Goal: Task Accomplishment & Management: Complete application form

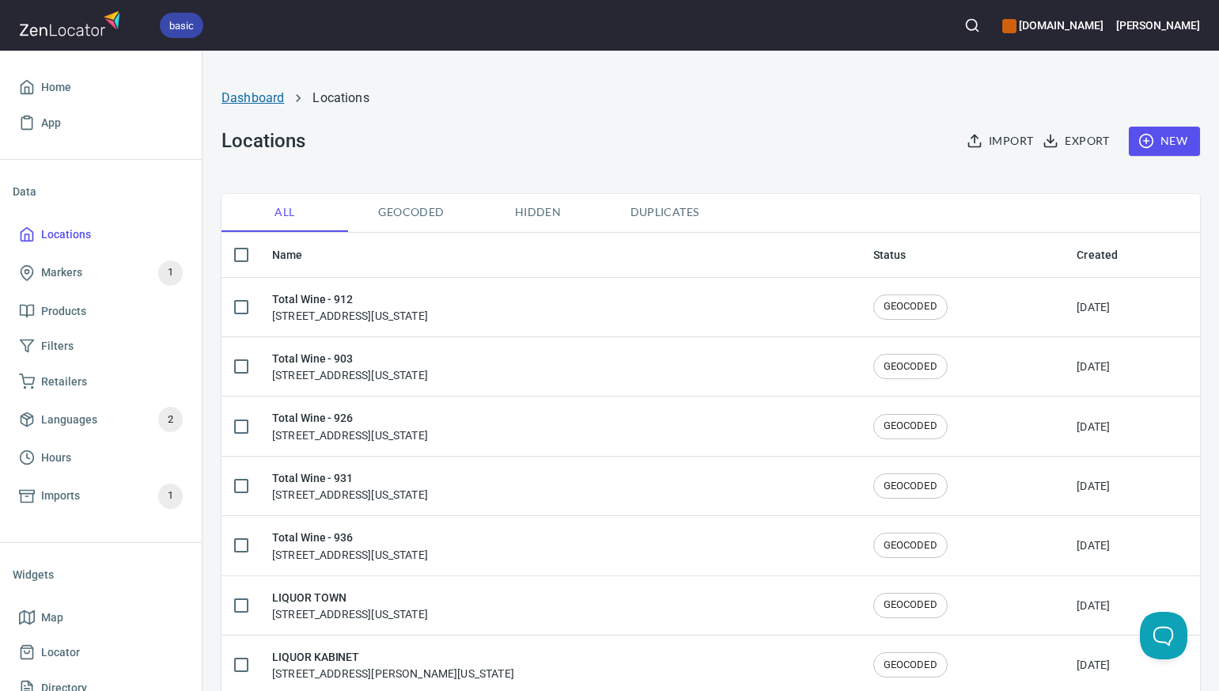
click at [259, 97] on link "Dashboard" at bounding box center [253, 97] width 62 height 15
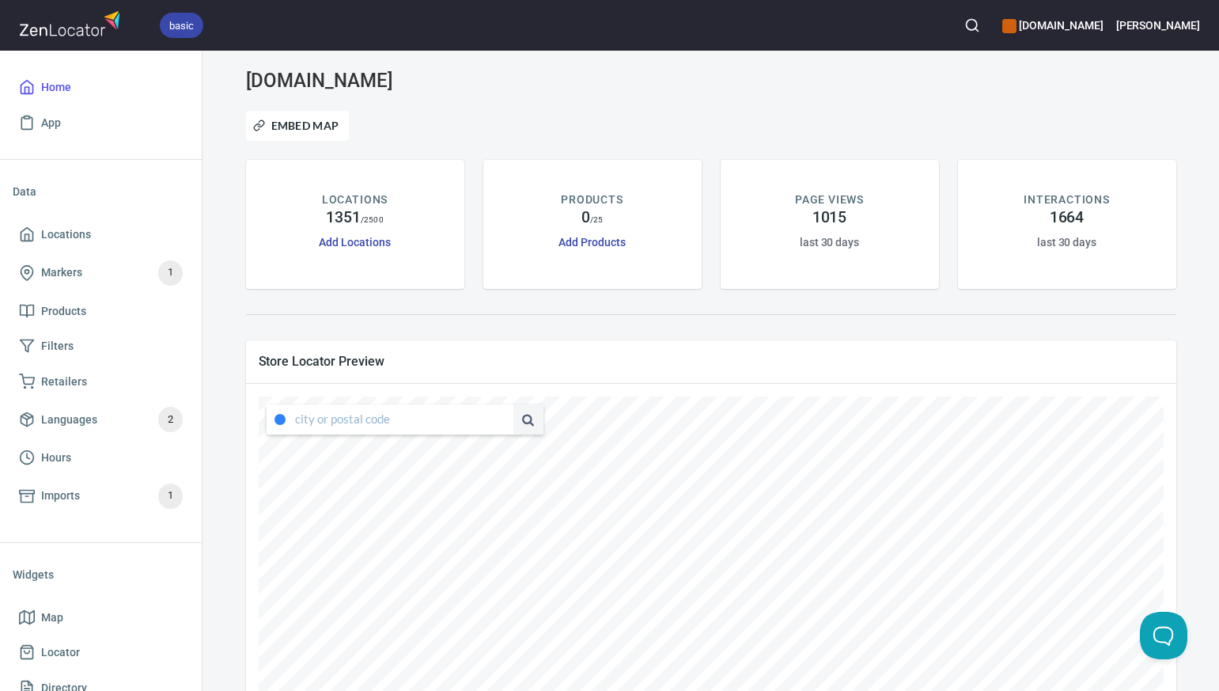
type input "[STREET_ADDRESS][US_STATE]"
drag, startPoint x: 295, startPoint y: 419, endPoint x: 505, endPoint y: 422, distance: 209.7
click at [505, 422] on div "[STREET_ADDRESS][US_STATE]" at bounding box center [405, 419] width 277 height 30
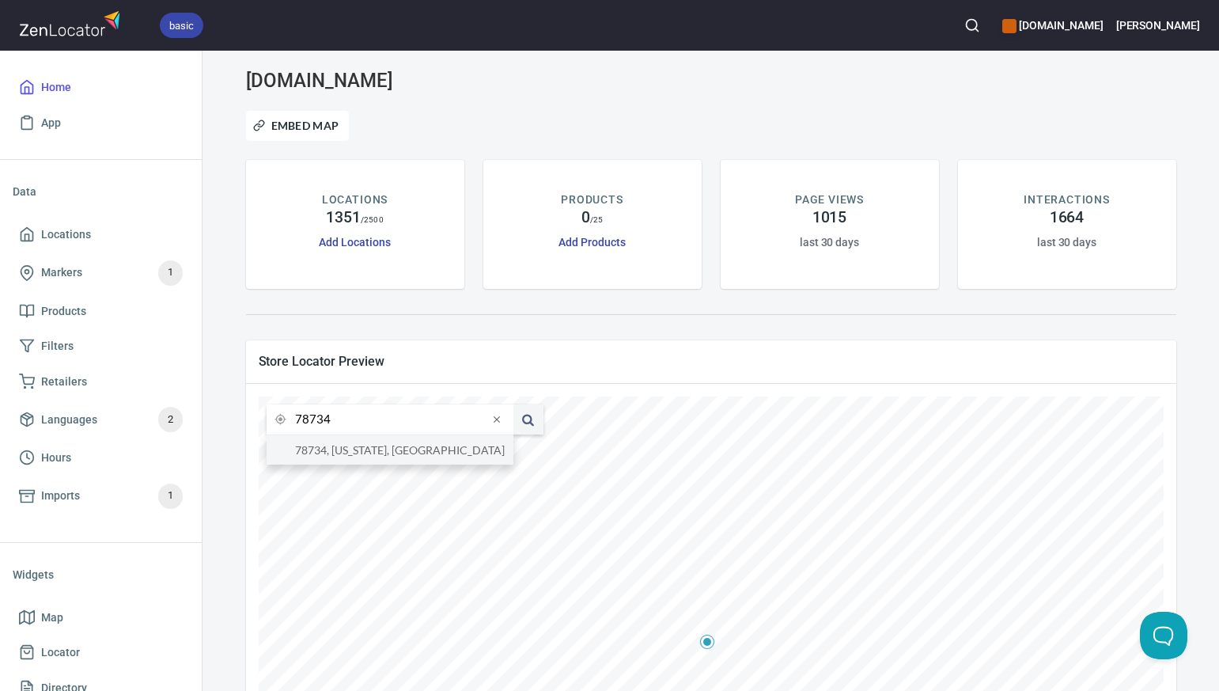
click at [483, 448] on li "78734, Texas, United States" at bounding box center [390, 449] width 247 height 29
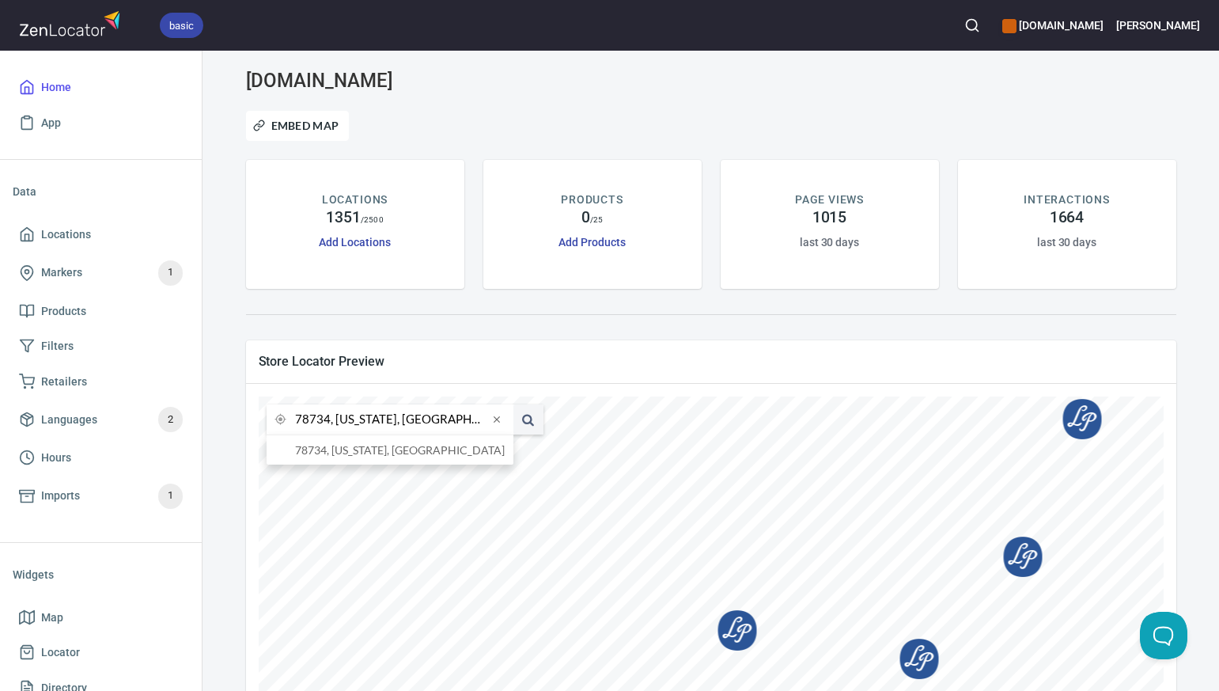
click at [329, 425] on input "78734, Texas, United States" at bounding box center [391, 419] width 193 height 30
click at [339, 448] on li "76401, Stephenville, Texas, United States" at bounding box center [390, 449] width 247 height 29
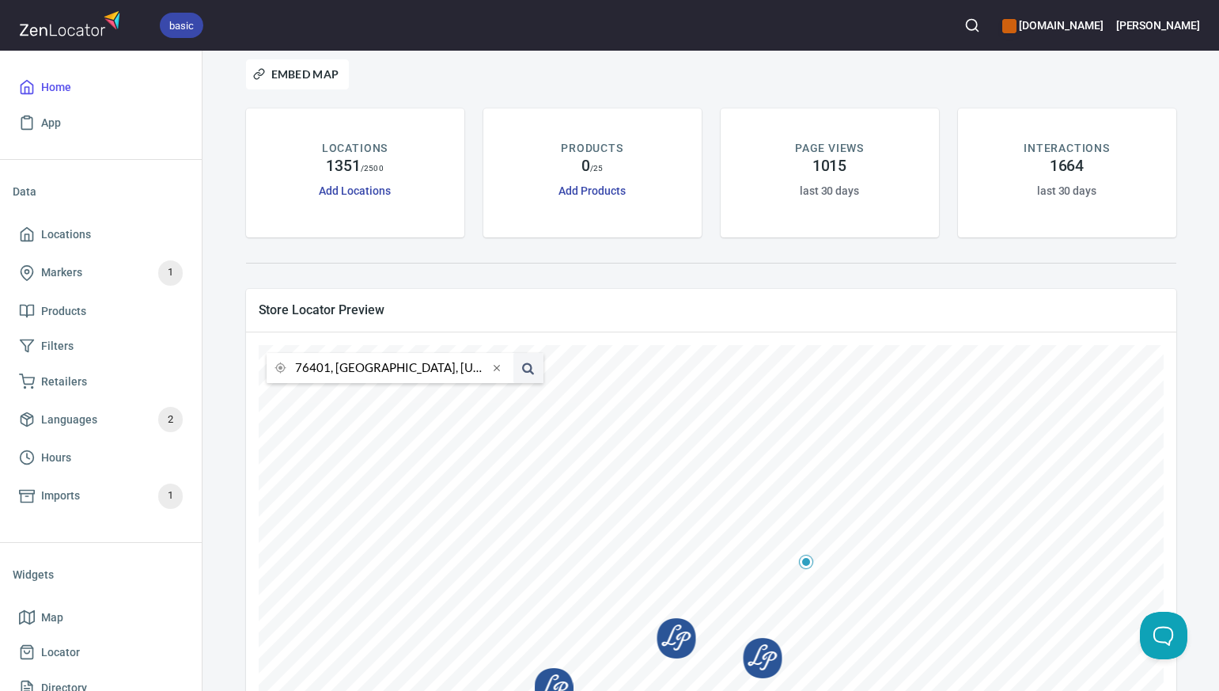
scroll to position [67, 0]
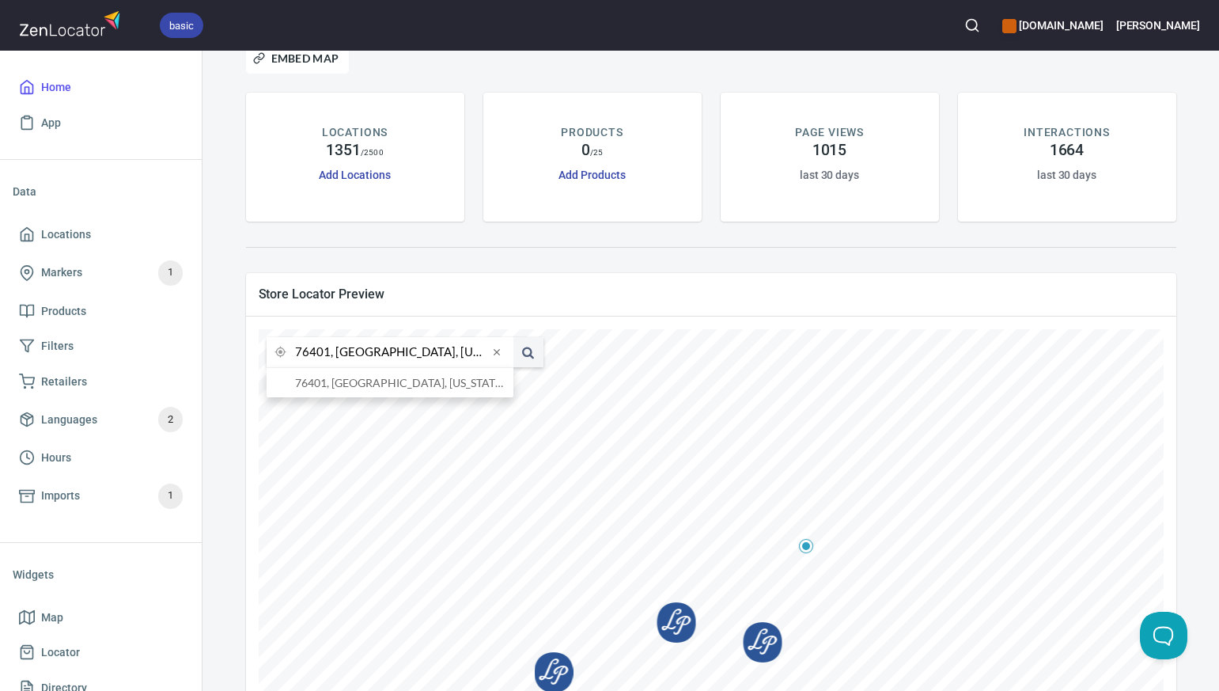
click at [327, 355] on input "76401, Stephenville, Texas, United States" at bounding box center [391, 352] width 193 height 30
click at [354, 384] on li "76244, Fort Worth, Texas, United States" at bounding box center [390, 382] width 247 height 29
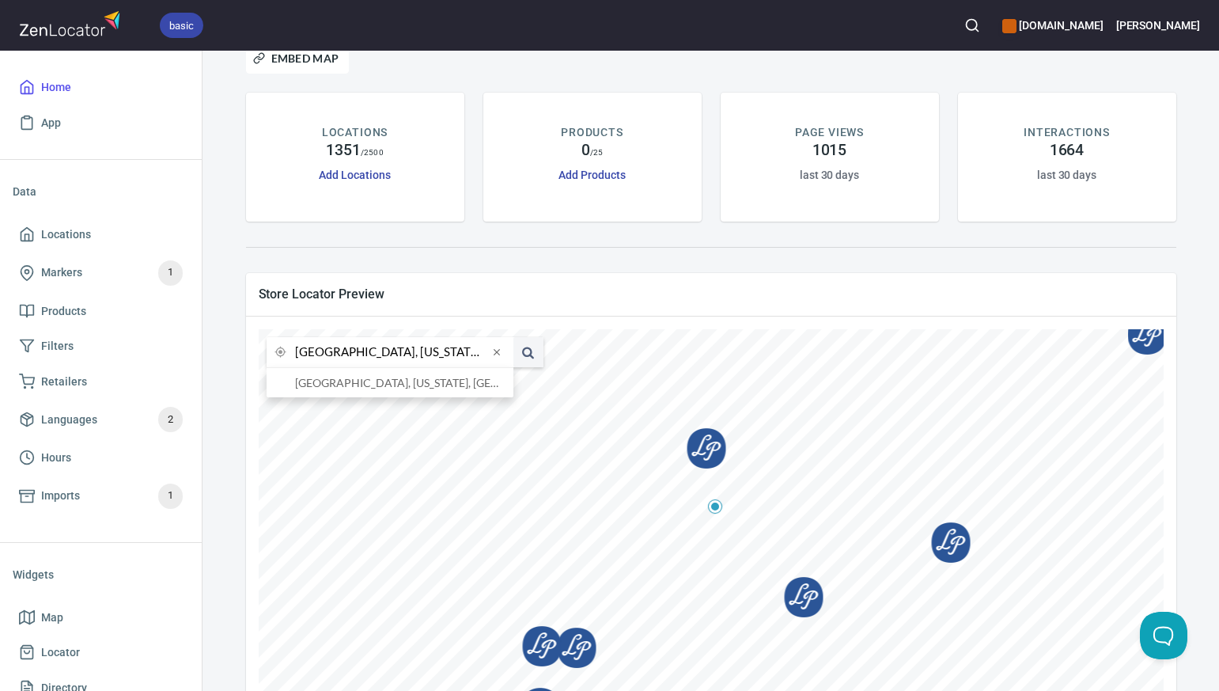
click at [328, 352] on input "76244, Fort Worth, Texas, United States" at bounding box center [391, 352] width 193 height 30
click at [338, 381] on li "76086, Weatherford, Texas, United States" at bounding box center [390, 382] width 247 height 29
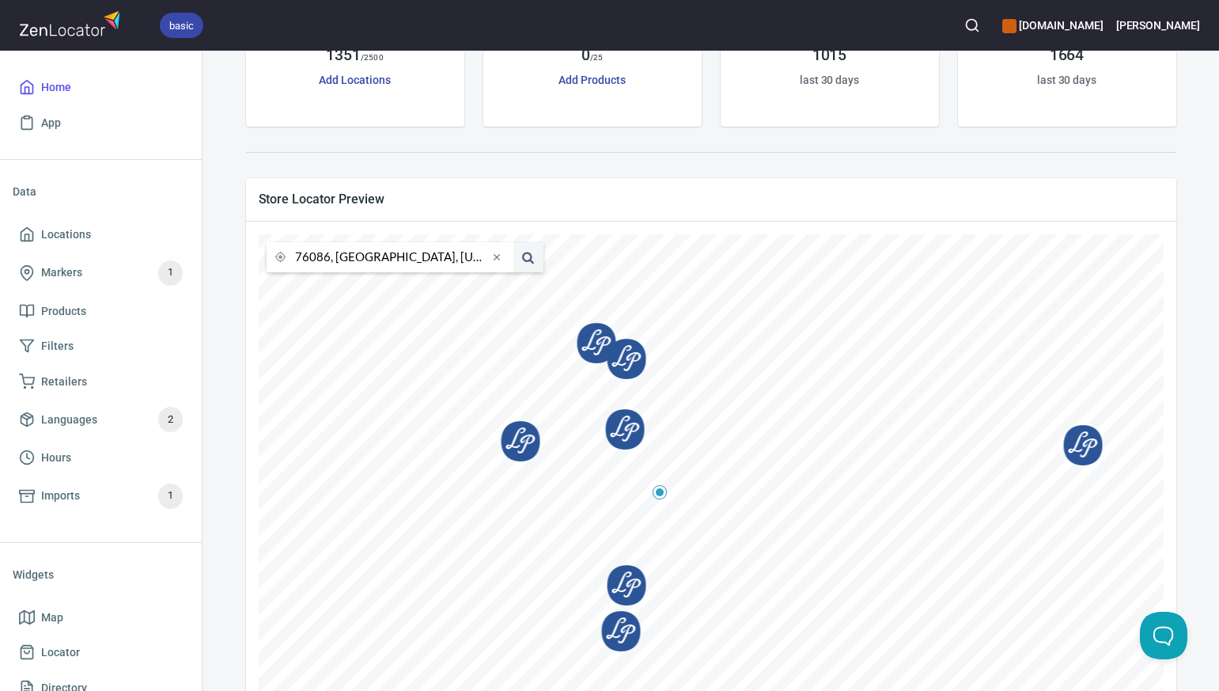
scroll to position [176, 0]
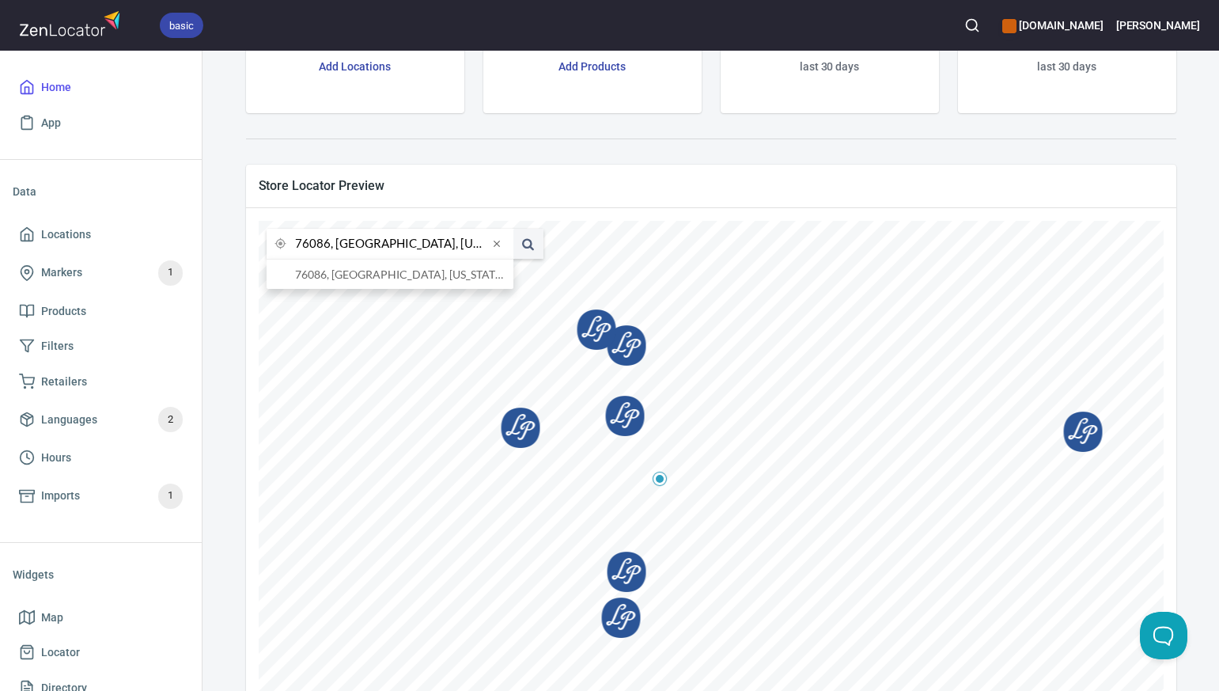
click at [328, 245] on input "76086, Weatherford, Texas, United States" at bounding box center [391, 244] width 193 height 30
click at [333, 275] on li "77346, Humble, Texas, United States" at bounding box center [390, 273] width 247 height 29
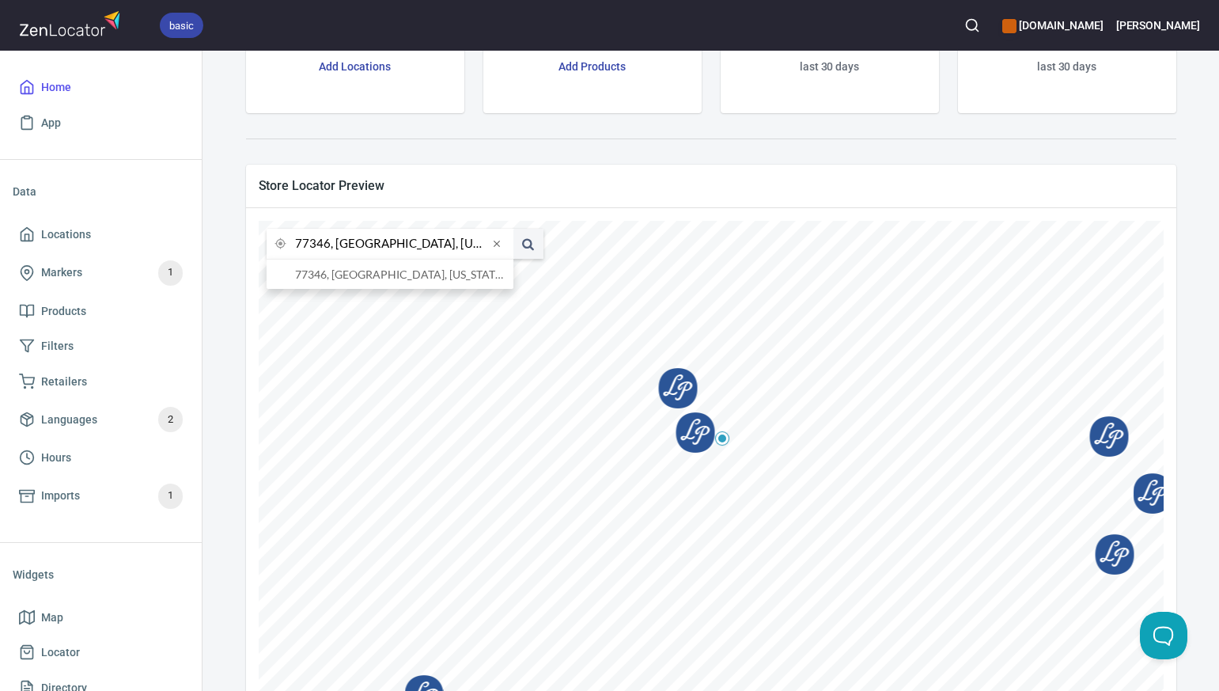
click at [329, 244] on input "77346, Humble, Texas, United States" at bounding box center [391, 244] width 193 height 30
click at [341, 275] on li "73160, Moore, Oklahoma, United States" at bounding box center [390, 273] width 247 height 29
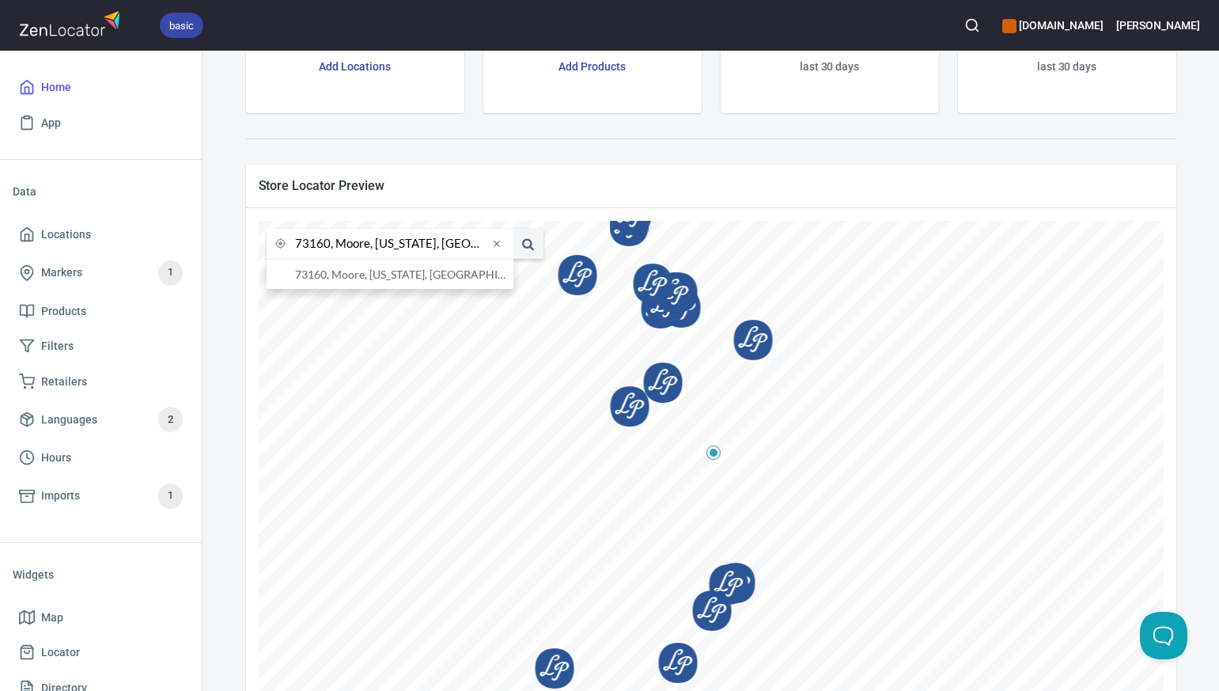
click at [328, 244] on input "73160, Moore, Oklahoma, United States" at bounding box center [391, 244] width 193 height 30
click at [350, 278] on li "80126, Highlands Ranch, Colorado, United States" at bounding box center [390, 273] width 247 height 29
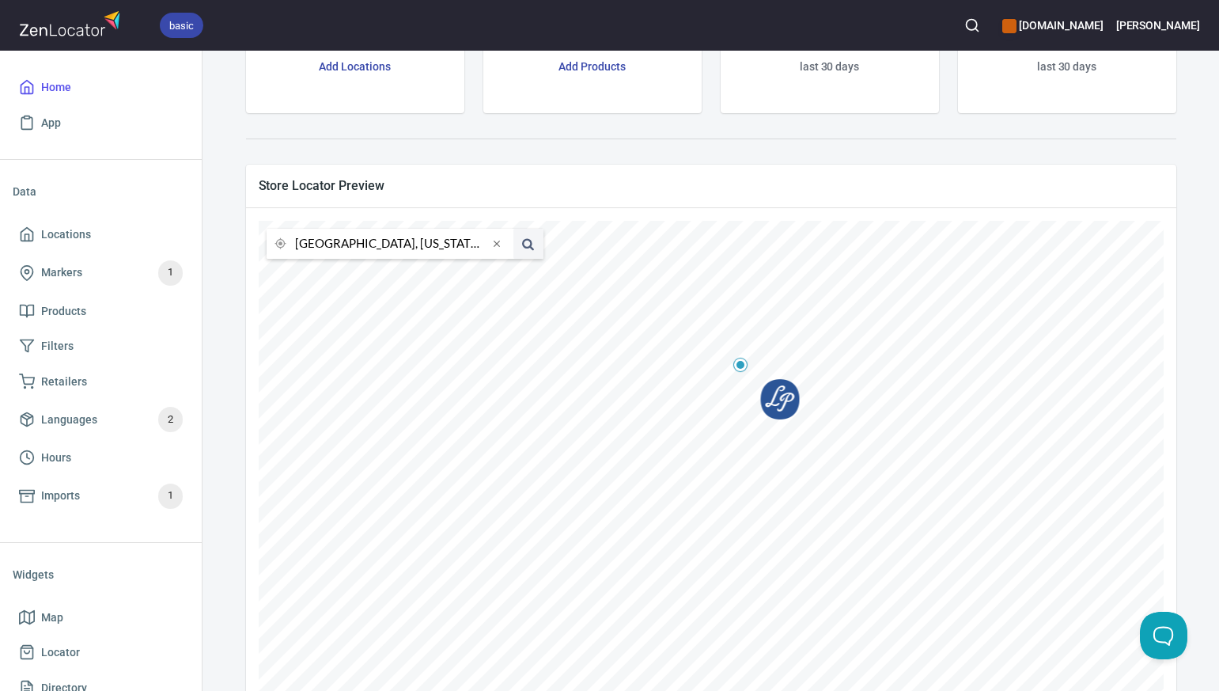
click at [328, 246] on input "80126, Highlands Ranch, Colorado, United States" at bounding box center [391, 244] width 193 height 30
click at [348, 275] on li "80401, Golden, Colorado, United States" at bounding box center [390, 273] width 247 height 29
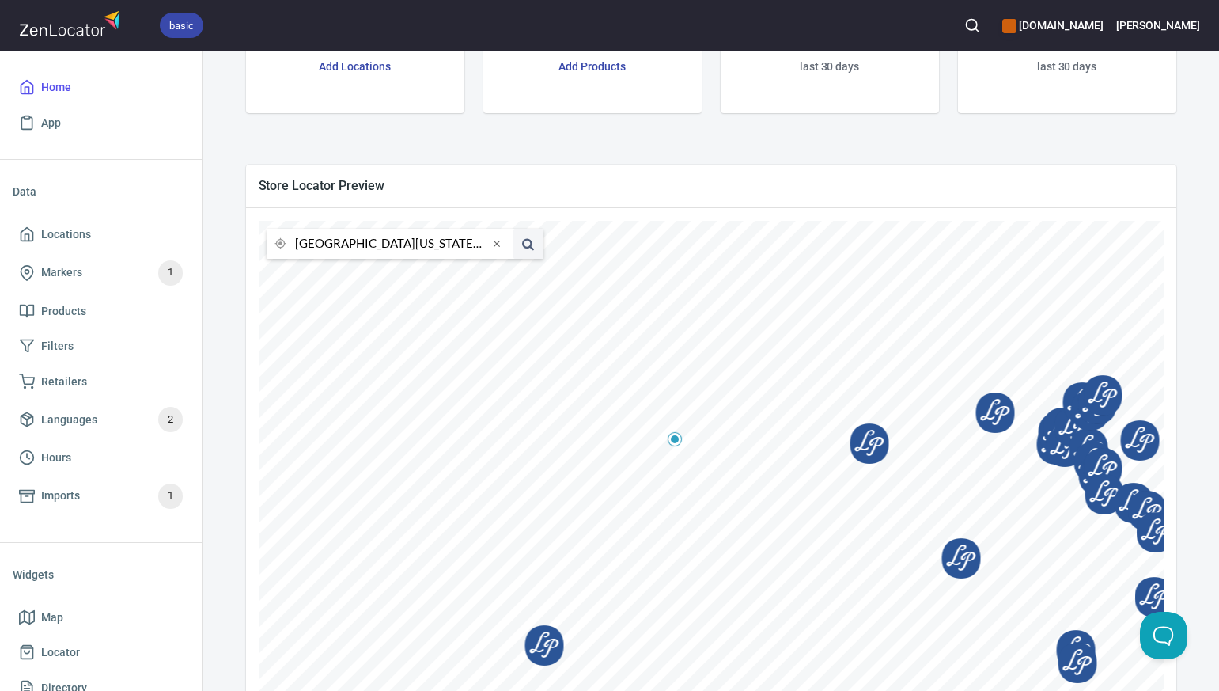
click at [328, 243] on input "80401, Golden, Colorado, United States" at bounding box center [391, 244] width 193 height 30
click at [347, 278] on li "80525, Fort Collins, Colorado, United States" at bounding box center [390, 273] width 247 height 29
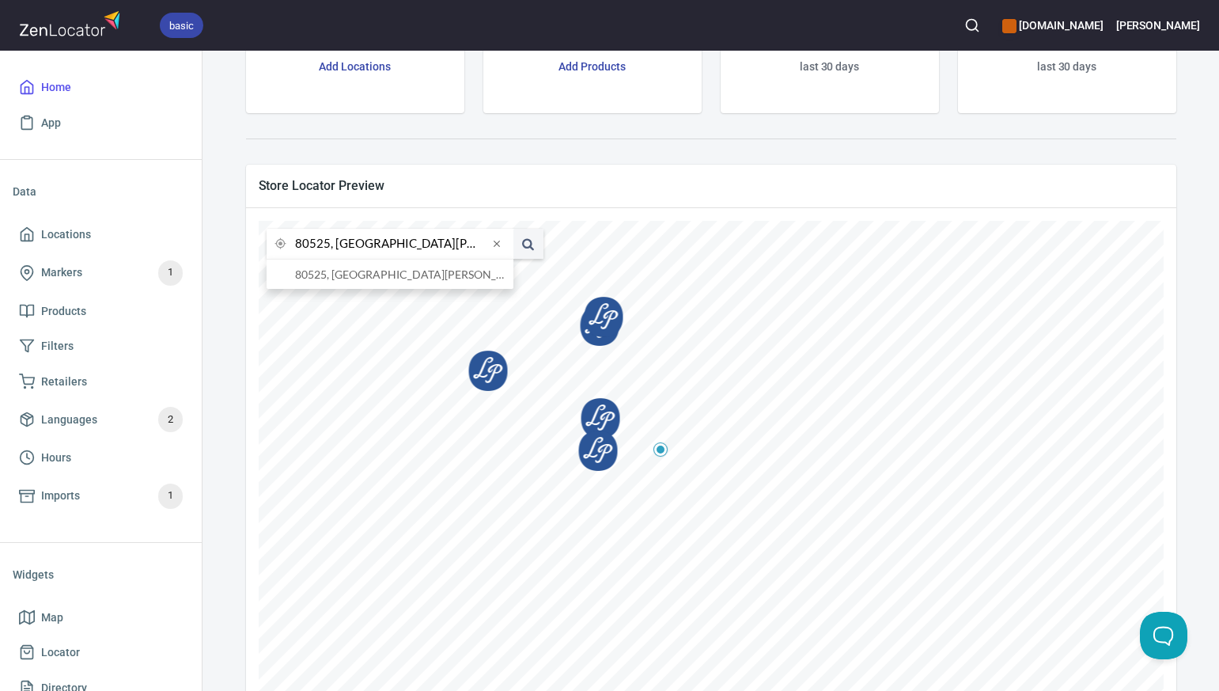
click at [328, 246] on input "80525, Fort Collins, Colorado, United States" at bounding box center [391, 244] width 193 height 30
click at [346, 279] on li "80222, Denver, Colorado, United States" at bounding box center [390, 273] width 247 height 29
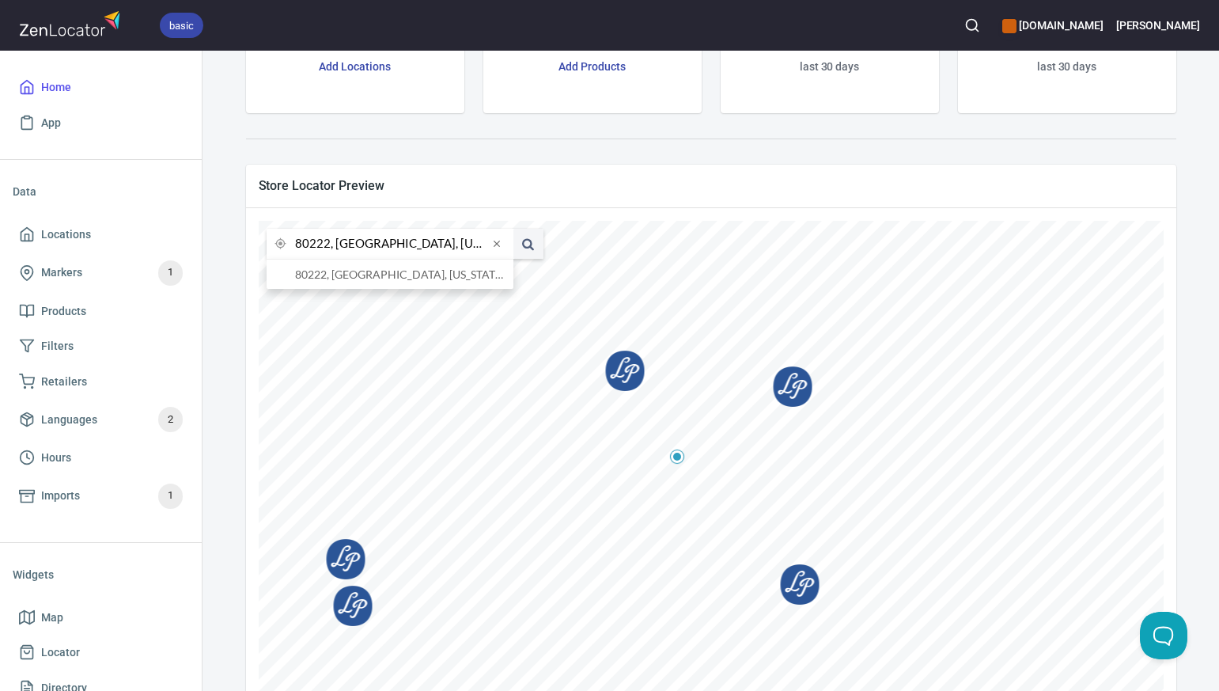
click at [328, 244] on input "80222, Denver, Colorado, United States" at bounding box center [391, 244] width 193 height 30
type input "80205, Denver, Colorado, United States"
click at [343, 277] on li "80205, Denver, Colorado, United States" at bounding box center [390, 273] width 247 height 29
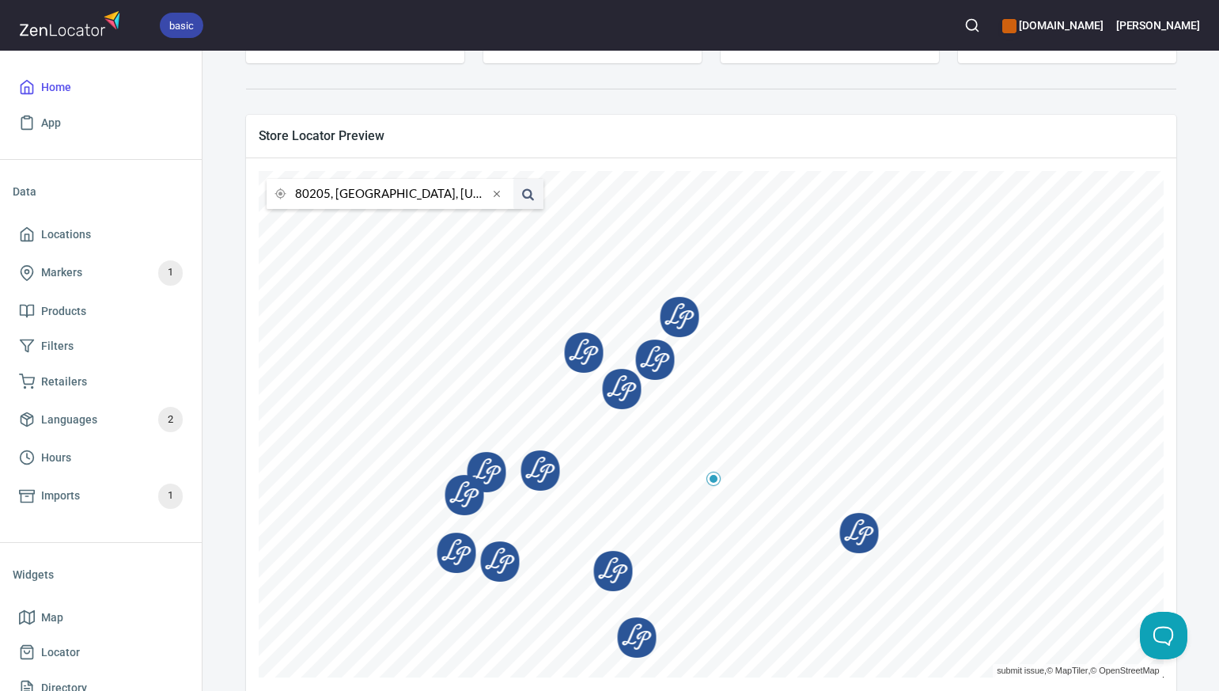
scroll to position [250, 0]
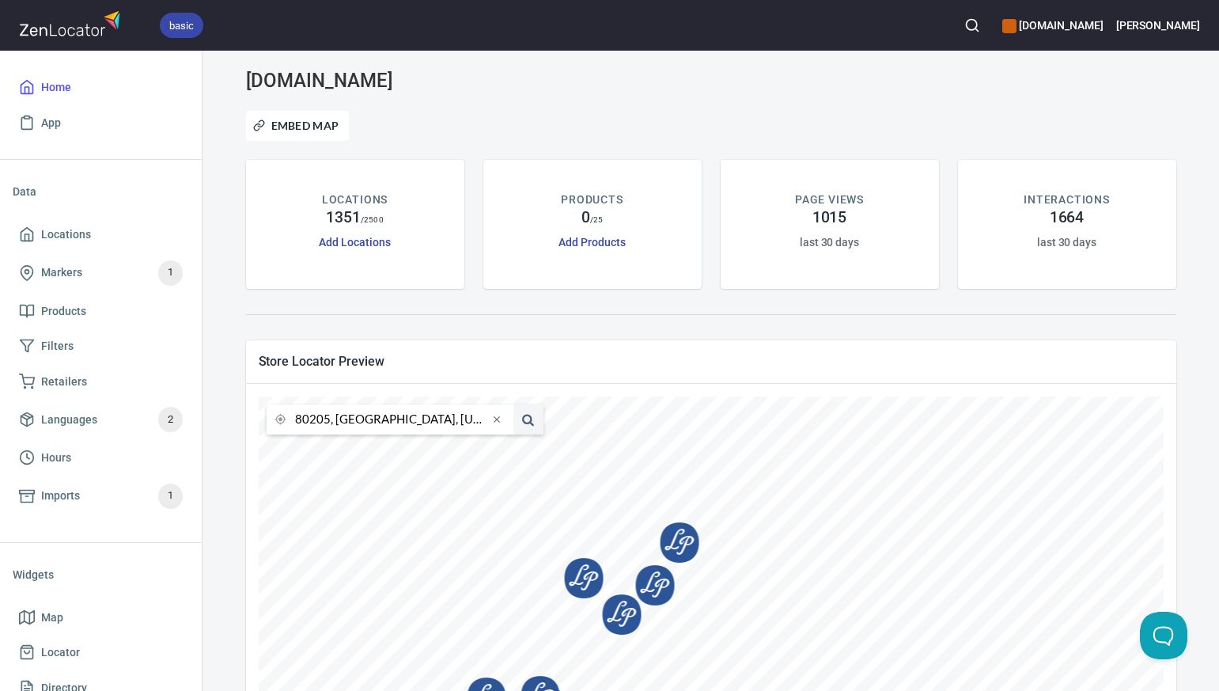
scroll to position [250, 0]
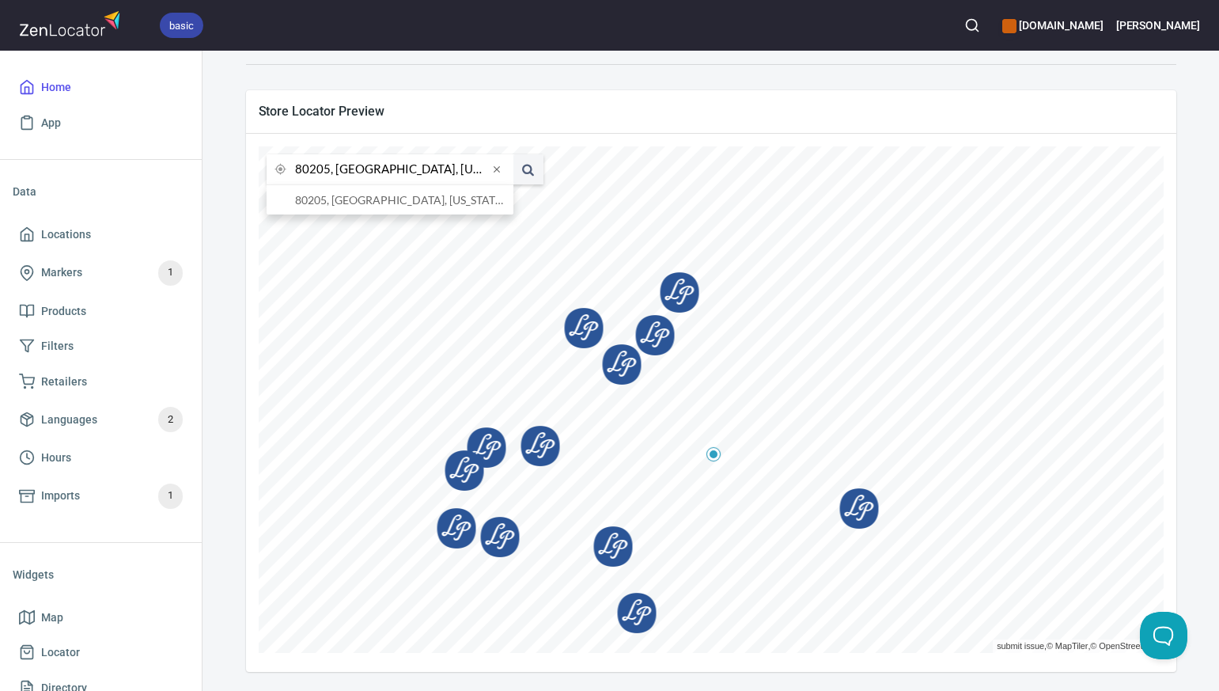
click at [329, 172] on input "80205, [GEOGRAPHIC_DATA], [US_STATE], [GEOGRAPHIC_DATA]" at bounding box center [391, 169] width 193 height 30
click at [343, 205] on li "80233, Northglenn, Colorado, United States" at bounding box center [390, 199] width 247 height 29
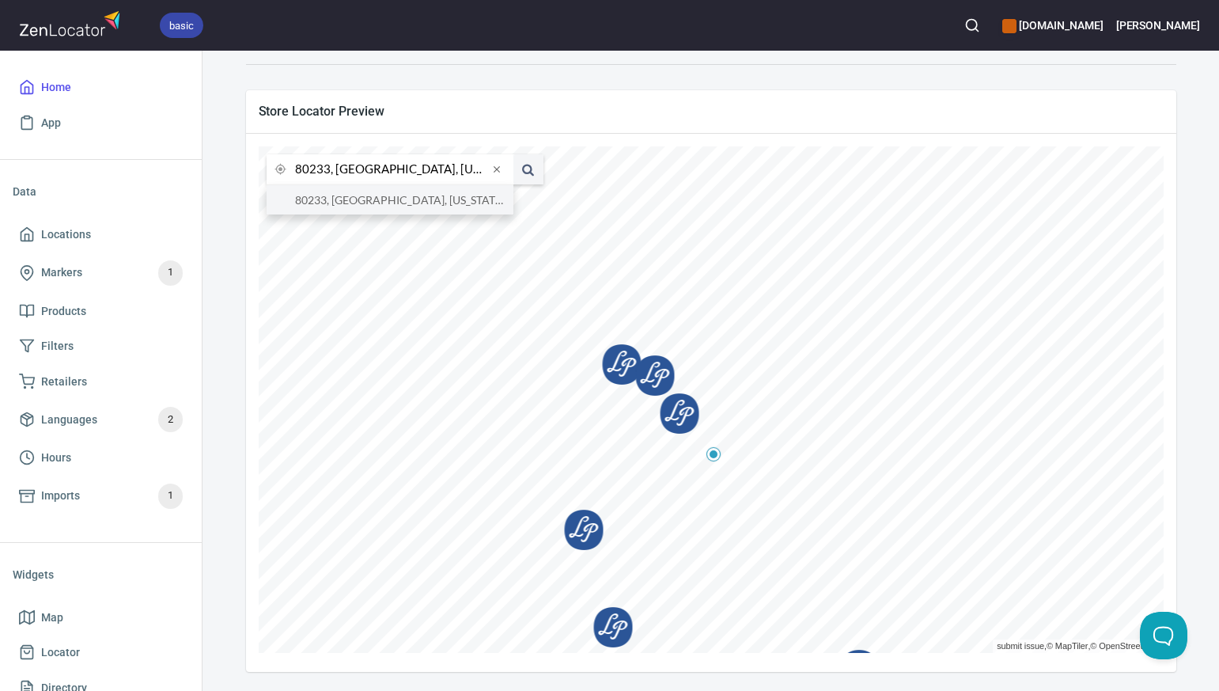
type input "80233, Northglenn, Colorado, United States"
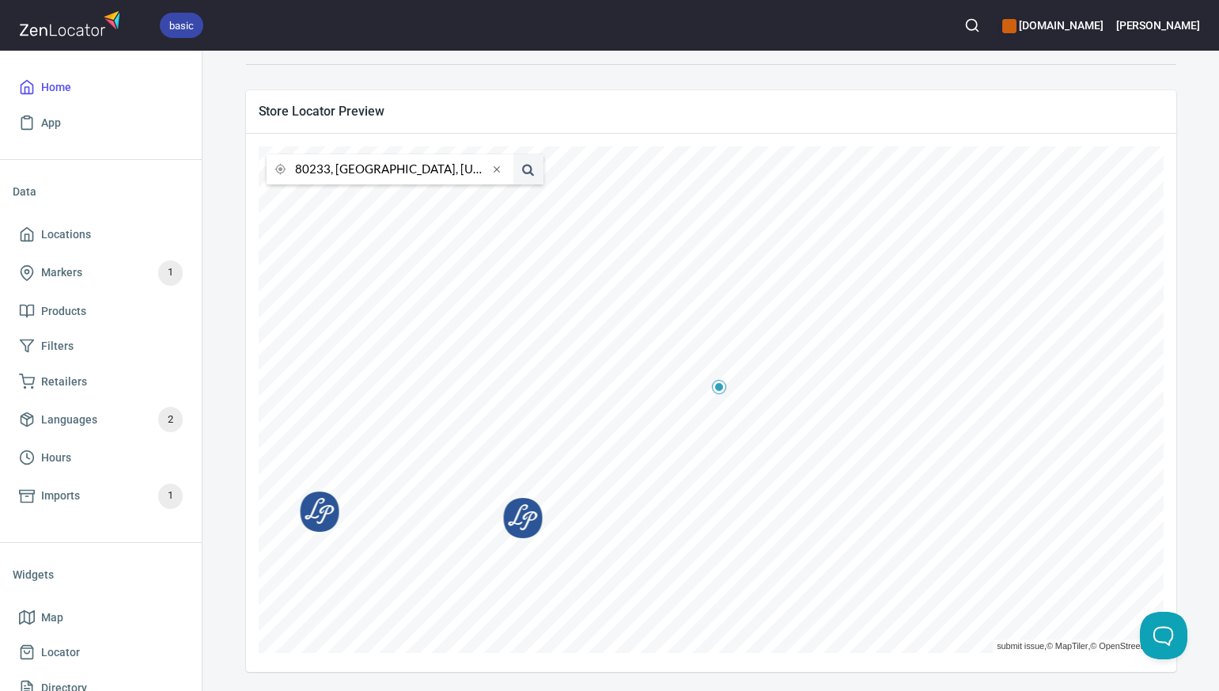
scroll to position [0, 0]
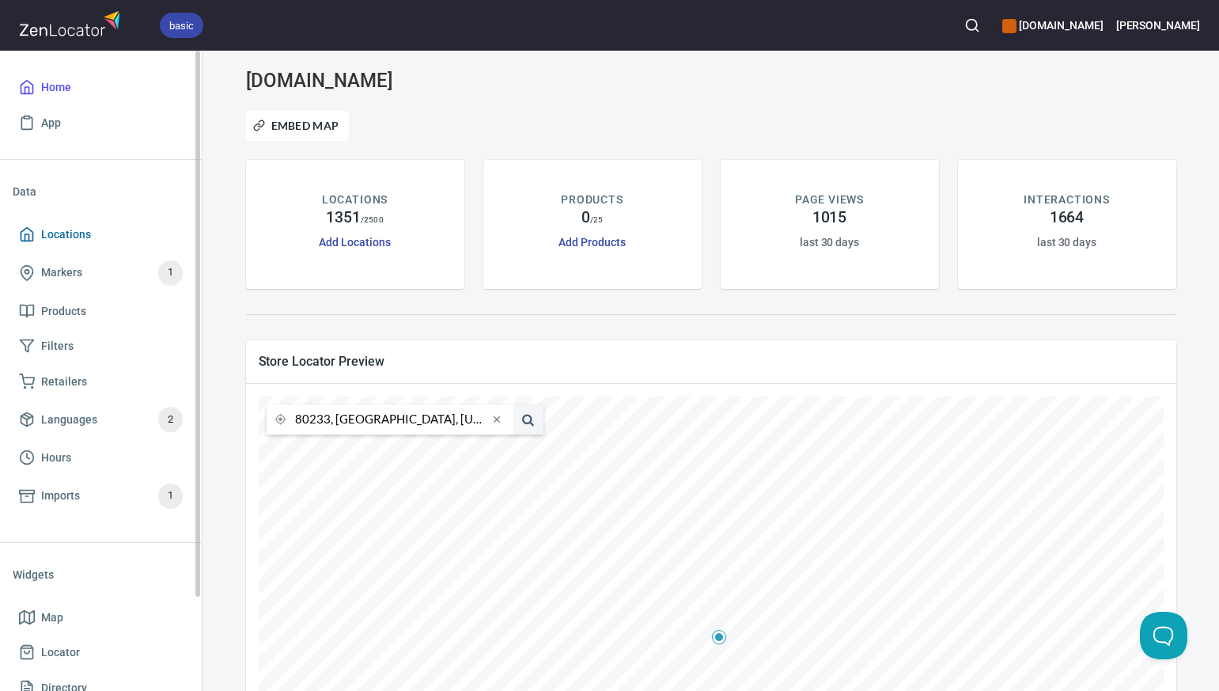
click at [85, 235] on span "Locations" at bounding box center [66, 235] width 50 height 20
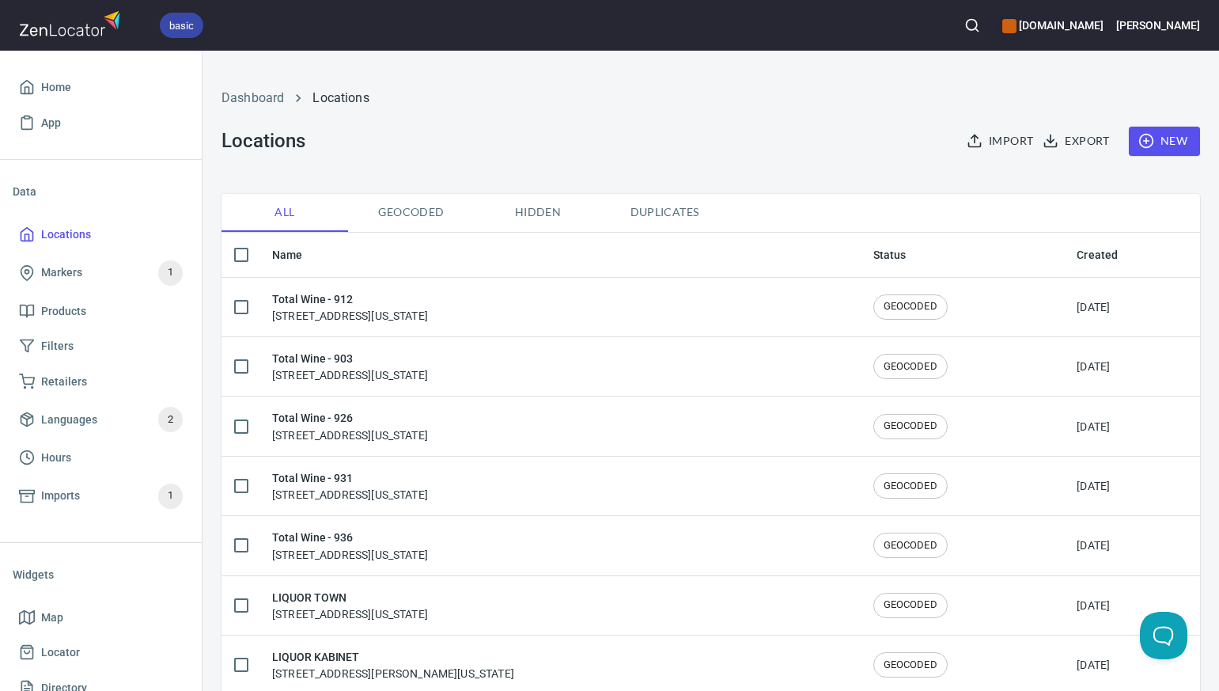
click at [1172, 138] on span "New" at bounding box center [1165, 141] width 46 height 20
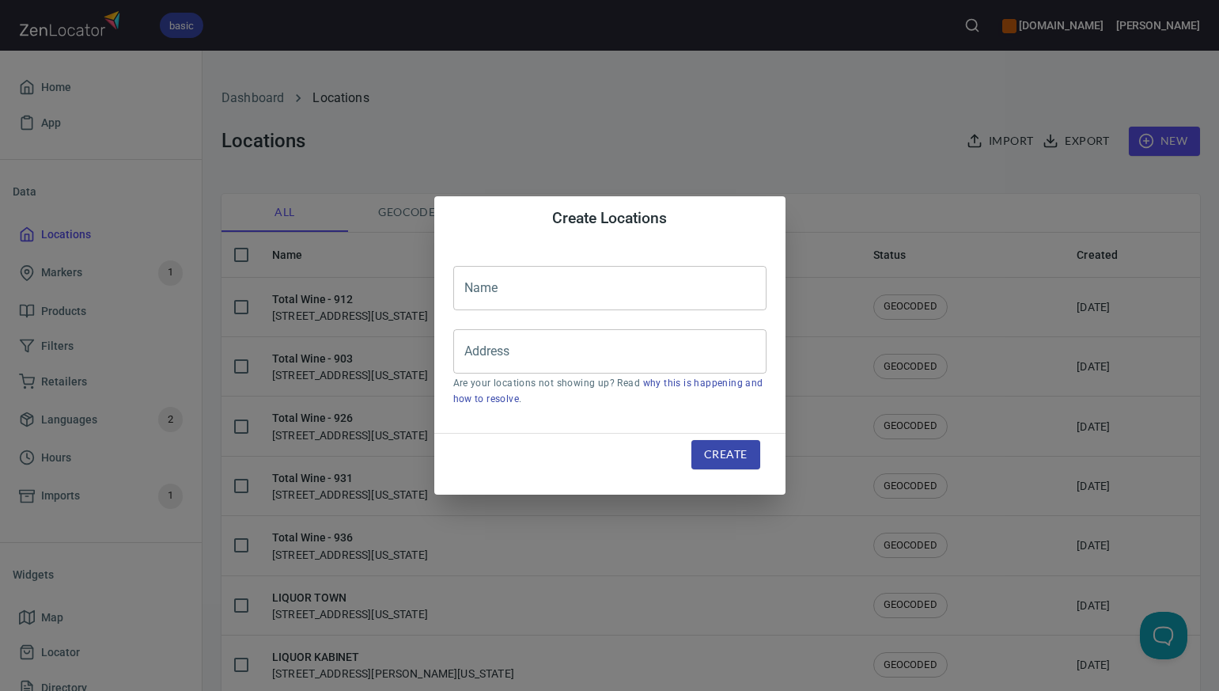
click at [486, 283] on input "text" at bounding box center [609, 288] width 313 height 44
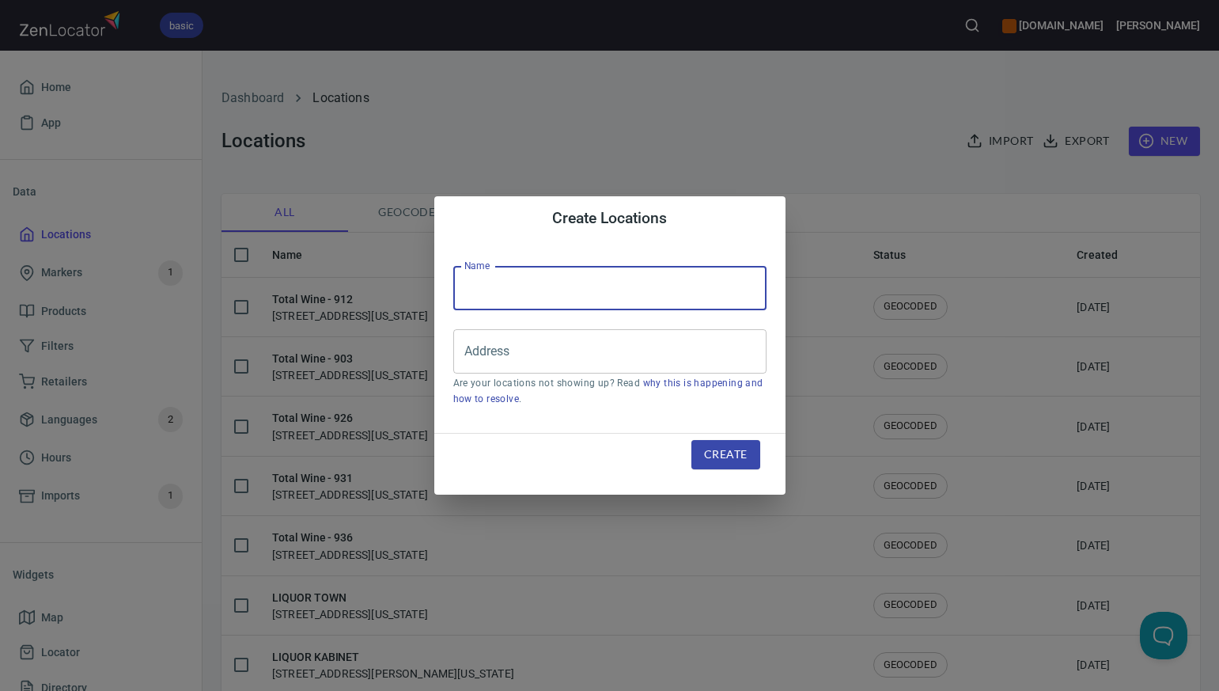
paste input "TAMARIND YARD LIQUOR"
type input "TAMARIND YARD LIQUOR"
click at [468, 358] on input "Address" at bounding box center [597, 351] width 275 height 30
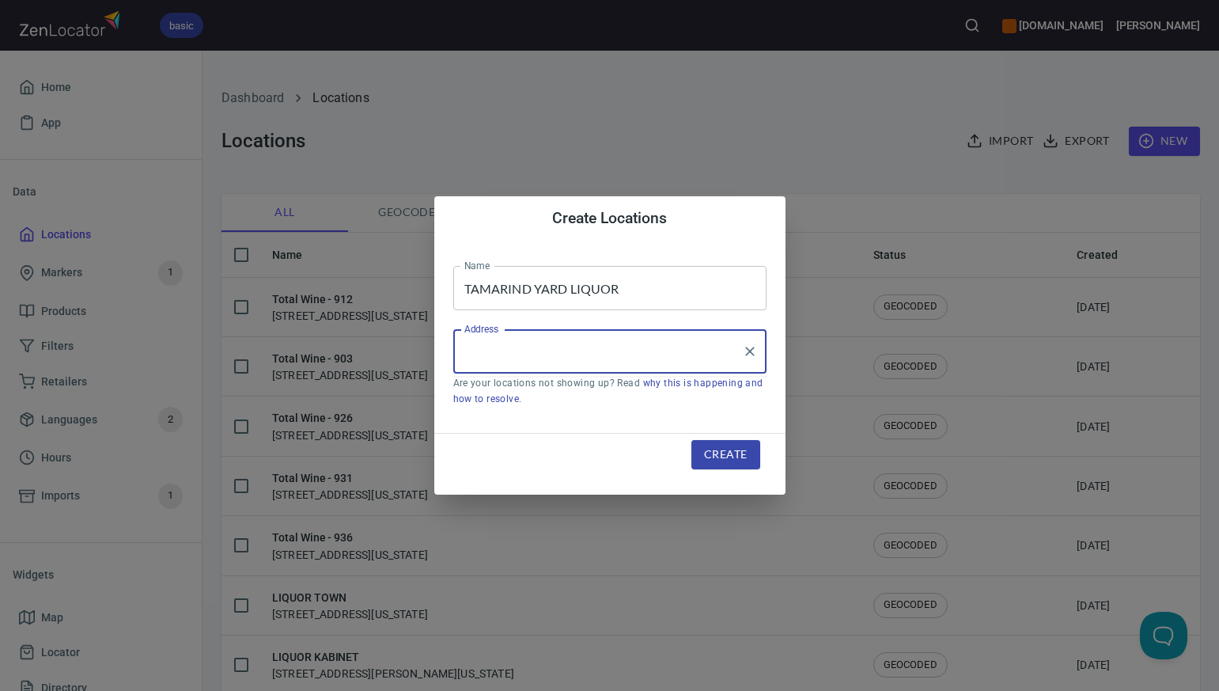
paste input "10639 E BRIARWOOD AVE SUITEC2, , CENTENNIAL, CO80112"
click at [583, 354] on input "10639 E BRIARWOOD AVE SUITEC2, , CENTENNIAL, CO80112" at bounding box center [597, 351] width 275 height 30
click at [605, 403] on li "10639 East Briarwood Avenue, Englewood, Colorado, United States" at bounding box center [609, 397] width 313 height 28
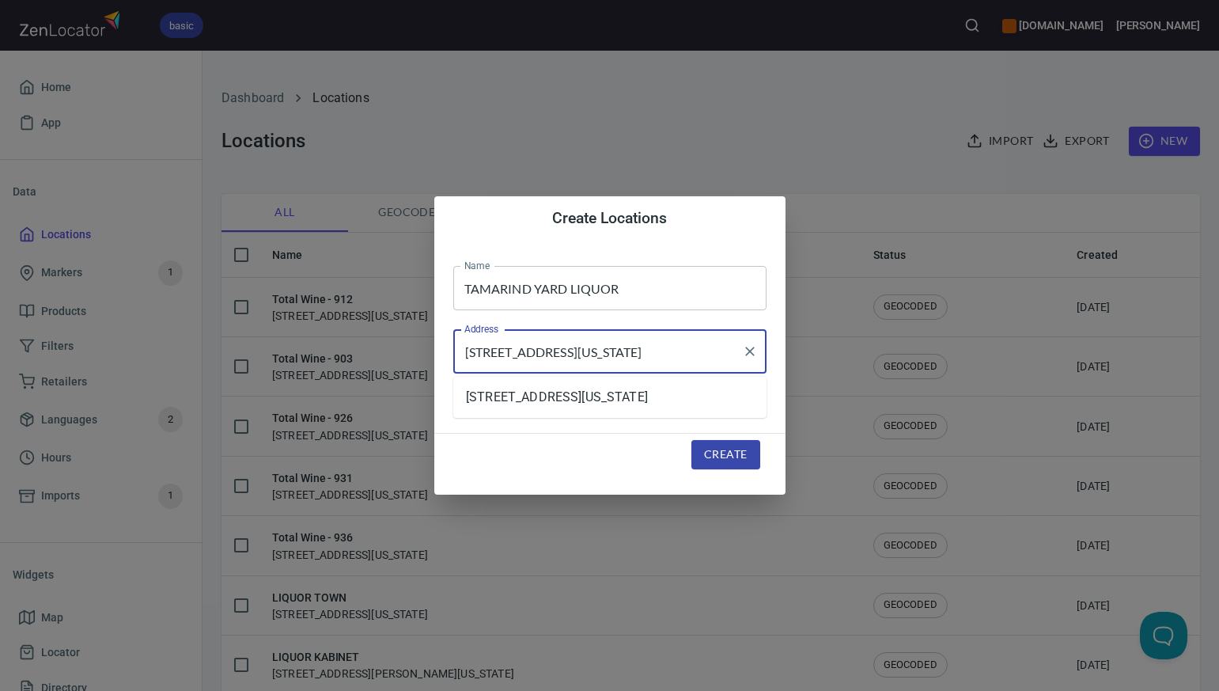
click at [705, 355] on input "10639 East Briarwood Avenue, Englewood, Colorado, United States" at bounding box center [597, 351] width 275 height 30
type input "[STREET_ADDRESS][US_STATE]"
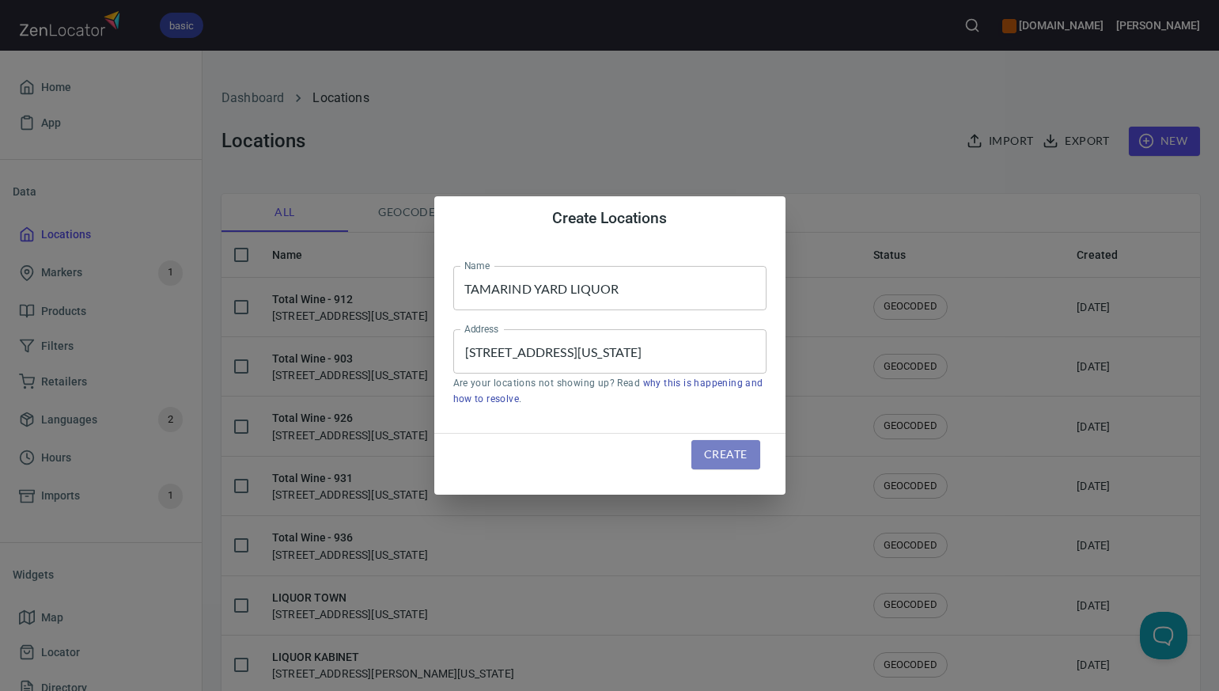
click at [723, 455] on span "Create" at bounding box center [725, 455] width 43 height 20
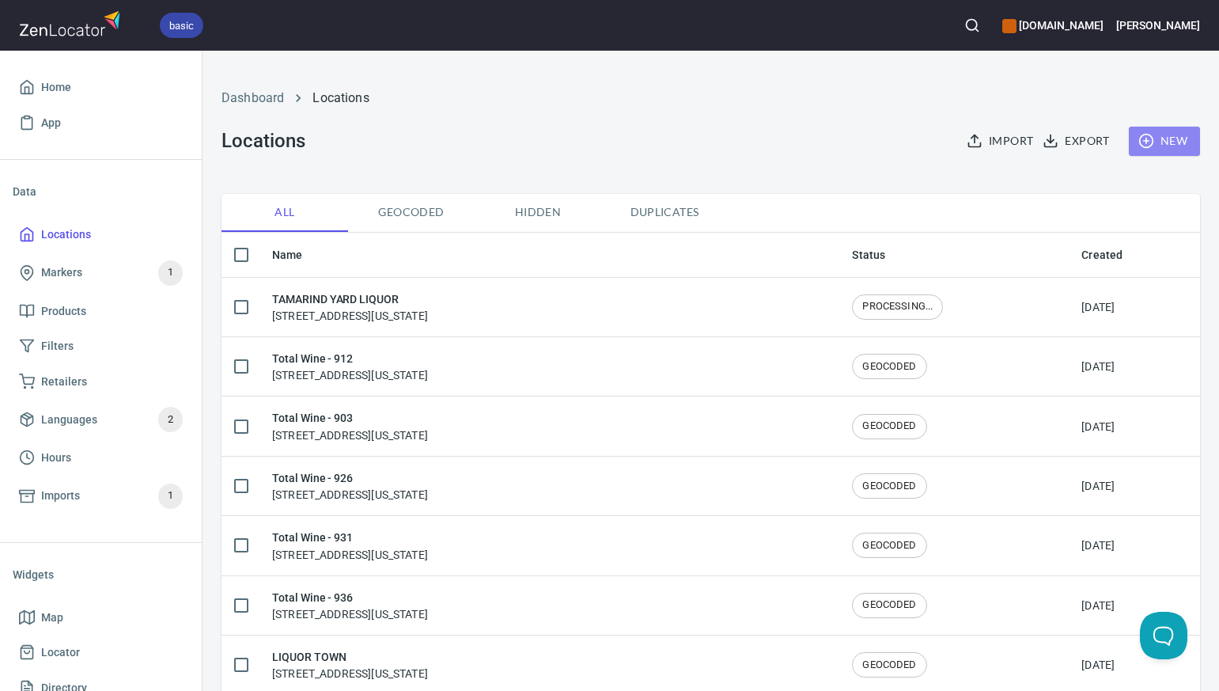
click at [1170, 138] on span "New" at bounding box center [1165, 141] width 46 height 20
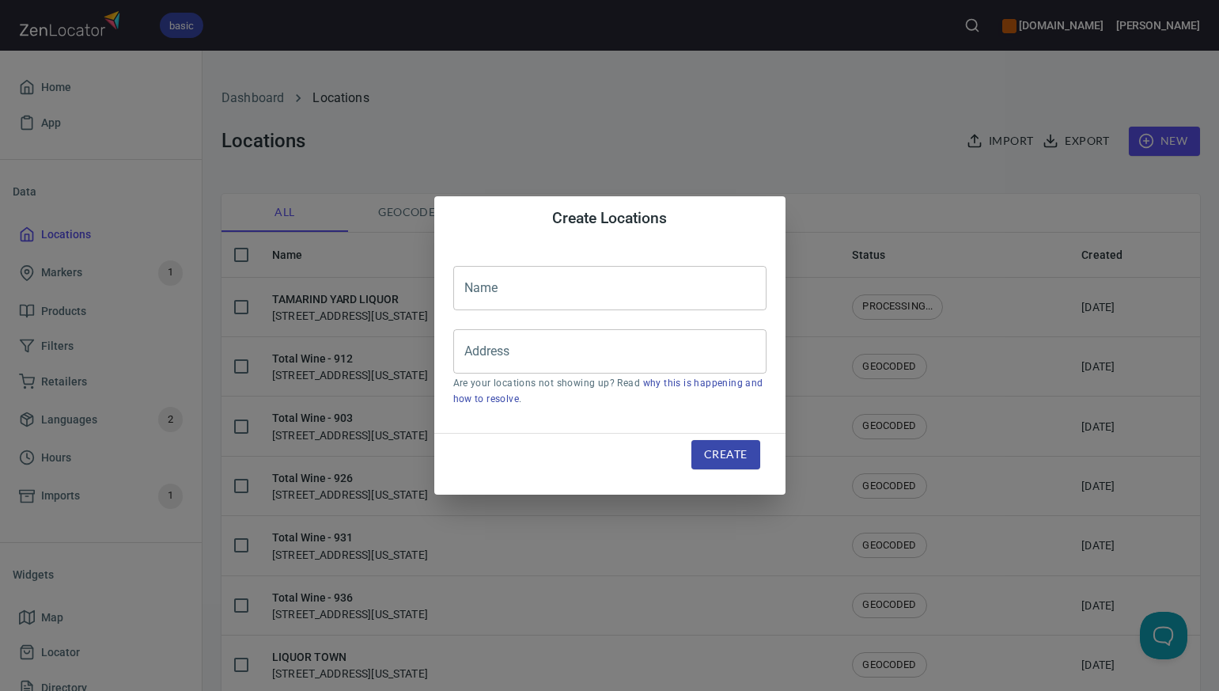
click at [485, 286] on input "text" at bounding box center [609, 288] width 313 height 44
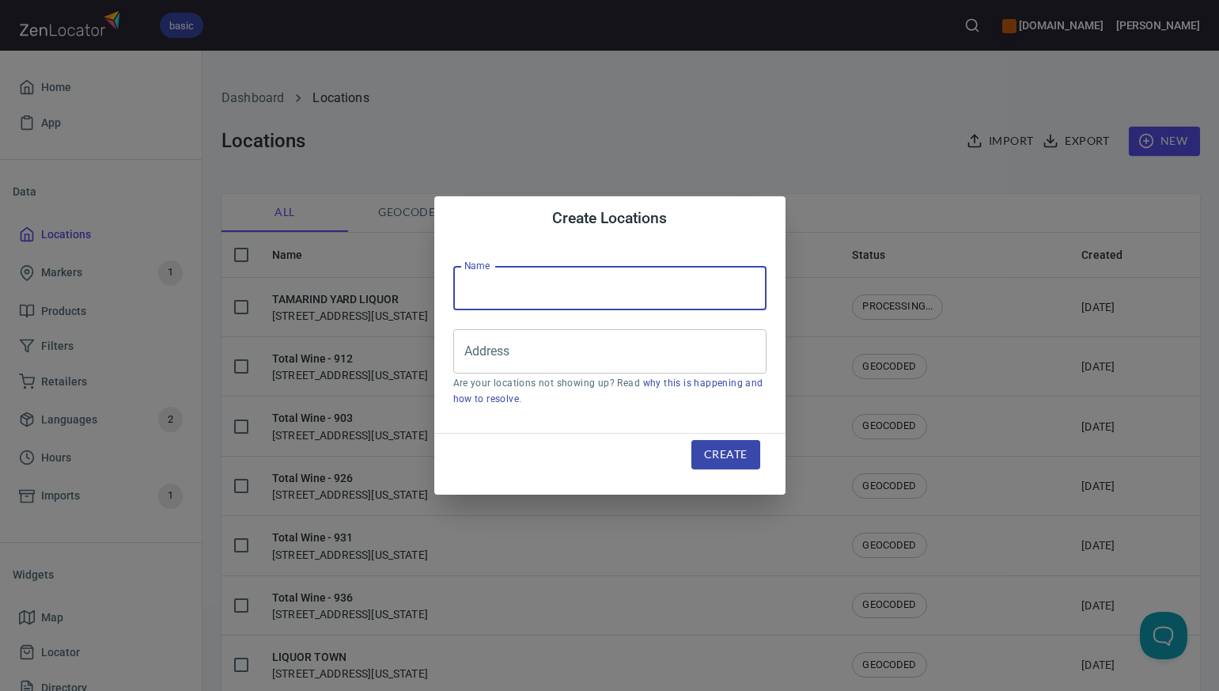
paste input "GOLDEN LIQUOR"
type input "GOLDEN LIQUOR"
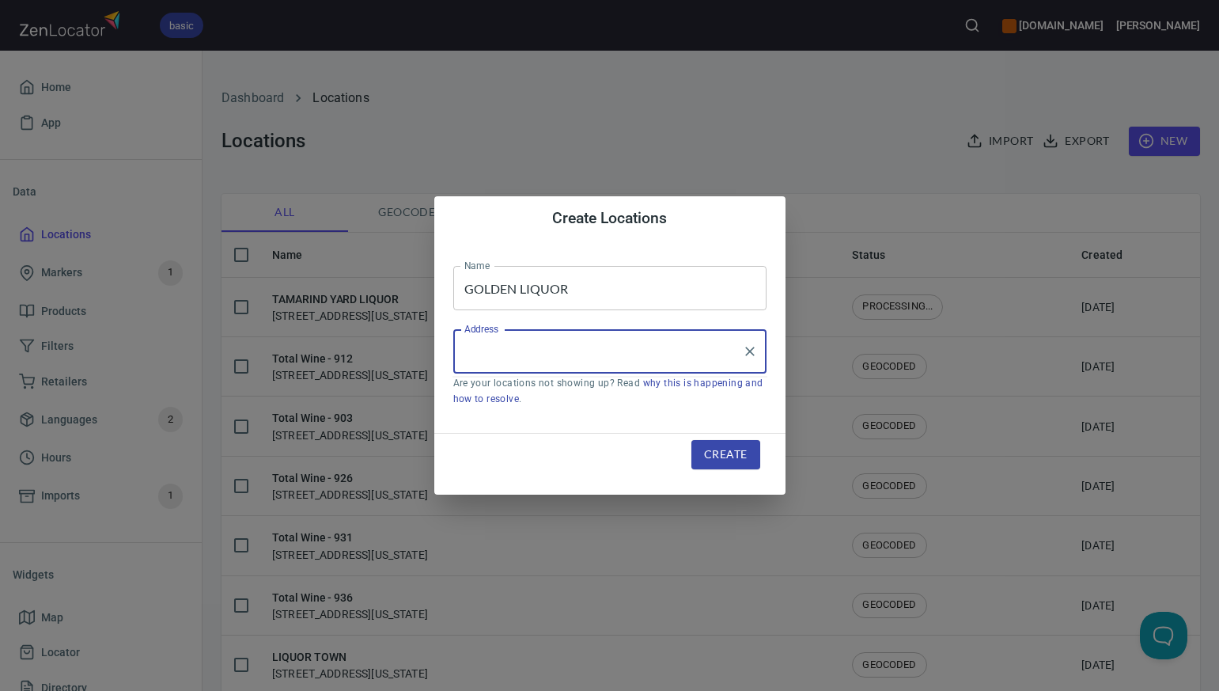
click at [475, 353] on input "Address" at bounding box center [597, 351] width 275 height 30
paste input "601 13TH ST, , GOLDEN, CO80401"
click at [517, 396] on li "[STREET_ADDRESS][US_STATE]" at bounding box center [609, 397] width 313 height 28
type input "[STREET_ADDRESS][US_STATE]"
click at [718, 453] on span "Create" at bounding box center [725, 455] width 43 height 20
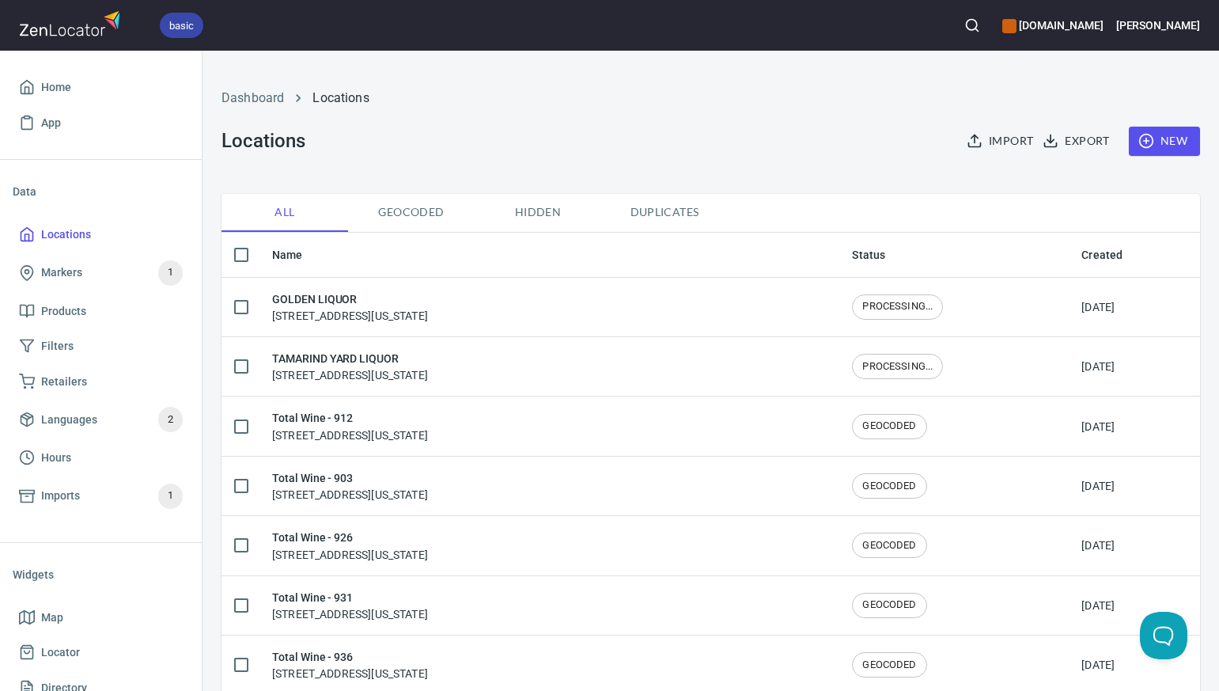
click at [1169, 139] on span "New" at bounding box center [1165, 141] width 46 height 20
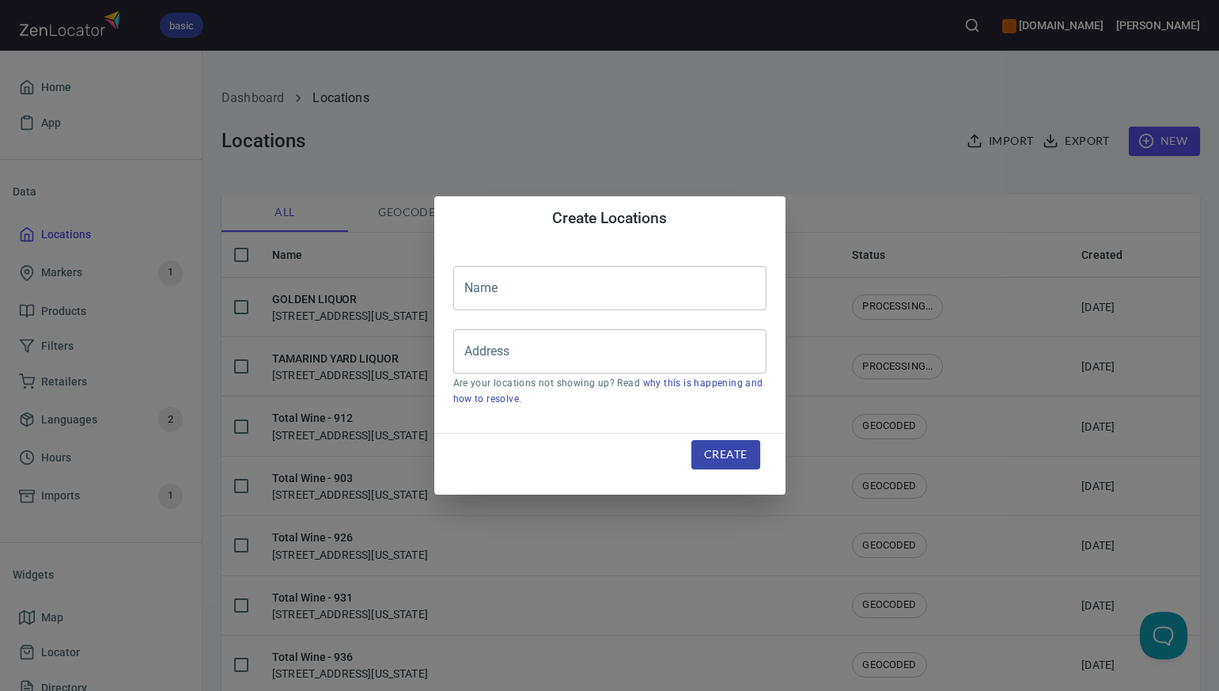
click at [469, 290] on input "text" at bounding box center [609, 288] width 313 height 44
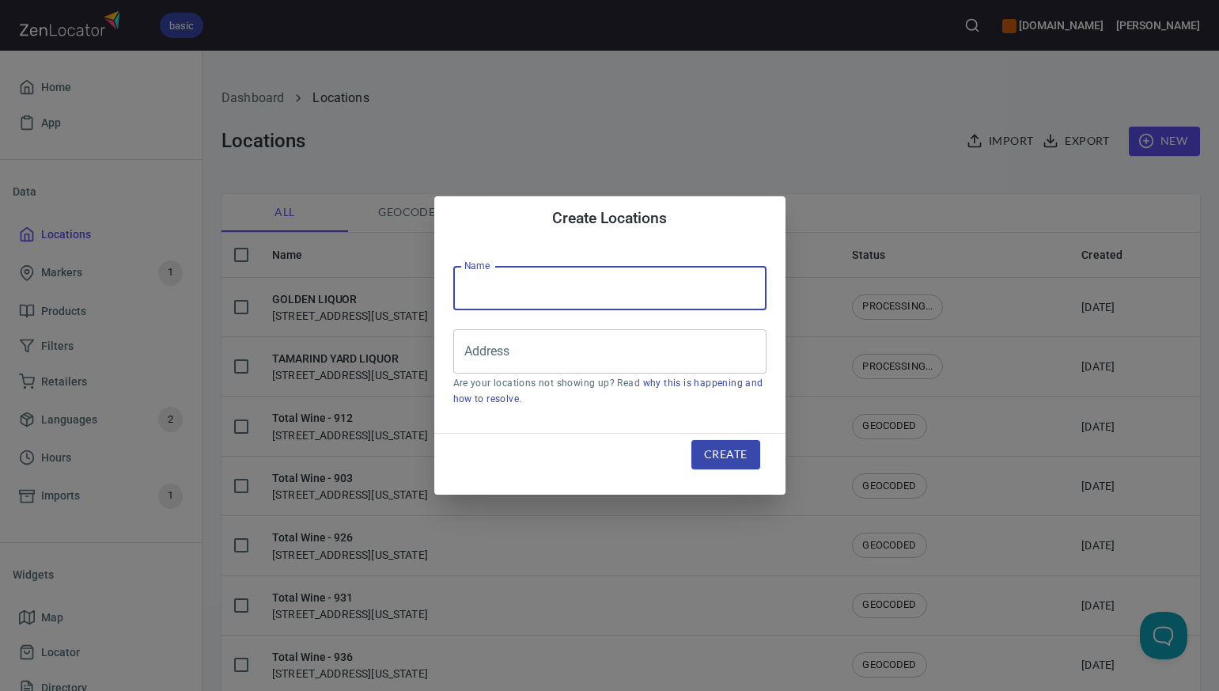
paste input "TOTAL WINE SPIRITS BEER &MORE"
type input "TOTAL WINE SPIRITS BEER &MORE"
click at [475, 353] on input "Address" at bounding box center [597, 351] width 275 height 30
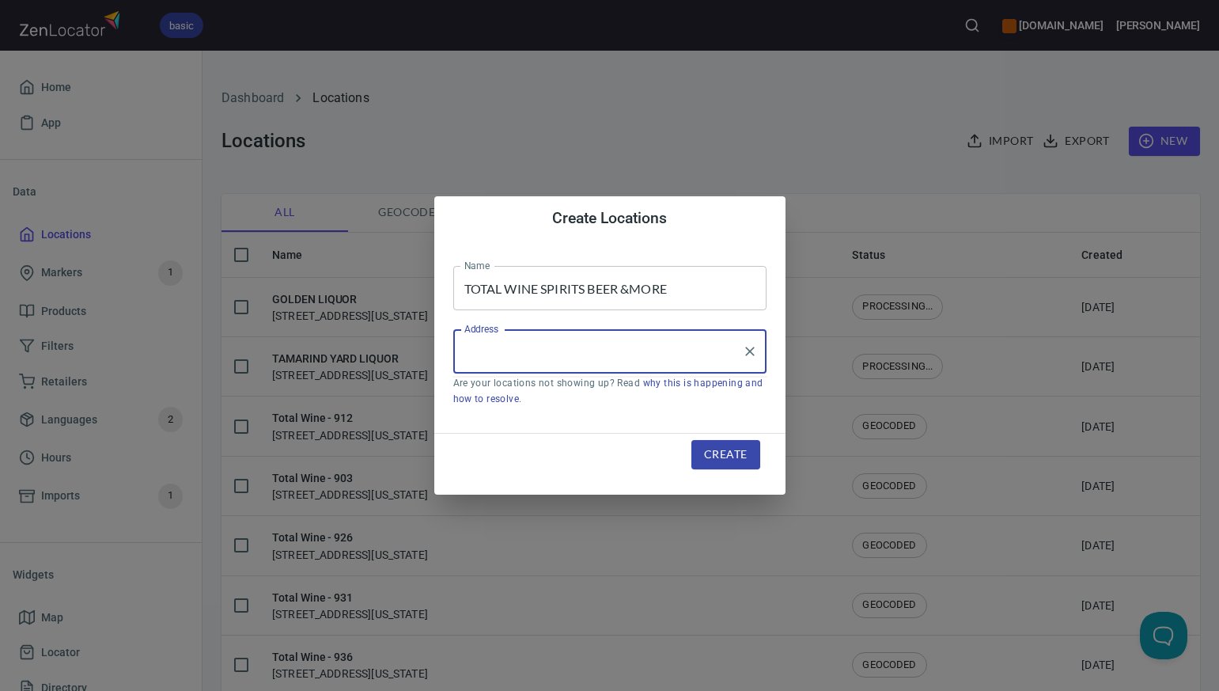
paste input "2150 S I-35 SERVICE RD, , MOORE, OK73160"
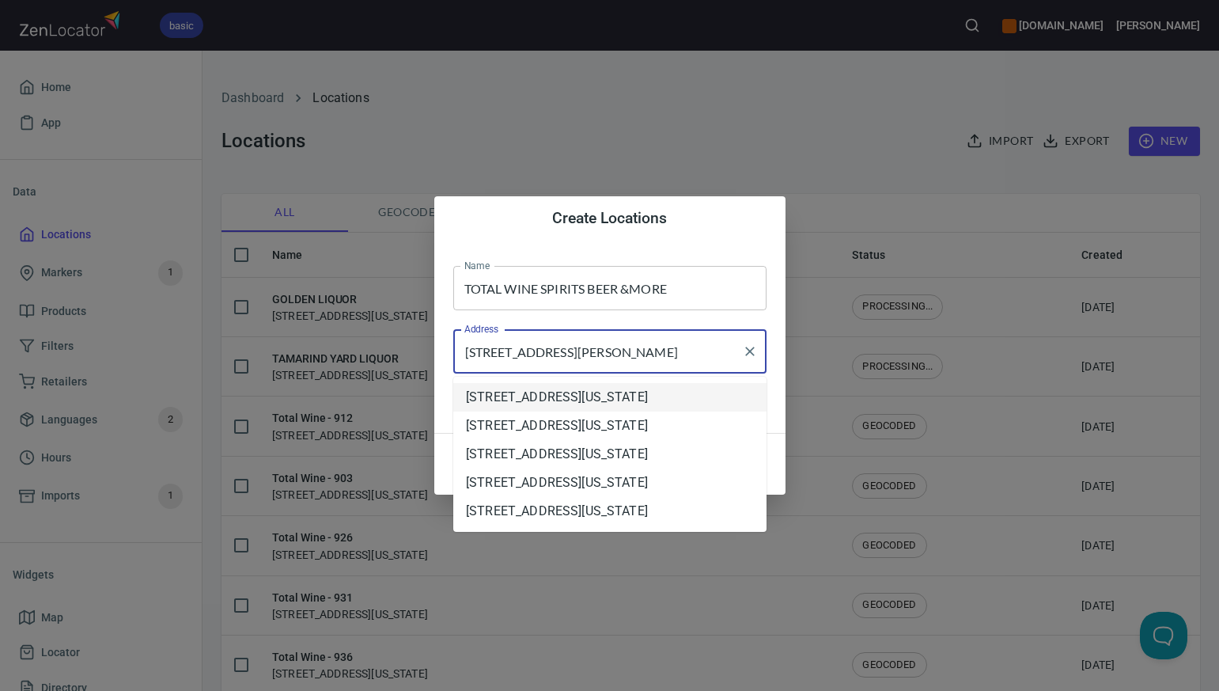
click at [615, 352] on input "2150 S I-35 SERVICE RD, , MOORE, OK73160" at bounding box center [597, 351] width 275 height 30
click at [684, 355] on input "2150 S I-35 SERVICE RD, MOORE, OK73160" at bounding box center [597, 351] width 275 height 30
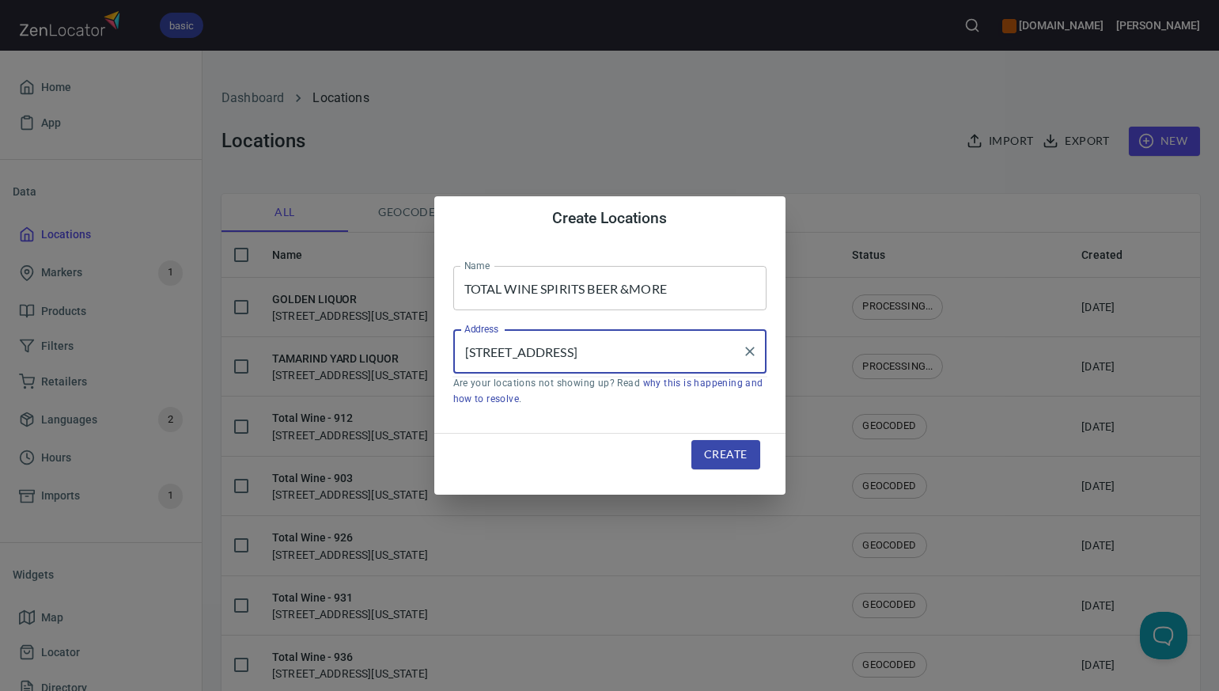
click at [657, 356] on input "2150 S I-35 SERVICE RD, MOORE, OK 73160" at bounding box center [597, 351] width 275 height 30
click at [604, 351] on input "2150 S I-35 SERVICE RD, Moore, OK 73160" at bounding box center [597, 351] width 275 height 30
click at [581, 354] on input "2150 S I-35 SERVICE Rd, Moore, OK 73160" at bounding box center [597, 351] width 275 height 30
click at [504, 350] on input "2150 S I-35 Service Rd, Moore, OK 73160" at bounding box center [597, 351] width 275 height 30
type input "2150 South I-35 Service Rd, Moore, OK 73160"
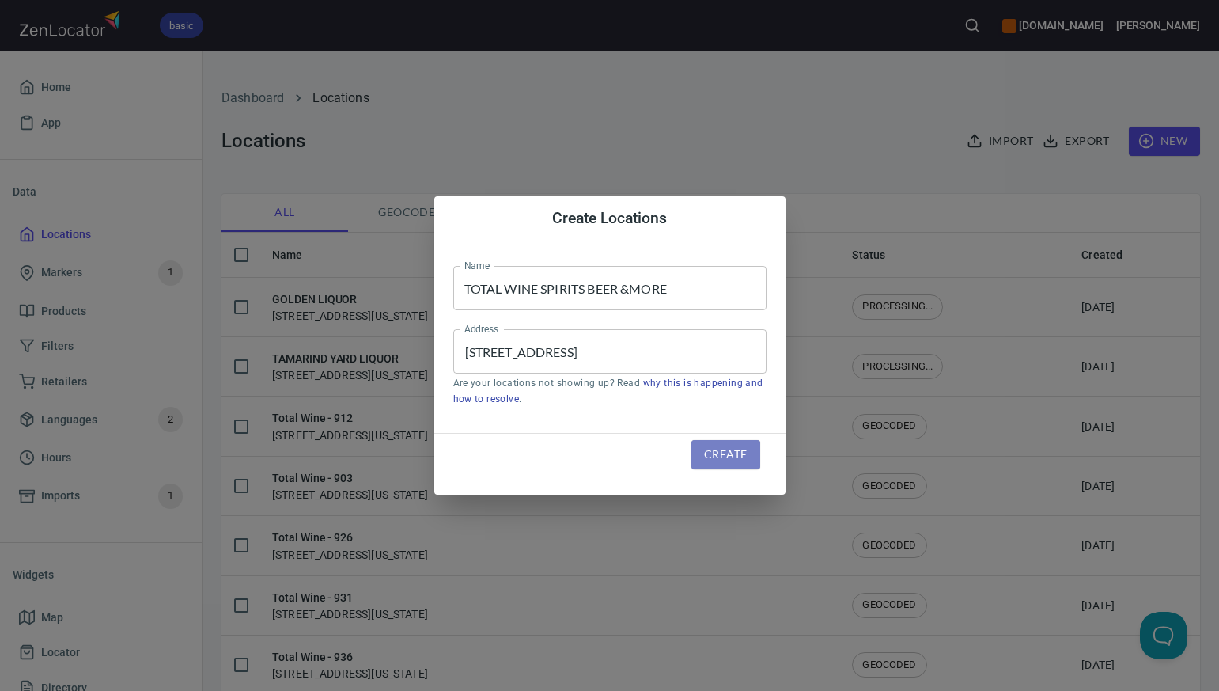
click at [709, 456] on span "Create" at bounding box center [725, 455] width 43 height 20
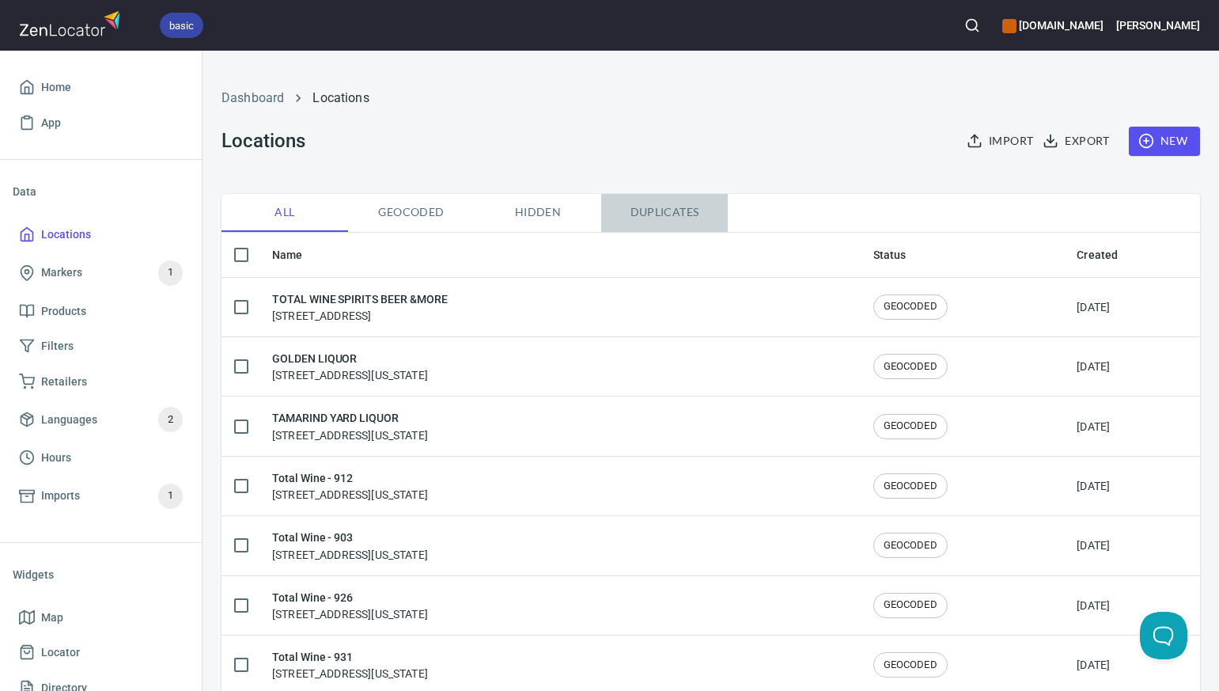
click at [679, 209] on span "Duplicates" at bounding box center [665, 213] width 108 height 20
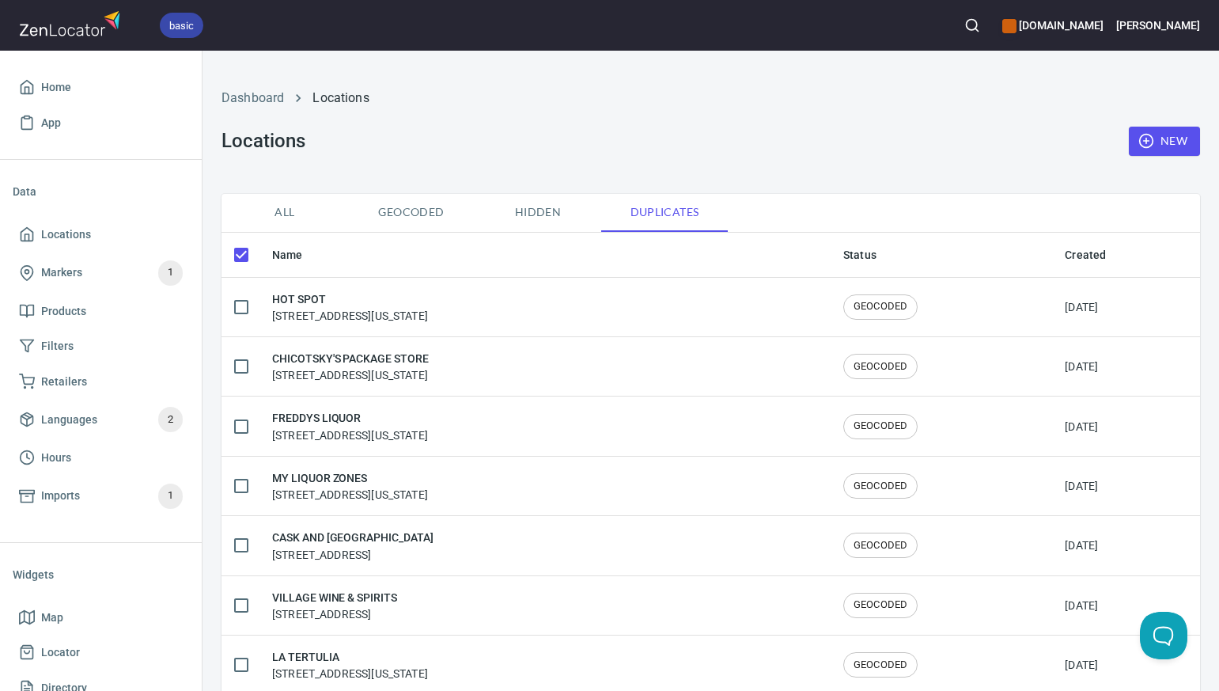
checkbox input "false"
click at [282, 213] on span "All" at bounding box center [285, 213] width 108 height 20
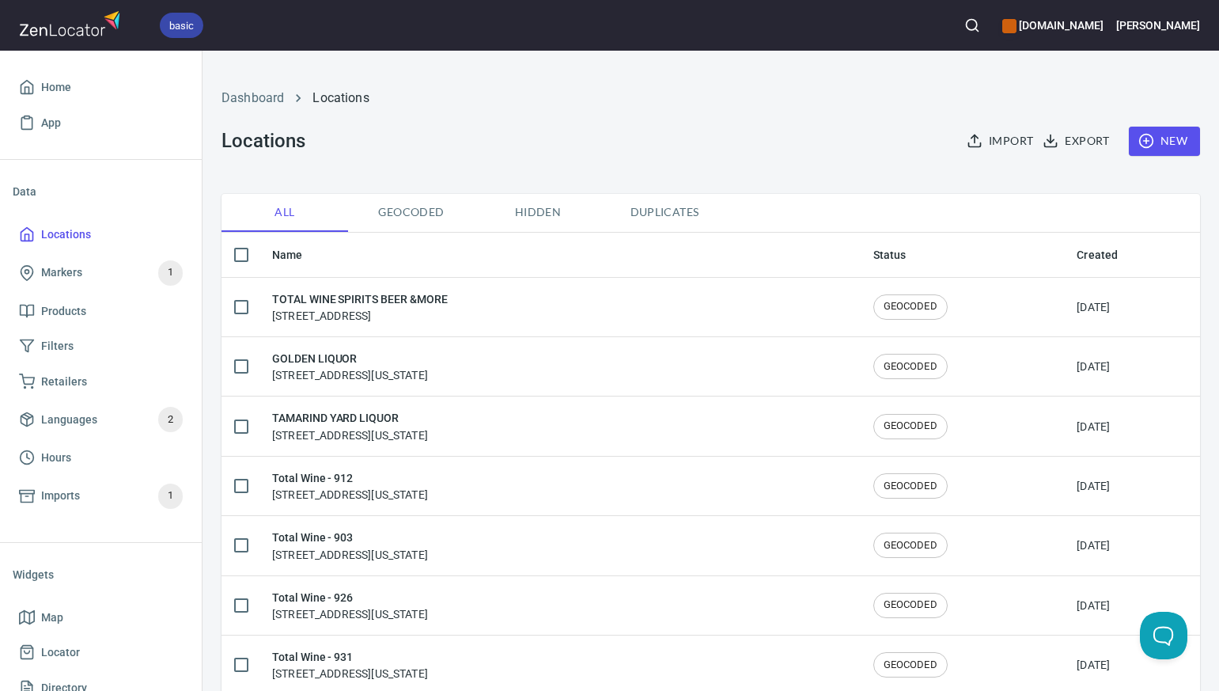
click at [1176, 138] on span "New" at bounding box center [1165, 141] width 46 height 20
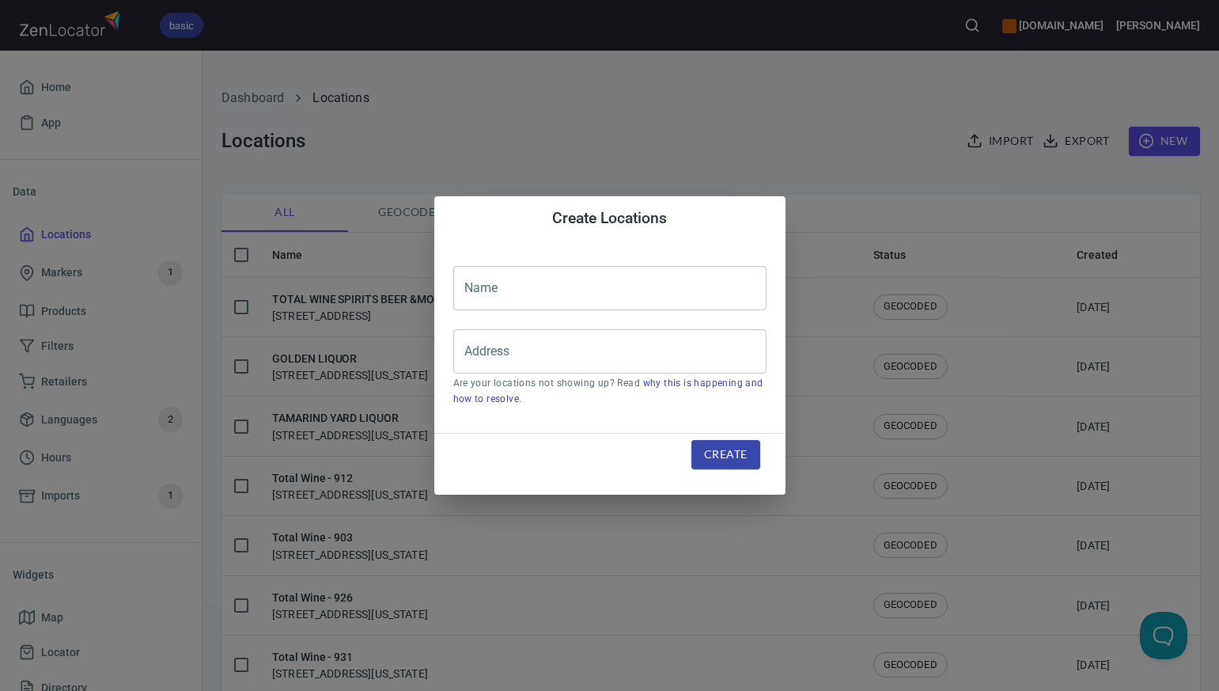
click at [477, 288] on input "text" at bounding box center [609, 288] width 313 height 44
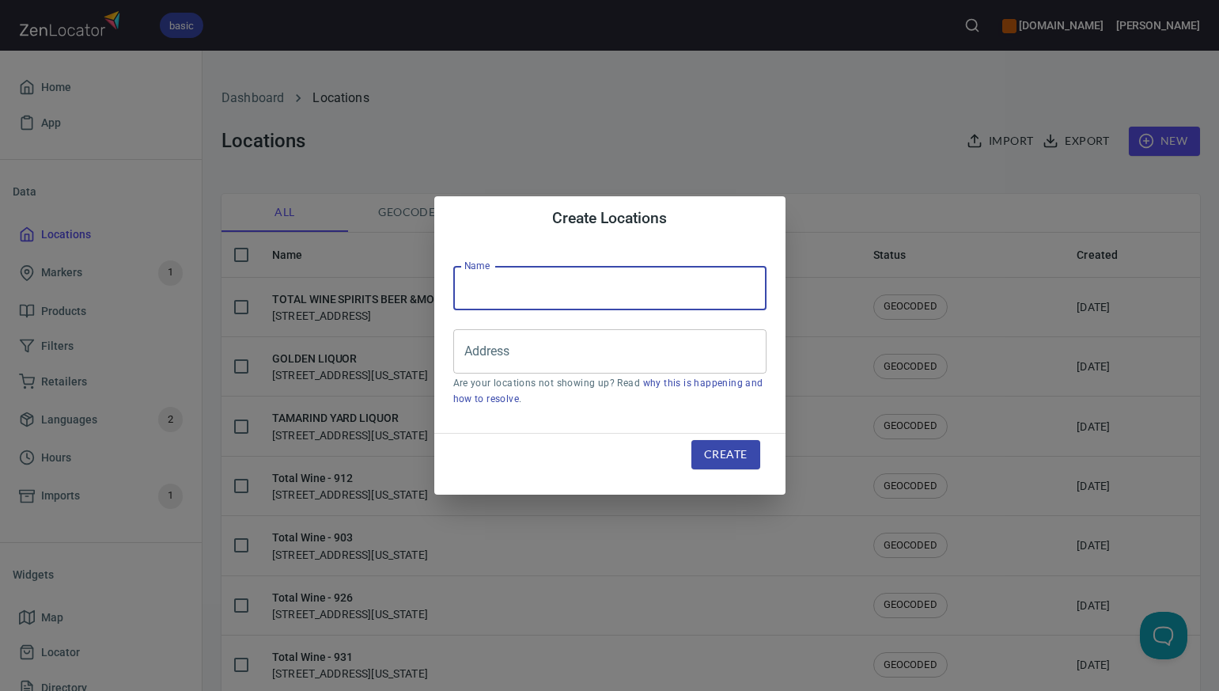
paste input "ABC Fine Wine & Spirits - [GEOGRAPHIC_DATA]"
type input "ABC Fine Wine & Spirits - [GEOGRAPHIC_DATA]"
click at [470, 357] on input "Address" at bounding box center [597, 351] width 275 height 30
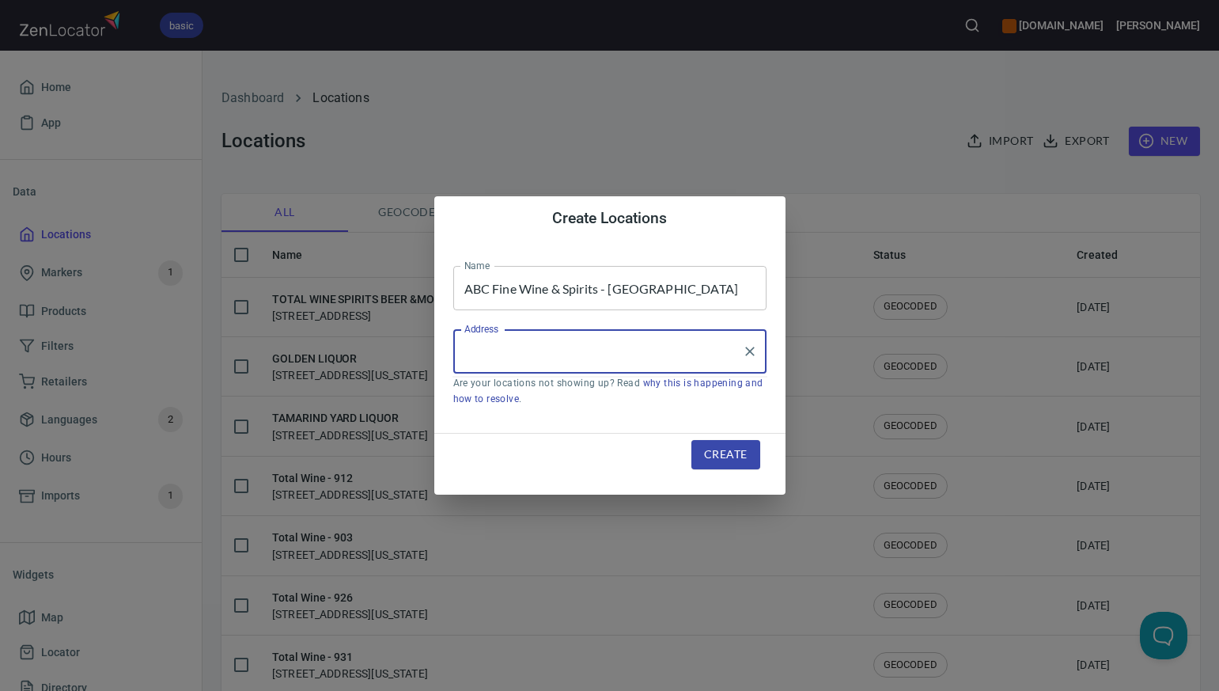
paste input "11951 SO. APOPKA-[GEOGRAPHIC_DATA]-7025"
click at [641, 355] on input "11951 SO. APOPKA-[GEOGRAPHIC_DATA]-7025" at bounding box center [597, 351] width 275 height 30
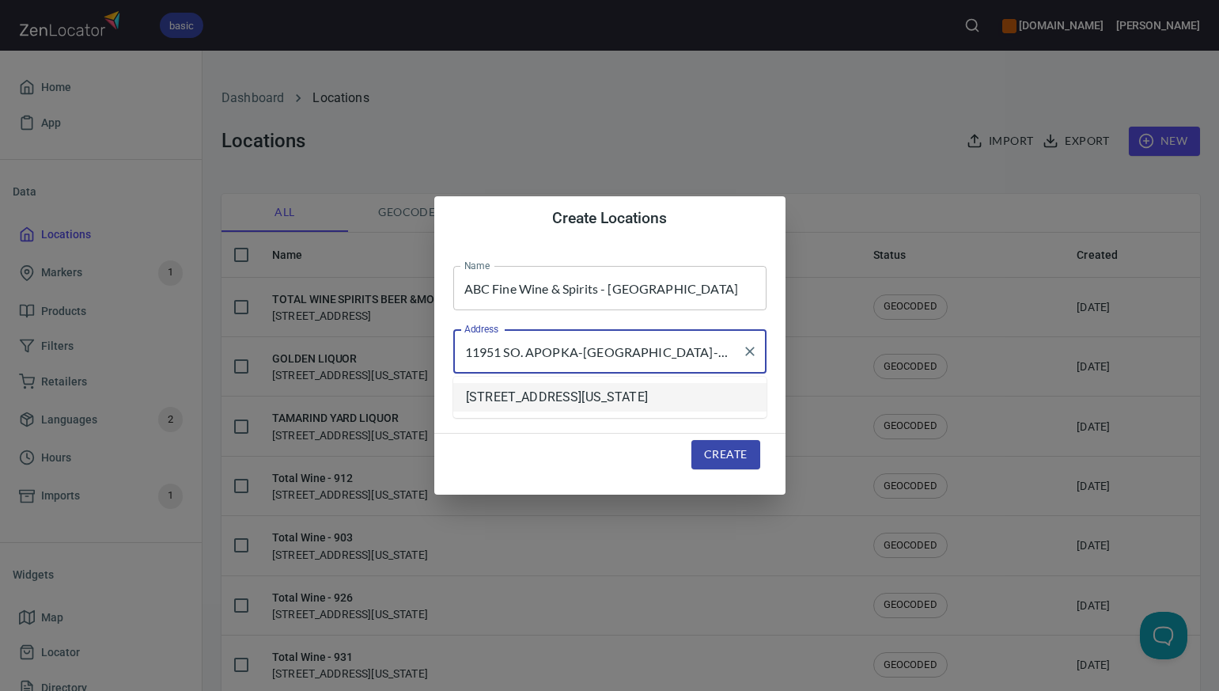
click at [610, 398] on li "[STREET_ADDRESS][US_STATE]" at bounding box center [609, 397] width 313 height 28
type input "[STREET_ADDRESS][US_STATE]"
click at [706, 460] on span "Create" at bounding box center [725, 455] width 43 height 20
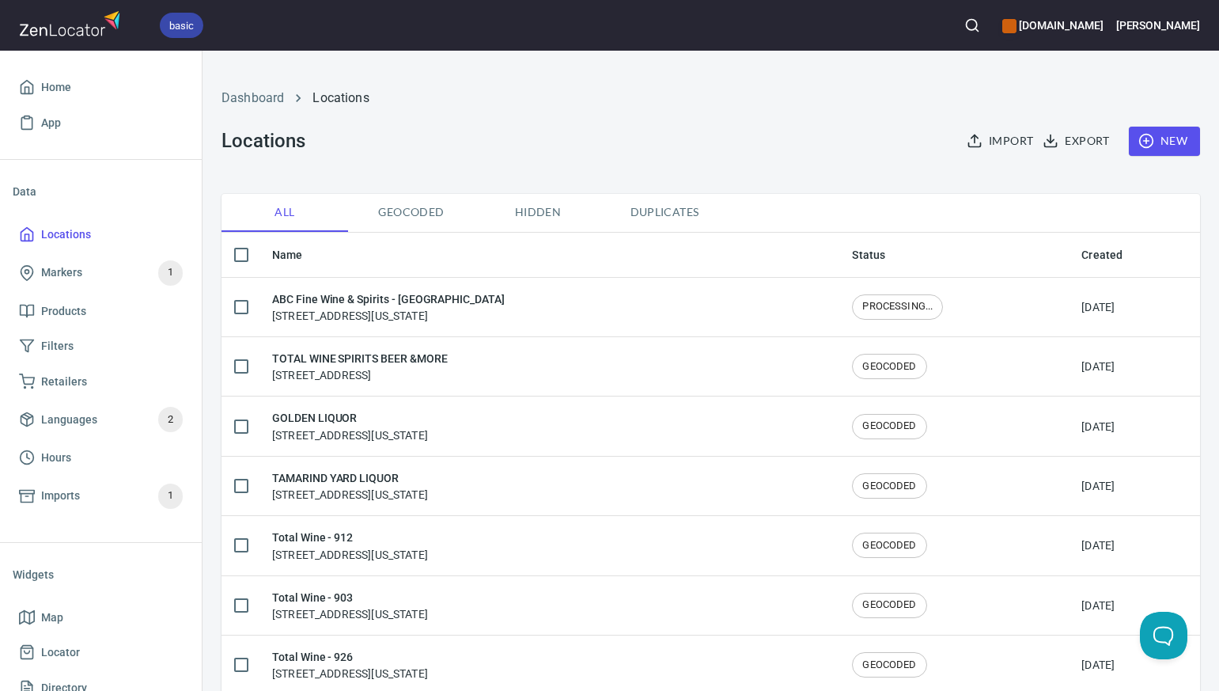
click at [1171, 142] on span "New" at bounding box center [1165, 141] width 46 height 20
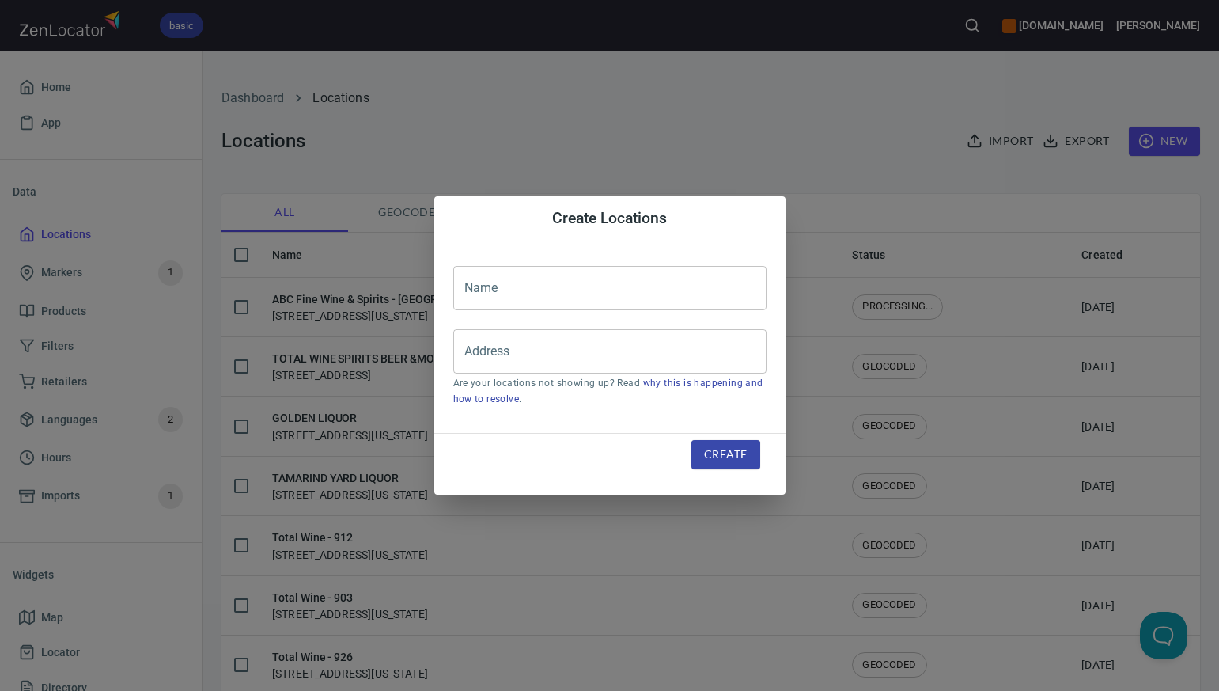
click at [472, 295] on input "text" at bounding box center [609, 288] width 313 height 44
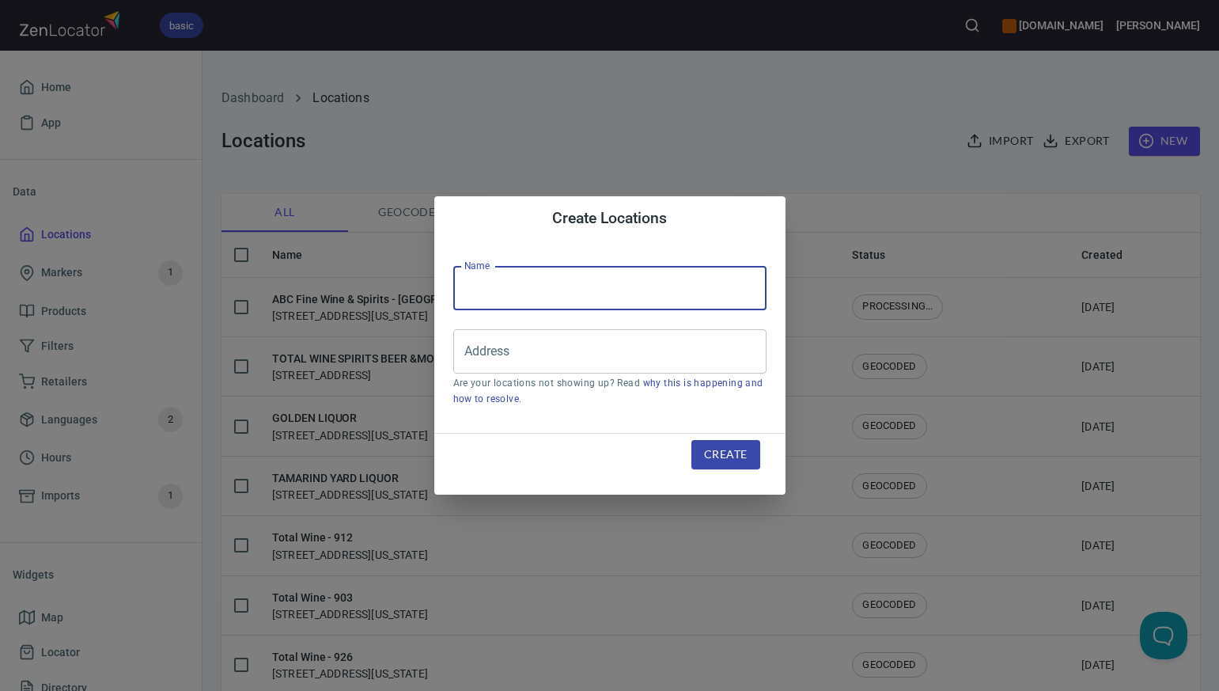
paste input "ABC Fine Wine & Spirits - Disney West"
type input "ABC Fine Wine & Spirits - Disney West"
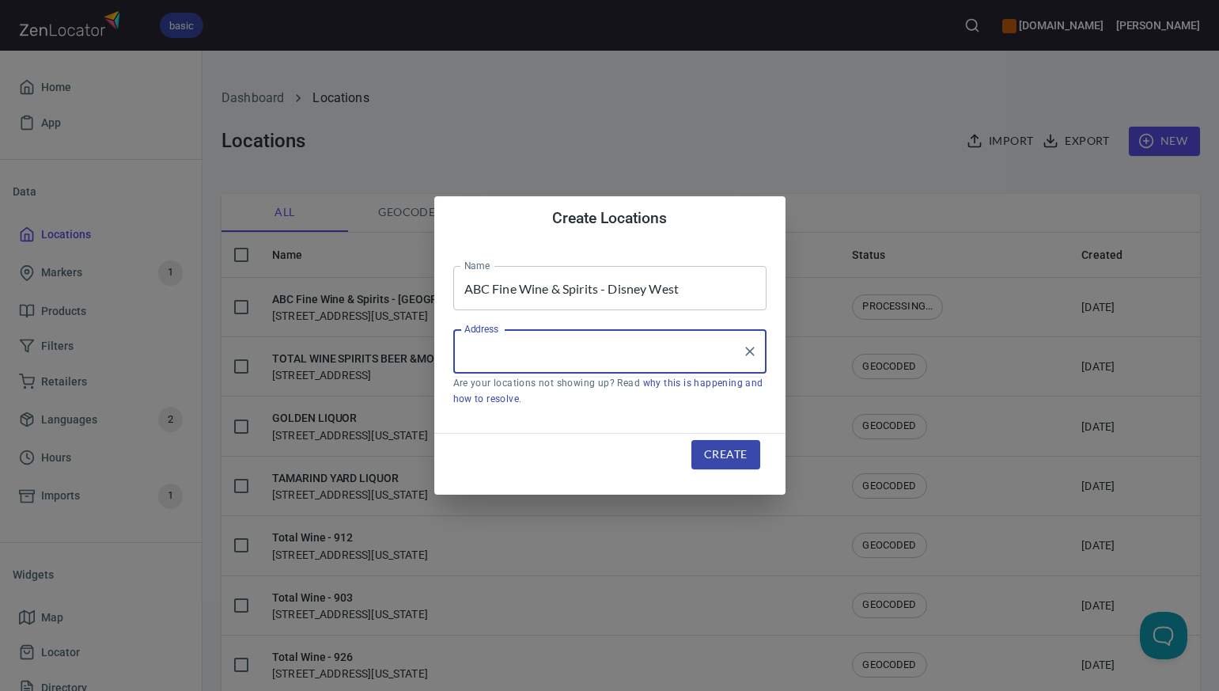
click at [470, 350] on input "Address" at bounding box center [597, 351] width 275 height 30
paste input "3187 BLACK LAKE ROAD KISSIMMEE FL 34747"
click at [676, 353] on input "3187 BLACK LAKE ROAD KISSIMMEE FL 34747" at bounding box center [597, 351] width 275 height 30
click at [606, 408] on li "3187 Black Lake Road, Kissimmee, Florida, United States" at bounding box center [609, 397] width 313 height 28
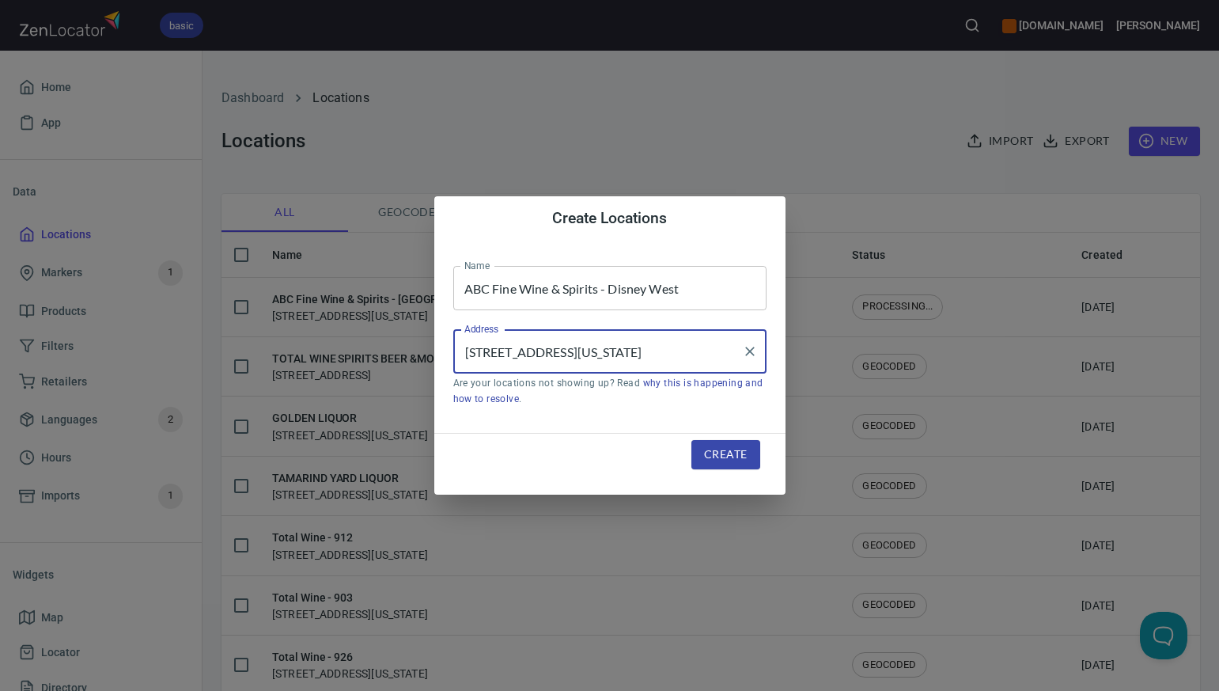
type input "3187 Black Lake Road, Kissimmee, Florida, United States"
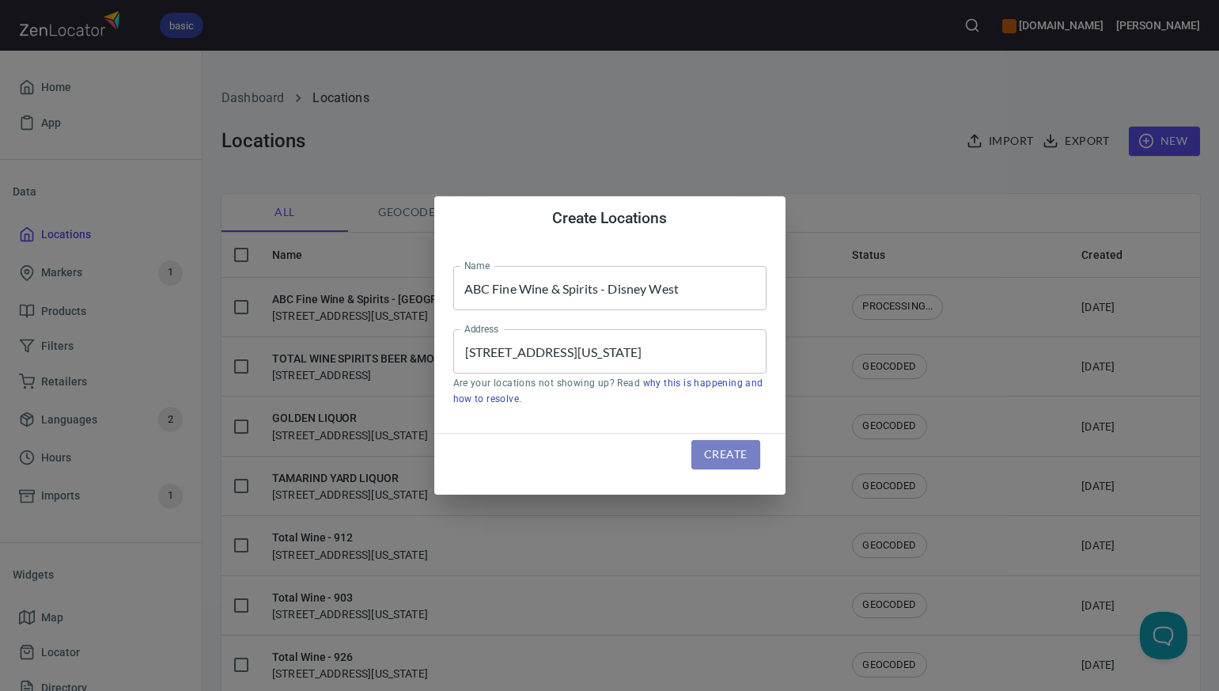
click at [715, 457] on span "Create" at bounding box center [725, 455] width 43 height 20
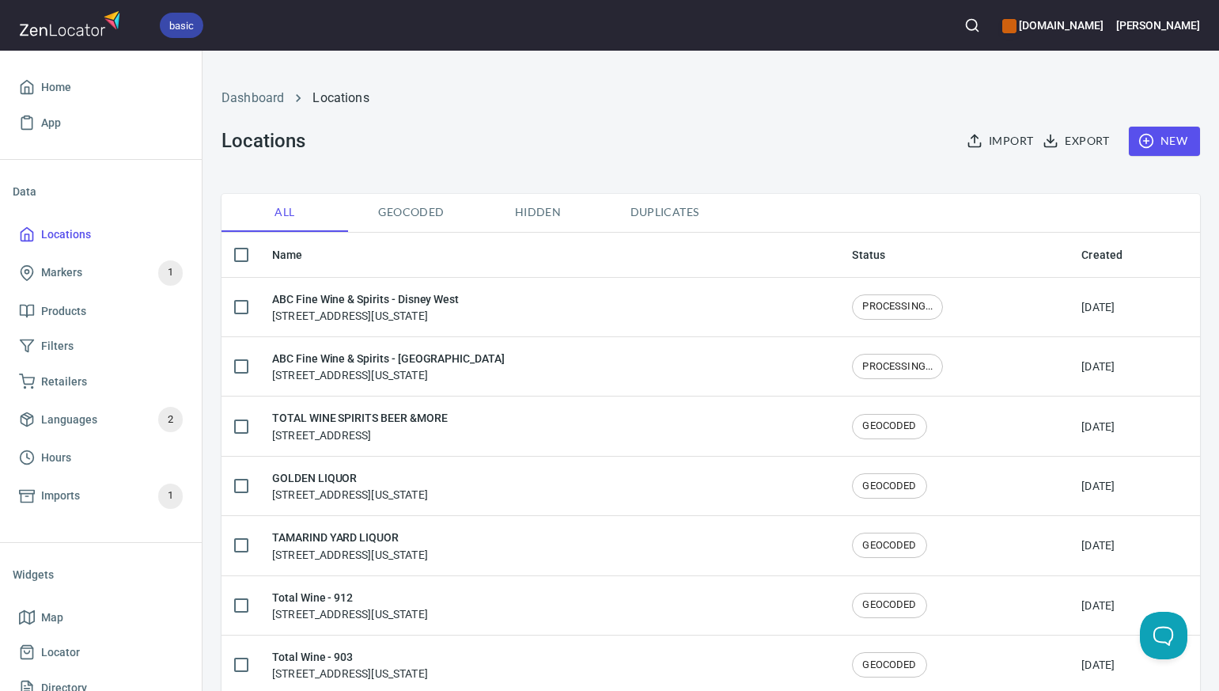
click at [1178, 143] on span "New" at bounding box center [1165, 141] width 46 height 20
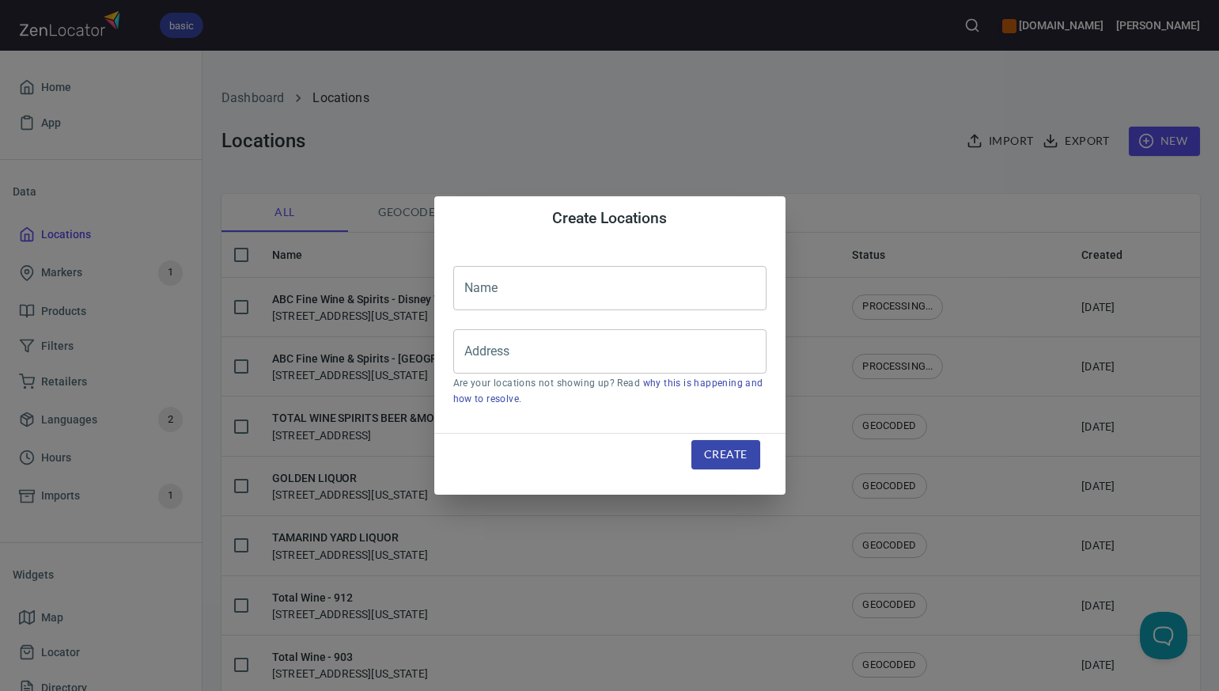
click at [477, 287] on input "text" at bounding box center [609, 288] width 313 height 44
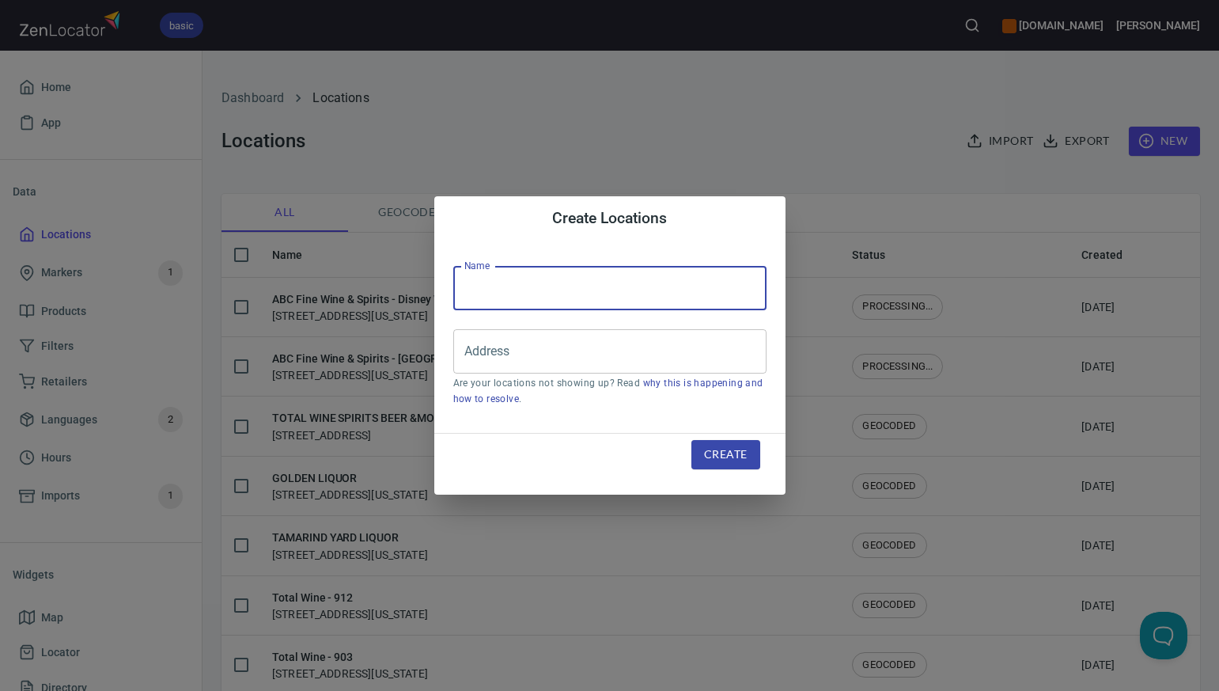
paste input "ABC Fine Wine & Spirits - Winter Garden"
type input "ABC Fine Wine & Spirits - Winter Garden"
click at [471, 360] on input "Address" at bounding box center [597, 351] width 275 height 30
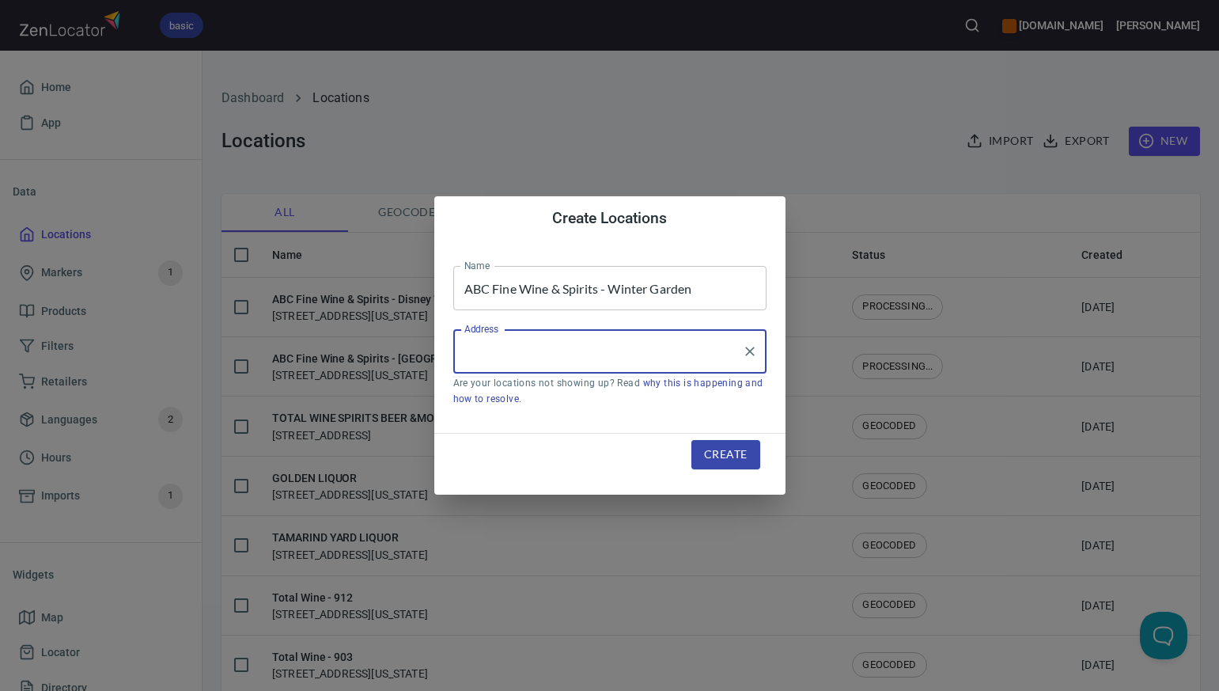
paste input "4110 WINTER GARDEN VINELAND WINTER GARDEN FL 34786"
type input "4110 WINTER GARDEN VINELAND WINTER GARDEN FL 34786"
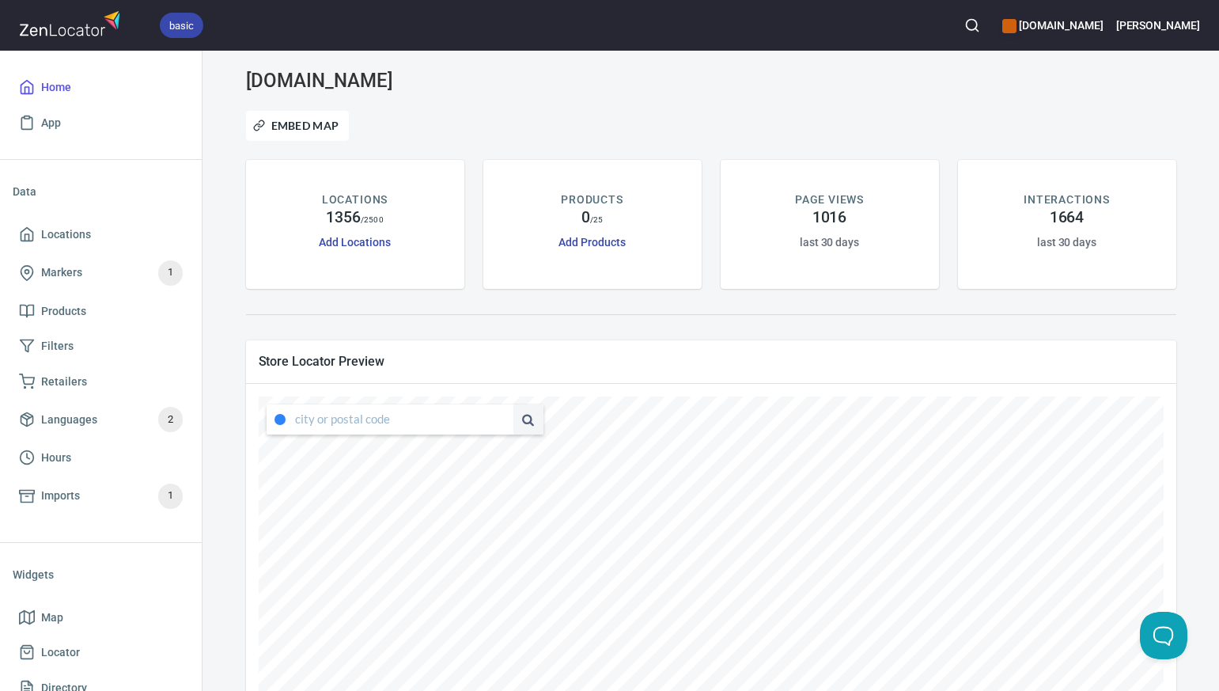
type input "4347 South Capistrano Drive, Dallas, Texas, United States"
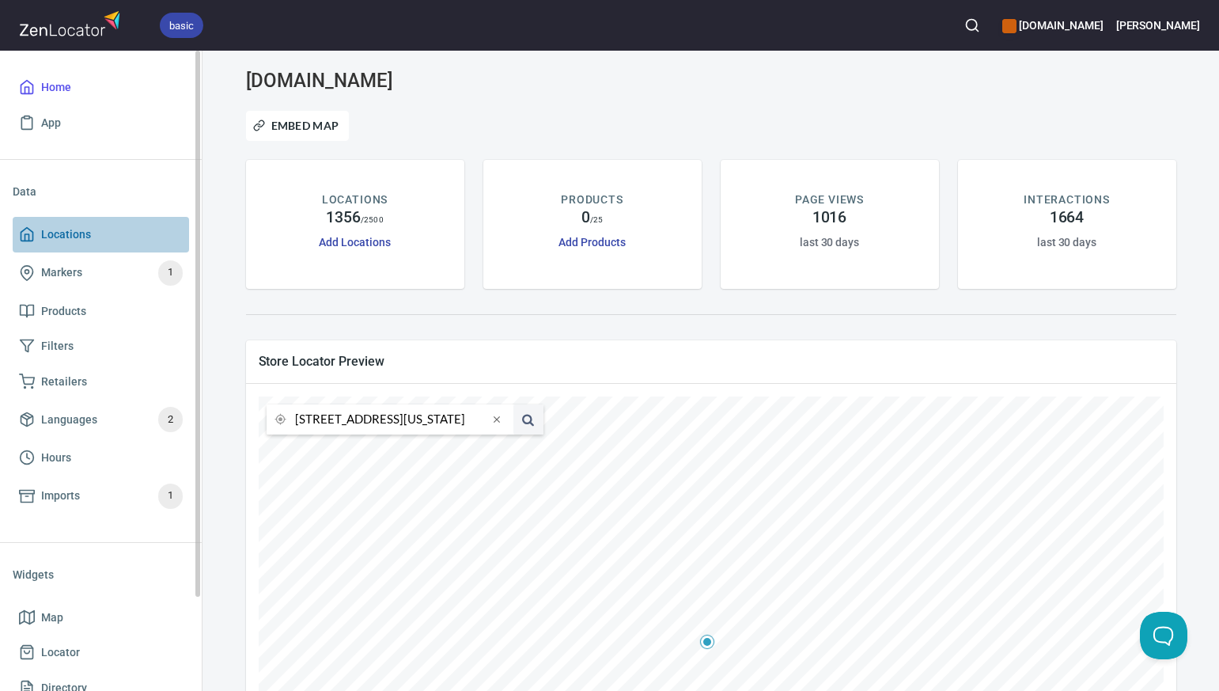
click at [126, 229] on span "Locations" at bounding box center [101, 235] width 164 height 20
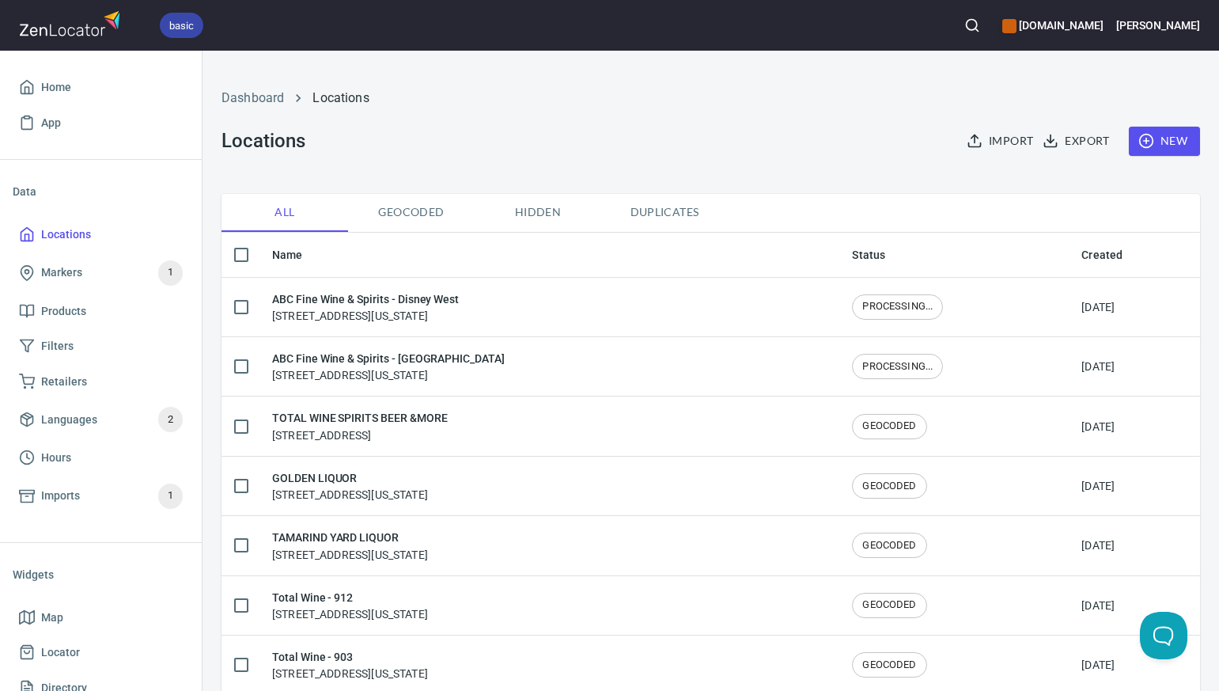
click at [1184, 141] on span "New" at bounding box center [1165, 141] width 46 height 20
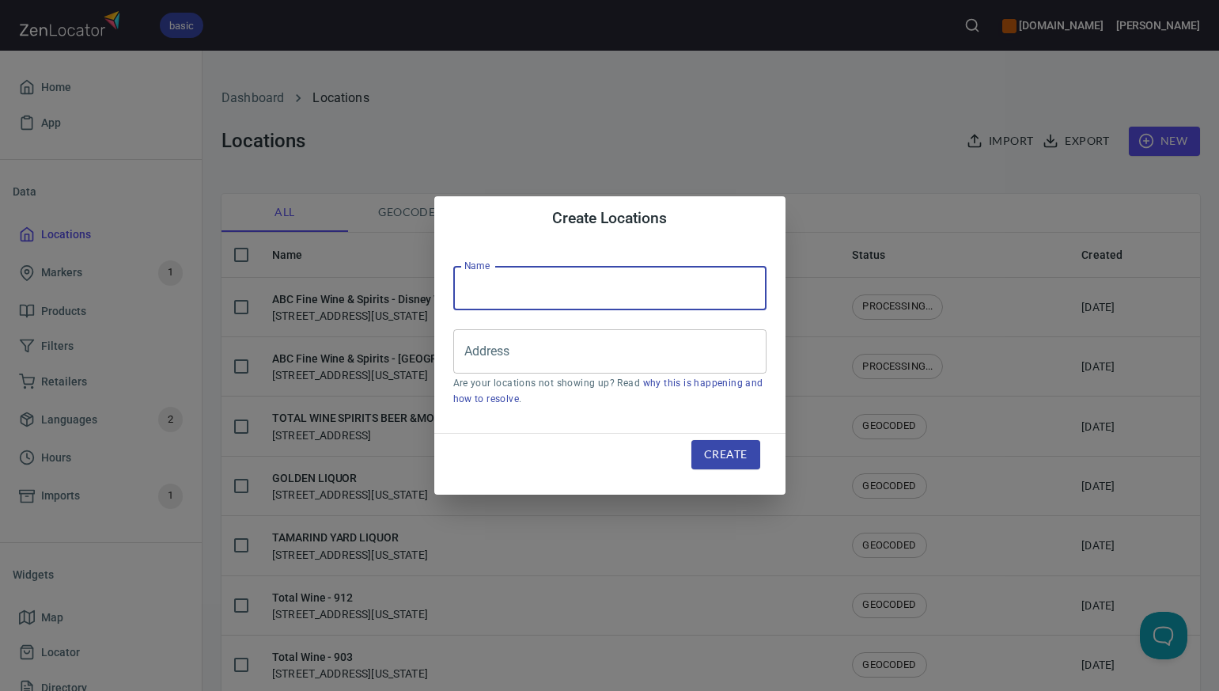
click at [473, 293] on input "text" at bounding box center [609, 288] width 313 height 44
paste input "ABC Fine Wine & Spirits - Winter Garden"
type input "ABC Fine Wine & Spirits - Winter Garden"
click at [477, 354] on input "Address" at bounding box center [597, 351] width 275 height 30
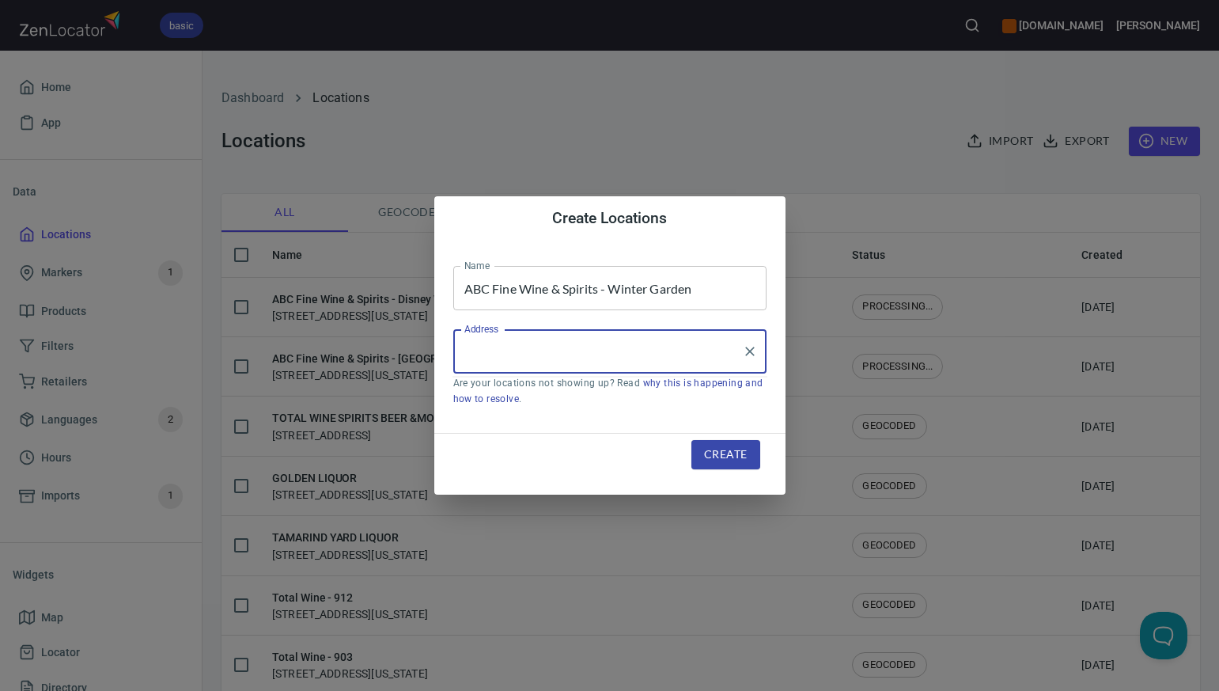
paste input "4110 WINTER GARDEN VINELAND WINTER GARDEN FL 34786"
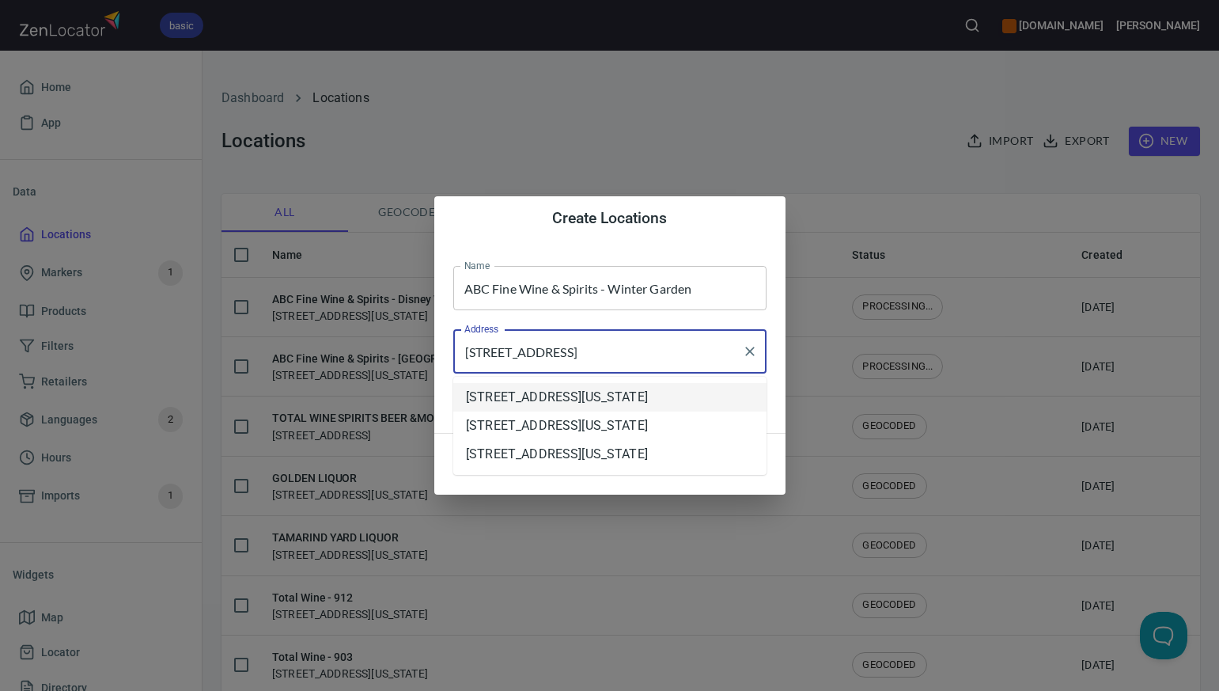
click at [610, 400] on li "4110 Winter Garden Vineland Road, Winter Garden, Florida, United States" at bounding box center [609, 397] width 313 height 28
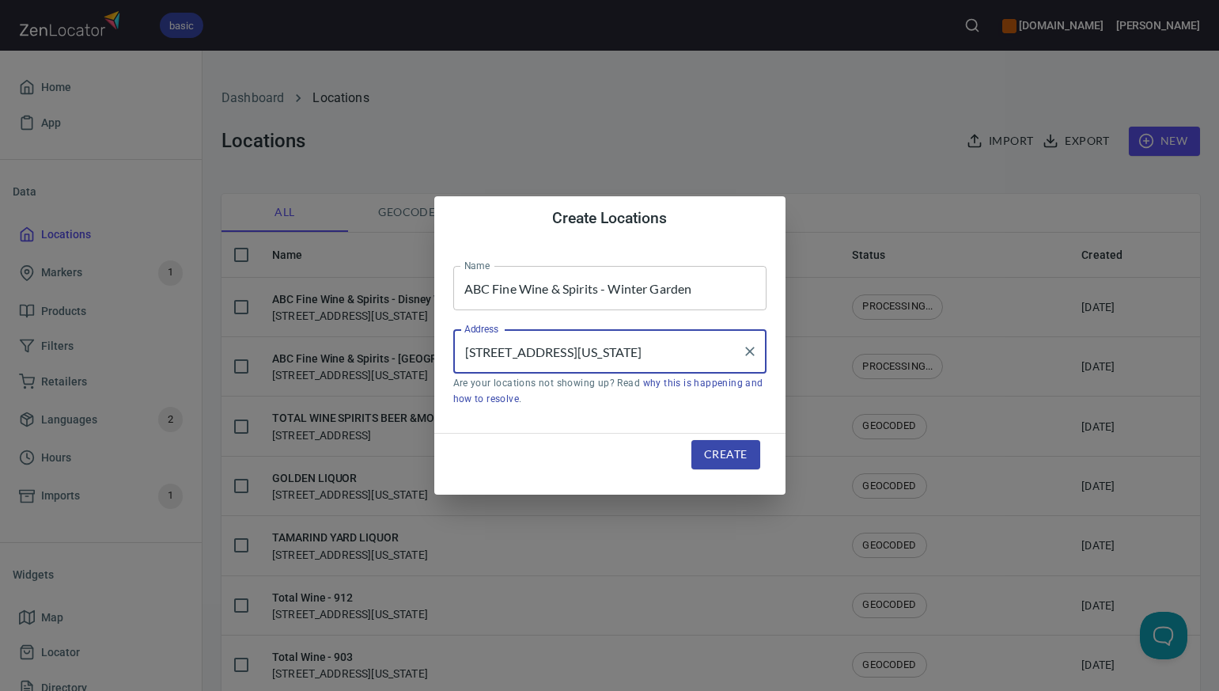
type input "4110 Winter Garden Vineland Road, Winter Garden, Florida, United States"
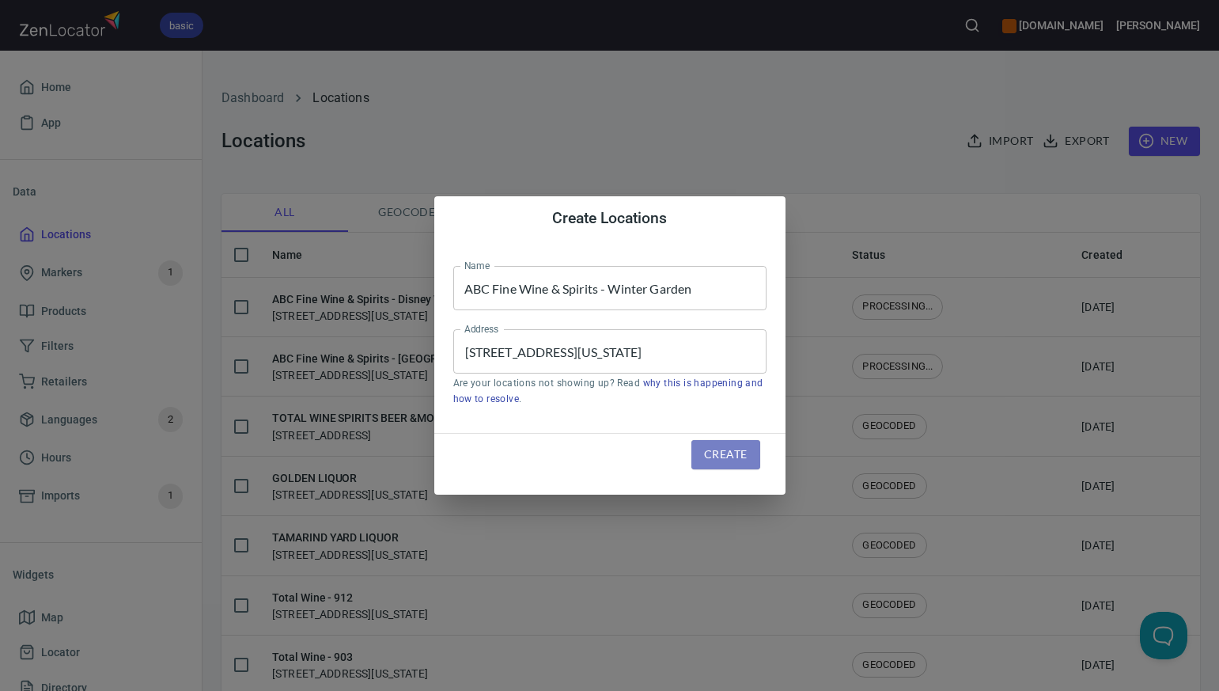
click at [718, 458] on span "Create" at bounding box center [725, 455] width 43 height 20
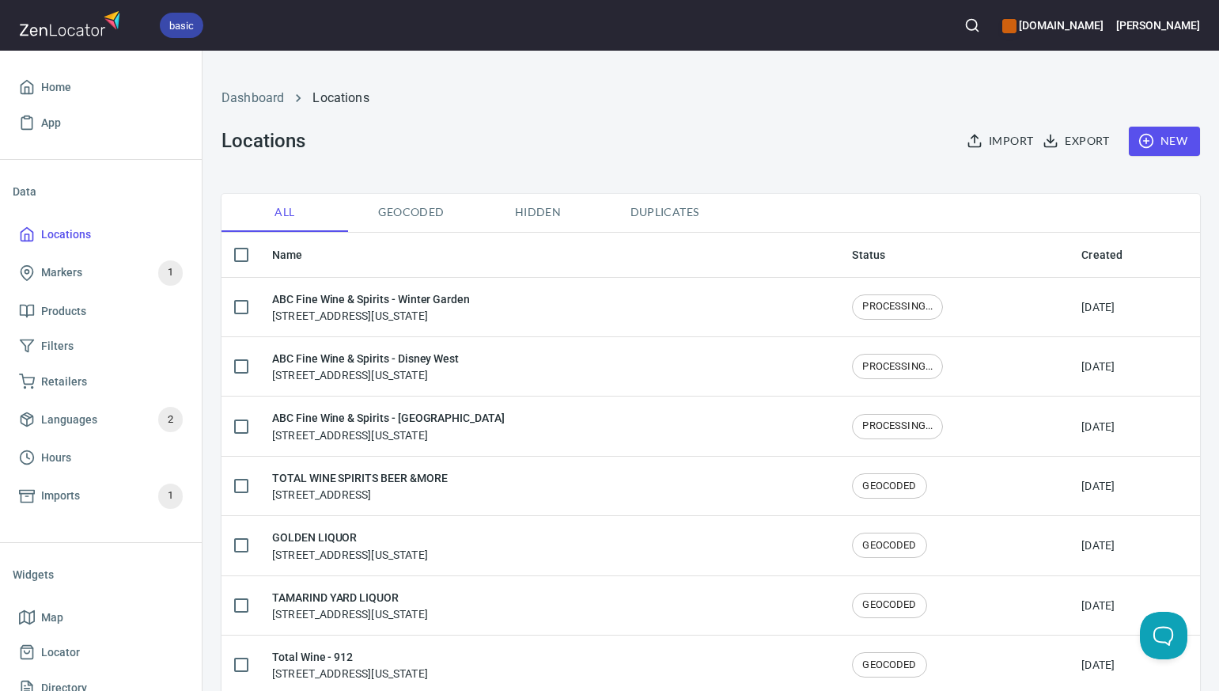
click at [1169, 146] on span "New" at bounding box center [1165, 141] width 46 height 20
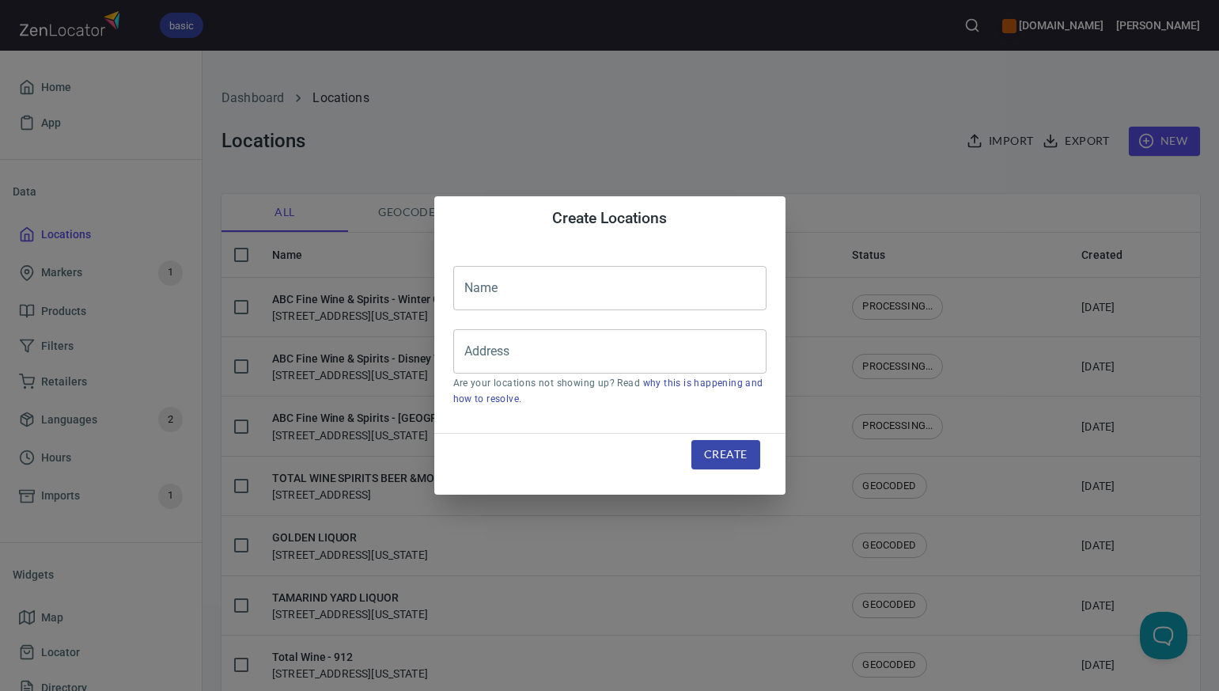
click at [474, 286] on input "text" at bounding box center [609, 288] width 313 height 44
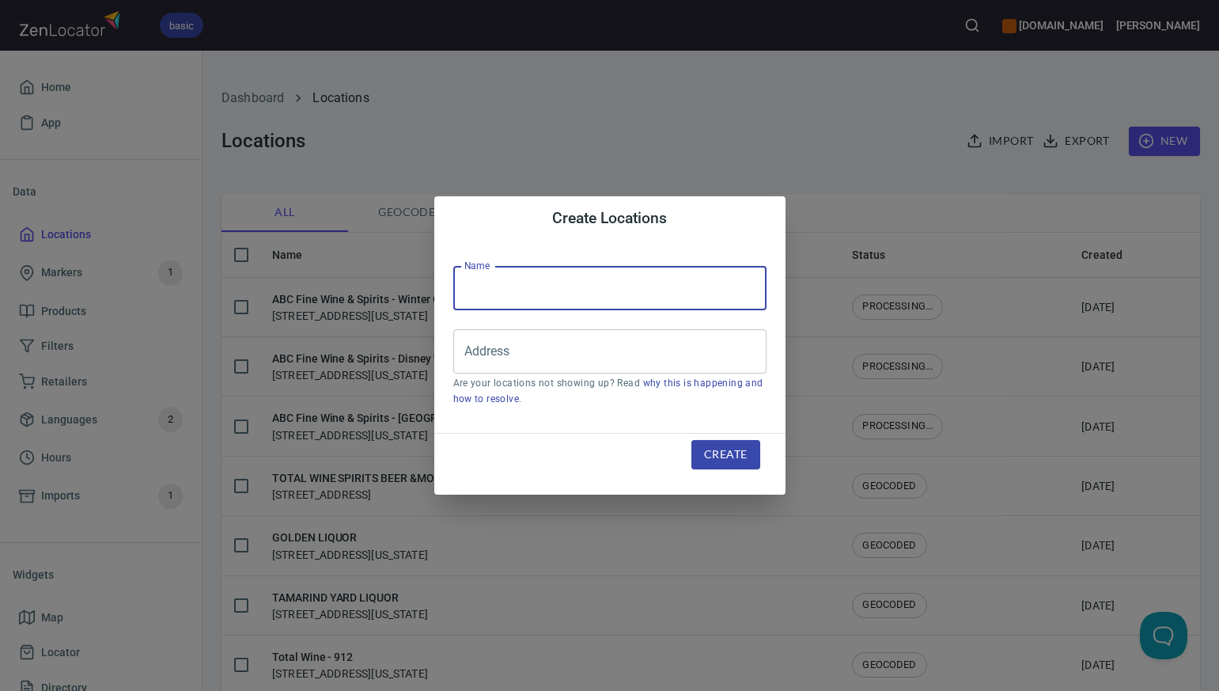
paste input "ABC Fine Wine & Spirits - [PERSON_NAME]"
type input "ABC Fine Wine & Spirits - [PERSON_NAME]"
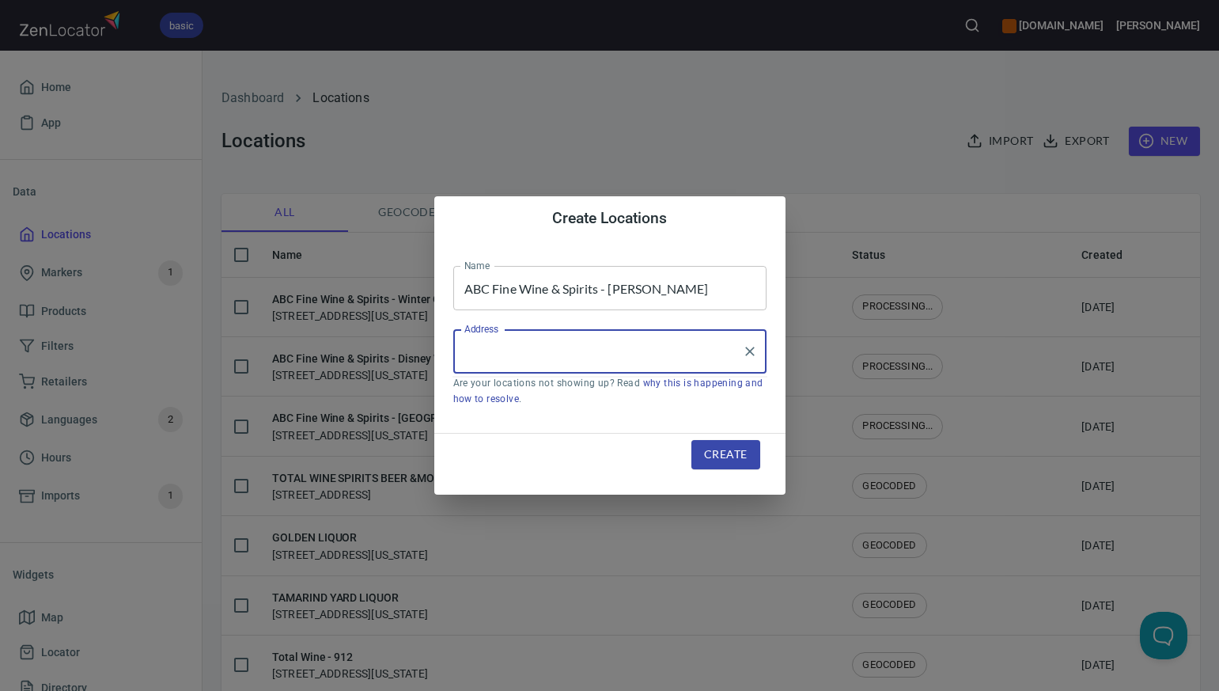
click at [464, 356] on input "Address" at bounding box center [597, 351] width 275 height 30
paste input "3015 W. KENNEDY BLVD. TAMPA FL 33609-3105"
click at [640, 351] on input "3015 W. KENNEDY BLVD. TAMPA FL 33609-3105" at bounding box center [597, 351] width 275 height 30
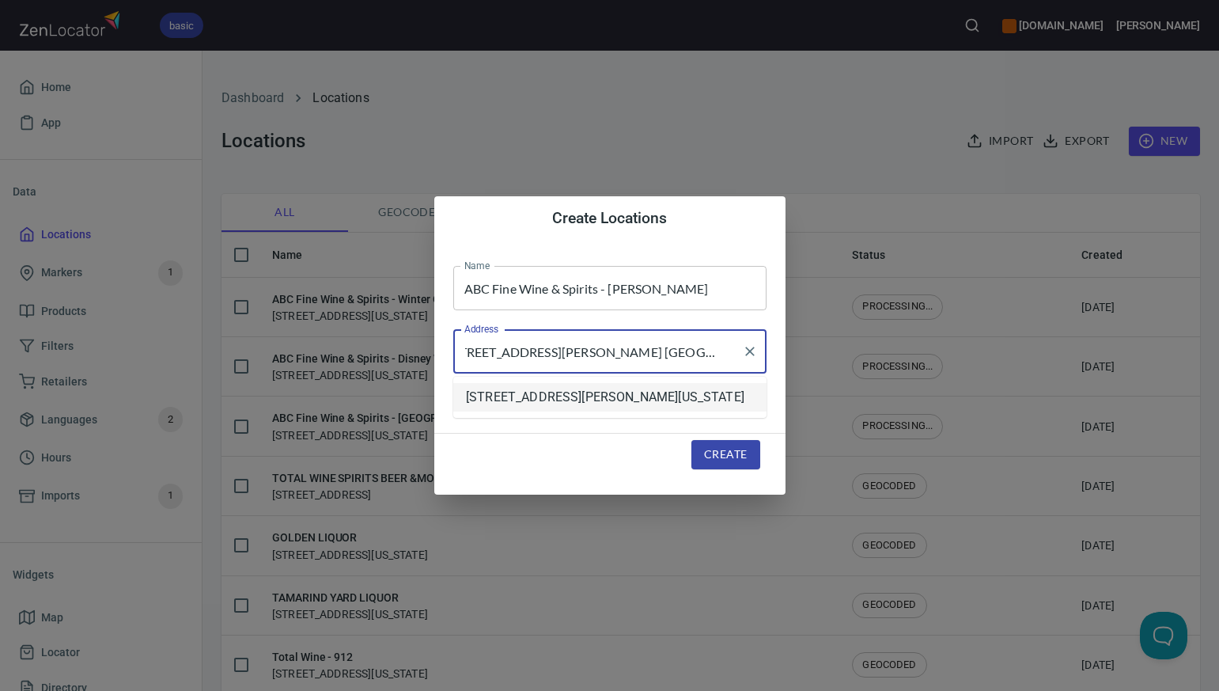
click at [642, 406] on li "[STREET_ADDRESS][PERSON_NAME][US_STATE]" at bounding box center [609, 397] width 313 height 28
type input "[STREET_ADDRESS][PERSON_NAME][US_STATE]"
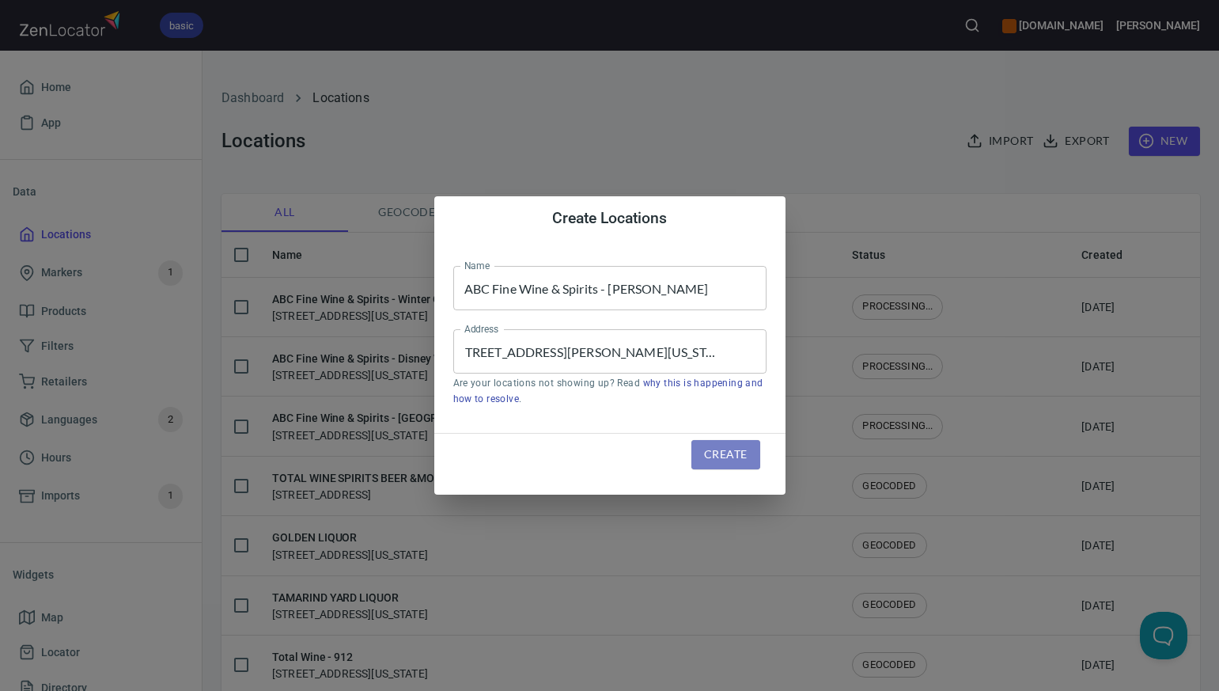
scroll to position [0, 0]
click at [715, 458] on span "Create" at bounding box center [725, 455] width 43 height 20
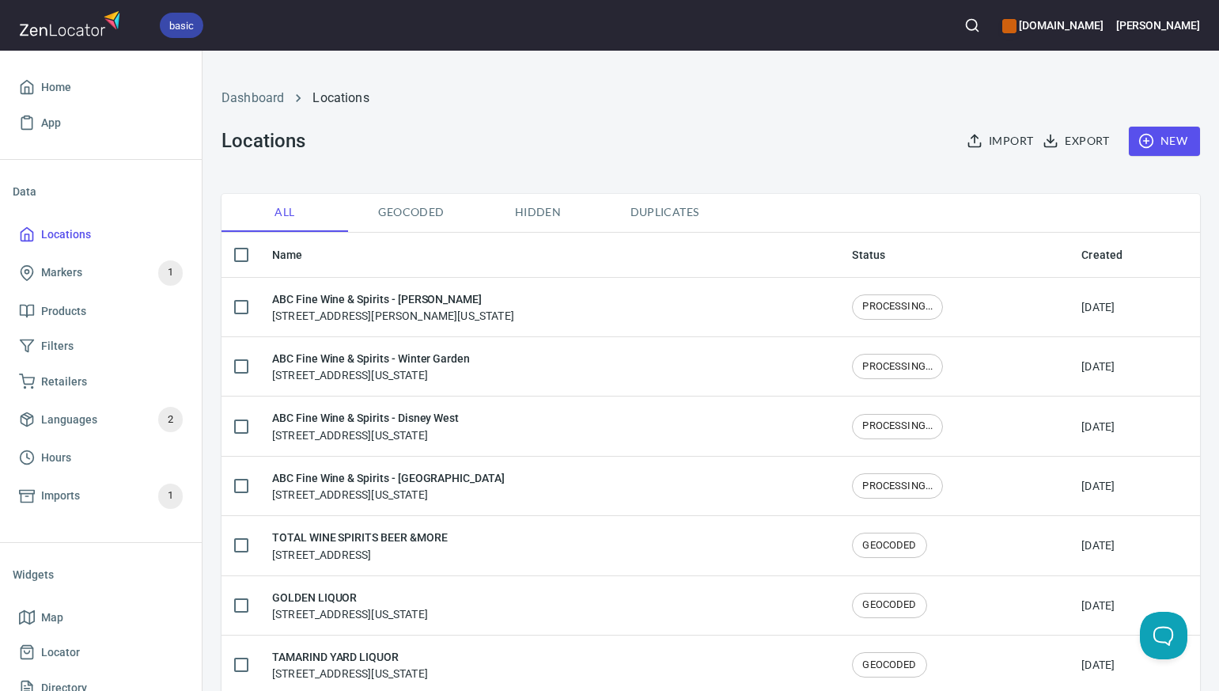
click at [1175, 141] on span "New" at bounding box center [1165, 141] width 46 height 20
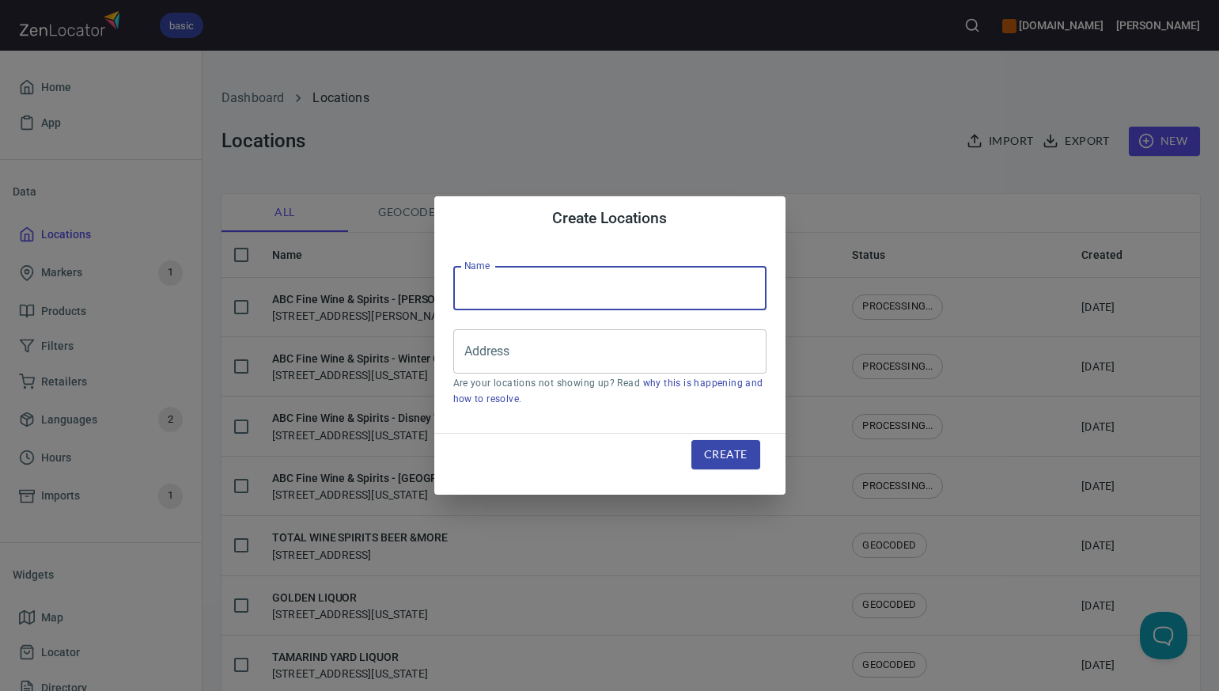
click at [478, 286] on input "text" at bounding box center [609, 288] width 313 height 44
paste input "ABC Fine Wine & Spirits - [GEOGRAPHIC_DATA]"
type input "ABC Fine Wine & Spirits - [GEOGRAPHIC_DATA]"
click at [465, 358] on input "Address" at bounding box center [597, 351] width 275 height 30
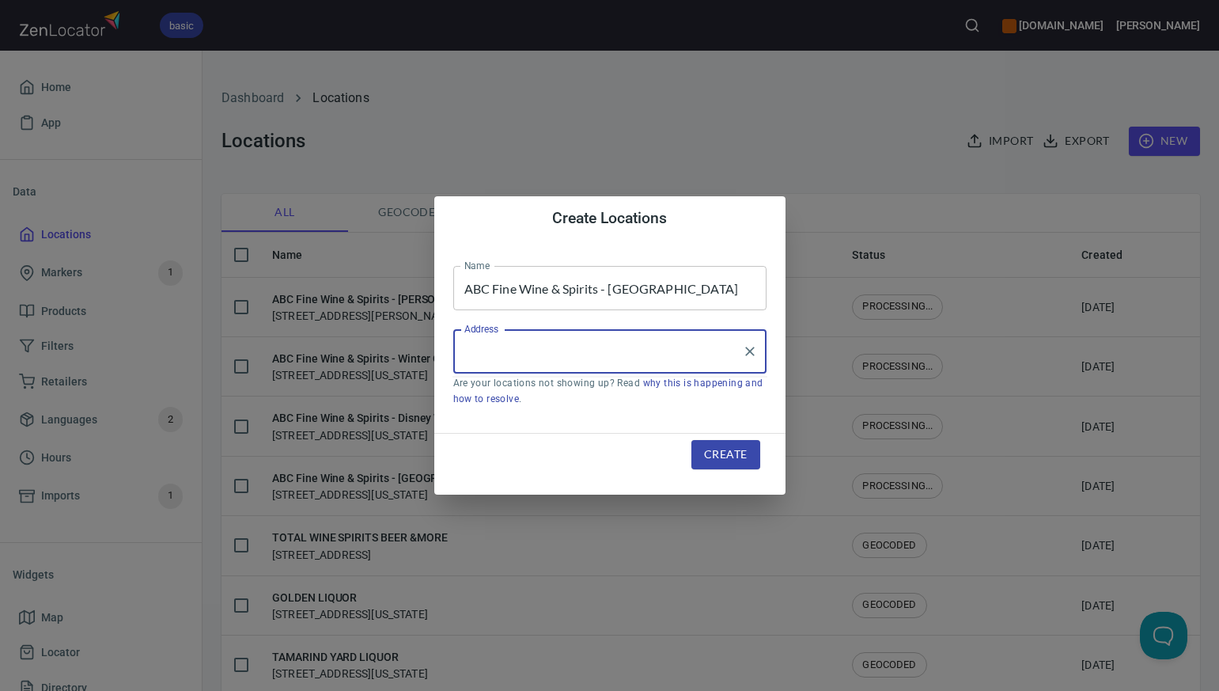
paste input "2360 HIGHWAY 44 NEW SMYRNA BEACH FL 32168"
click at [675, 353] on input "2360 HIGHWAY 44 NEW SMYRNA BEACH FL 32168" at bounding box center [597, 351] width 275 height 30
click at [576, 351] on input "2360 HIGHWAY 44 NEW SMYRNA BEACH, FL 32168" at bounding box center [597, 351] width 275 height 30
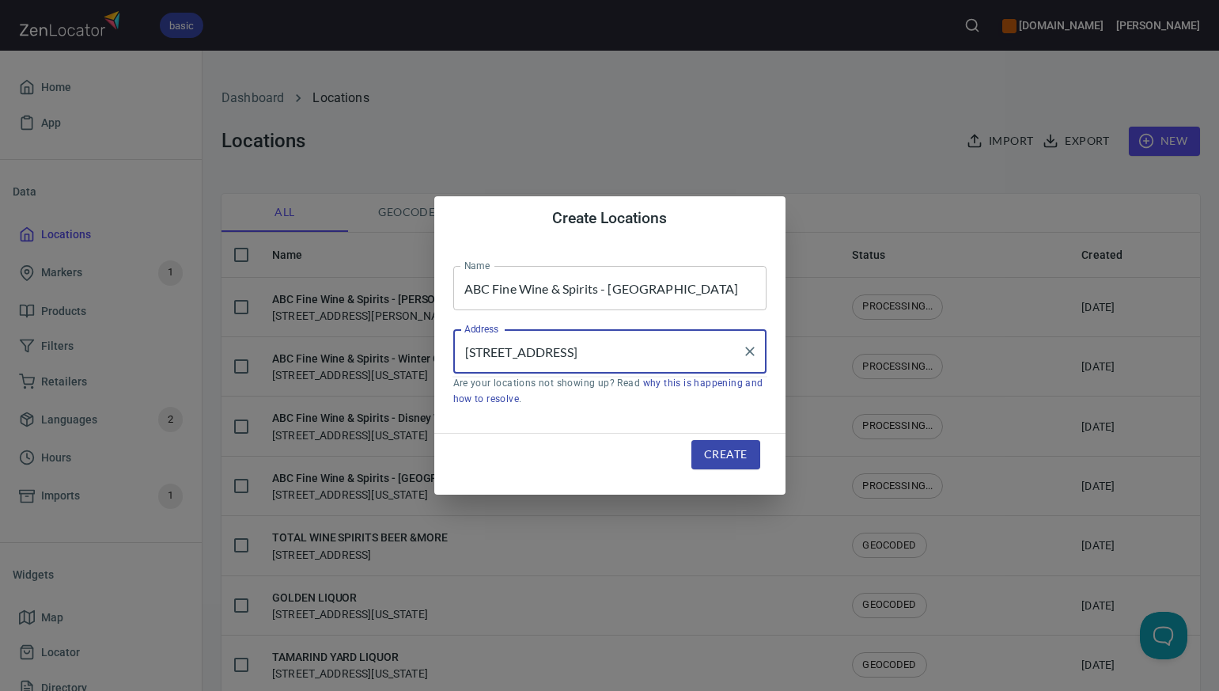
click at [559, 350] on input "2360 HIGHWAY 44, NEW SMYRNA BEACH, FL 32168" at bounding box center [597, 351] width 275 height 30
click at [581, 349] on input "2360 HWY 44, NEW SMYRNA BEACH, FL 32168" at bounding box center [597, 351] width 275 height 30
click at [634, 354] on input "2360 HWY 44, New SMYRNA BEACH, FL 32168" at bounding box center [597, 351] width 275 height 30
click at [668, 354] on input "2360 HWY 44, New Smyrna BEACH, FL 32168" at bounding box center [597, 351] width 275 height 30
type input "[STREET_ADDRESS]"
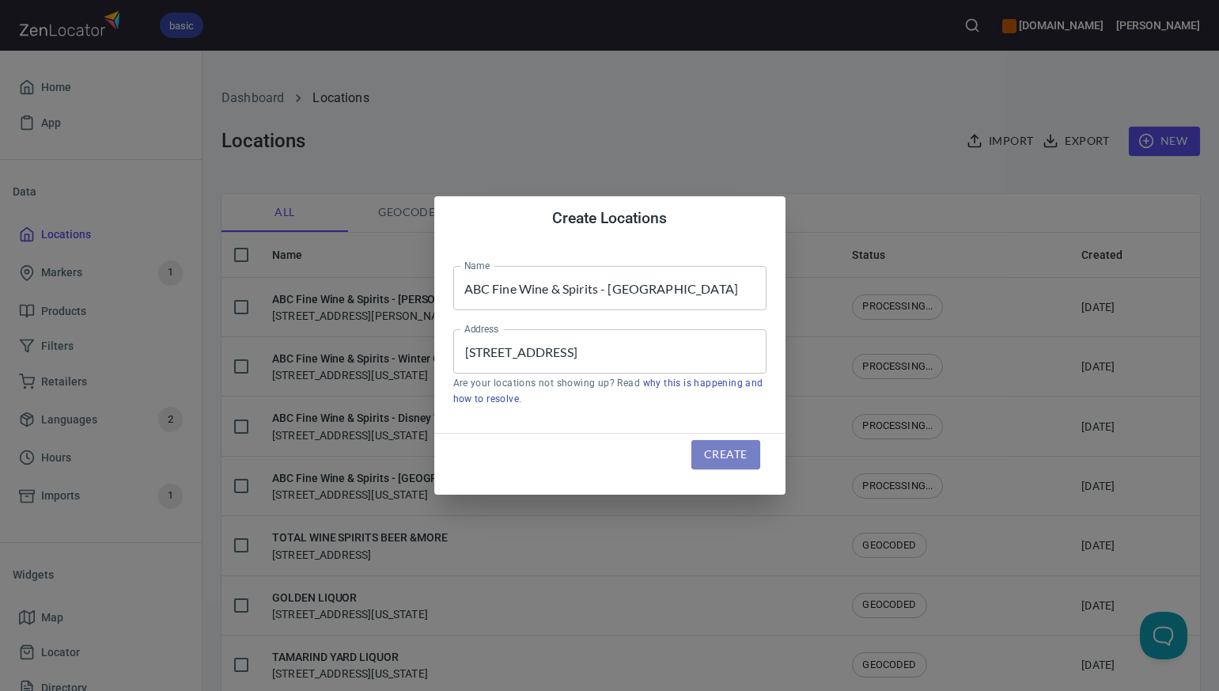
click at [720, 458] on span "Create" at bounding box center [725, 455] width 43 height 20
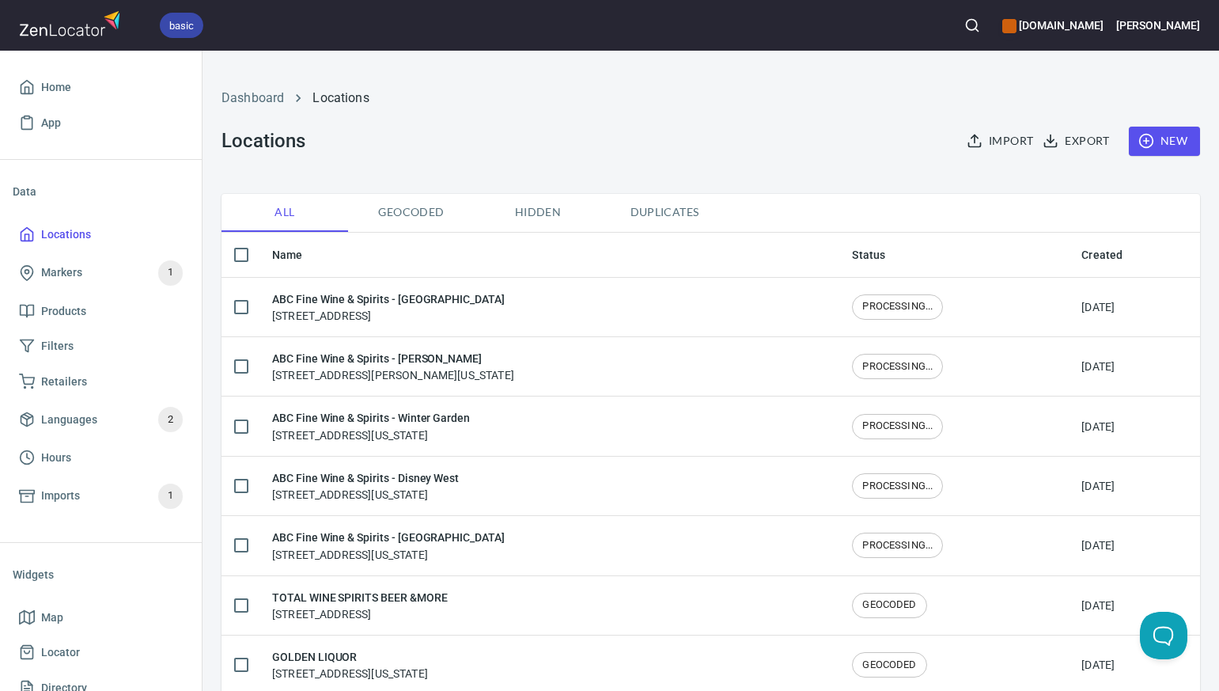
click at [1178, 142] on span "New" at bounding box center [1165, 141] width 46 height 20
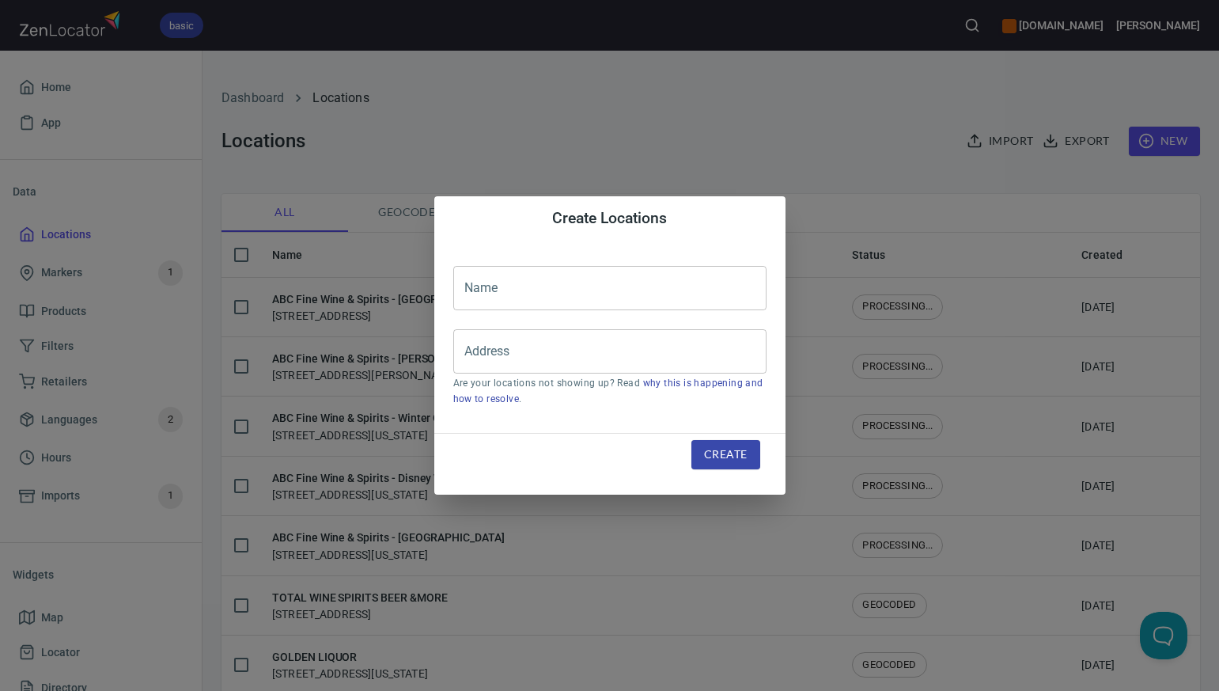
click at [465, 285] on input "text" at bounding box center [609, 288] width 313 height 44
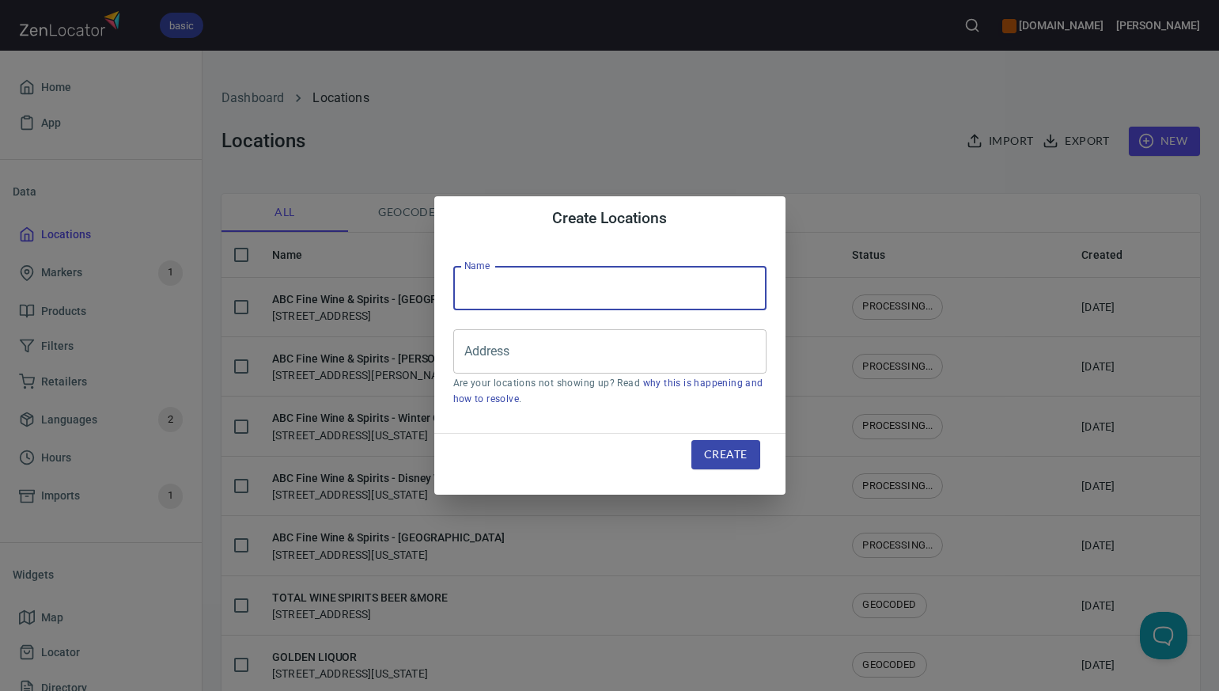
paste input "ABC Fine Wine & Spirits - Mt. [PERSON_NAME]"
type input "ABC Fine Wine & Spirits - Mt. [PERSON_NAME]"
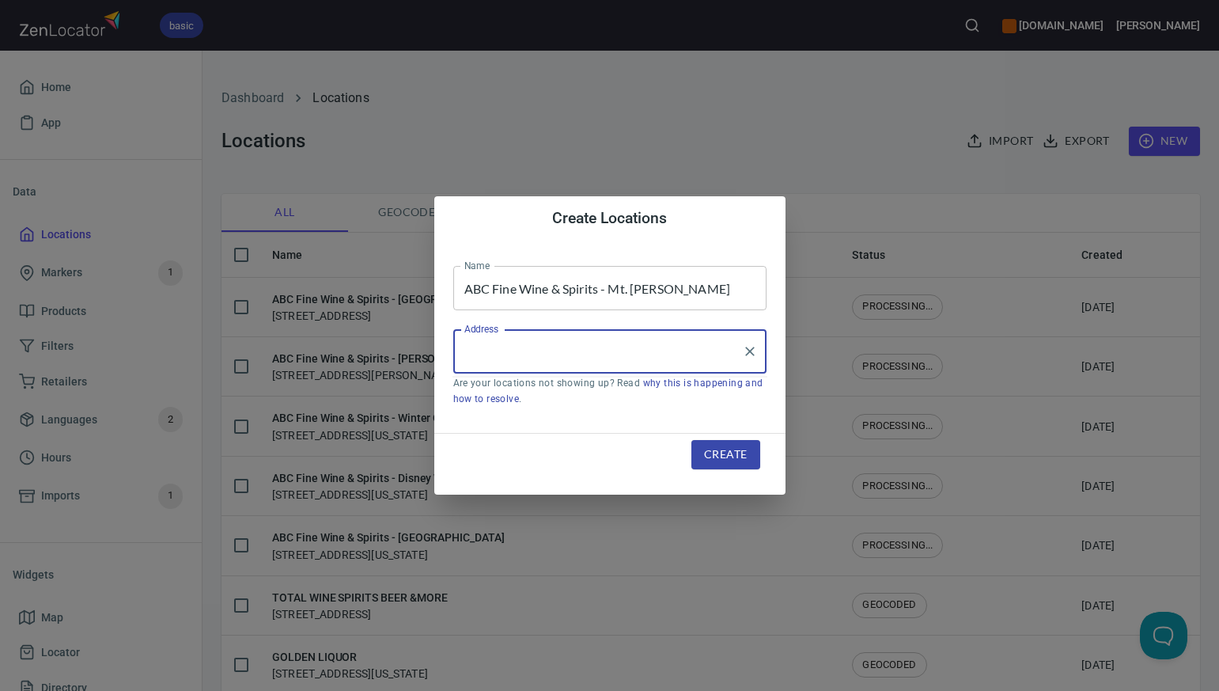
click at [472, 357] on input "Address" at bounding box center [597, 351] width 275 height 30
paste input "19065 US HIGHWAY 441 MT DORA FL 32757"
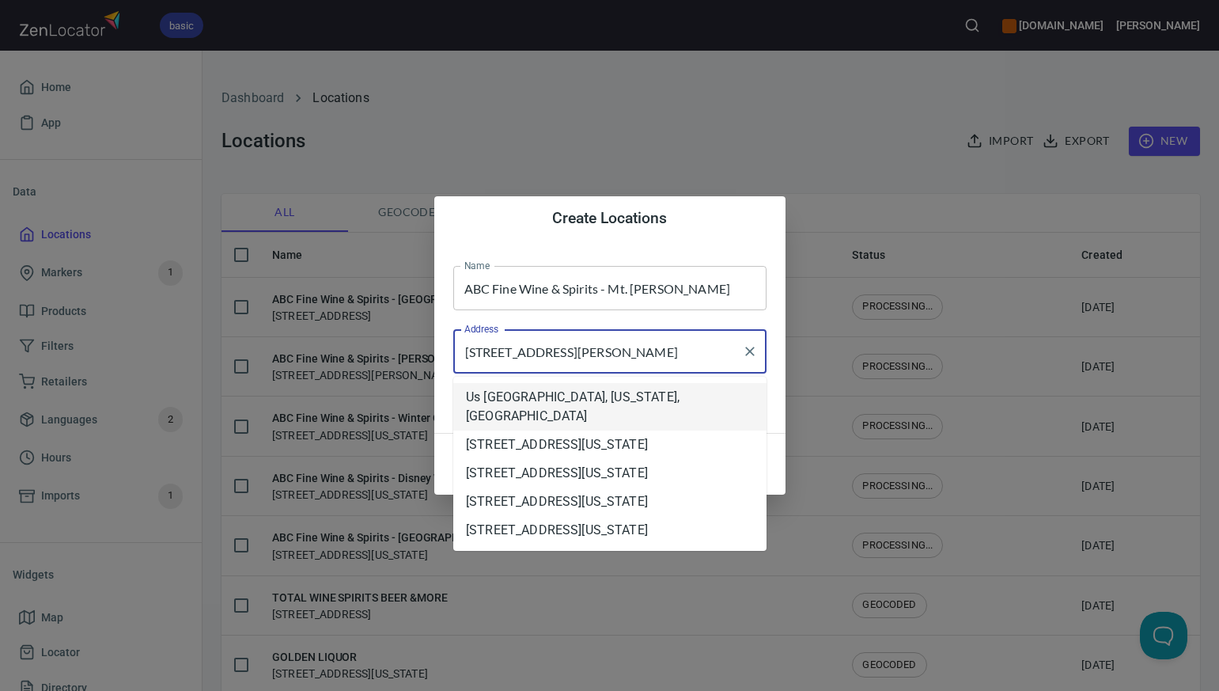
click at [670, 352] on input "19065 US HIGHWAY 441 MT DORA FL 32757" at bounding box center [597, 351] width 275 height 30
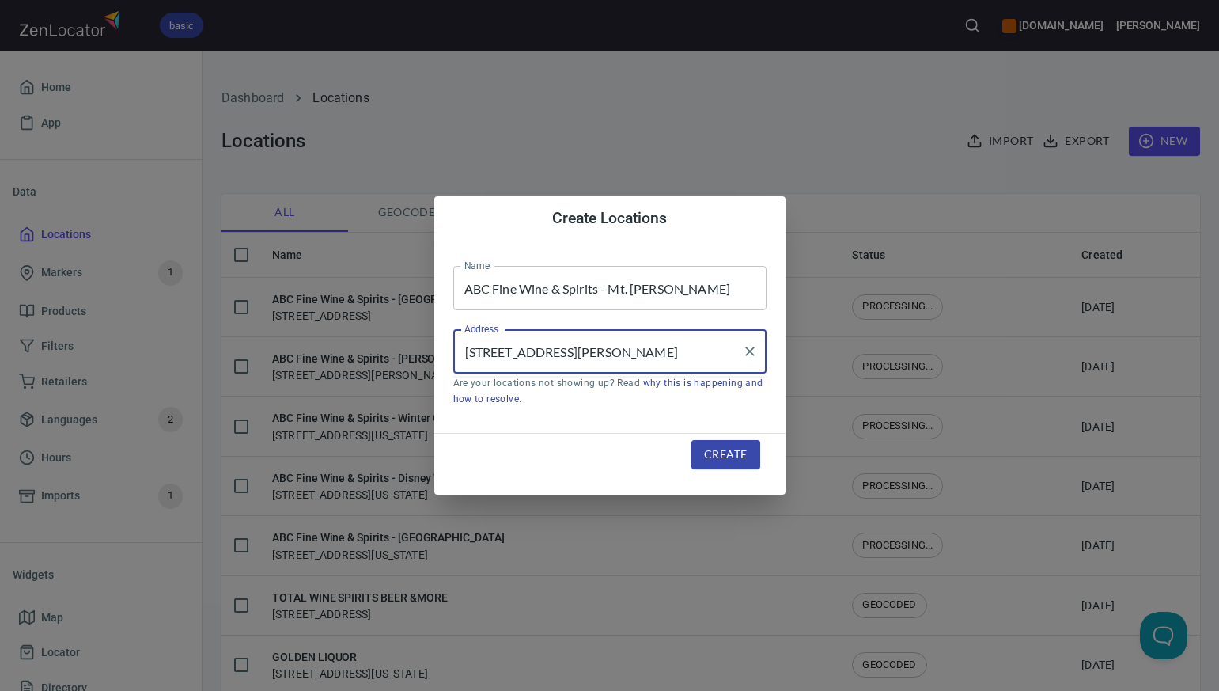
click at [608, 354] on input "19065 US HIGHWAY 441 MT DORA, FL 32757" at bounding box center [597, 351] width 275 height 30
click at [595, 400] on li "19065 Us Highway 441, Mount Dora, Florida, United States" at bounding box center [609, 397] width 313 height 28
click at [518, 351] on input "19065 Us Highway 441, Mount Dora, Florida, United States" at bounding box center [597, 351] width 275 height 30
type input "[STREET_ADDRESS][US_STATE]"
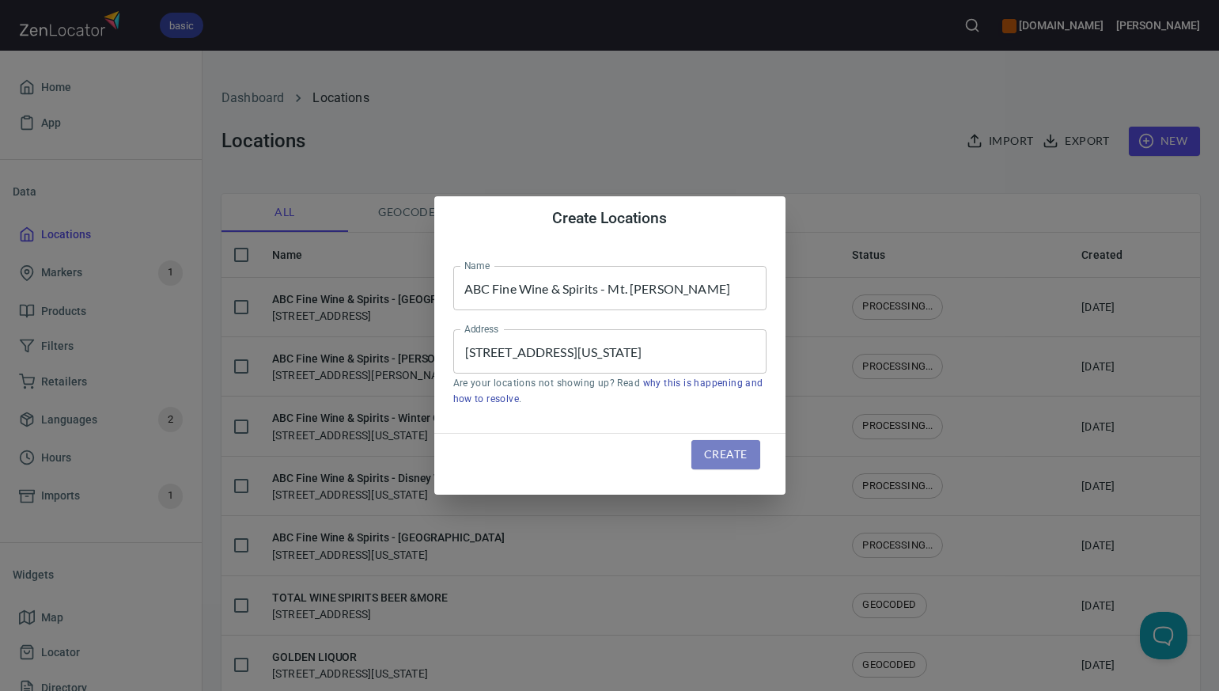
click at [713, 459] on span "Create" at bounding box center [725, 455] width 43 height 20
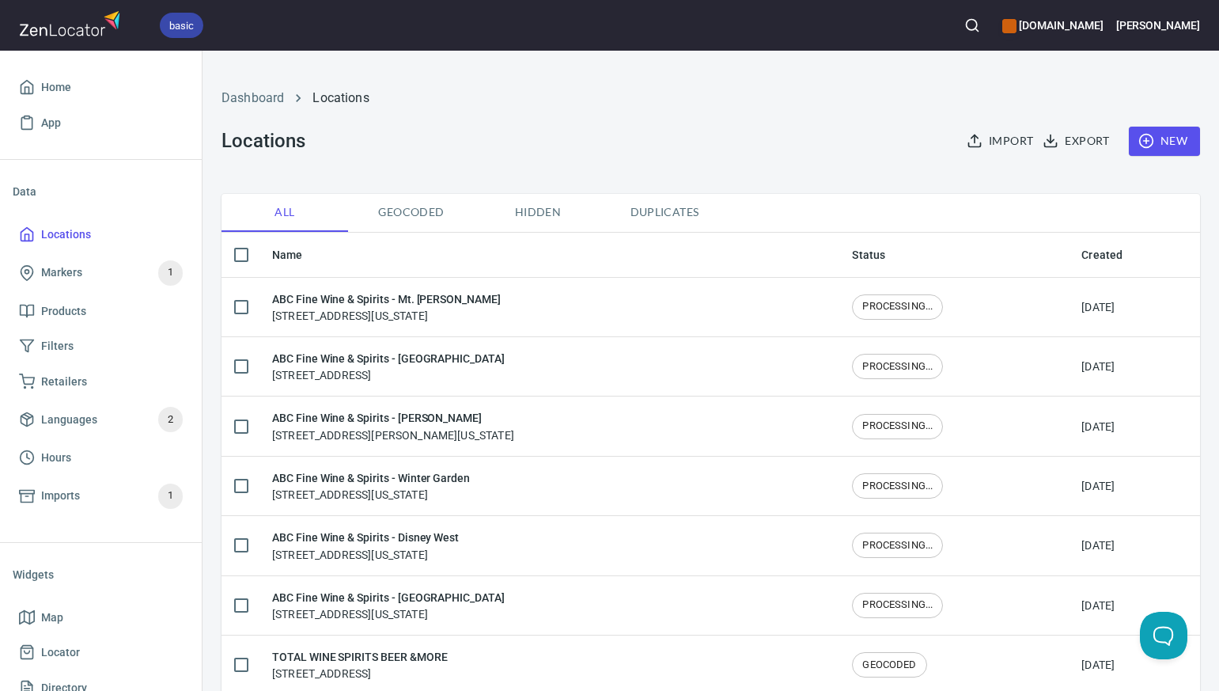
click at [1173, 139] on span "New" at bounding box center [1165, 141] width 46 height 20
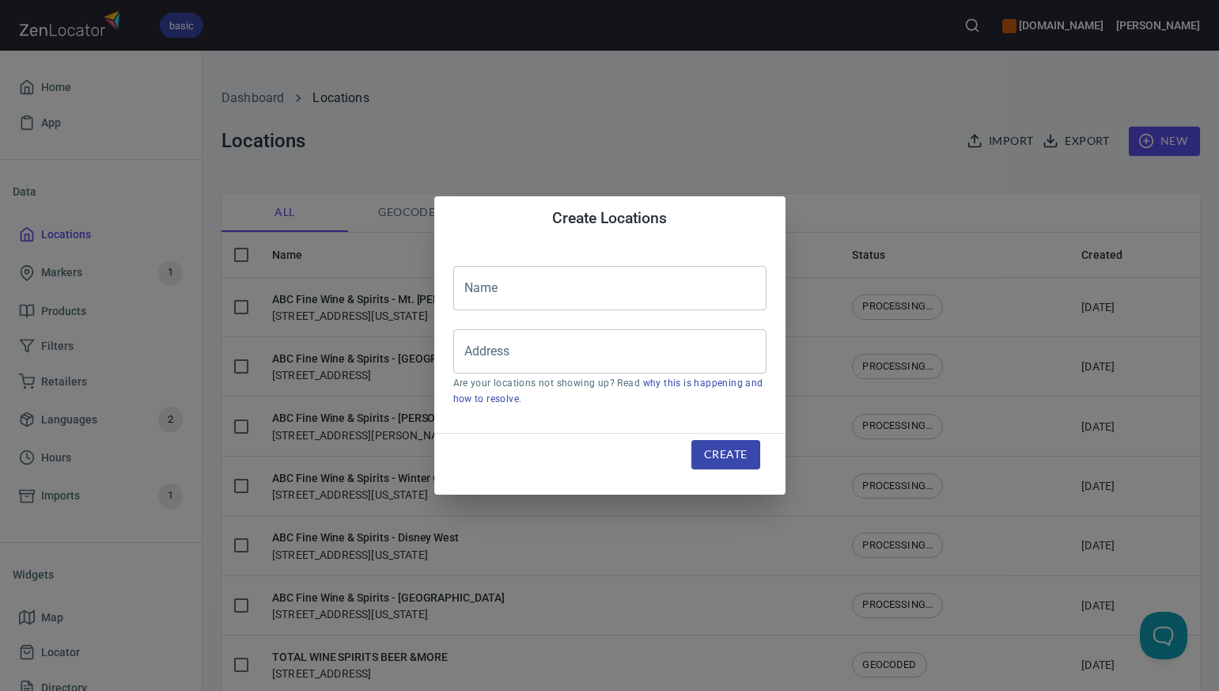
click at [473, 286] on input "text" at bounding box center [609, 288] width 313 height 44
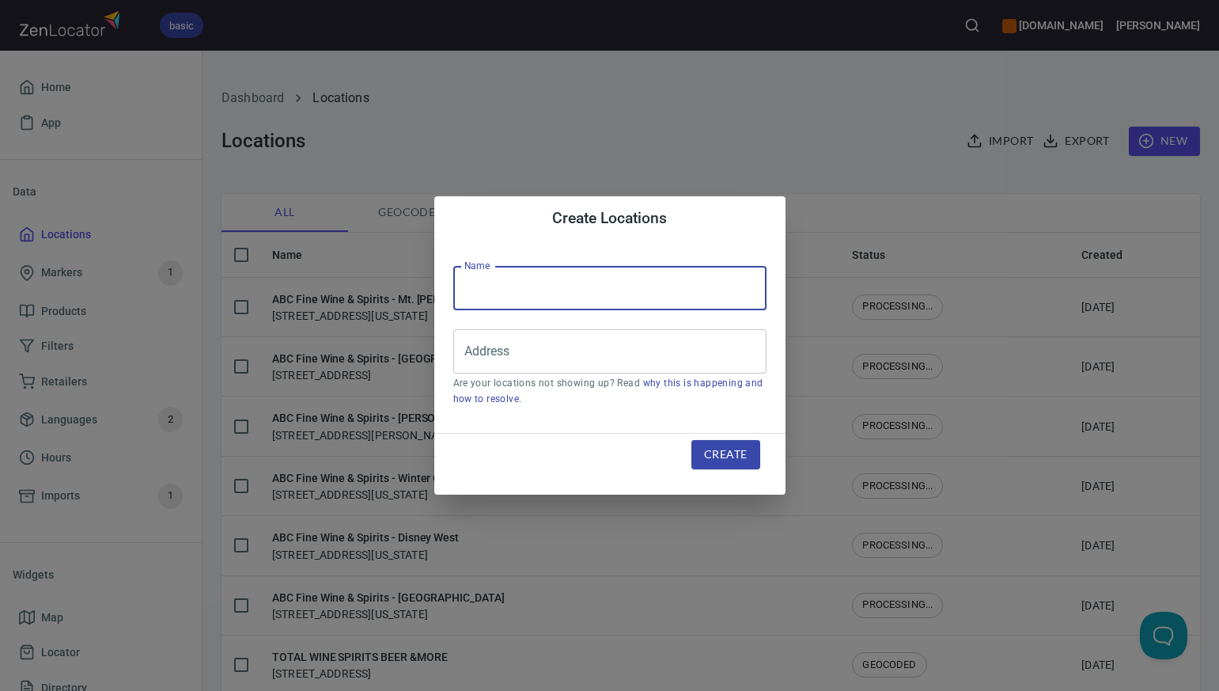
paste input "ABC Fine Wine & Spirits - [PERSON_NAME]"
type input "ABC Fine Wine & Spirits - [PERSON_NAME]"
click at [468, 358] on input "Address" at bounding box center [597, 351] width 275 height 30
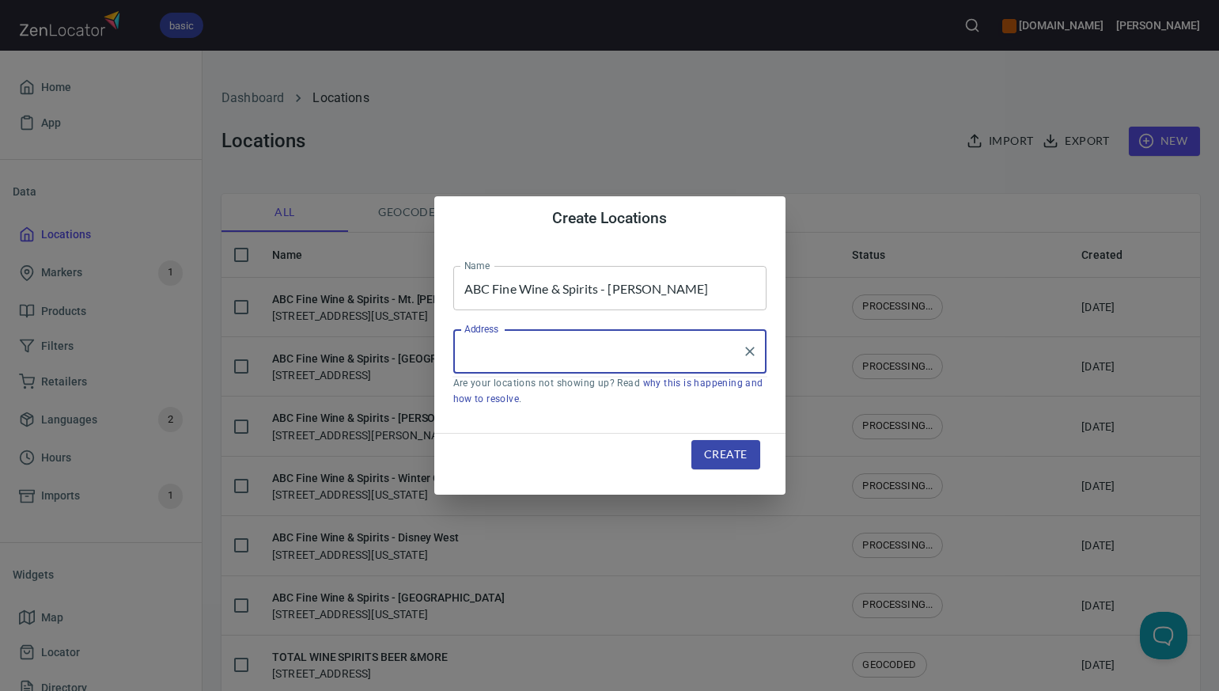
paste input "12254 NARCOOSSEE RD ORLANDO FL 32832-6919"
click at [642, 349] on input "12254 NARCOOSSEE RD ORLANDO FL 32832-6919" at bounding box center [597, 351] width 275 height 30
click at [581, 396] on li "[STREET_ADDRESS][US_STATE]" at bounding box center [609, 397] width 313 height 28
type input "[STREET_ADDRESS][US_STATE]"
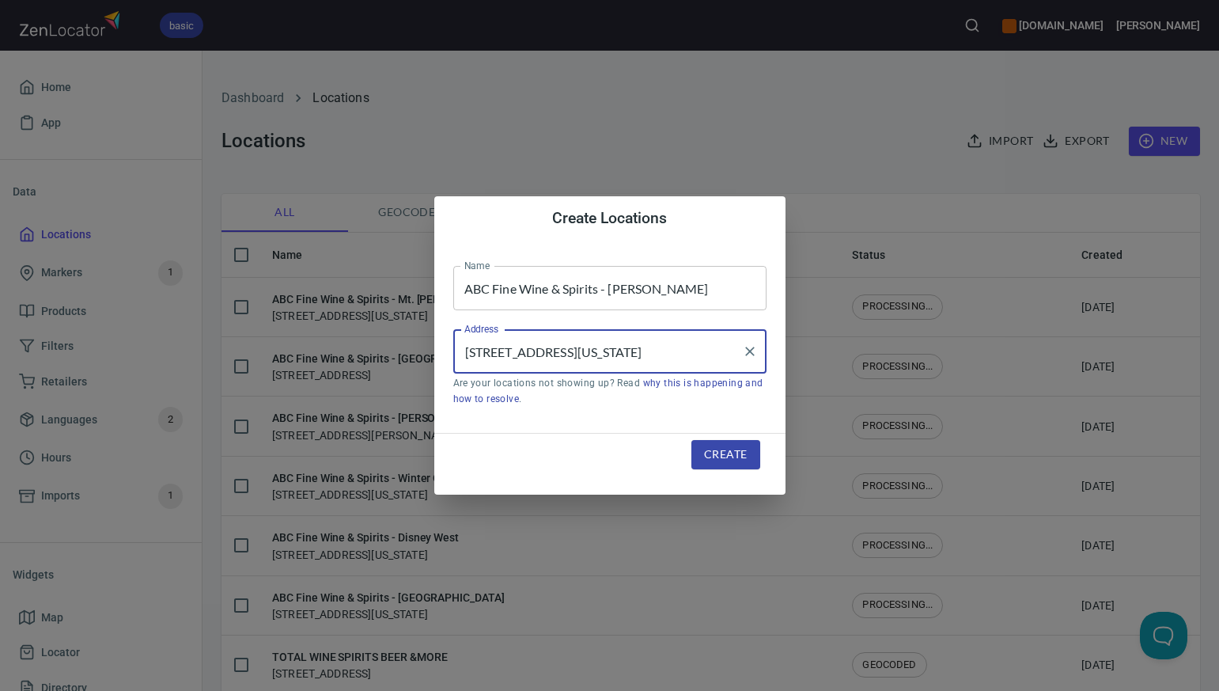
scroll to position [0, 0]
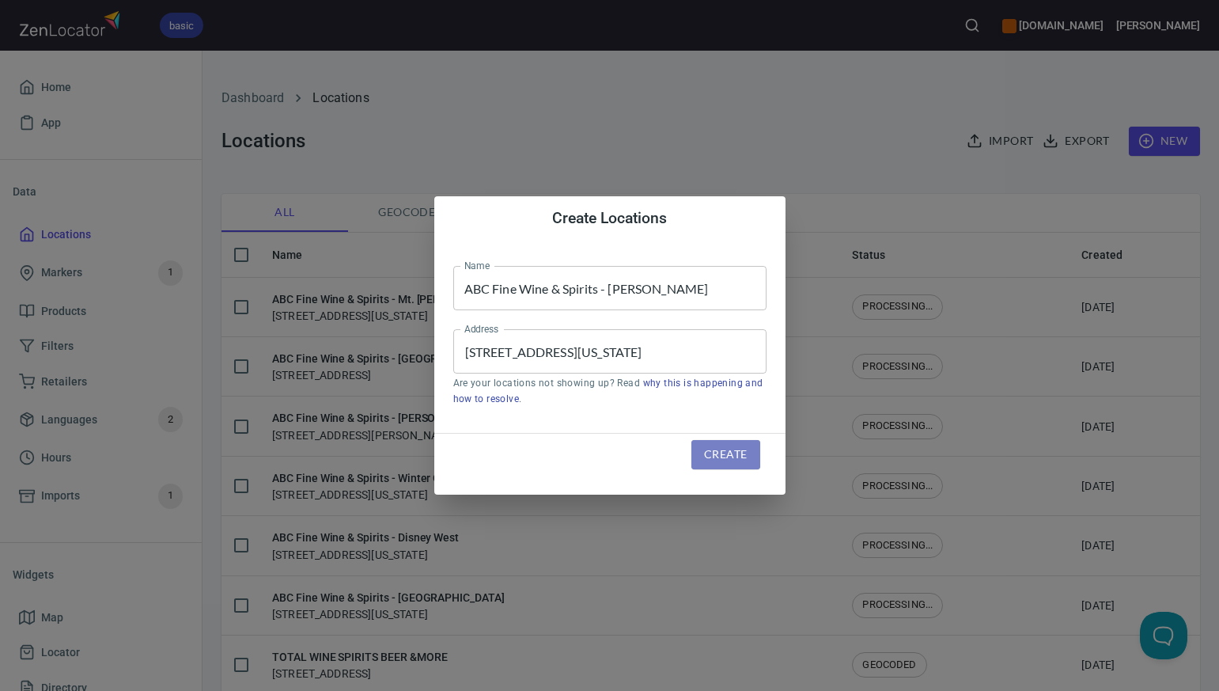
click at [740, 460] on span "Create" at bounding box center [725, 455] width 43 height 20
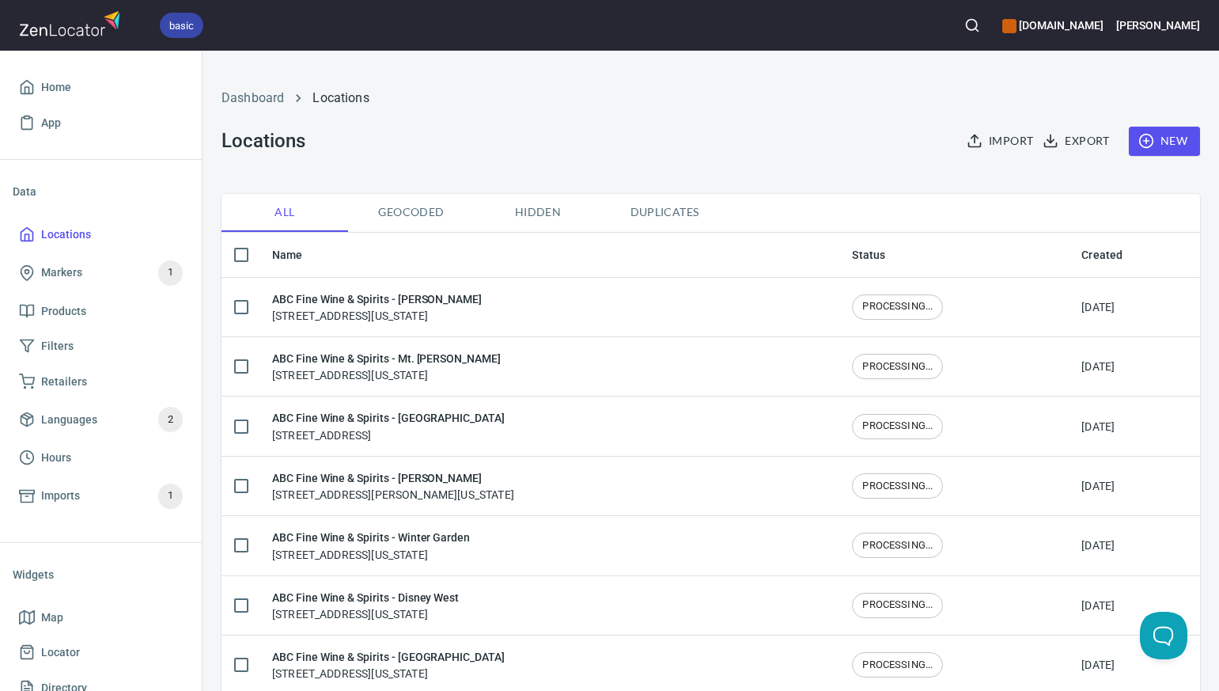
click at [1177, 140] on span "New" at bounding box center [1165, 141] width 46 height 20
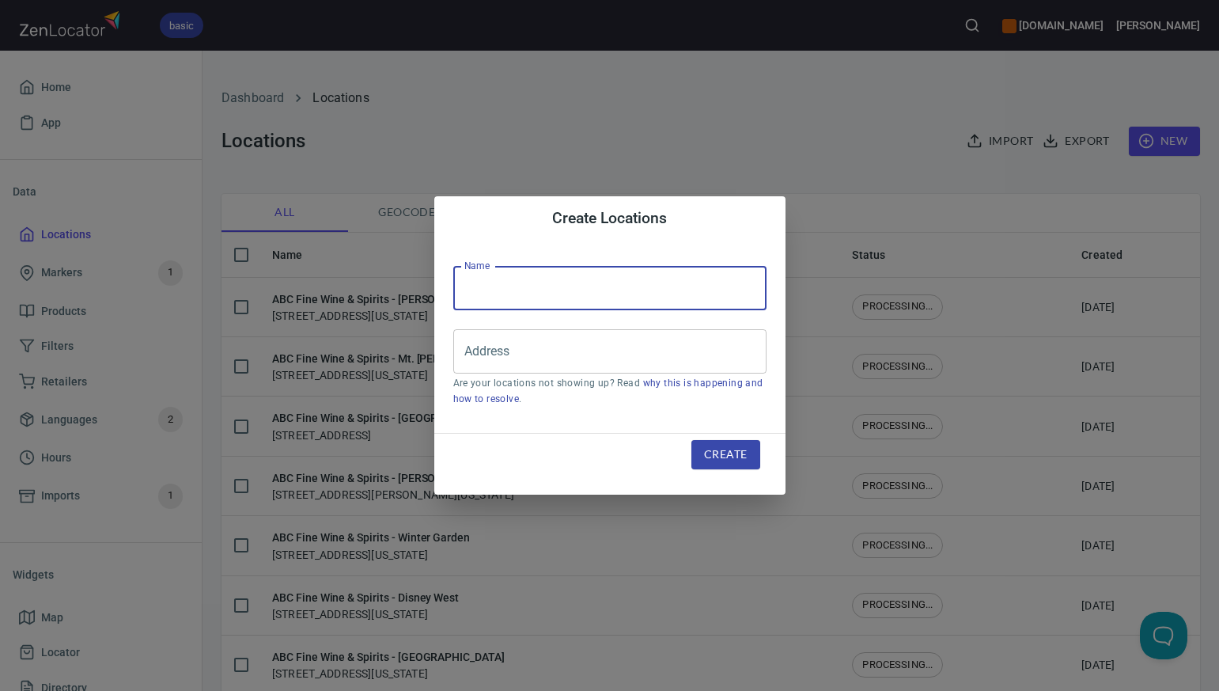
click at [468, 279] on input "text" at bounding box center [609, 288] width 313 height 44
paste input "ABC Fine Wine & Spirits - 4th Street"
type input "ABC Fine Wine & Spirits - 4th Street"
click at [473, 353] on input "Address" at bounding box center [597, 351] width 275 height 30
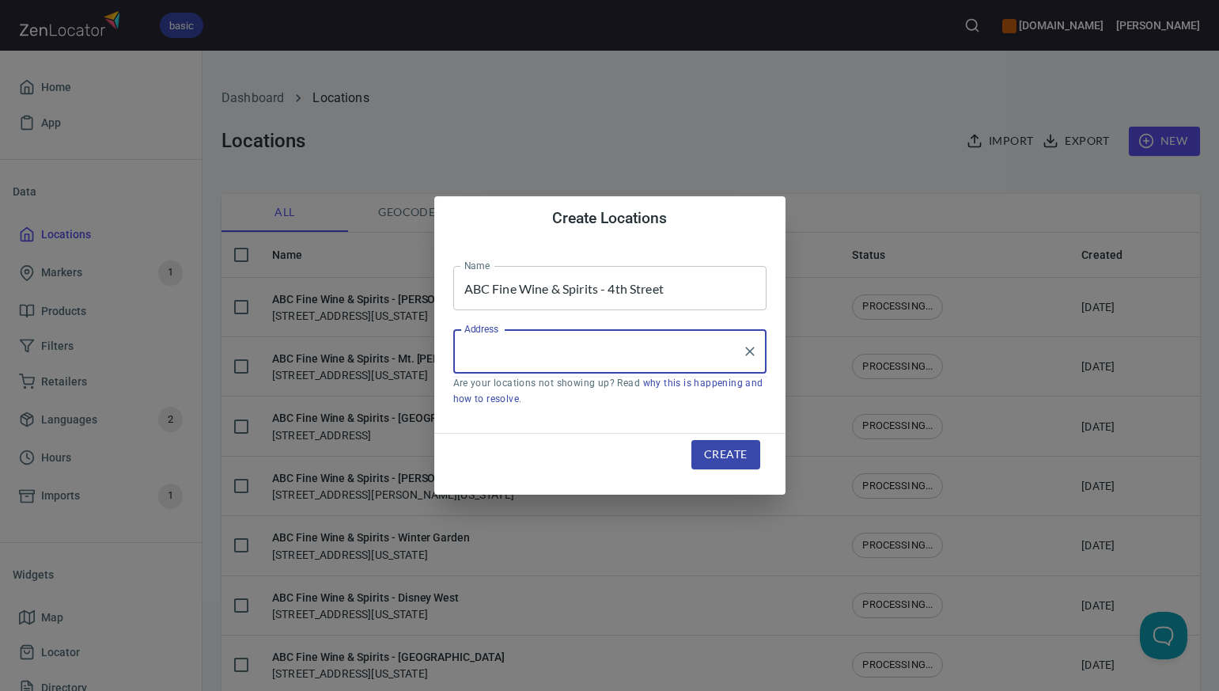
paste input "3535 4TH ST. N. ST. PETE FL 33704-1309"
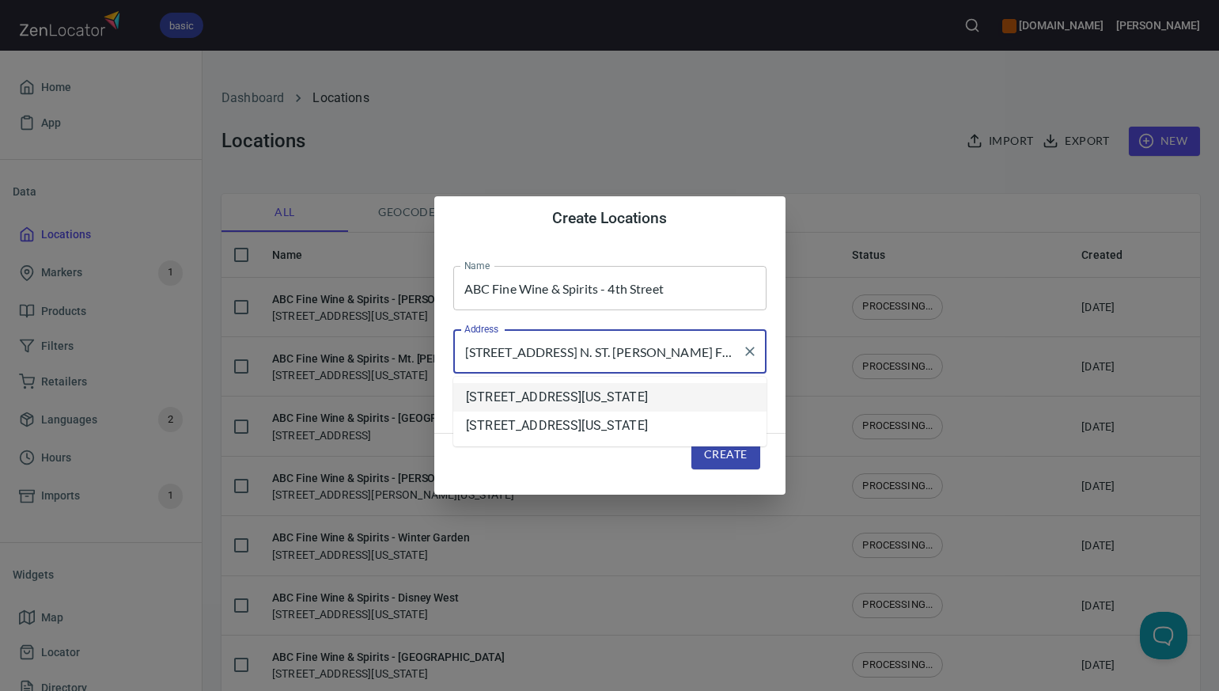
click at [552, 402] on li "[STREET_ADDRESS][US_STATE]" at bounding box center [609, 397] width 313 height 28
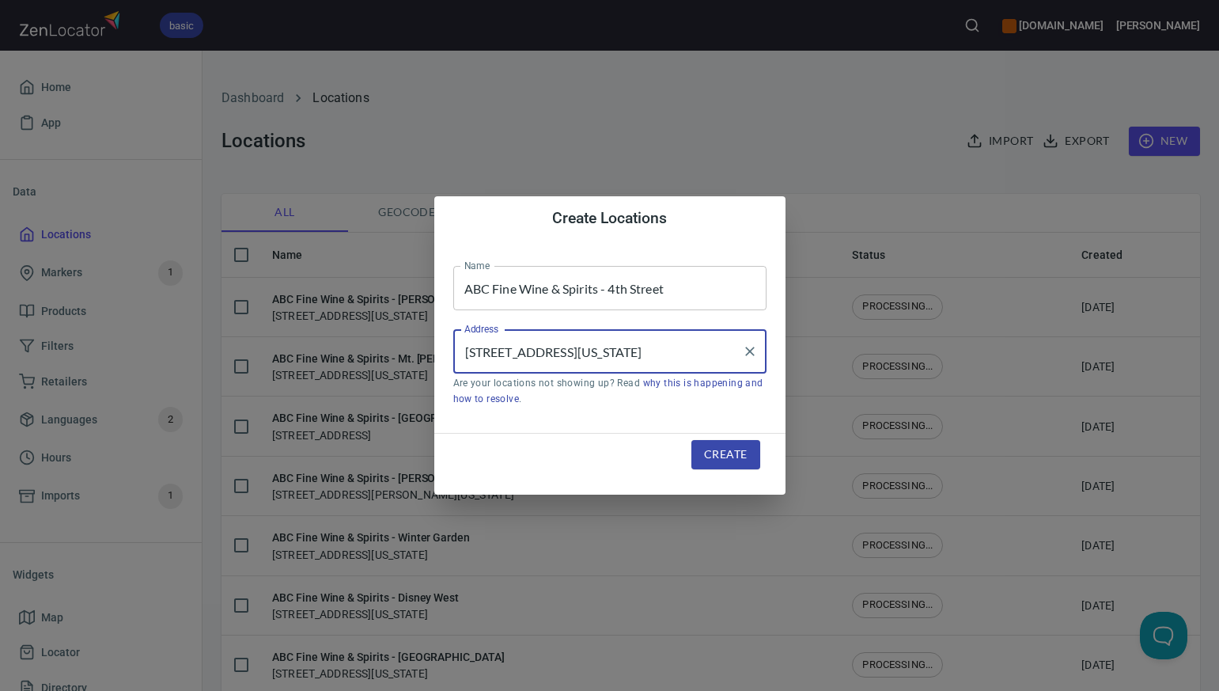
type input "[STREET_ADDRESS][US_STATE]"
click at [716, 458] on span "Create" at bounding box center [725, 455] width 43 height 20
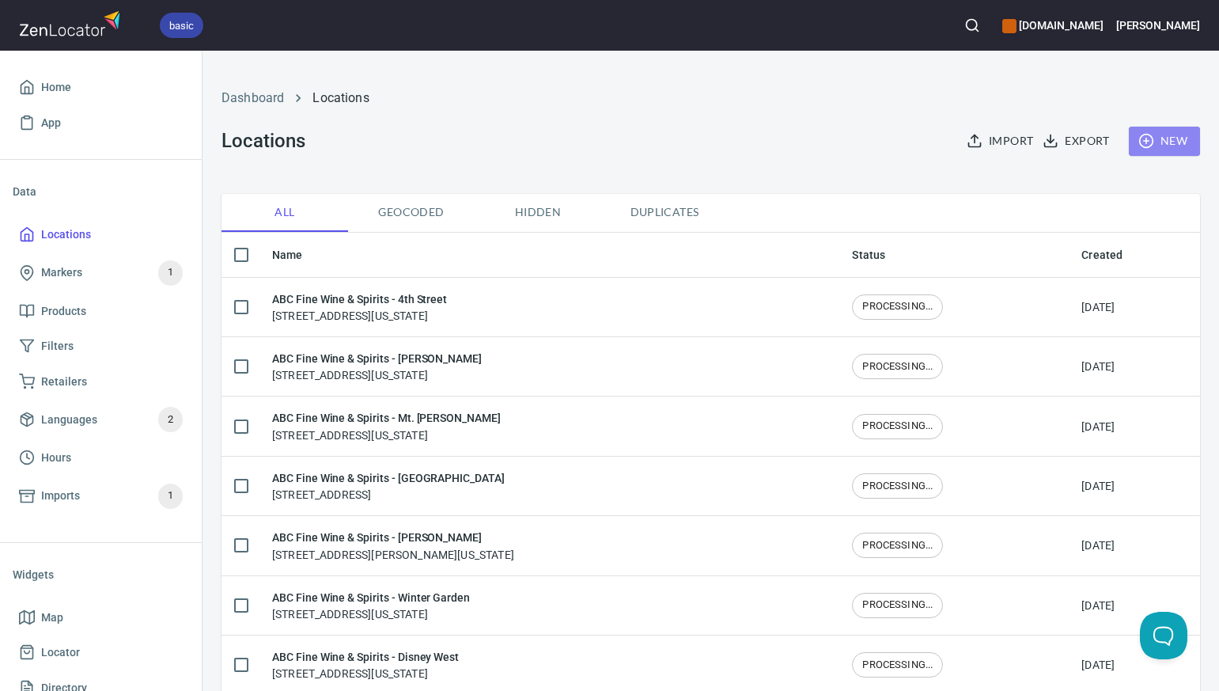
click at [1180, 140] on span "New" at bounding box center [1165, 141] width 46 height 20
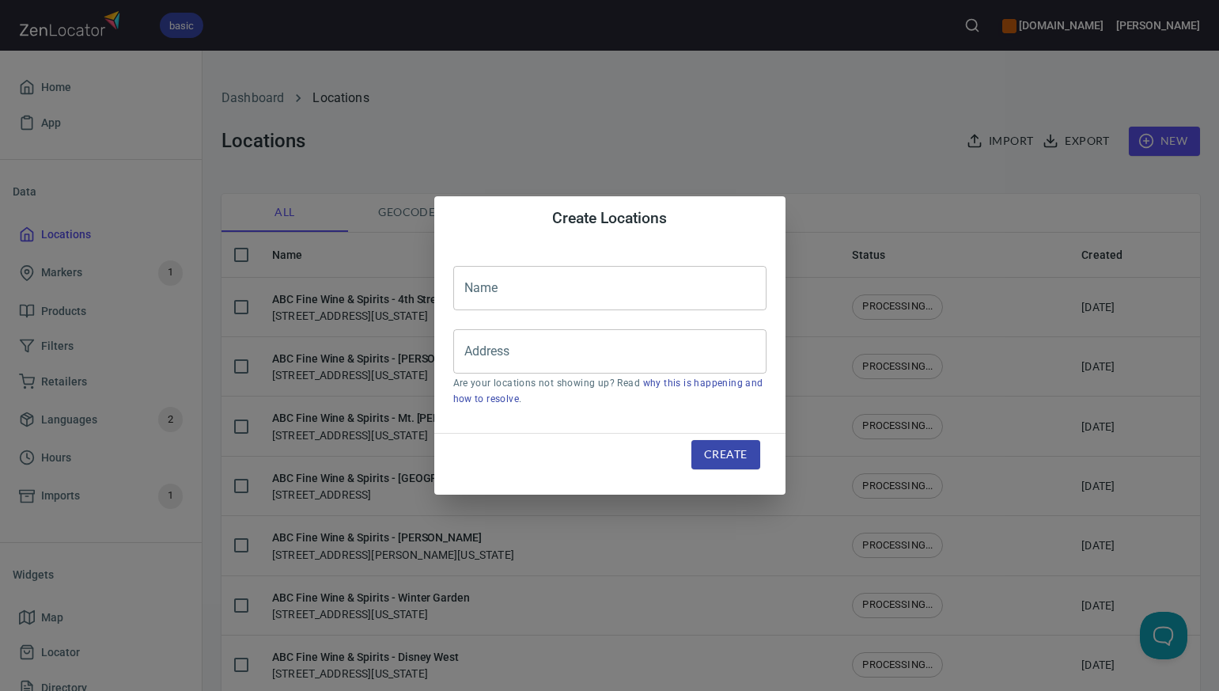
click at [475, 286] on input "text" at bounding box center [609, 288] width 313 height 44
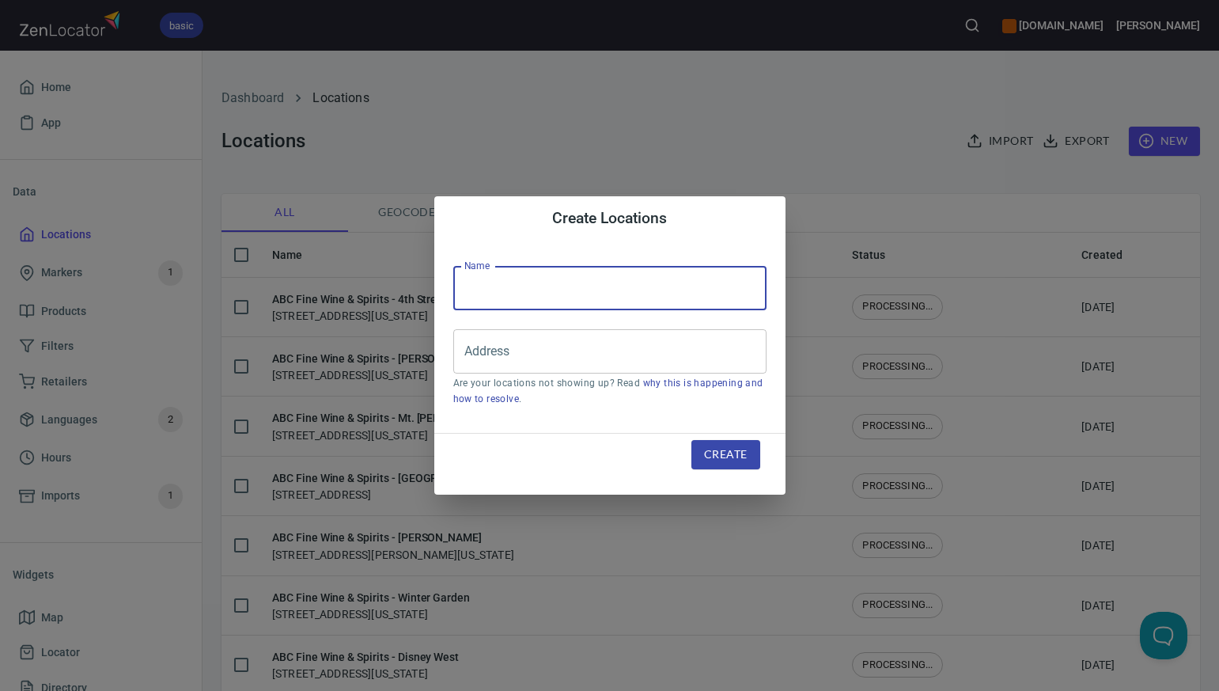
paste input "ABC Fine Wine & Spirits - [GEOGRAPHIC_DATA][PERSON_NAME]"
type input "ABC Fine Wine & Spirits - [GEOGRAPHIC_DATA][PERSON_NAME]"
click at [475, 350] on input "Address" at bounding box center [597, 351] width 275 height 30
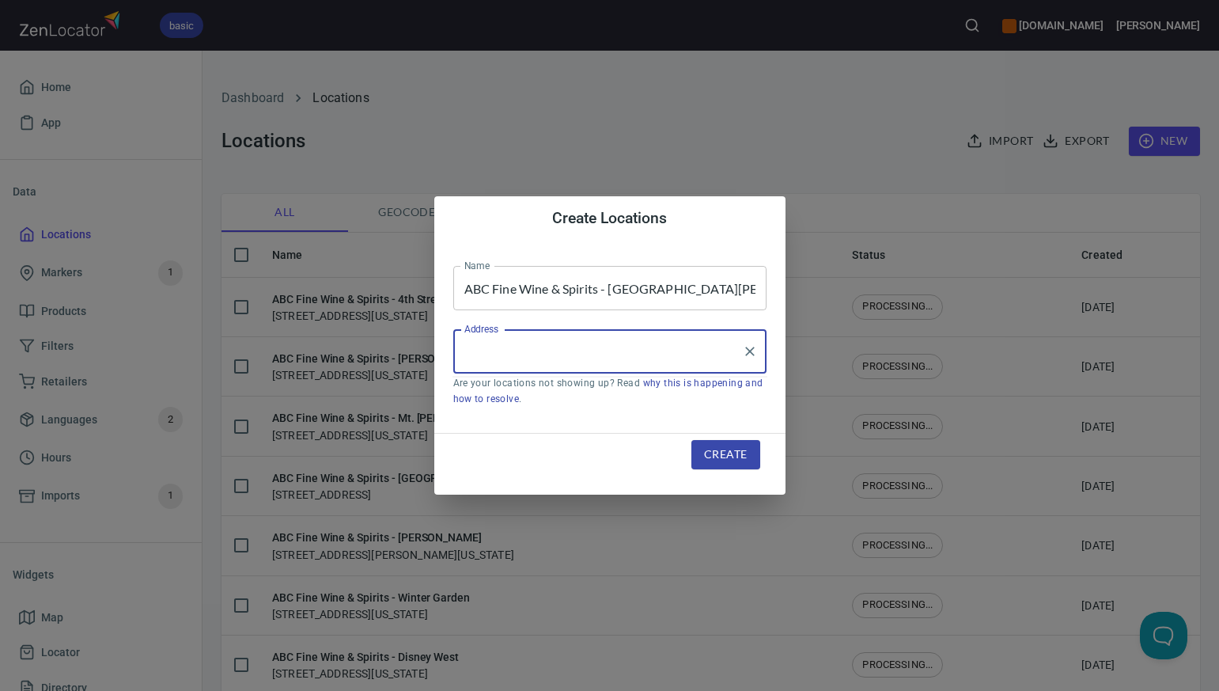
paste input "2091 SW GATLIN BLVD, PORT ST. LUCIE FL 34953"
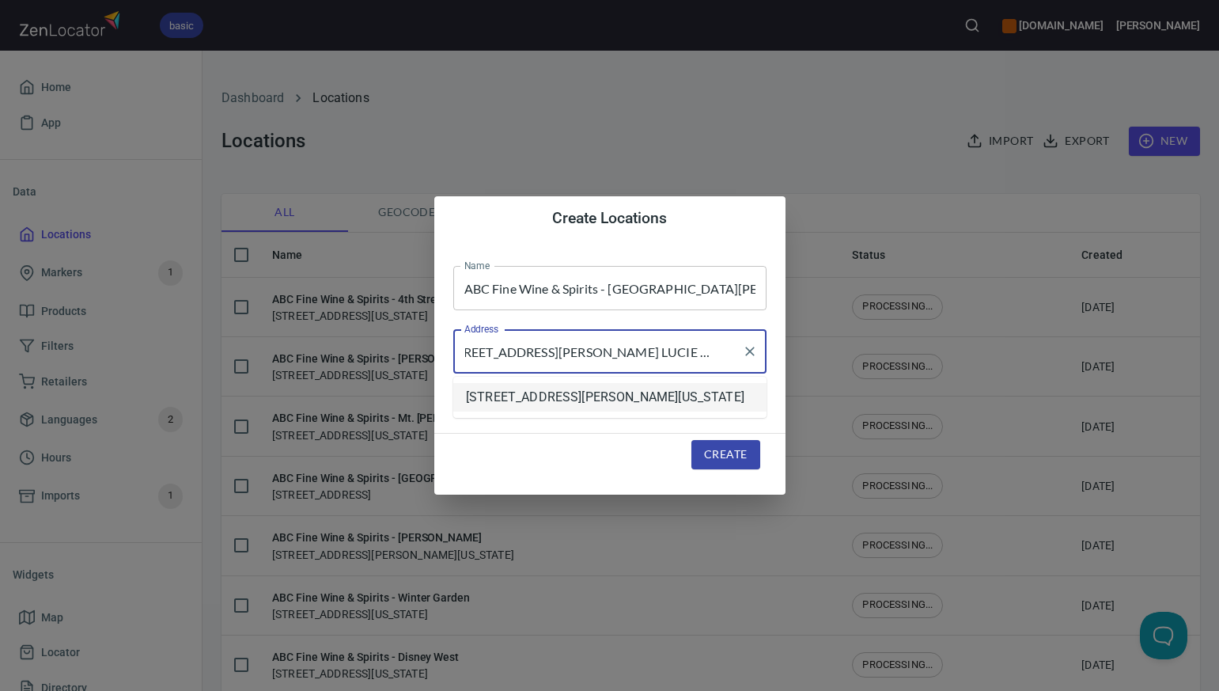
click at [657, 398] on li "[STREET_ADDRESS][PERSON_NAME][US_STATE]" at bounding box center [609, 397] width 313 height 28
type input "[STREET_ADDRESS][PERSON_NAME][US_STATE]"
click at [724, 453] on span "Create" at bounding box center [725, 455] width 43 height 20
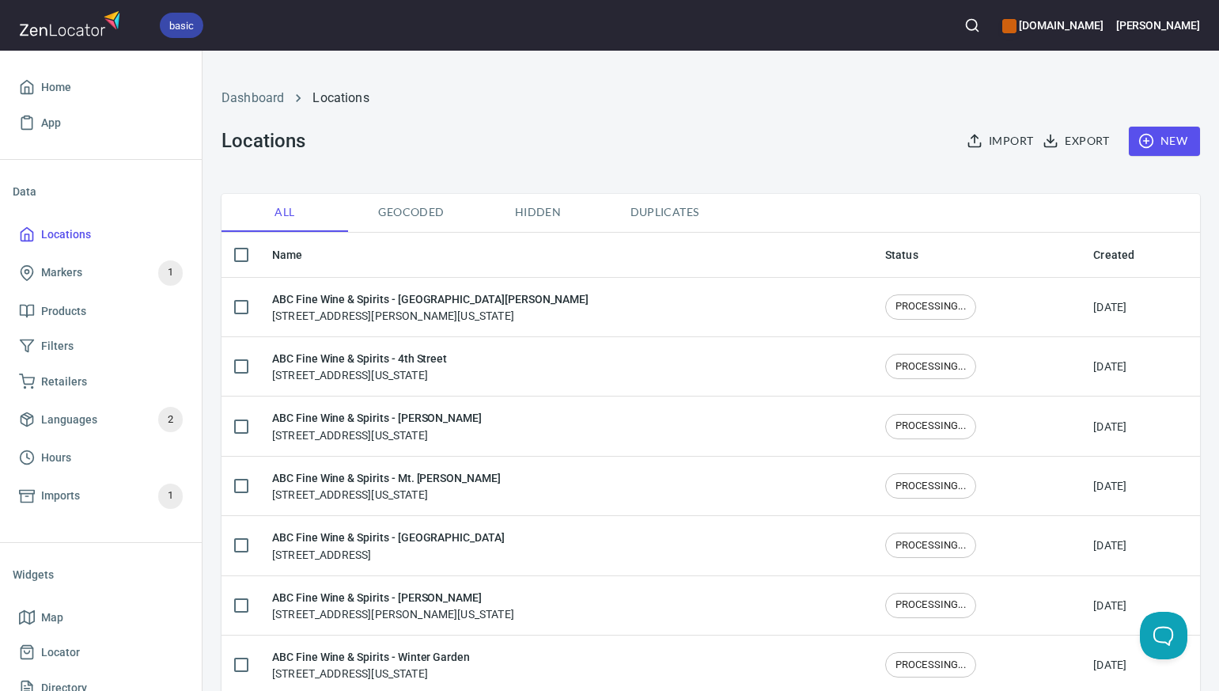
click at [1173, 141] on span "New" at bounding box center [1165, 141] width 46 height 20
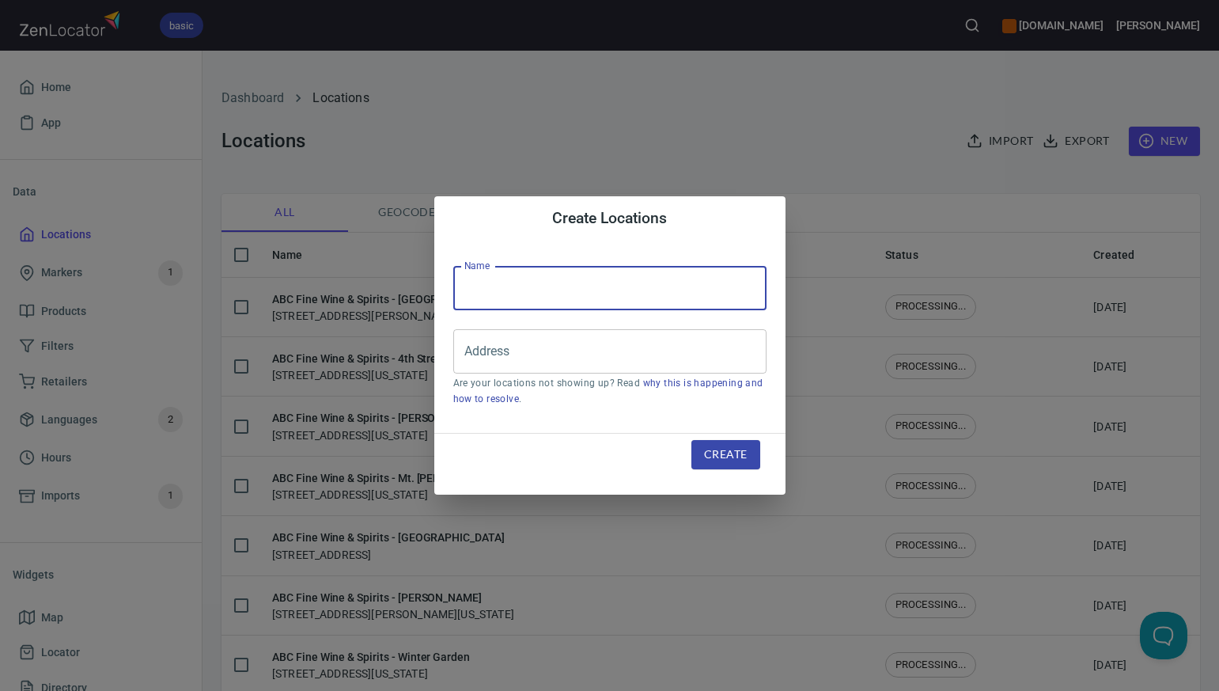
click at [477, 286] on input "text" at bounding box center [609, 288] width 313 height 44
paste input "ABC Fine Wine & Spirits - Vero East"
type input "ABC Fine Wine & Spirits - Vero East"
click at [467, 363] on input "Address" at bounding box center [597, 351] width 275 height 30
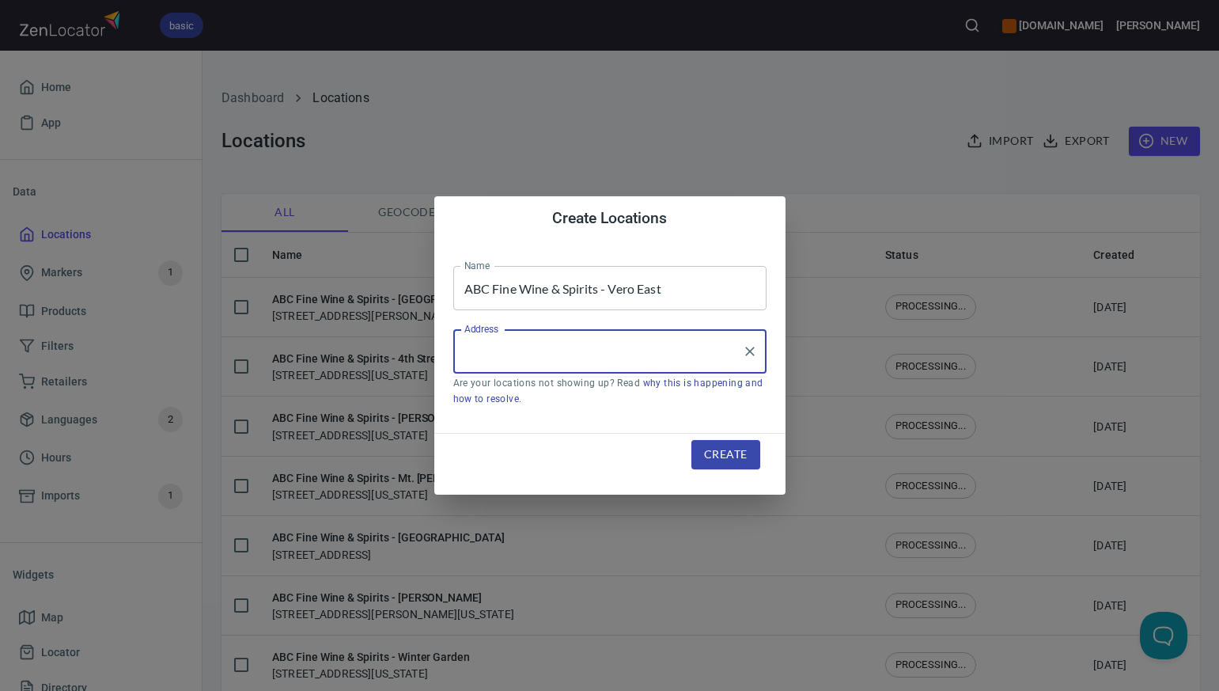
paste input "602 21ST STREET VERO BEACH FL 32960-5196"
click at [523, 400] on li "[STREET_ADDRESS][US_STATE]" at bounding box center [609, 397] width 313 height 28
type input "[STREET_ADDRESS][US_STATE]"
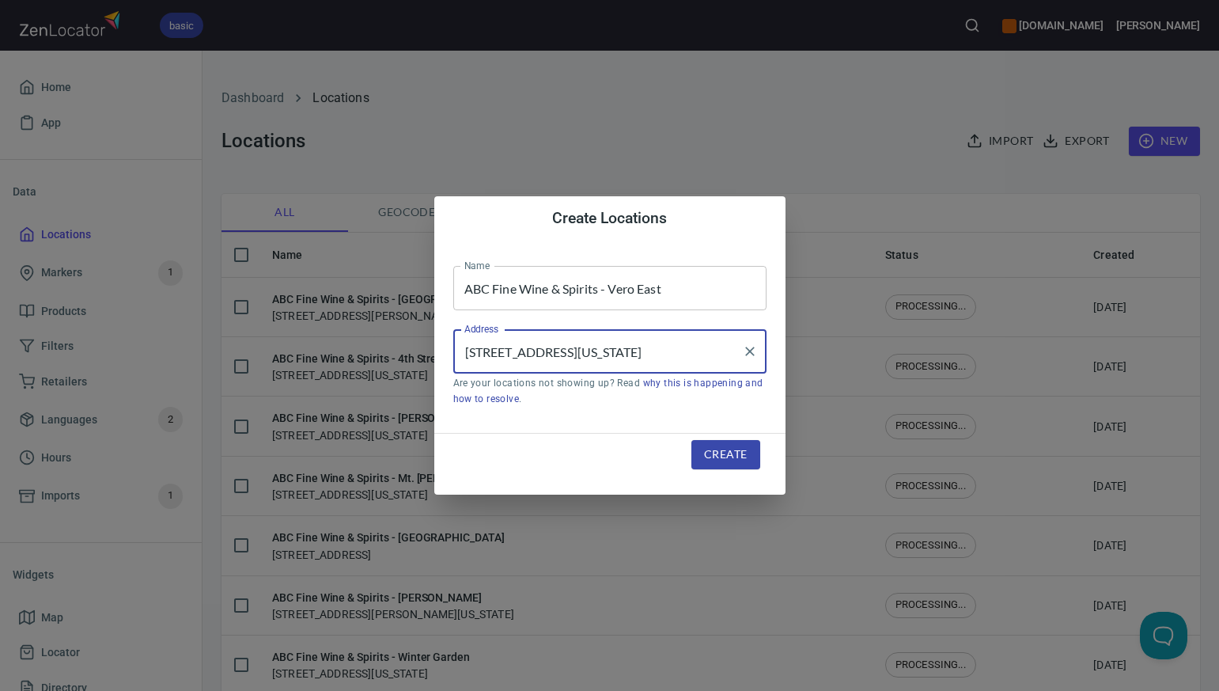
click at [727, 456] on span "Create" at bounding box center [725, 455] width 43 height 20
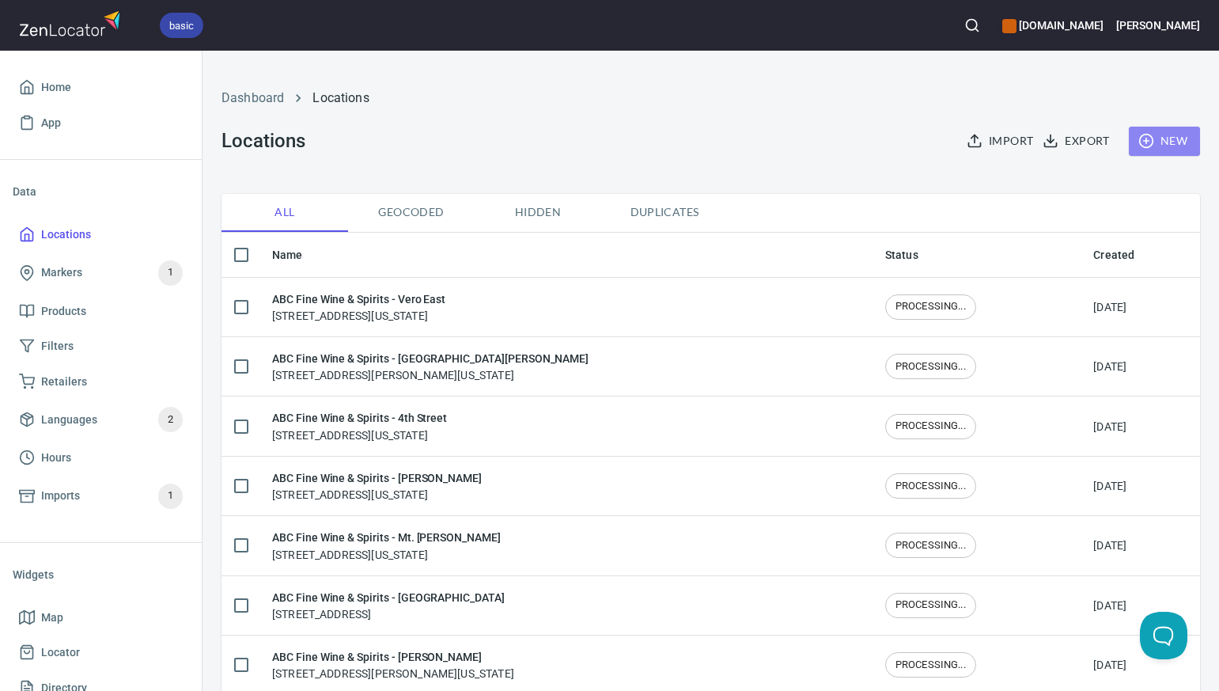
click at [1183, 135] on span "New" at bounding box center [1165, 141] width 46 height 20
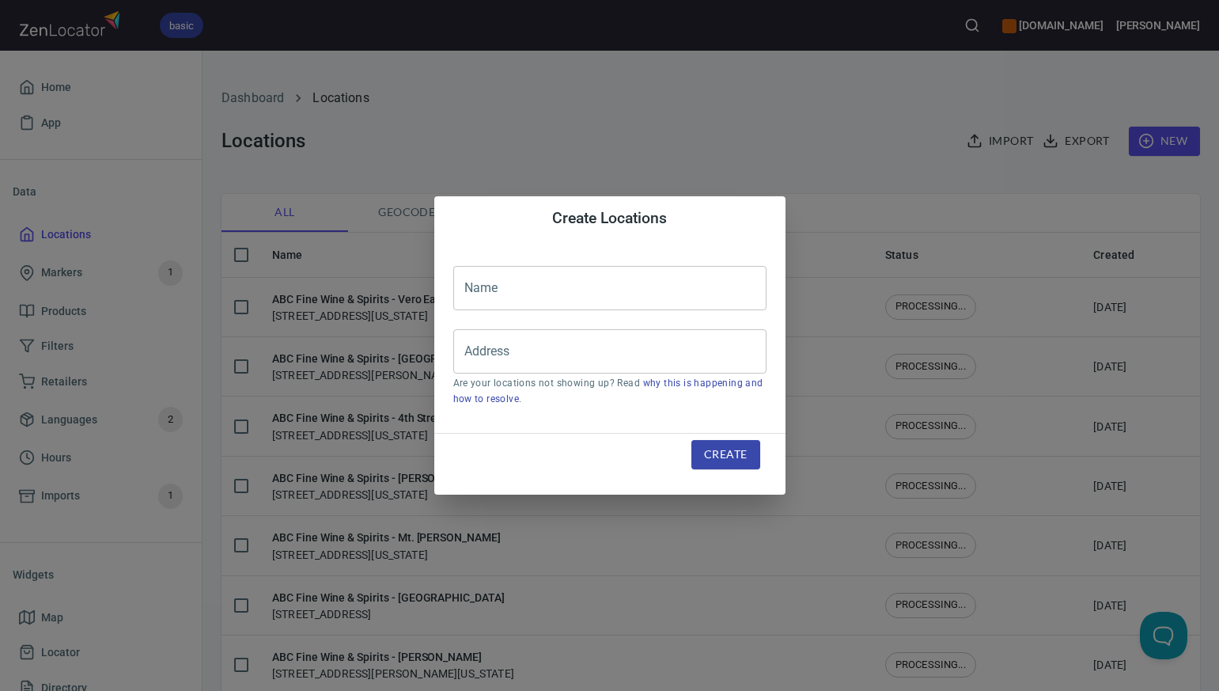
click at [472, 289] on input "text" at bounding box center [609, 288] width 313 height 44
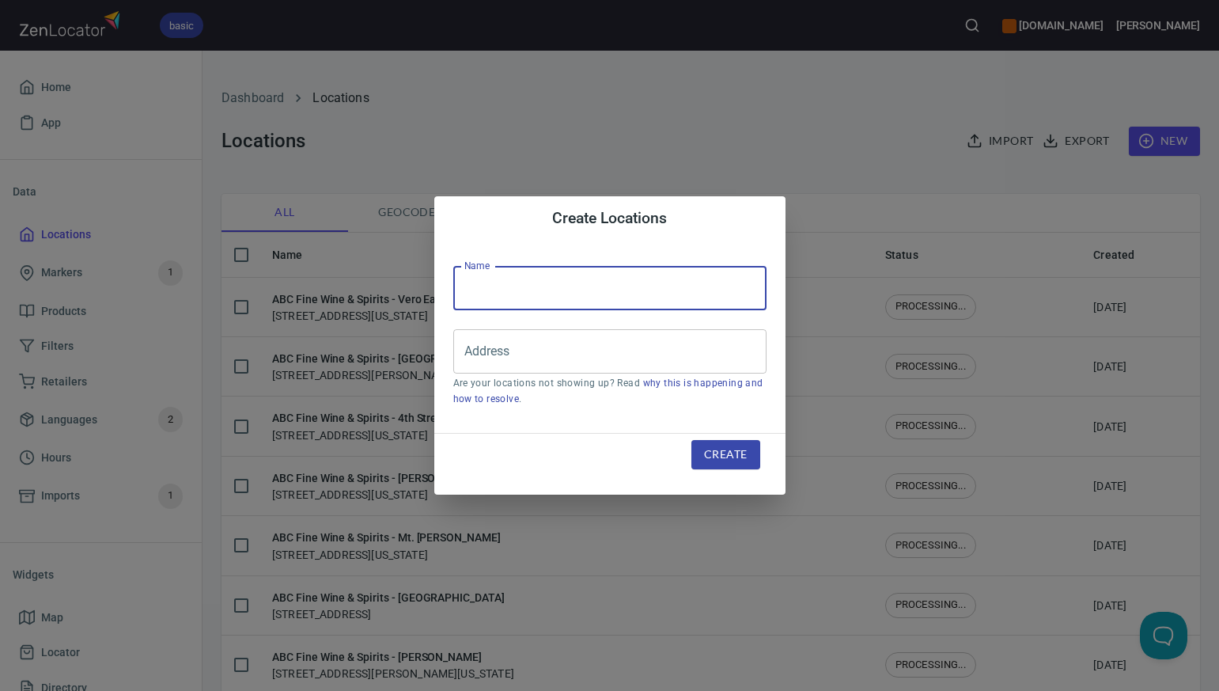
paste input "ABC Fine Wine & Spirits - Sawgrass Mill"
type input "ABC Fine Wine & Spirits - Sawgrass Mill"
click at [464, 360] on input "Address" at bounding box center [597, 351] width 275 height 30
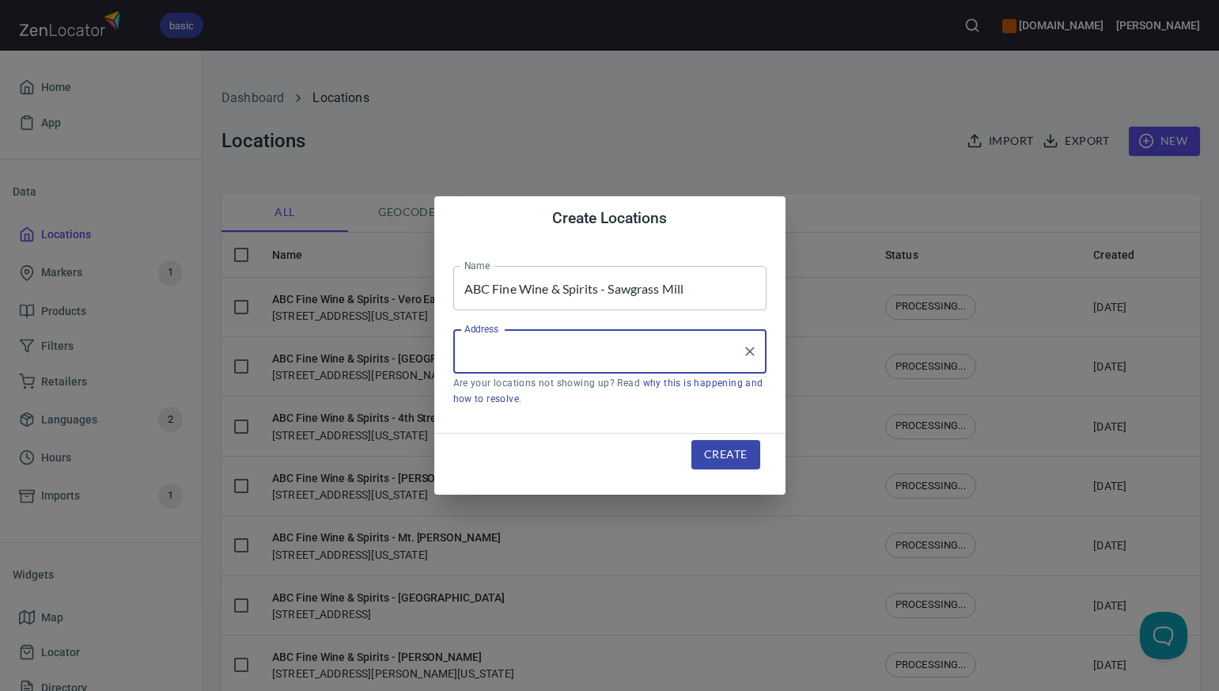
paste input "2611 NORTH FLAMINGO ROAD SUNRISE FL 33323"
click at [549, 408] on li "[STREET_ADDRESS][US_STATE]" at bounding box center [609, 397] width 313 height 28
type input "[STREET_ADDRESS][US_STATE]"
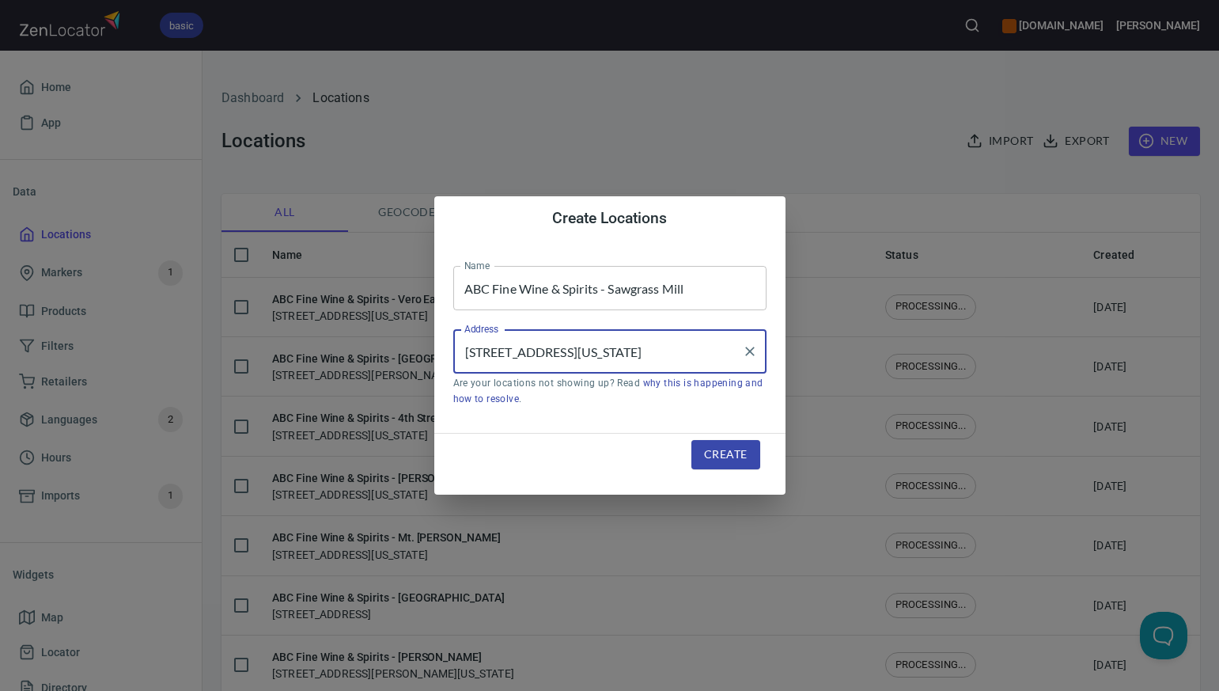
click at [735, 455] on span "Create" at bounding box center [725, 455] width 43 height 20
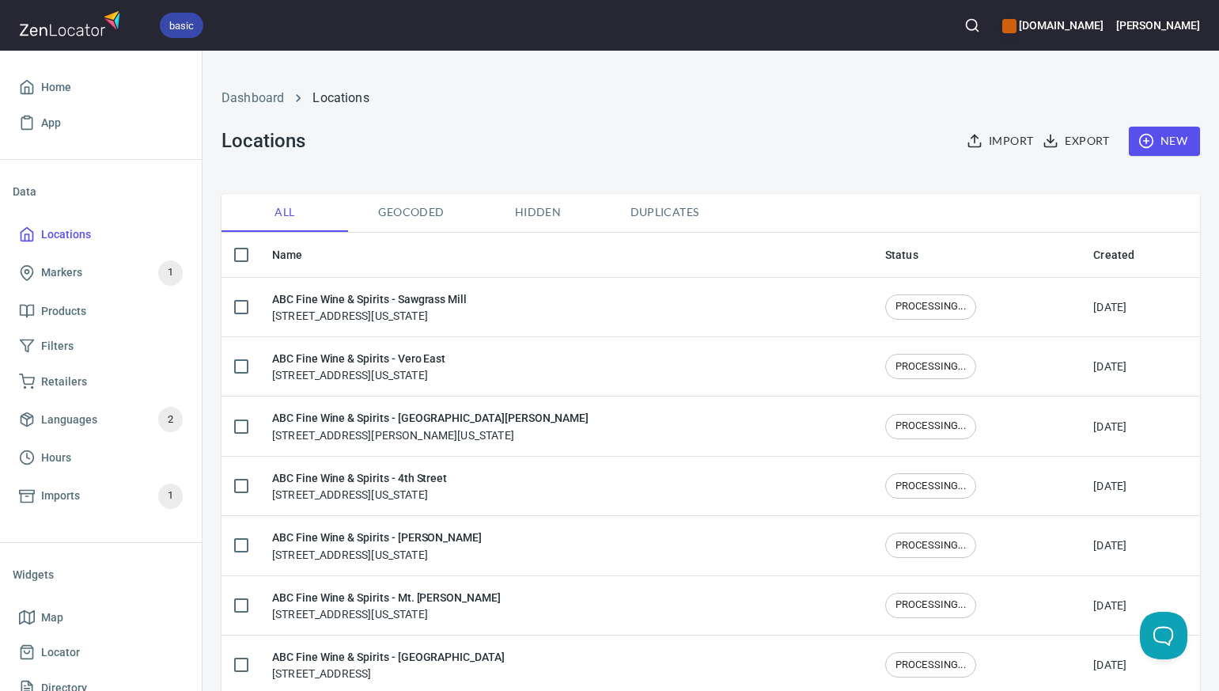
click at [1175, 142] on span "New" at bounding box center [1165, 141] width 46 height 20
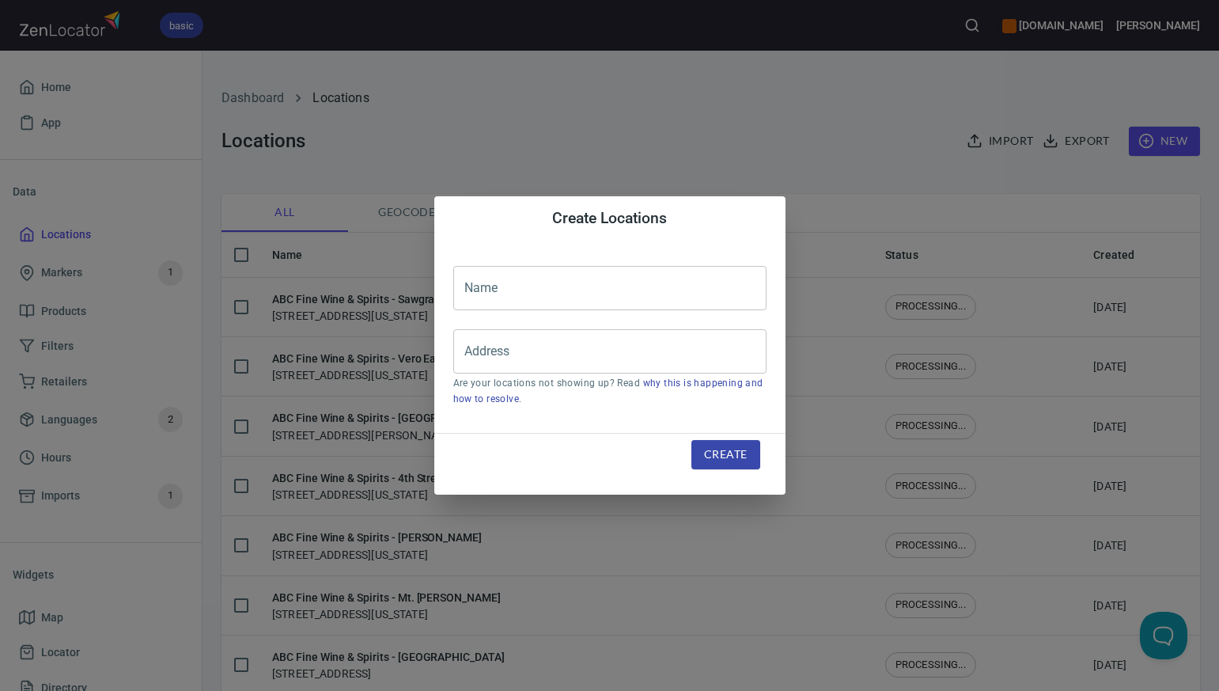
click at [475, 287] on input "text" at bounding box center [609, 288] width 313 height 44
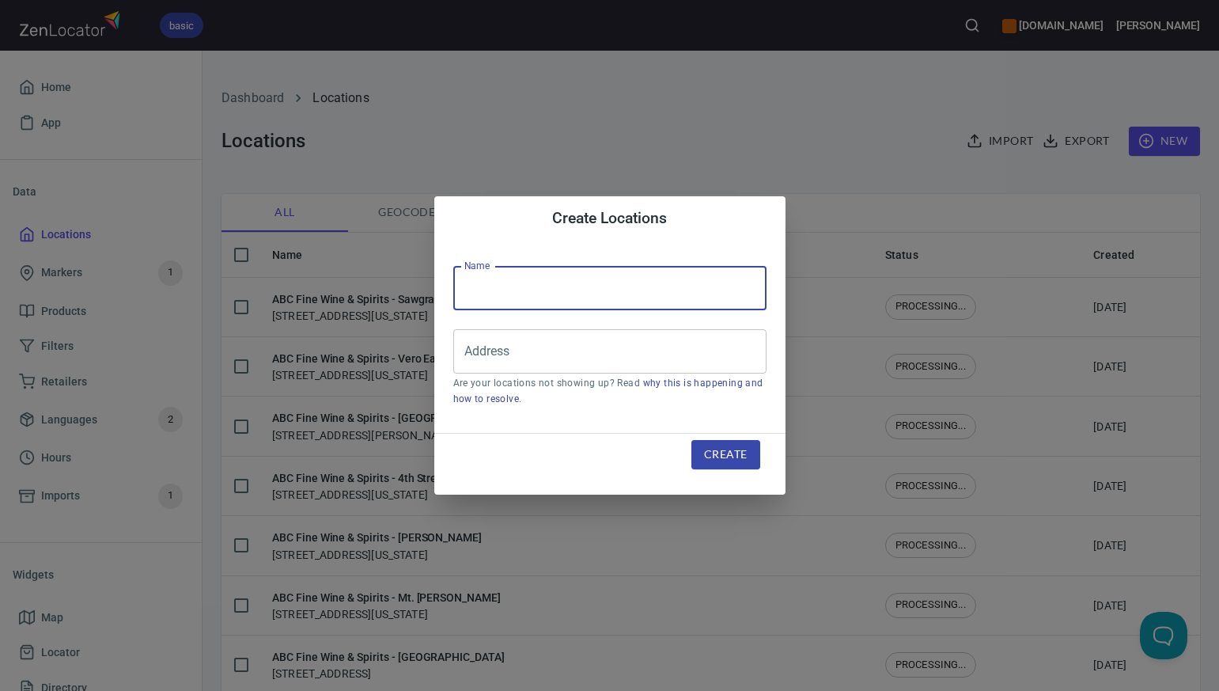
paste input "ABC Fine Wine & Spirits - Ocoee"
type input "ABC Fine Wine & Spirits - Ocoee"
click at [468, 358] on input "Address" at bounding box center [597, 351] width 275 height 30
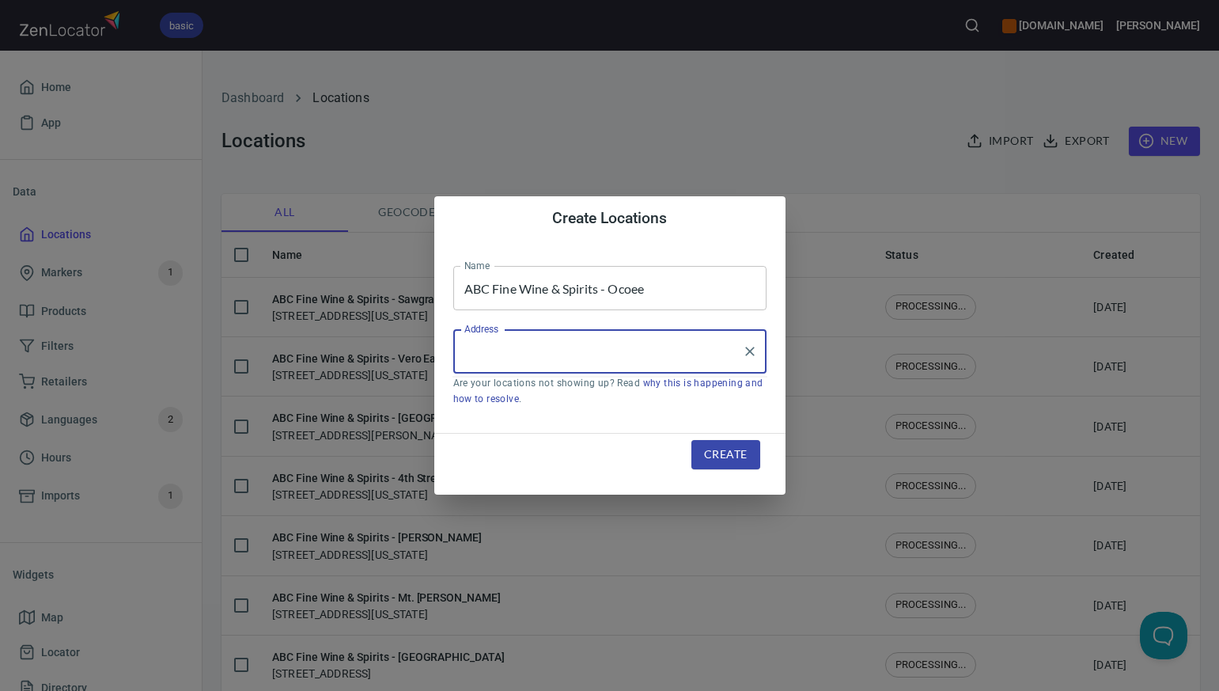
paste input "10835 WEST COLONIAL DRIVE OCOEE FL 34761-2939"
click at [515, 398] on li "[STREET_ADDRESS][US_STATE]" at bounding box center [609, 397] width 313 height 28
type input "[STREET_ADDRESS][US_STATE]"
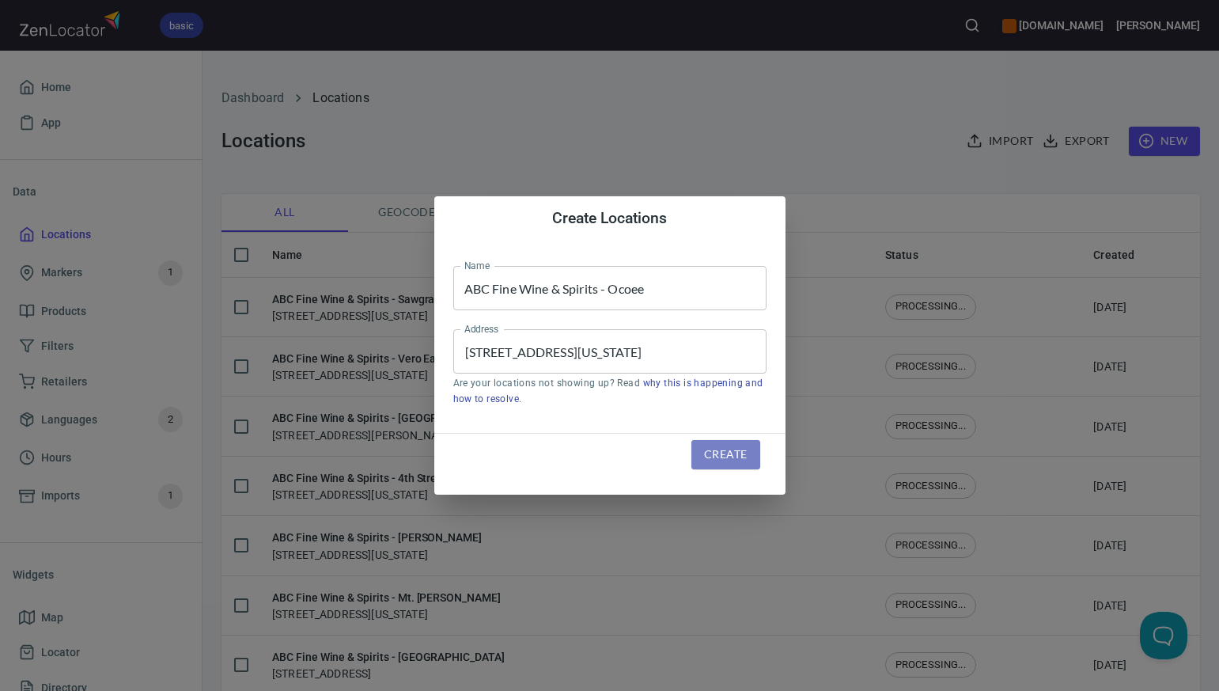
click at [723, 453] on span "Create" at bounding box center [725, 455] width 43 height 20
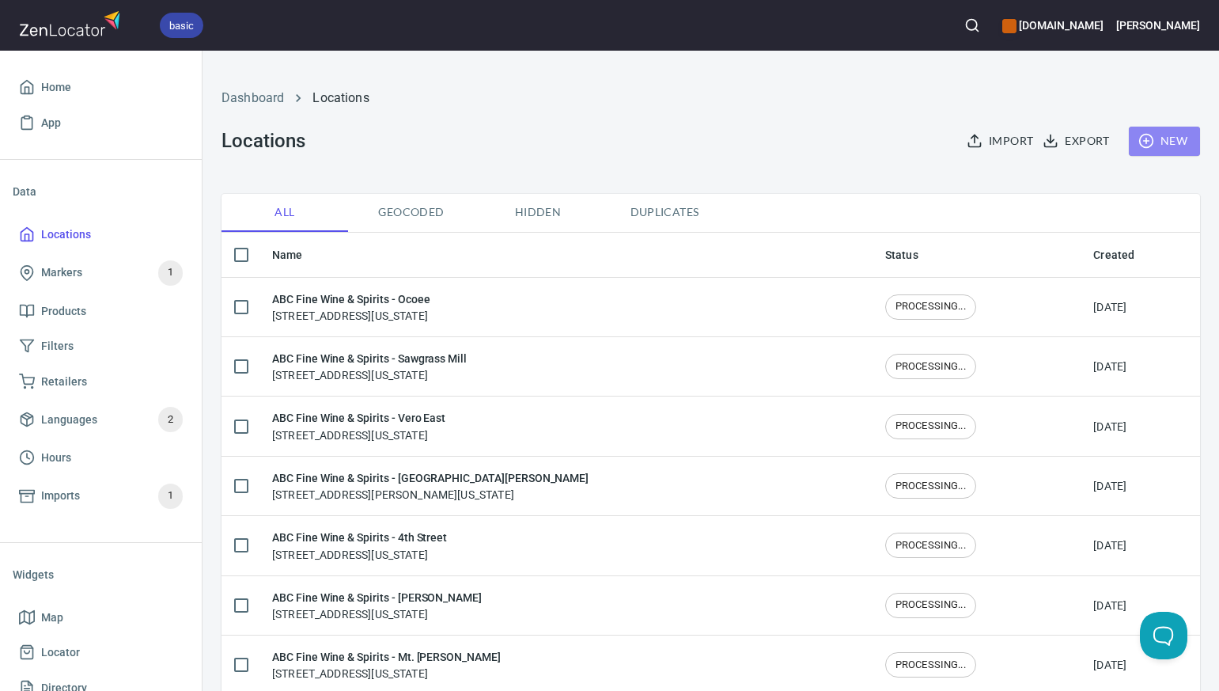
click at [1168, 138] on span "New" at bounding box center [1165, 141] width 46 height 20
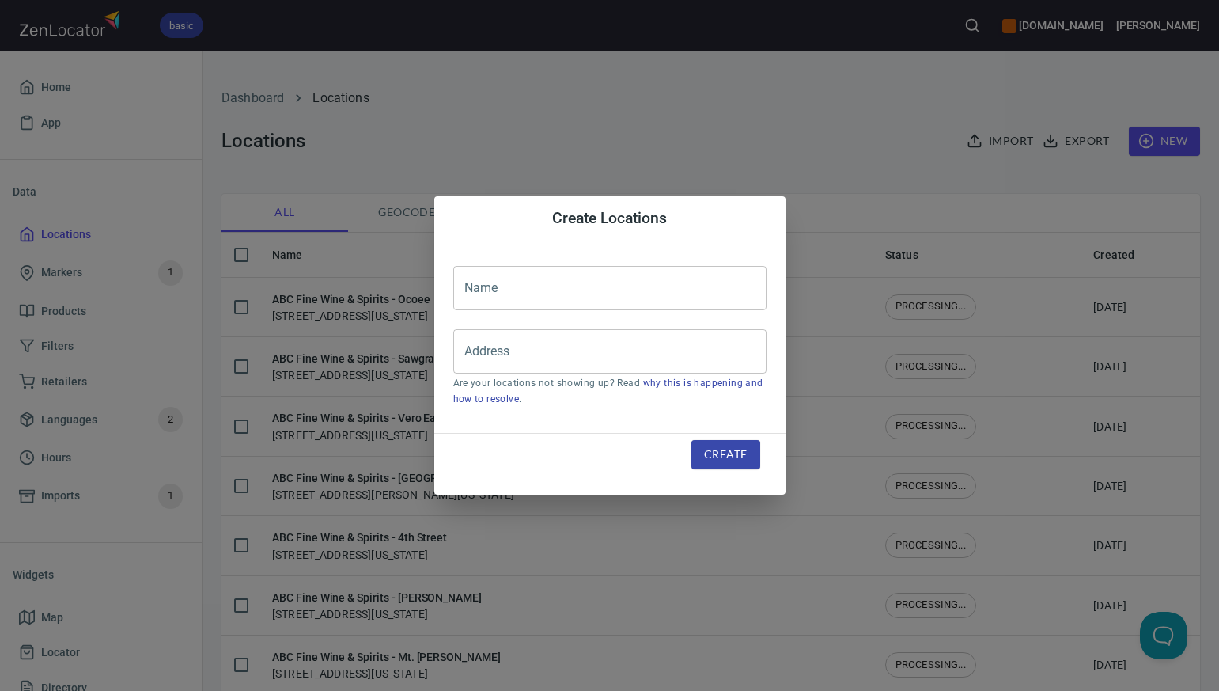
click at [474, 286] on input "text" at bounding box center [609, 288] width 313 height 44
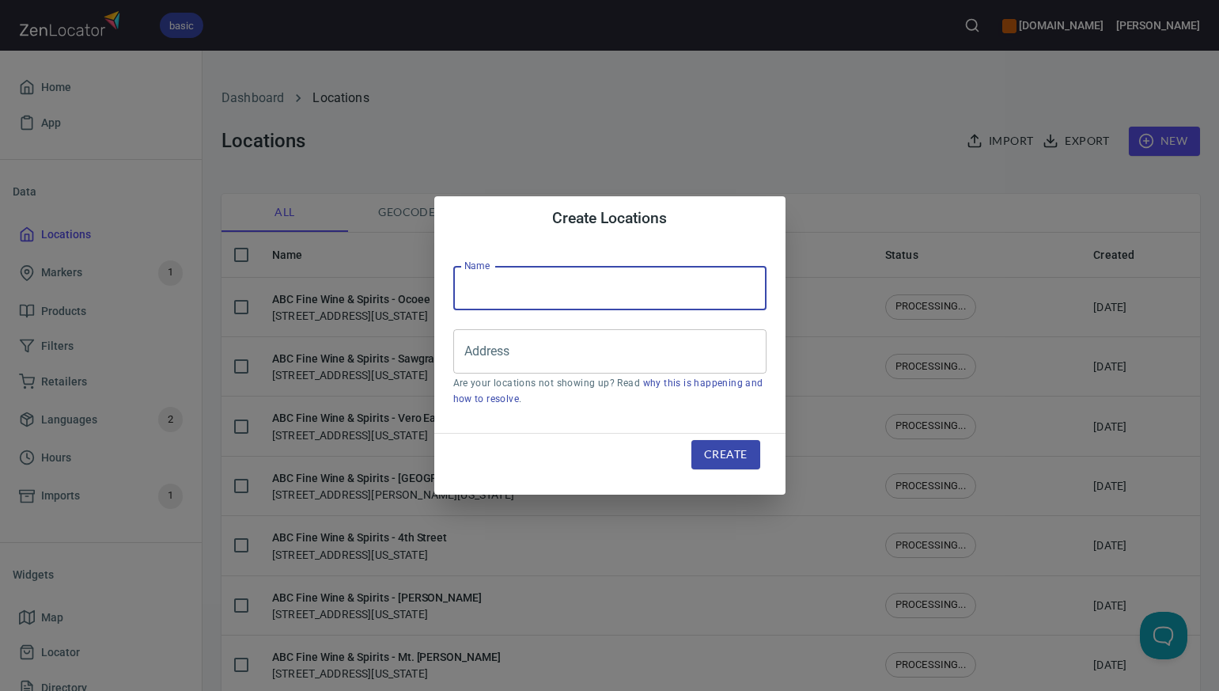
paste input "ABC Fine Wine & Spirits - [MEDICAL_DATA]"
type input "ABC Fine Wine & Spirits - [MEDICAL_DATA]"
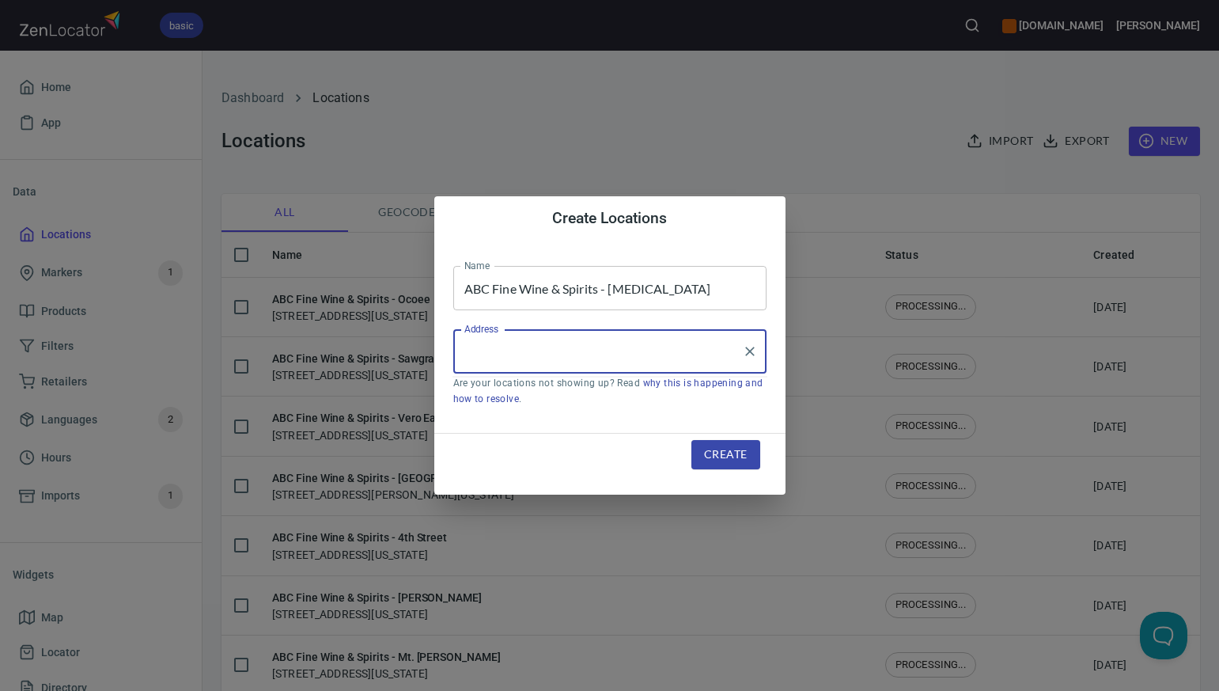
click at [468, 349] on input "Address" at bounding box center [597, 351] width 275 height 30
paste input "9721 NW 41ST ST DORAL FL 33178-2944"
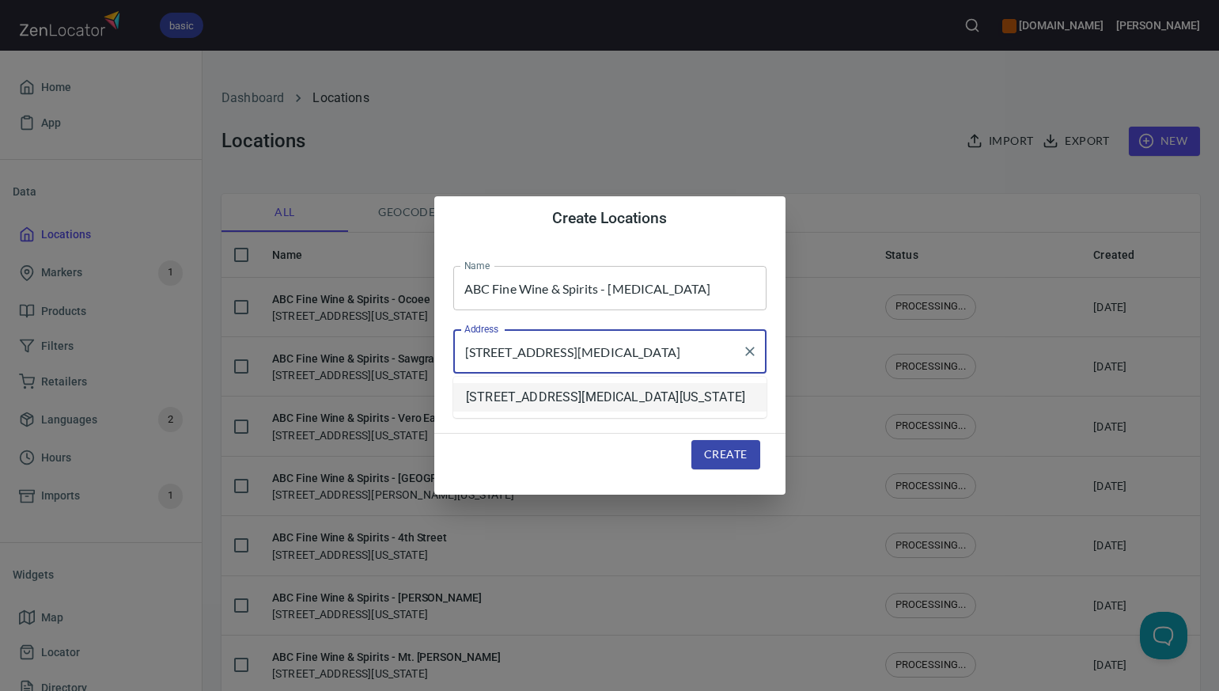
click at [570, 398] on li "[STREET_ADDRESS][MEDICAL_DATA][US_STATE]" at bounding box center [609, 397] width 313 height 28
type input "[STREET_ADDRESS][MEDICAL_DATA][US_STATE]"
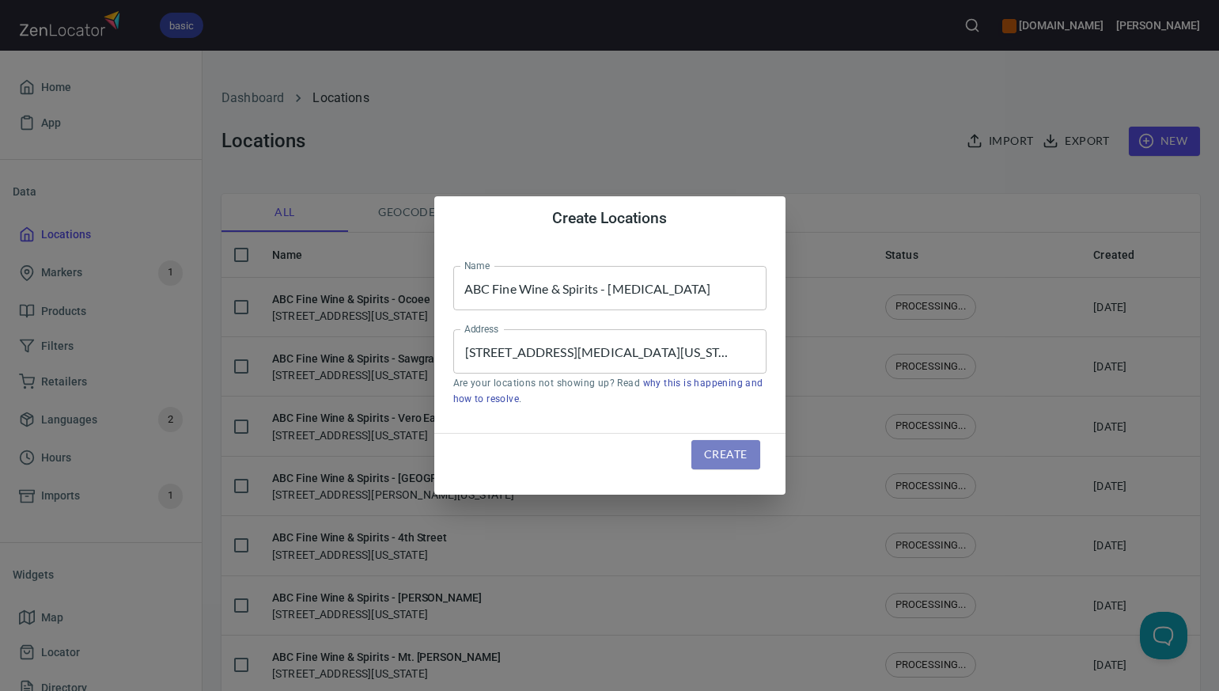
click at [727, 456] on span "Create" at bounding box center [725, 455] width 43 height 20
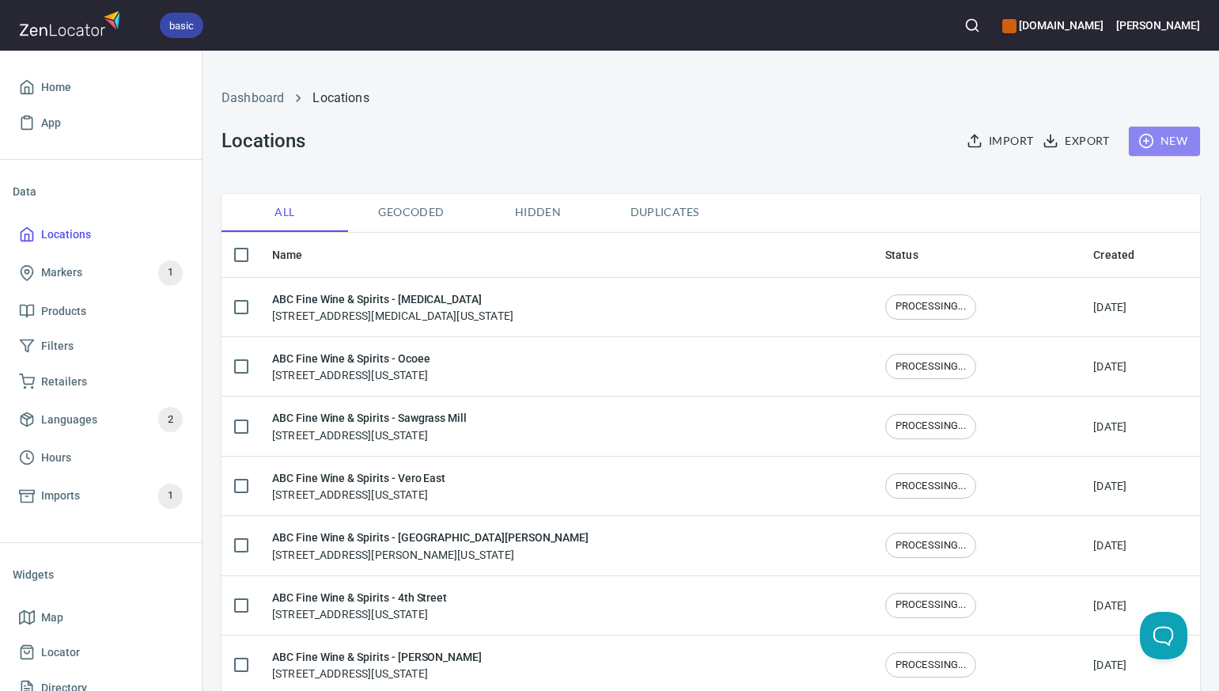
click at [1184, 139] on span "New" at bounding box center [1165, 141] width 46 height 20
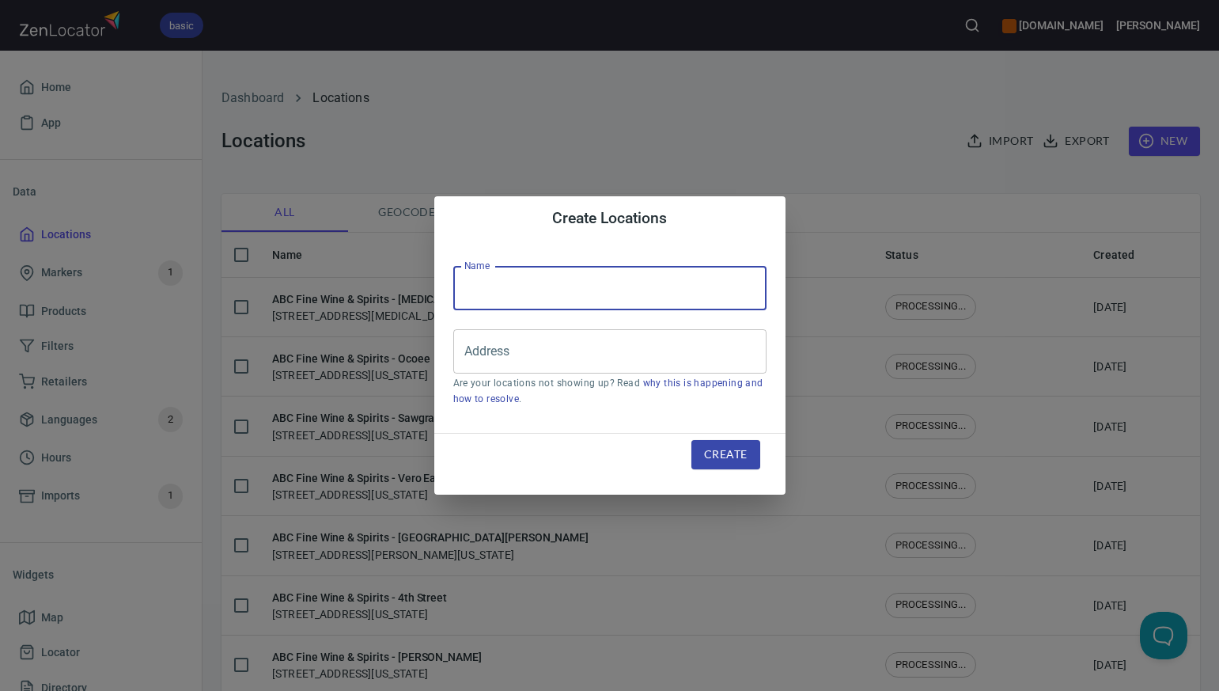
click at [468, 290] on input "text" at bounding box center [609, 288] width 313 height 44
paste input "ABC Fine Wine & Spirits - Clermont"
type input "ABC Fine Wine & Spirits - Clermont"
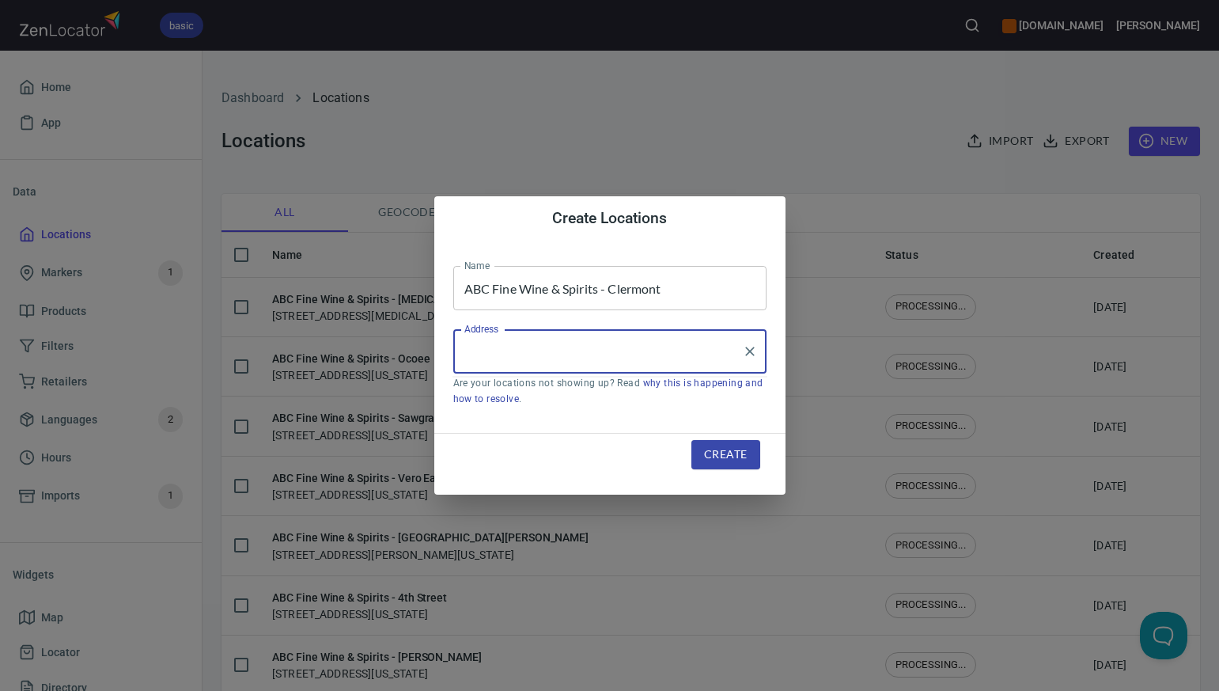
click at [468, 355] on input "Address" at bounding box center [597, 351] width 275 height 30
paste input "1395 EAST HIGHWAY 50 CLERMONT FL 34711"
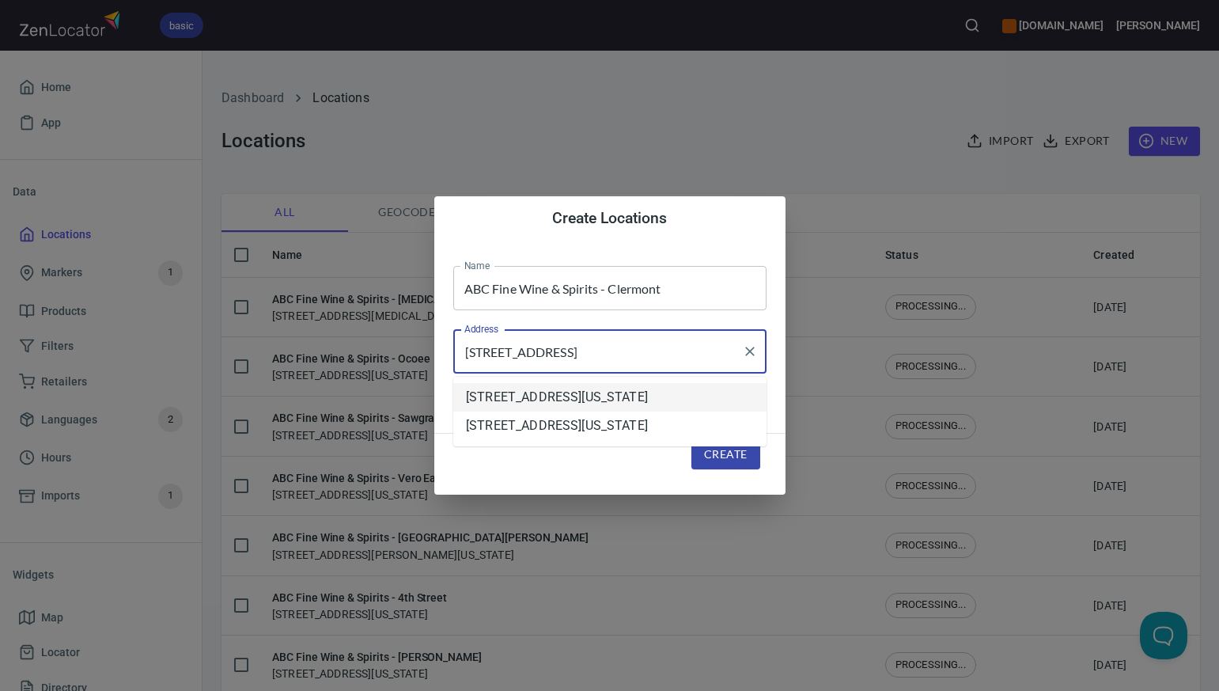
click at [537, 400] on li "[STREET_ADDRESS][US_STATE]" at bounding box center [609, 397] width 313 height 28
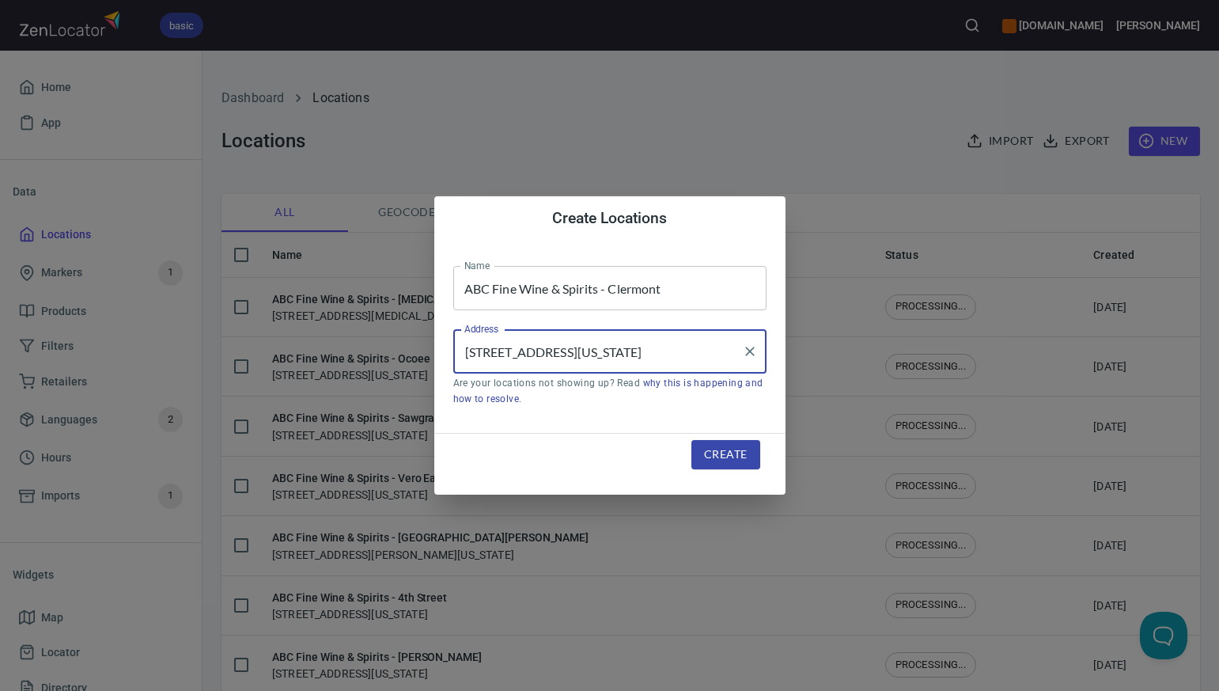
type input "[STREET_ADDRESS][US_STATE]"
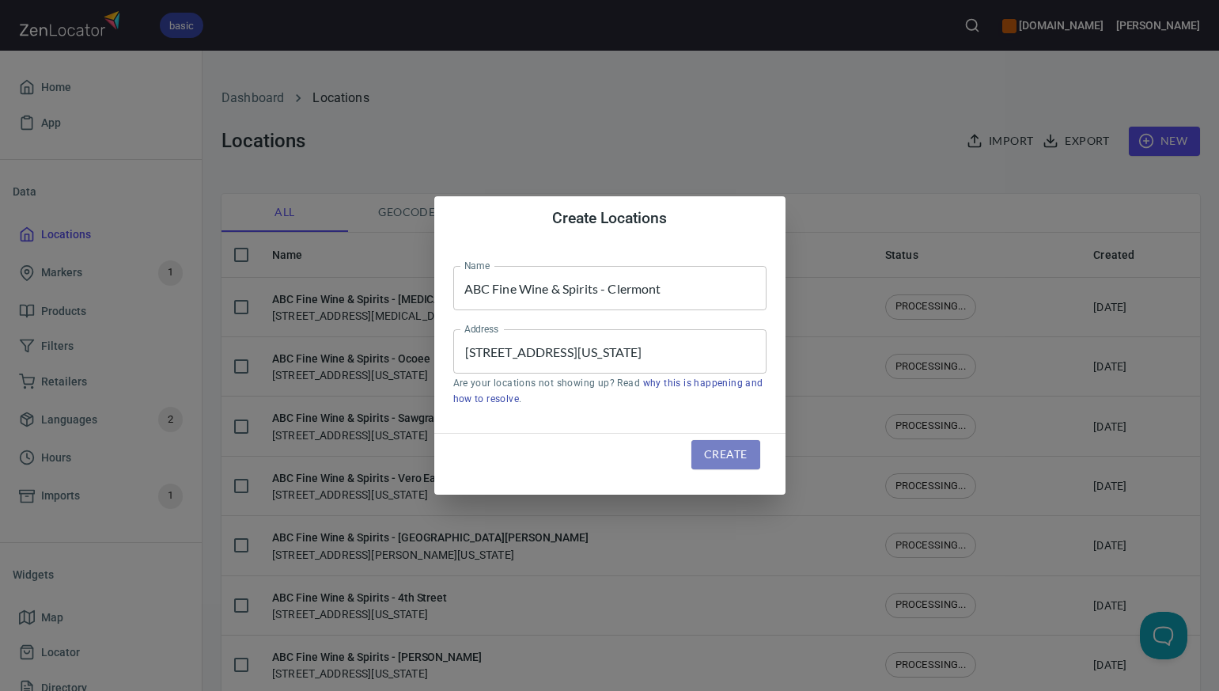
scroll to position [0, 0]
click at [713, 452] on span "Create" at bounding box center [725, 455] width 43 height 20
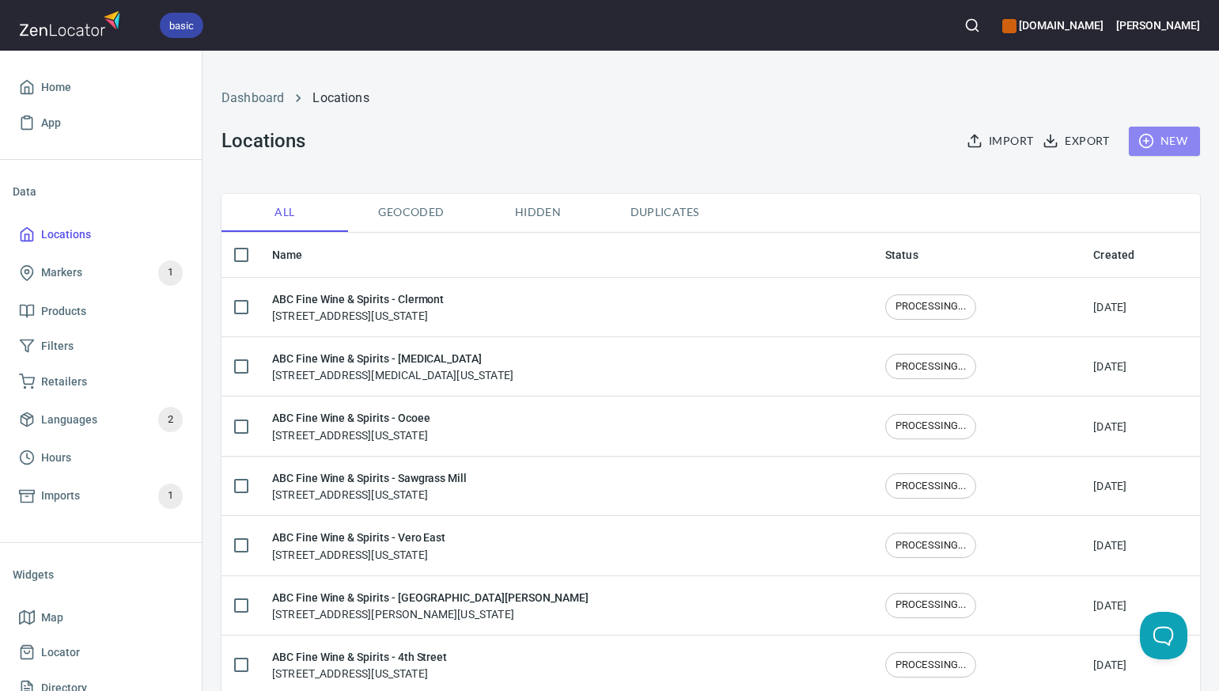
click at [1176, 138] on span "New" at bounding box center [1165, 141] width 46 height 20
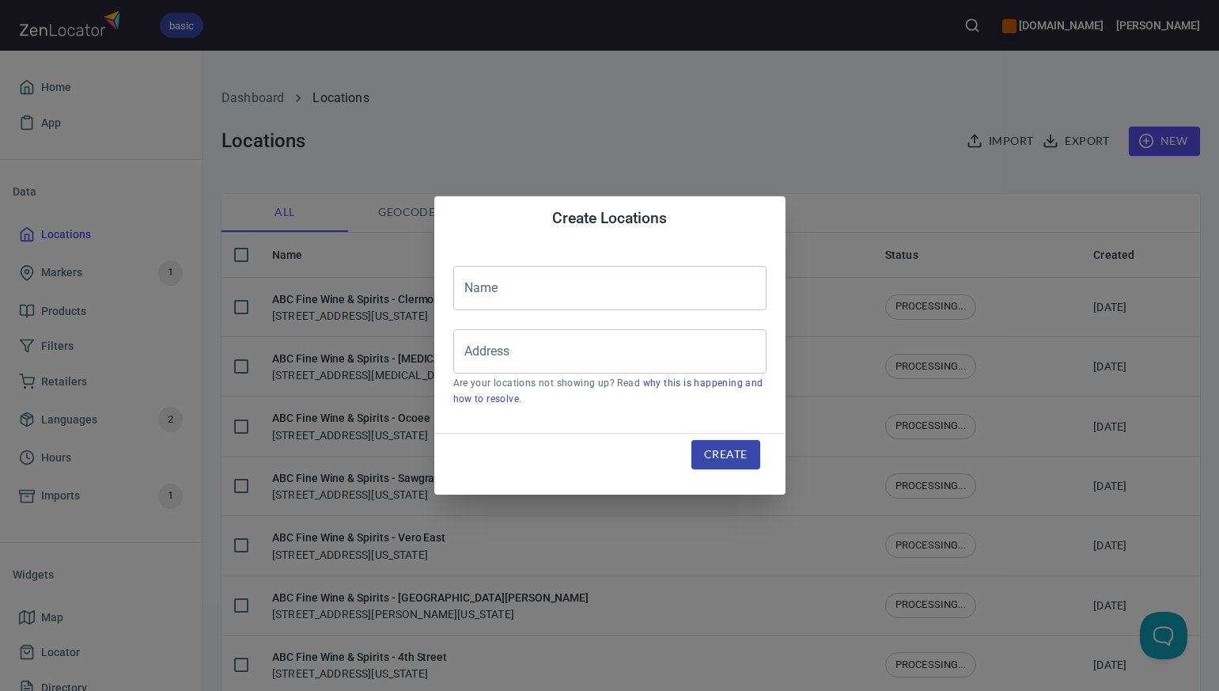
click at [468, 293] on input "text" at bounding box center [609, 288] width 313 height 44
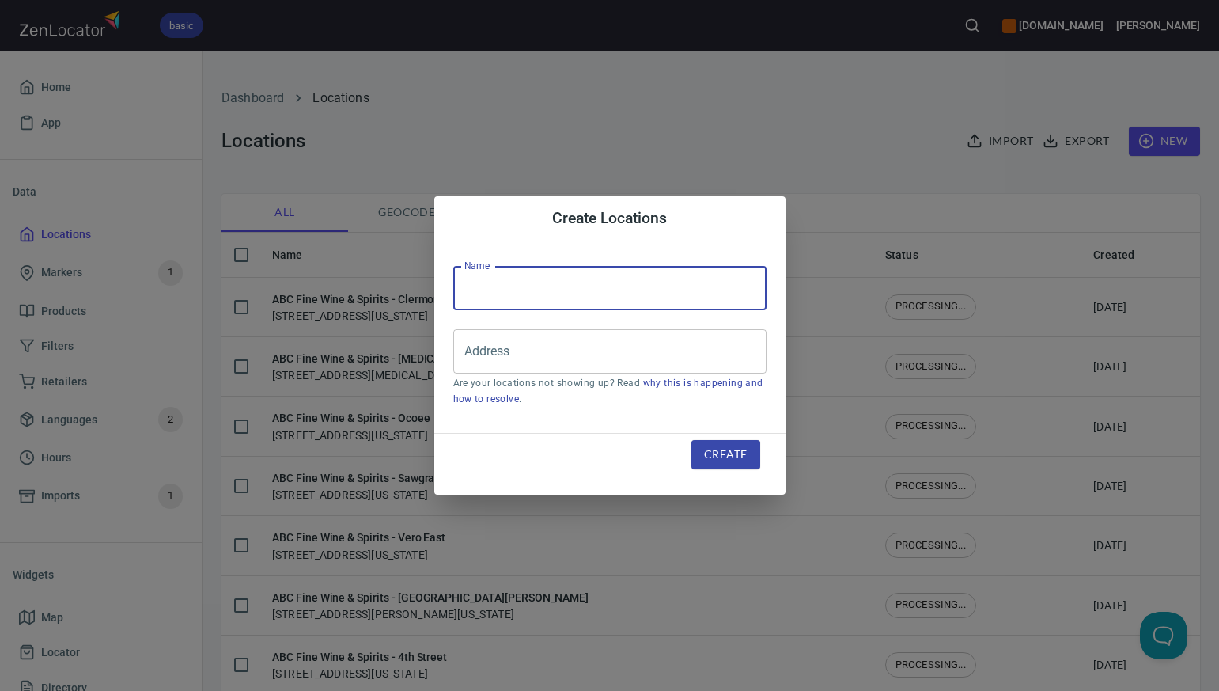
paste input "ABC Fine Wine & Spirits - [GEOGRAPHIC_DATA]"
type input "ABC Fine Wine & Spirits - [GEOGRAPHIC_DATA]"
click at [467, 353] on input "Address" at bounding box center [597, 351] width 275 height 30
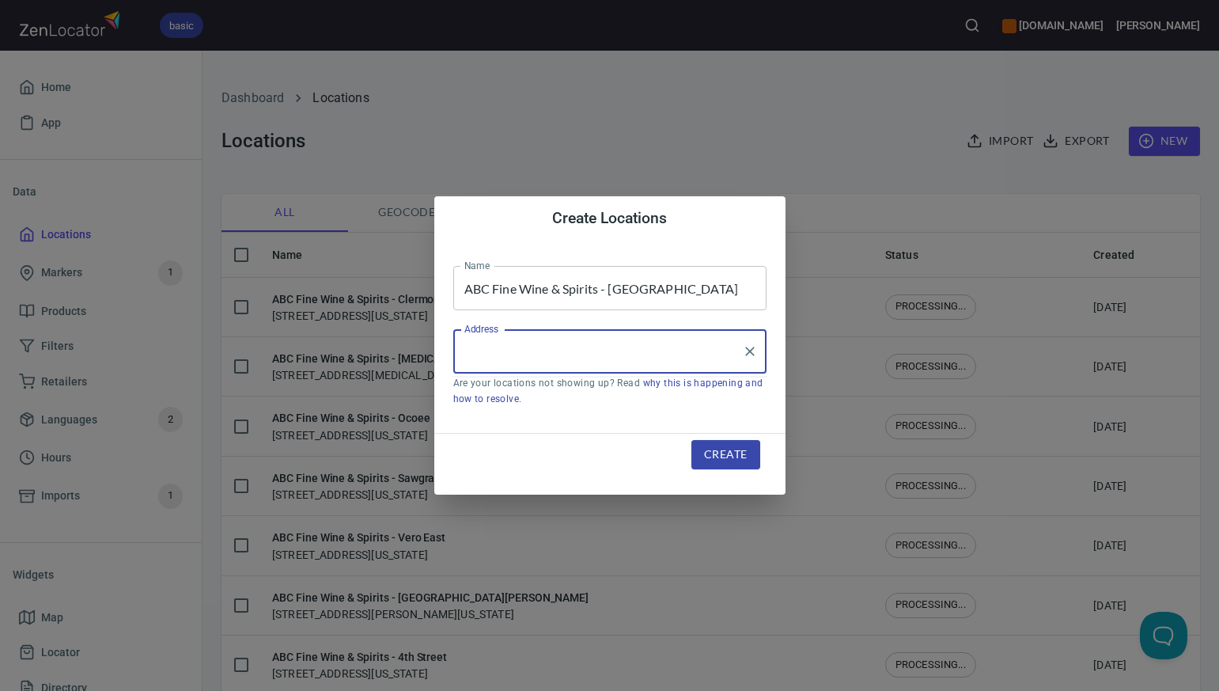
paste input "16941 MIRAMAR PARKWAY MIRAMAR FL 33027"
click at [673, 350] on input "16941 MIRAMAR PARKWAY MIRAMAR FL 33027" at bounding box center [597, 351] width 275 height 30
click at [611, 350] on input "16941 MIRAMAR PARKWAY MIRAMAR, FL 33027" at bounding box center [597, 351] width 275 height 30
click at [677, 354] on input "16941 MIRAMAR PARKWAY, MIRAMAR, FL 33027" at bounding box center [597, 351] width 275 height 30
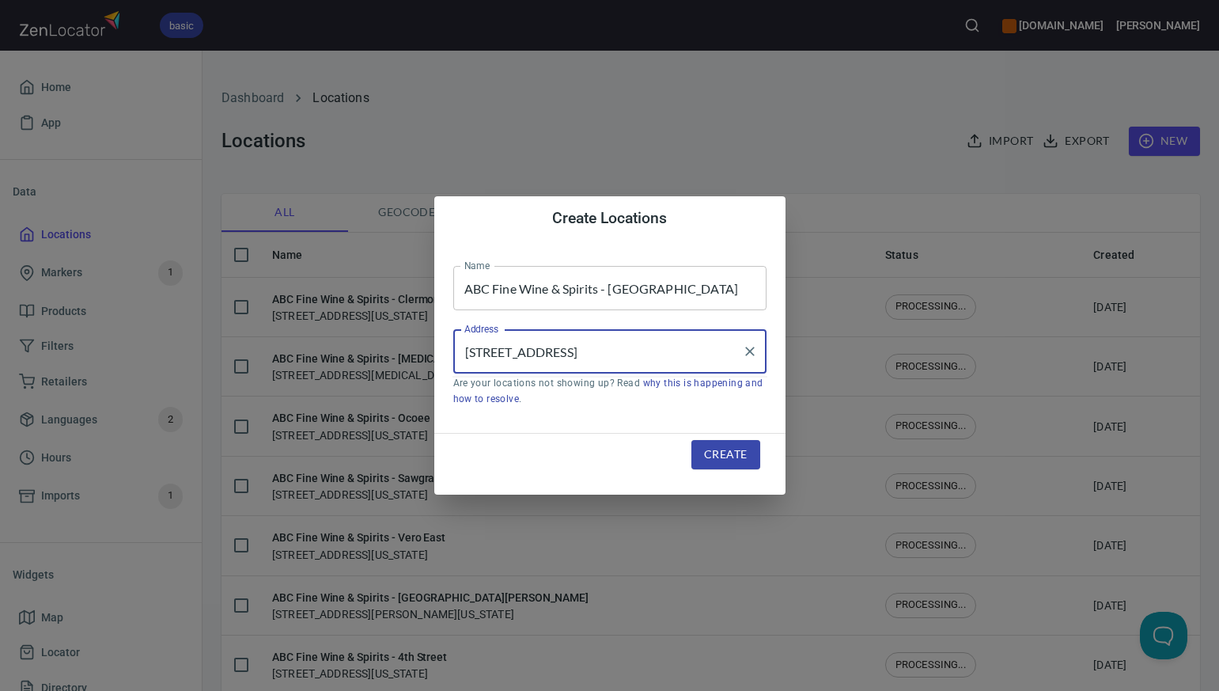
scroll to position [0, 0]
click at [629, 354] on input "16941 MIRAMAR PARKWAY, Miramar, FL 33027" at bounding box center [597, 351] width 275 height 30
click at [567, 351] on input "16941 MIRAMAR Parkway, Miramar, FL 33027" at bounding box center [597, 351] width 275 height 30
type input "[STREET_ADDRESS]"
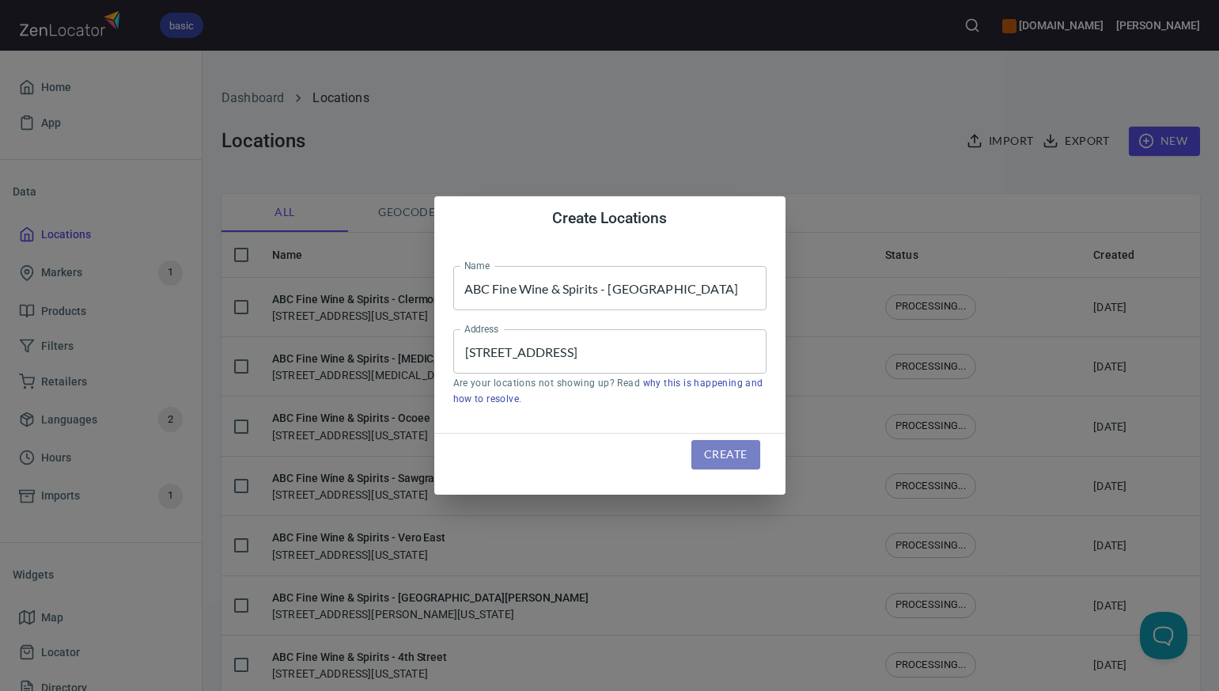
click at [705, 455] on span "Create" at bounding box center [725, 455] width 43 height 20
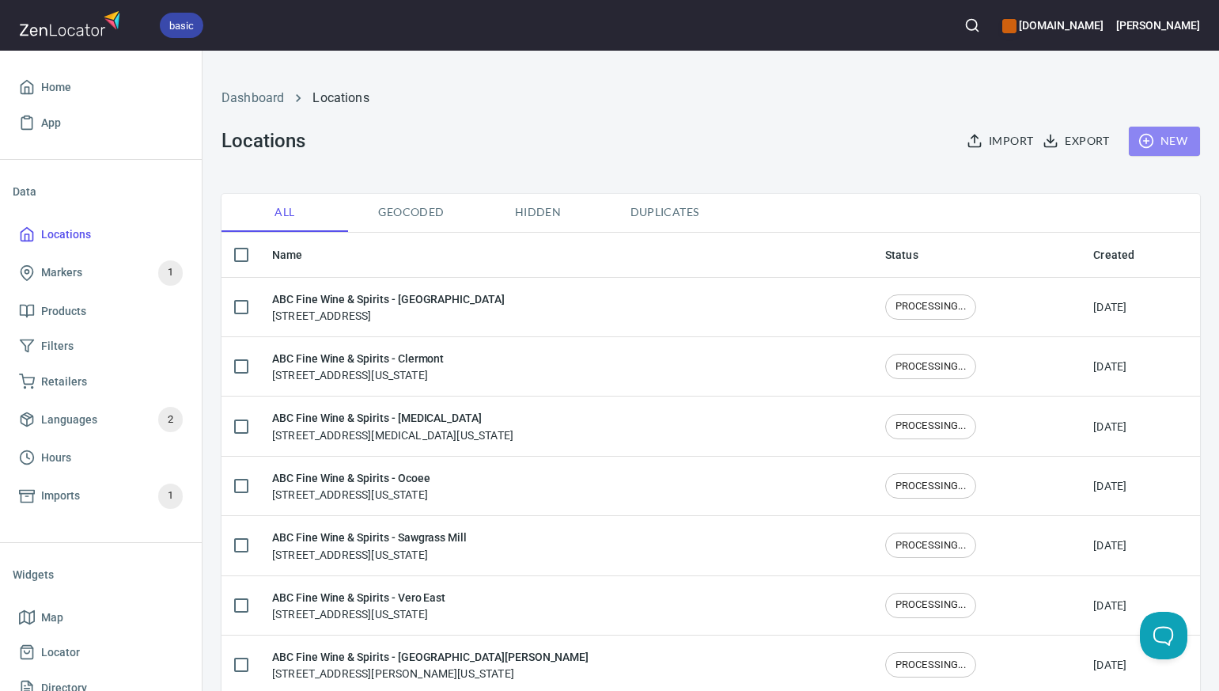
click at [1168, 142] on span "New" at bounding box center [1165, 141] width 46 height 20
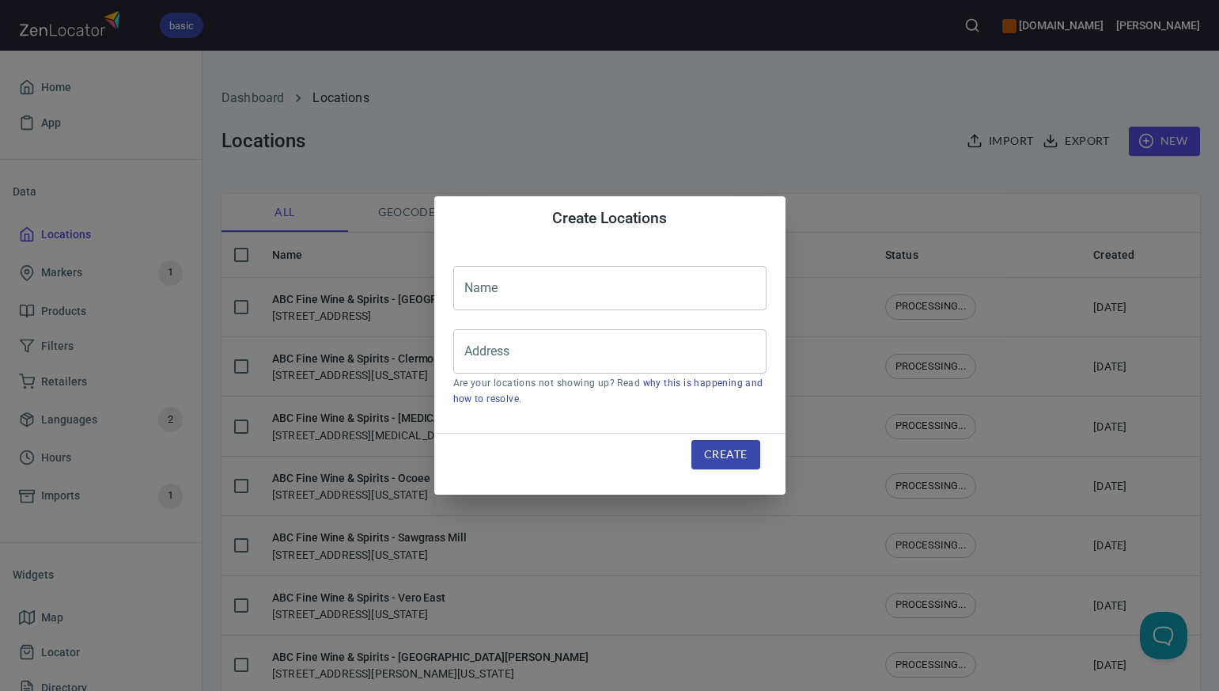
click at [469, 289] on input "text" at bounding box center [609, 288] width 313 height 44
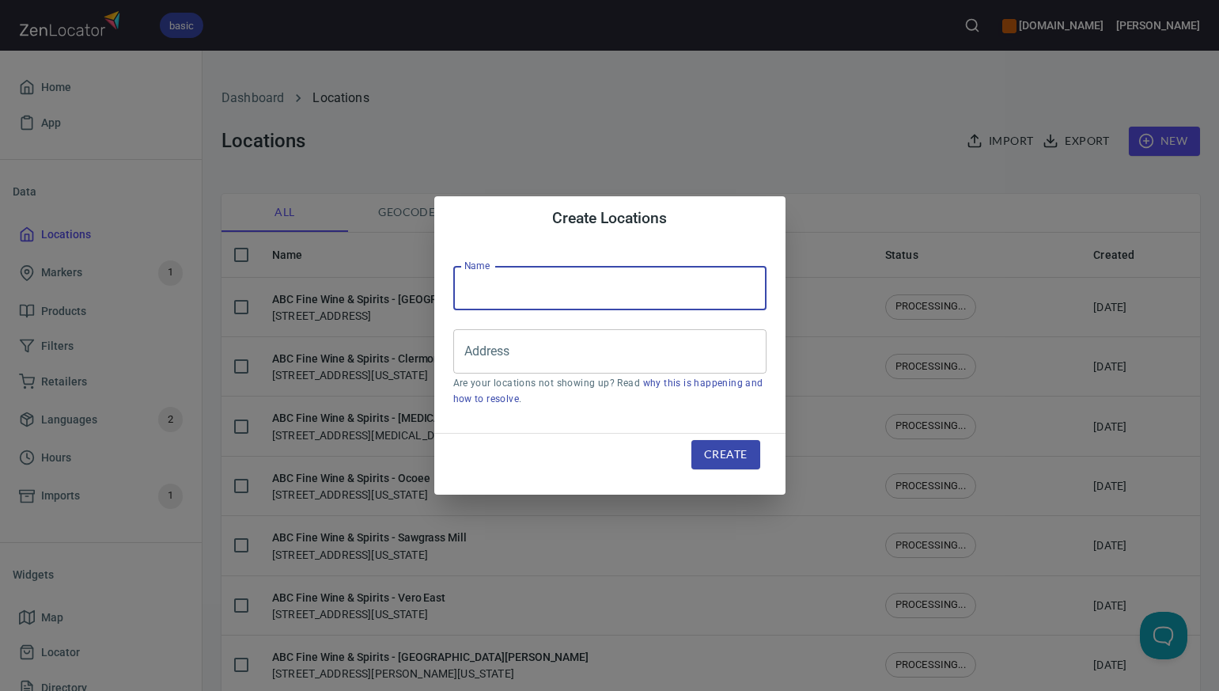
paste input "ABC Fine Wine & Spirits - [GEOGRAPHIC_DATA]"
type input "ABC Fine Wine & Spirits - [GEOGRAPHIC_DATA]"
click at [472, 358] on input "Address" at bounding box center [597, 351] width 275 height 30
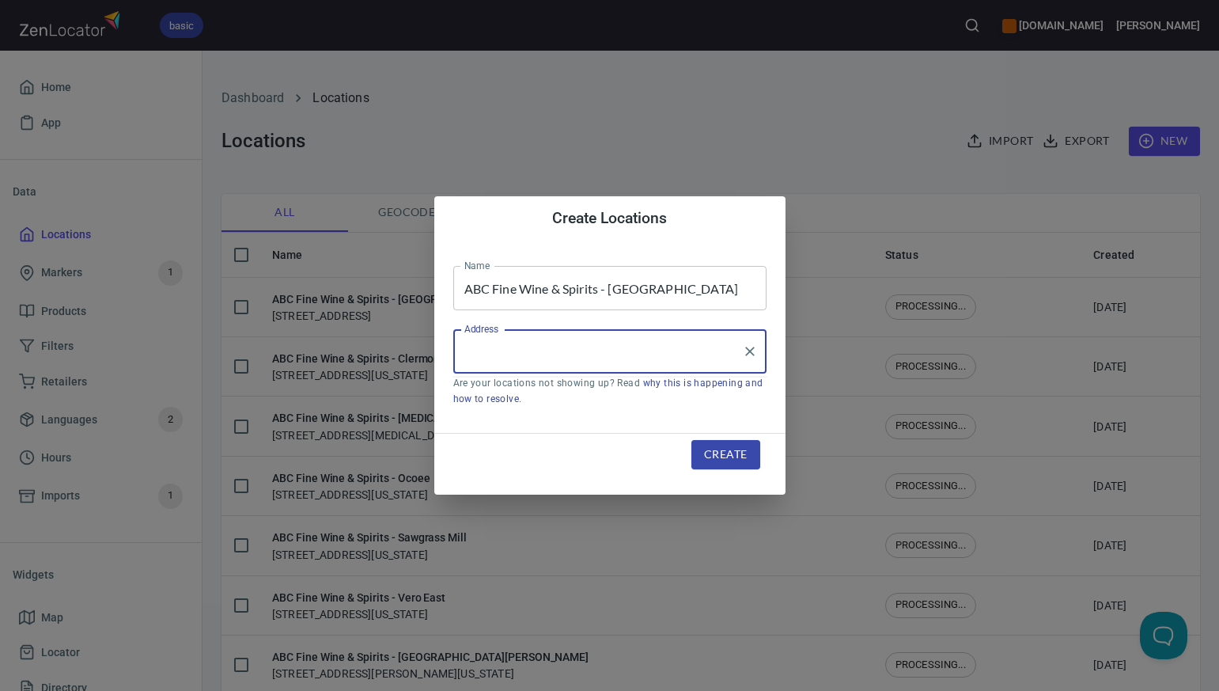
paste input "901 SE 17TH STREET FORT LAUDERDALE FL 33316"
click at [542, 407] on li "[STREET_ADDRESS][US_STATE]" at bounding box center [609, 397] width 313 height 28
type input "[STREET_ADDRESS][US_STATE]"
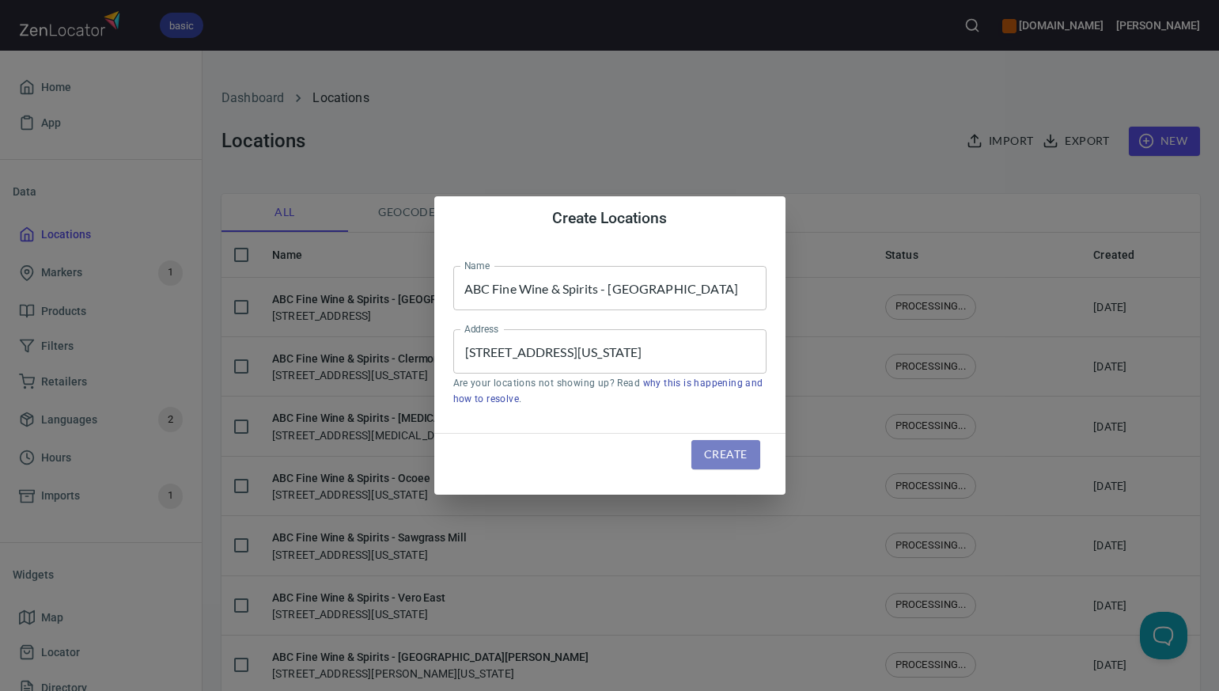
click at [718, 455] on span "Create" at bounding box center [725, 455] width 43 height 20
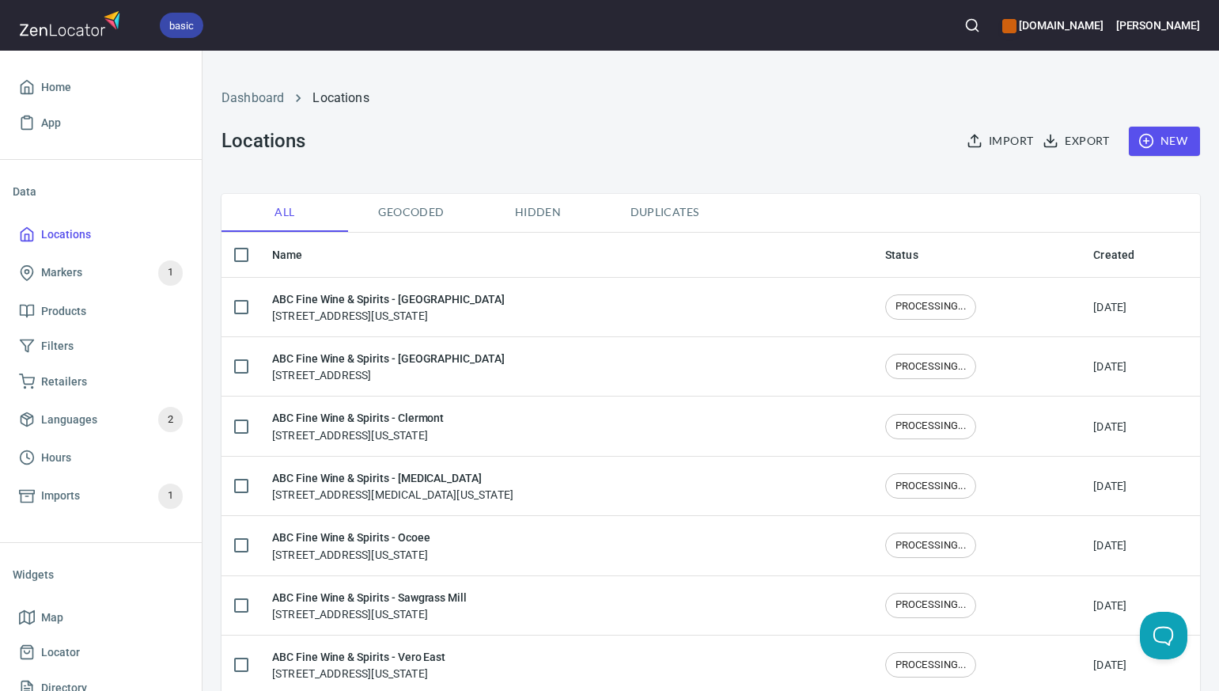
click at [1180, 138] on span "New" at bounding box center [1165, 141] width 46 height 20
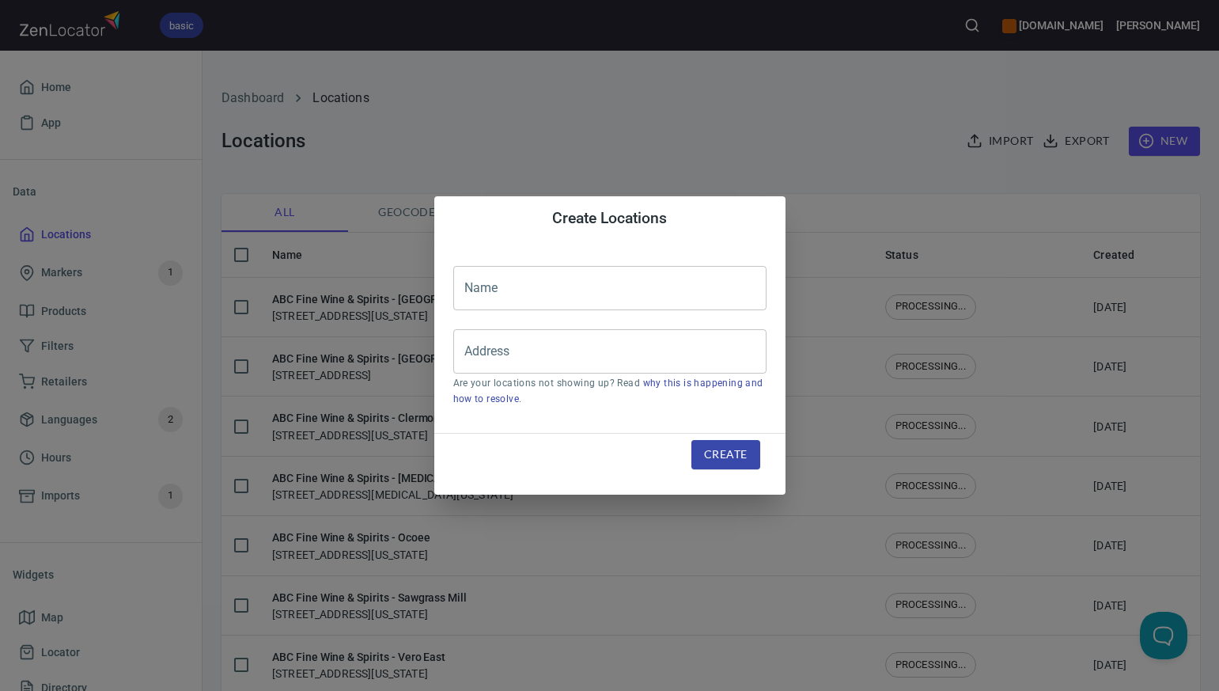
click at [475, 287] on input "text" at bounding box center [609, 288] width 313 height 44
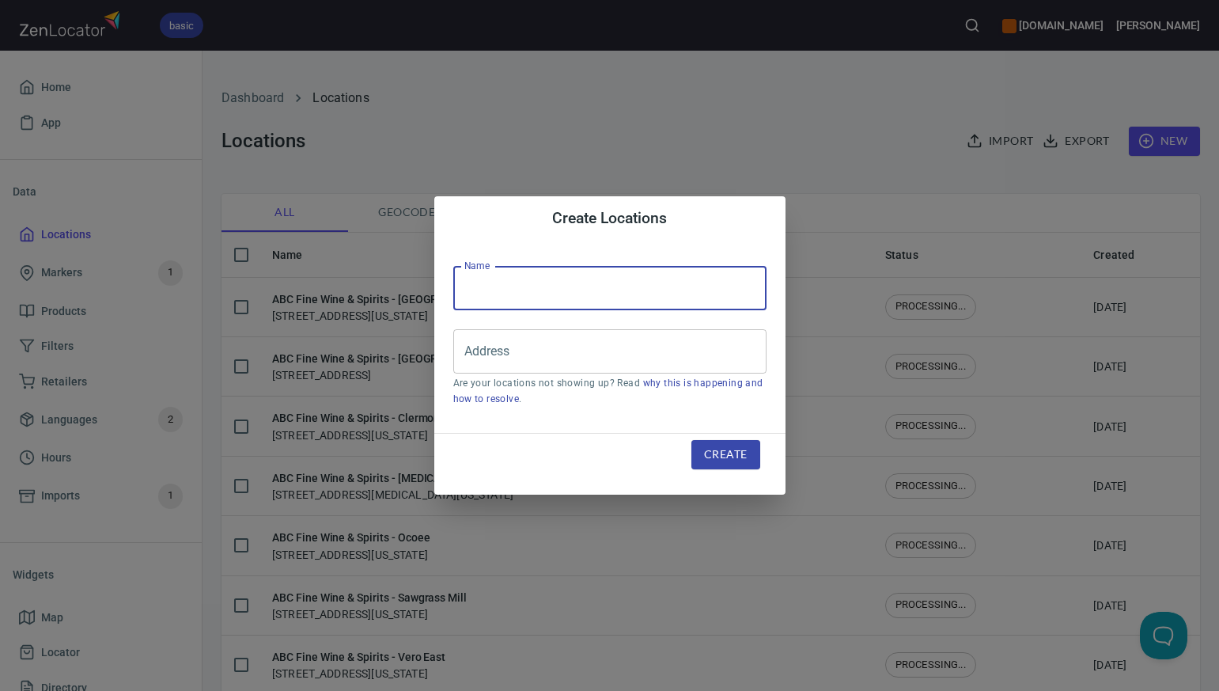
paste input "ABC Fine Wine & Spirits - [GEOGRAPHIC_DATA]"
type input "ABC Fine Wine & Spirits - [GEOGRAPHIC_DATA]"
click at [470, 354] on input "Address" at bounding box center [597, 351] width 275 height 30
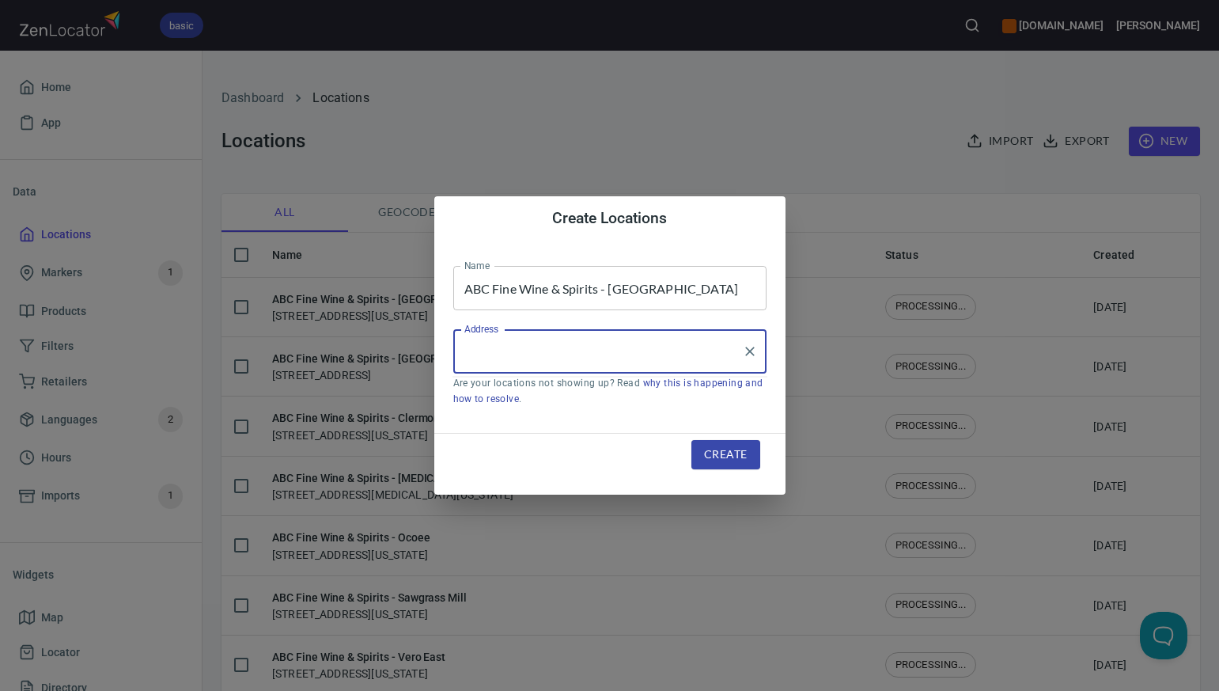
paste input "401 N. ORLANDO AVE. WINTER PARK FL 32789-2913"
click at [642, 353] on input "401 N. ORLANDO AVE. WINTER PARK FL 32789-2913" at bounding box center [597, 351] width 275 height 30
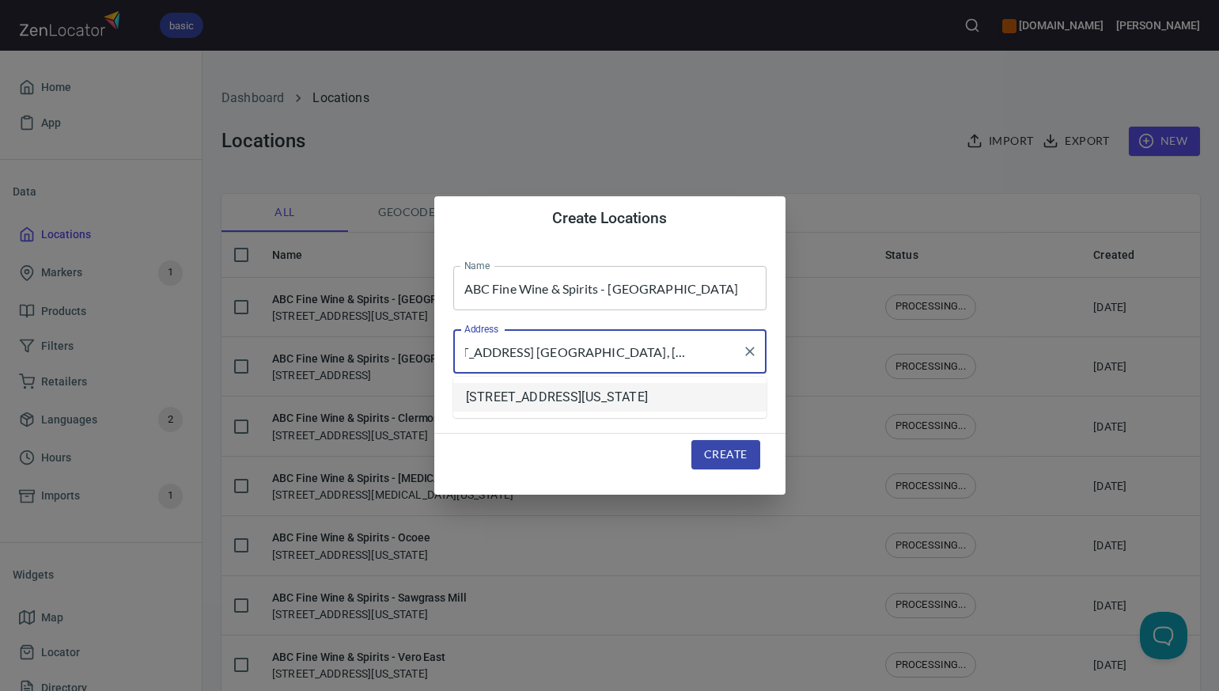
click at [564, 405] on li "[STREET_ADDRESS][US_STATE]" at bounding box center [609, 397] width 313 height 28
type input "[STREET_ADDRESS][US_STATE]"
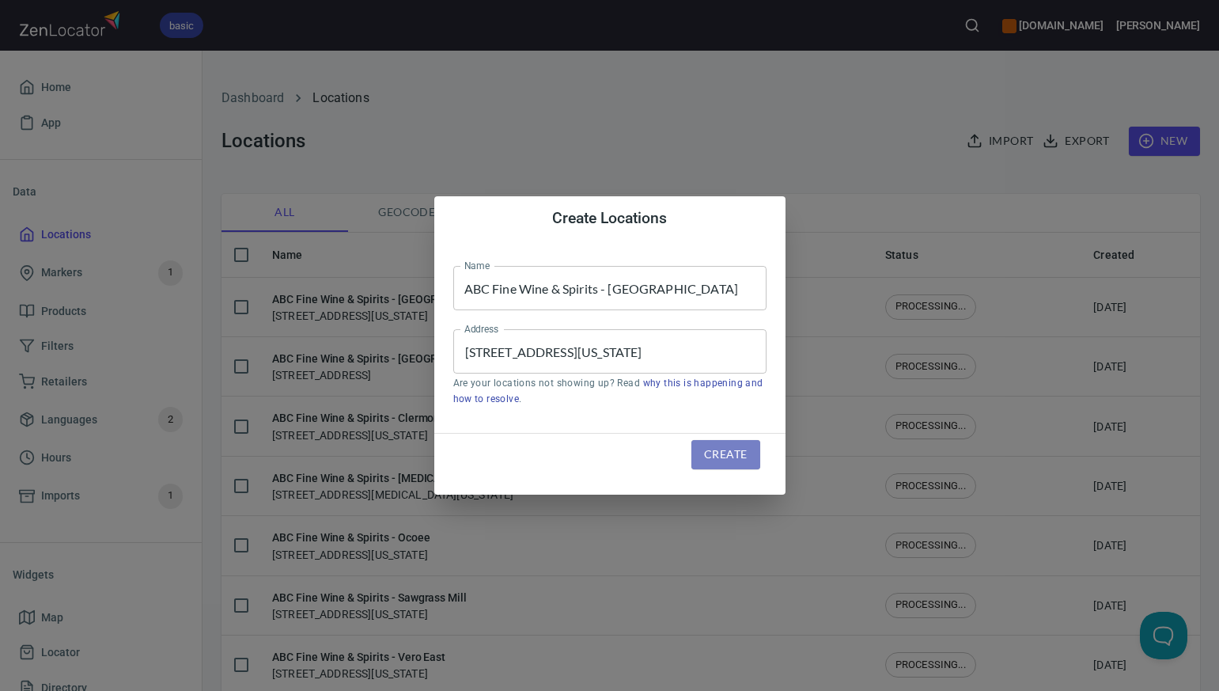
scroll to position [0, 0]
click at [726, 459] on span "Create" at bounding box center [725, 455] width 43 height 20
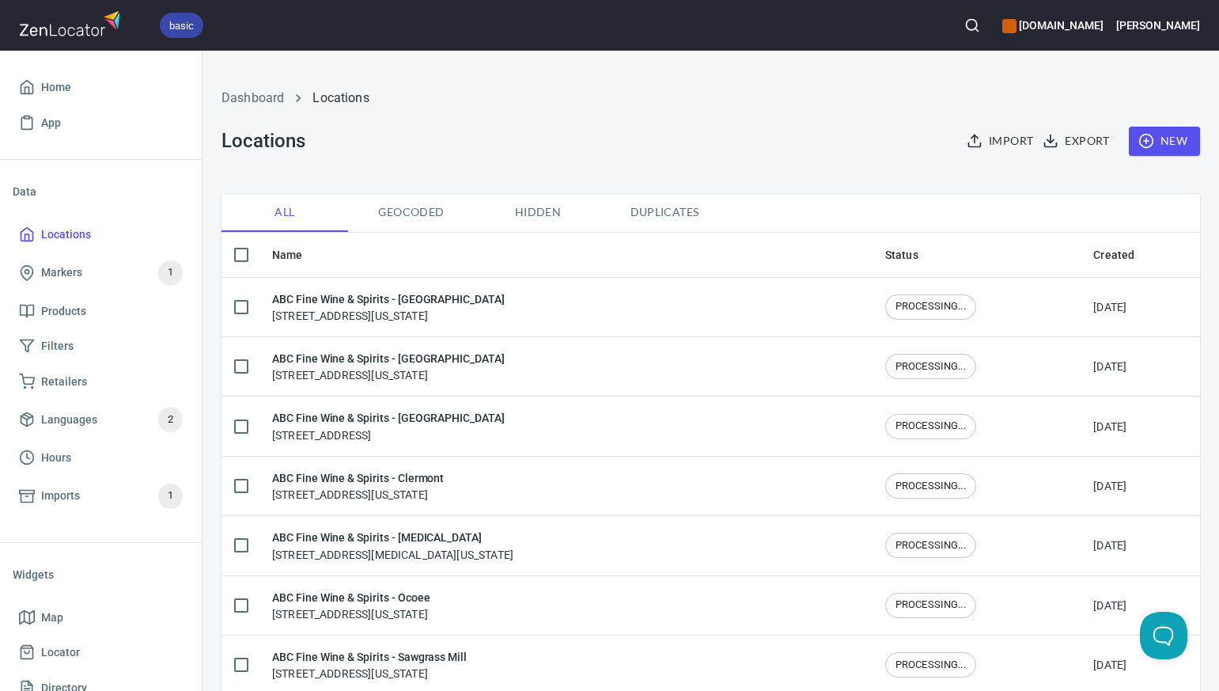
click at [1188, 142] on button "New" at bounding box center [1164, 141] width 71 height 29
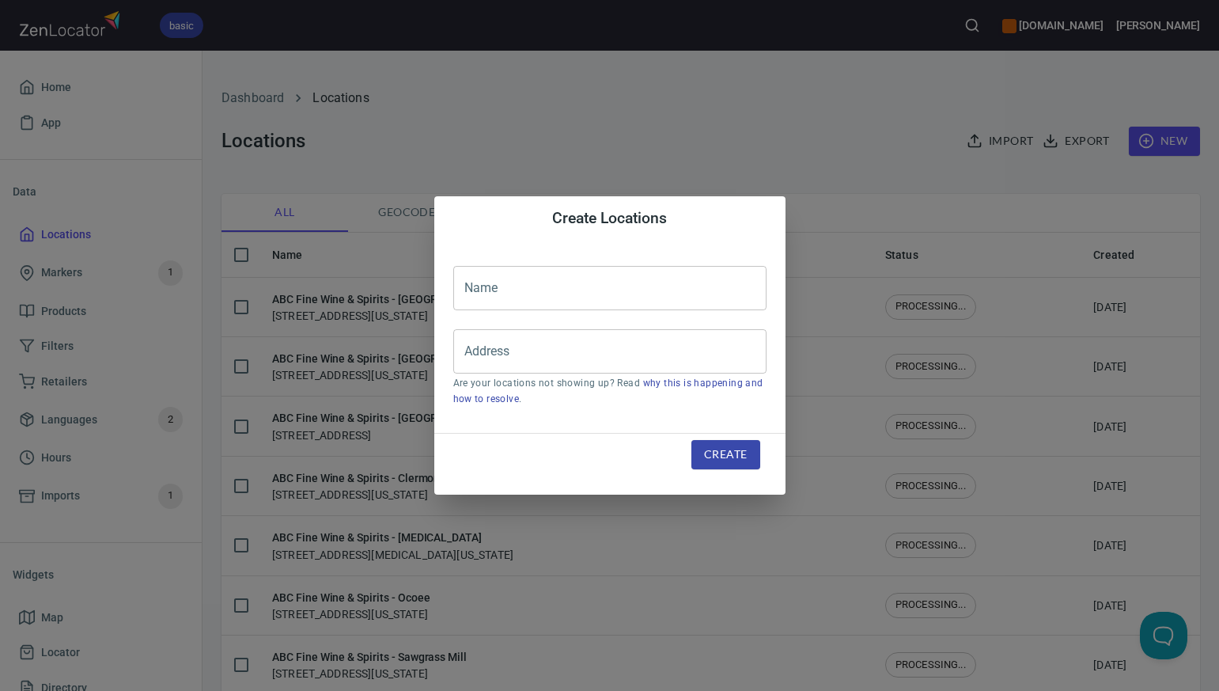
click at [469, 287] on input "text" at bounding box center [609, 288] width 313 height 44
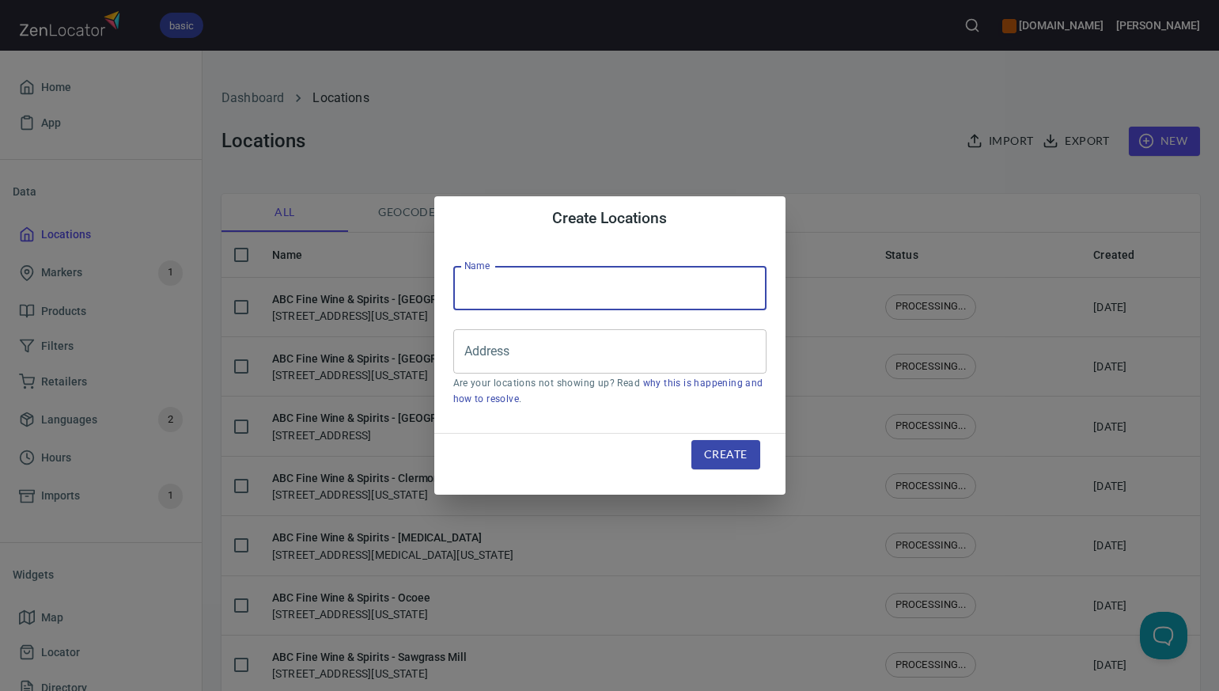
paste input "ABC Fine Wine & Spirits - [GEOGRAPHIC_DATA]"
type input "ABC Fine Wine & Spirits - [GEOGRAPHIC_DATA]"
click at [465, 355] on input "Address" at bounding box center [597, 351] width 275 height 30
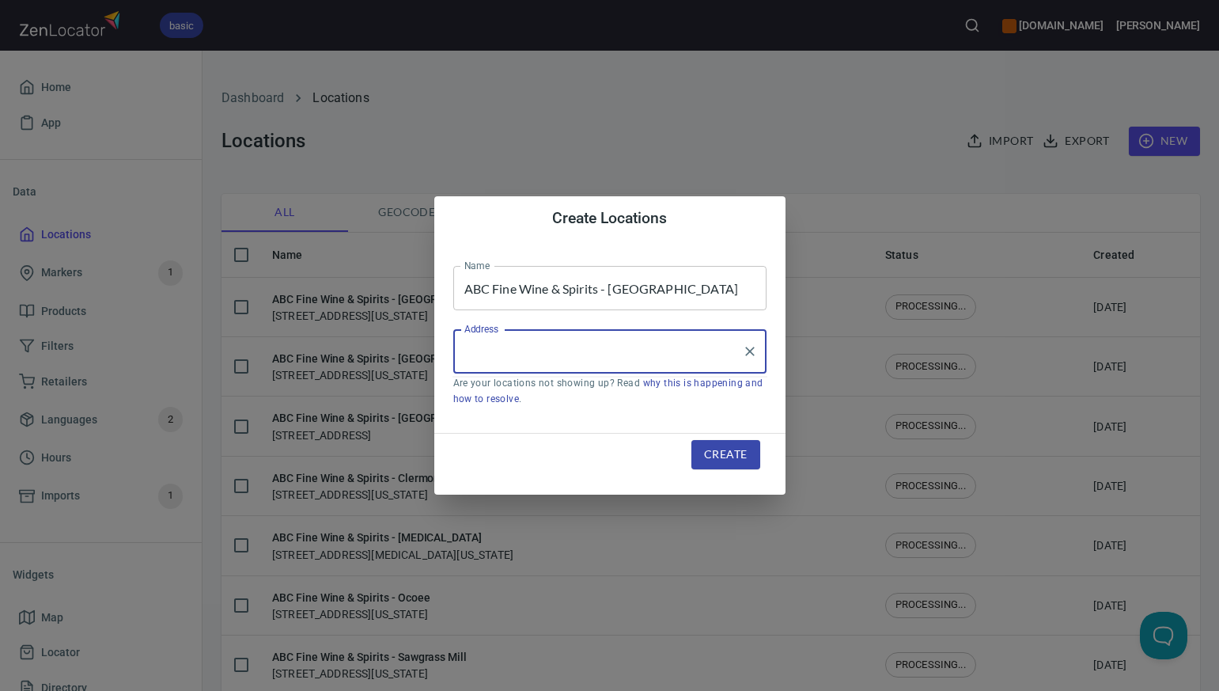
paste input "801 OVIEDO MALL BOULEVARD OVIEDO FL 32765"
click at [623, 352] on input "801 OVIEDO MALL BOULEVARD OVIEDO FL 32765" at bounding box center [597, 351] width 275 height 30
click at [619, 402] on li "[STREET_ADDRESS][US_STATE]" at bounding box center [609, 397] width 313 height 28
type input "[STREET_ADDRESS][US_STATE]"
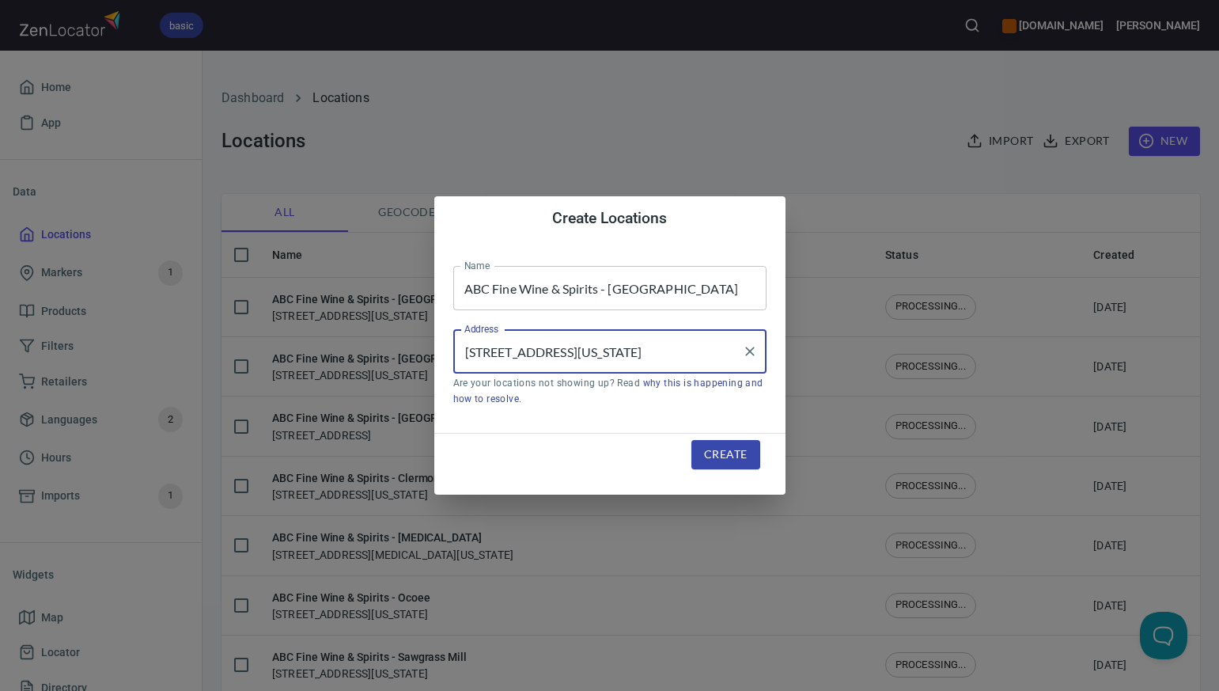
scroll to position [0, 0]
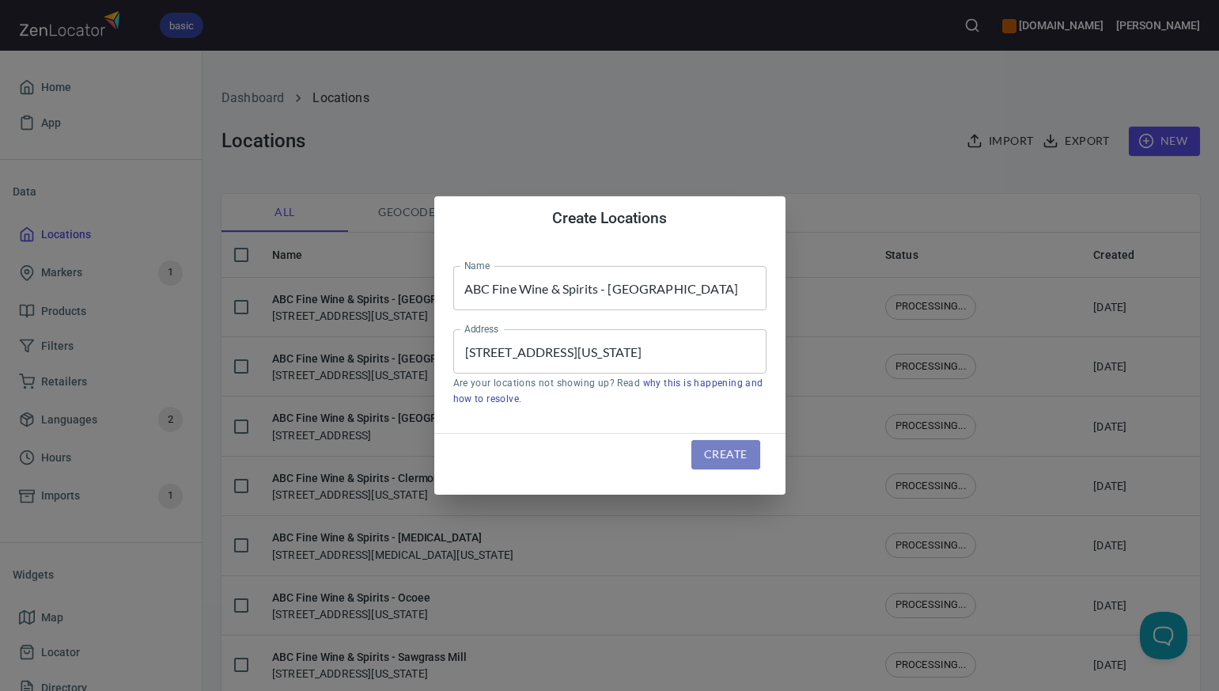
click at [722, 460] on span "Create" at bounding box center [725, 455] width 43 height 20
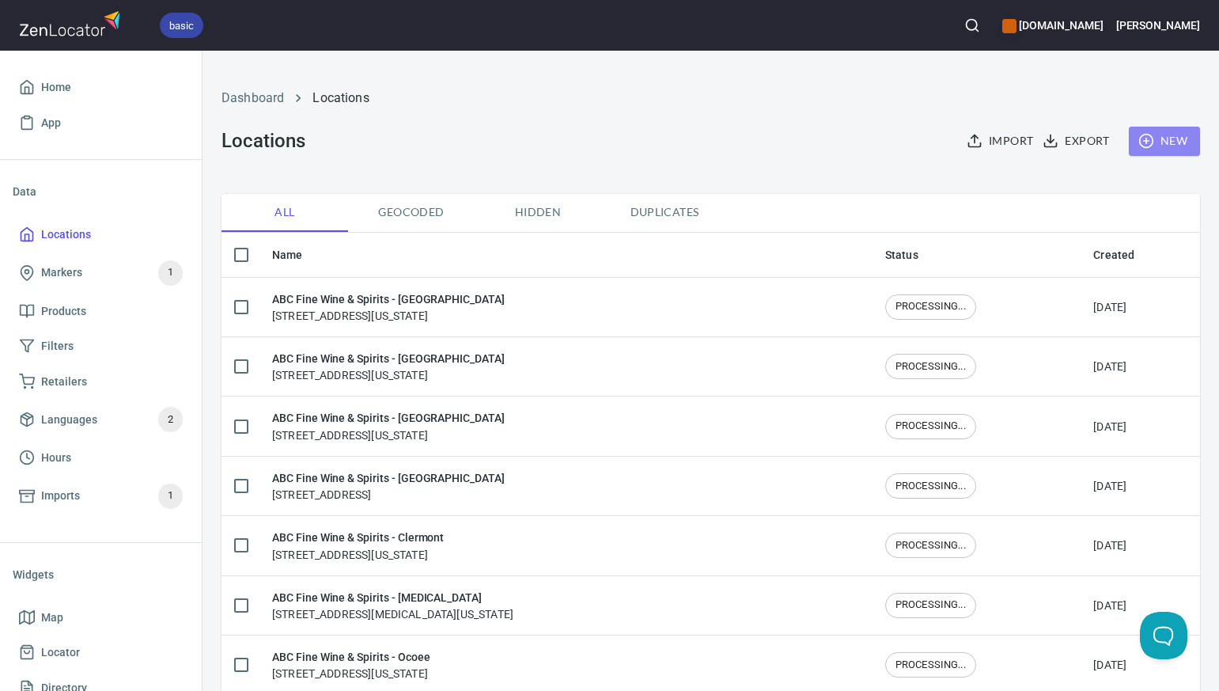
click at [1172, 143] on span "New" at bounding box center [1165, 141] width 46 height 20
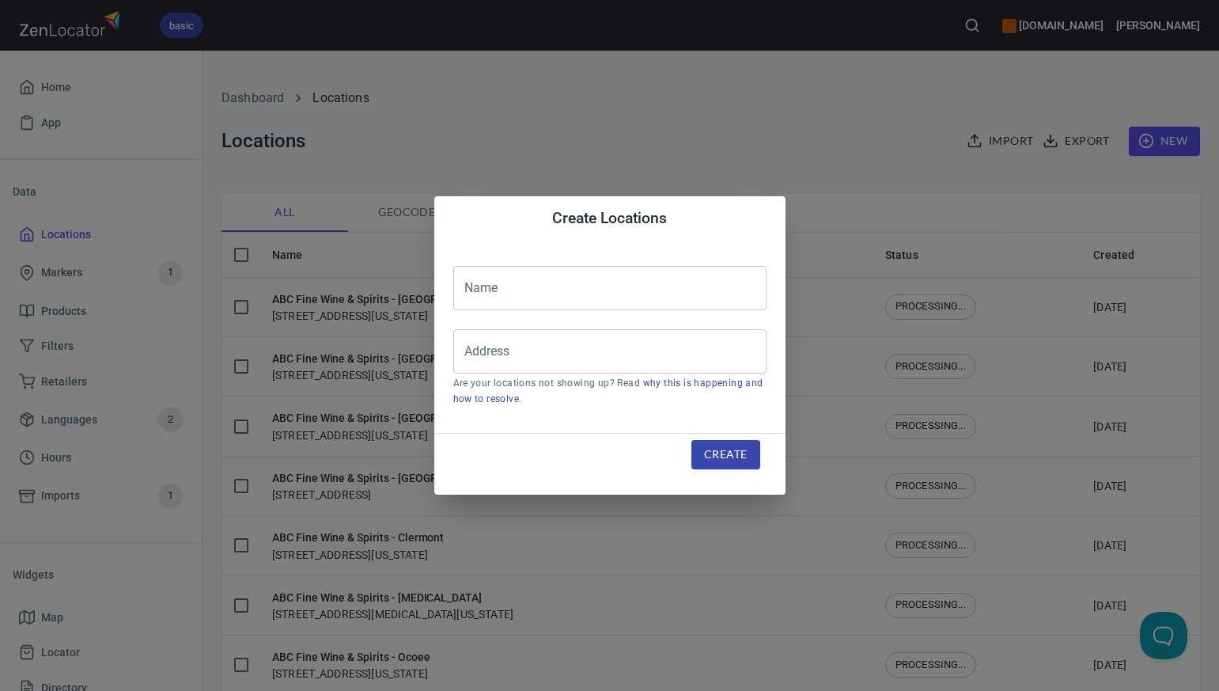
click at [475, 290] on input "text" at bounding box center [609, 288] width 313 height 44
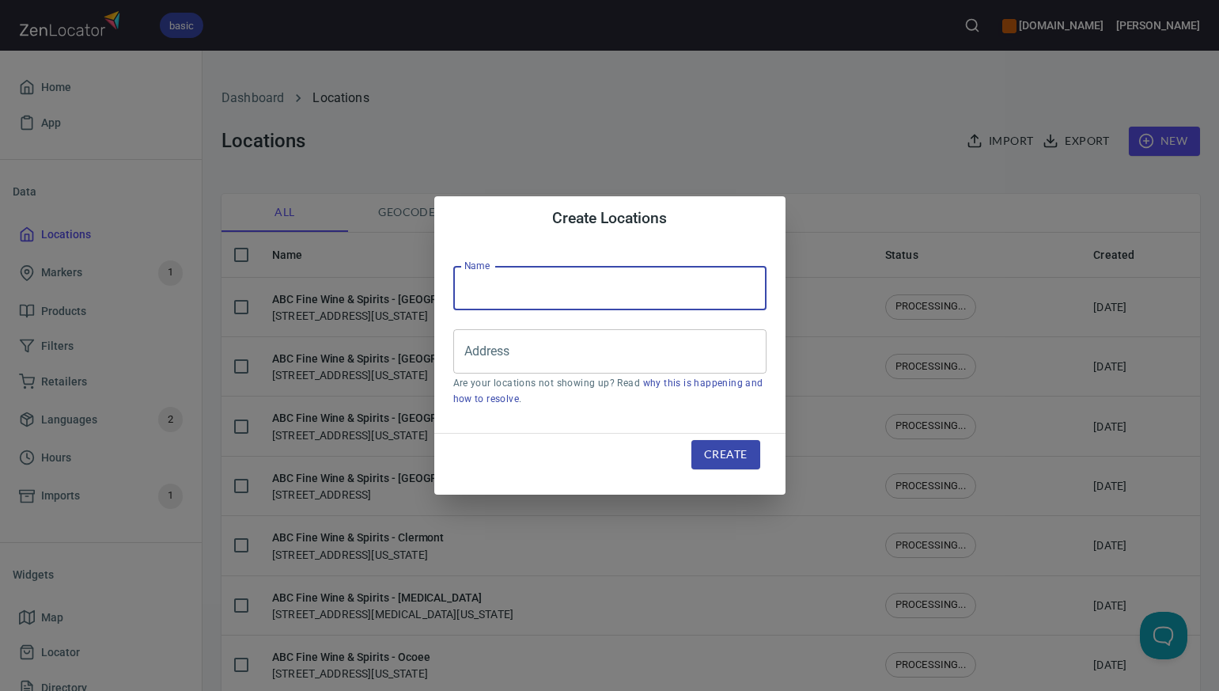
paste input "ABC Fine Wine & Spirits - [GEOGRAPHIC_DATA]"
type input "ABC Fine Wine & Spirits - [GEOGRAPHIC_DATA]"
click at [477, 353] on input "Address" at bounding box center [597, 351] width 275 height 30
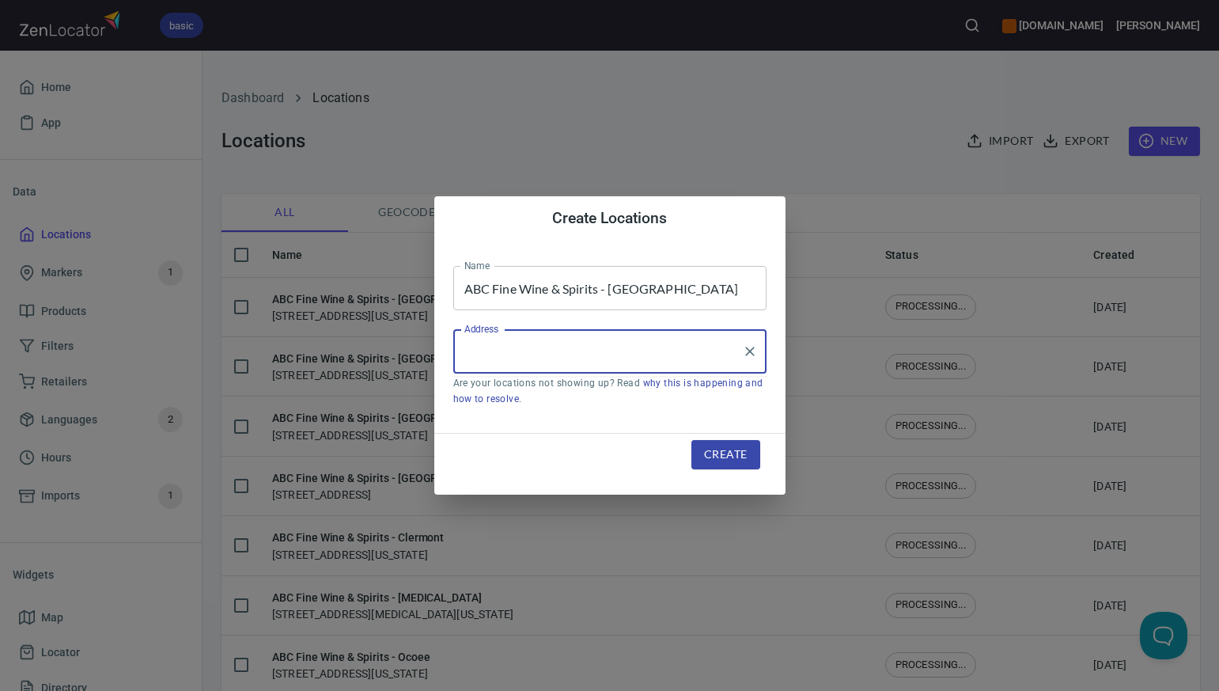
paste input "6178 N. US HIGHWAY 41 APOLLO BEACH FL 33572"
click at [662, 398] on li "[STREET_ADDRESS][US_STATE]" at bounding box center [609, 397] width 313 height 28
type input "[STREET_ADDRESS][US_STATE]"
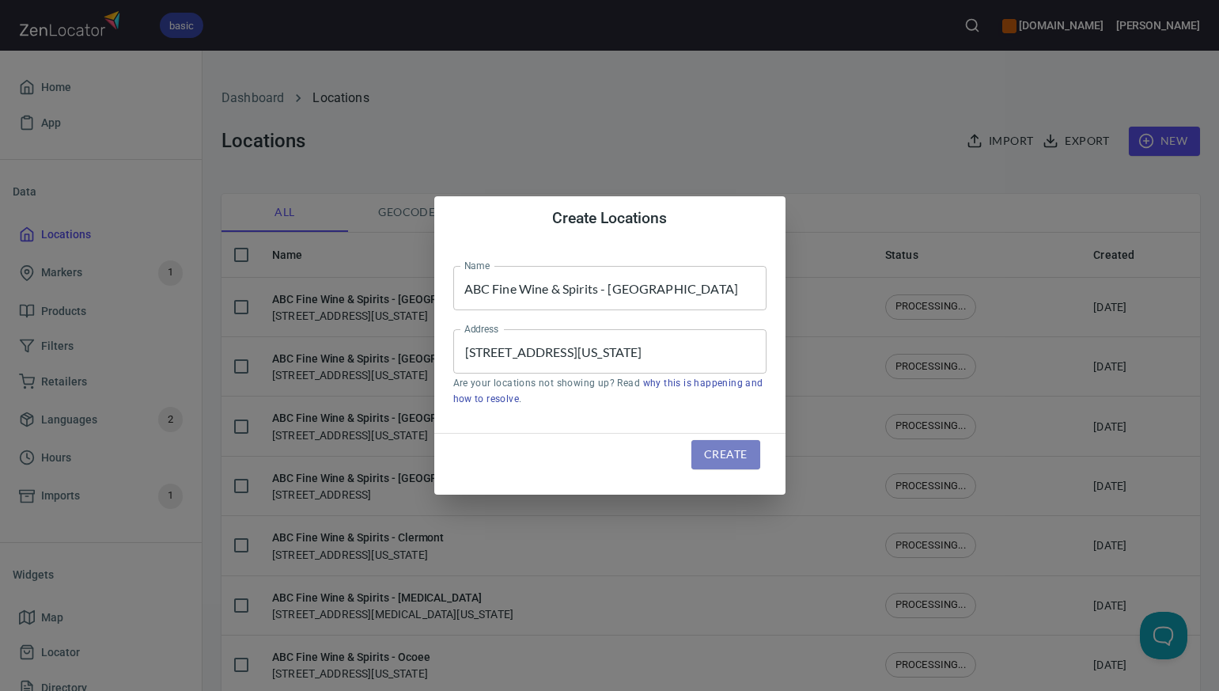
click at [717, 459] on span "Create" at bounding box center [725, 455] width 43 height 20
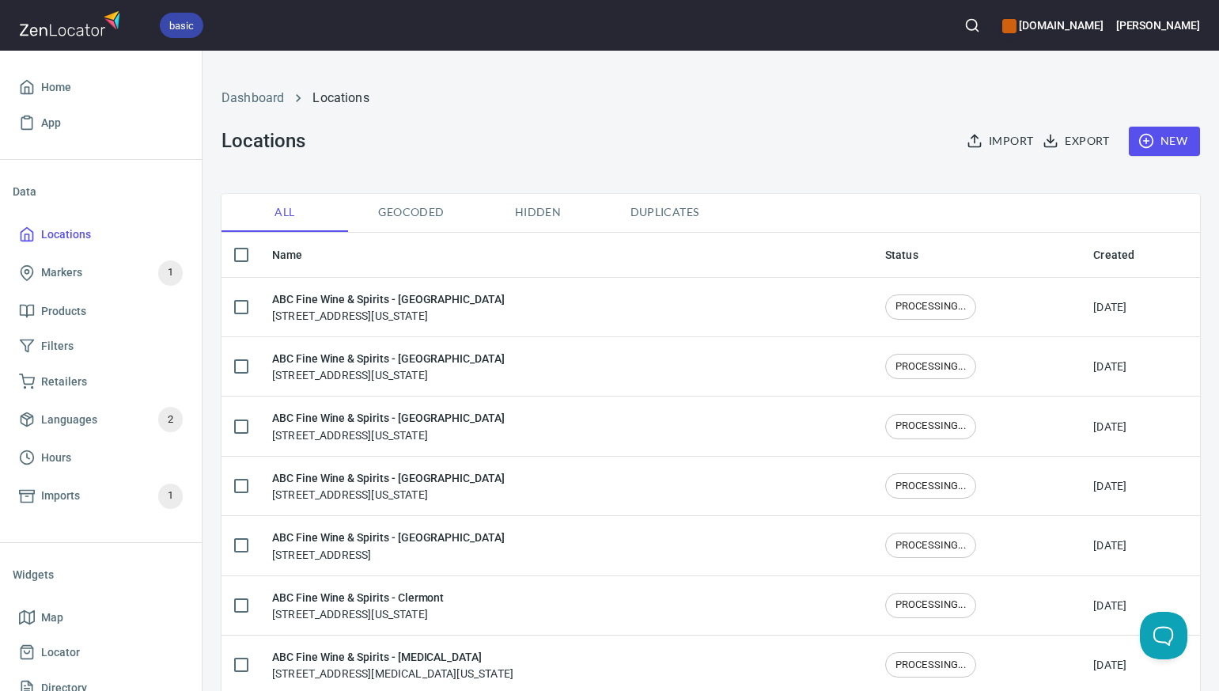
click at [1165, 136] on span "New" at bounding box center [1165, 141] width 46 height 20
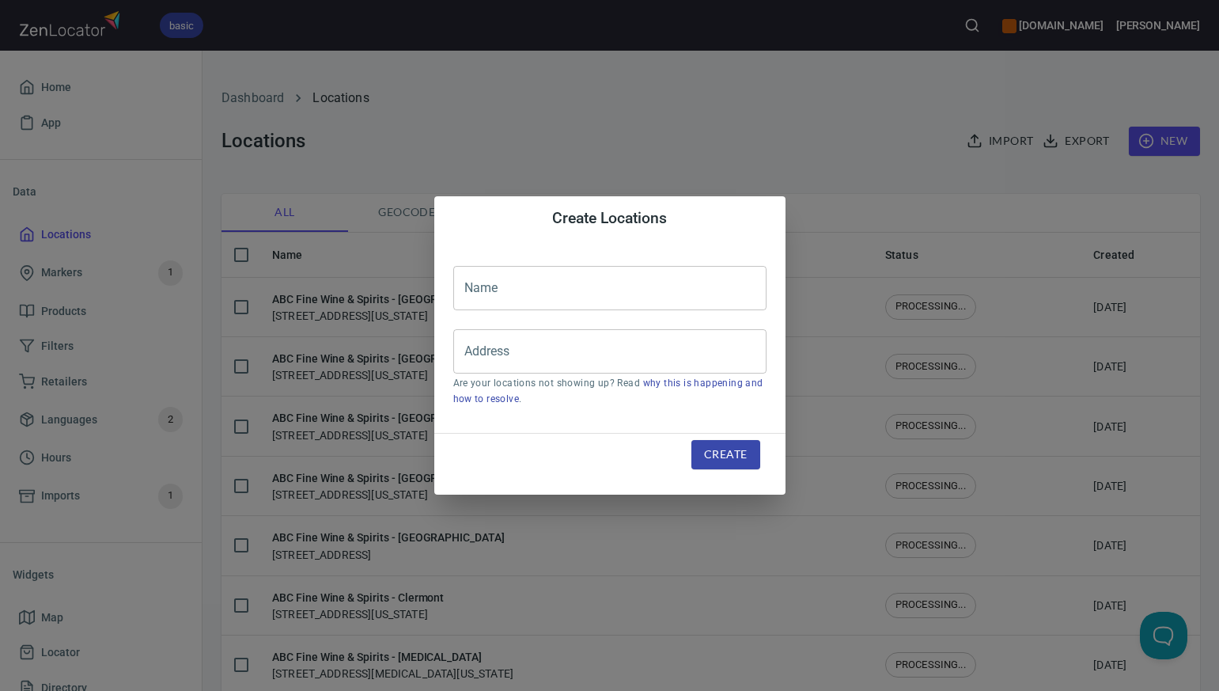
click at [466, 291] on input "text" at bounding box center [609, 288] width 313 height 44
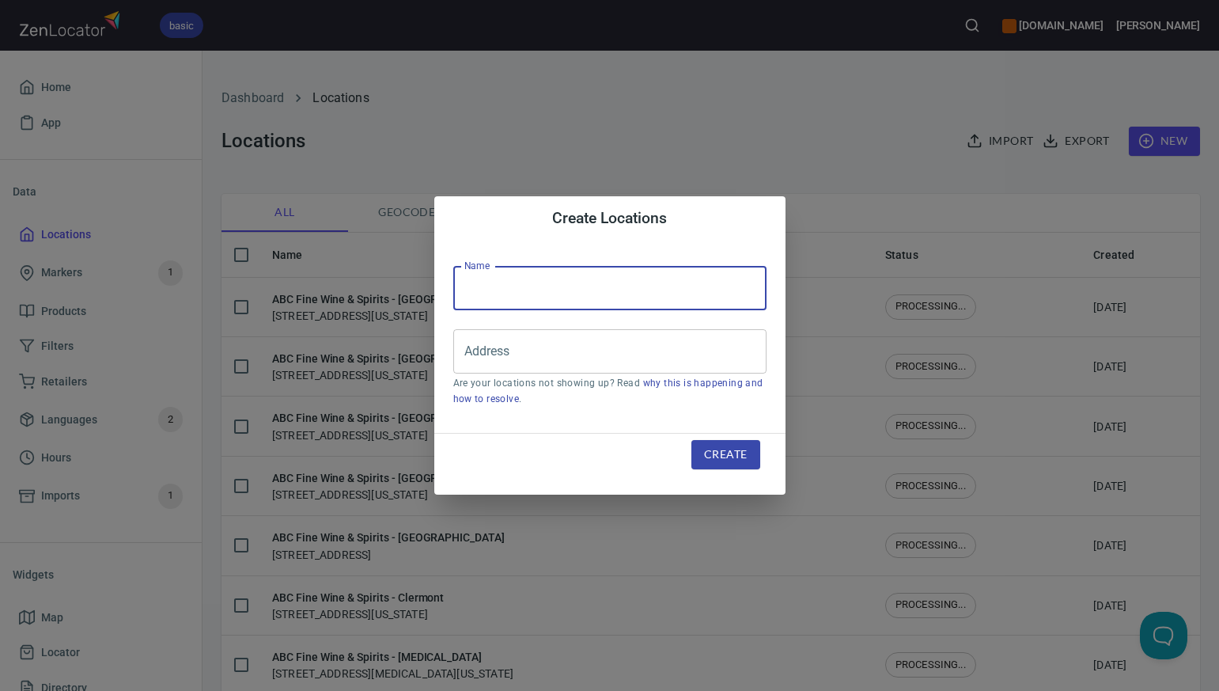
paste input "ABC Fine Wine & Spirits - [GEOGRAPHIC_DATA]"
type input "ABC Fine Wine & Spirits - [GEOGRAPHIC_DATA]"
click at [468, 358] on input "Address" at bounding box center [597, 351] width 275 height 30
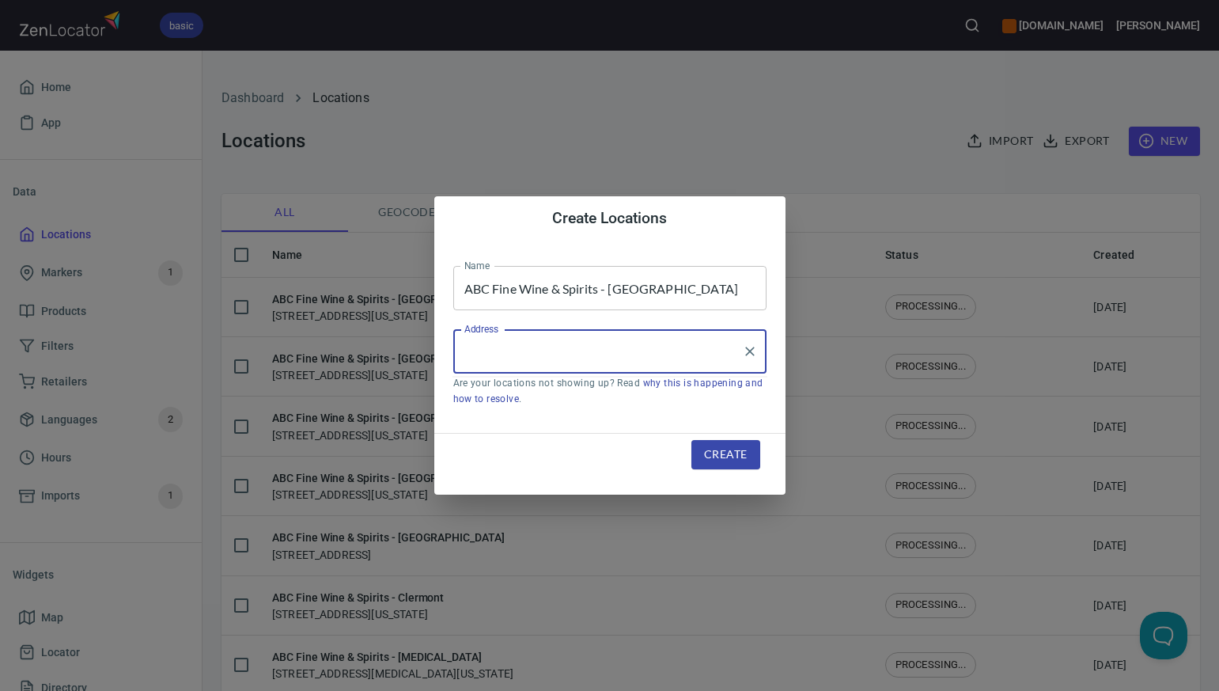
paste input "3319 S. DIXIE HWY WEST PALM BEACH FL 33405-1963"
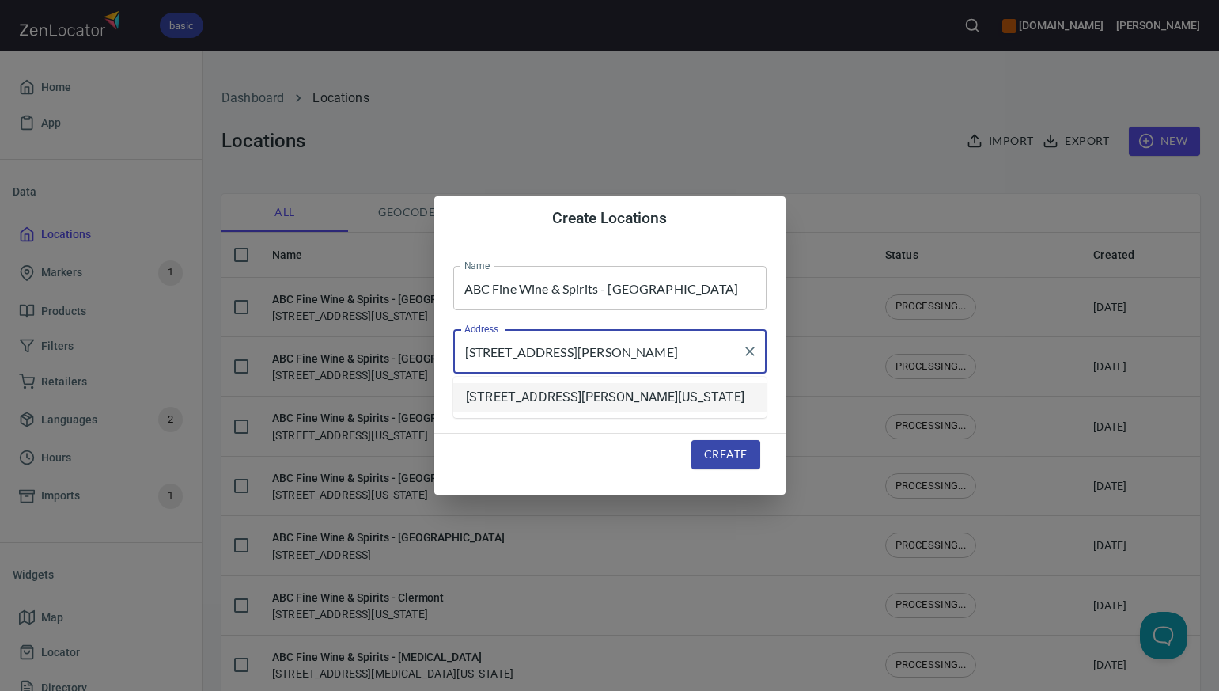
click at [565, 411] on li "[STREET_ADDRESS][PERSON_NAME][US_STATE]" at bounding box center [609, 397] width 313 height 28
type input "[STREET_ADDRESS][PERSON_NAME][US_STATE]"
click at [710, 458] on span "Create" at bounding box center [725, 455] width 43 height 20
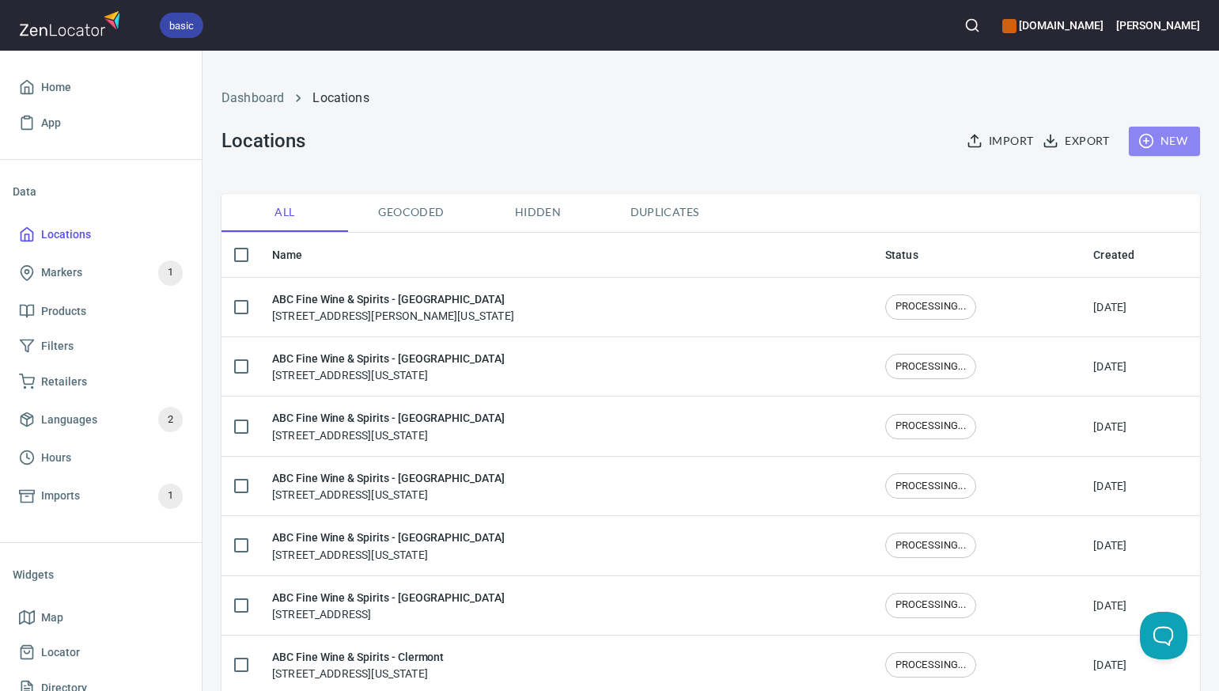
click at [1180, 138] on span "New" at bounding box center [1165, 141] width 46 height 20
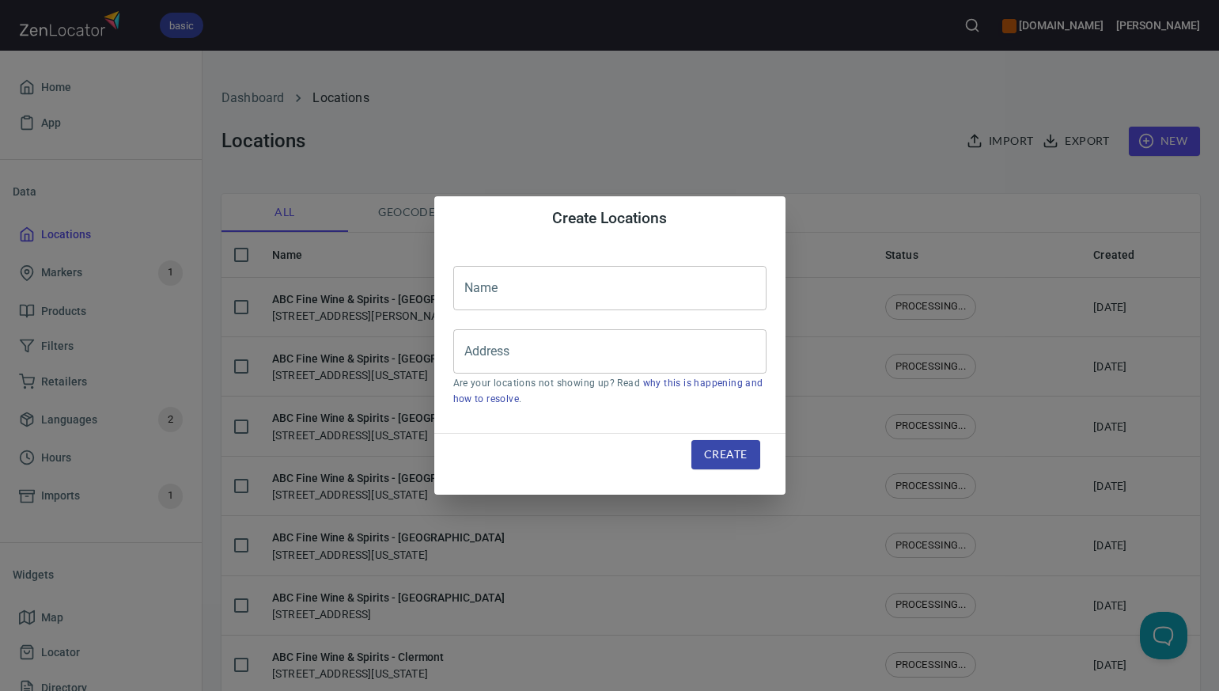
click at [467, 283] on input "text" at bounding box center [609, 288] width 313 height 44
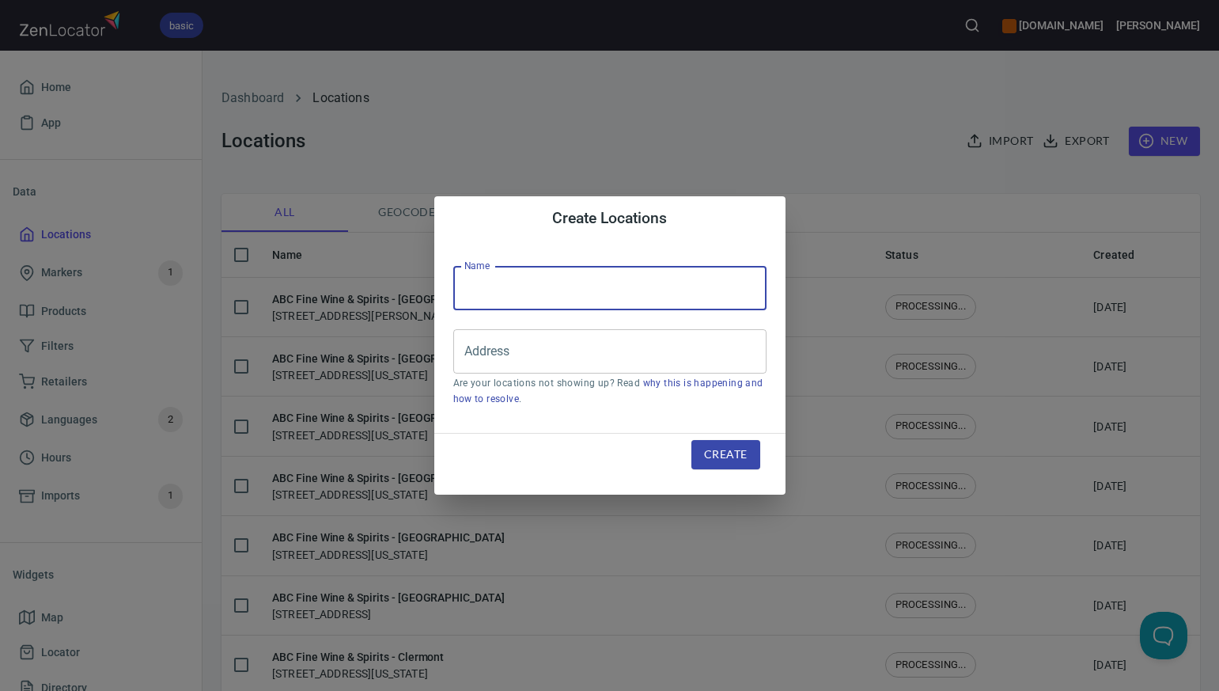
paste input "ABC Fine Wine & Spirits - College Rd"
type input "ABC Fine Wine & Spirits - College Rd"
click at [474, 351] on input "Address" at bounding box center [597, 351] width 275 height 30
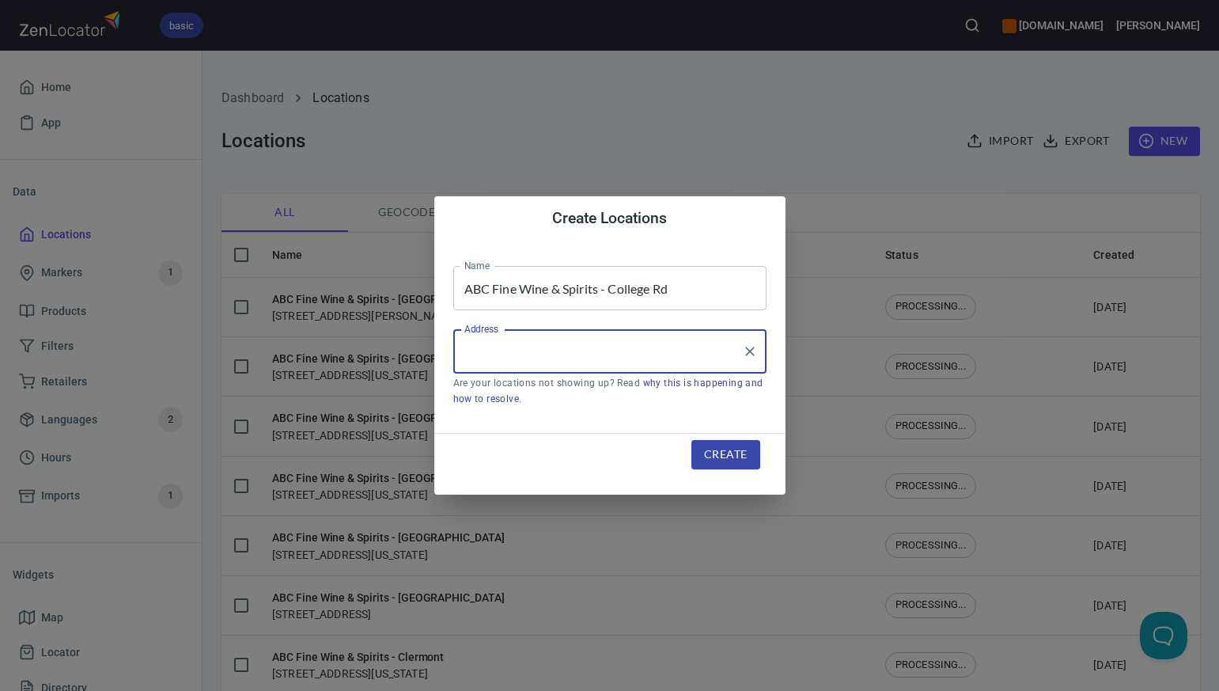
paste input "2595 S.W. COLLEGE RD OCALA FL 34471"
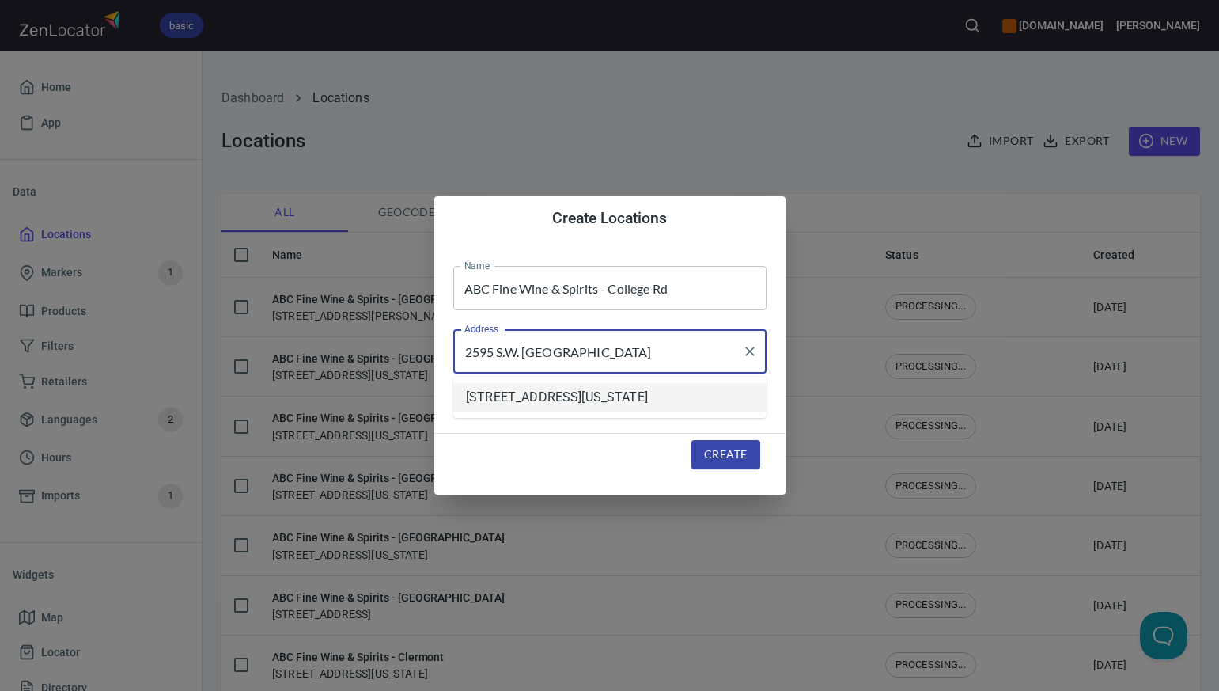
click at [512, 399] on li "[STREET_ADDRESS][US_STATE]" at bounding box center [609, 397] width 313 height 28
type input "[STREET_ADDRESS][US_STATE]"
click at [713, 453] on span "Create" at bounding box center [725, 455] width 43 height 20
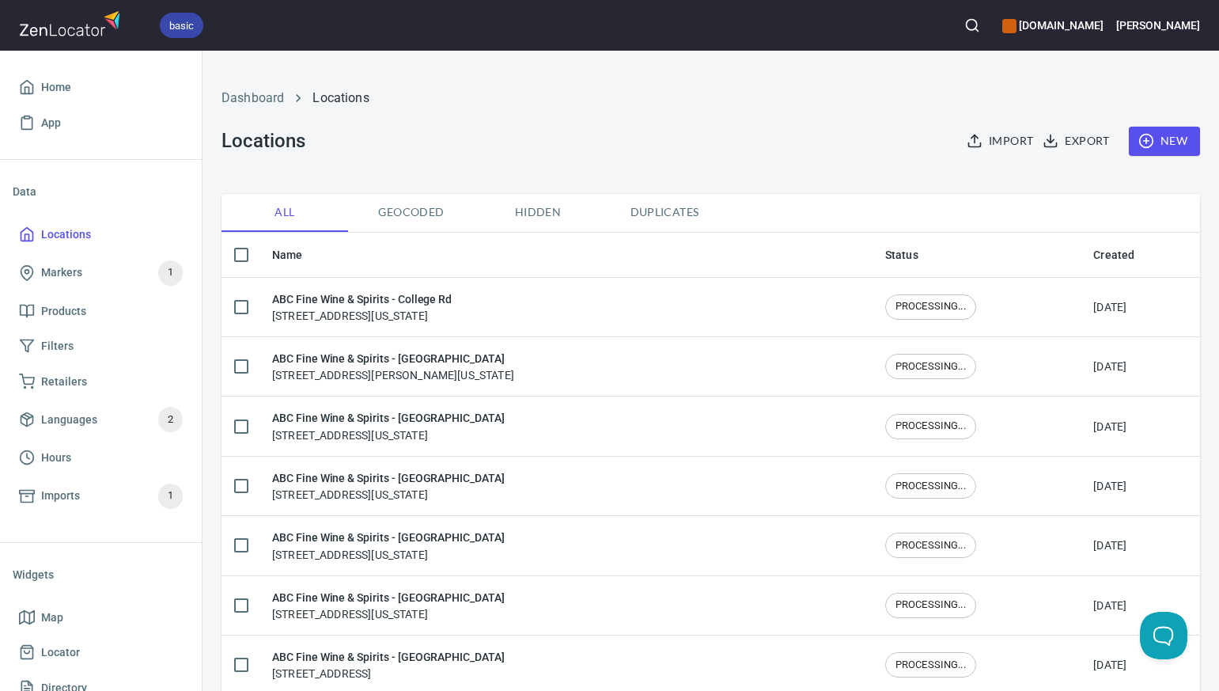
click at [1169, 144] on span "New" at bounding box center [1165, 141] width 46 height 20
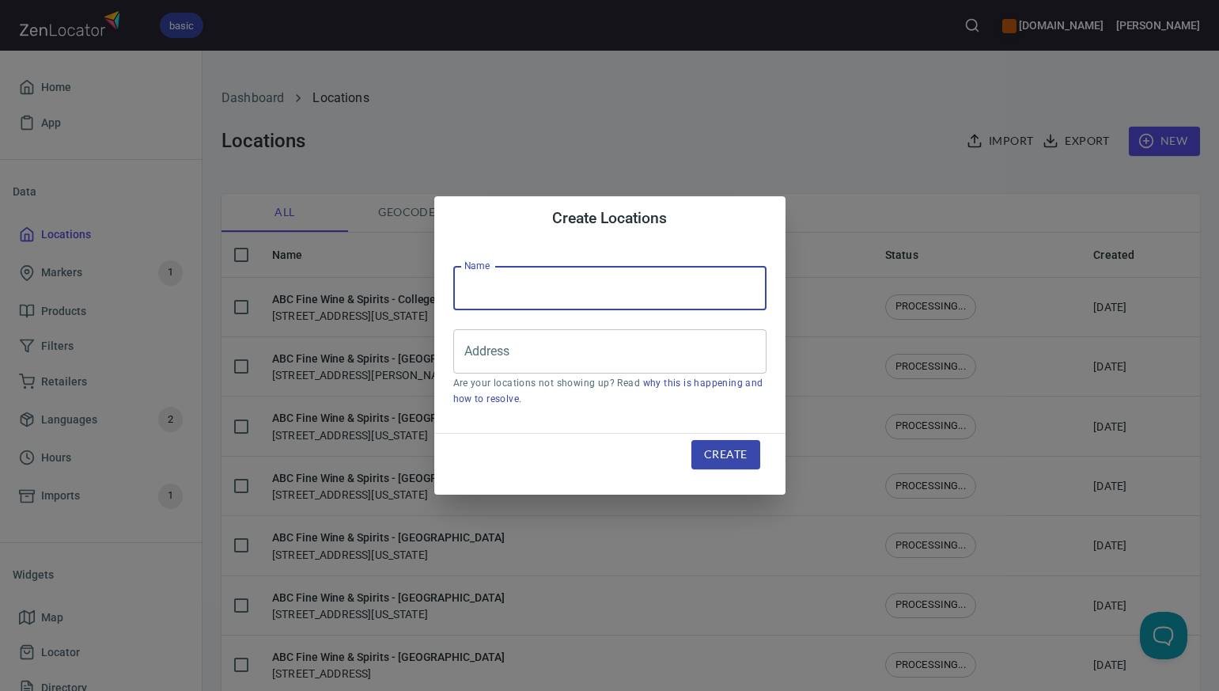
click at [480, 279] on input "text" at bounding box center [609, 288] width 313 height 44
paste input "ABC Fine Wine & Spirits - Carrollwood"
type input "ABC Fine Wine & Spirits - Carrollwood"
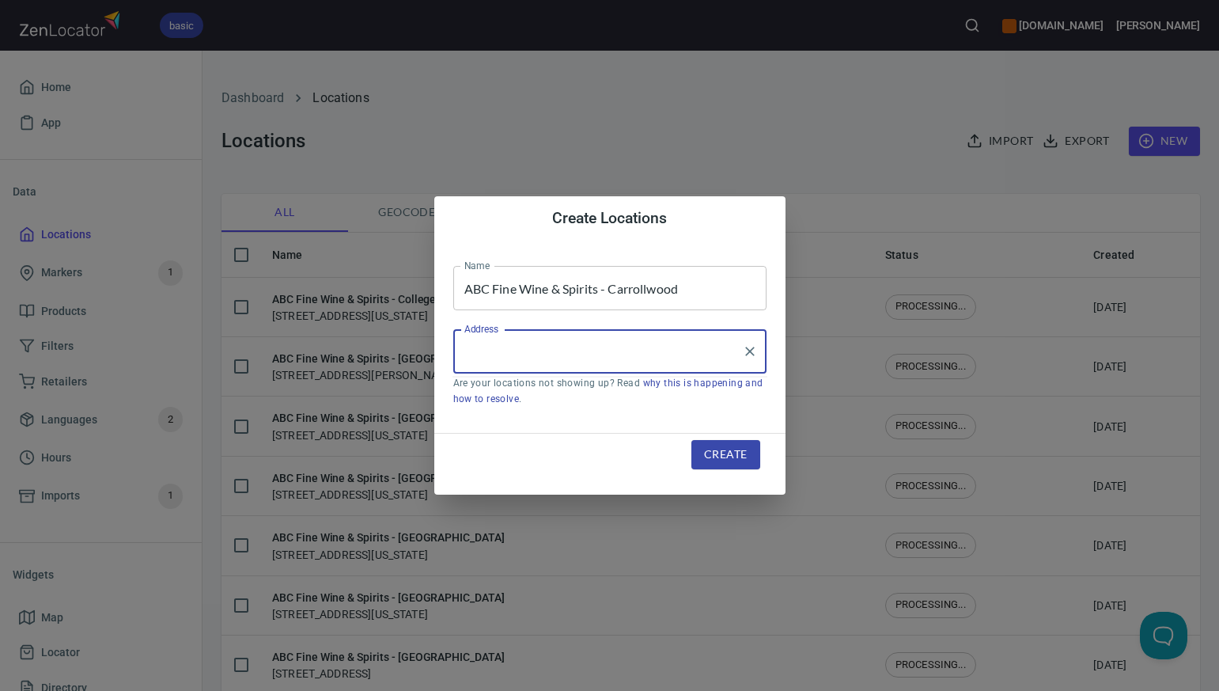
click at [469, 357] on input "Address" at bounding box center [597, 351] width 275 height 30
paste input "14729 N.DALE MABRY HWY TAMPA FL 33618-2025"
click at [640, 350] on input "14729 N.DALE MABRY HWY TAMPA FL 33618-2025" at bounding box center [597, 351] width 275 height 30
click at [593, 349] on input "14729 N.DALE MABRY HWY TAMPA, FL 33618-2025" at bounding box center [597, 351] width 275 height 30
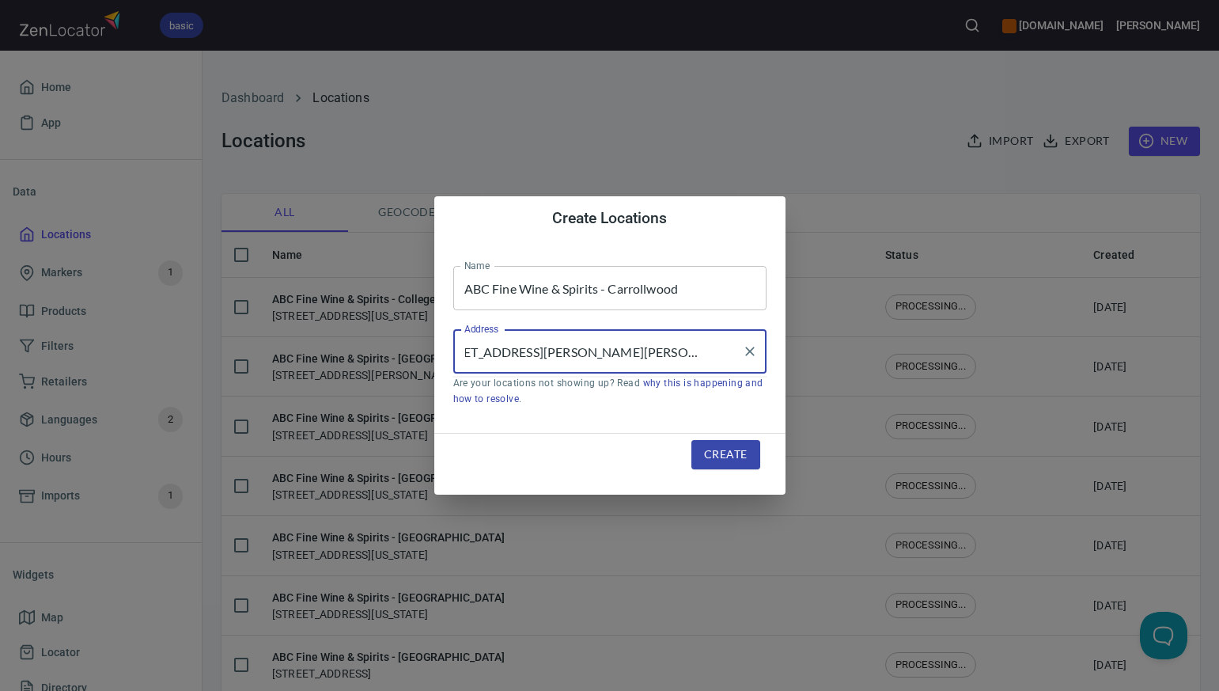
click at [644, 353] on input "14729 N.DALE MABRY HWY, TAMPA, FL 33618-2025" at bounding box center [597, 351] width 275 height 30
click at [628, 355] on input "14729 N.DALE MABRY HWY, Tampa, FL 33618-2025" at bounding box center [597, 351] width 275 height 30
click at [594, 354] on input "14729 N.DALE MABRY Hwy, Tampa, FL 33618-2025" at bounding box center [597, 351] width 275 height 30
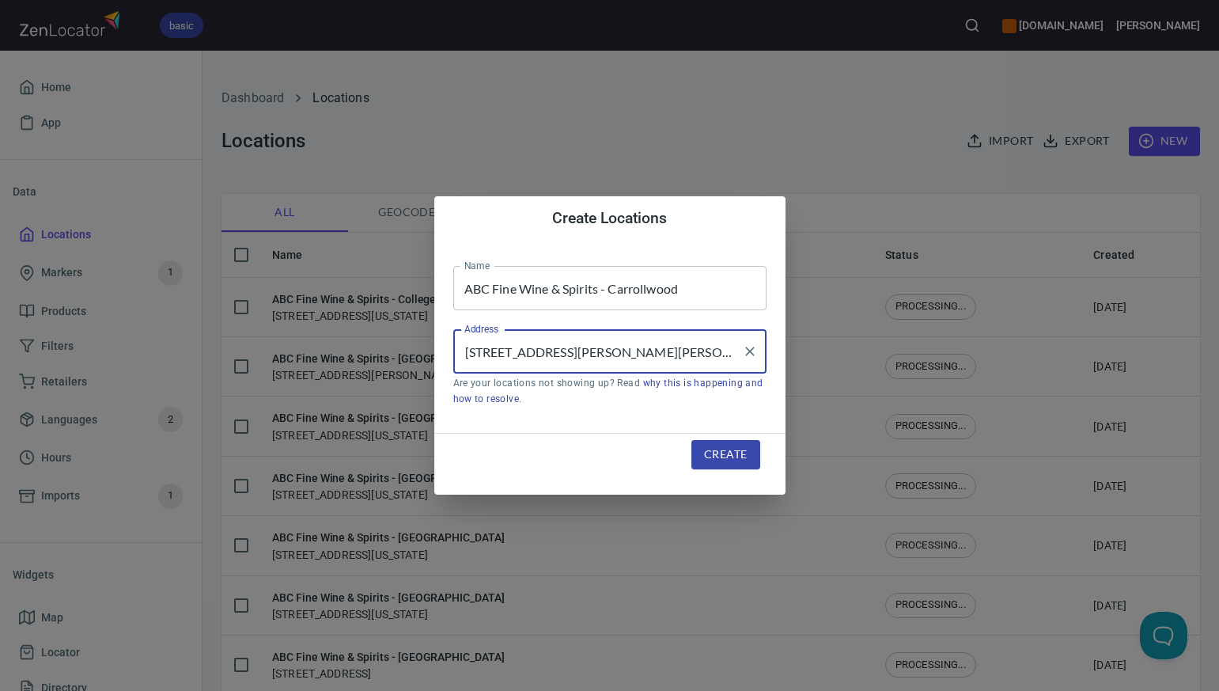
click at [550, 352] on input "14729 N.DALE Mabry Hwy, Tampa, FL 33618-2025" at bounding box center [597, 351] width 275 height 30
click at [519, 354] on input "14729 N.Dale Mabry Hwy, Tampa, FL 33618-2025" at bounding box center [597, 351] width 275 height 30
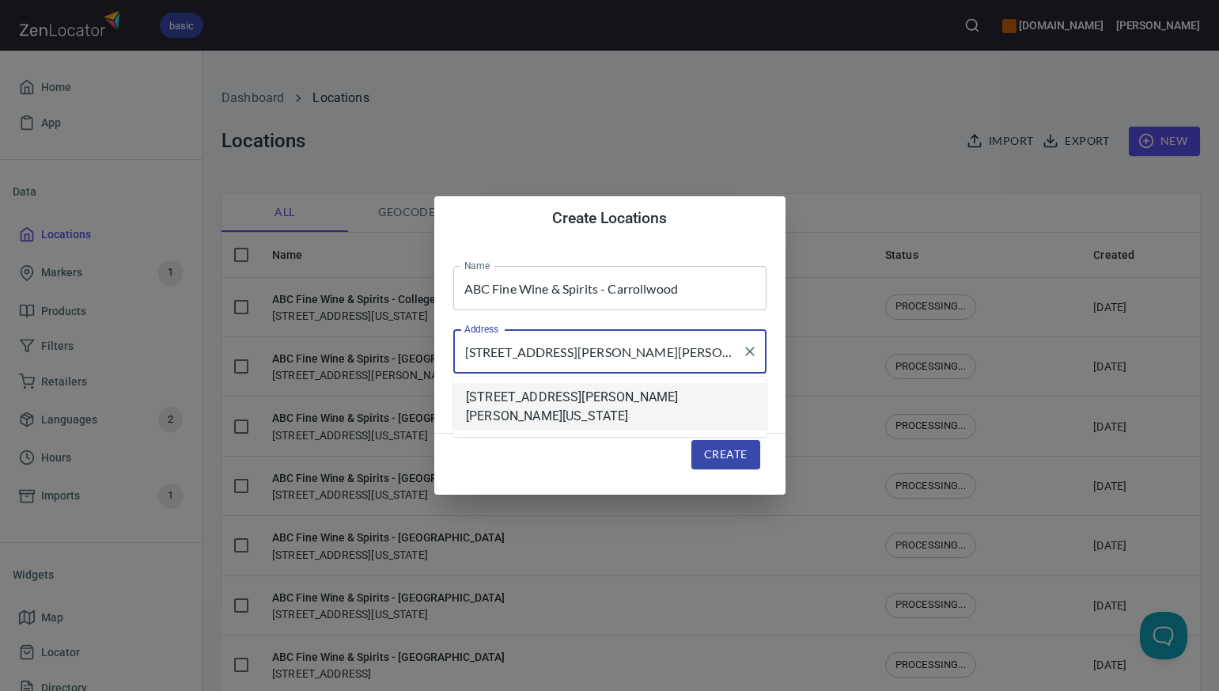
click at [548, 403] on li "[STREET_ADDRESS][PERSON_NAME][PERSON_NAME][US_STATE]" at bounding box center [609, 406] width 313 height 47
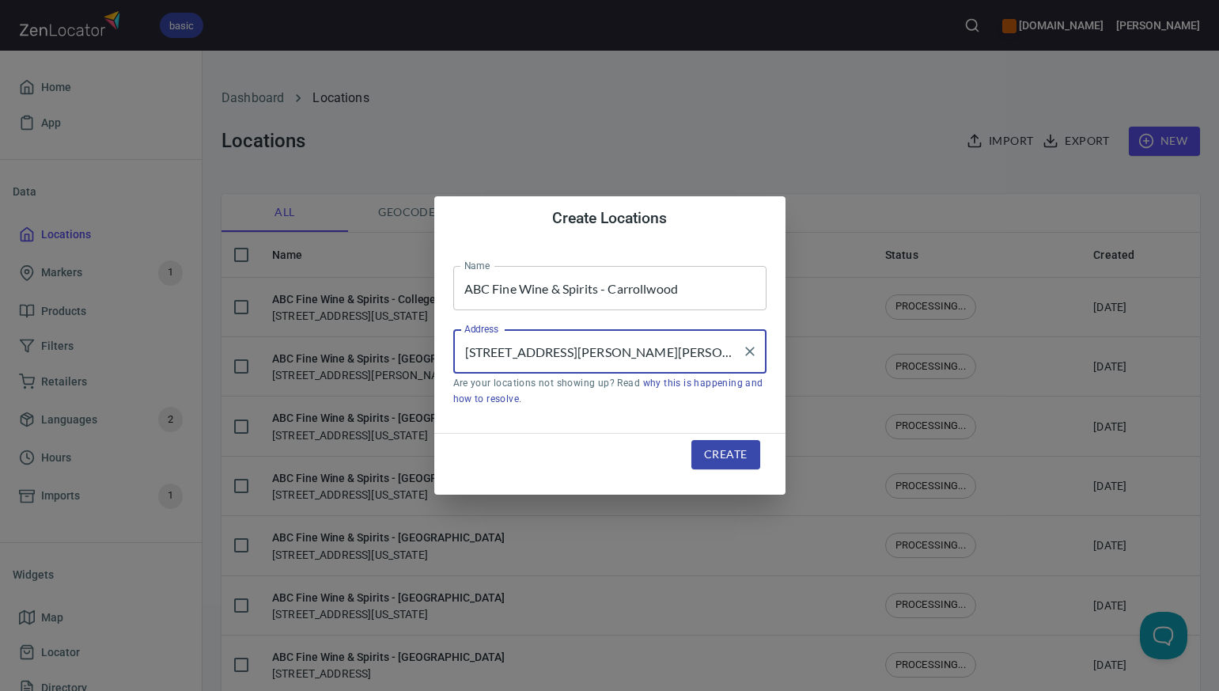
type input "[STREET_ADDRESS][PERSON_NAME][PERSON_NAME][US_STATE]"
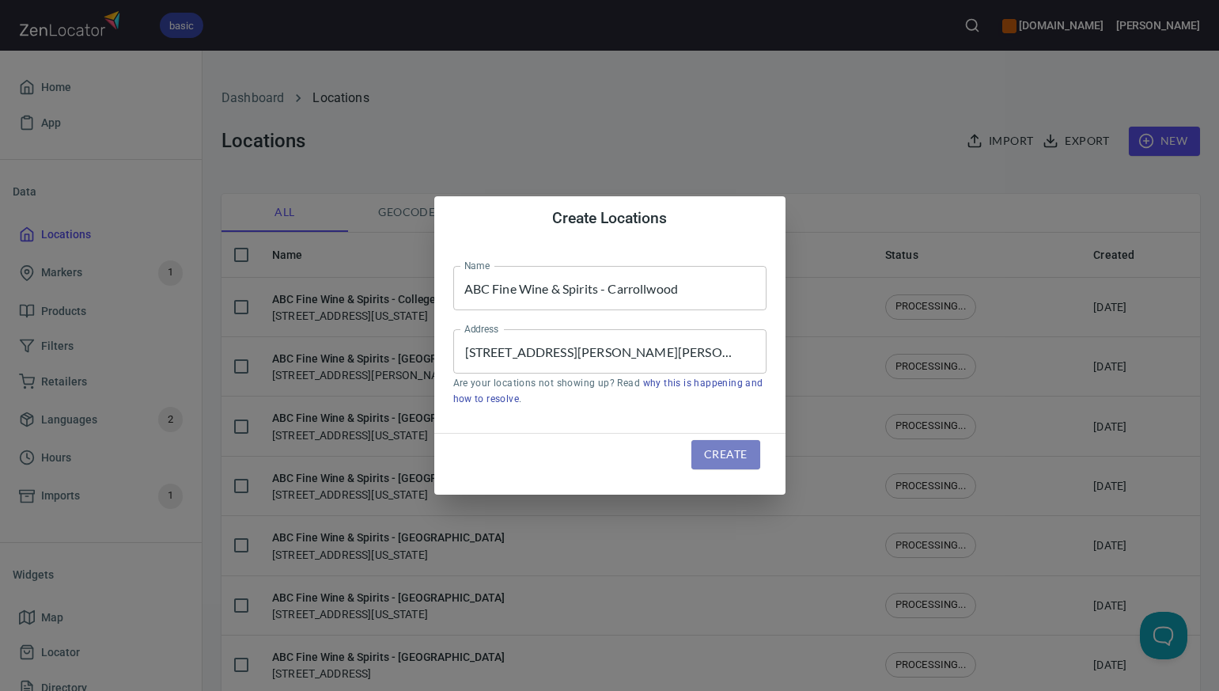
click at [718, 457] on span "Create" at bounding box center [725, 455] width 43 height 20
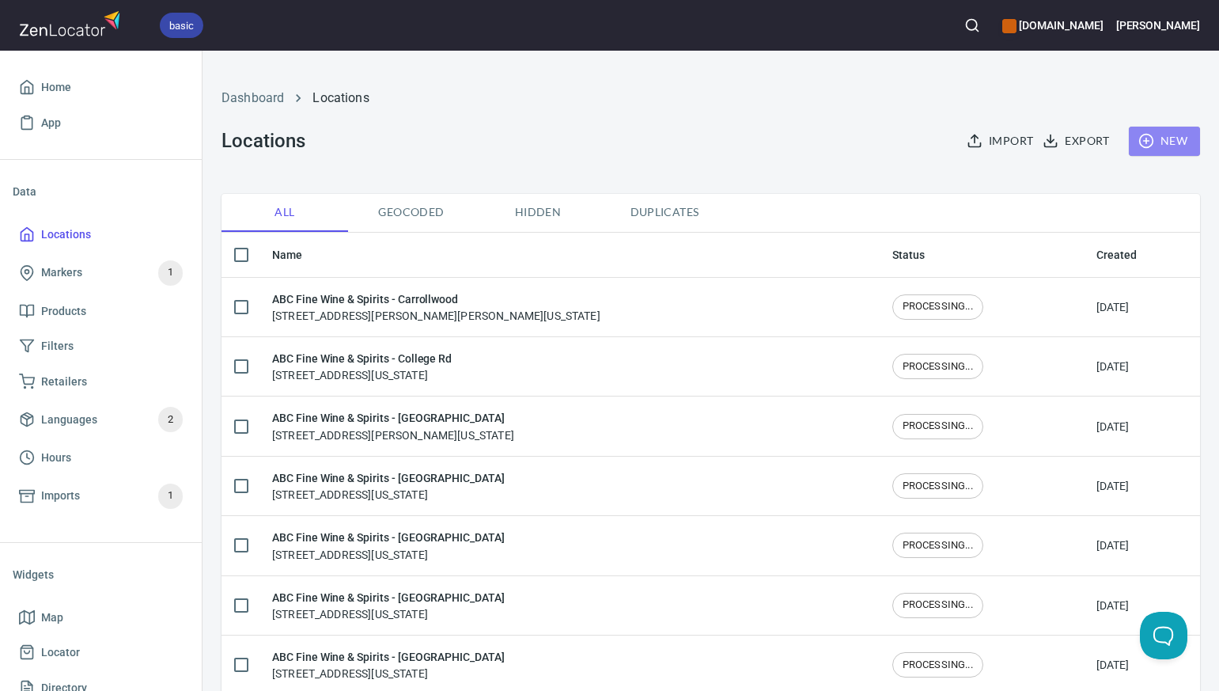
click at [1168, 146] on span "New" at bounding box center [1165, 141] width 46 height 20
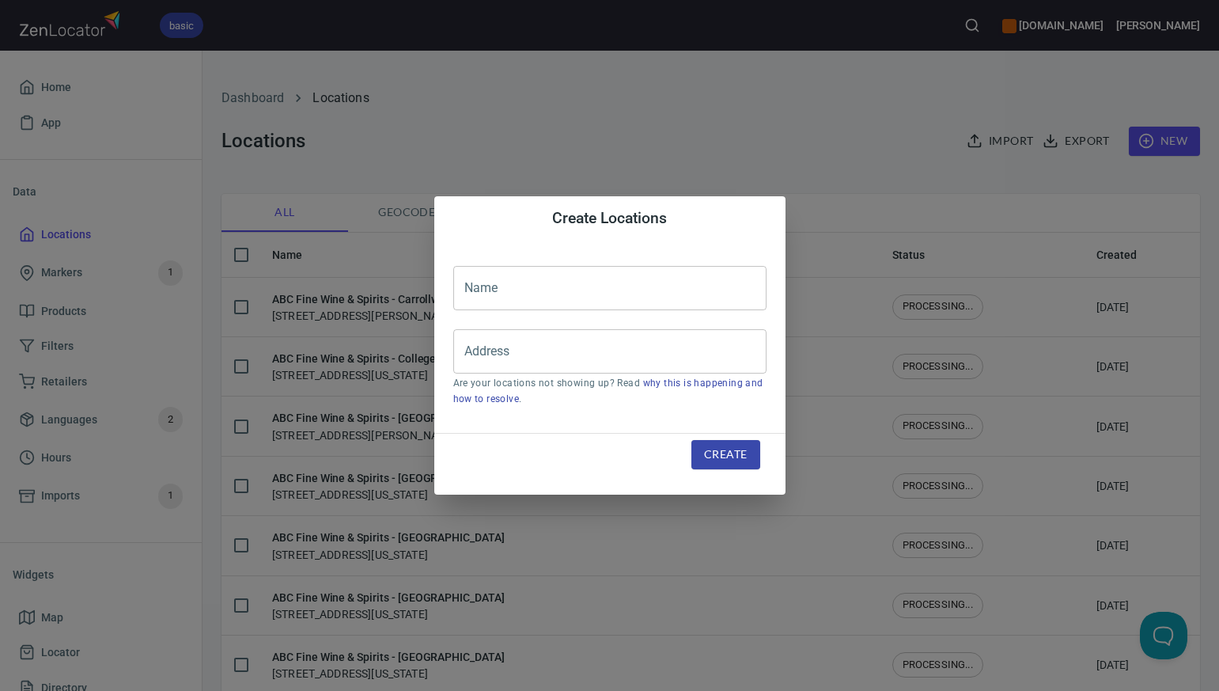
click at [483, 285] on input "text" at bounding box center [609, 288] width 313 height 44
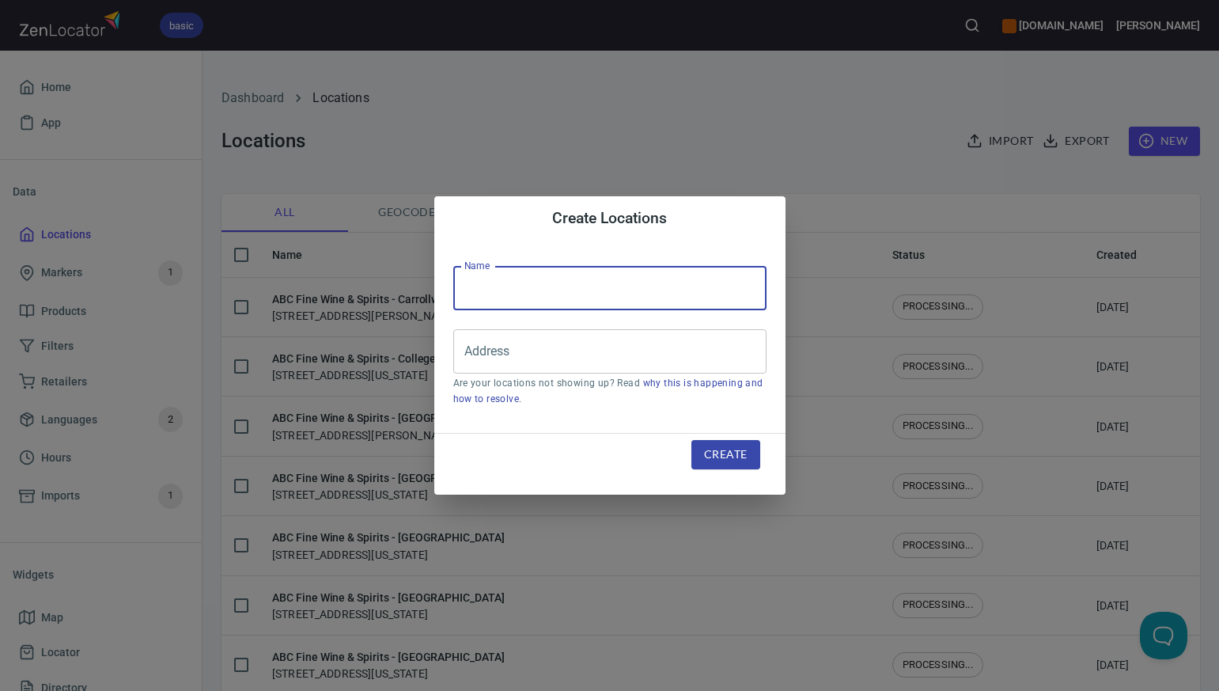
paste input "ABC Fine Wine & Spirits - [GEOGRAPHIC_DATA]"
type input "ABC Fine Wine & Spirits - [GEOGRAPHIC_DATA]"
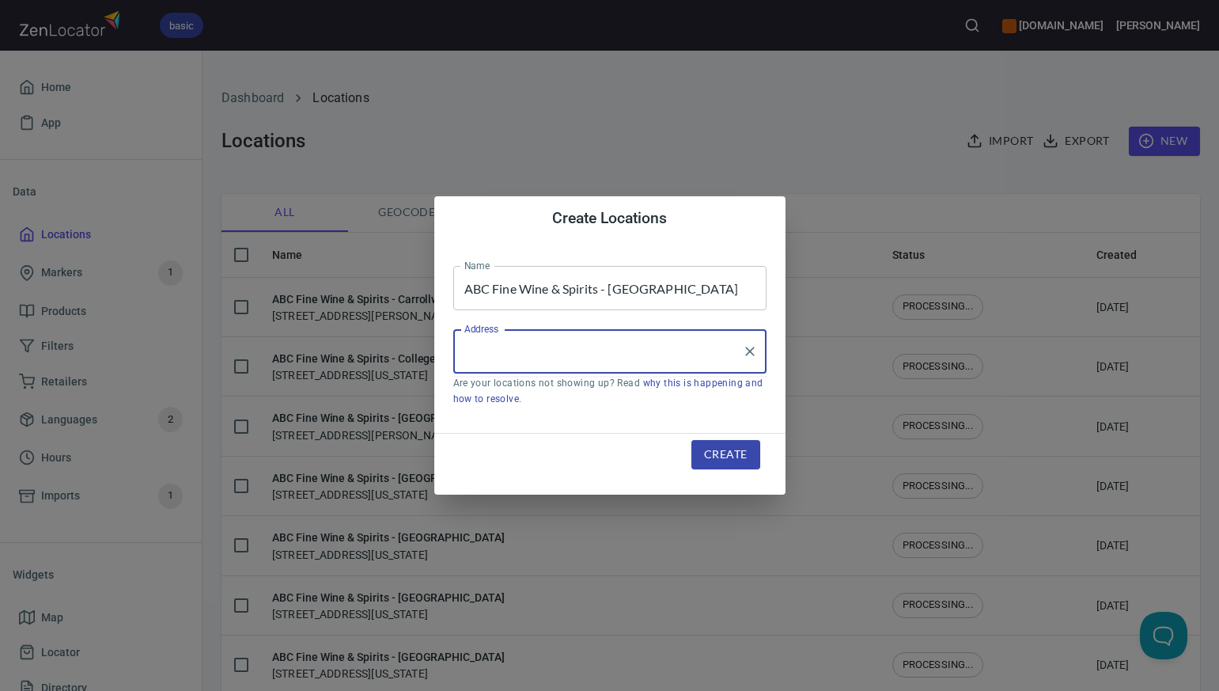
click at [472, 352] on input "Address" at bounding box center [597, 351] width 275 height 30
paste input "1513 SW PINE ISLAND RD. CAPE CORAL FL 33991"
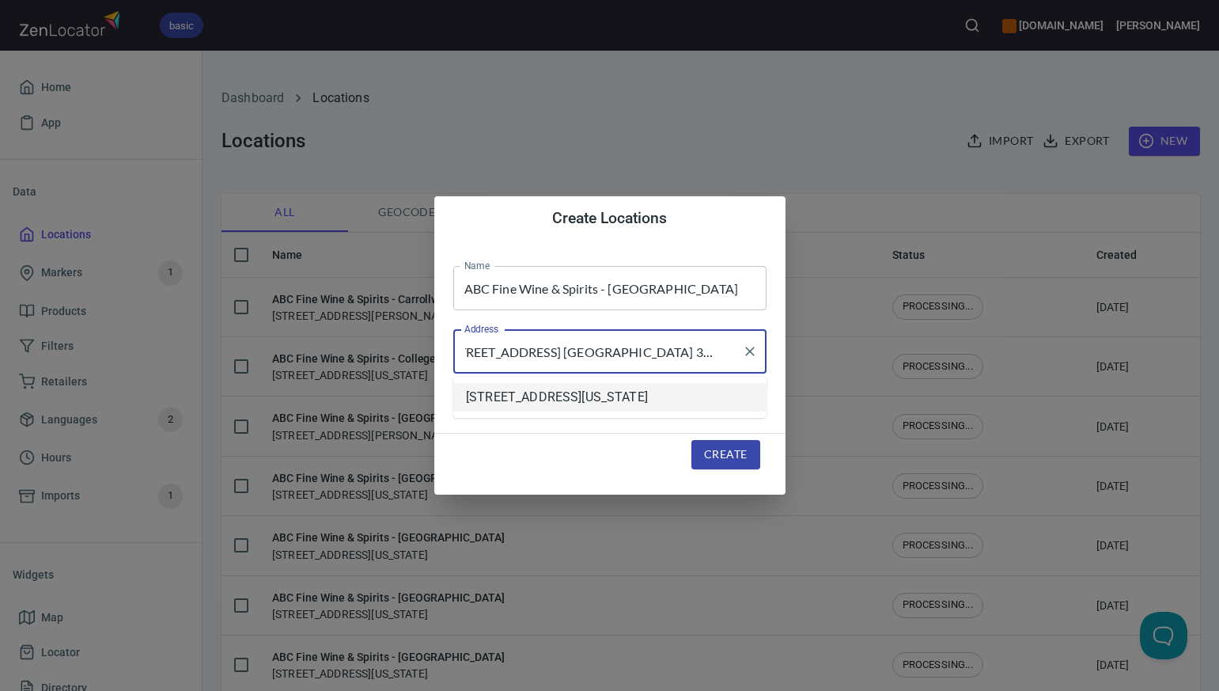
click at [622, 406] on li "1513 Sw Pine Island Road, Cape Coral, Florida, United States" at bounding box center [609, 397] width 313 height 28
click at [489, 352] on input "1513 Sw Pine Island Road, Cape Coral, Florida, United States" at bounding box center [597, 351] width 275 height 30
type input "[STREET_ADDRESS][US_STATE]"
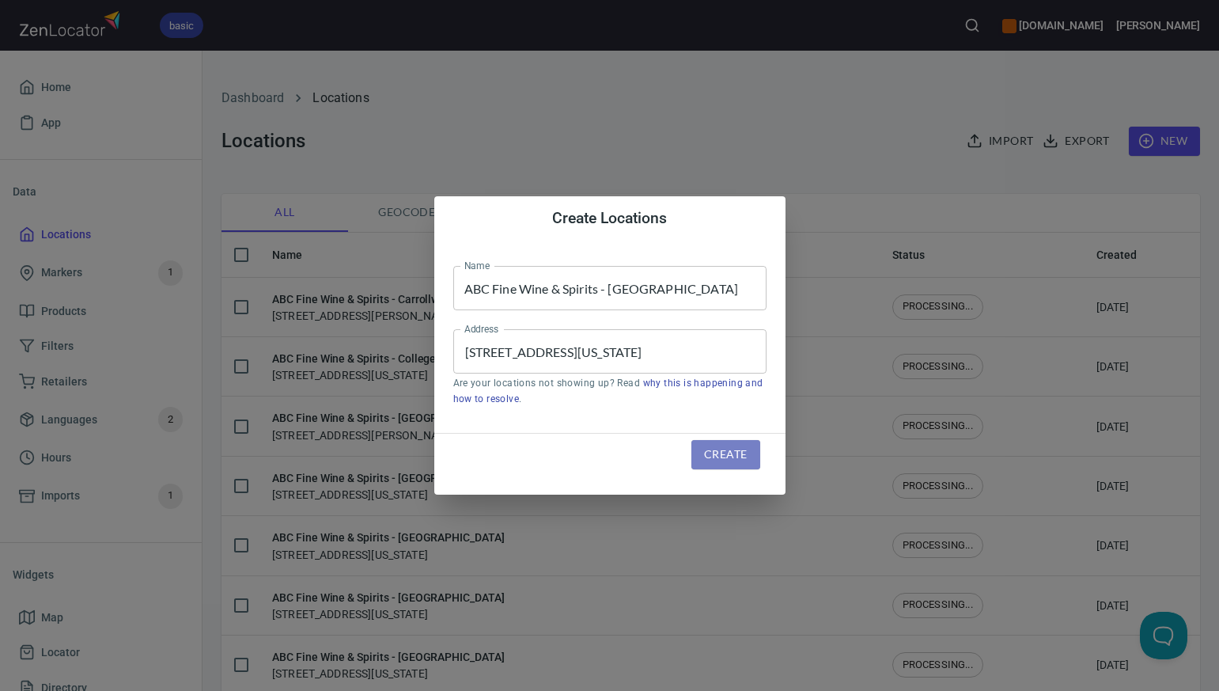
scroll to position [0, 0]
click at [720, 452] on span "Create" at bounding box center [725, 455] width 43 height 20
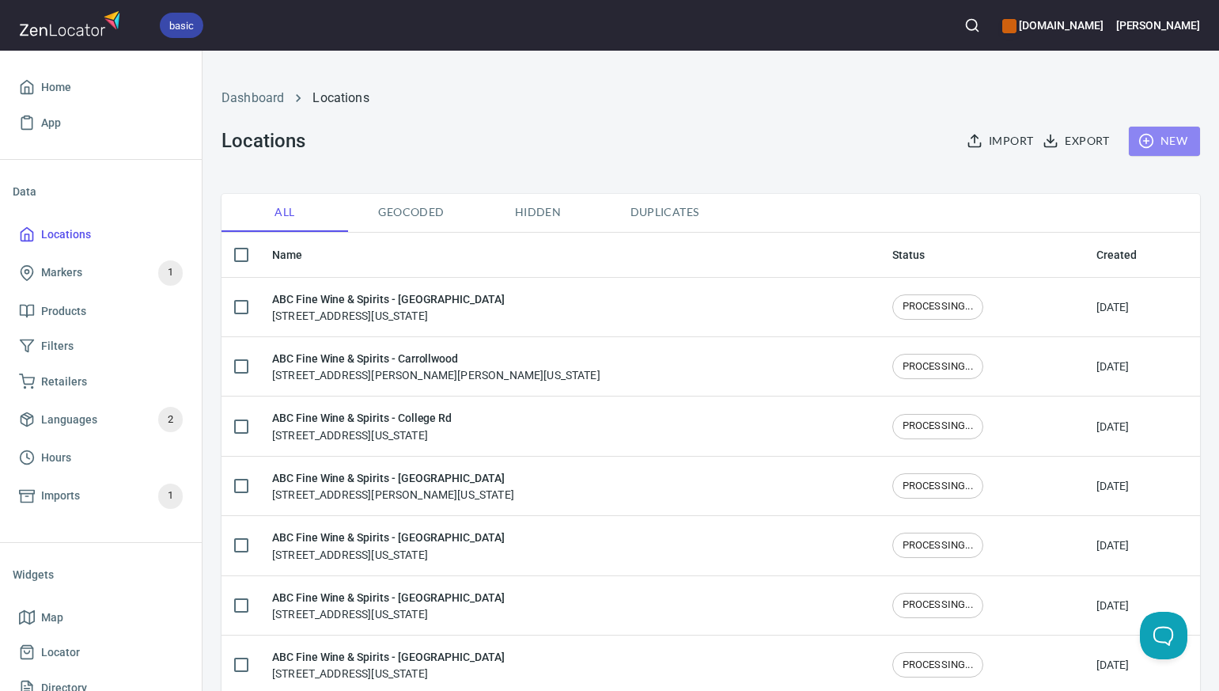
click at [1166, 143] on span "New" at bounding box center [1165, 141] width 46 height 20
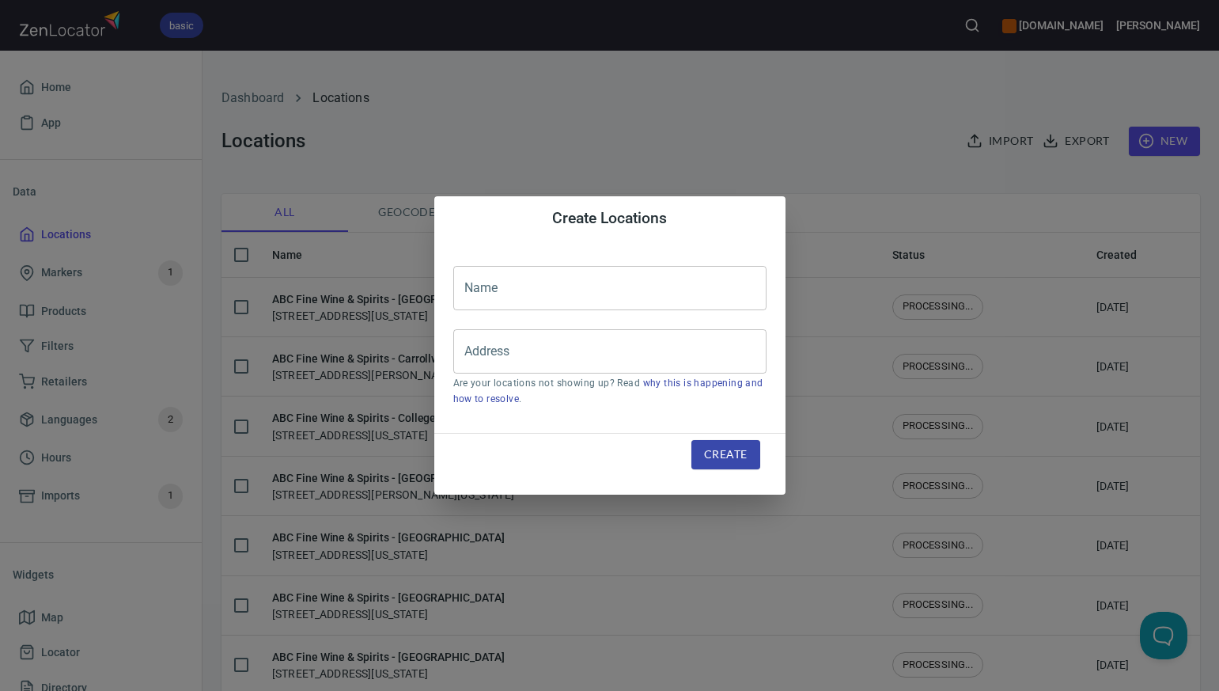
click at [478, 290] on input "text" at bounding box center [609, 288] width 313 height 44
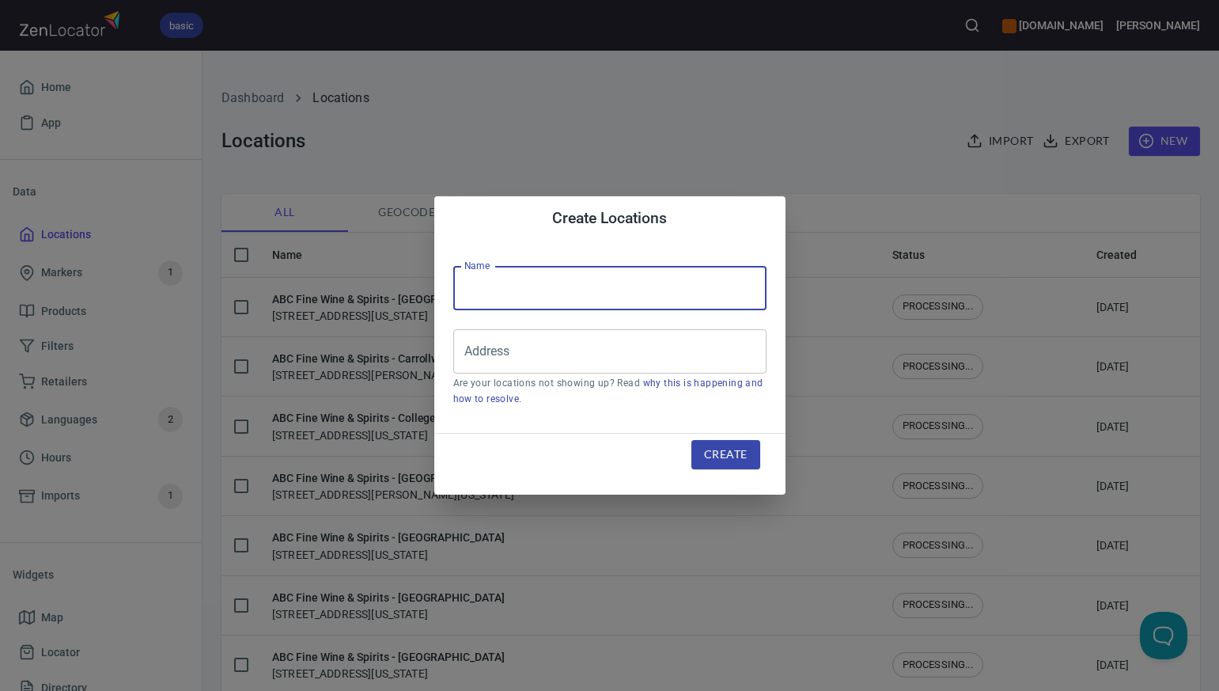
paste input "ABC Fine Wine & Spirits - [GEOGRAPHIC_DATA]"
type input "ABC Fine Wine & Spirits - [GEOGRAPHIC_DATA]"
click at [467, 358] on input "Address" at bounding box center [597, 351] width 275 height 30
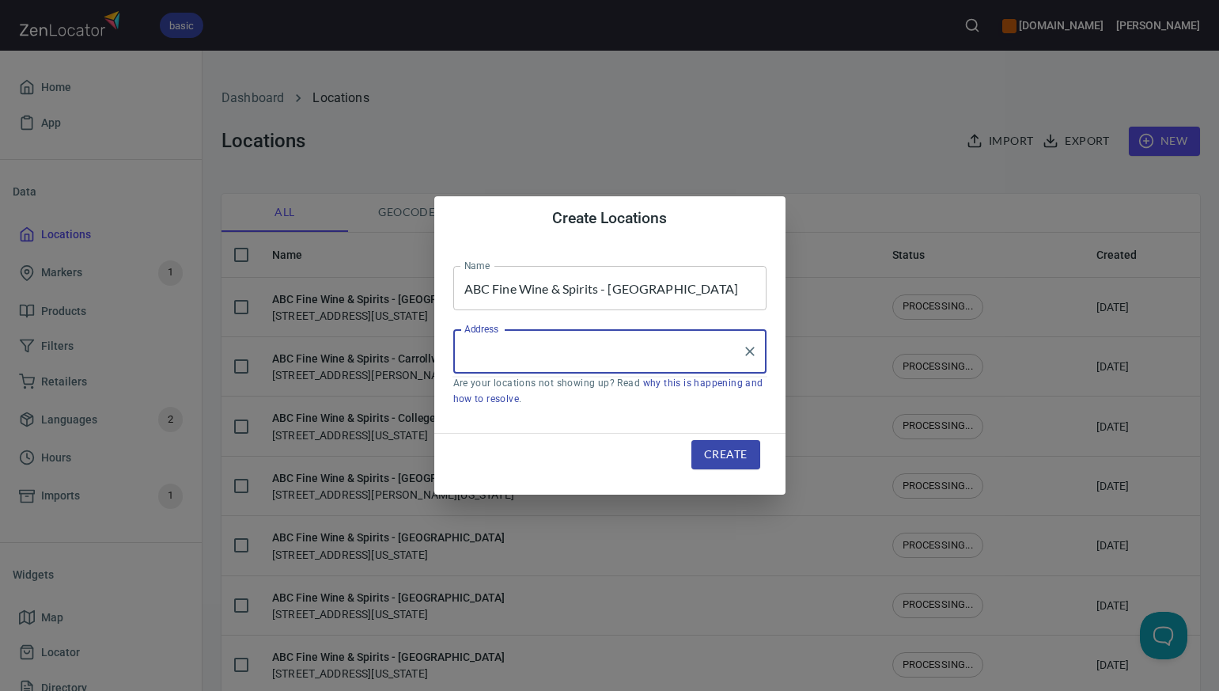
paste input "2220 DEL PRADO BLVD. CAPE CORAL FL 33990-6631"
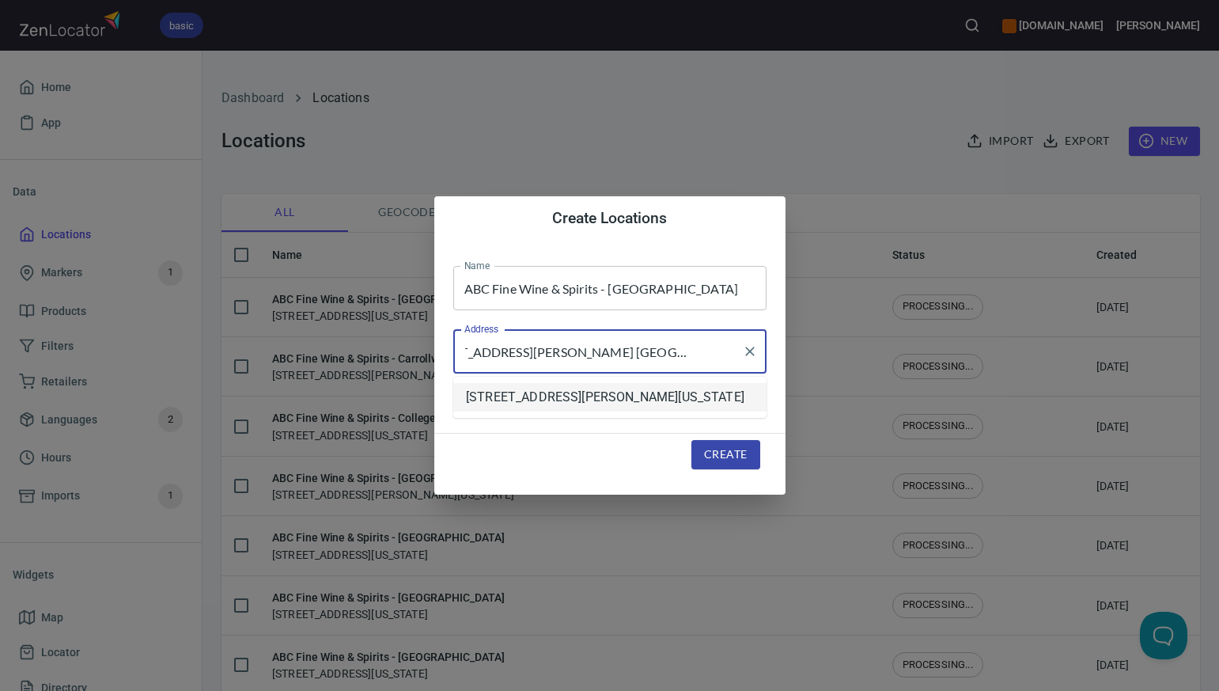
click at [521, 400] on li "[STREET_ADDRESS][PERSON_NAME][US_STATE]" at bounding box center [609, 397] width 313 height 28
type input "[STREET_ADDRESS][PERSON_NAME][US_STATE]"
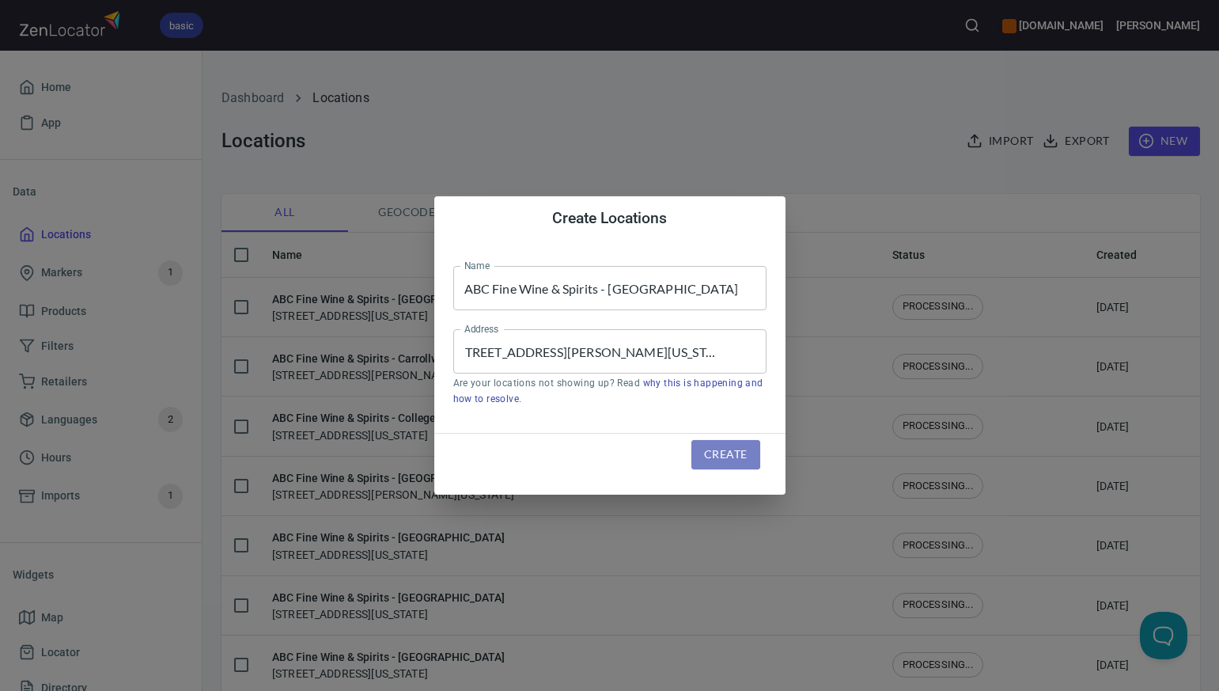
scroll to position [0, 0]
click at [741, 453] on span "Create" at bounding box center [725, 455] width 43 height 20
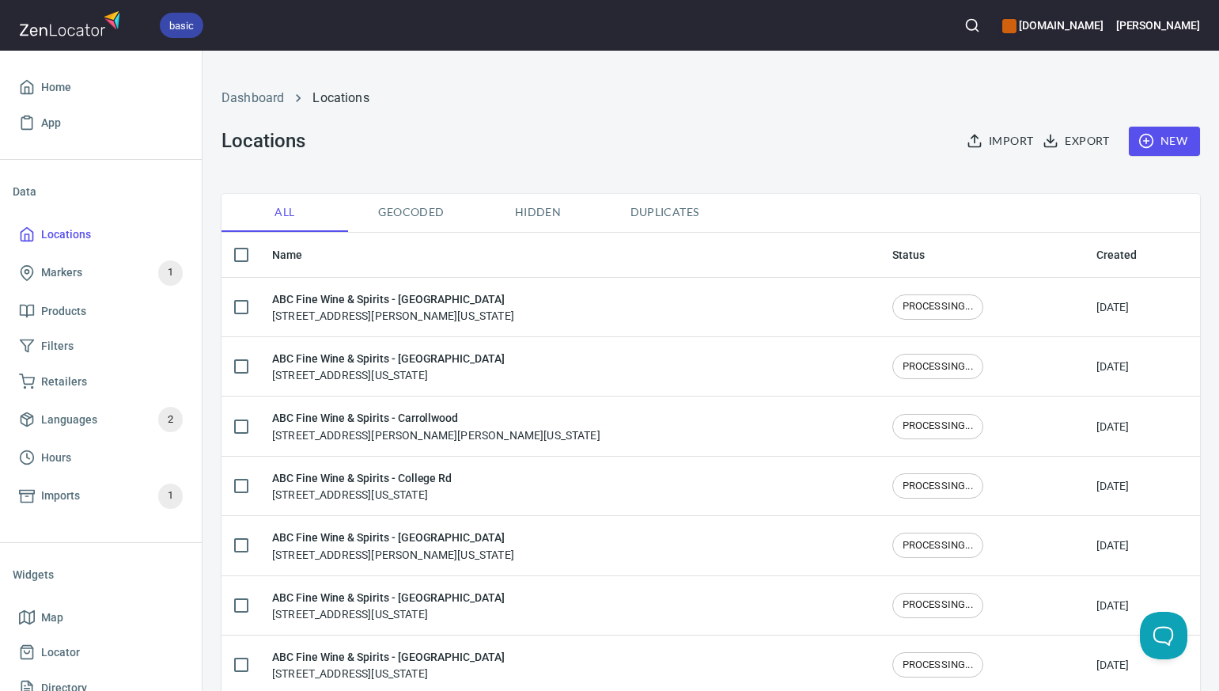
click at [1176, 139] on span "New" at bounding box center [1165, 141] width 46 height 20
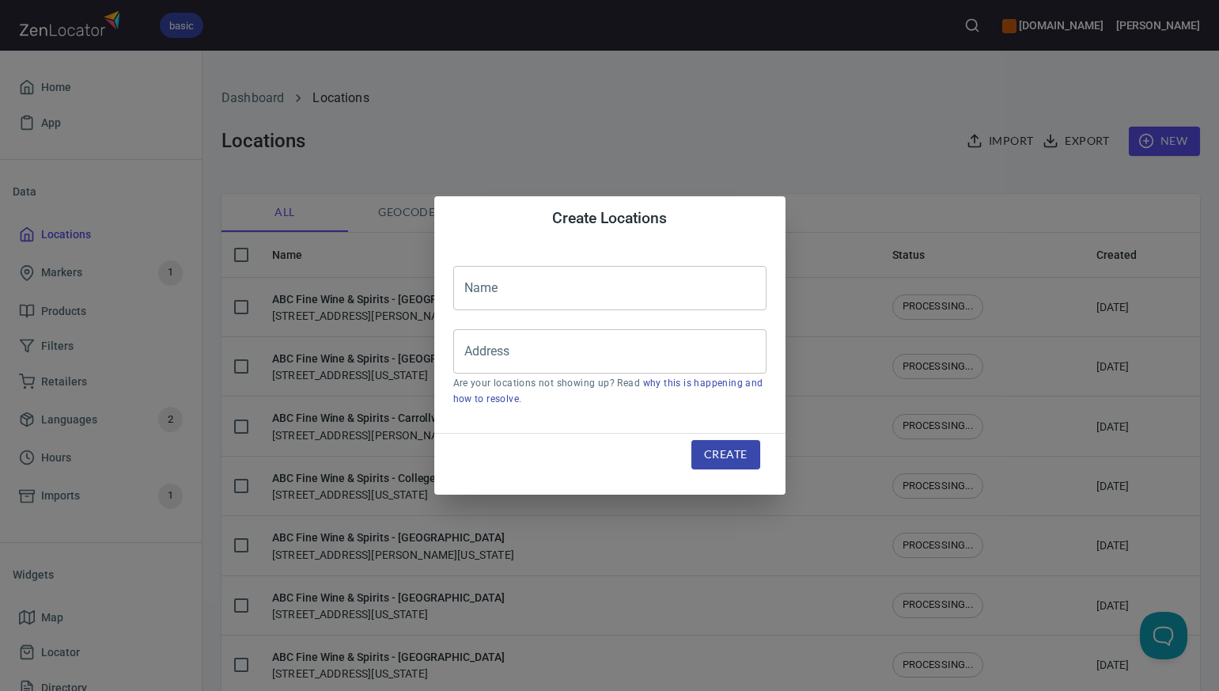
click at [466, 292] on input "text" at bounding box center [609, 288] width 313 height 44
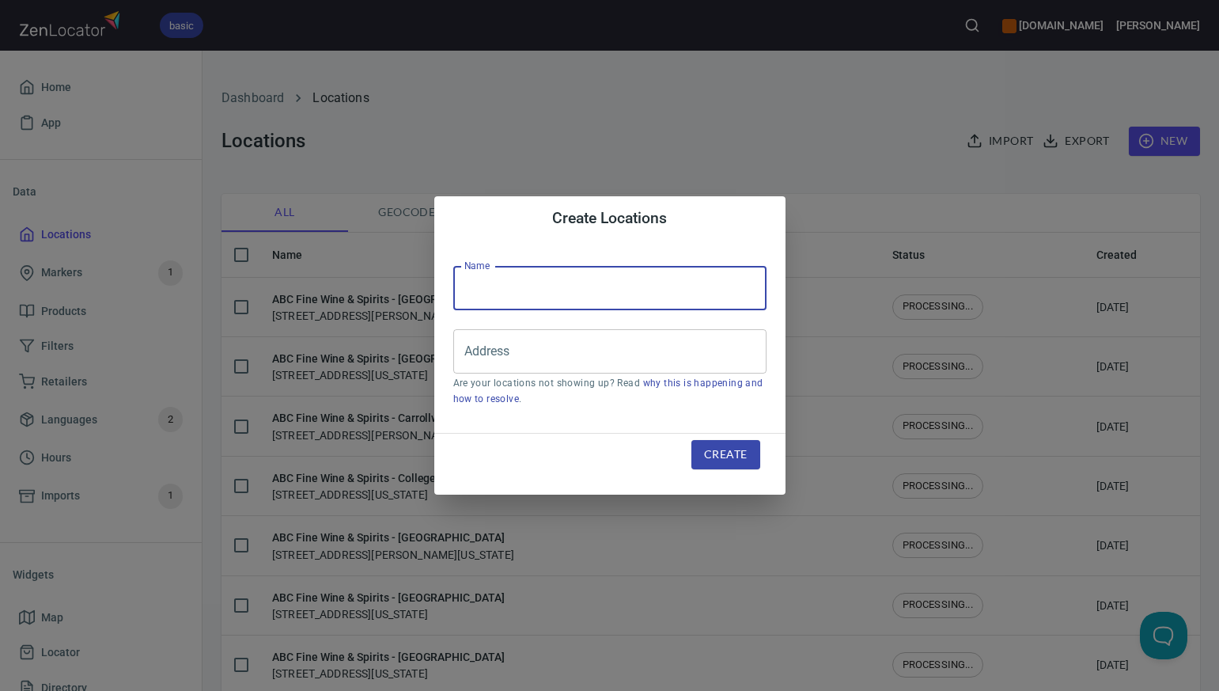
paste input "ABC Fine Wine & Spirits - Immokalee Rd."
type input "ABC Fine Wine & Spirits - Immokalee Rd."
click at [471, 359] on input "Address" at bounding box center [597, 351] width 275 height 30
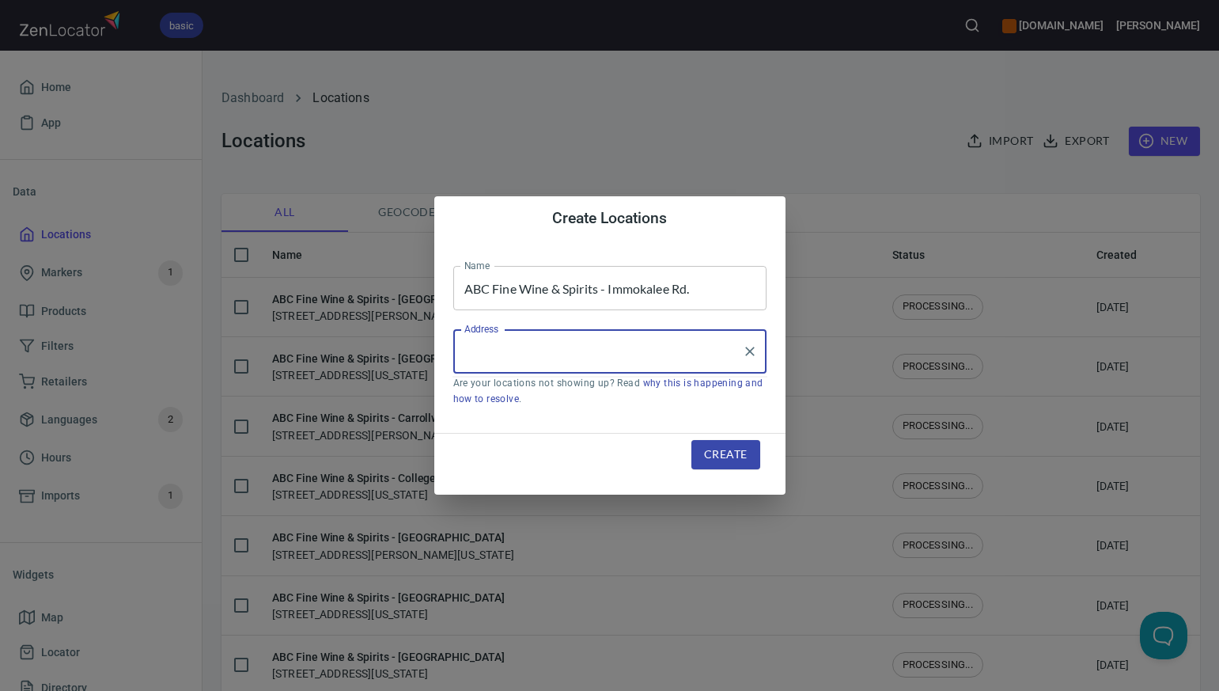
paste input "1000 CROSSPOINT DR. NAPLES FL 34110-0917"
click at [642, 351] on input "1000 CROSSPOINT DR. NAPLES FL 34110-0917" at bounding box center [597, 351] width 275 height 30
click at [592, 354] on input "1000 CROSSPOINT DR. NAPLES, FL 34110-0917" at bounding box center [597, 351] width 275 height 30
click at [642, 356] on input "1000 CROSSPOINT DR, NAPLES, FL 34110-0917" at bounding box center [597, 351] width 275 height 30
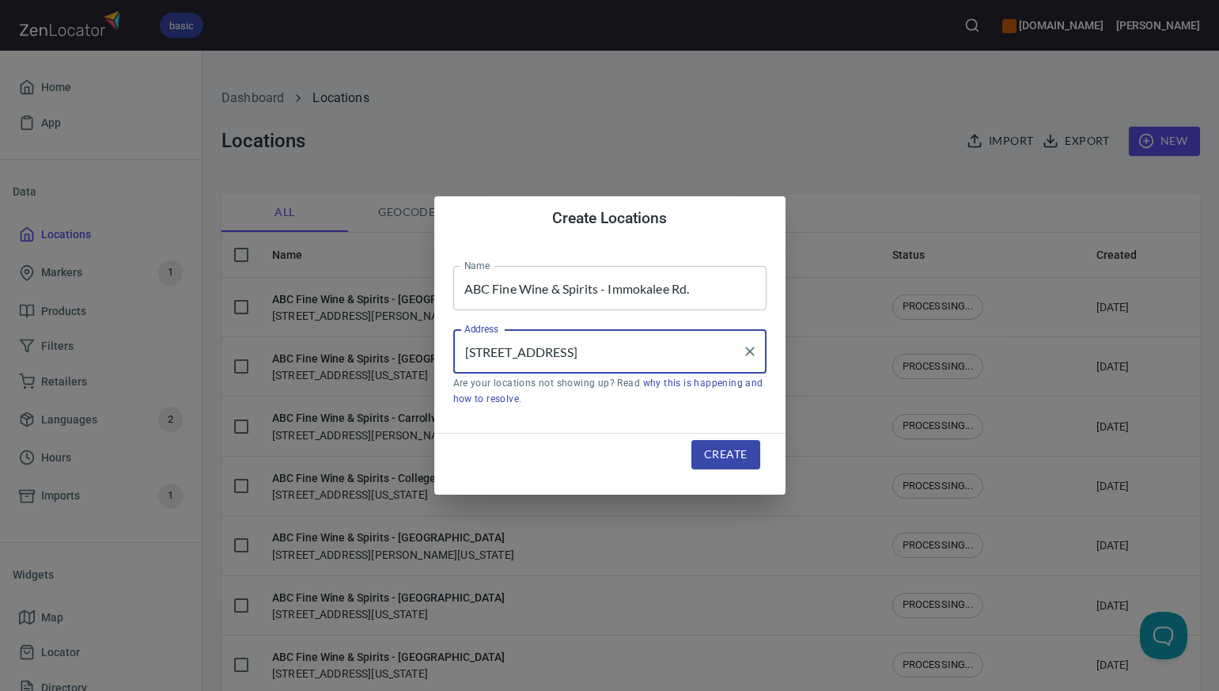
scroll to position [0, 0]
click at [598, 355] on input "1000 CROSSPOINT DR, Naples, FL 34110-0917" at bounding box center [597, 351] width 275 height 30
click at [576, 350] on input "1000 CROSSPOINT Dr, Naples, FL 34110-0917" at bounding box center [597, 351] width 275 height 30
type input "[STREET_ADDRESS]"
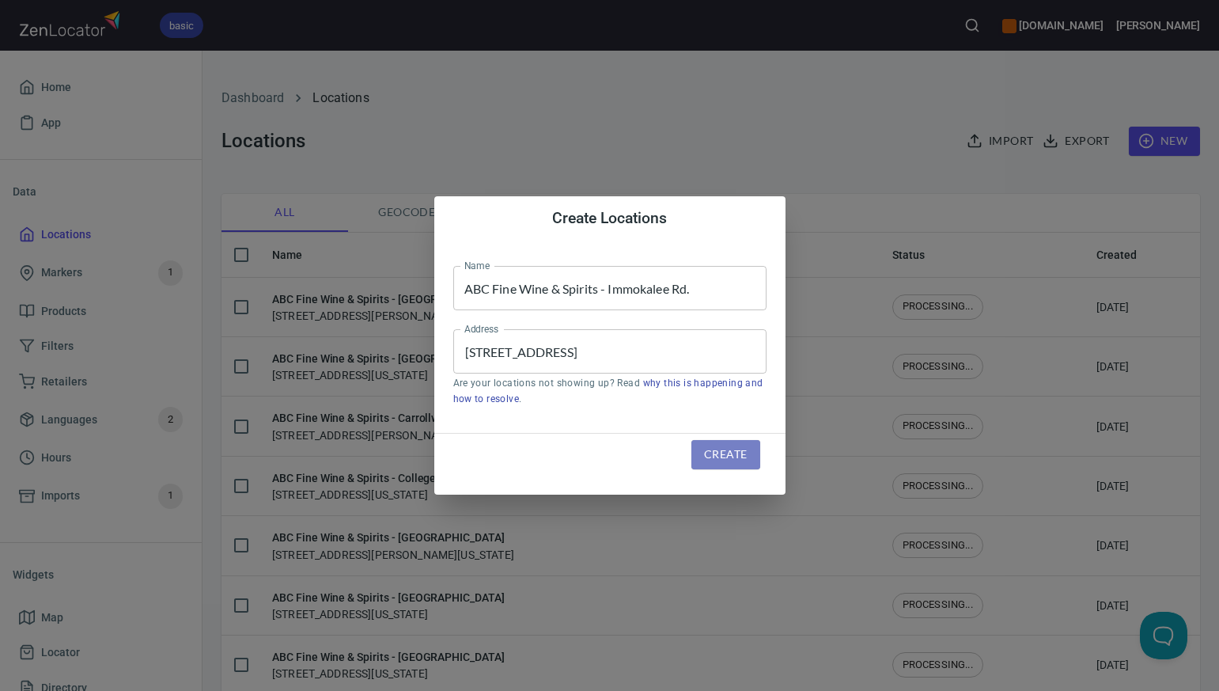
click at [717, 453] on span "Create" at bounding box center [725, 455] width 43 height 20
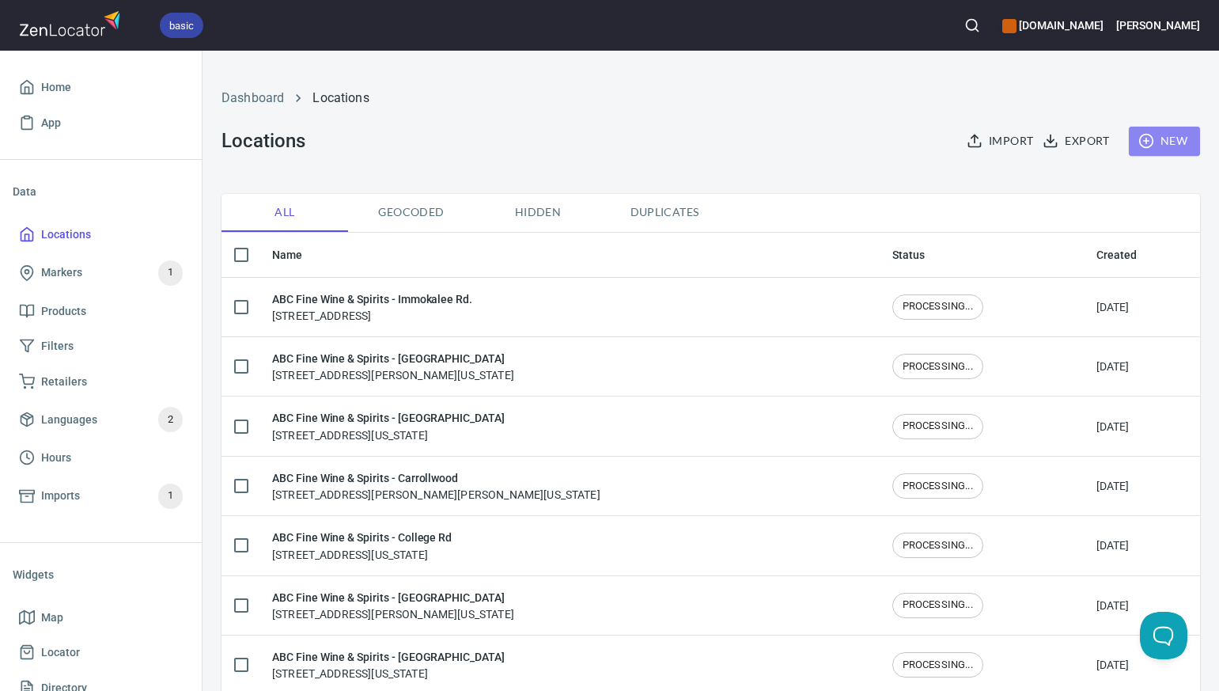
click at [1165, 146] on span "New" at bounding box center [1165, 141] width 46 height 20
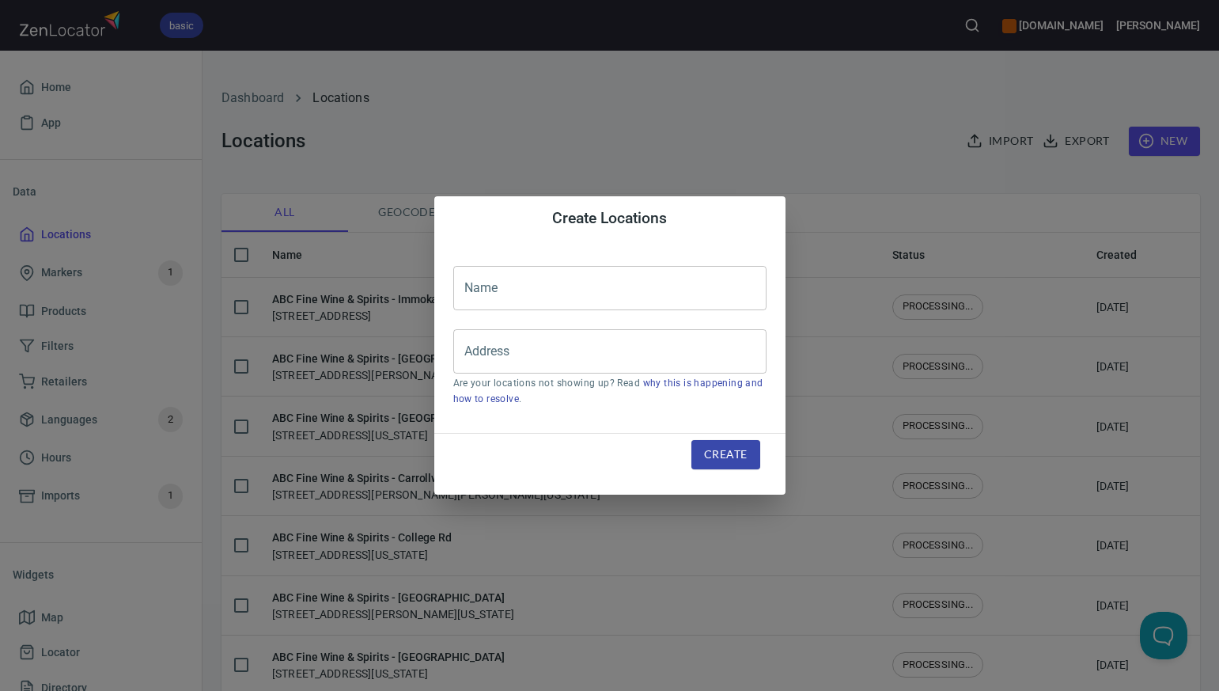
click at [474, 276] on input "text" at bounding box center [609, 288] width 313 height 44
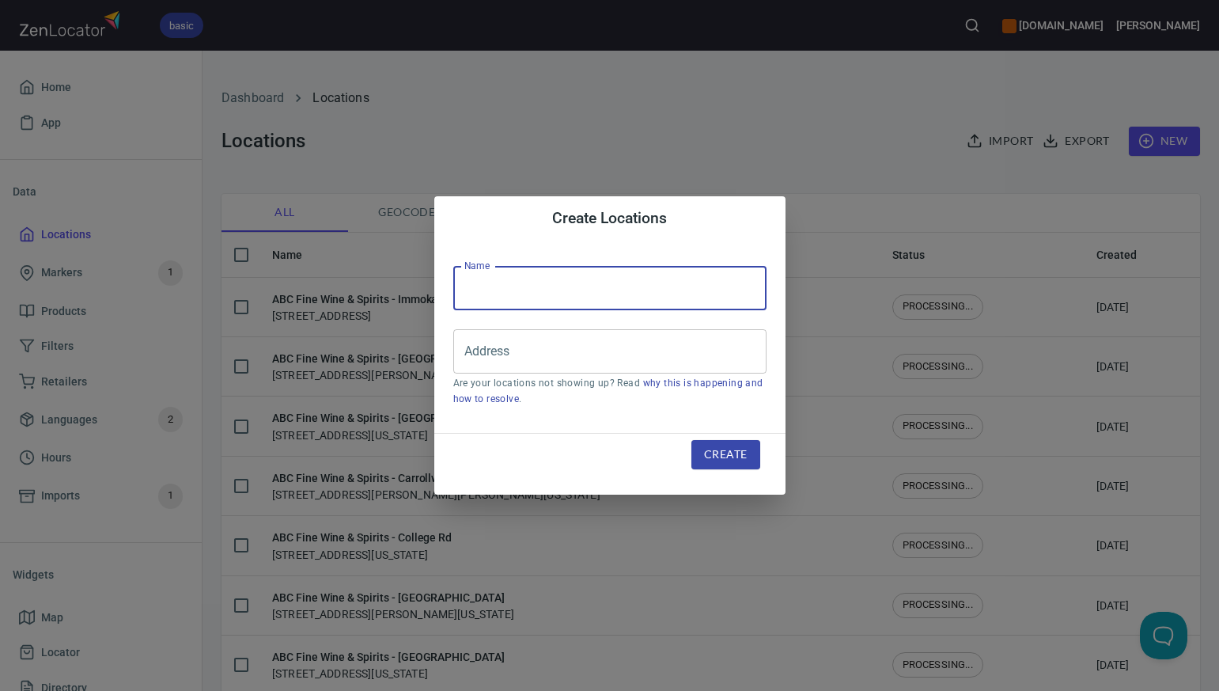
paste input "ABC Fine Wine & Spirits - Trinity"
type input "ABC Fine Wine & Spirits - Trinity"
click at [465, 352] on input "Address" at bounding box center [597, 351] width 275 height 30
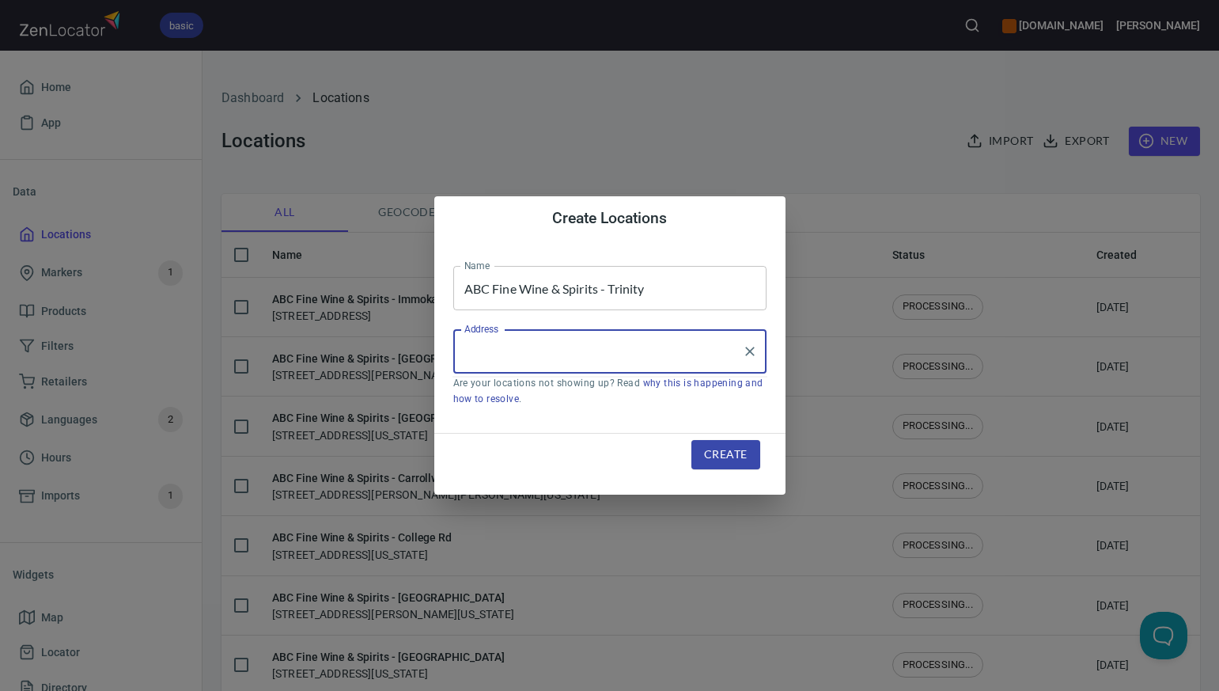
paste input "11868 STATE ROAD 54 ODESSA FL 33556"
click at [530, 396] on li "[STREET_ADDRESS][US_STATE]" at bounding box center [609, 397] width 313 height 28
type input "[STREET_ADDRESS][US_STATE]"
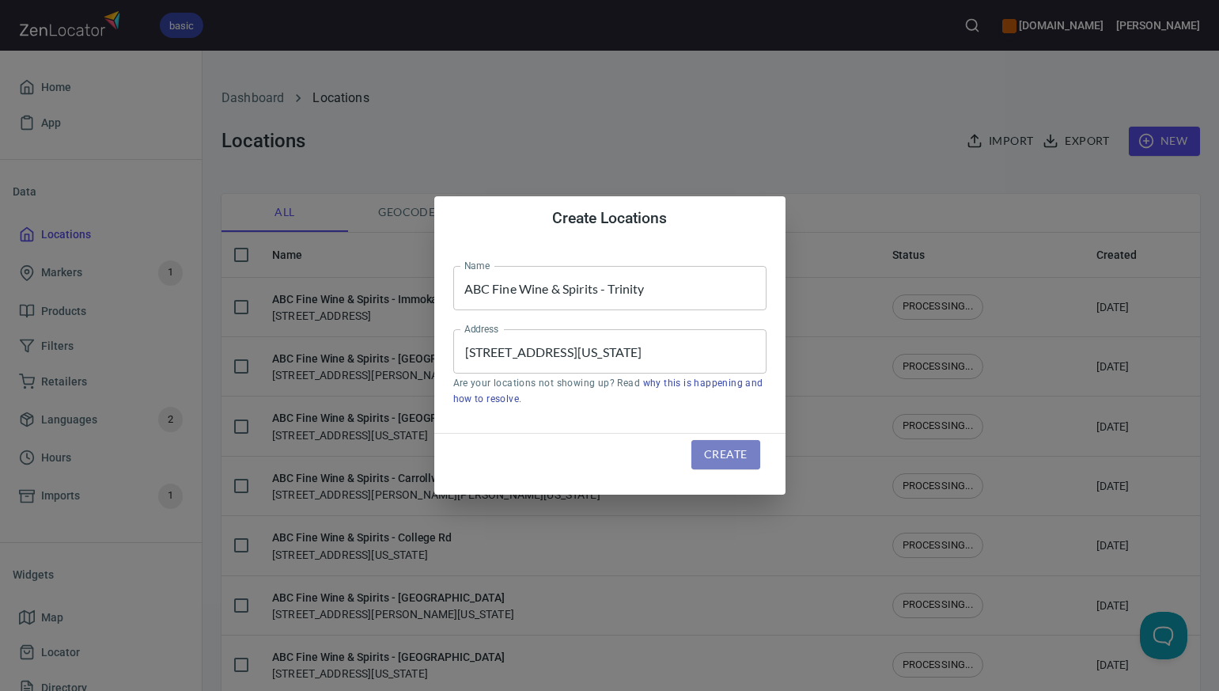
click at [722, 456] on span "Create" at bounding box center [725, 455] width 43 height 20
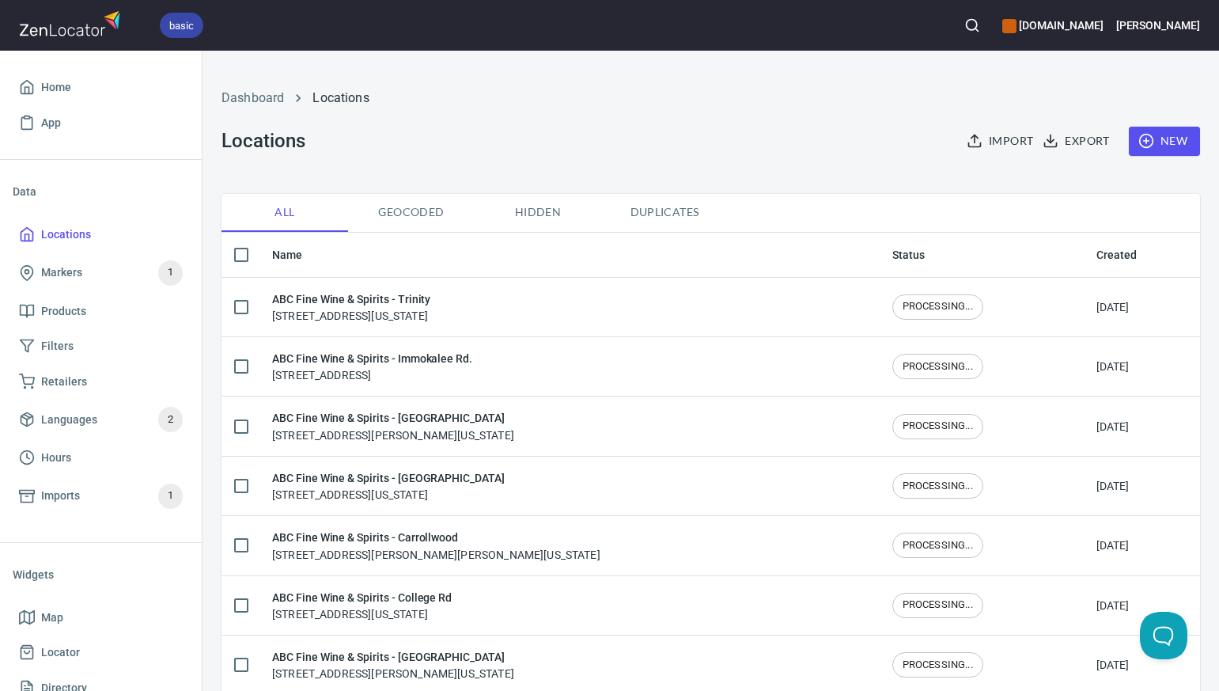
click at [1173, 142] on span "New" at bounding box center [1165, 141] width 46 height 20
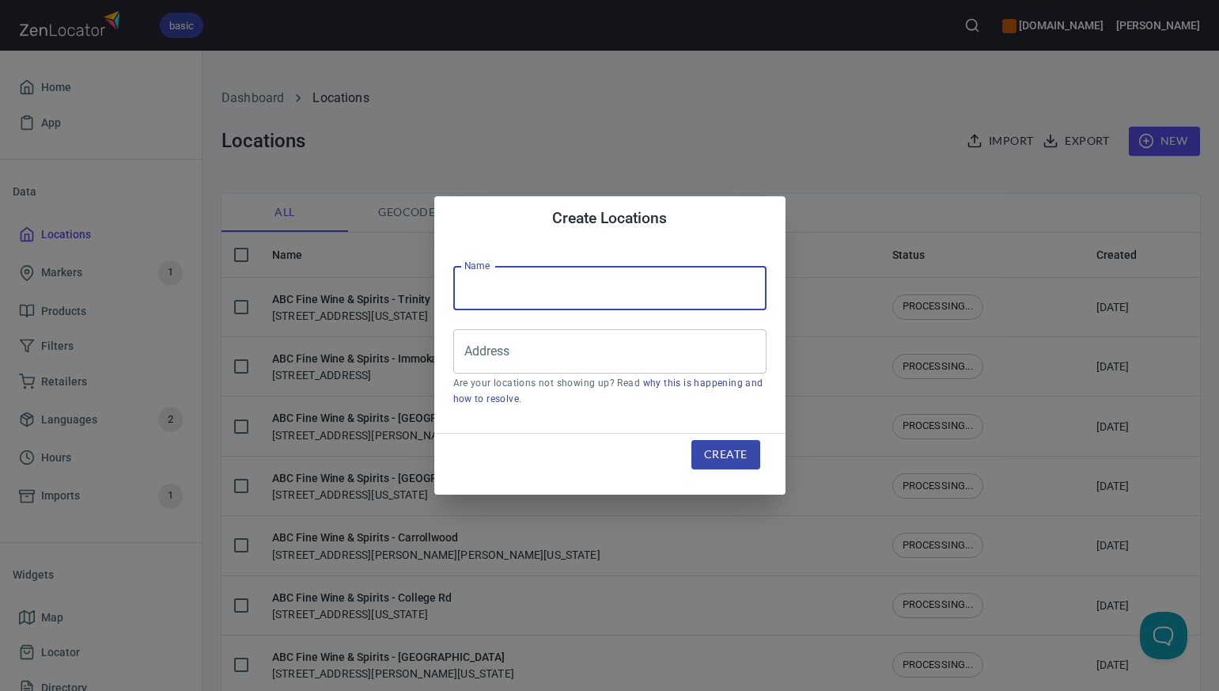
click at [458, 292] on input "text" at bounding box center [609, 288] width 313 height 44
paste input "ABC Fine Wine & Spirits - [GEOGRAPHIC_DATA]"
type input "ABC Fine Wine & Spirits - [GEOGRAPHIC_DATA]"
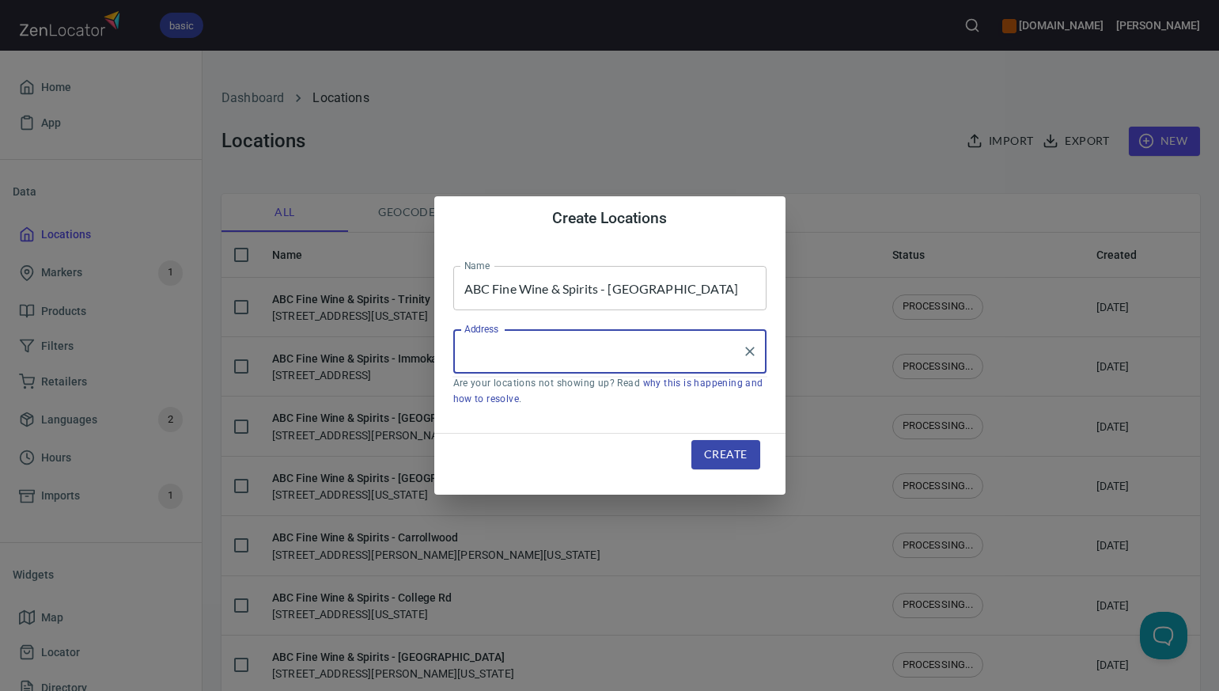
click at [472, 357] on input "Address" at bounding box center [597, 351] width 275 height 30
paste input "11720 STATE ROAD 64 E BRADENTON FL 34212"
click at [677, 348] on input "11720 STATE ROAD 64 E BRADENTON FL 34212" at bounding box center [597, 351] width 275 height 30
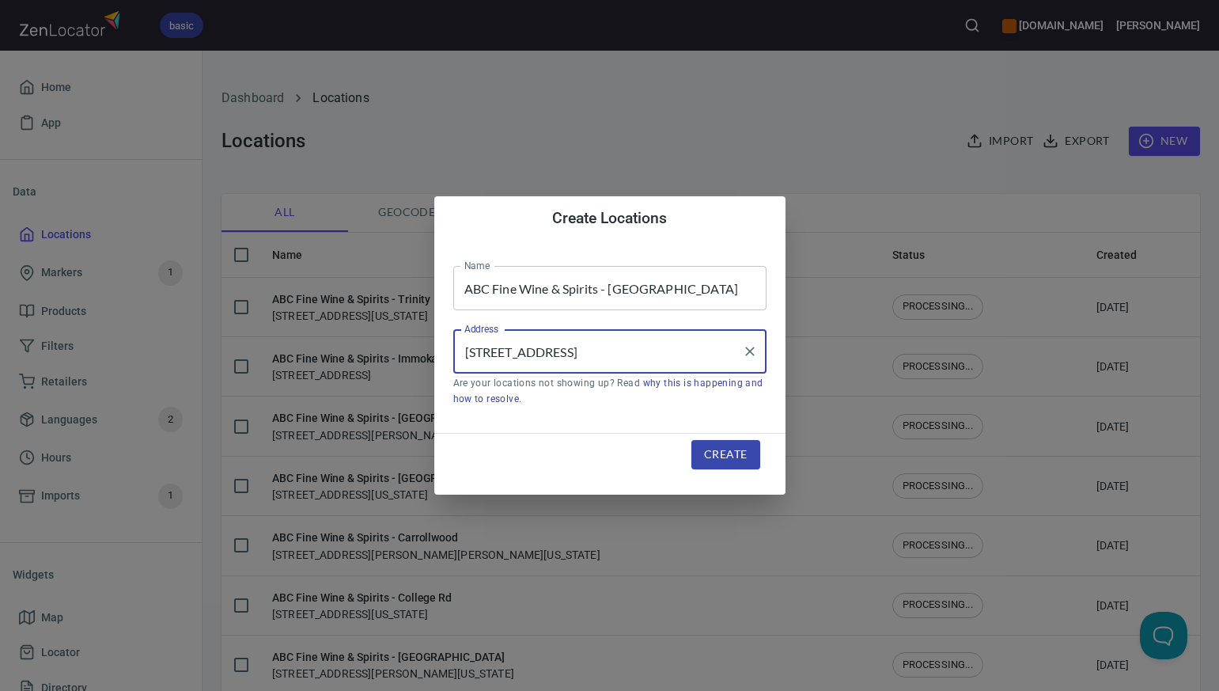
click at [597, 354] on input "11720 STATE ROAD 64 E BRADENTON, FL 34212" at bounding box center [597, 351] width 275 height 30
click at [681, 353] on input "11720 STATE ROAD 64 E, BRADENTON, FL 34212" at bounding box center [597, 351] width 275 height 30
click at [580, 352] on input "11720 STATE ROAD 64 E, Bradenton, FL 34212" at bounding box center [597, 351] width 275 height 30
click at [541, 354] on input "11720 STATE Road 64 E, Bradenton, FL 34212" at bounding box center [597, 351] width 275 height 30
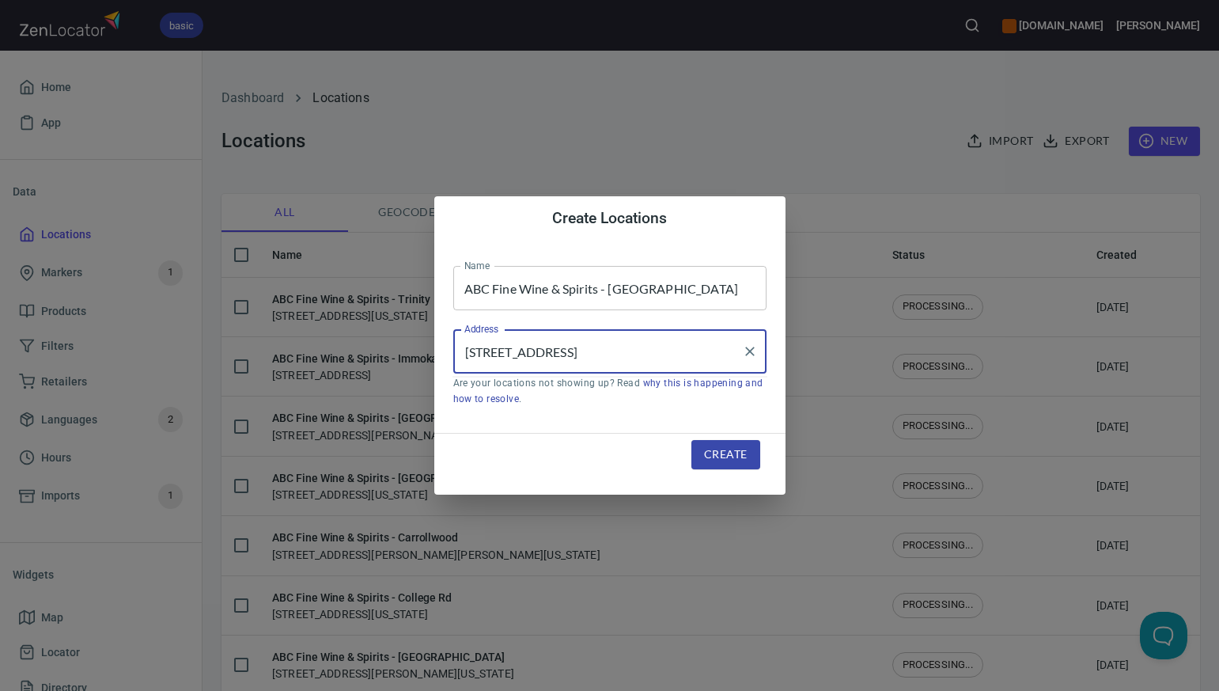
type input "[STREET_ADDRESS]"
click at [710, 453] on span "Create" at bounding box center [725, 455] width 43 height 20
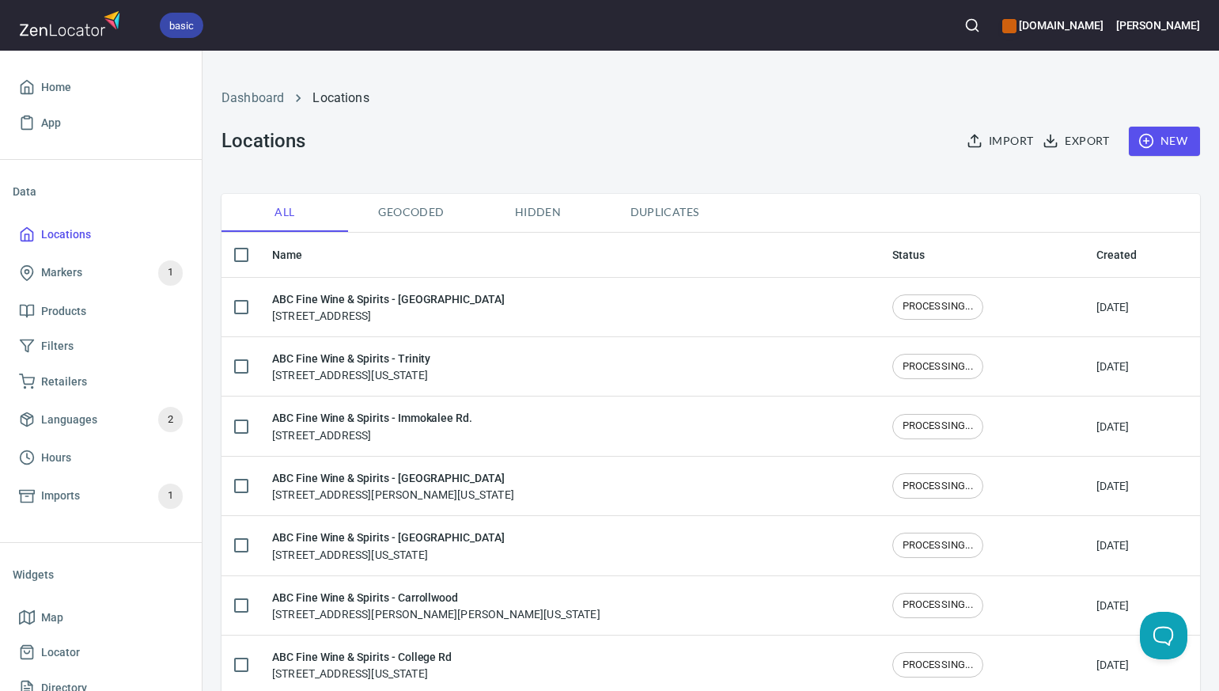
click at [1176, 136] on span "New" at bounding box center [1165, 141] width 46 height 20
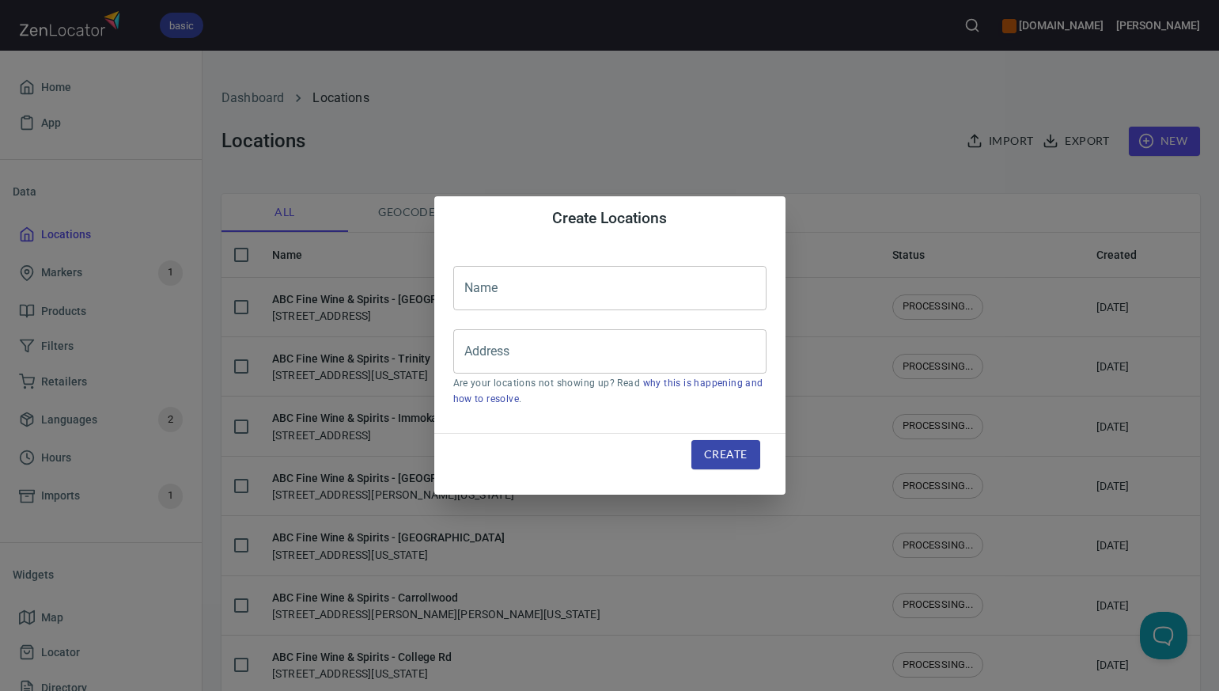
click at [480, 286] on input "text" at bounding box center [609, 288] width 313 height 44
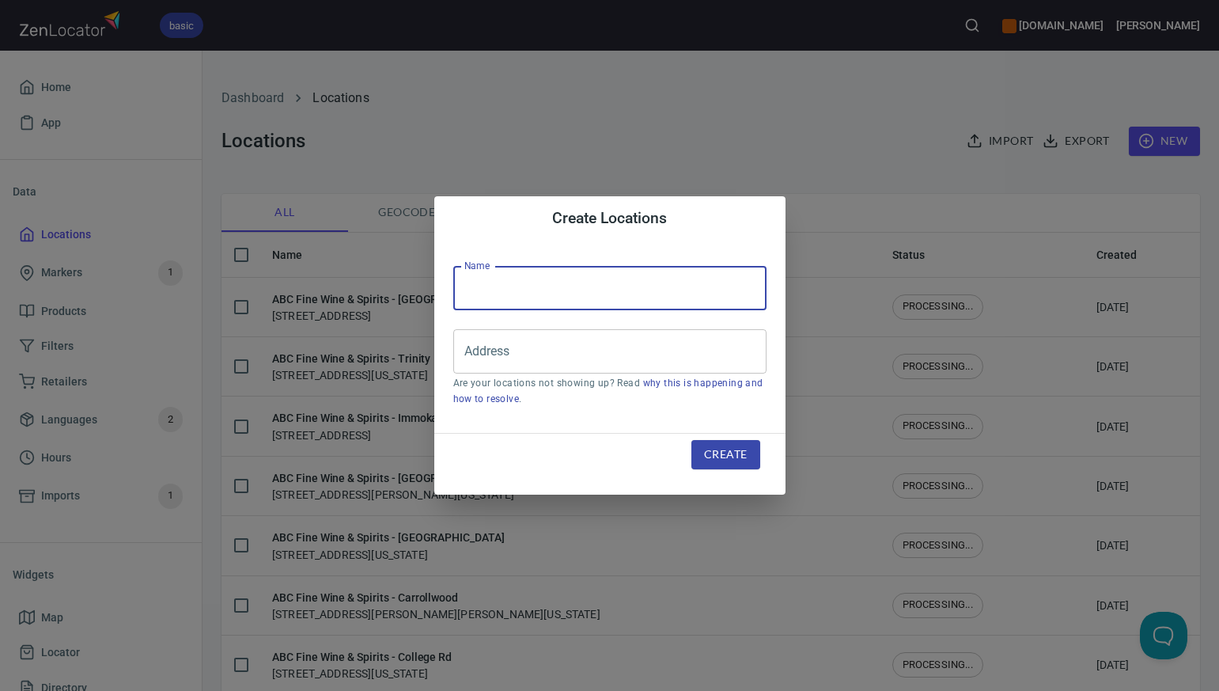
paste input "ABC Fine Wine & Spirits - [GEOGRAPHIC_DATA]"
type input "ABC Fine Wine & Spirits - [GEOGRAPHIC_DATA]"
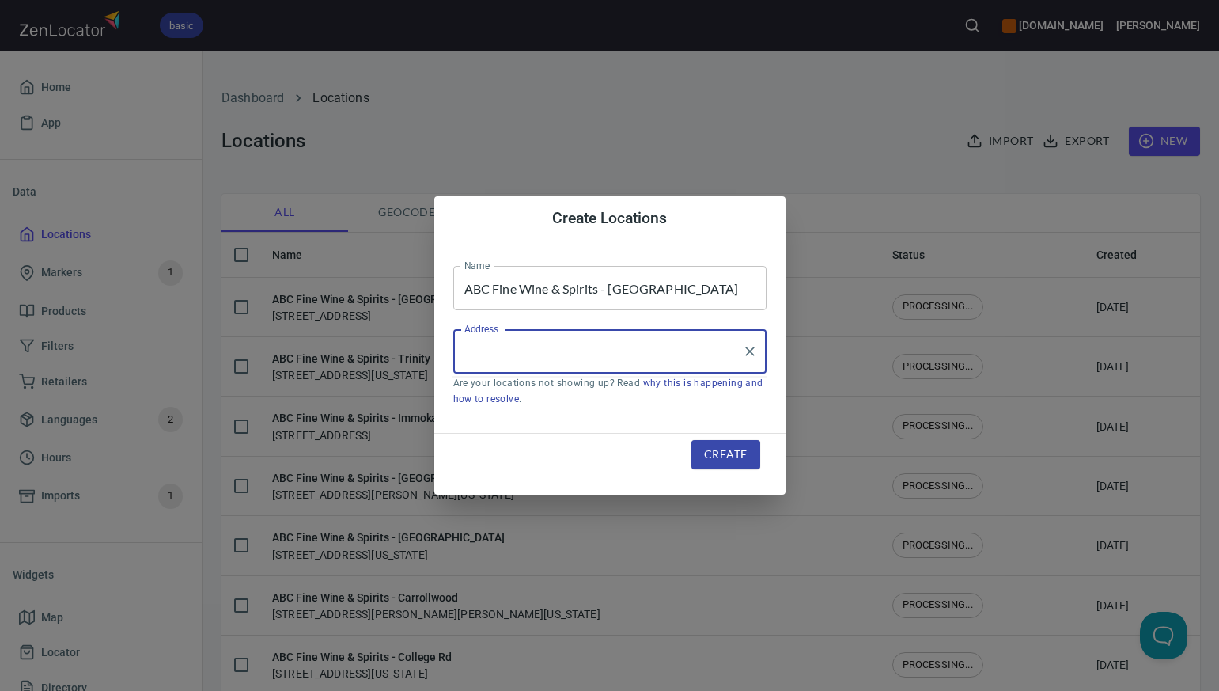
click at [467, 361] on input "Address" at bounding box center [597, 351] width 275 height 30
paste input "8601 BOYNTON BEACH BLVD BOYNTON BEACH FL 33472"
click at [506, 406] on li "[STREET_ADDRESS][US_STATE]" at bounding box center [609, 397] width 313 height 28
type input "[STREET_ADDRESS][US_STATE]"
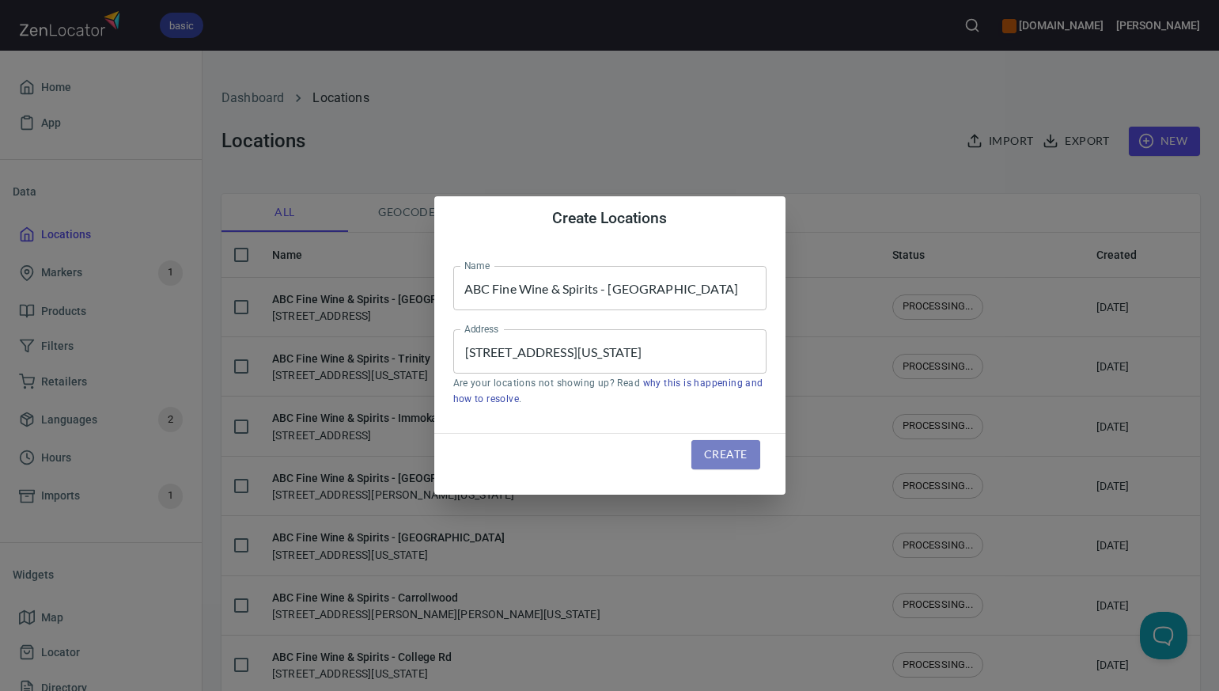
click at [720, 455] on span "Create" at bounding box center [725, 455] width 43 height 20
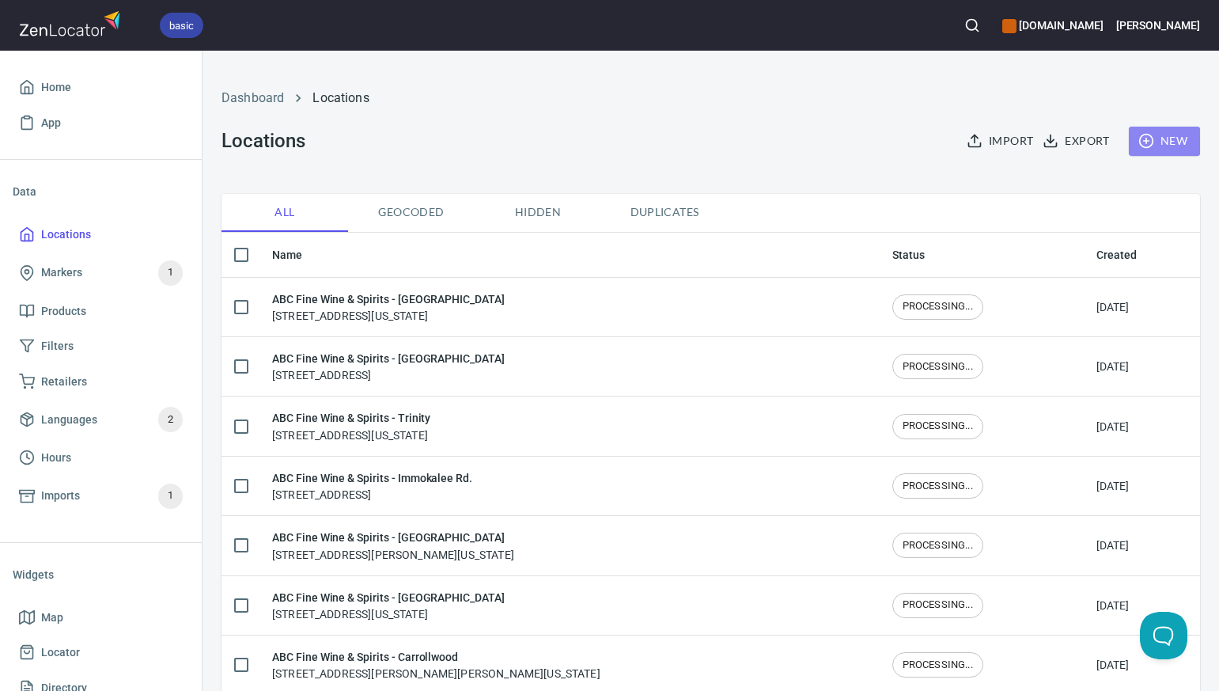
click at [1179, 142] on span "New" at bounding box center [1165, 141] width 46 height 20
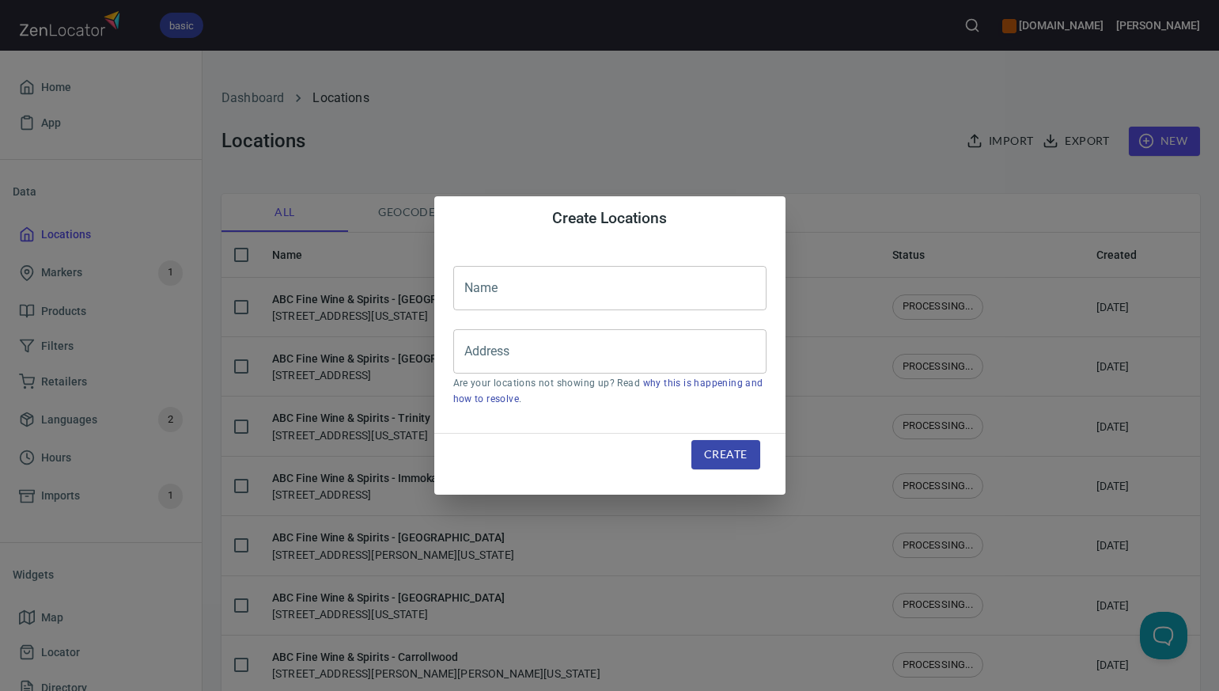
click at [477, 292] on input "text" at bounding box center [609, 288] width 313 height 44
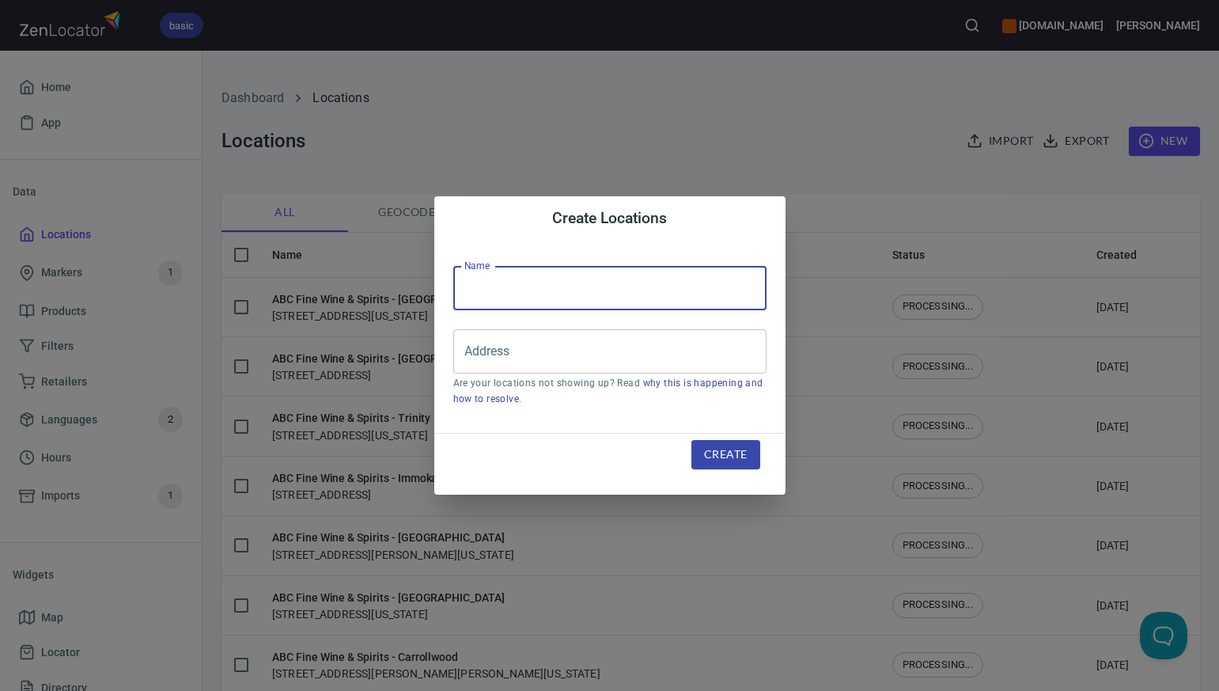
paste input "ABC Fine Wine & Spirits - [PERSON_NAME] Blvd"
type input "ABC Fine Wine & Spirits - [PERSON_NAME] Blvd"
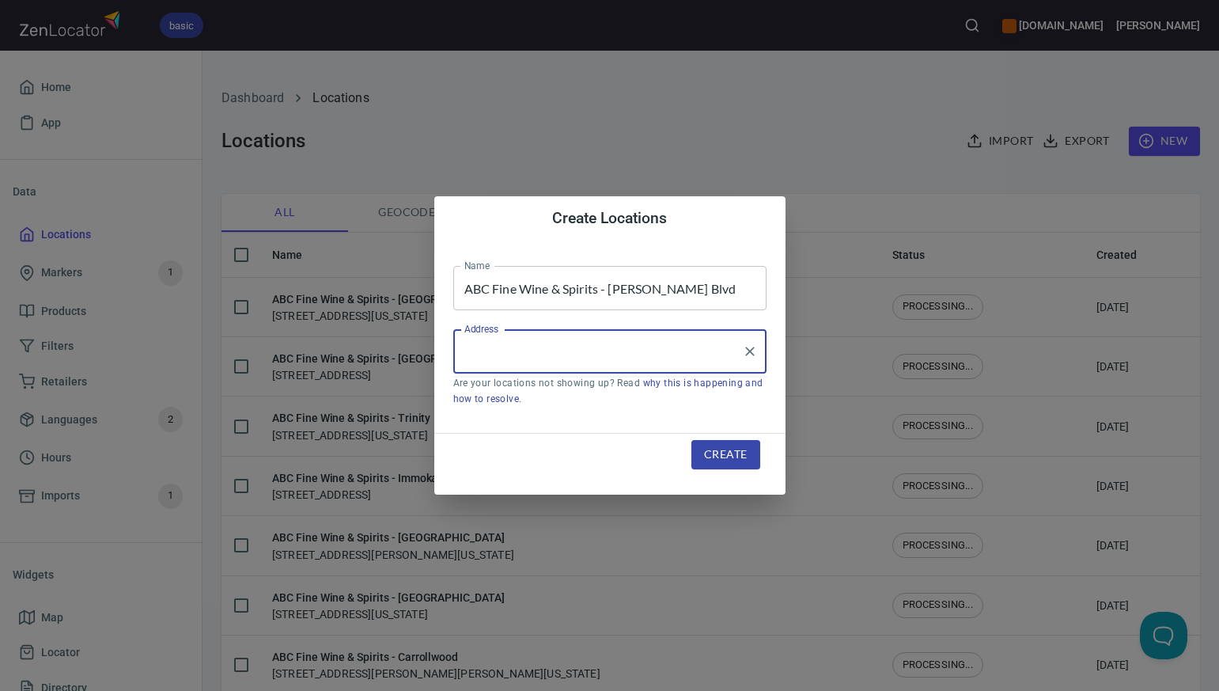
click at [473, 358] on input "Address" at bounding box center [597, 351] width 275 height 30
paste input "3110 W GANDY BLVD TAMPA FL 33611-2928"
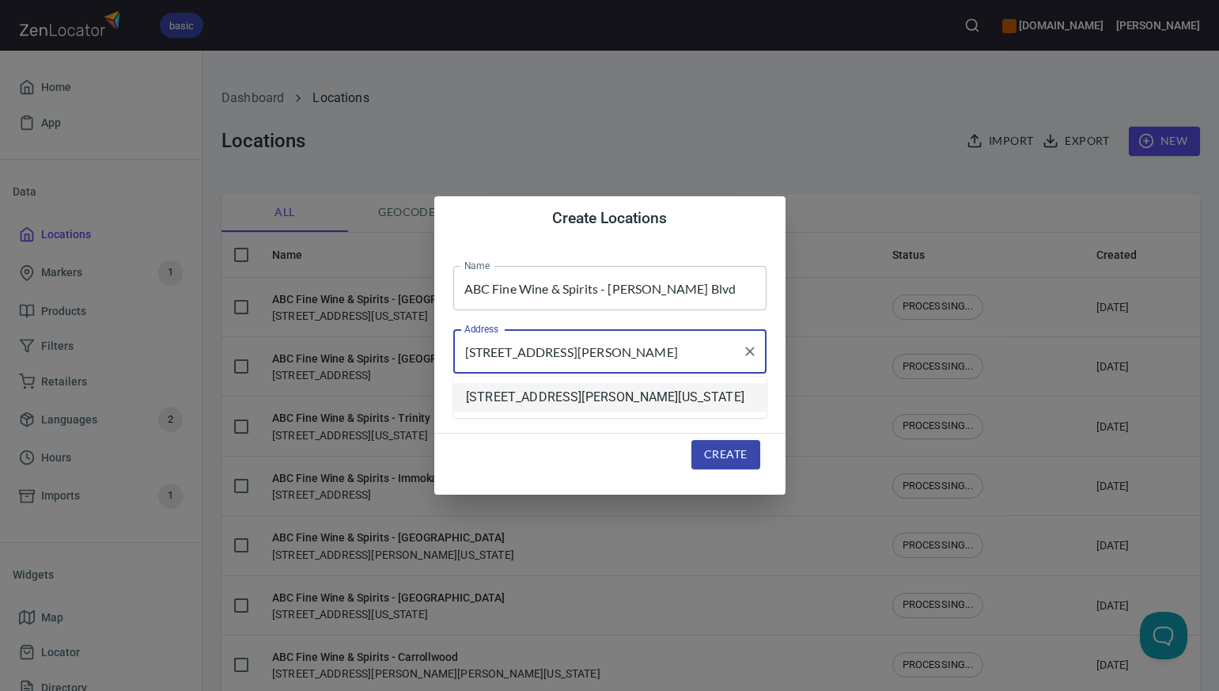
click at [650, 408] on li "[STREET_ADDRESS][PERSON_NAME][US_STATE]" at bounding box center [609, 397] width 313 height 28
type input "[STREET_ADDRESS][PERSON_NAME][US_STATE]"
click at [728, 455] on span "Create" at bounding box center [725, 455] width 43 height 20
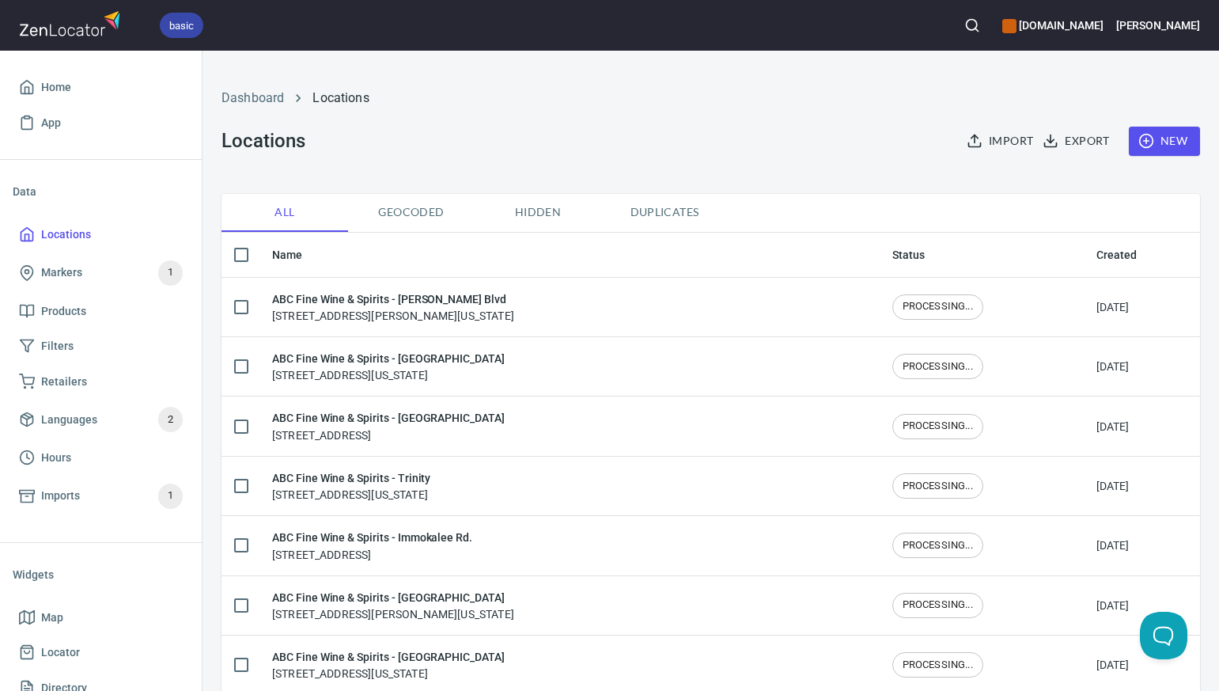
click at [1190, 138] on button "New" at bounding box center [1164, 141] width 71 height 29
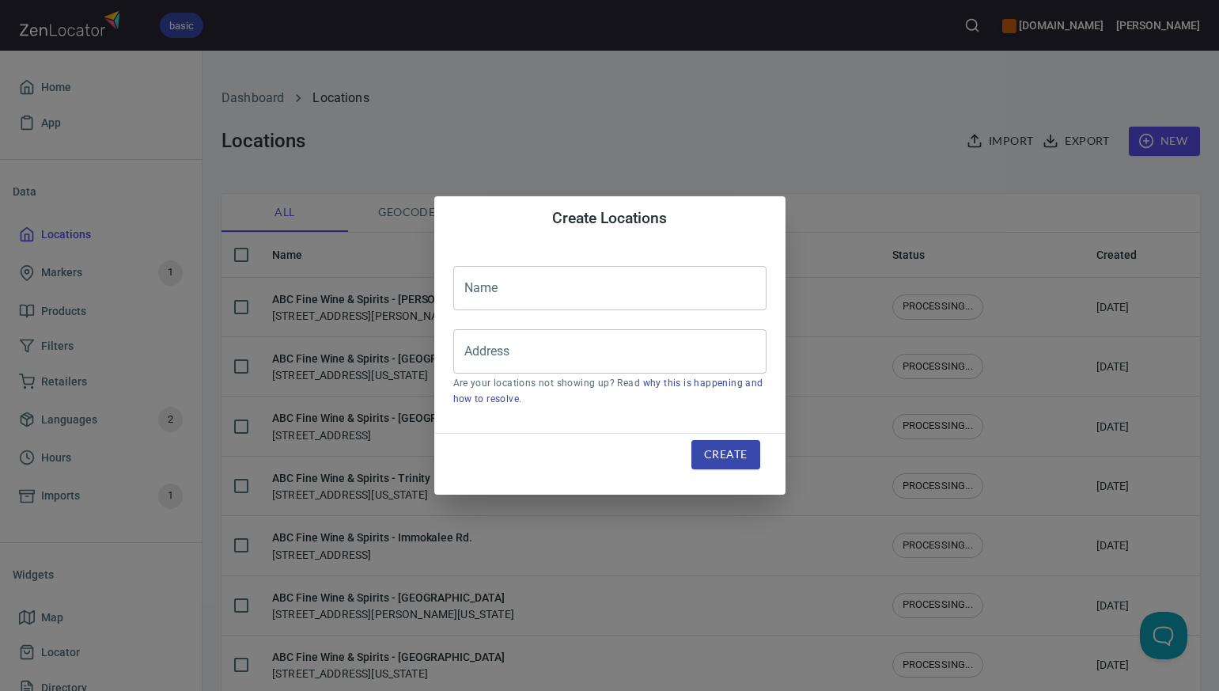
click at [474, 280] on input "text" at bounding box center [609, 288] width 313 height 44
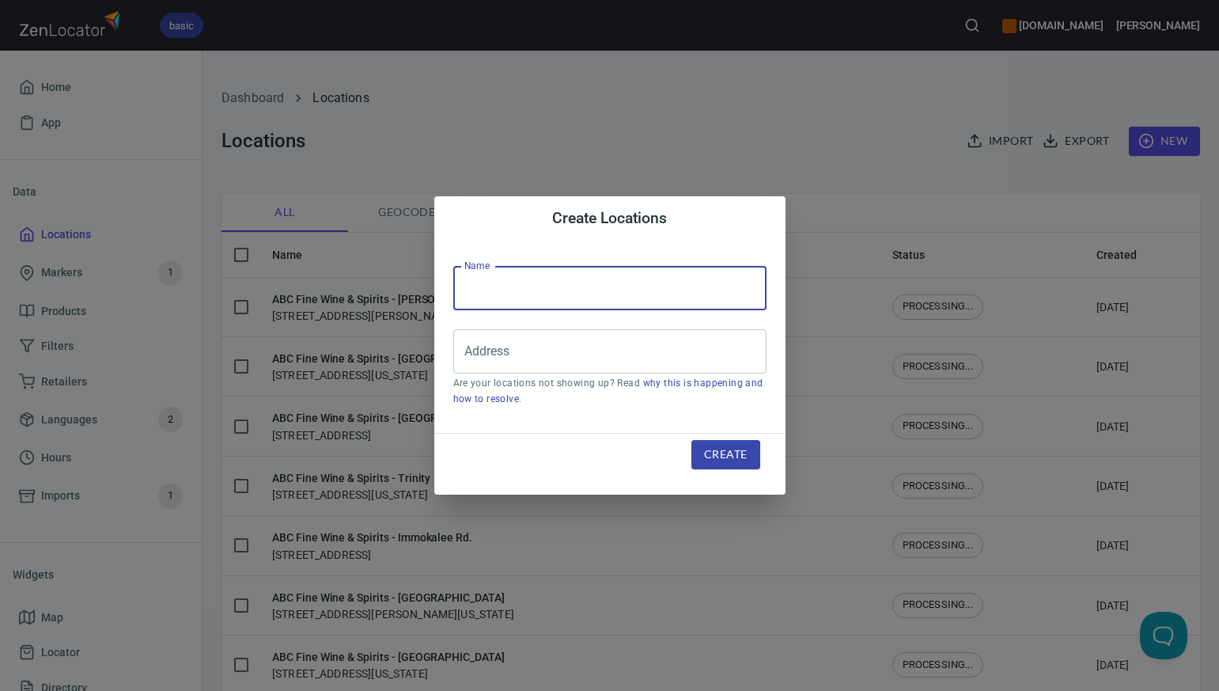
paste input "ABC Fine Wine & Spirits - Loop"
type input "ABC Fine Wine & Spirits - Loop"
click at [473, 356] on input "Address" at bounding box center [597, 351] width 275 height 30
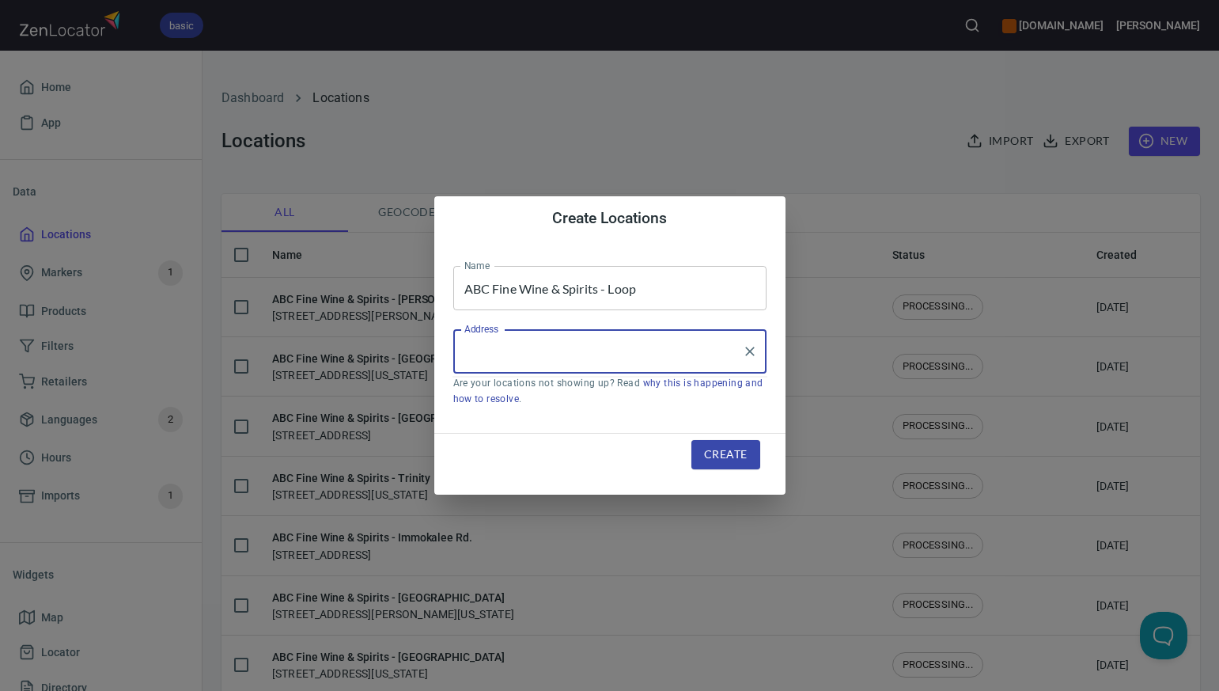
paste input "3300 N JOHN YOUNG PKWY KISSIMMEE FL 34741-7553"
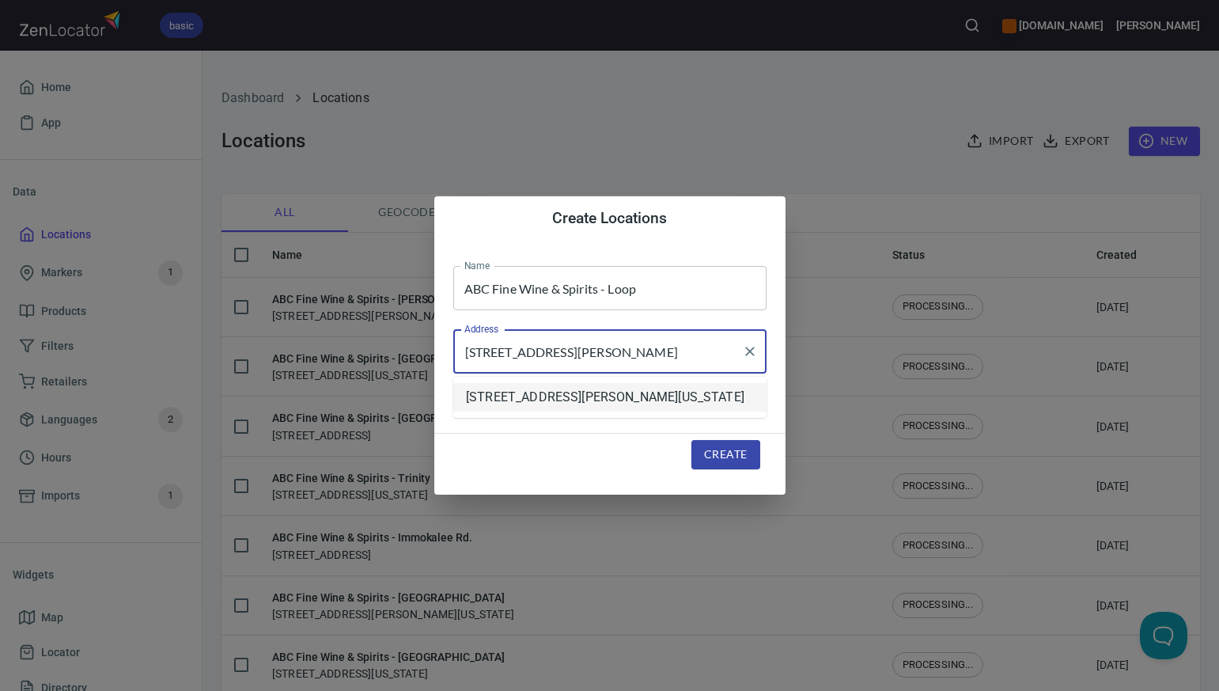
click at [509, 406] on li "[STREET_ADDRESS][PERSON_NAME][US_STATE]" at bounding box center [609, 397] width 313 height 28
type input "[STREET_ADDRESS][PERSON_NAME][US_STATE]"
click at [731, 452] on span "Create" at bounding box center [725, 455] width 43 height 20
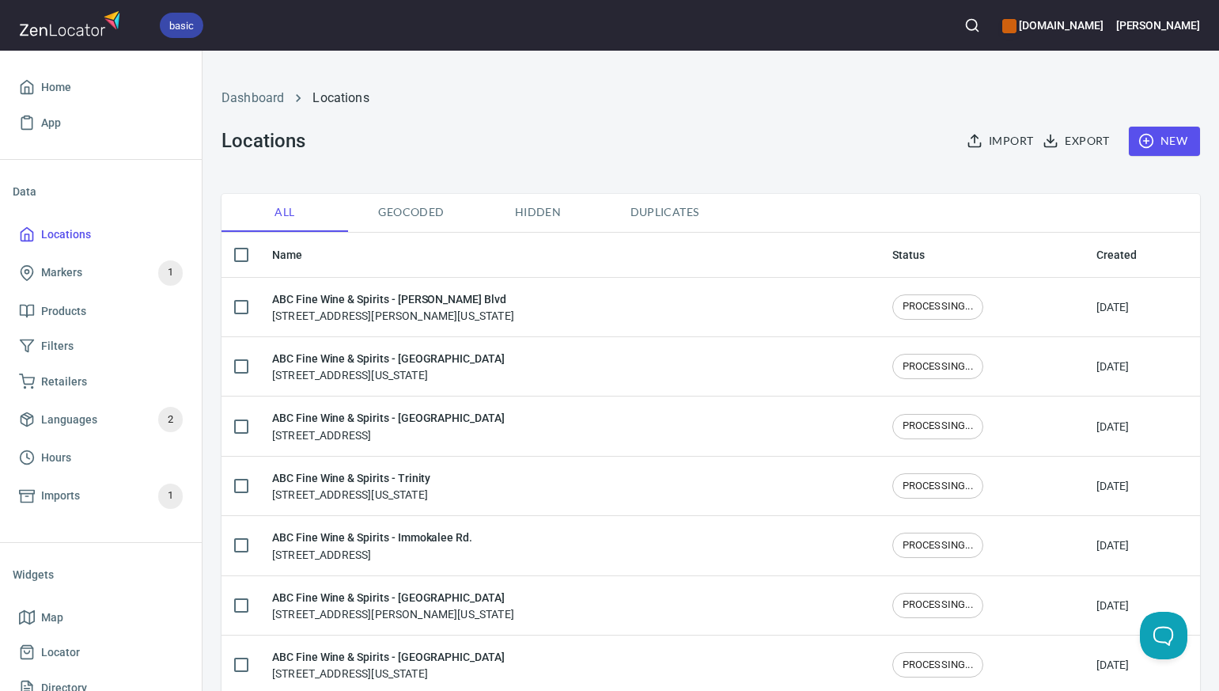
scroll to position [0, 0]
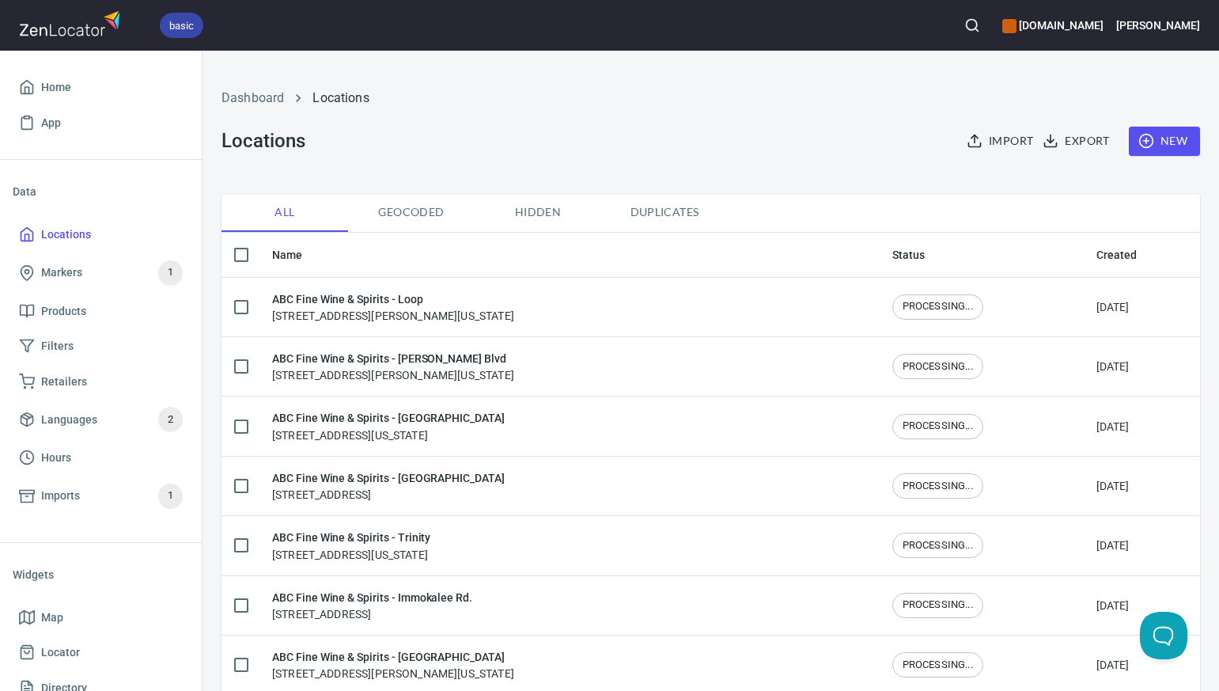
click at [1174, 139] on span "New" at bounding box center [1165, 141] width 46 height 20
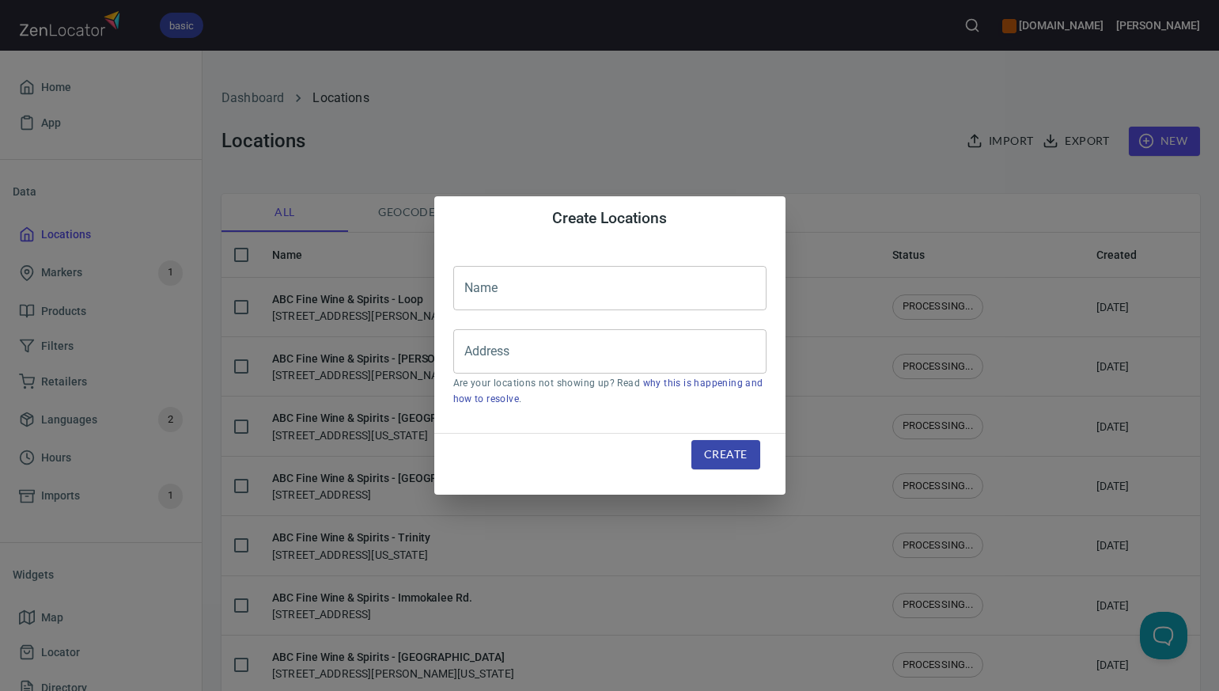
click at [470, 287] on input "text" at bounding box center [609, 288] width 313 height 44
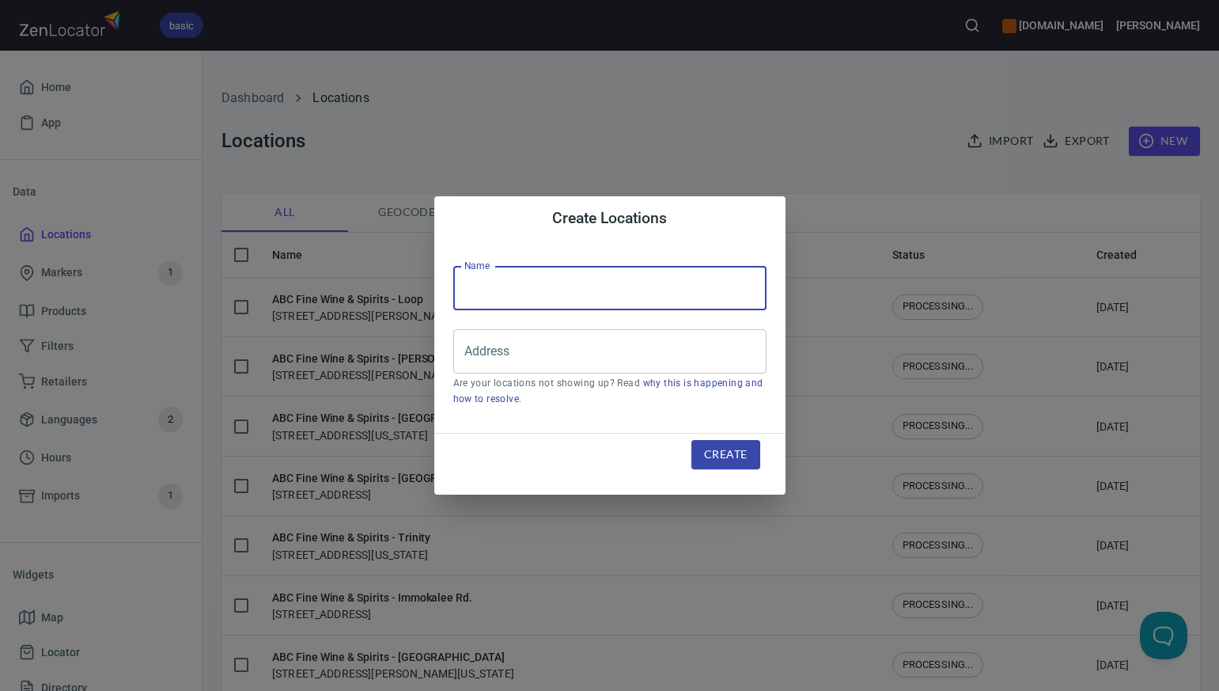
paste input "ABC Fine Wine & Spirits - [PERSON_NAME]"
type input "ABC Fine Wine & Spirits - [PERSON_NAME]"
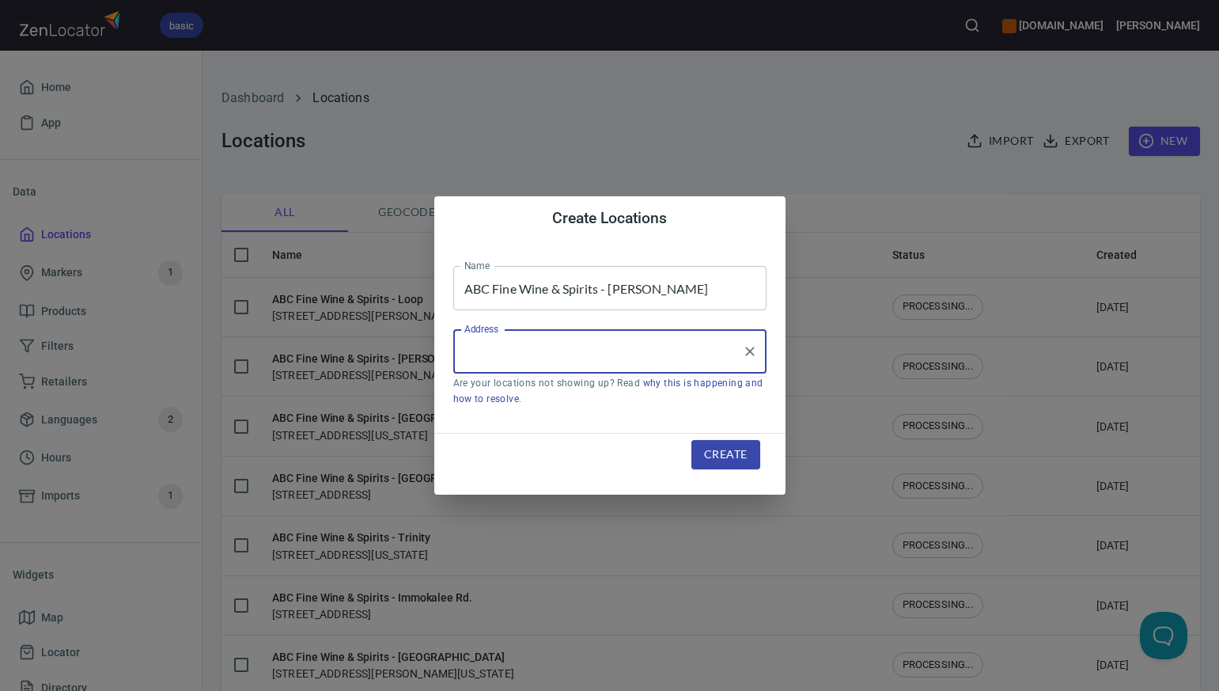
click at [466, 358] on input "Address" at bounding box center [597, 351] width 275 height 30
paste input "980 RINEHART RD LAKE MARY FL 32746"
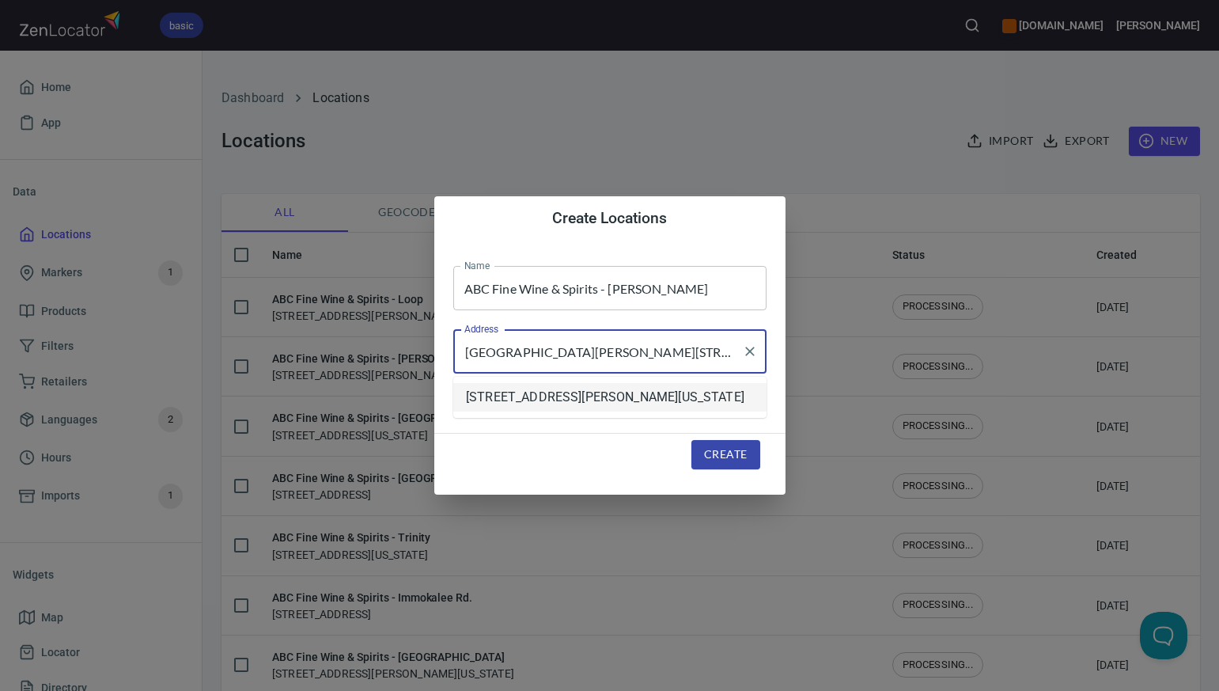
click at [509, 400] on li "[STREET_ADDRESS][PERSON_NAME][US_STATE]" at bounding box center [609, 397] width 313 height 28
type input "[STREET_ADDRESS][PERSON_NAME][US_STATE]"
click at [721, 455] on span "Create" at bounding box center [725, 455] width 43 height 20
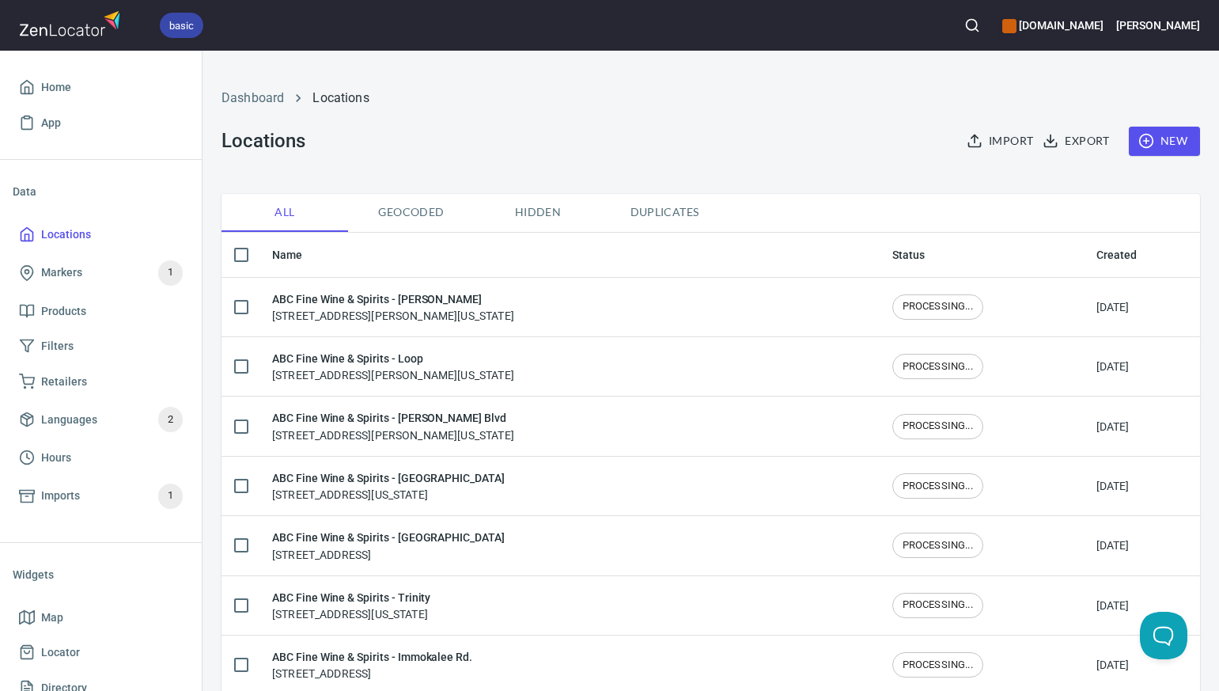
click at [1168, 140] on span "New" at bounding box center [1165, 141] width 46 height 20
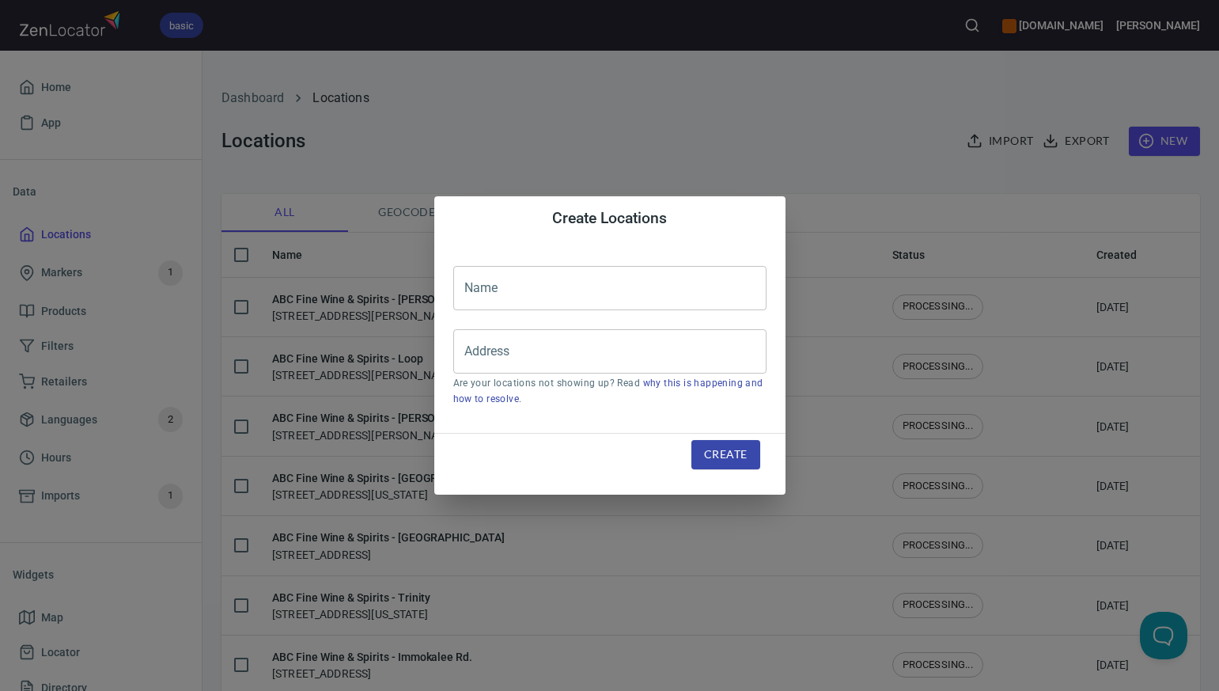
click at [483, 292] on input "text" at bounding box center [609, 288] width 313 height 44
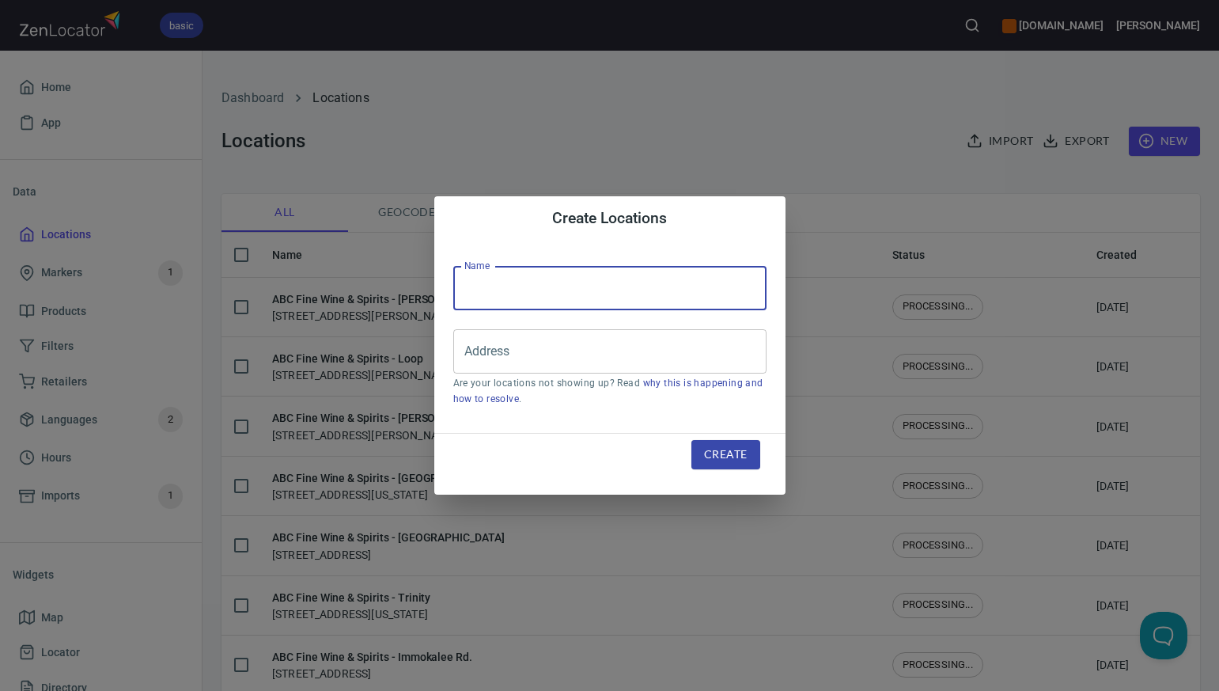
paste input "ABC Fine Wine & Spirits - [PERSON_NAME][GEOGRAPHIC_DATA]"
type input "ABC Fine Wine & Spirits - [PERSON_NAME][GEOGRAPHIC_DATA]"
click at [472, 358] on input "Address" at bounding box center [597, 351] width 275 height 30
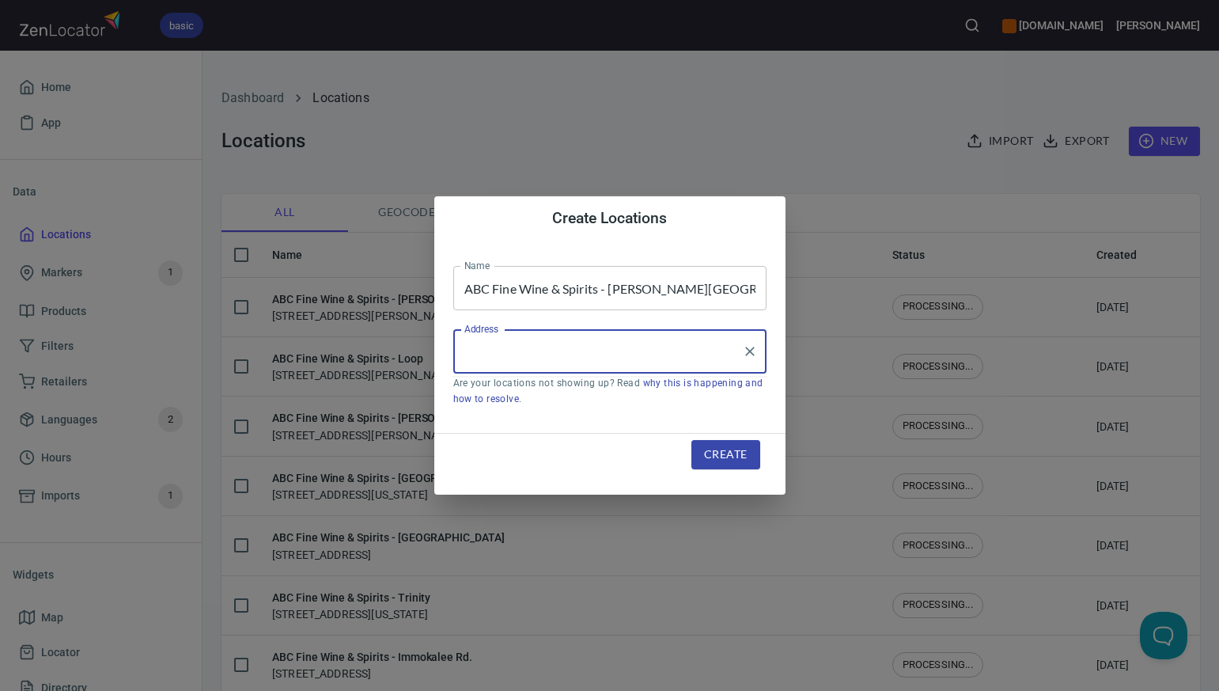
paste input "1845 BRUCE B DOWNS BLVD. WESLEY CHAPEL FL 33544"
click at [674, 355] on input "1845 BRUCE B DOWNS BLVD. WESLEY CHAPEL FL 33544" at bounding box center [597, 351] width 275 height 30
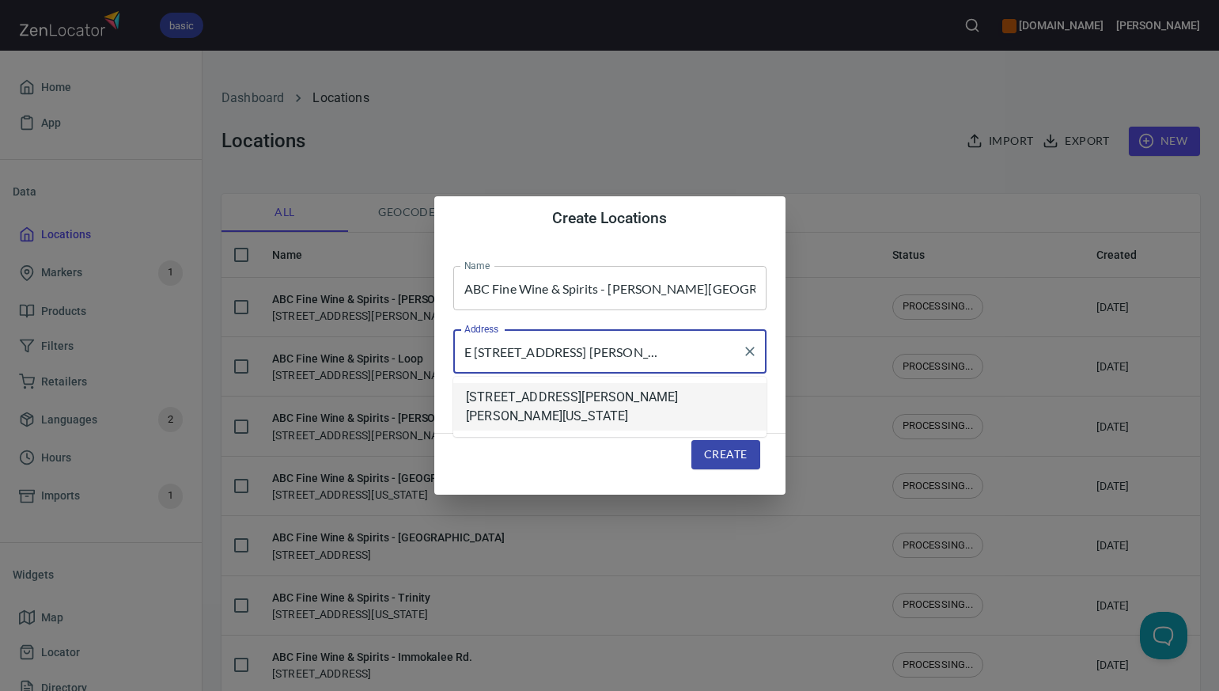
click at [666, 400] on li "[STREET_ADDRESS][PERSON_NAME][PERSON_NAME][US_STATE]" at bounding box center [609, 406] width 313 height 47
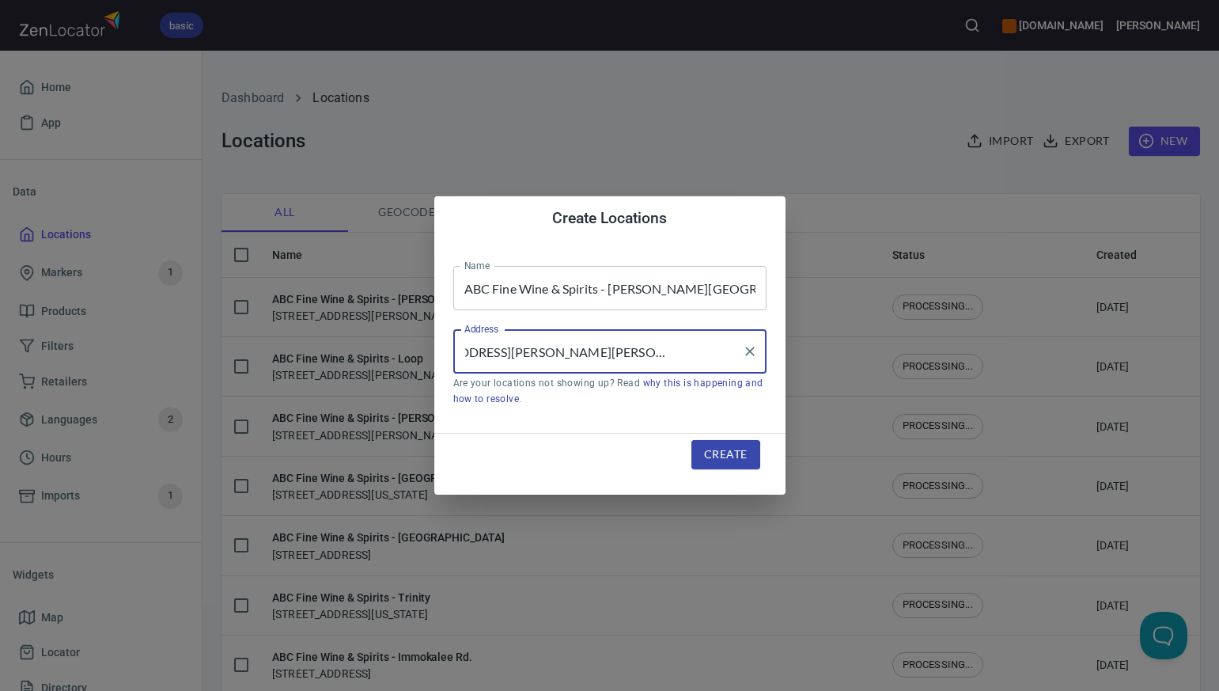
type input "[STREET_ADDRESS][PERSON_NAME][PERSON_NAME][US_STATE]"
click at [715, 453] on span "Create" at bounding box center [725, 455] width 43 height 20
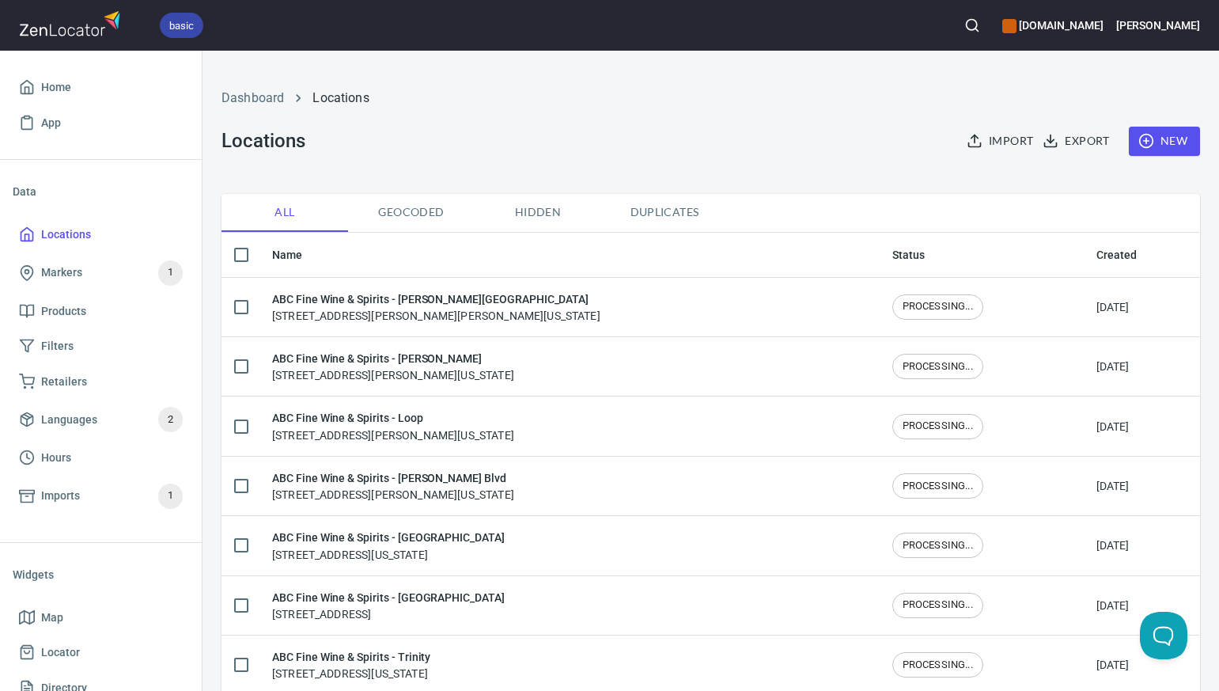
click at [1176, 139] on span "New" at bounding box center [1165, 141] width 46 height 20
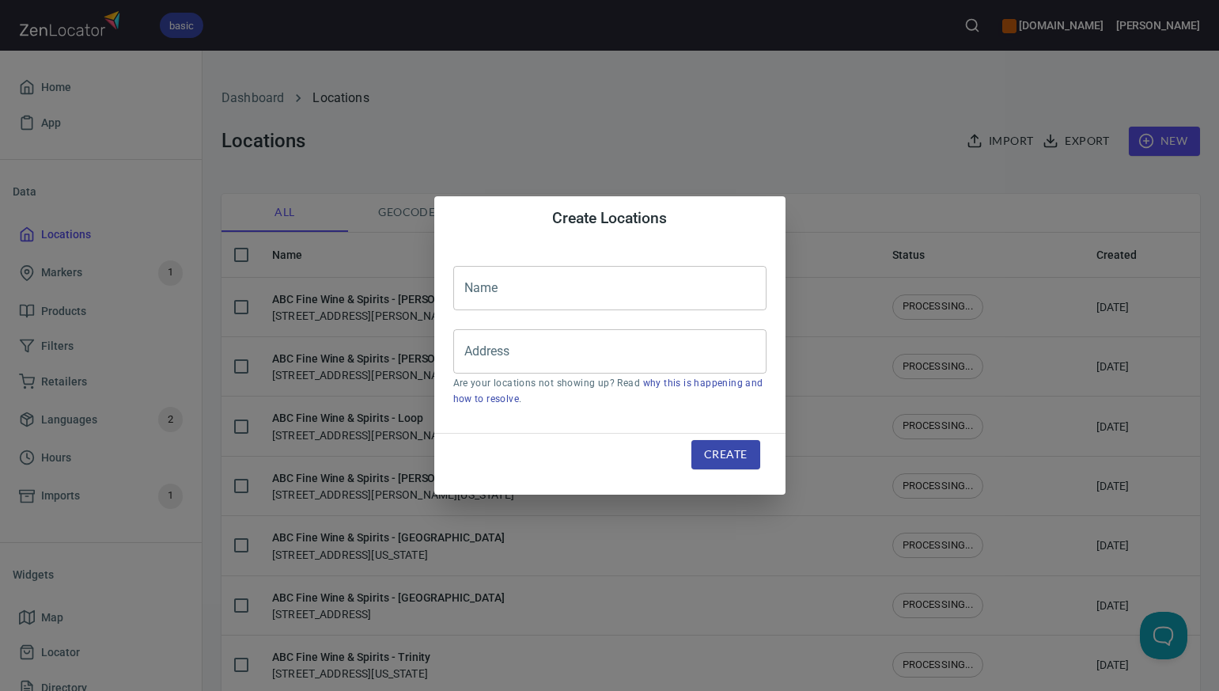
click at [484, 286] on input "text" at bounding box center [609, 288] width 313 height 44
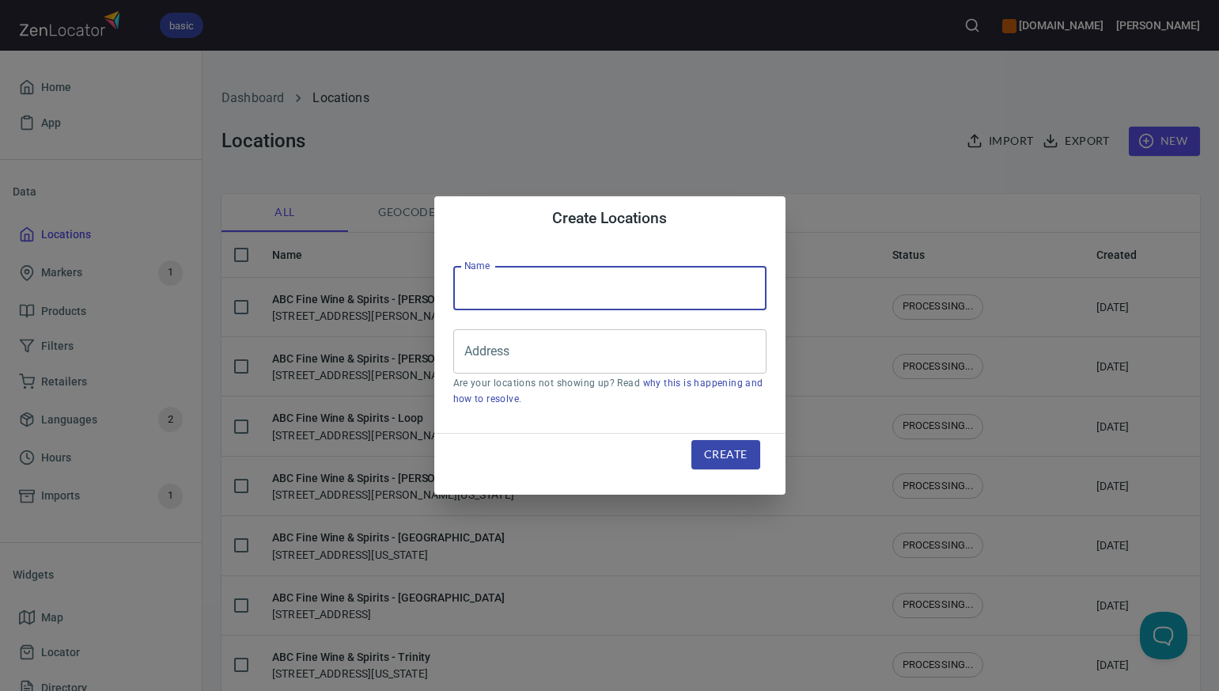
paste input "ABC Fine Wine & Spirits - [GEOGRAPHIC_DATA]"
type input "ABC Fine Wine & Spirits - [GEOGRAPHIC_DATA]"
click at [468, 358] on input "Address" at bounding box center [597, 351] width 275 height 30
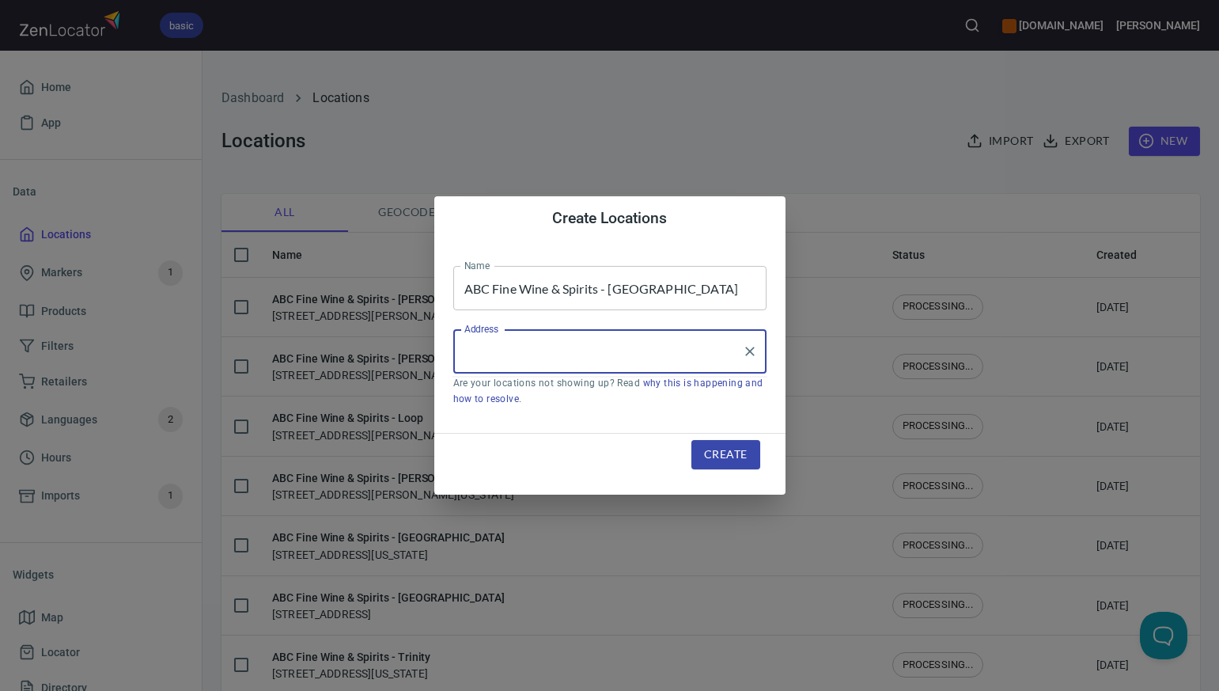
paste input "4250 TAMIAMI TRAIL PORT CHARLOTTE FL 33952-9211"
click at [642, 354] on input "4250 TAMIAMI TRAIL PORT CHARLOTTE FL 33952-9211" at bounding box center [597, 351] width 275 height 30
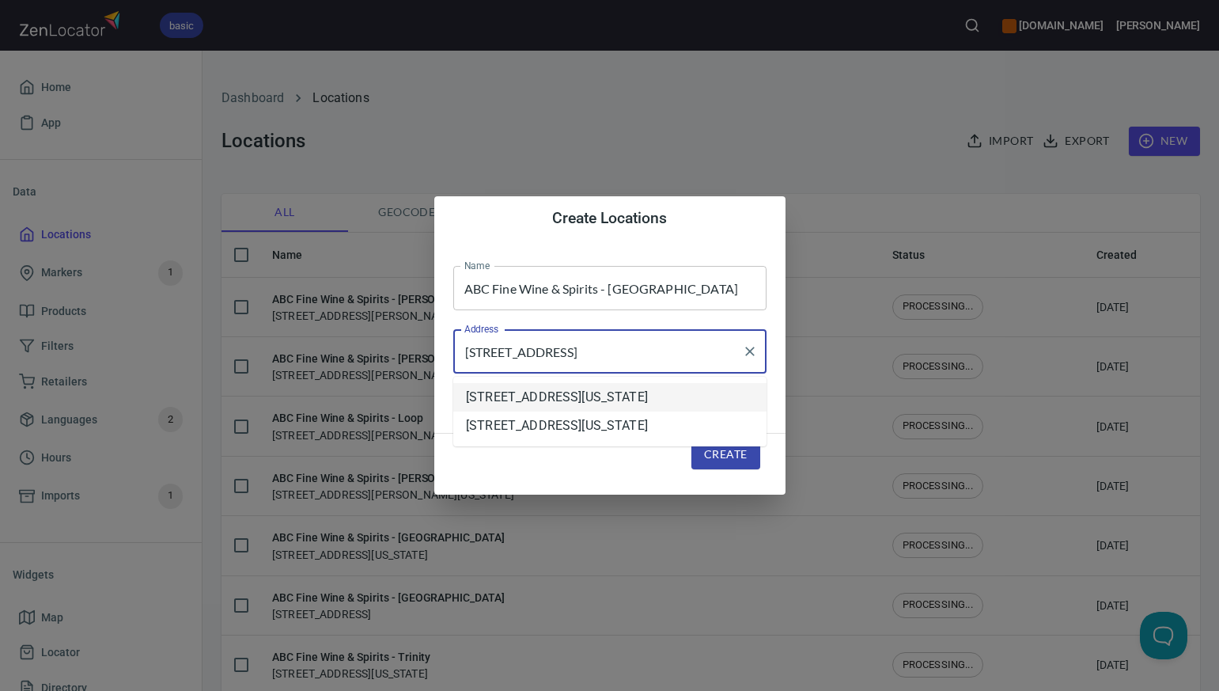
click at [574, 407] on li "[STREET_ADDRESS][US_STATE]" at bounding box center [609, 397] width 313 height 28
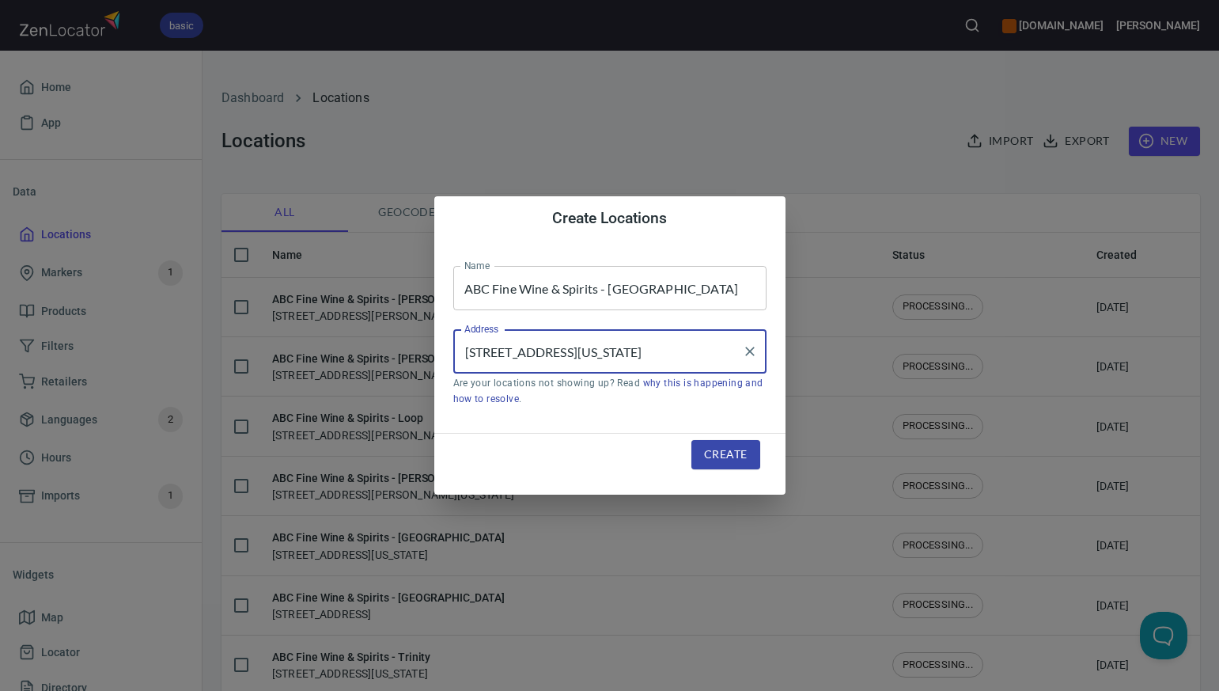
type input "[STREET_ADDRESS][US_STATE]"
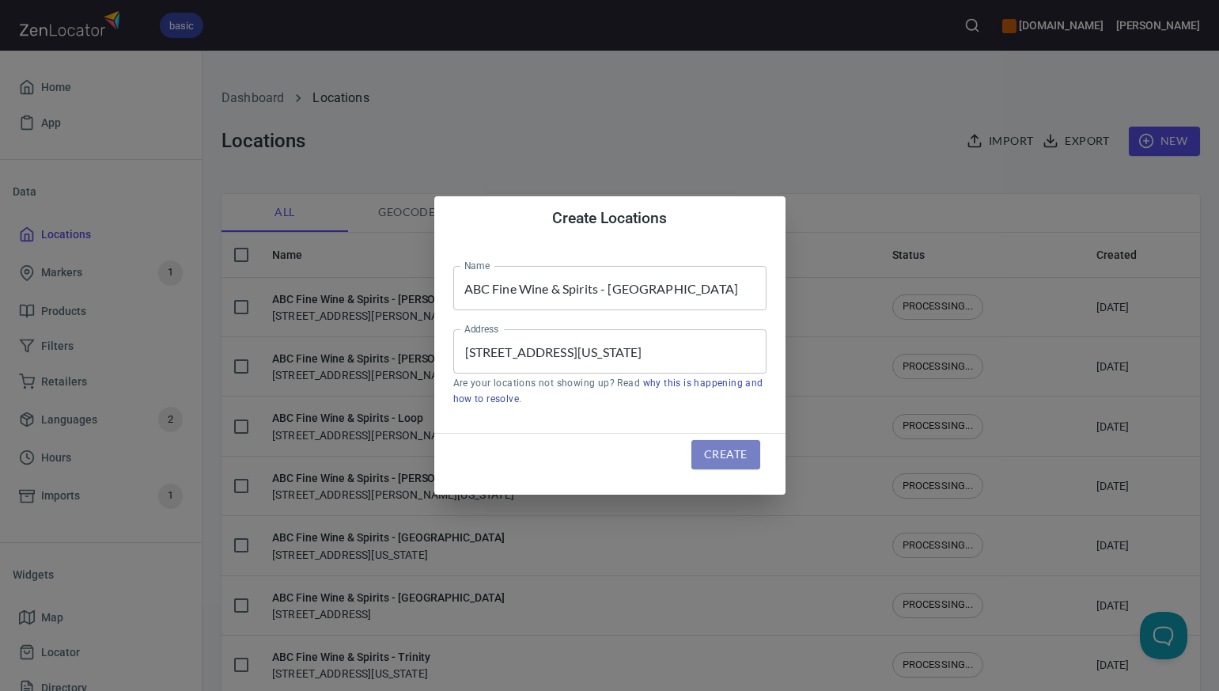
scroll to position [0, 0]
click at [718, 460] on span "Create" at bounding box center [725, 455] width 43 height 20
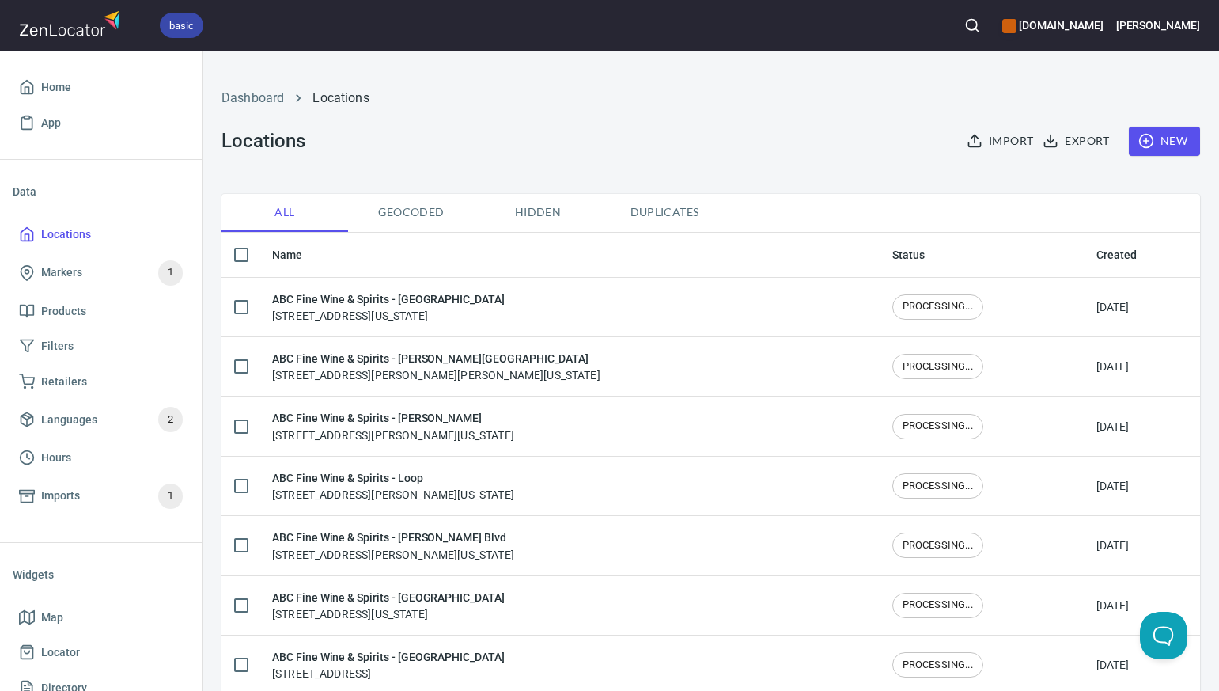
click at [1168, 134] on span "New" at bounding box center [1165, 141] width 46 height 20
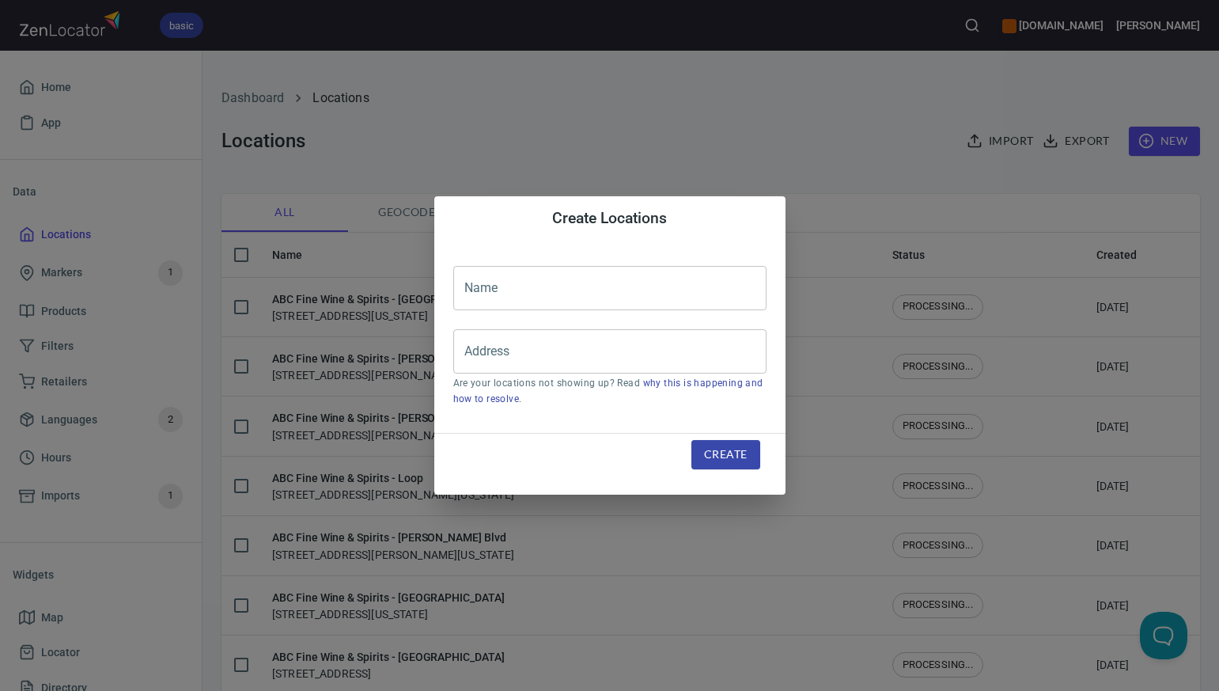
click at [481, 285] on input "text" at bounding box center [609, 288] width 313 height 44
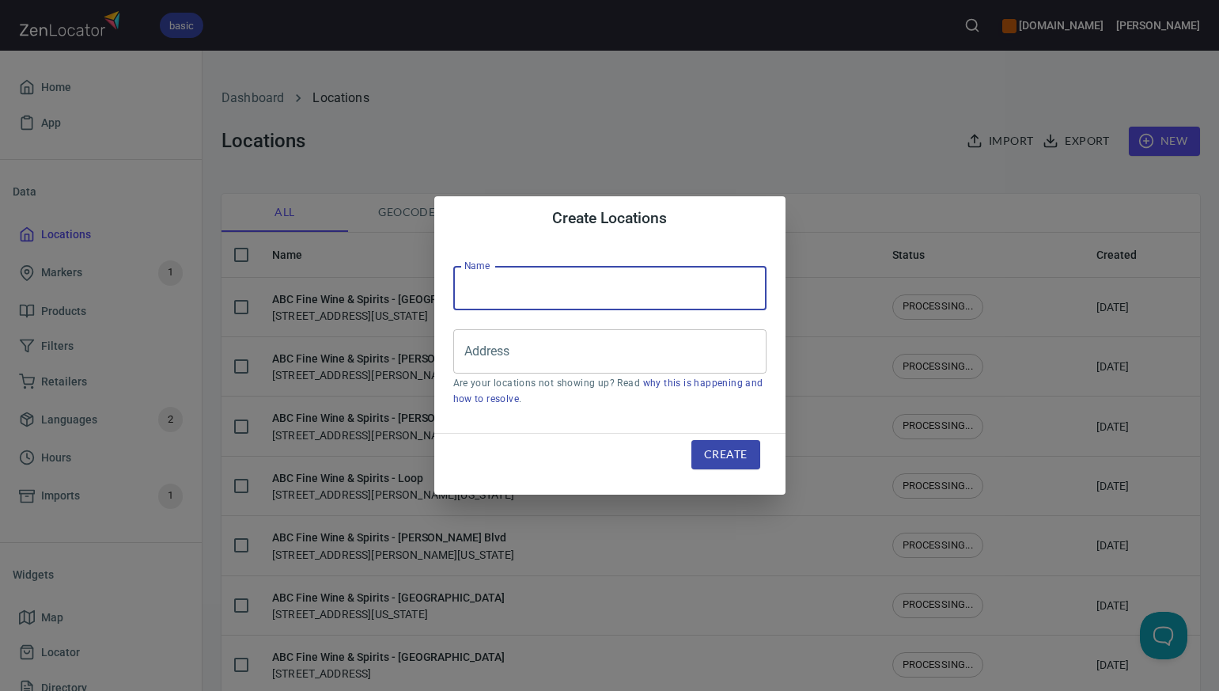
paste input "ABC Fine Wine & Spirits - [GEOGRAPHIC_DATA]/[US_STATE]"
type input "ABC Fine Wine & Spirits - [GEOGRAPHIC_DATA]/[US_STATE]"
click at [473, 360] on input "Address" at bounding box center [597, 351] width 275 height 30
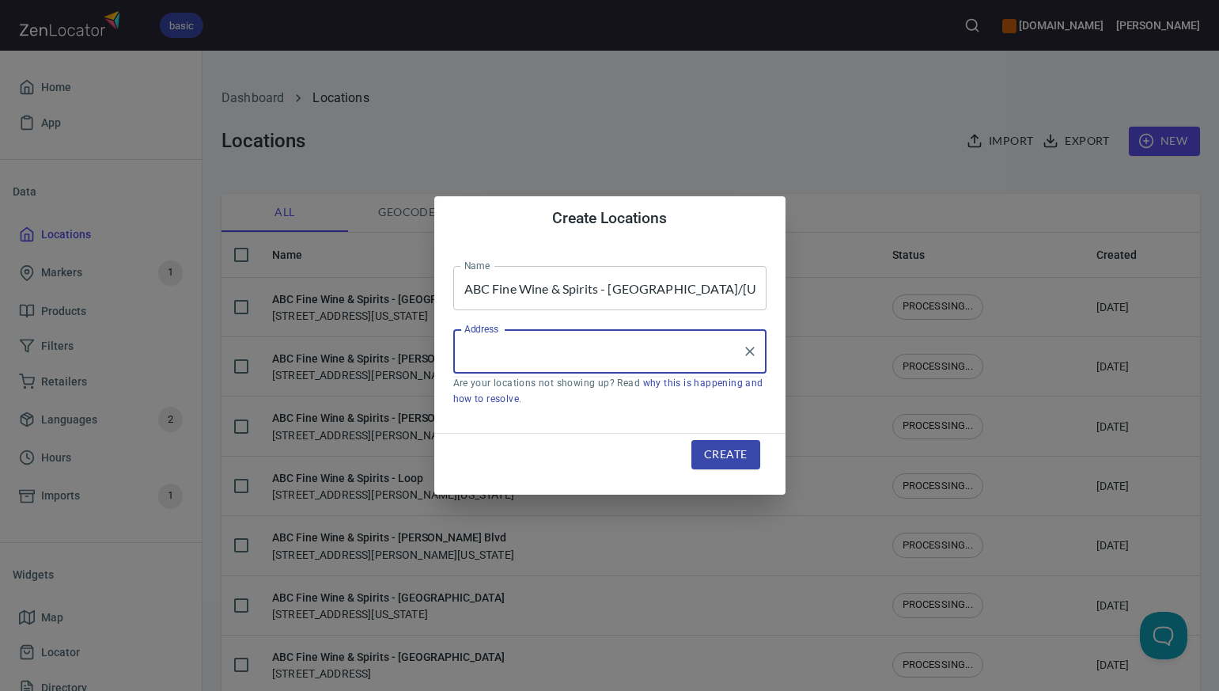
paste input "2726 S. ORANGE AVE. ORLANDO FL 32806-5402"
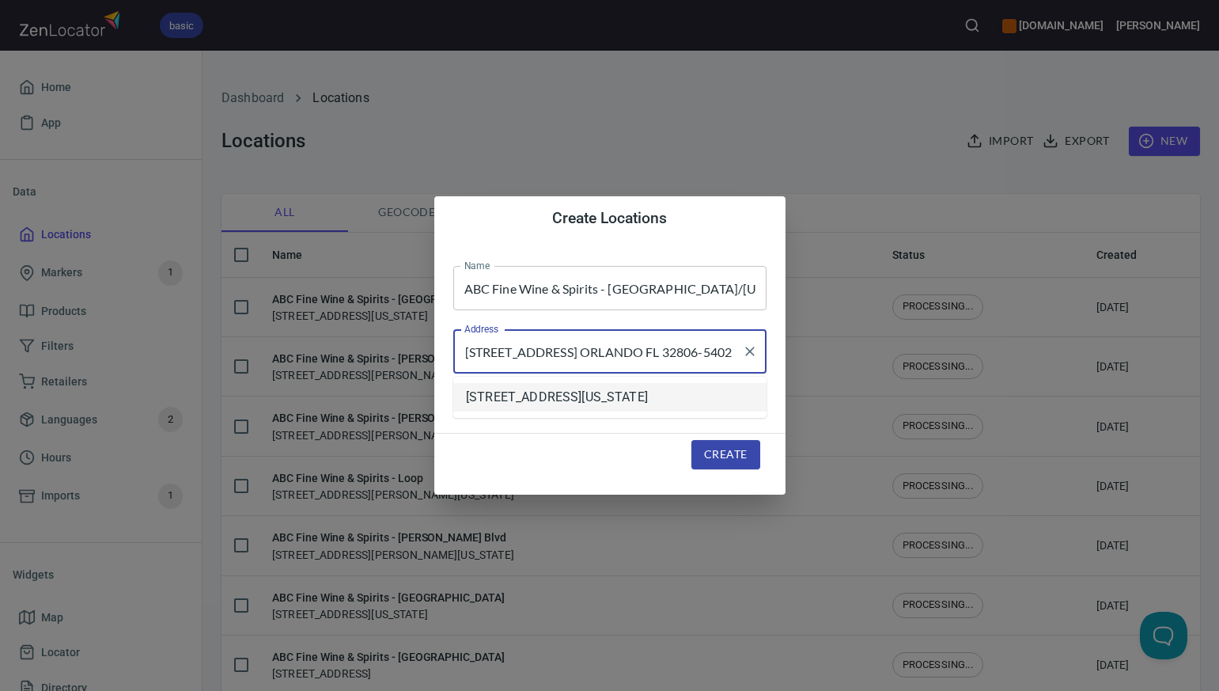
click at [498, 411] on li "[STREET_ADDRESS][US_STATE]" at bounding box center [609, 397] width 313 height 28
type input "[STREET_ADDRESS][US_STATE]"
click at [720, 458] on span "Create" at bounding box center [725, 455] width 43 height 20
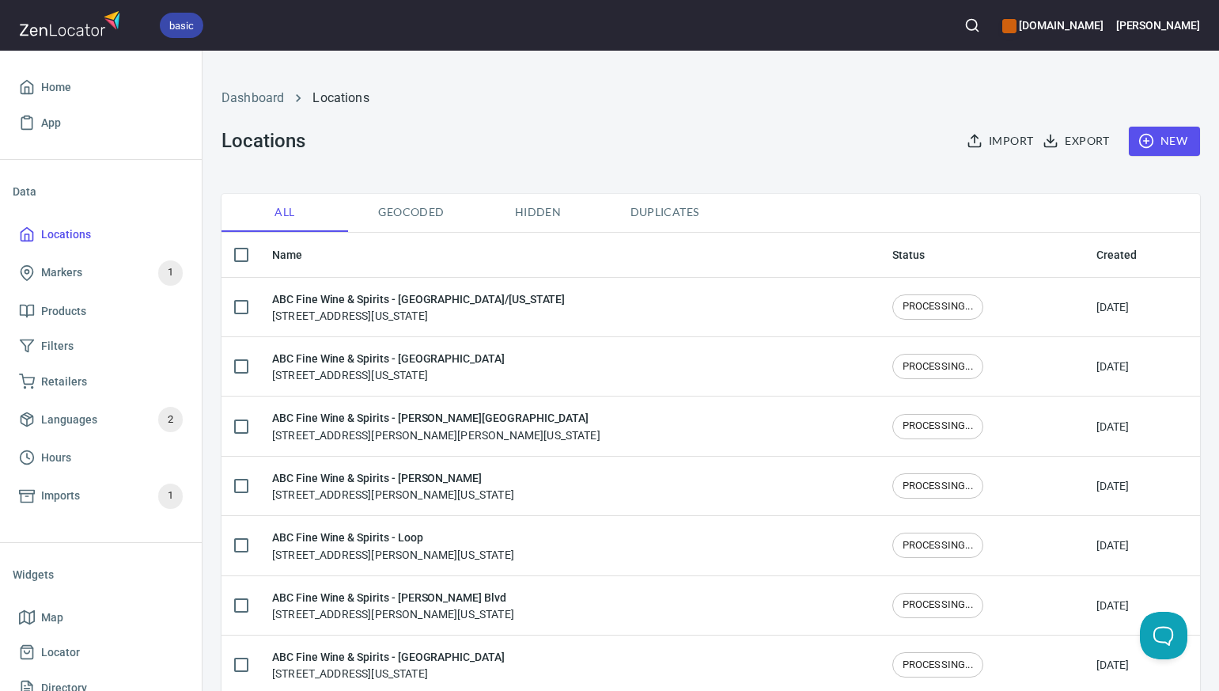
click at [1172, 142] on span "New" at bounding box center [1165, 141] width 46 height 20
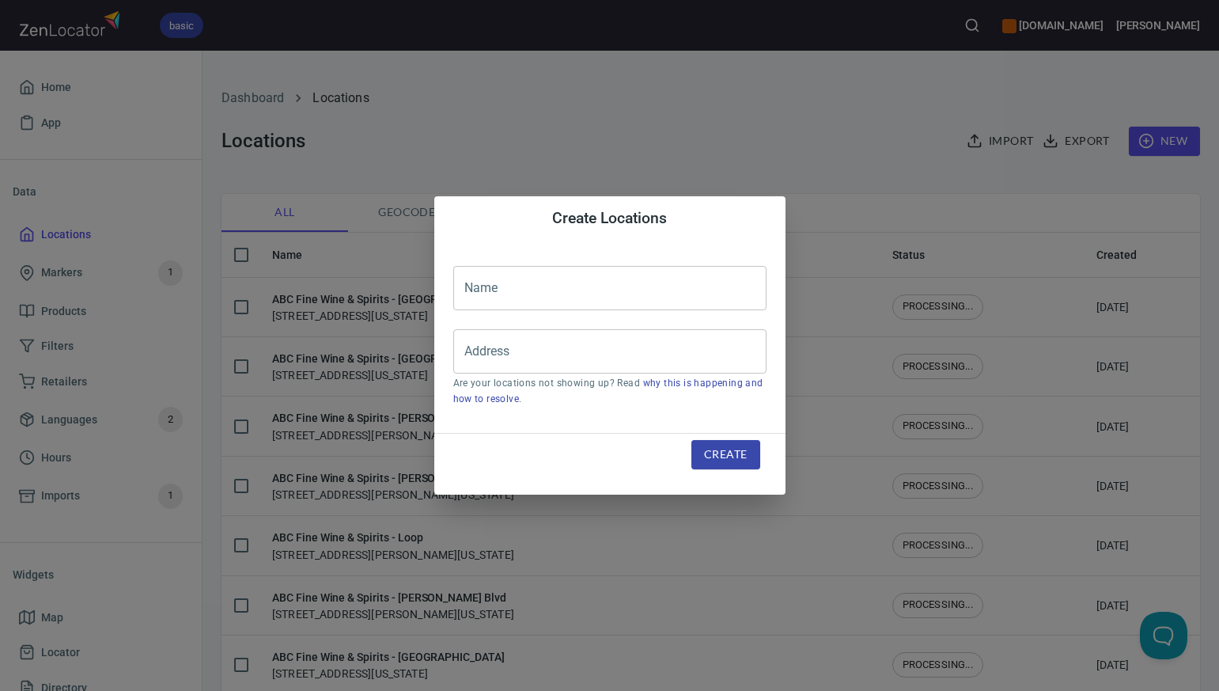
click at [478, 291] on input "text" at bounding box center [609, 288] width 313 height 44
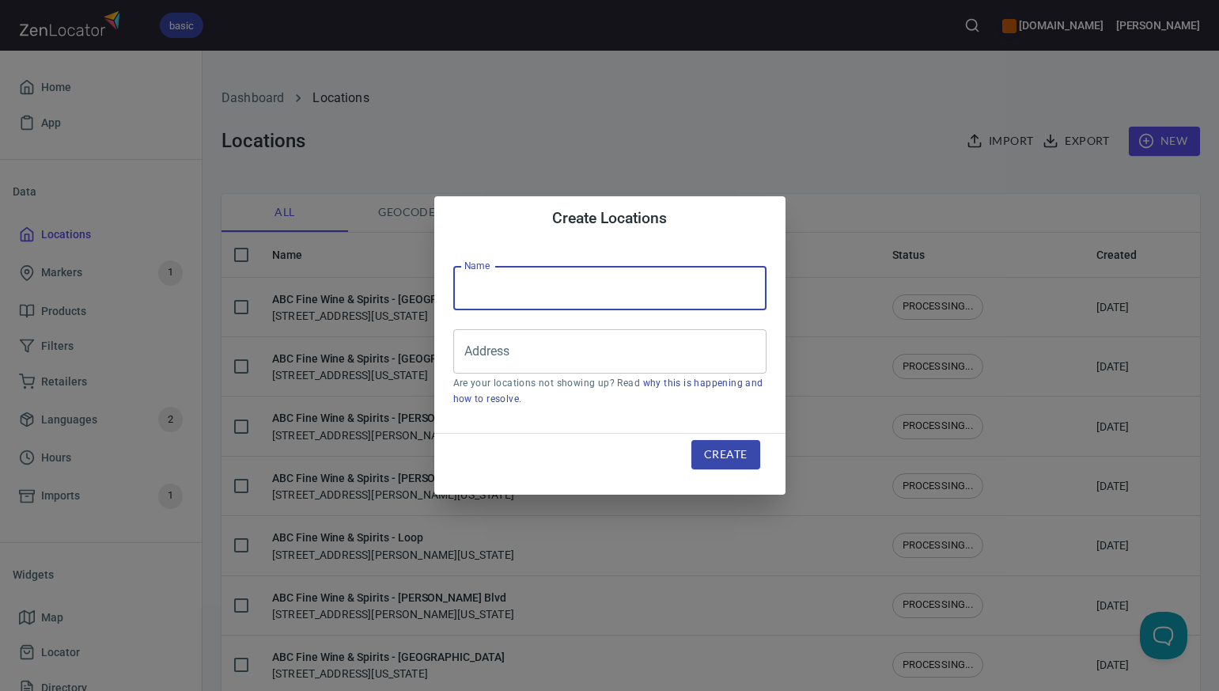
paste input "ABC Fine Wine & Spirits - Pompano"
type input "ABC Fine Wine & Spirits - Pompano"
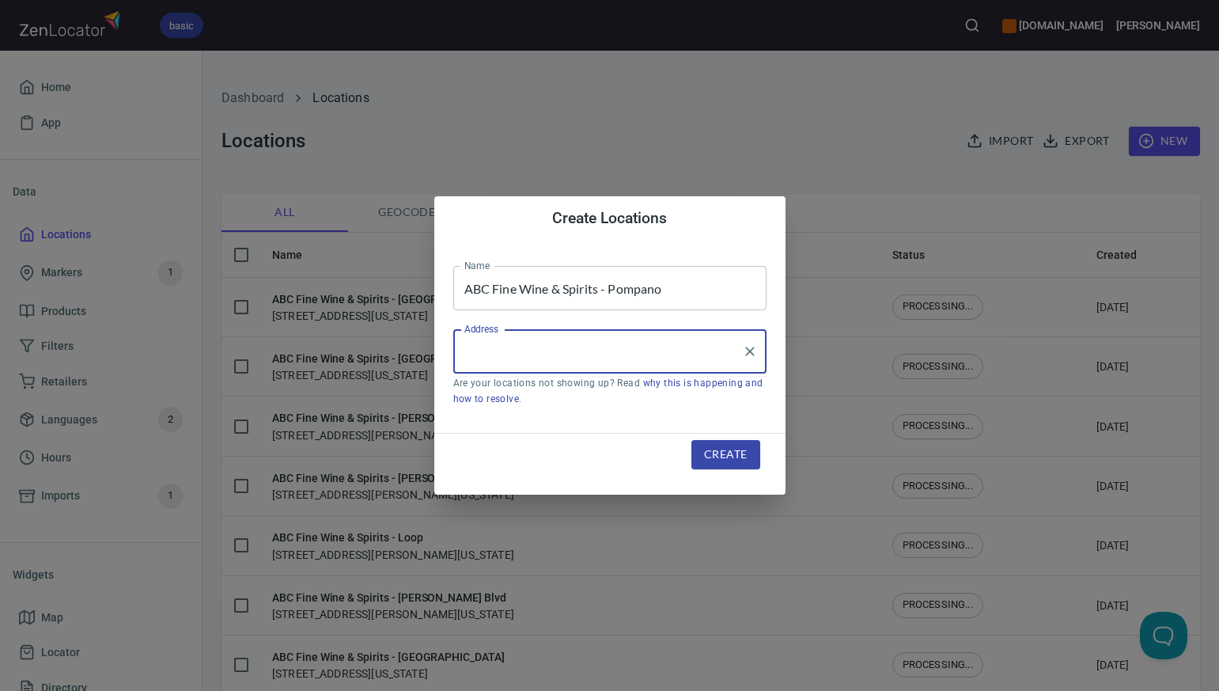
click at [470, 354] on input "Address" at bounding box center [597, 351] width 275 height 30
paste input "1350 NE 23RD STREET POMPANO BEACH FL 33062-2401"
click at [520, 399] on li "[STREET_ADDRESS][US_STATE]" at bounding box center [609, 397] width 313 height 28
type input "[STREET_ADDRESS][US_STATE]"
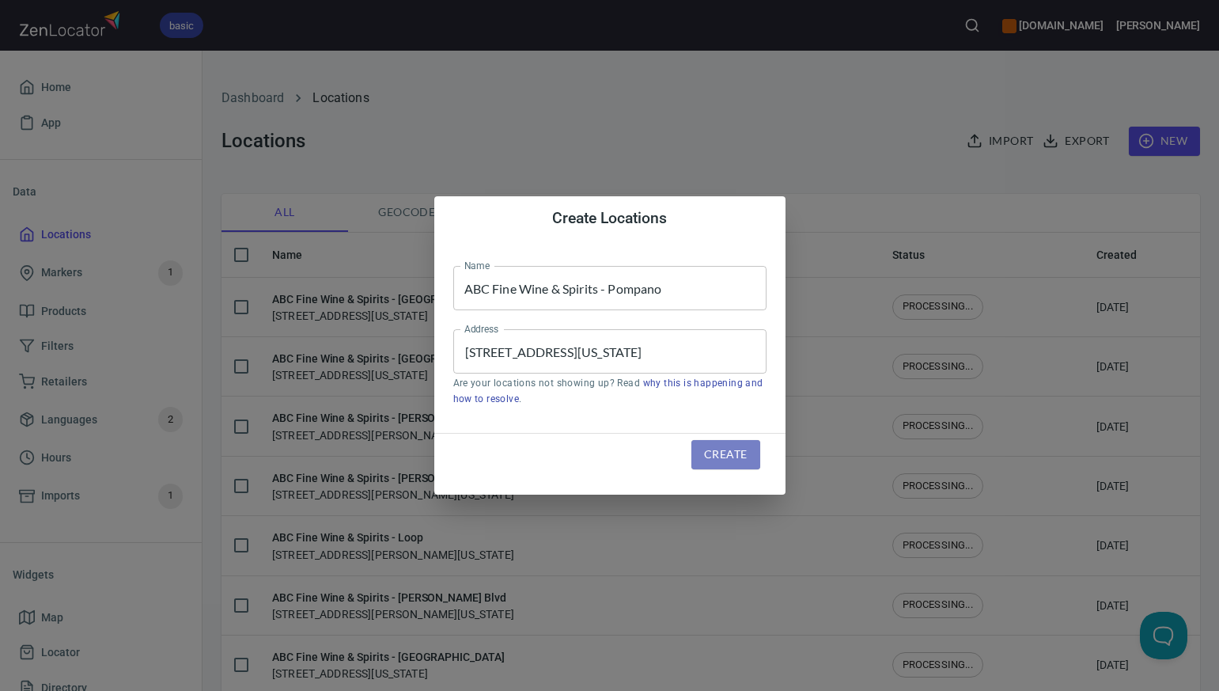
click at [724, 457] on span "Create" at bounding box center [725, 455] width 43 height 20
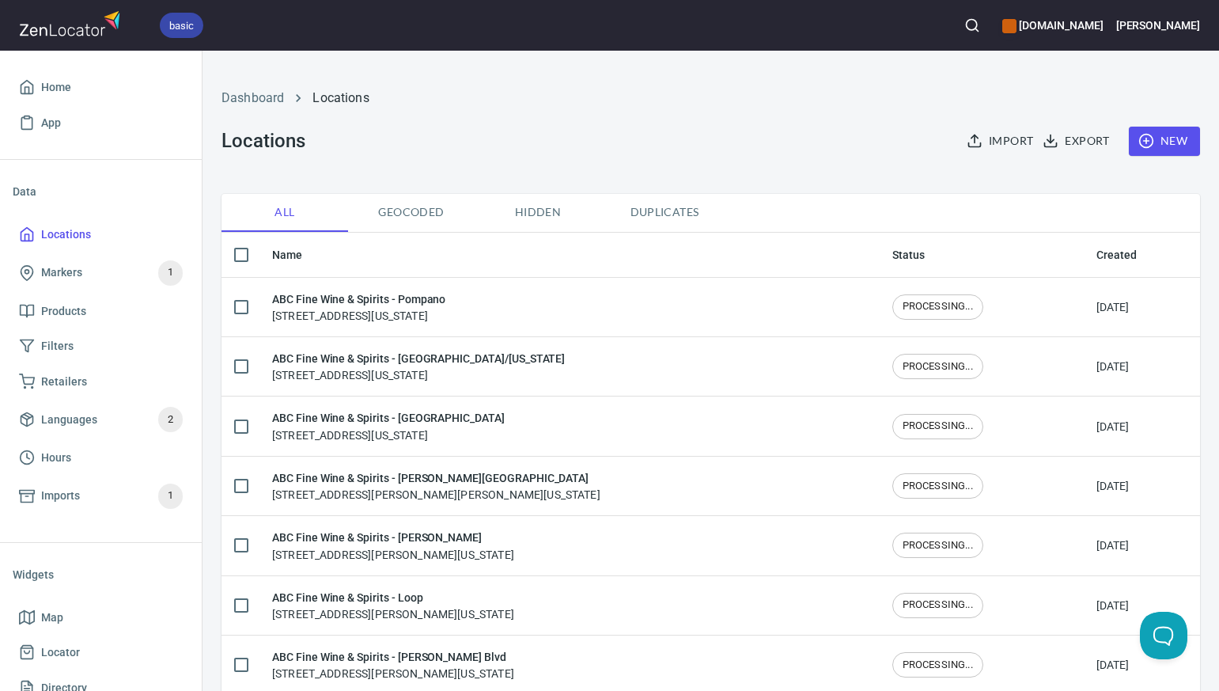
click at [1181, 138] on span "New" at bounding box center [1165, 141] width 46 height 20
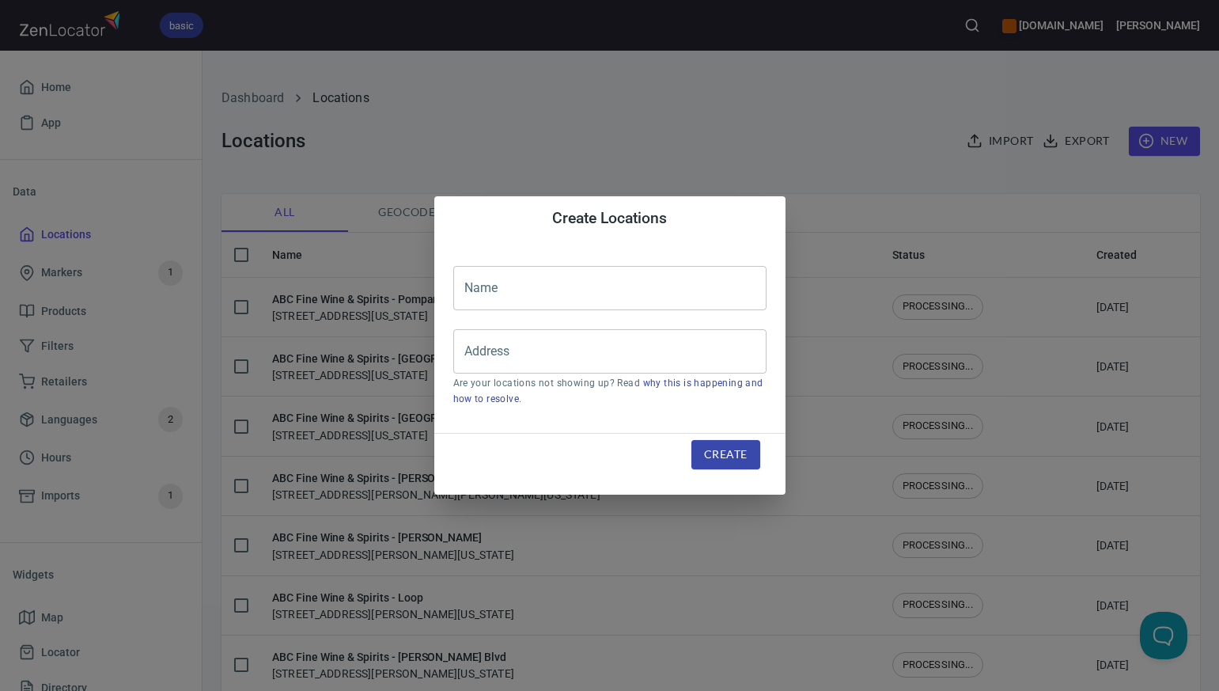
click at [488, 293] on input "text" at bounding box center [609, 288] width 313 height 44
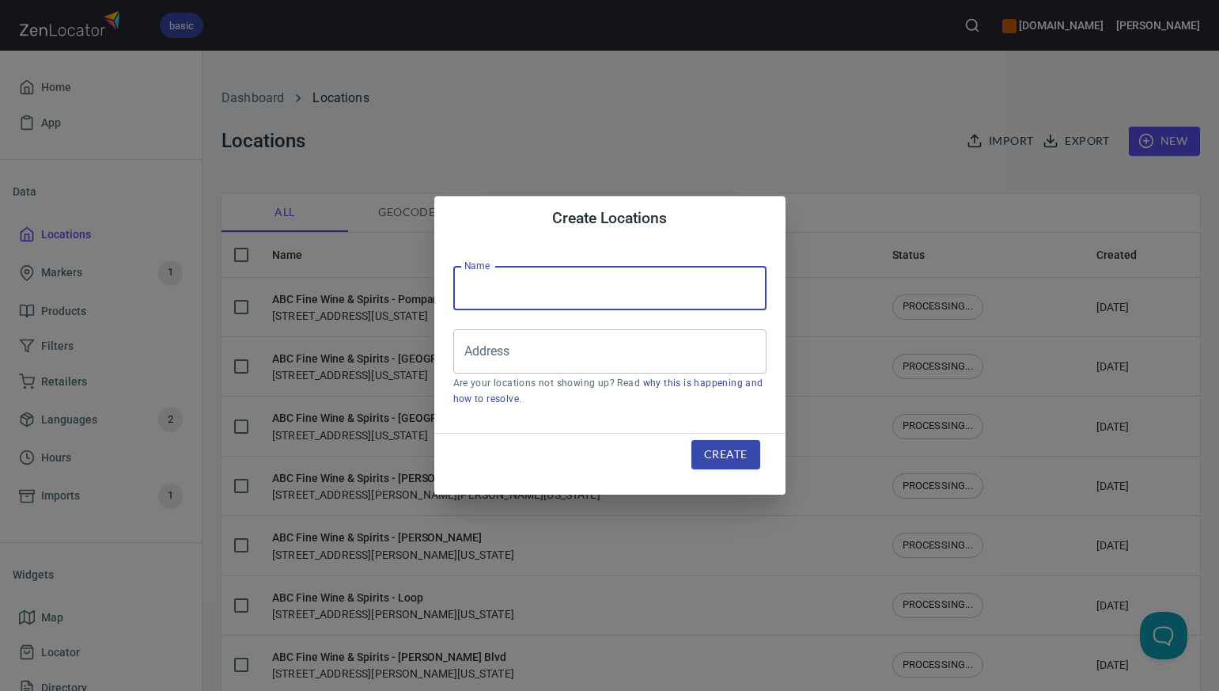
paste input "ABC Fine Wine & Spirits - US 41 [GEOGRAPHIC_DATA]"
type input "ABC Fine Wine & Spirits - US 41 [GEOGRAPHIC_DATA]"
click at [504, 351] on input "Address" at bounding box center [597, 351] width 275 height 30
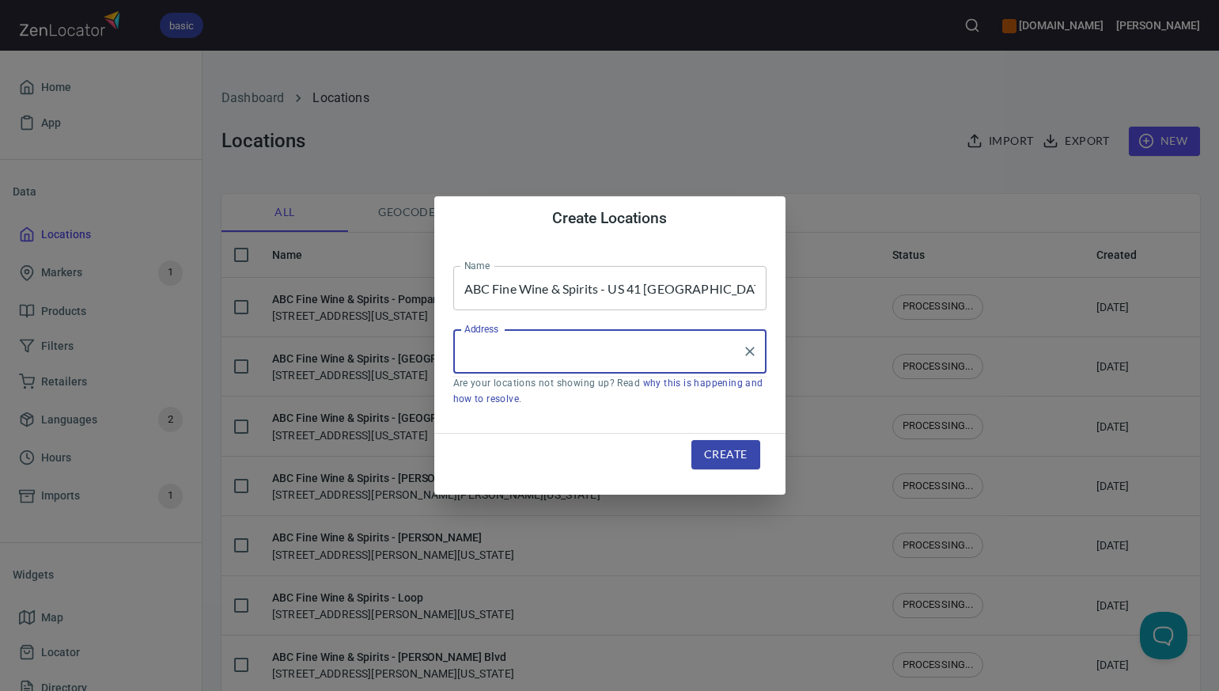
paste input "2755 EAST TAMIAMI TRAIL NAPLES FL 34112-5708"
click at [533, 401] on li "[STREET_ADDRESS][US_STATE]" at bounding box center [609, 397] width 313 height 28
type input "[STREET_ADDRESS][US_STATE]"
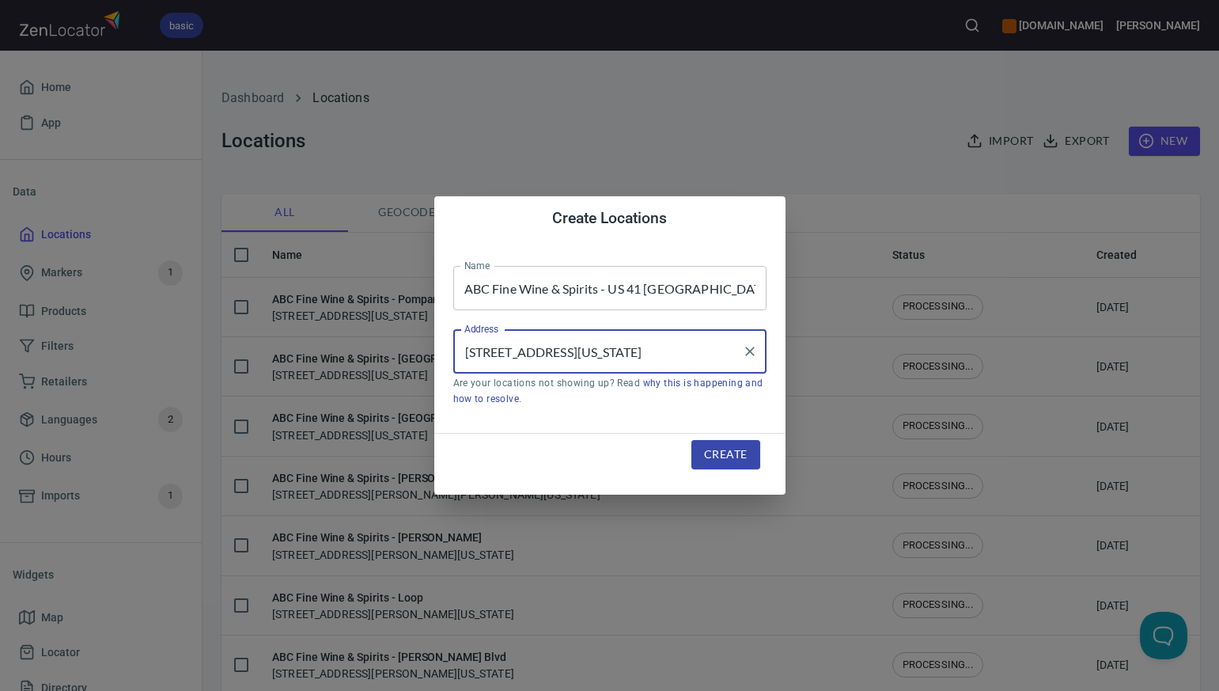
click at [725, 456] on span "Create" at bounding box center [725, 455] width 43 height 20
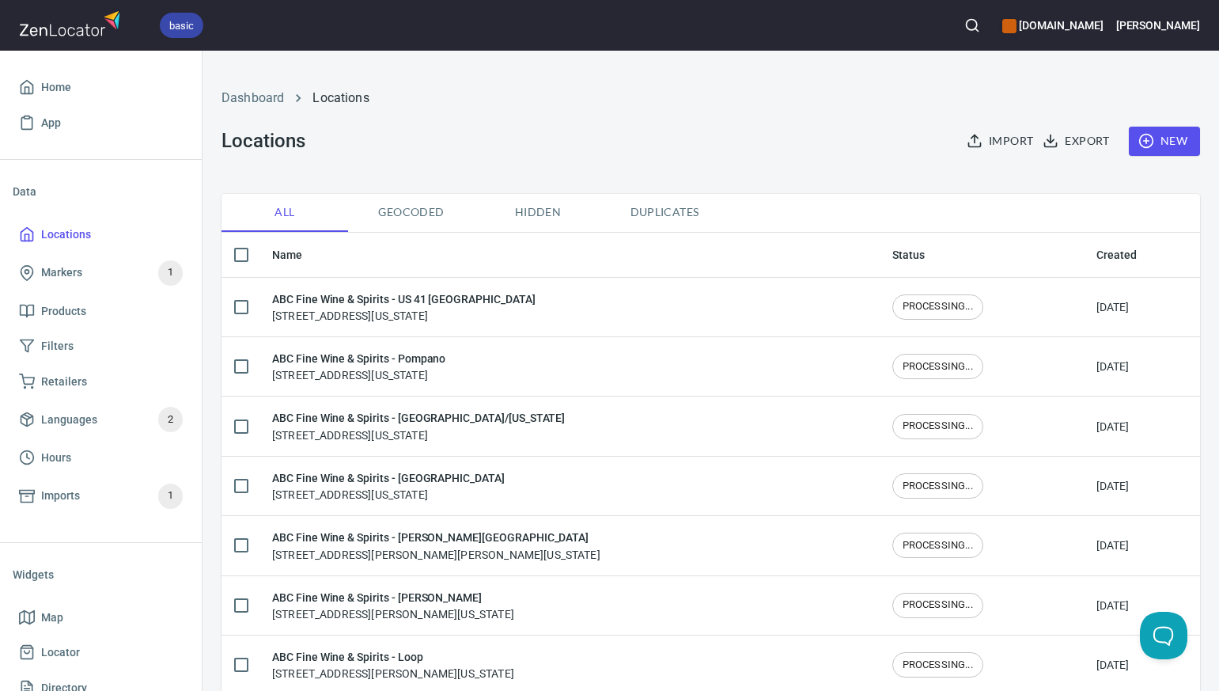
click at [1177, 142] on span "New" at bounding box center [1165, 141] width 46 height 20
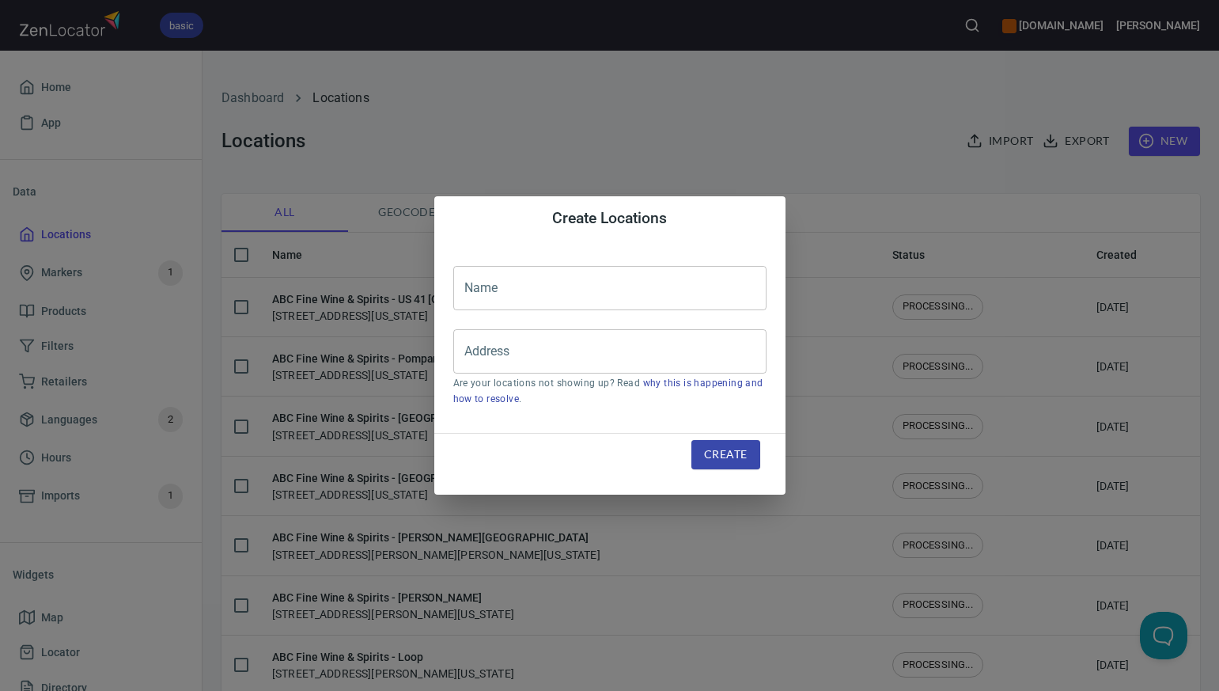
click at [477, 284] on input "text" at bounding box center [609, 288] width 313 height 44
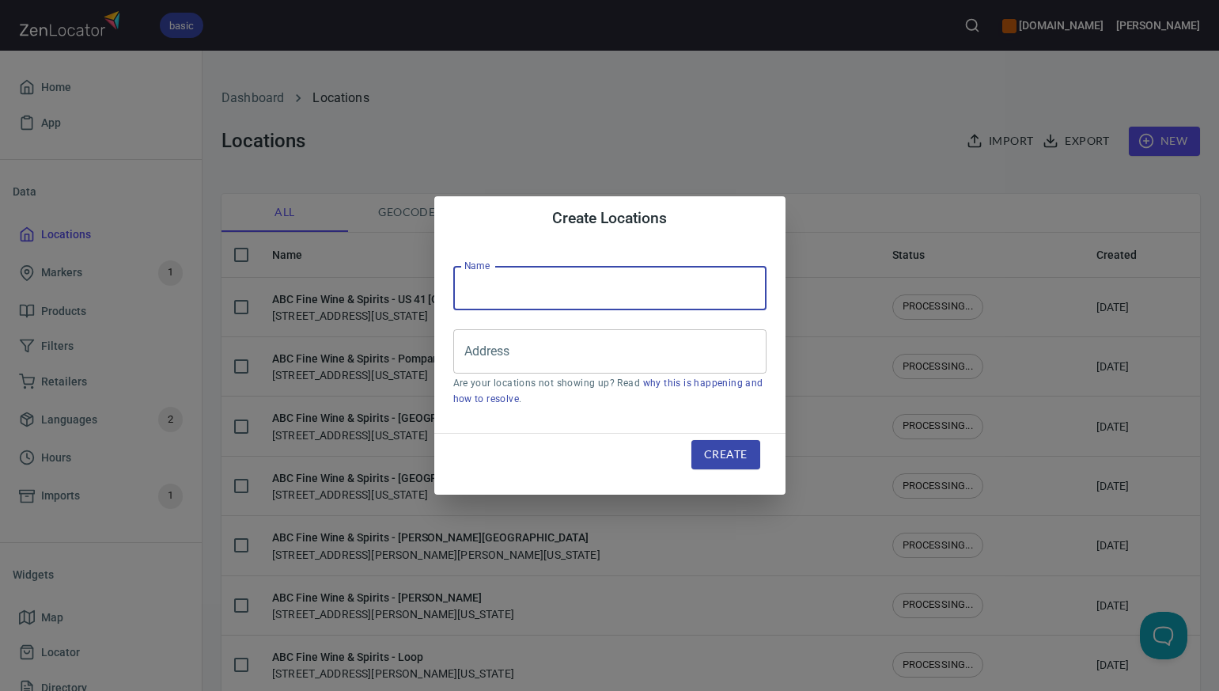
paste input "ABC Fine Wine & Spirits - Jupiter"
type input "ABC Fine Wine & Spirits - Jupiter"
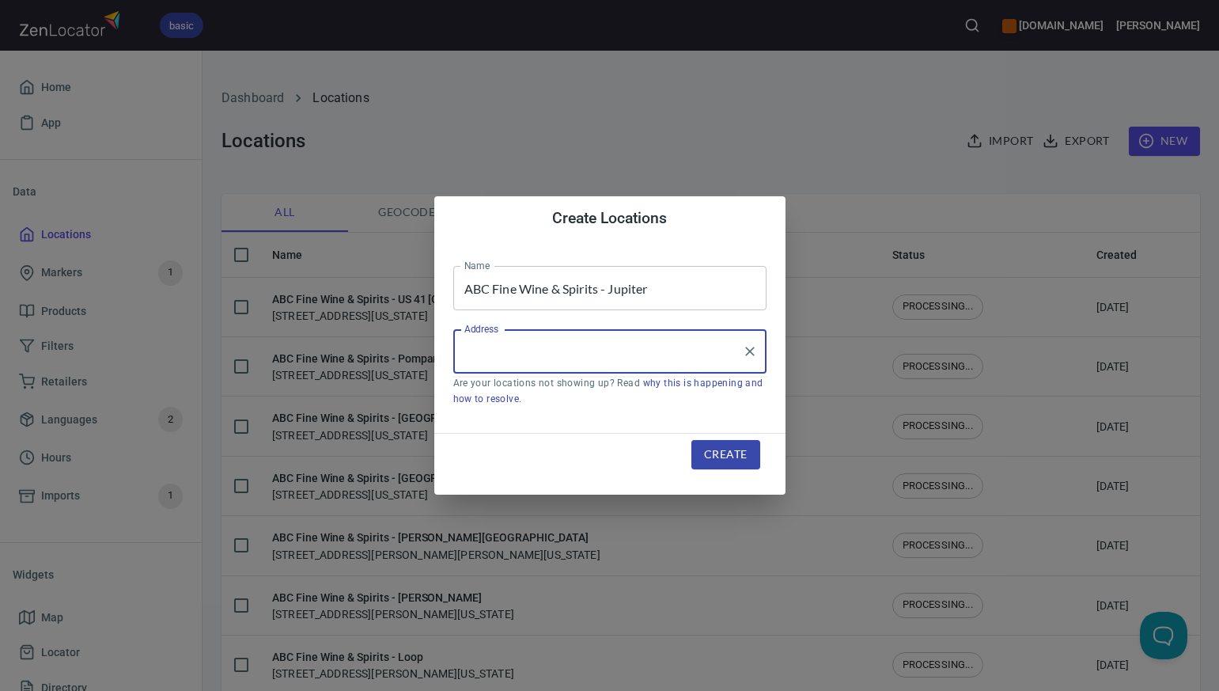
click at [472, 354] on input "Address" at bounding box center [597, 351] width 275 height 30
paste input "1260 W INDIANTOWN ROAD JUPITER FL 33458-3906"
click at [532, 400] on li "[STREET_ADDRESS][US_STATE]" at bounding box center [609, 397] width 313 height 28
type input "[STREET_ADDRESS][US_STATE]"
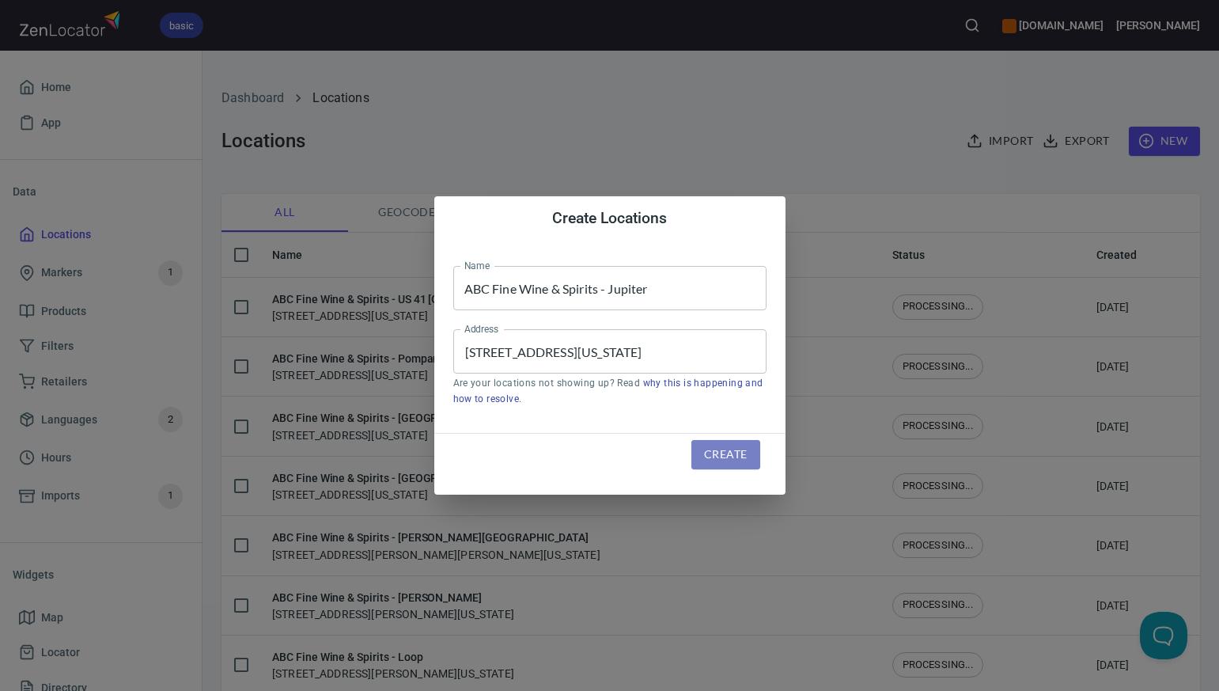
click at [737, 454] on span "Create" at bounding box center [725, 455] width 43 height 20
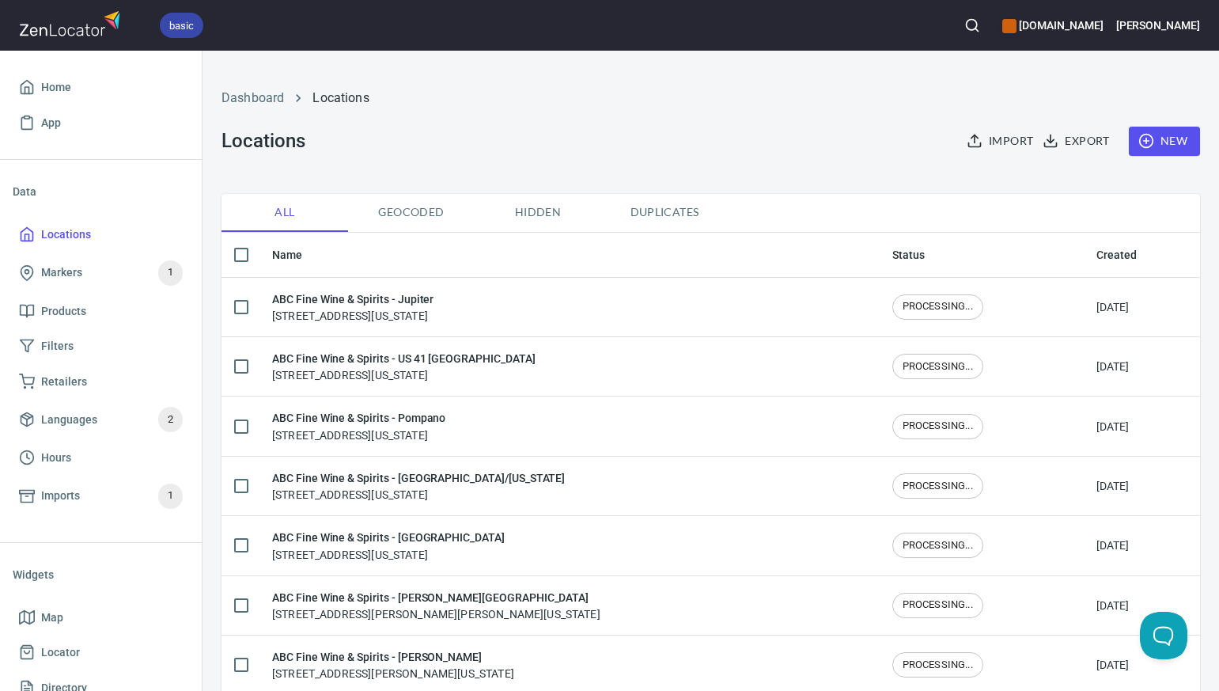
click at [1181, 143] on span "New" at bounding box center [1165, 141] width 46 height 20
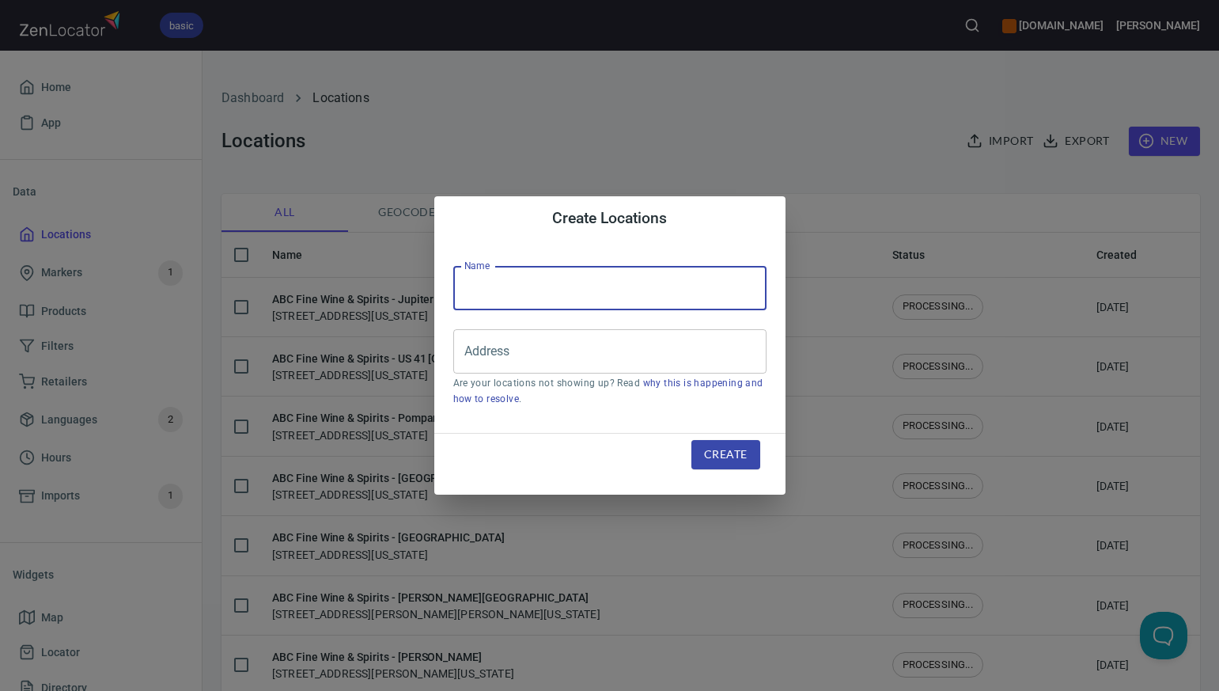
click at [483, 289] on input "text" at bounding box center [609, 288] width 313 height 44
paste input "ABC Fine Wine & Spirits - Pembroke Pines"
type input "ABC Fine Wine & Spirits - Pembroke Pines"
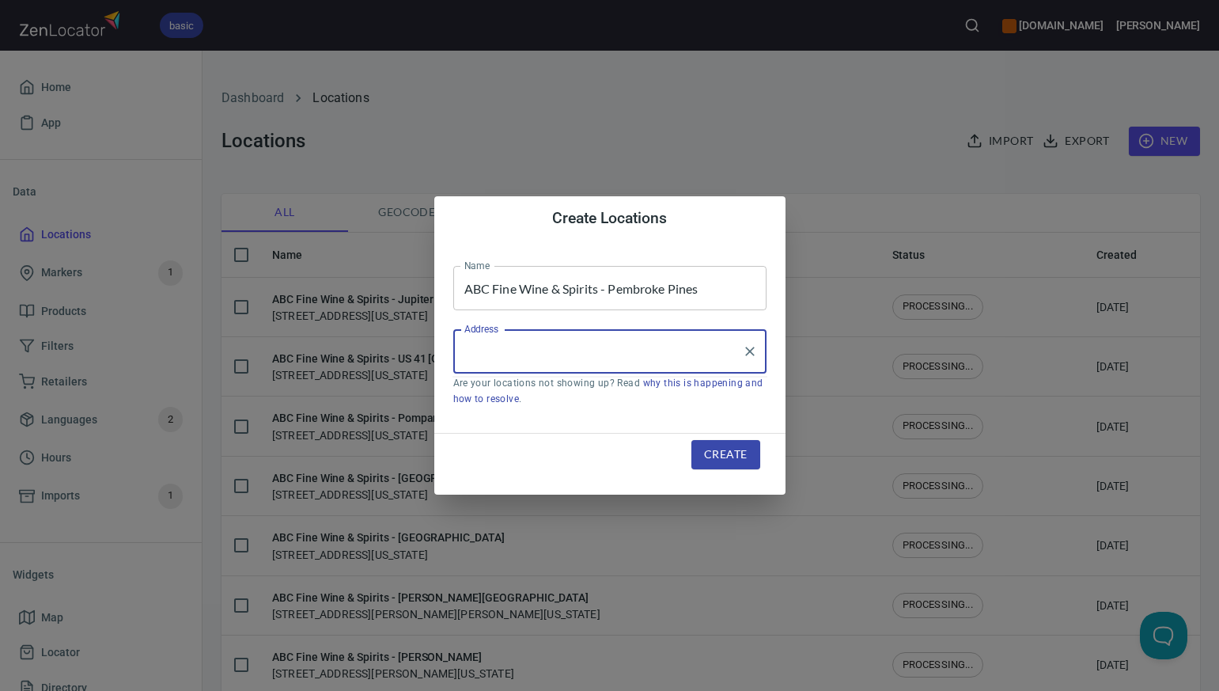
click at [472, 358] on input "Address" at bounding box center [597, 351] width 275 height 30
paste input "10798 PINES BLVD PEMBROKE PINES FL 33026-3905"
click at [538, 404] on li "[STREET_ADDRESS][US_STATE]" at bounding box center [609, 397] width 313 height 28
type input "[STREET_ADDRESS][US_STATE]"
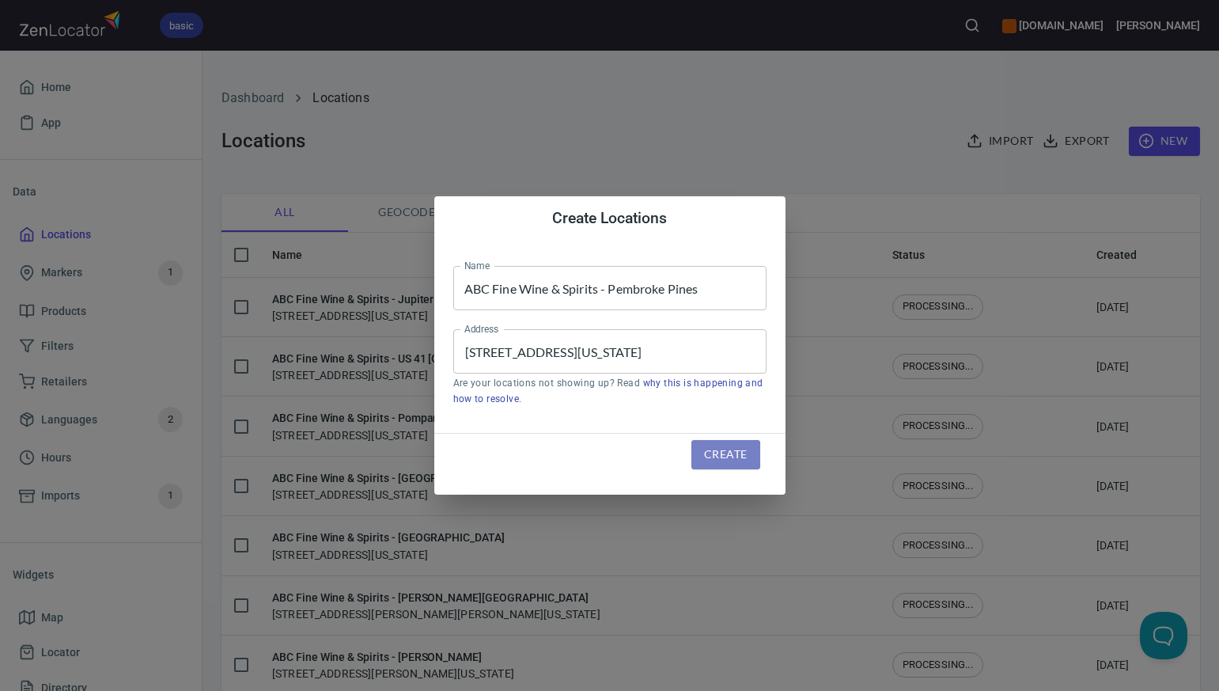
click at [727, 456] on span "Create" at bounding box center [725, 455] width 43 height 20
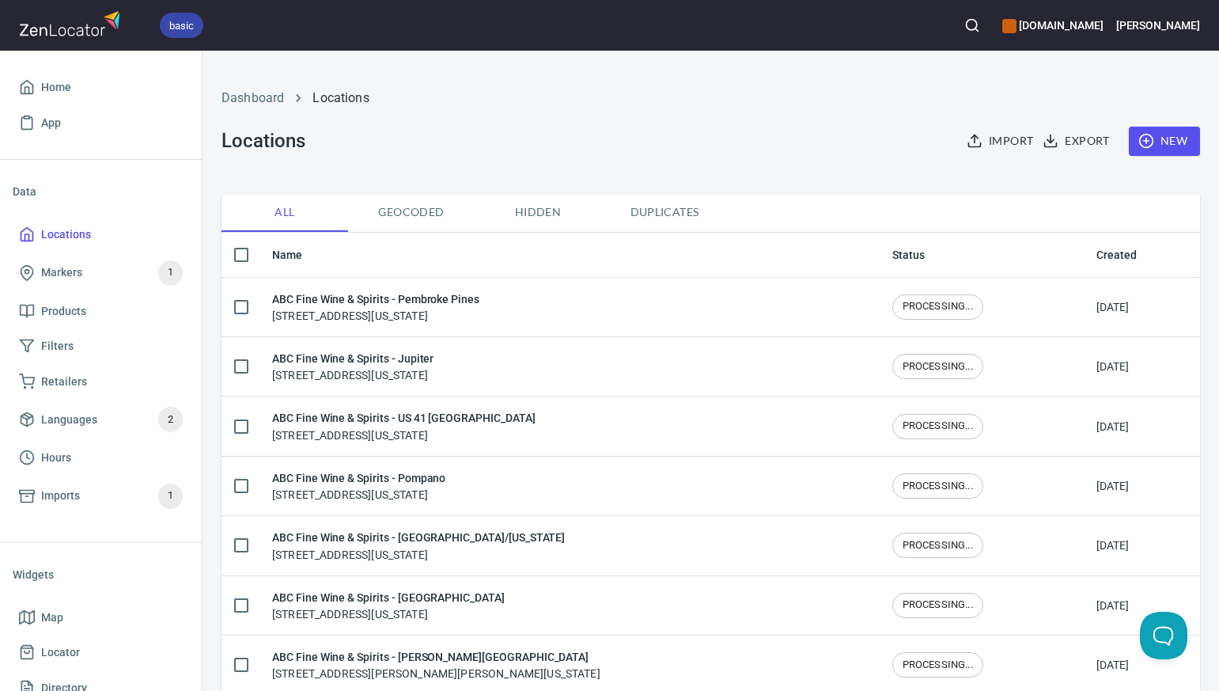
click at [1178, 138] on span "New" at bounding box center [1165, 141] width 46 height 20
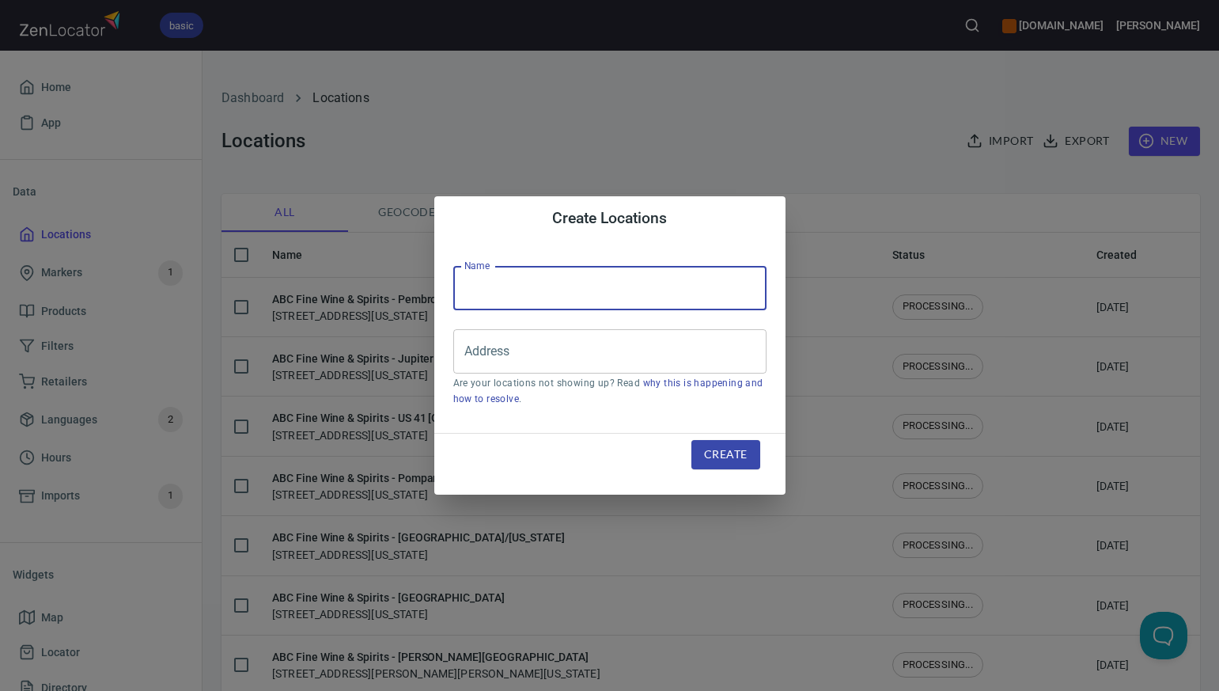
click at [476, 290] on input "text" at bounding box center [609, 288] width 313 height 44
paste input "ABC Fine Wine & Spirits - [PERSON_NAME][GEOGRAPHIC_DATA]"
type input "ABC Fine Wine & Spirits - [PERSON_NAME][GEOGRAPHIC_DATA]"
click at [460, 354] on input "Address" at bounding box center [597, 351] width 275 height 30
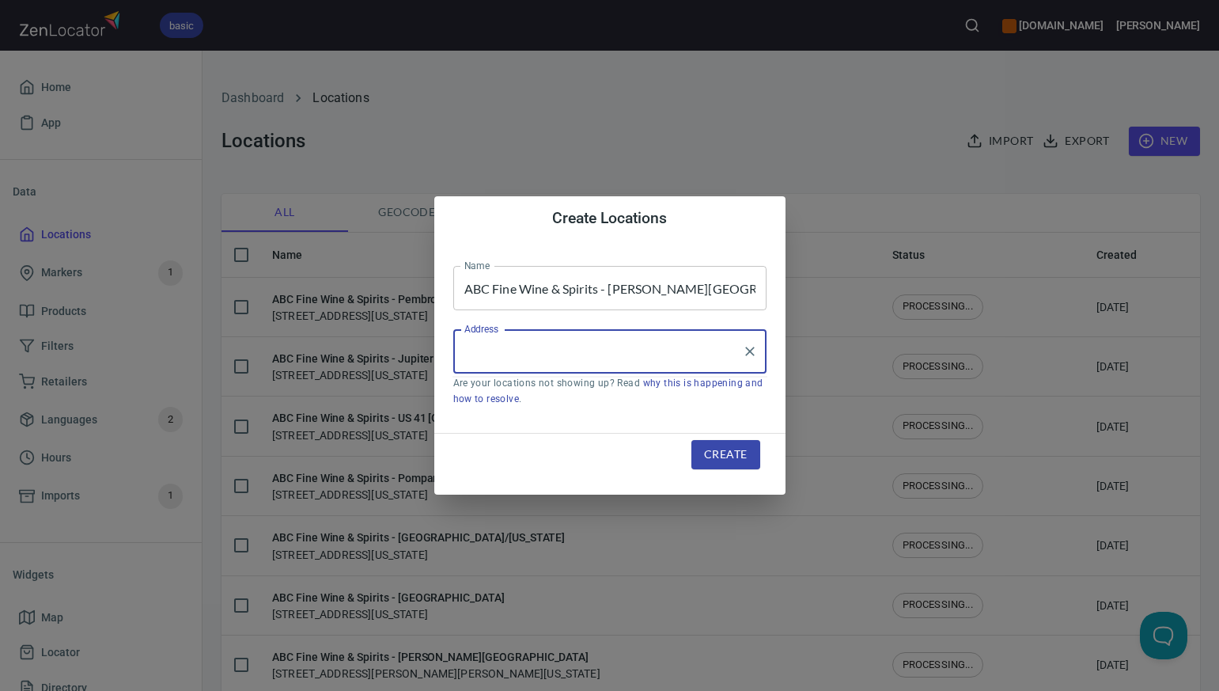
paste input "259 HARPER LN. ST. JOHNS FL 32259"
click at [624, 353] on input "259 HARPER LN. ST. JOHNS FL 32259" at bounding box center [597, 351] width 275 height 30
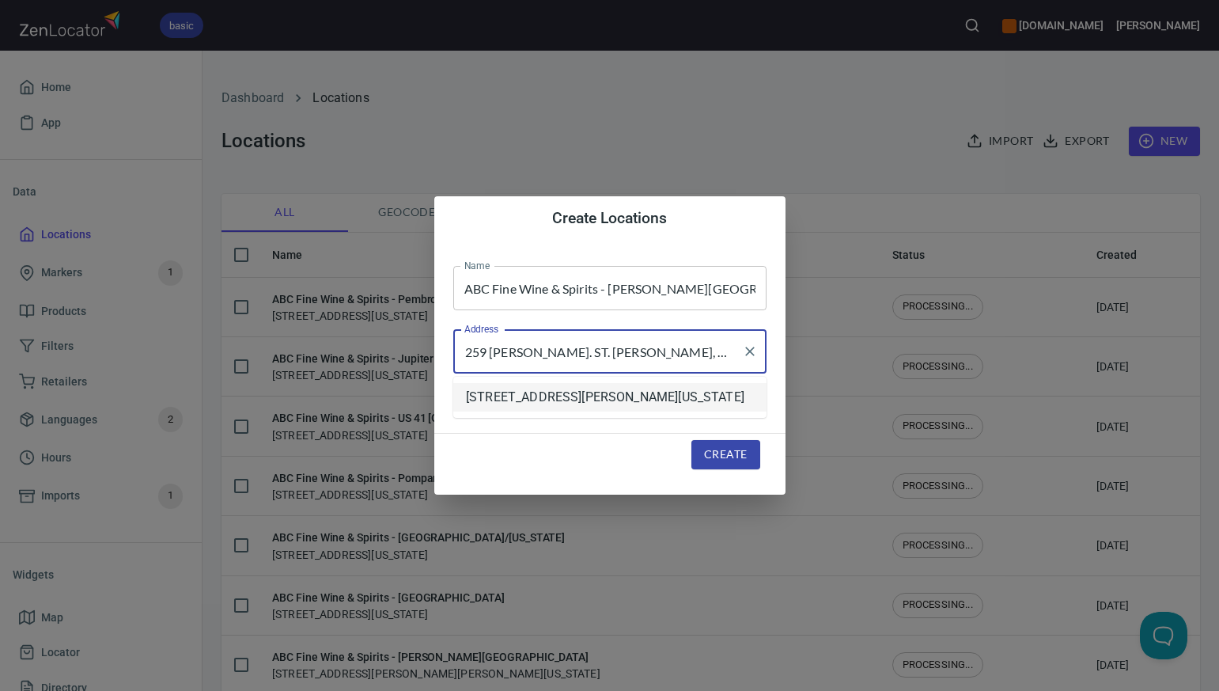
click at [581, 396] on li "259 Harper Lane, Jacksonville, Florida, United States" at bounding box center [609, 397] width 313 height 28
click at [634, 354] on input "259 Harper Lane, Jacksonville, Florida, United States" at bounding box center [597, 351] width 275 height 30
type input "[STREET_ADDRESS][PERSON_NAME][PERSON_NAME][US_STATE]"
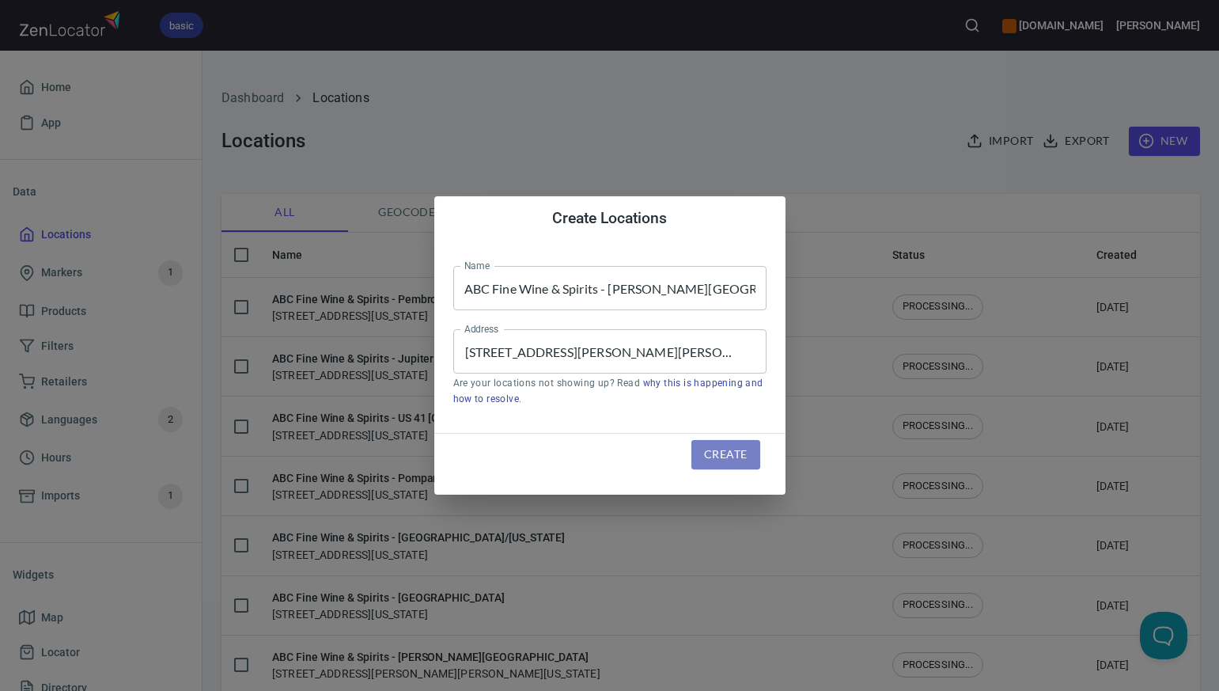
click at [740, 460] on span "Create" at bounding box center [725, 455] width 43 height 20
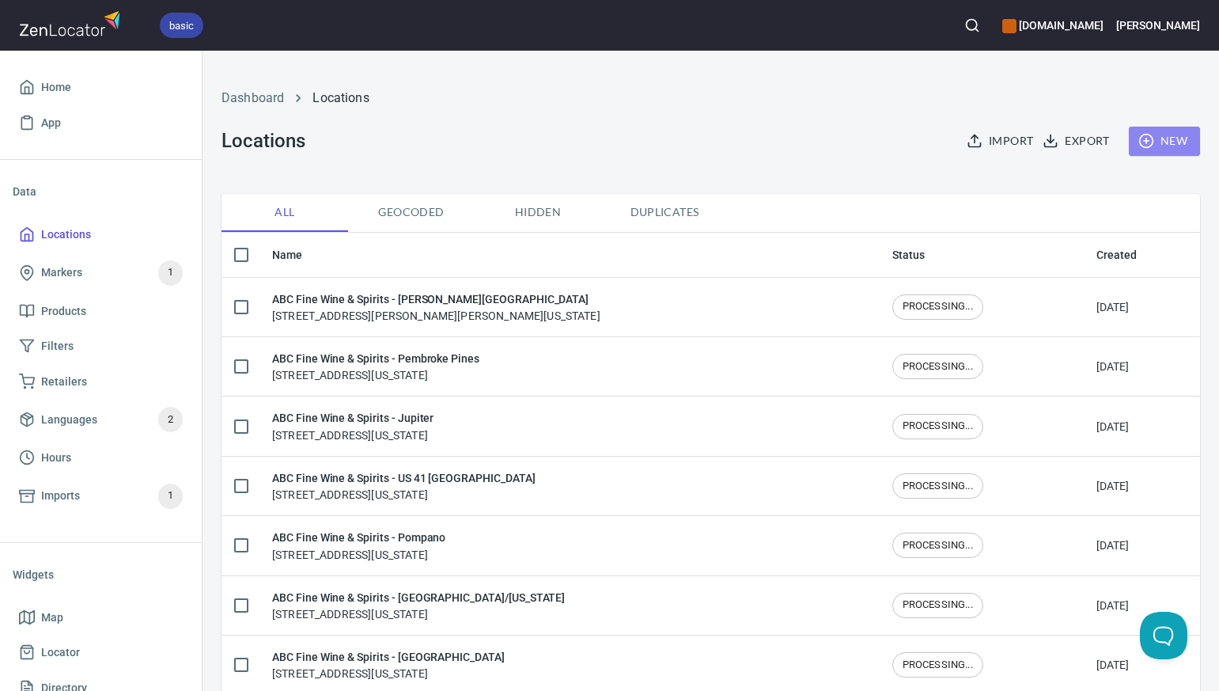
click at [1176, 146] on span "New" at bounding box center [1165, 141] width 46 height 20
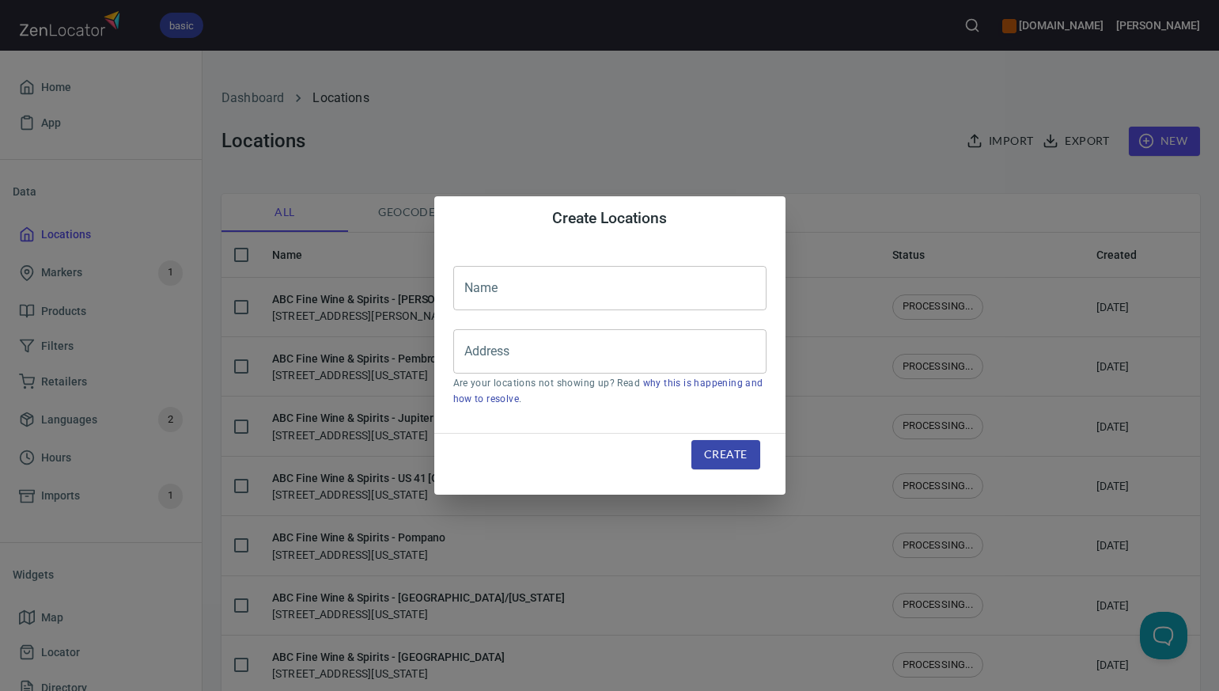
click at [481, 290] on input "text" at bounding box center [609, 288] width 313 height 44
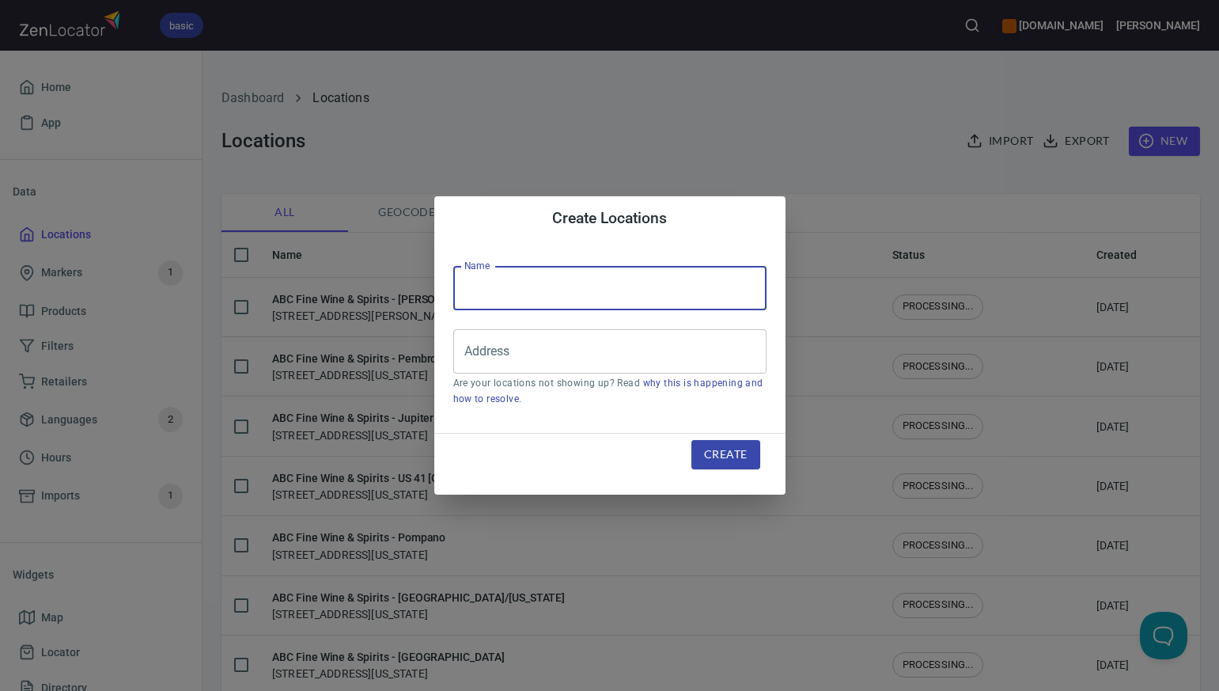
paste input "ABC Fine Wine & Spirits - Jax Beach"
type input "ABC Fine Wine & Spirits - Jax Beach"
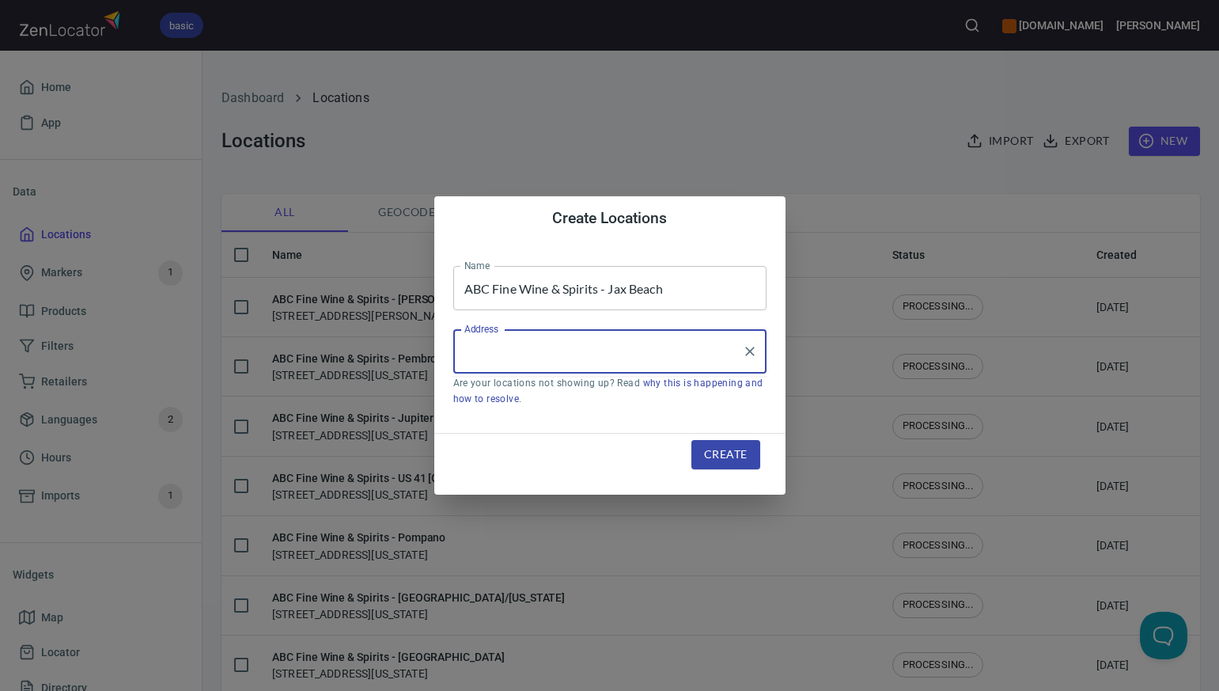
click at [468, 354] on input "Address" at bounding box center [597, 351] width 275 height 30
paste input "608 BEACH BLVD. JACKSONVILLE BEACH FL 32250-5302"
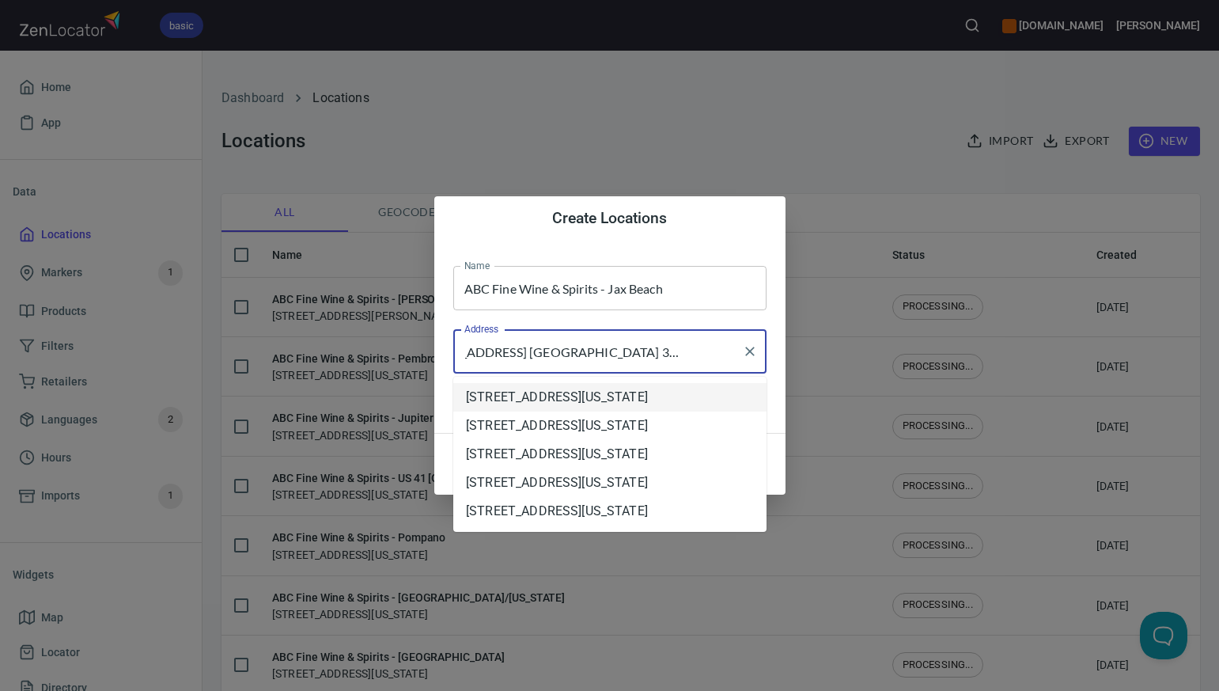
click at [532, 402] on li "[STREET_ADDRESS][US_STATE]" at bounding box center [609, 397] width 313 height 28
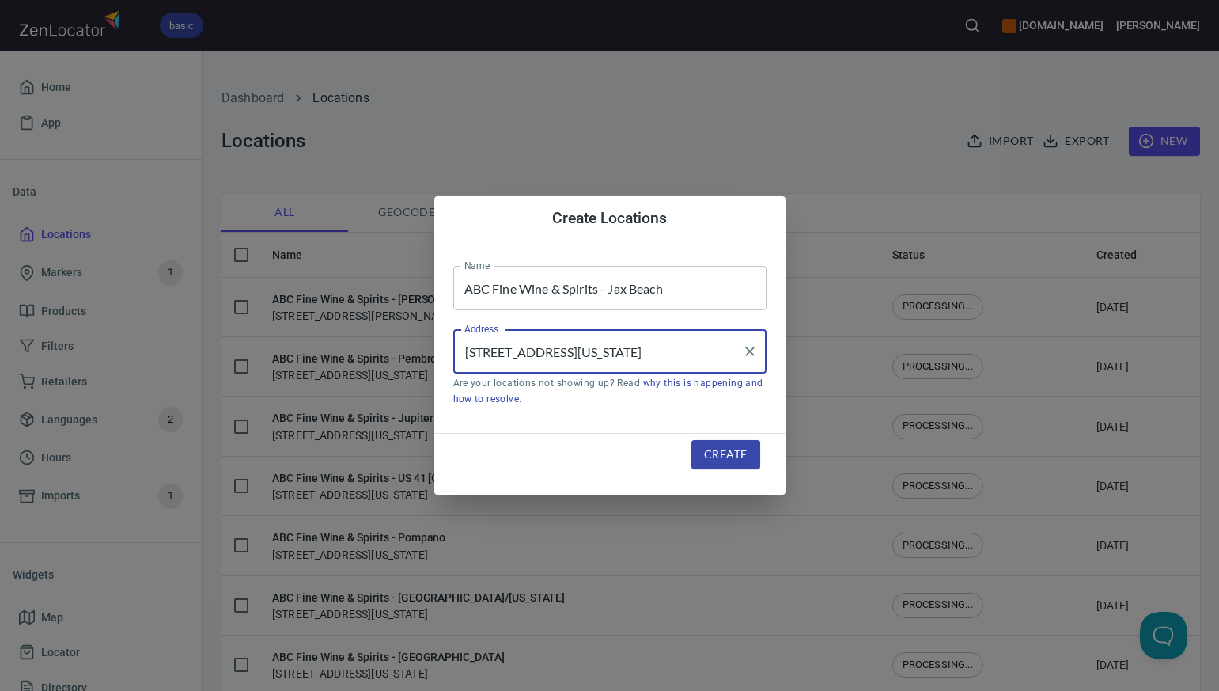
type input "[STREET_ADDRESS][US_STATE]"
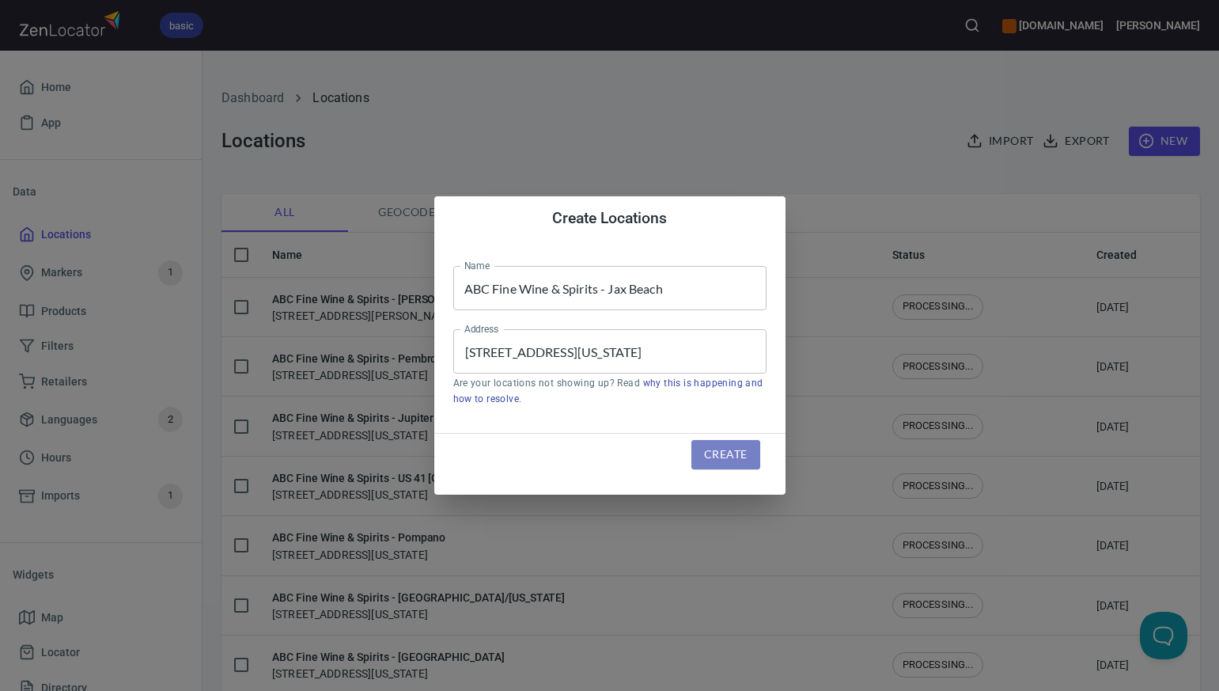
click at [722, 453] on span "Create" at bounding box center [725, 455] width 43 height 20
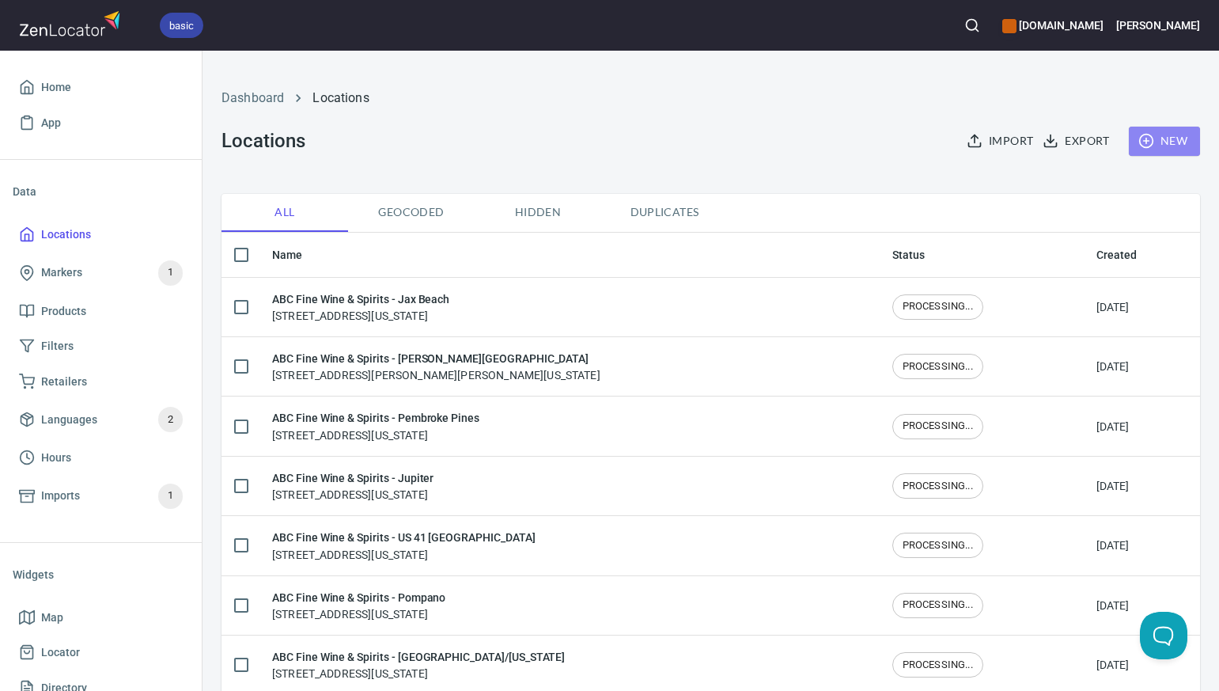
click at [1182, 134] on span "New" at bounding box center [1165, 141] width 46 height 20
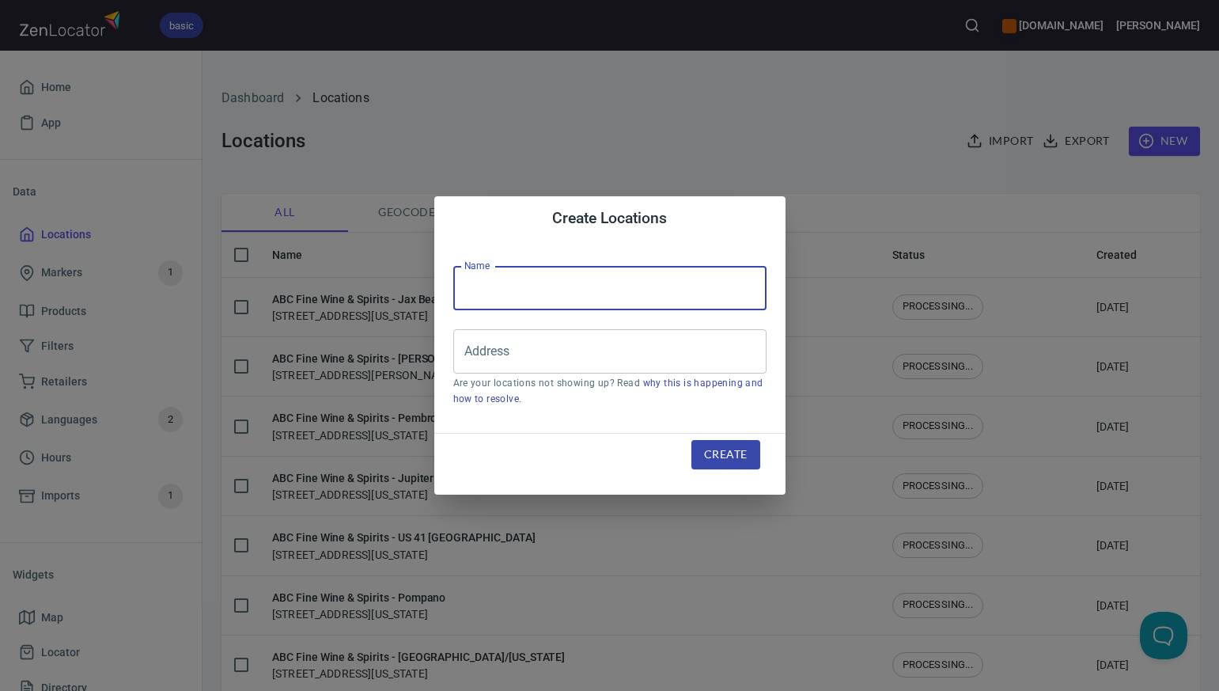
click at [470, 290] on input "text" at bounding box center [609, 288] width 313 height 44
paste input "ABC Fine Wine & Spirits - [GEOGRAPHIC_DATA]"
type input "ABC Fine Wine & Spirits - [GEOGRAPHIC_DATA]"
click at [467, 350] on input "Address" at bounding box center [597, 351] width 275 height 30
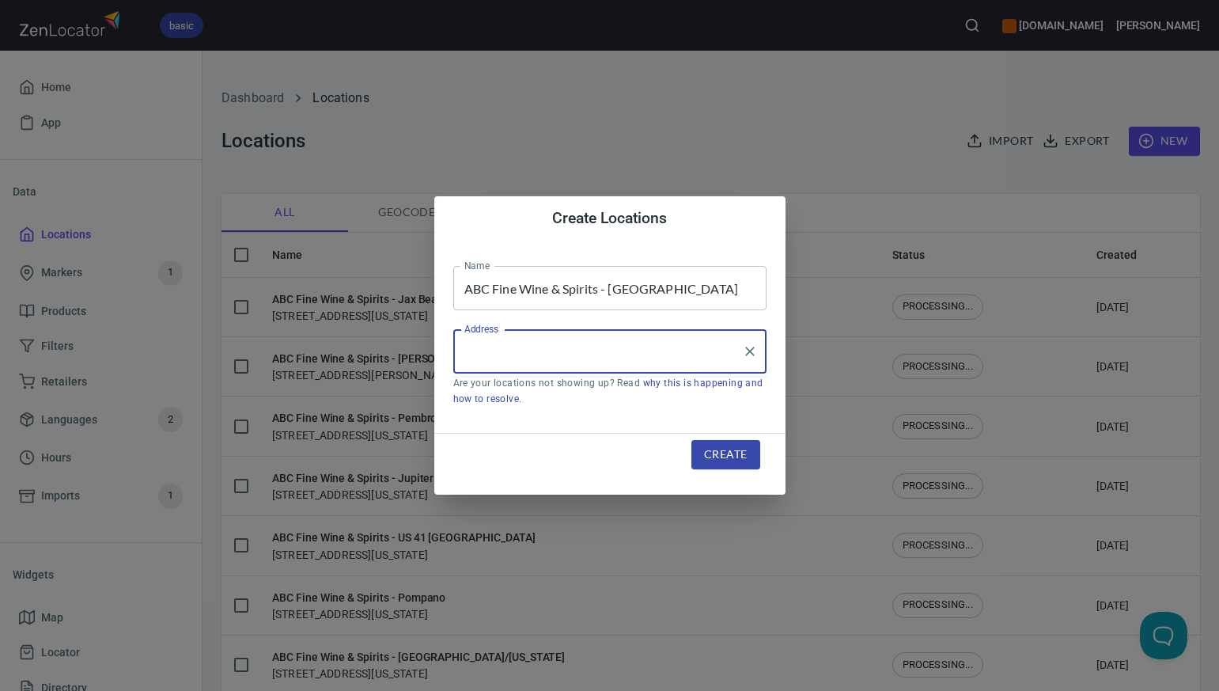
paste input "295 ROYAL PALM DR. ATLANTIC BEACH FL 32233-3922"
click at [642, 352] on input "295 ROYAL PALM DR. ATLANTIC BEACH FL 32233-3922" at bounding box center [597, 351] width 275 height 30
click at [531, 354] on input "295 ROYAL PALM DR. ATLANTIC BEACH, FL 32233-3922" at bounding box center [597, 351] width 275 height 30
click at [642, 354] on input "295 ROYAL PALM DR, ATLANTIC BEACH, FL 32233-3922" at bounding box center [597, 351] width 275 height 30
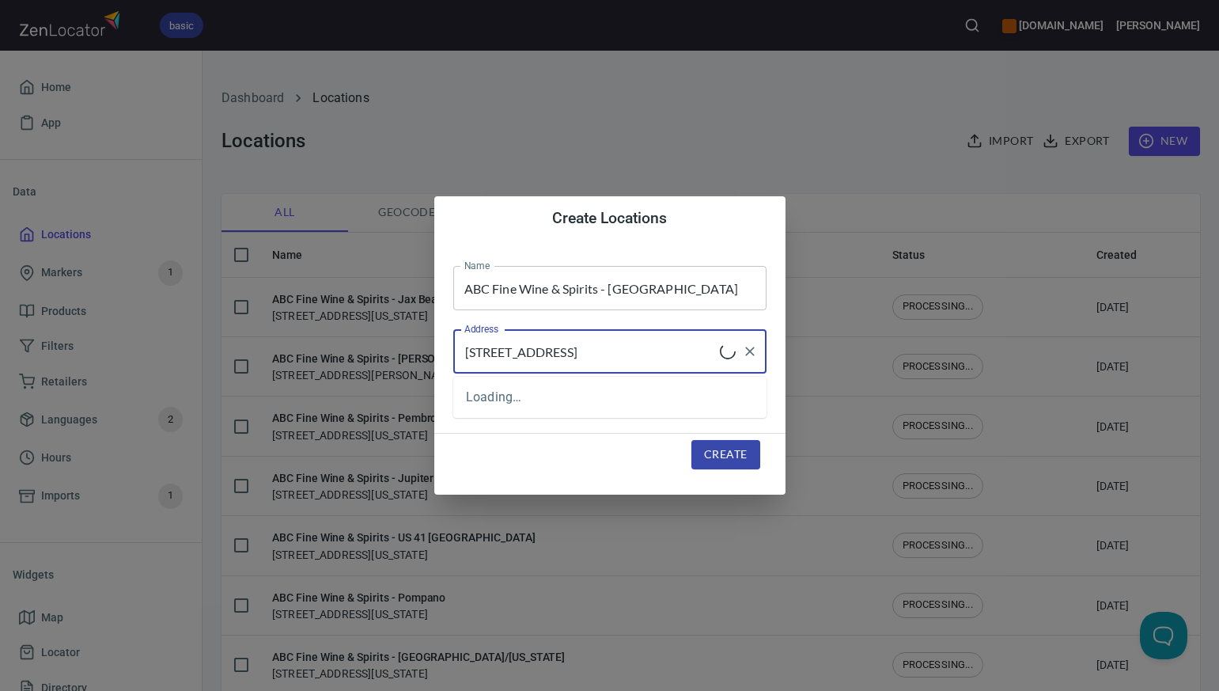
scroll to position [0, 25]
click at [628, 353] on input "295 ROYAL PALM DR, ATLANTIC Beach, FL 32233-3922" at bounding box center [597, 351] width 275 height 30
click at [587, 355] on input "295 ROYAL PALM DR, Atlantic Beach, FL 32233-3922" at bounding box center [597, 351] width 275 height 30
click at [566, 352] on input "295 ROYAL PALM Dr, Atlantic Beach, FL 32233-3922" at bounding box center [597, 351] width 275 height 30
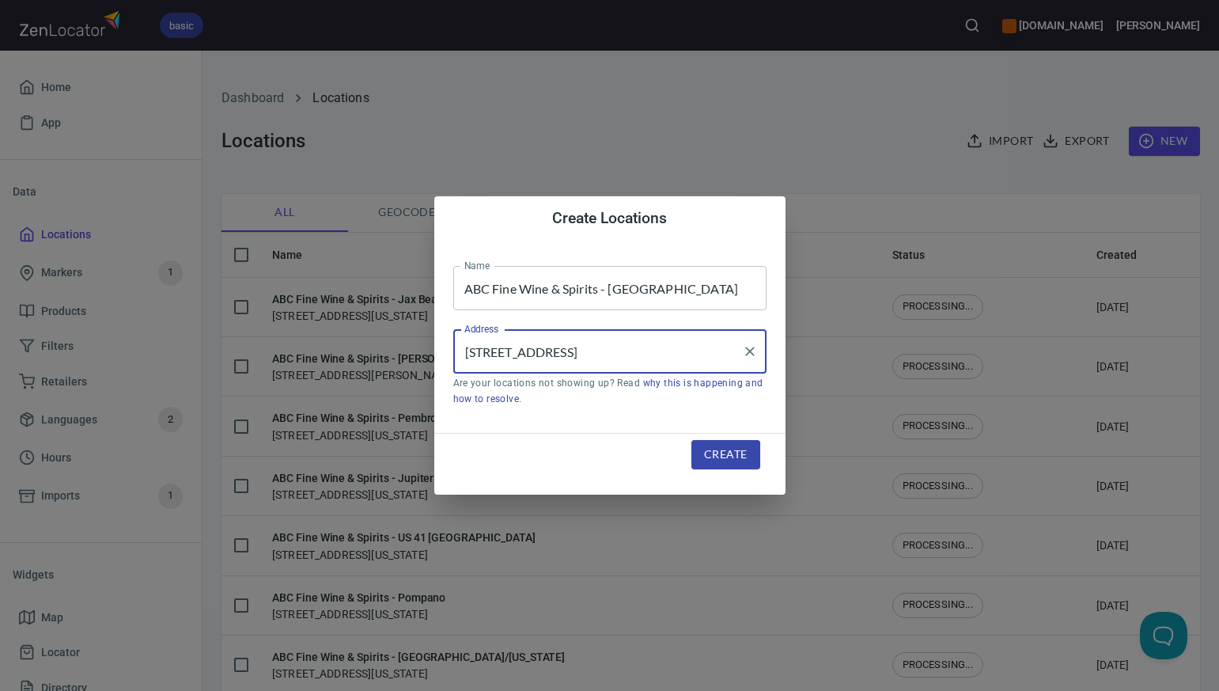
click at [528, 351] on input "295 ROYAL Palm Dr, Atlantic Beach, FL 32233-3922" at bounding box center [597, 351] width 275 height 30
type input "[STREET_ADDRESS]"
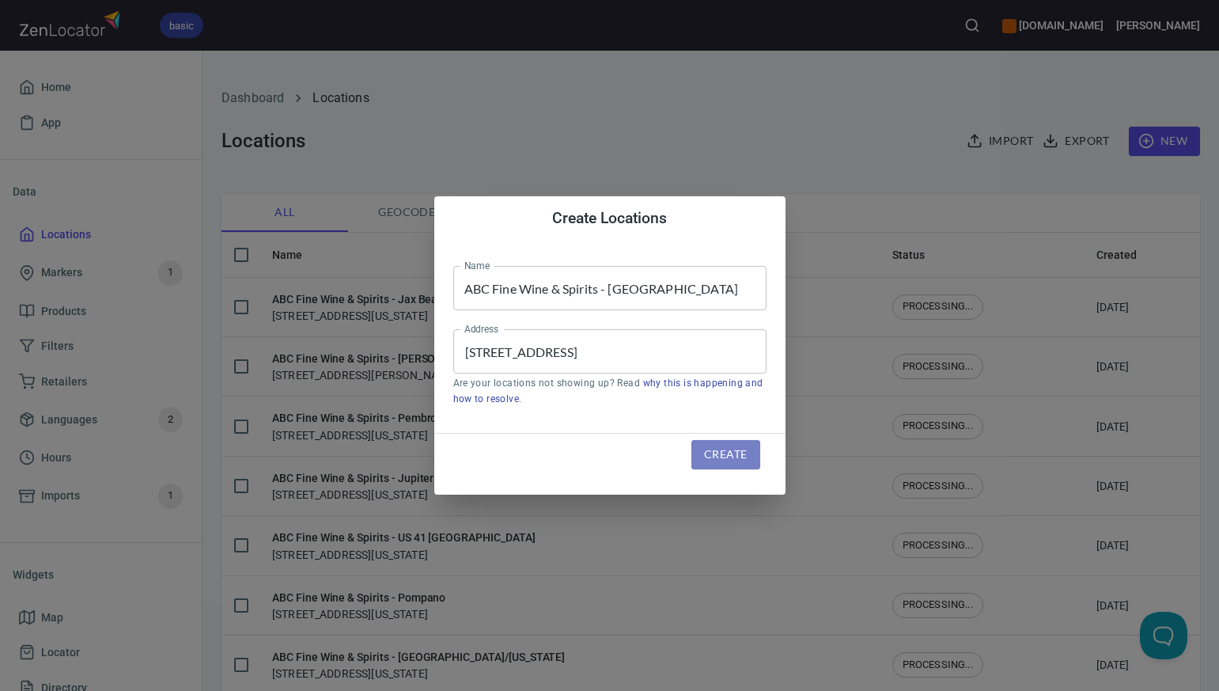
click at [711, 451] on span "Create" at bounding box center [725, 455] width 43 height 20
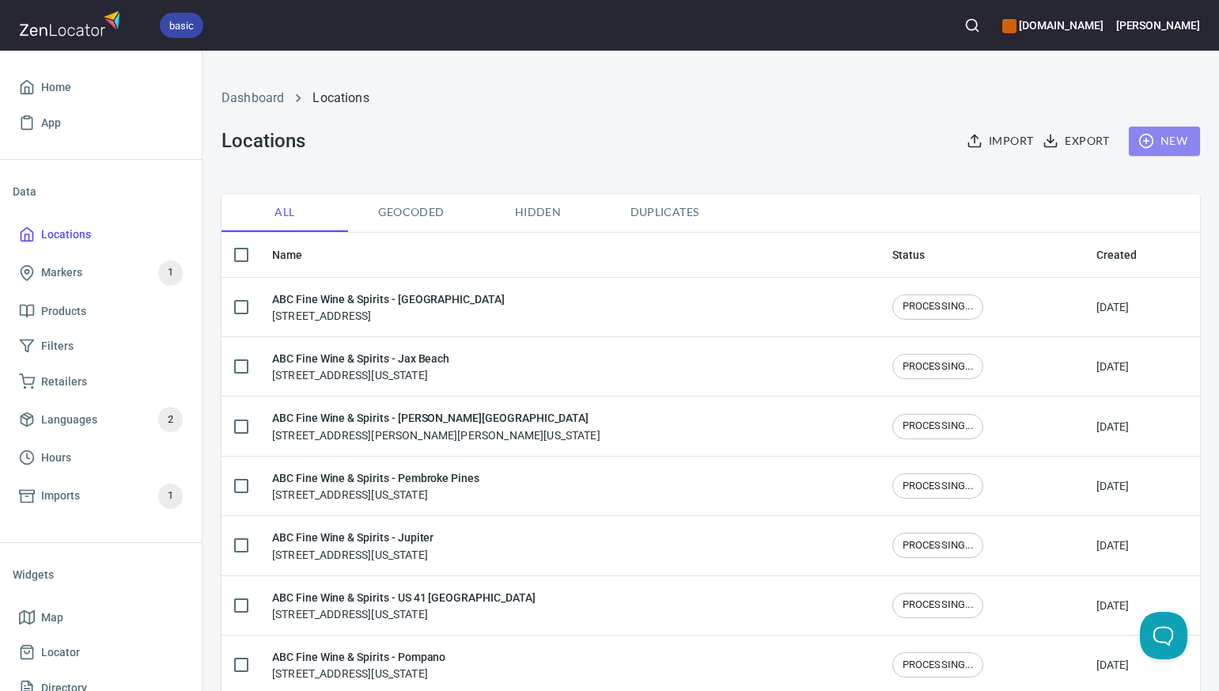
click at [1170, 134] on span "New" at bounding box center [1165, 141] width 46 height 20
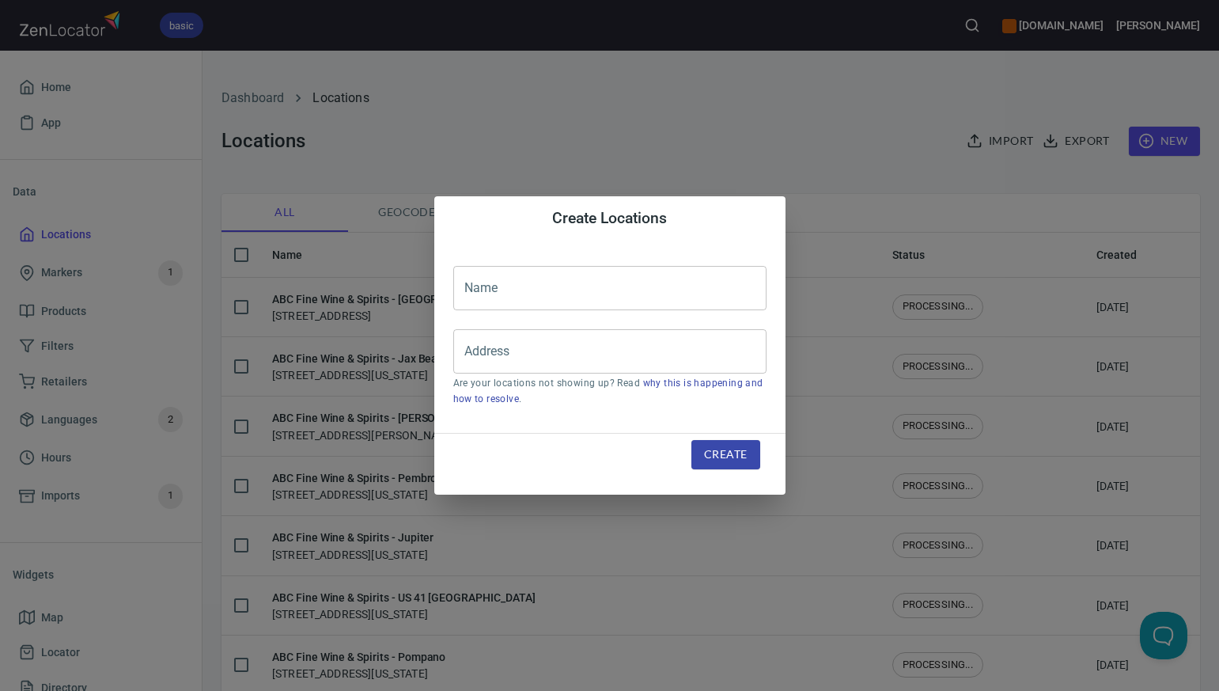
click at [469, 282] on input "text" at bounding box center [609, 288] width 313 height 44
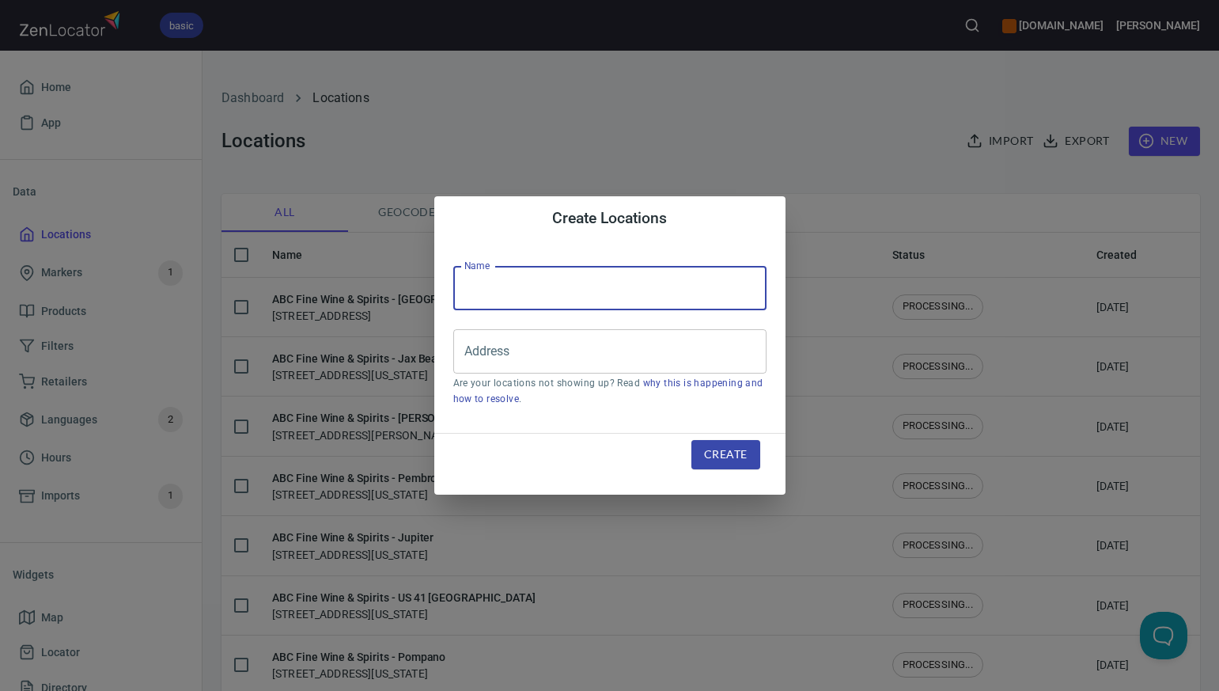
paste input "ABC Fine Wine & Spirits - [PERSON_NAME] Ave"
type input "ABC Fine Wine & Spirits - [PERSON_NAME] Ave"
click at [475, 358] on input "Address" at bounding box center [597, 351] width 275 height 30
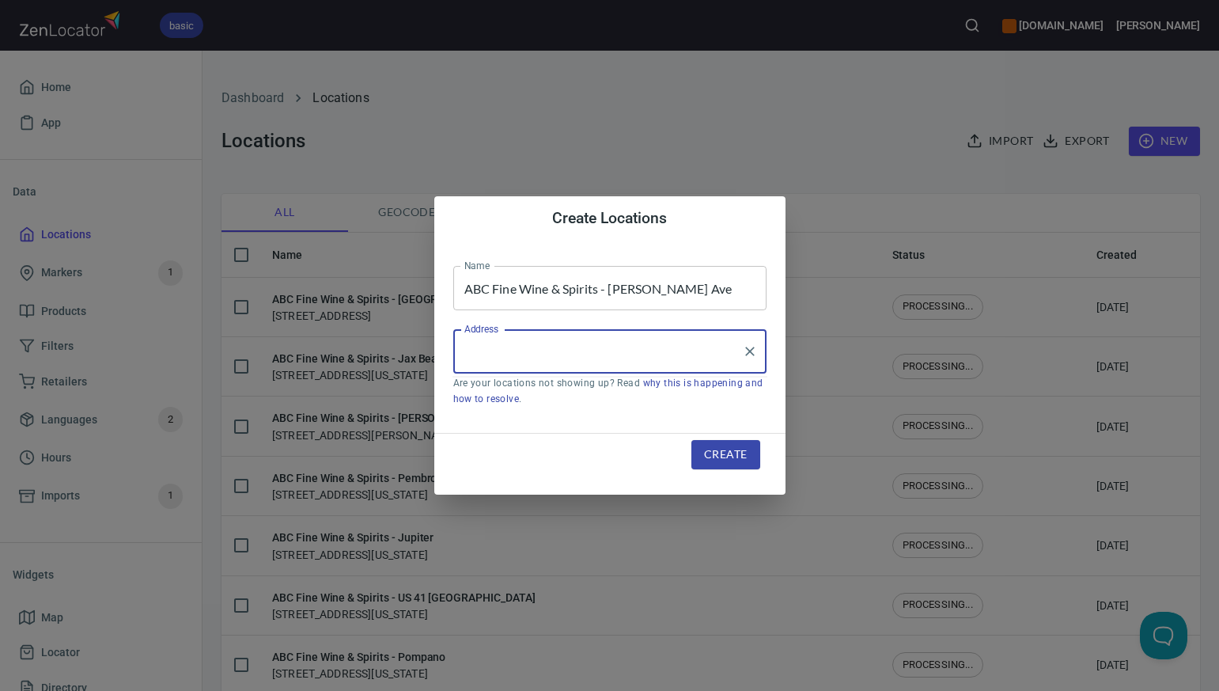
paste input "963 DUNN AVE. JACKSONVILLE FL 32218-4854"
click at [641, 350] on input "963 DUNN AVE. JACKSONVILLE FL 32218-4854" at bounding box center [597, 351] width 275 height 30
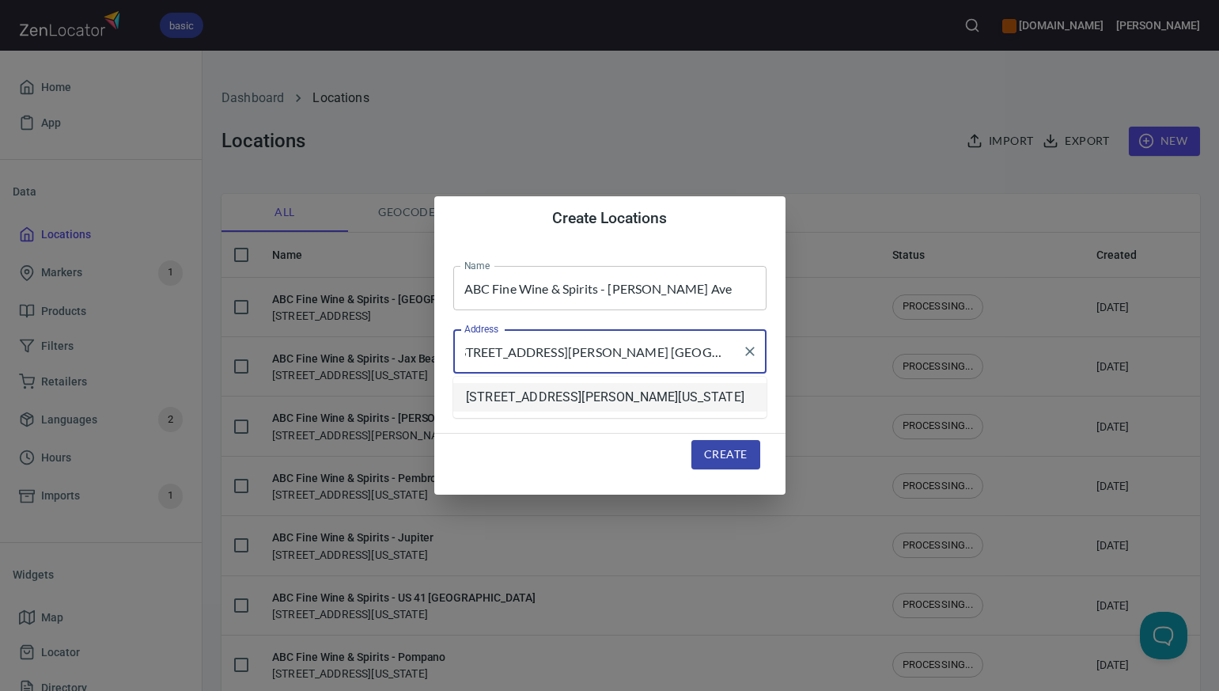
click at [565, 401] on li "[STREET_ADDRESS][PERSON_NAME][US_STATE]" at bounding box center [609, 397] width 313 height 28
type input "[STREET_ADDRESS][PERSON_NAME][US_STATE]"
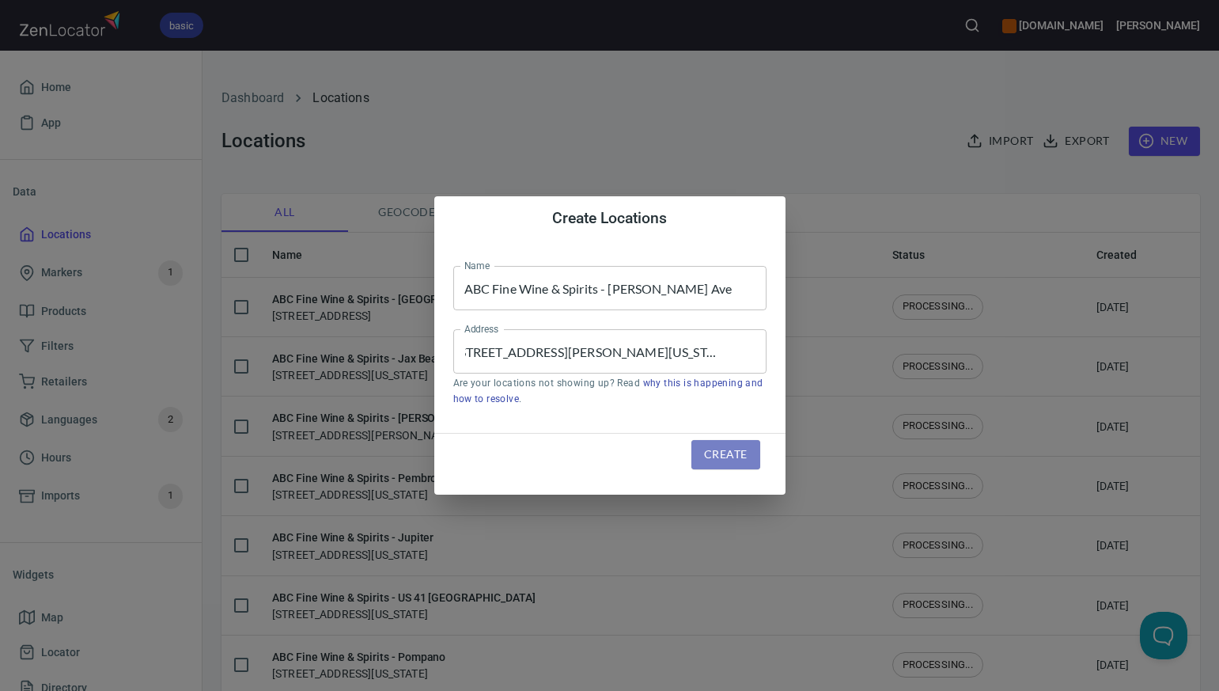
scroll to position [0, 0]
click at [720, 457] on span "Create" at bounding box center [725, 455] width 43 height 20
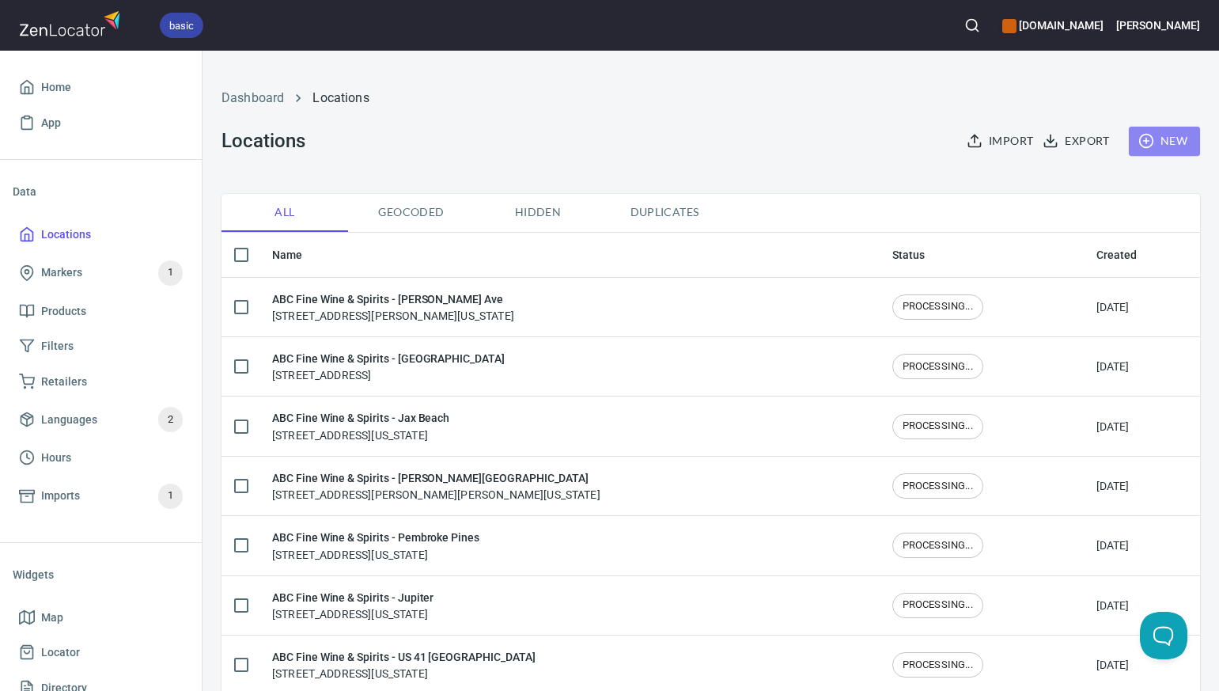
click at [1172, 146] on span "New" at bounding box center [1165, 141] width 46 height 20
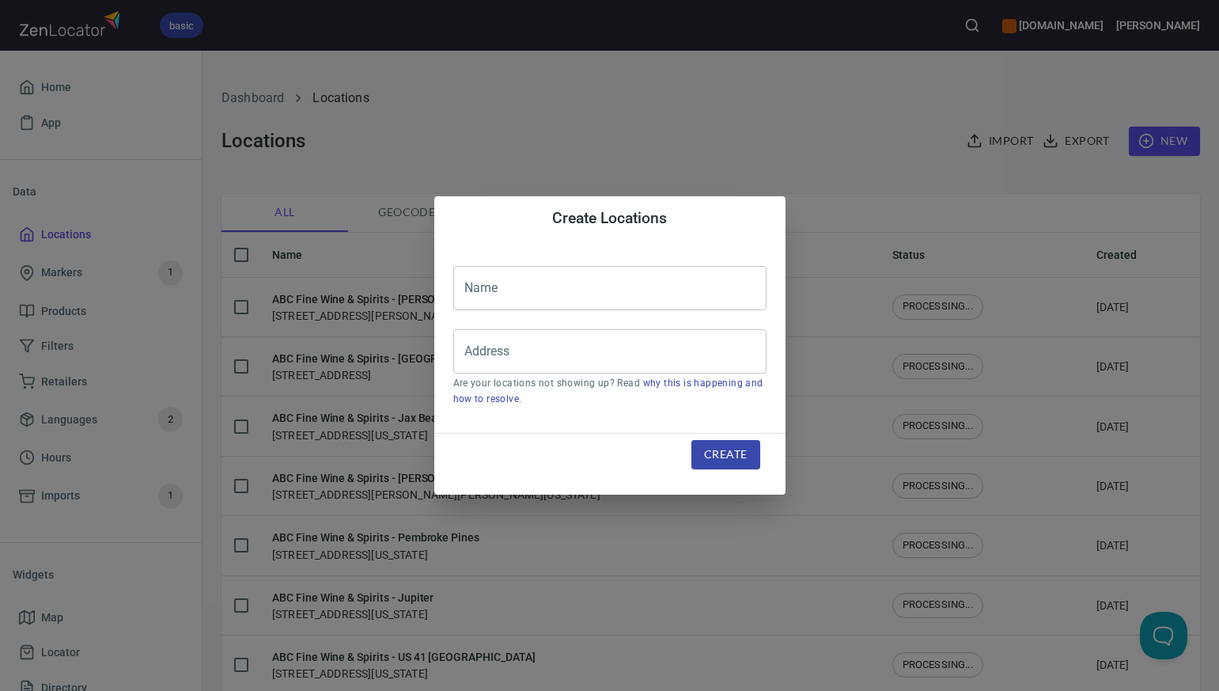
click at [488, 289] on input "text" at bounding box center [609, 288] width 313 height 44
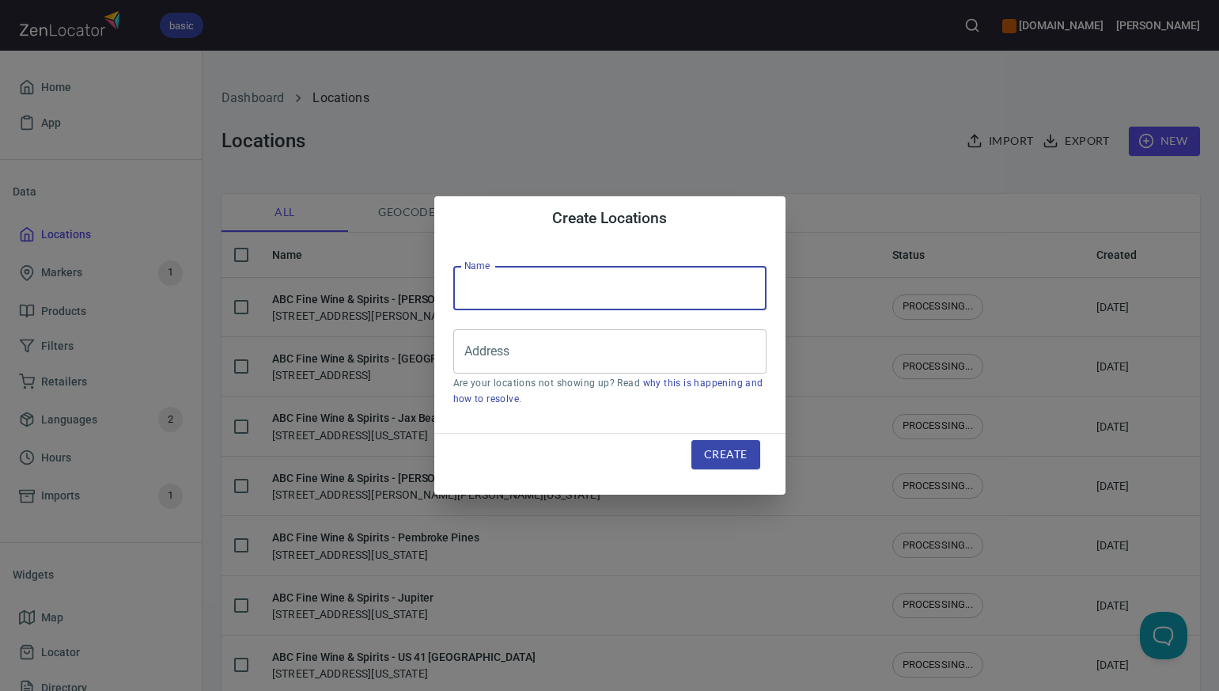
paste input "ABC Fine Wine & Spirits - [GEOGRAPHIC_DATA]"
type input "ABC Fine Wine & Spirits - [GEOGRAPHIC_DATA]"
click at [468, 357] on input "Address" at bounding box center [597, 351] width 275 height 30
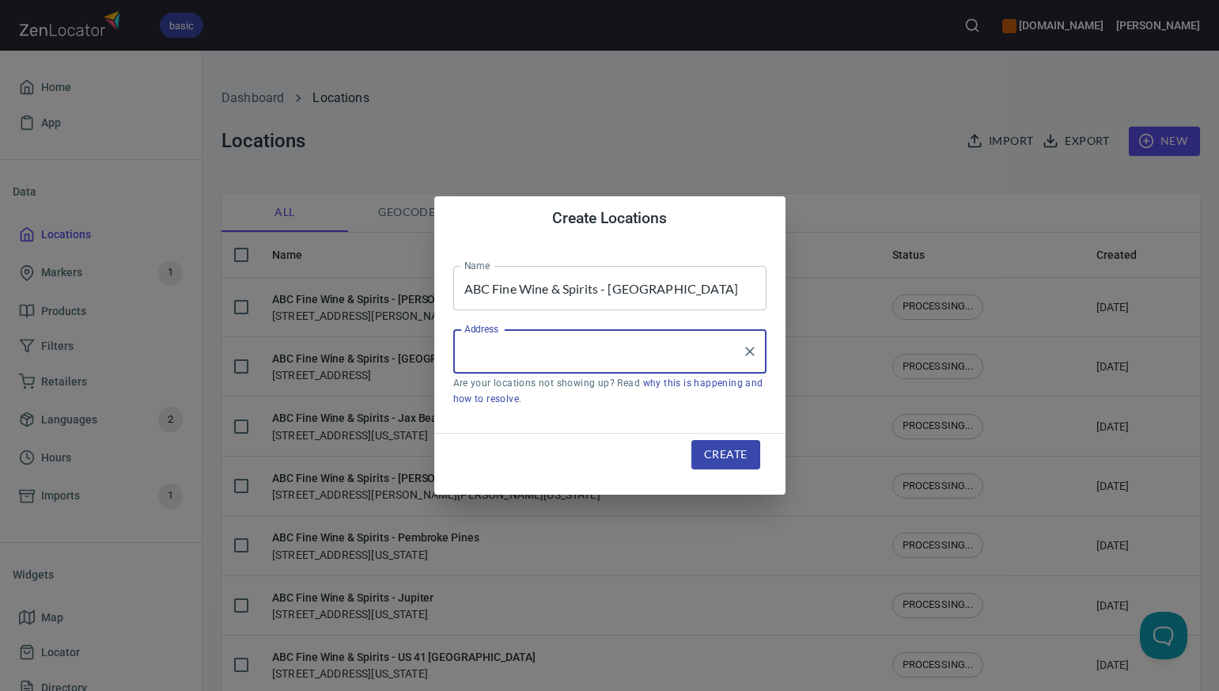
paste input "175 VILLAGE MAIN STREET PONTE VEDRA BEACH FL 32082-5059"
click at [641, 354] on input "175 VILLAGE MAIN STREET PONTE VEDRA BEACH FL 32082-5059" at bounding box center [597, 351] width 275 height 30
click at [579, 404] on li "[STREET_ADDRESS][US_STATE]" at bounding box center [609, 397] width 313 height 28
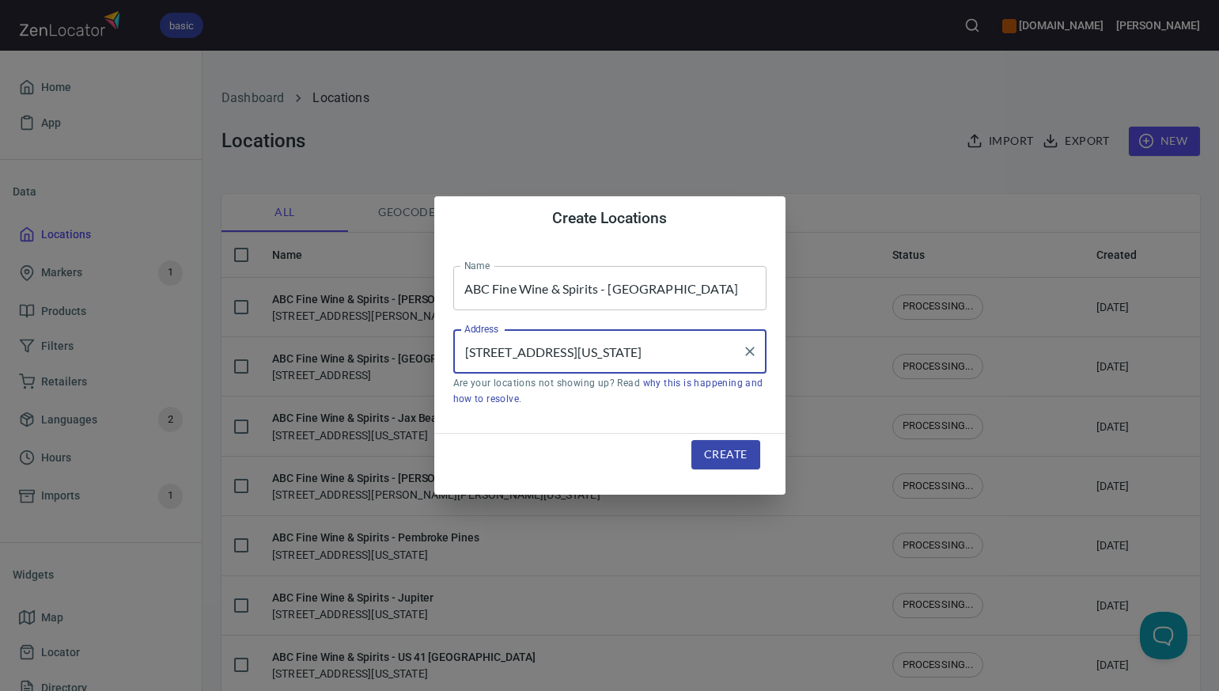
type input "[STREET_ADDRESS][US_STATE]"
click at [714, 454] on span "Create" at bounding box center [725, 455] width 43 height 20
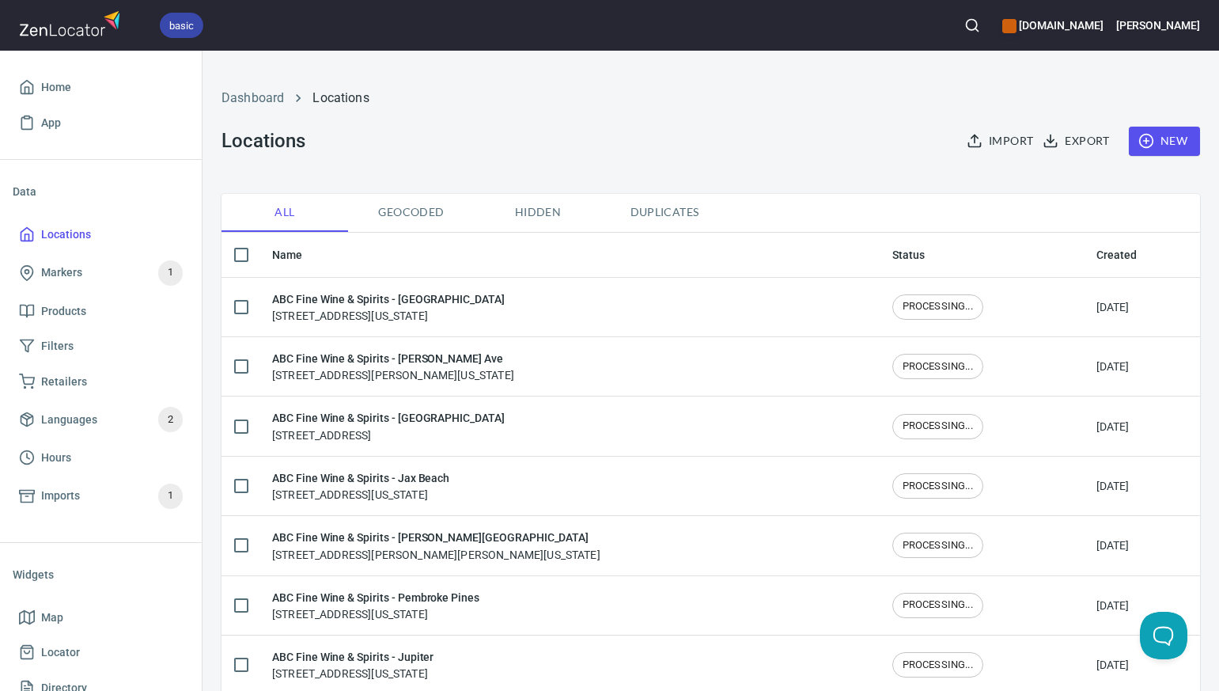
click at [1174, 139] on span "New" at bounding box center [1165, 141] width 46 height 20
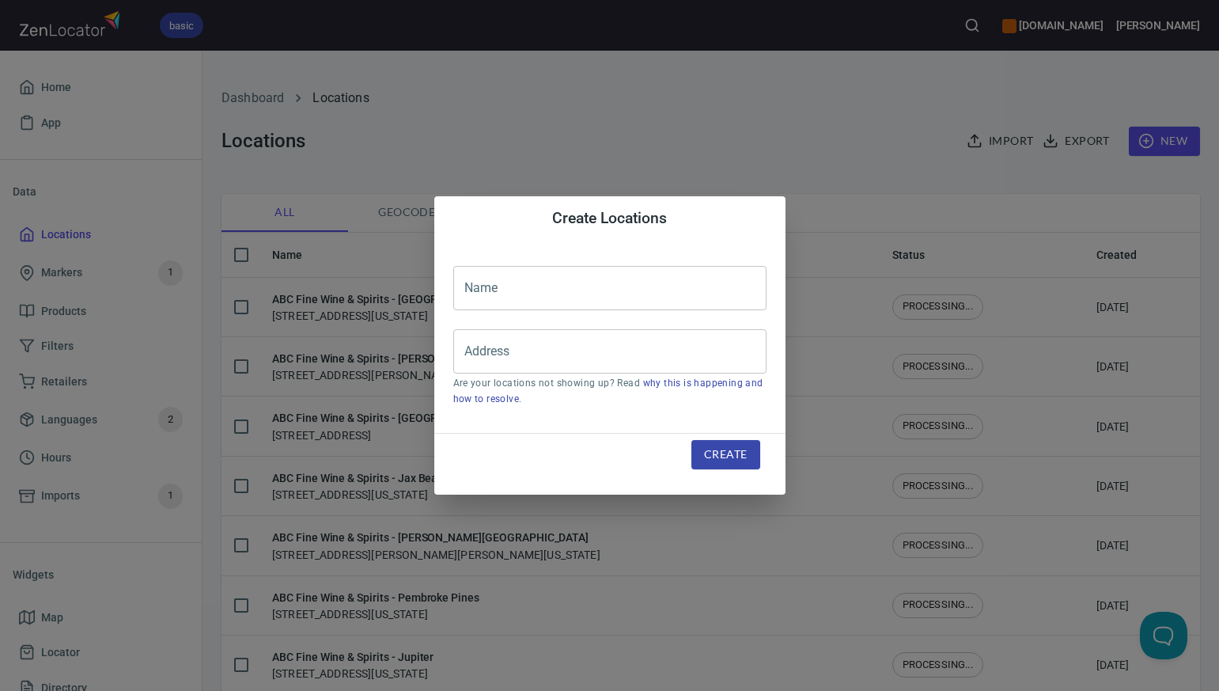
click at [475, 288] on input "text" at bounding box center [609, 288] width 313 height 44
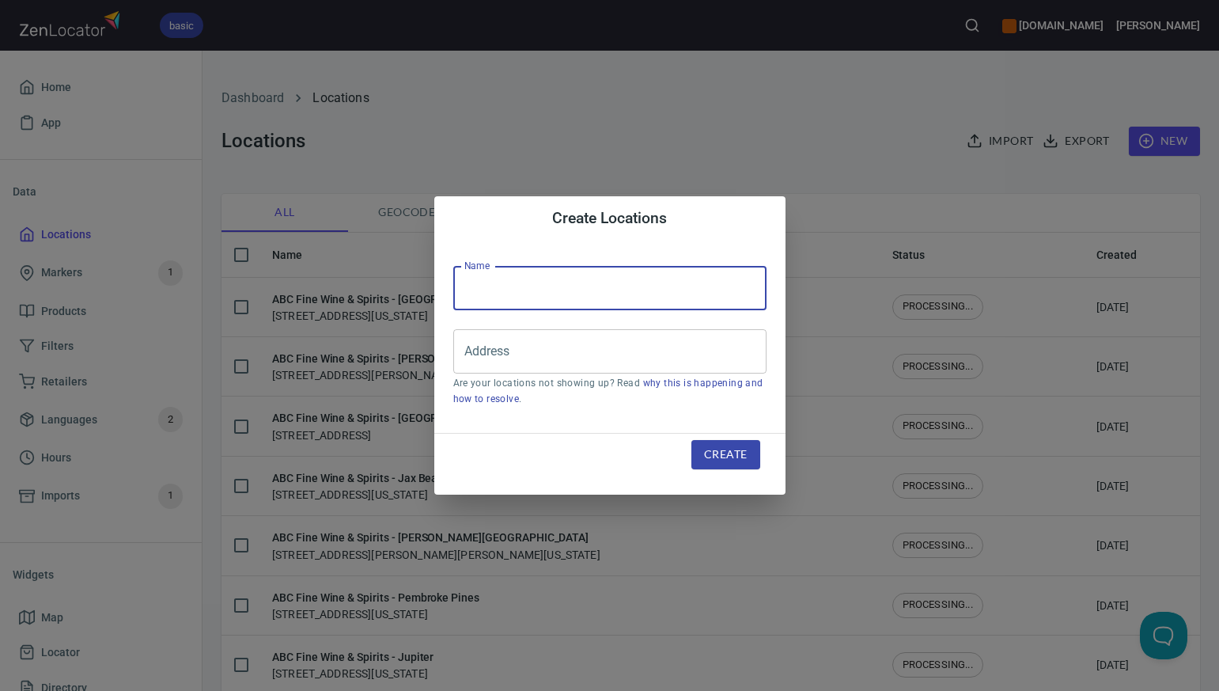
paste input "ABC Fine Wine & Spirits - [GEOGRAPHIC_DATA]"
type input "ABC Fine Wine & Spirits - [GEOGRAPHIC_DATA]"
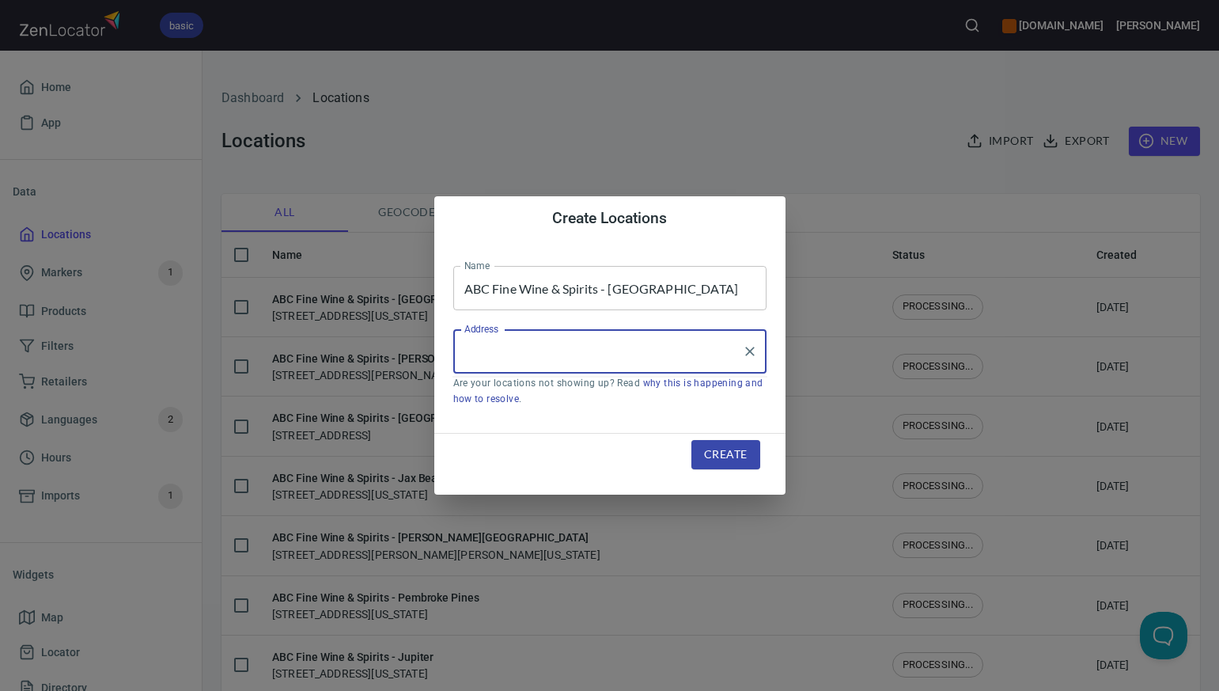
click at [498, 357] on input "Address" at bounding box center [597, 351] width 275 height 30
paste input "224 PALM COAST PKWY NE PALM COAST FL 32137"
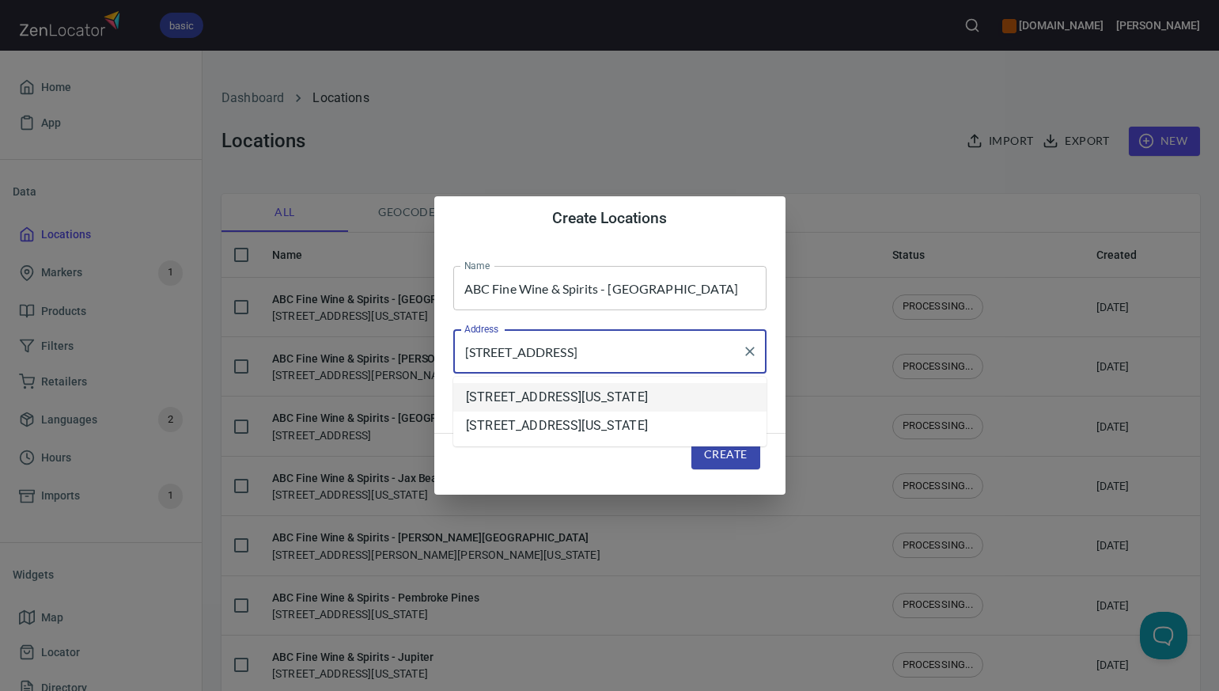
click at [532, 402] on li "[STREET_ADDRESS][US_STATE]" at bounding box center [609, 397] width 313 height 28
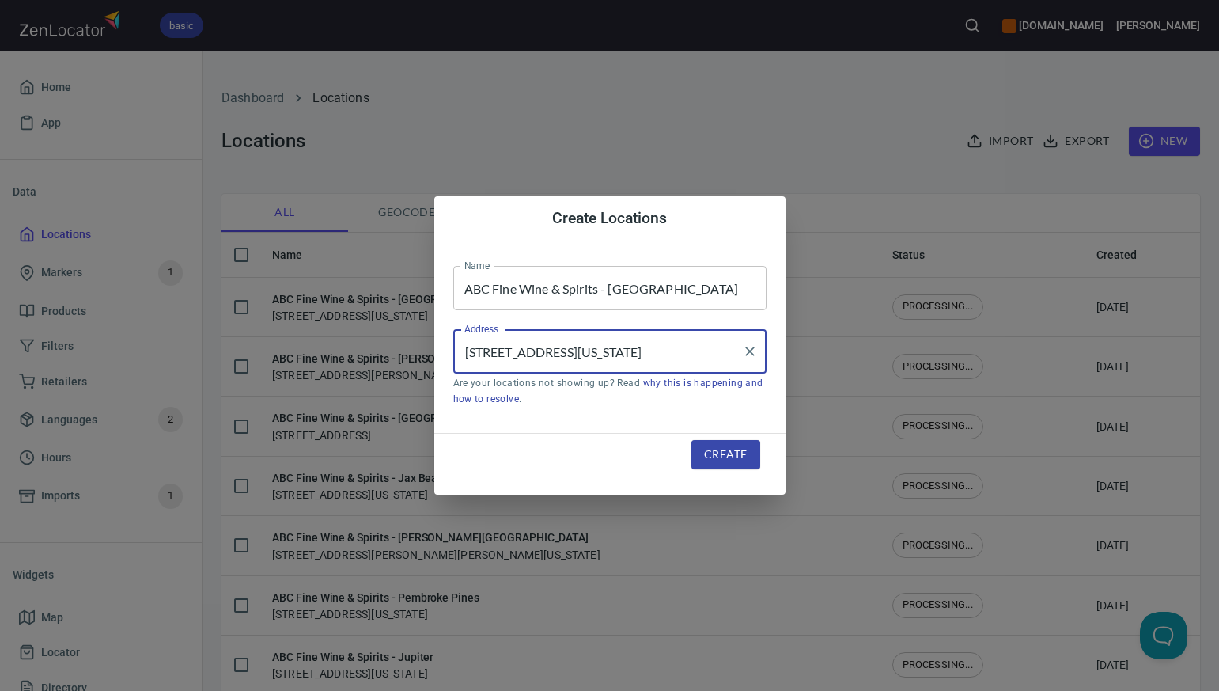
type input "[STREET_ADDRESS][US_STATE]"
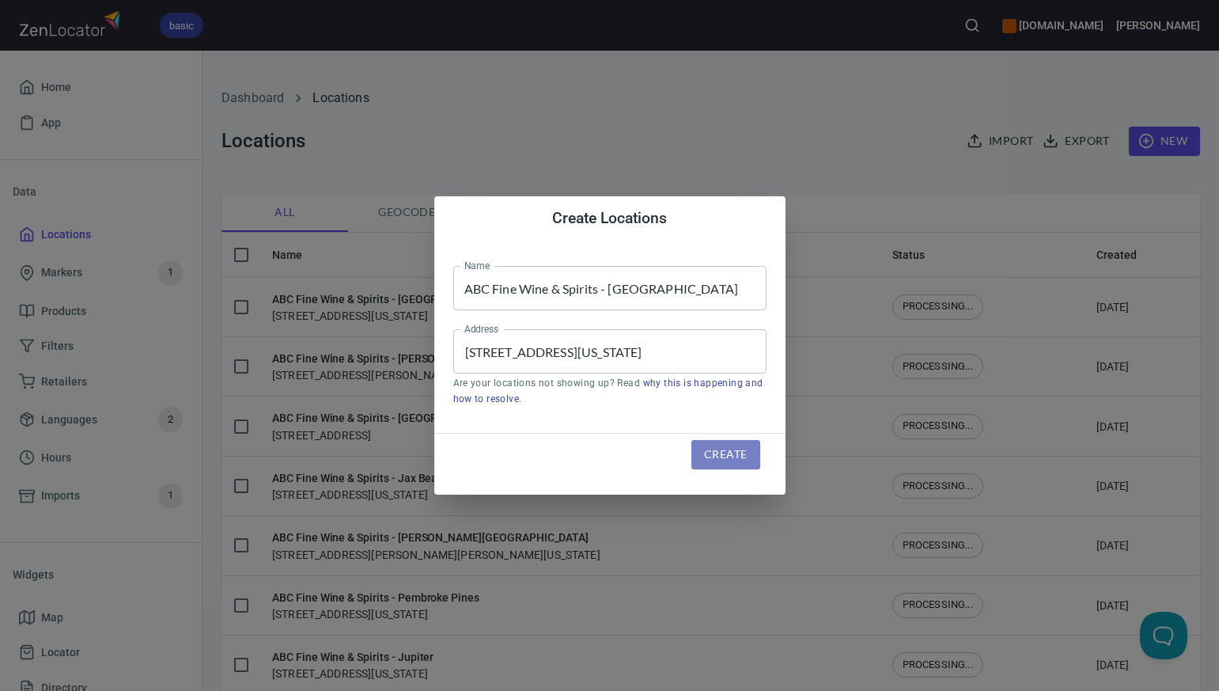
scroll to position [0, 0]
click at [724, 453] on span "Create" at bounding box center [725, 455] width 43 height 20
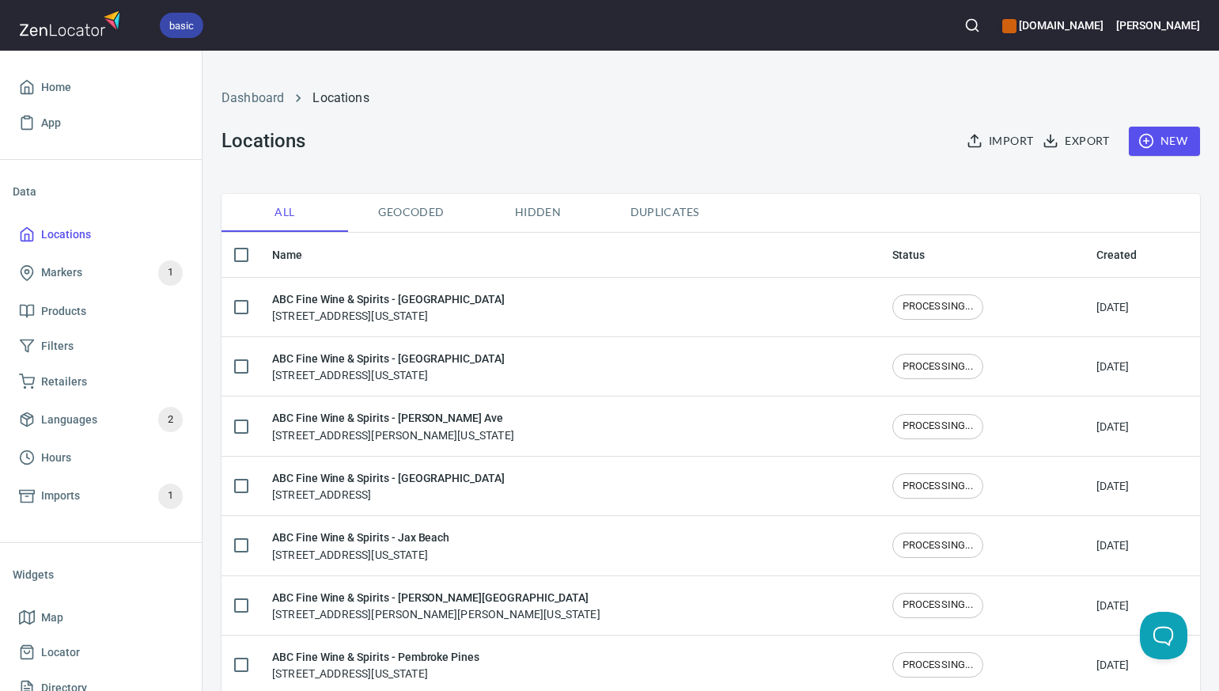
click at [1179, 138] on span "New" at bounding box center [1165, 141] width 46 height 20
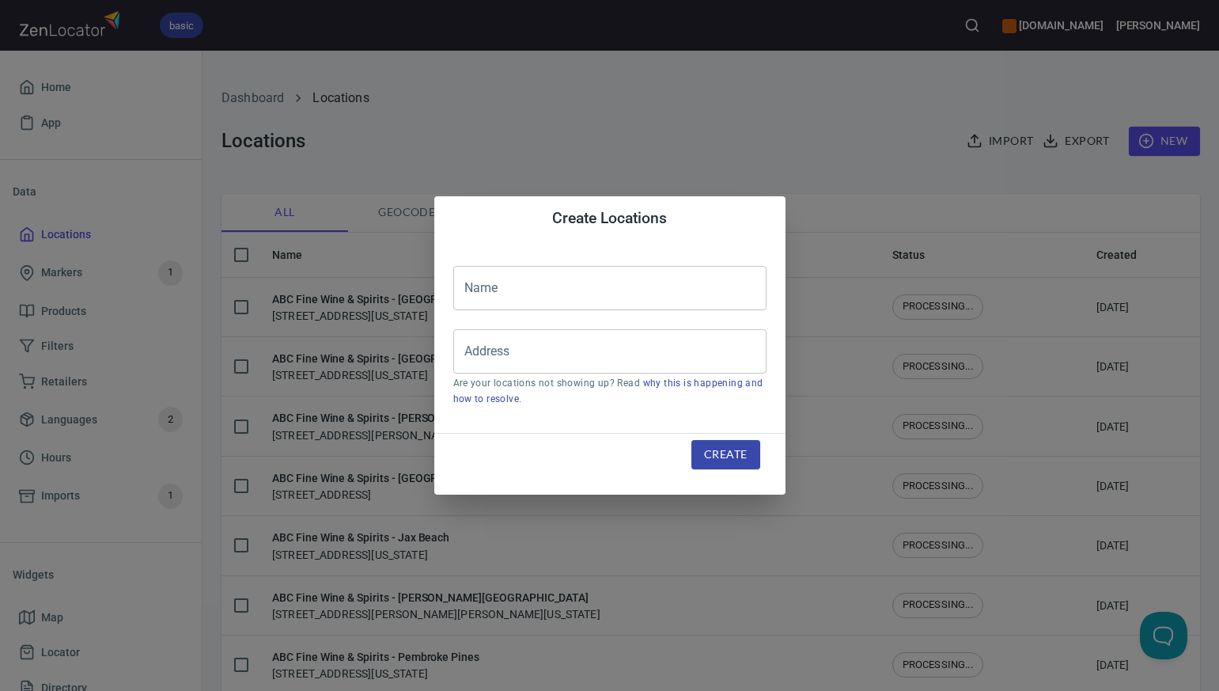
click at [498, 285] on input "text" at bounding box center [609, 288] width 313 height 44
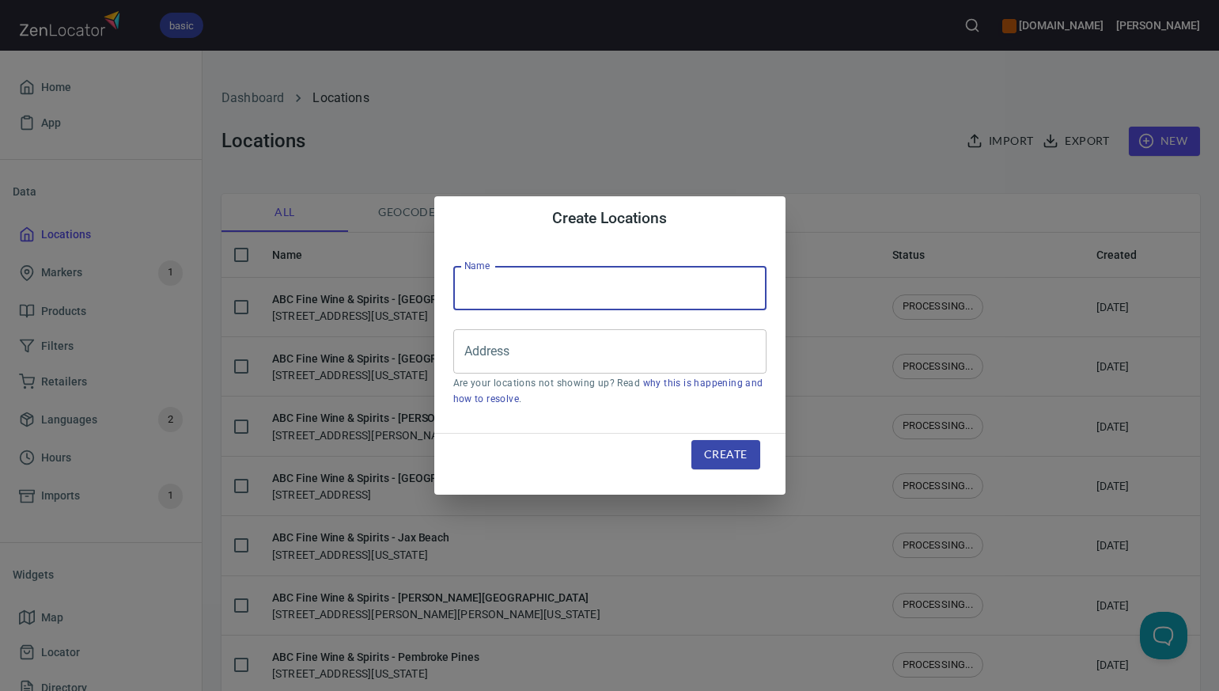
paste input "ABC Fine Wine & Spirits - Destin"
type input "ABC Fine Wine & Spirits - Destin"
click at [473, 359] on input "Address" at bounding box center [597, 351] width 275 height 30
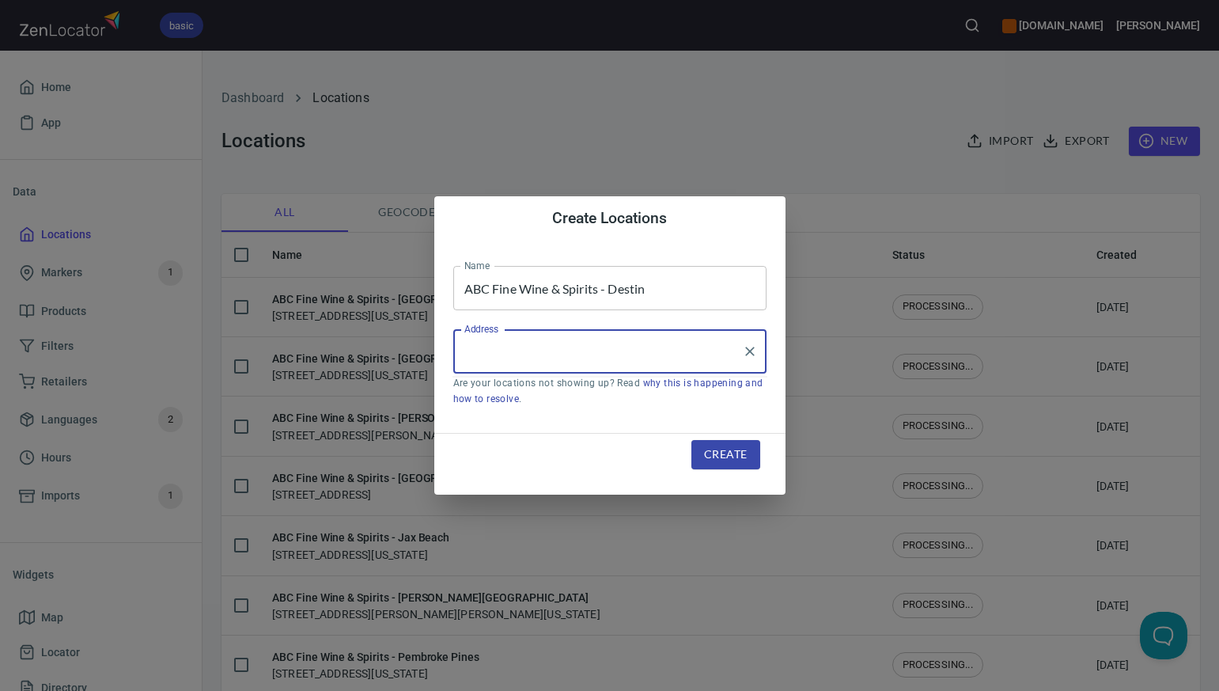
paste input "34715 EMERALD COAST PARKWAY DESTIN FL 32541"
click at [544, 406] on li "34715 Emerald Coast Parkway, Destin, Florida, United States" at bounding box center [609, 397] width 313 height 28
type input "34715 Emerald Coast Parkway, Destin, Florida, United States"
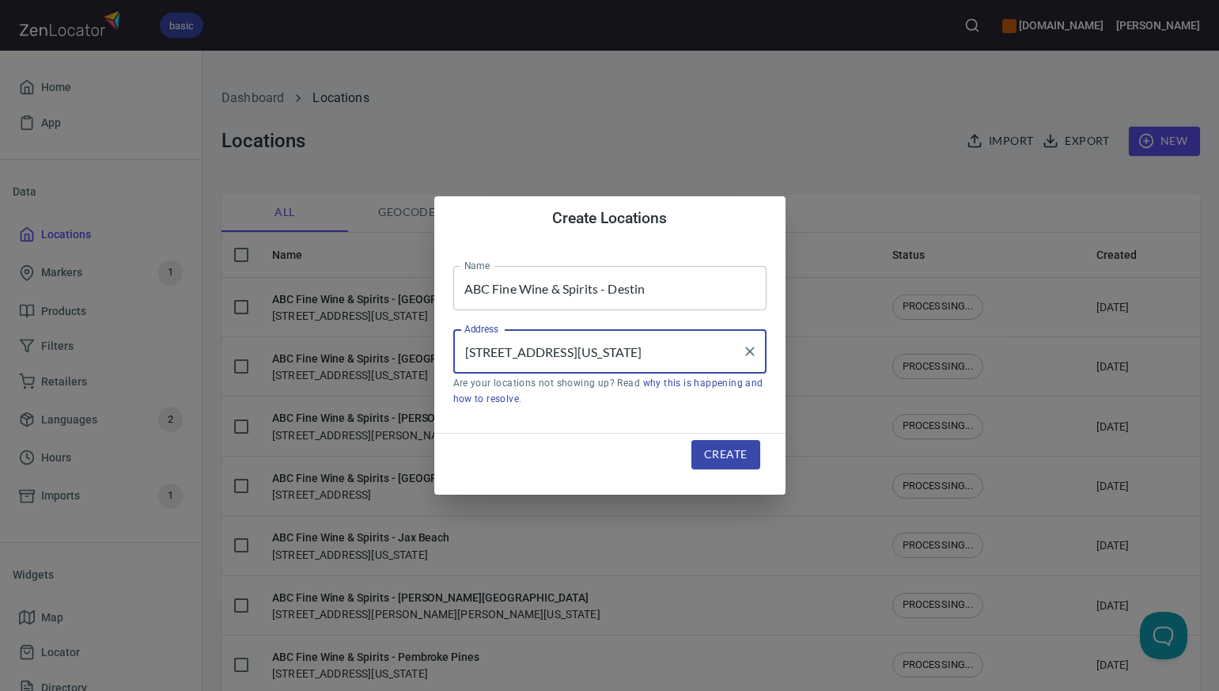
click at [718, 457] on span "Create" at bounding box center [725, 455] width 43 height 20
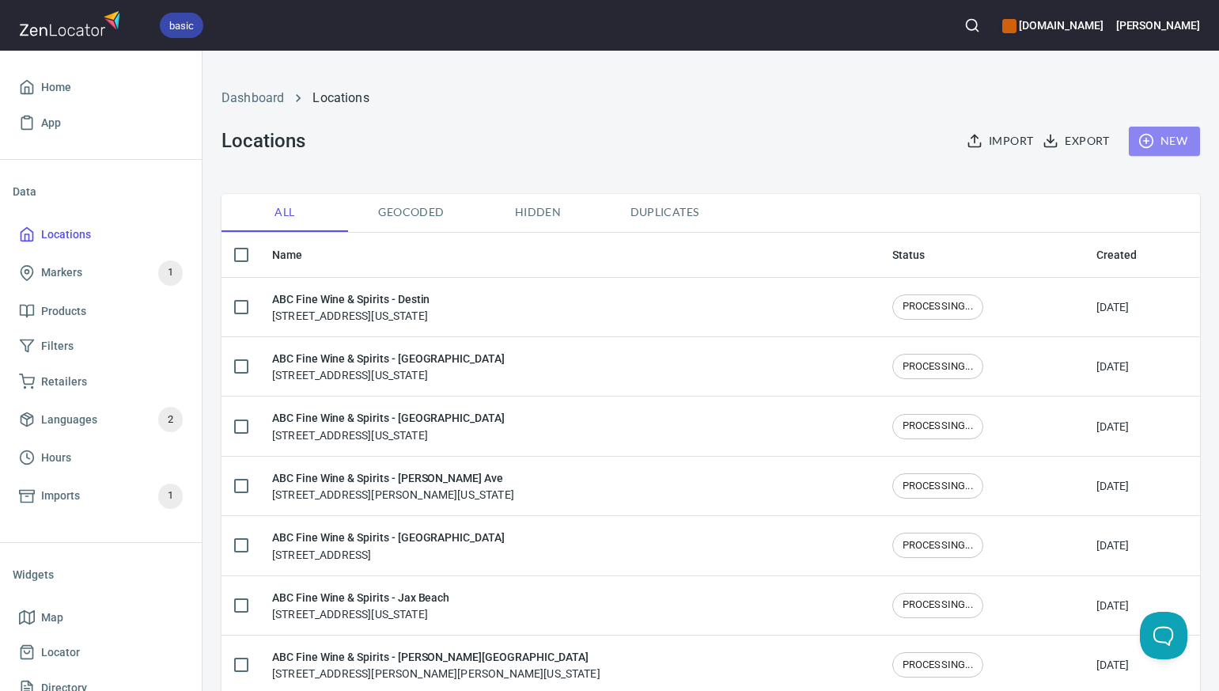
click at [1180, 140] on span "New" at bounding box center [1165, 141] width 46 height 20
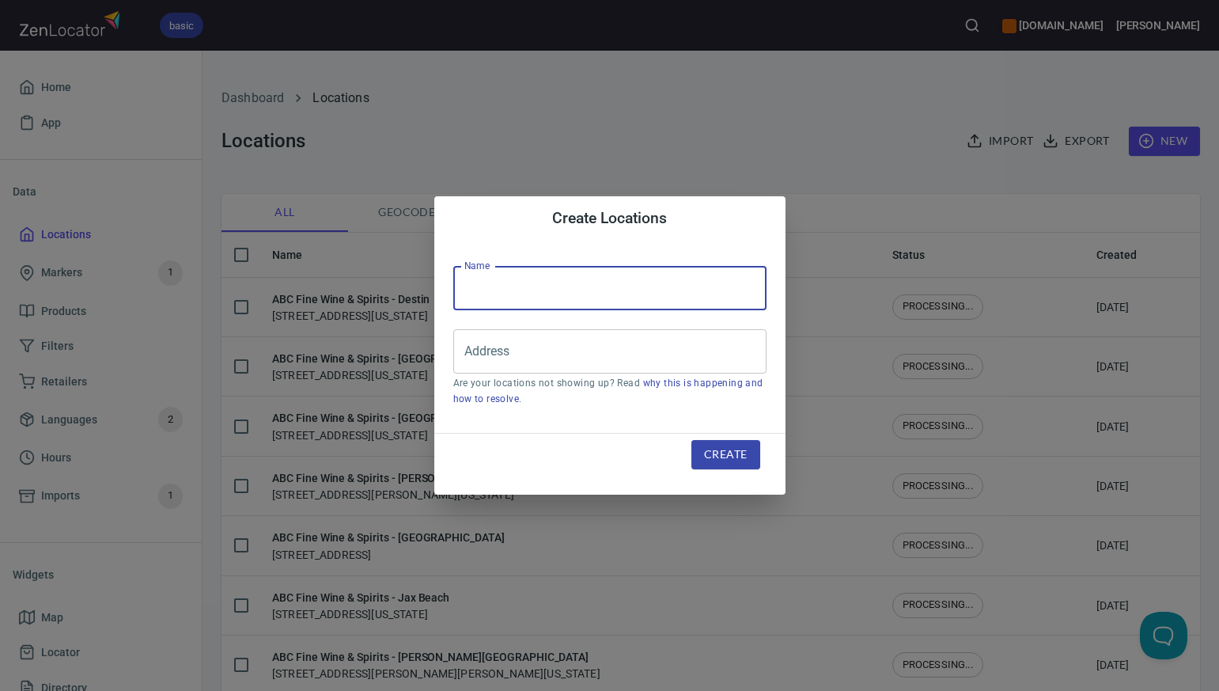
click at [483, 289] on input "text" at bounding box center [609, 288] width 313 height 44
paste input "ABC Fine Wine & Spirits - Northlake Blvd"
type input "ABC Fine Wine & Spirits - Northlake Blvd"
click at [474, 350] on input "Address" at bounding box center [597, 351] width 275 height 30
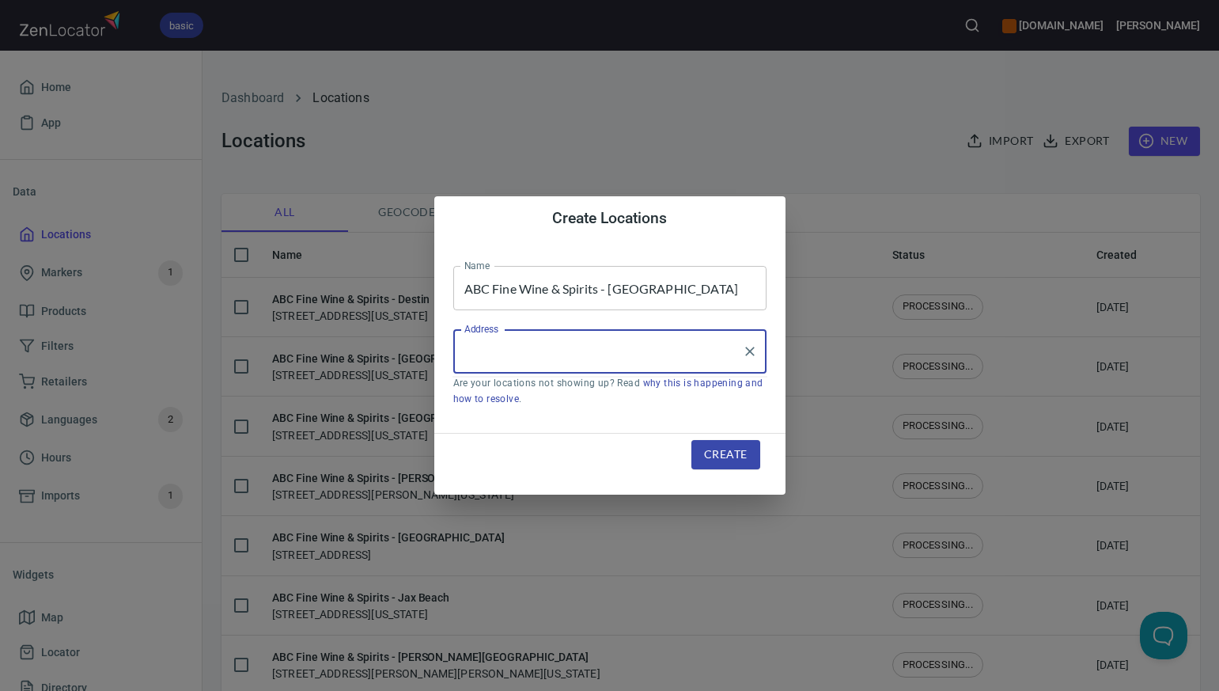
paste input "4155 NORTHLAKE BLVD PALM BEACH GARDENS FL 33410-6228"
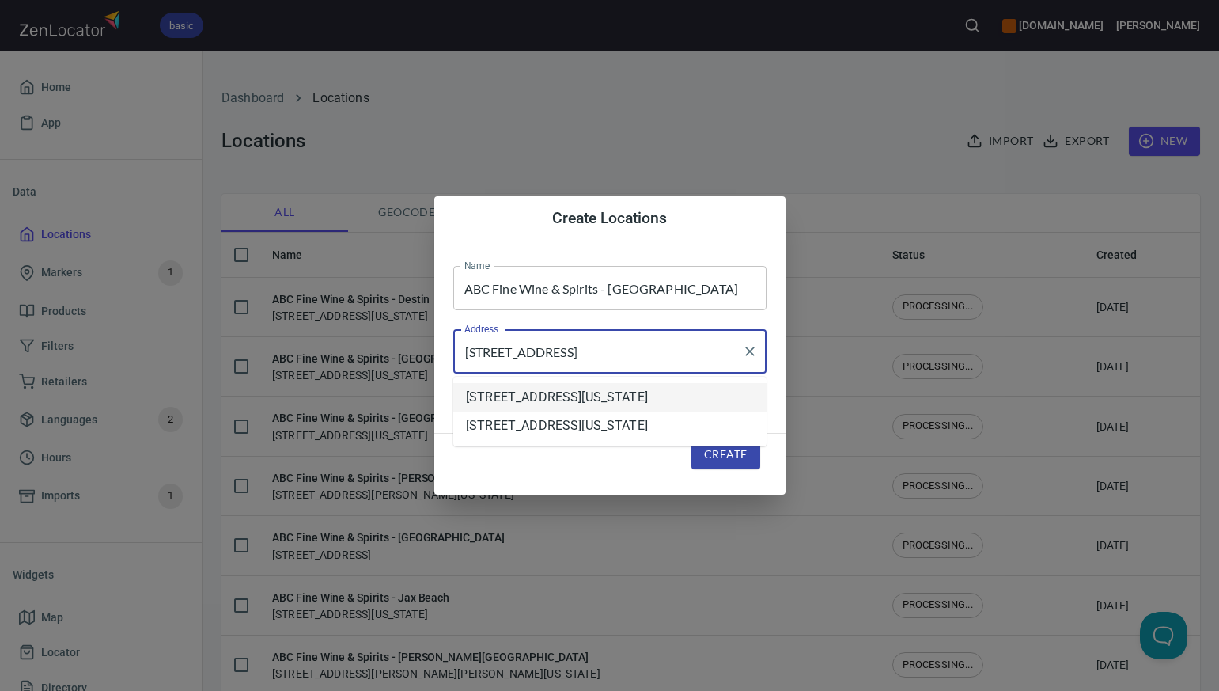
scroll to position [0, 13]
click at [557, 411] on li "4155 Northlake Boulevard, Palm Beach Gardens, Florida, United States" at bounding box center [609, 397] width 313 height 28
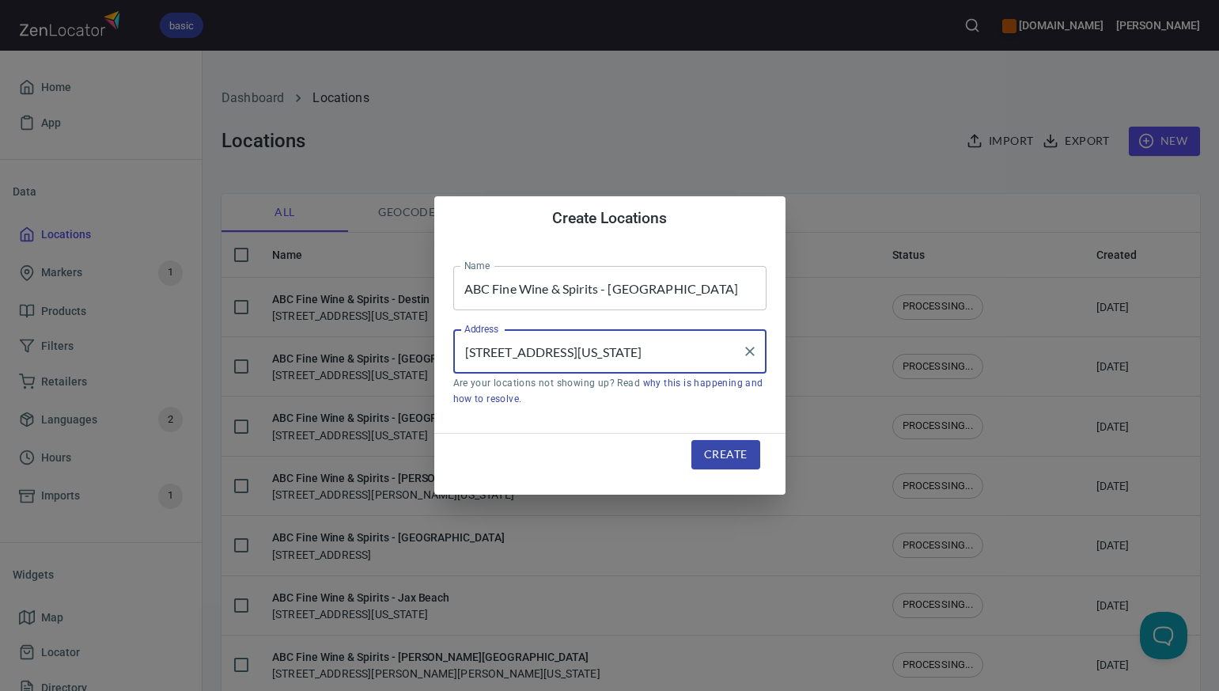
type input "4155 Northlake Boulevard, Palm Beach Gardens, Florida, United States"
click at [717, 457] on span "Create" at bounding box center [725, 455] width 43 height 20
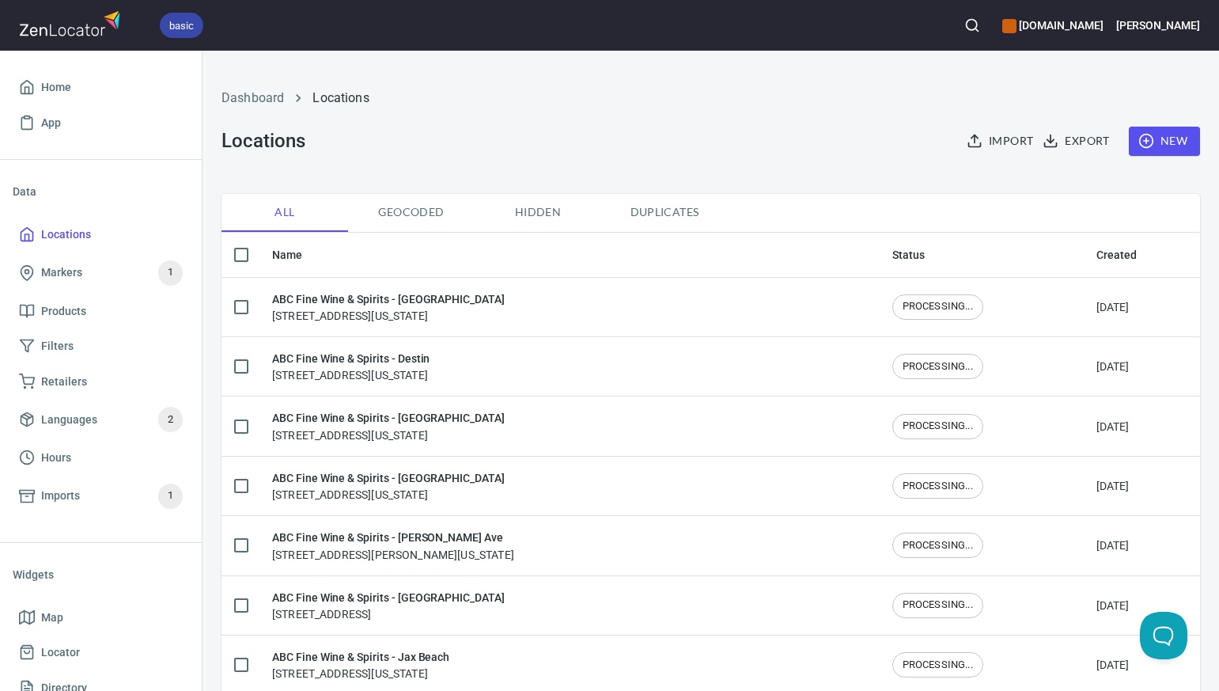
click at [1168, 144] on span "New" at bounding box center [1165, 141] width 46 height 20
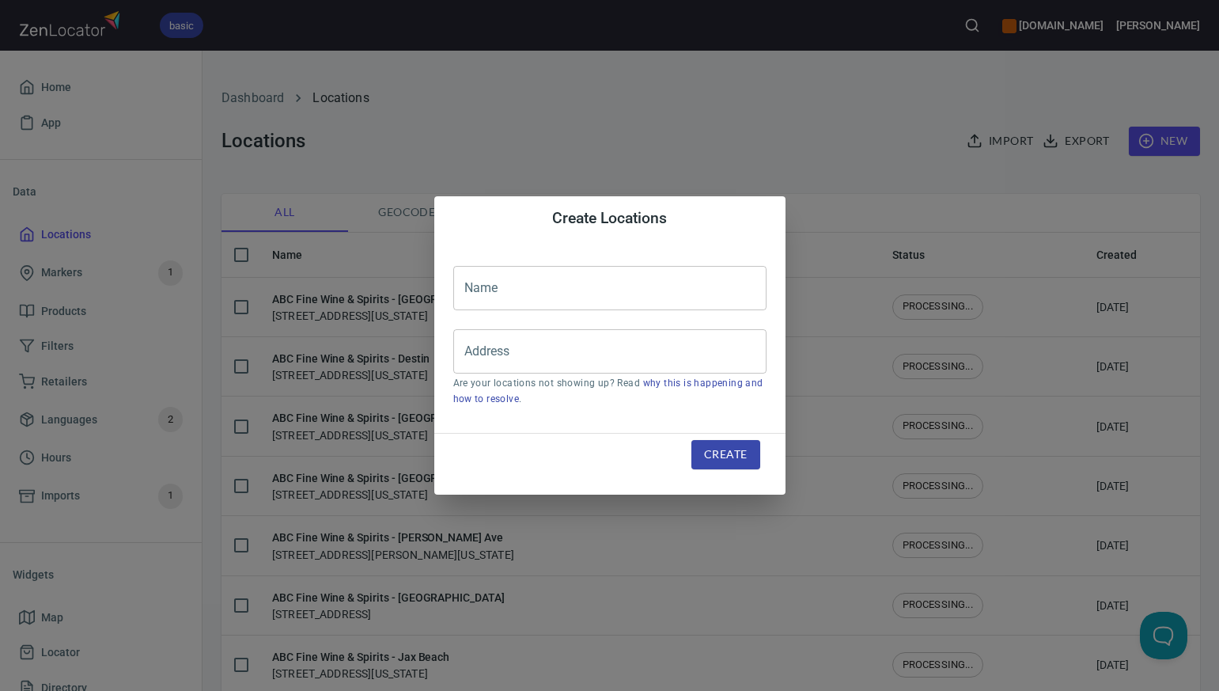
click at [490, 288] on input "text" at bounding box center [609, 288] width 313 height 44
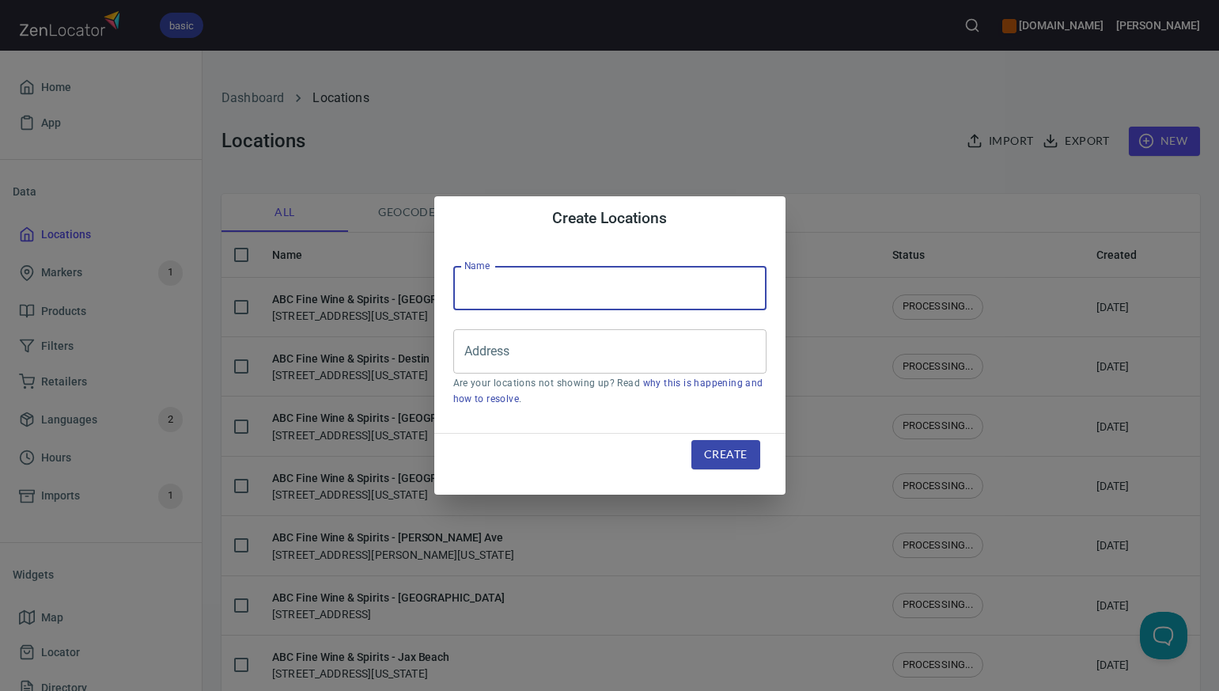
paste input "ABC Fine Wine & Spirits - Navarre"
type input "ABC Fine Wine & Spirits - Navarre"
click at [474, 356] on input "Address" at bounding box center [597, 351] width 275 height 30
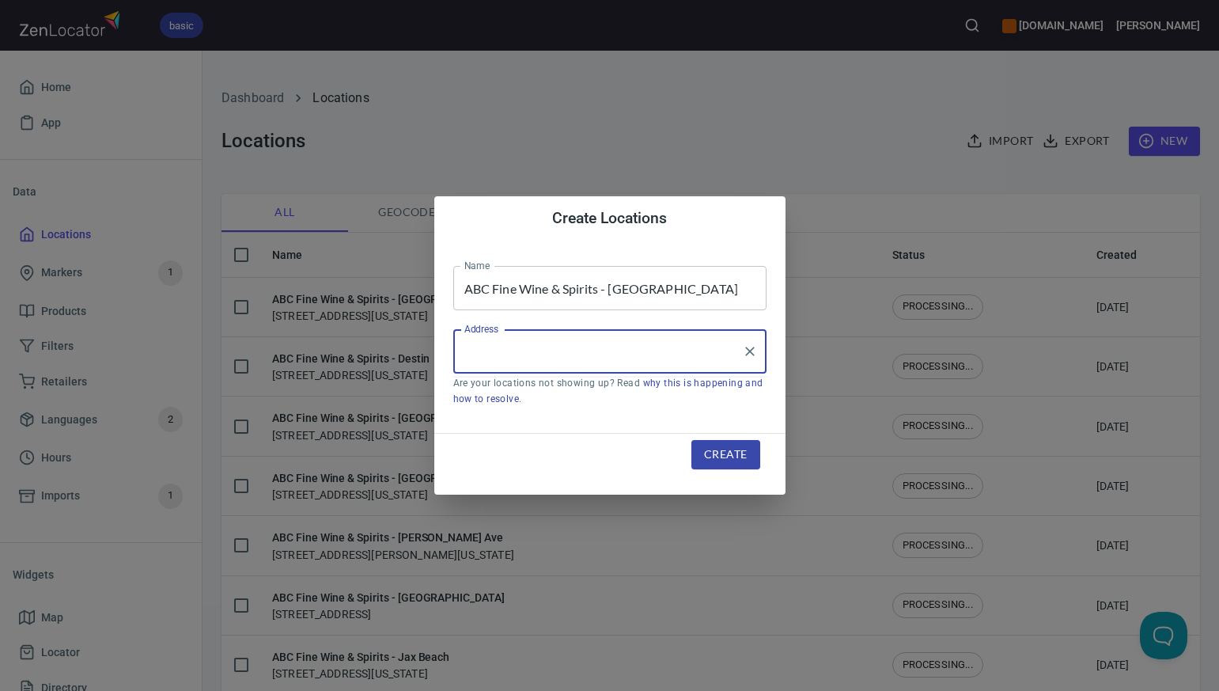
paste input "8315 MIKAJACK AVENUE NAVARRE FL 32566"
click at [522, 403] on li "[STREET_ADDRESS][US_STATE]" at bounding box center [609, 397] width 313 height 28
type input "[STREET_ADDRESS][US_STATE]"
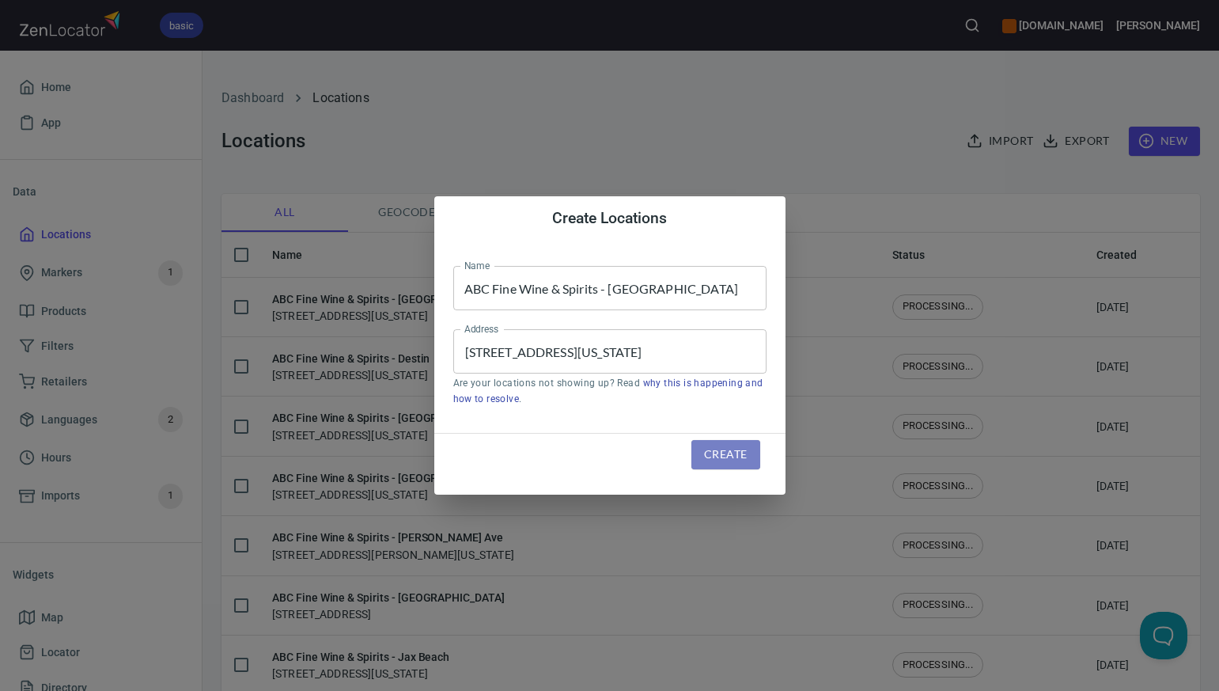
click at [728, 456] on span "Create" at bounding box center [725, 455] width 43 height 20
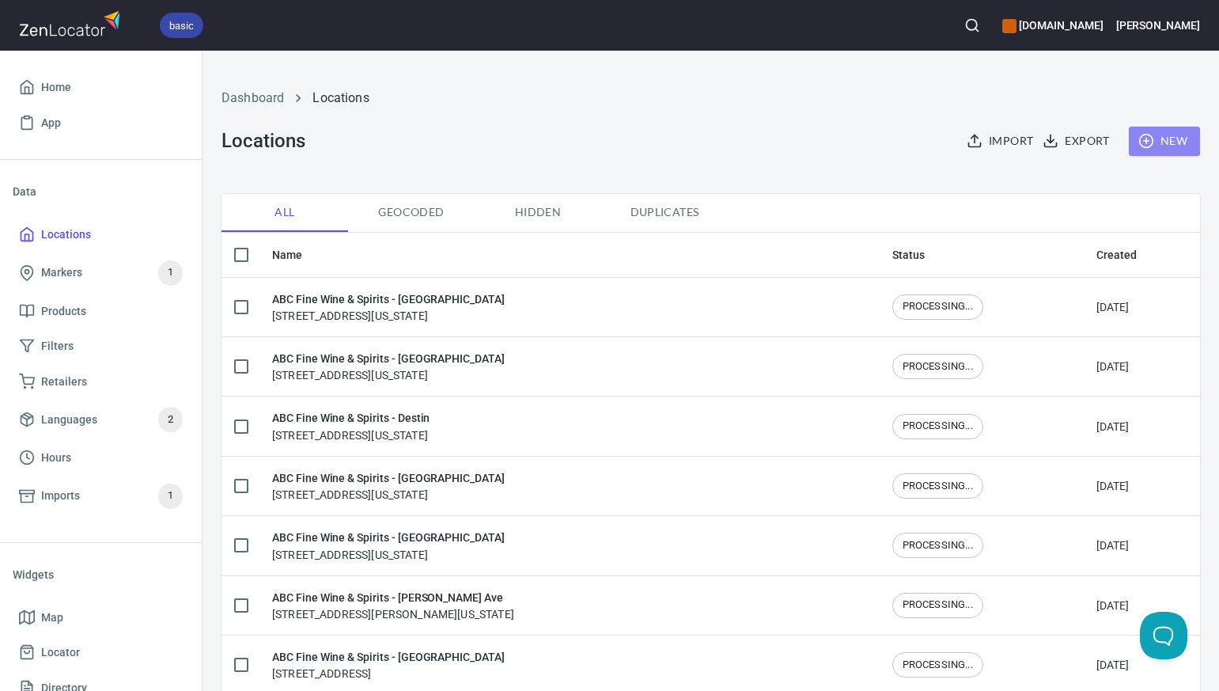
click at [1179, 141] on span "New" at bounding box center [1165, 141] width 46 height 20
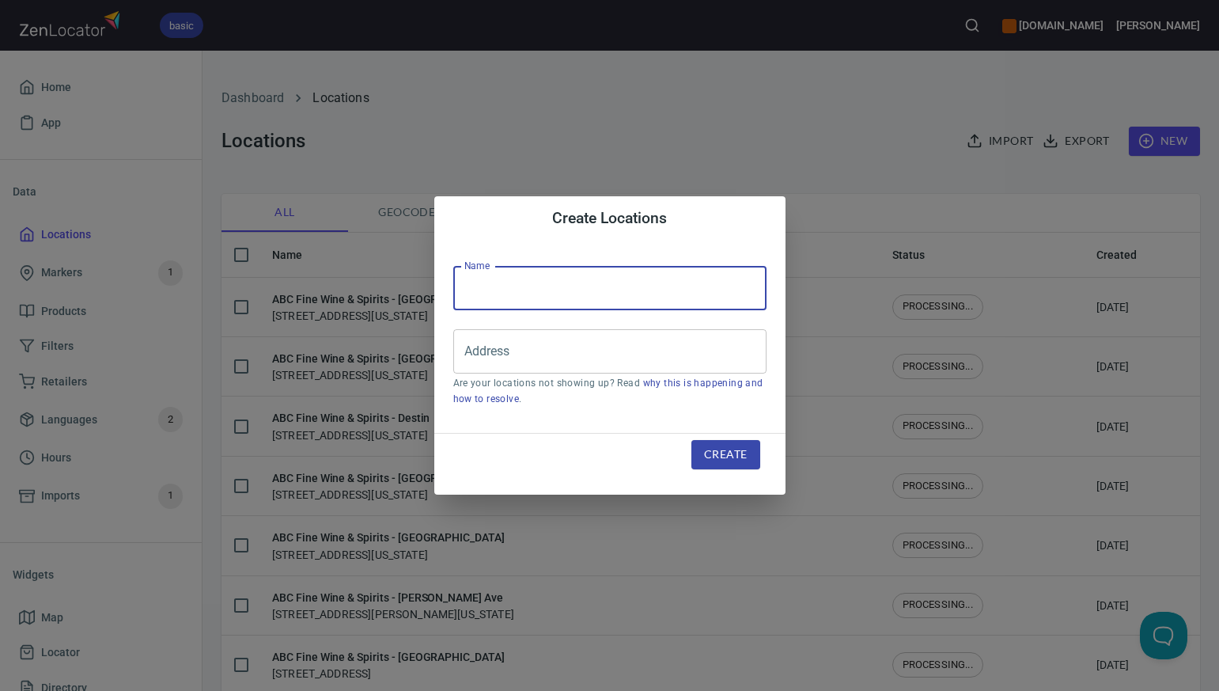
click at [481, 291] on input "text" at bounding box center [609, 288] width 313 height 44
paste input "ABC Fine Wine & Spirits - Ft Lauderdale"
type input "ABC Fine Wine & Spirits - Ft Lauderdale"
click at [472, 359] on input "Address" at bounding box center [597, 351] width 275 height 30
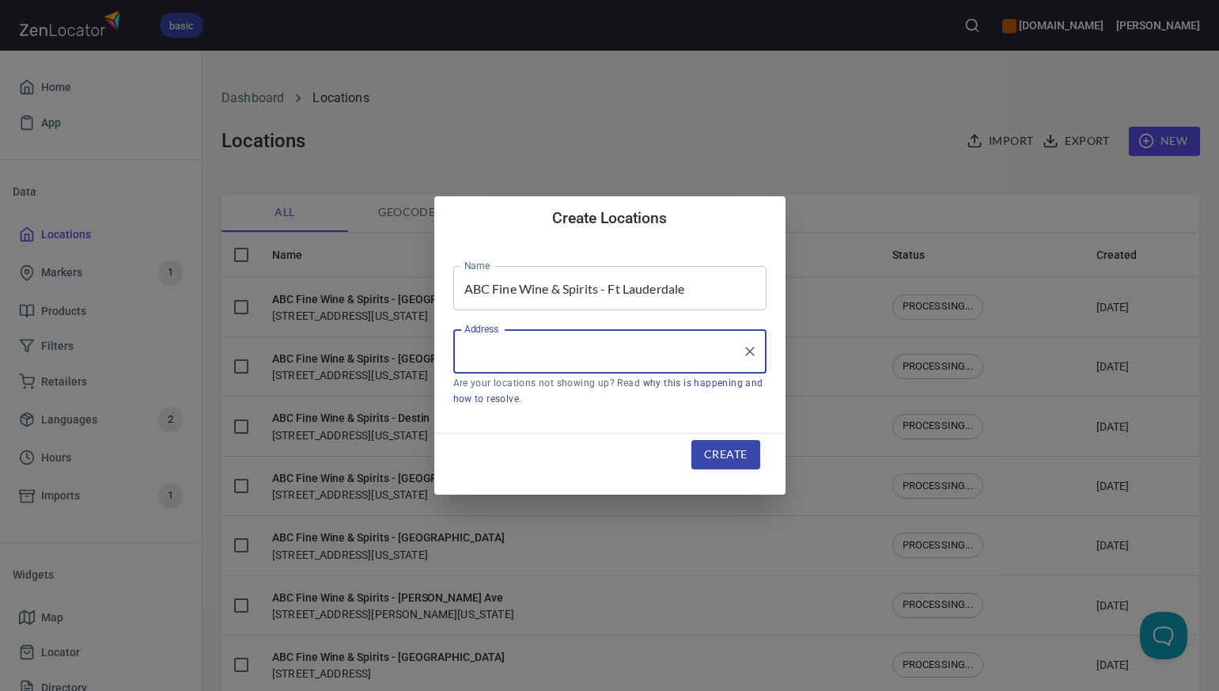
paste input "3355 NORTH FEDERAL HIGHWAY OAKLAND PARK FL 33306"
click at [676, 354] on input "3355 NORTH FEDERAL HIGHWAY OAKLAND PARK FL 33306" at bounding box center [597, 351] width 275 height 30
click at [589, 411] on li "3355 North Federal Highway, Fort Lauderdale, Florida, United States" at bounding box center [609, 397] width 313 height 28
click at [634, 353] on input "3355 North Federal Highway, Fort Lauderdale, Florida, United States" at bounding box center [597, 351] width 275 height 30
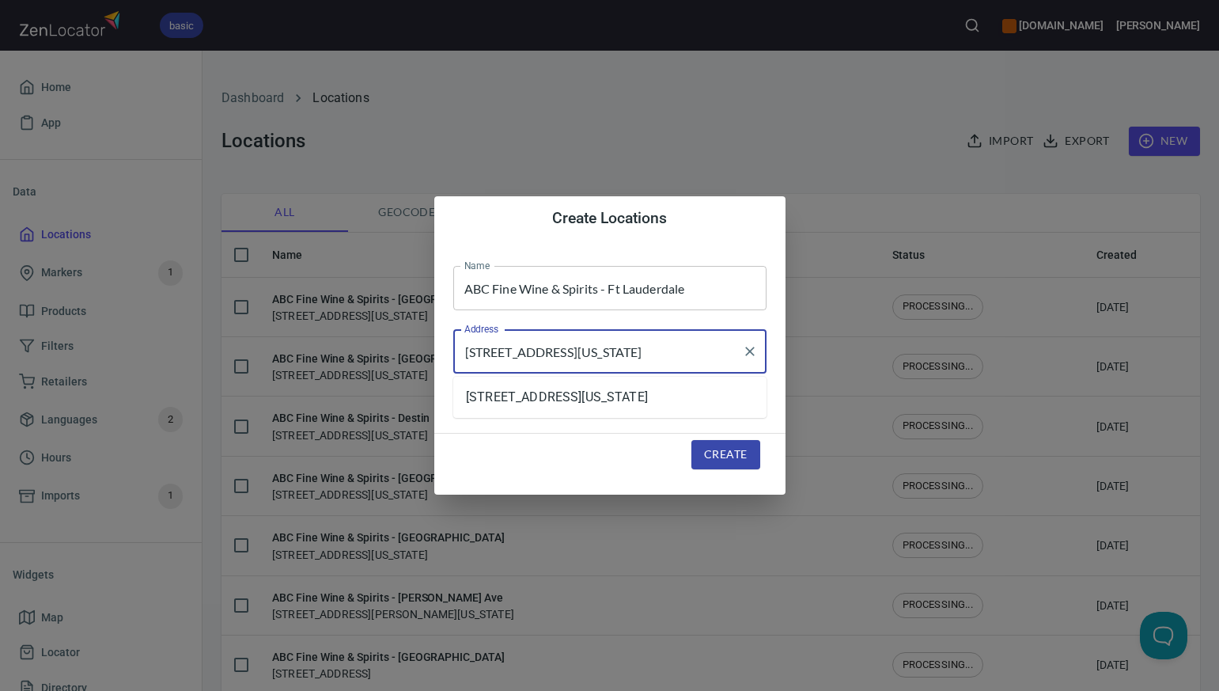
scroll to position [0, 28]
type input "[STREET_ADDRESS][US_STATE]"
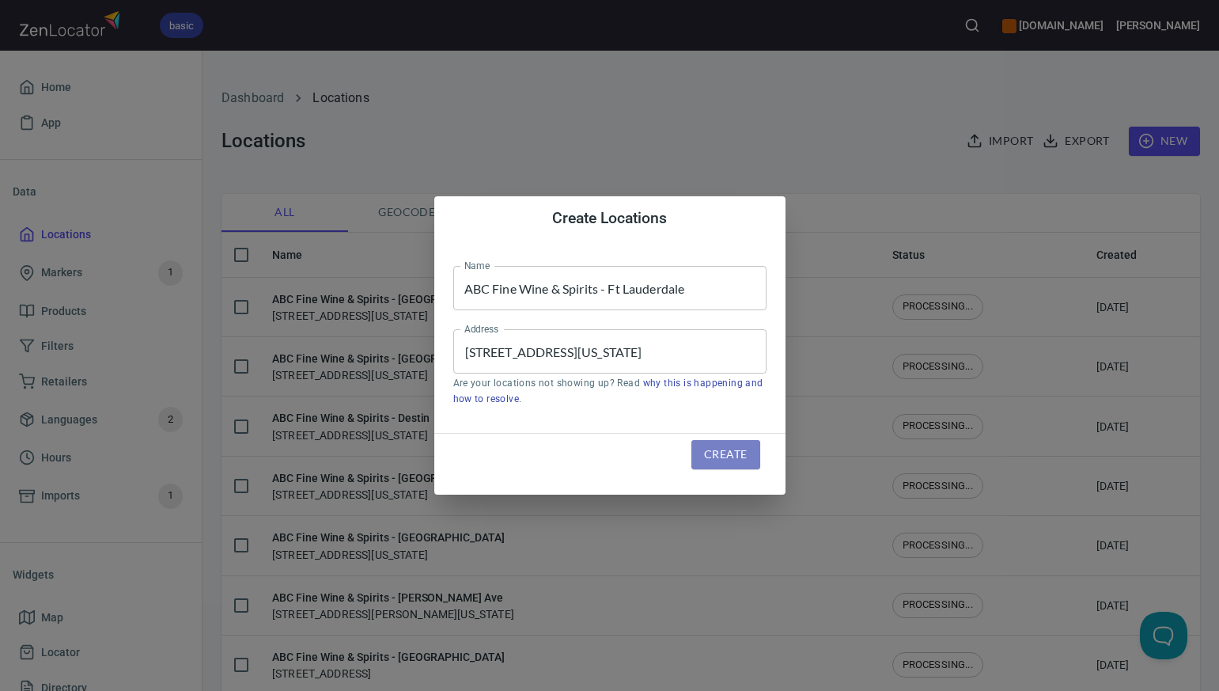
click at [711, 457] on span "Create" at bounding box center [725, 455] width 43 height 20
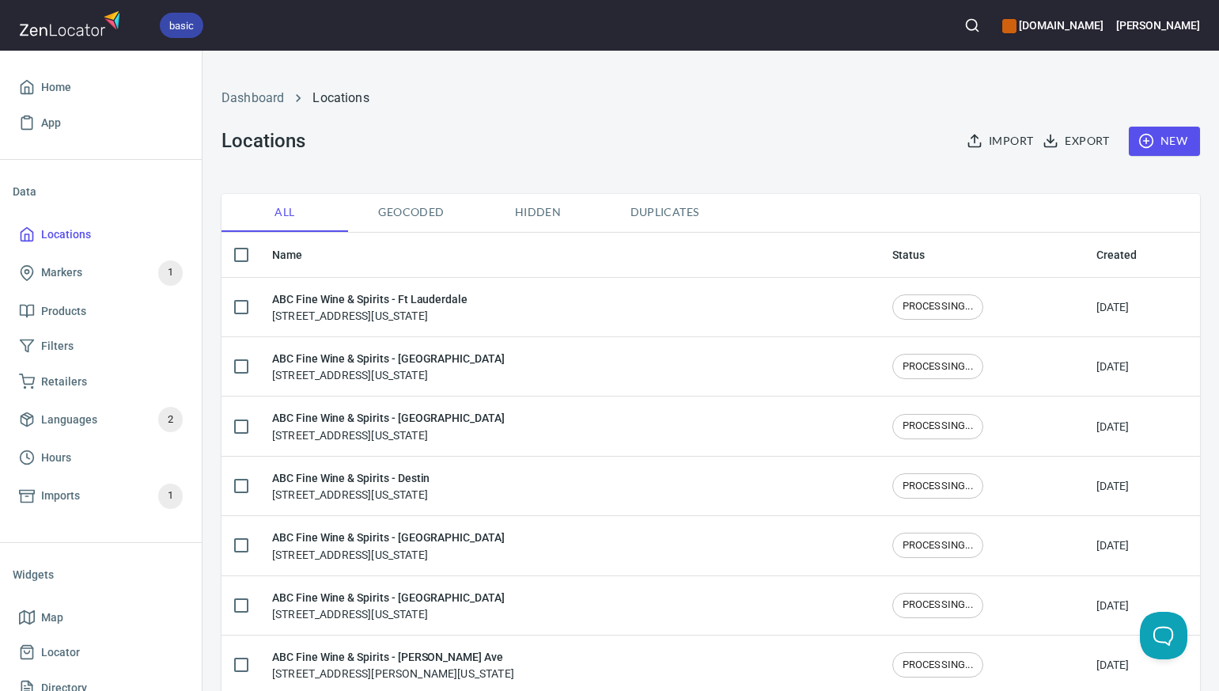
click at [1174, 142] on span "New" at bounding box center [1165, 141] width 46 height 20
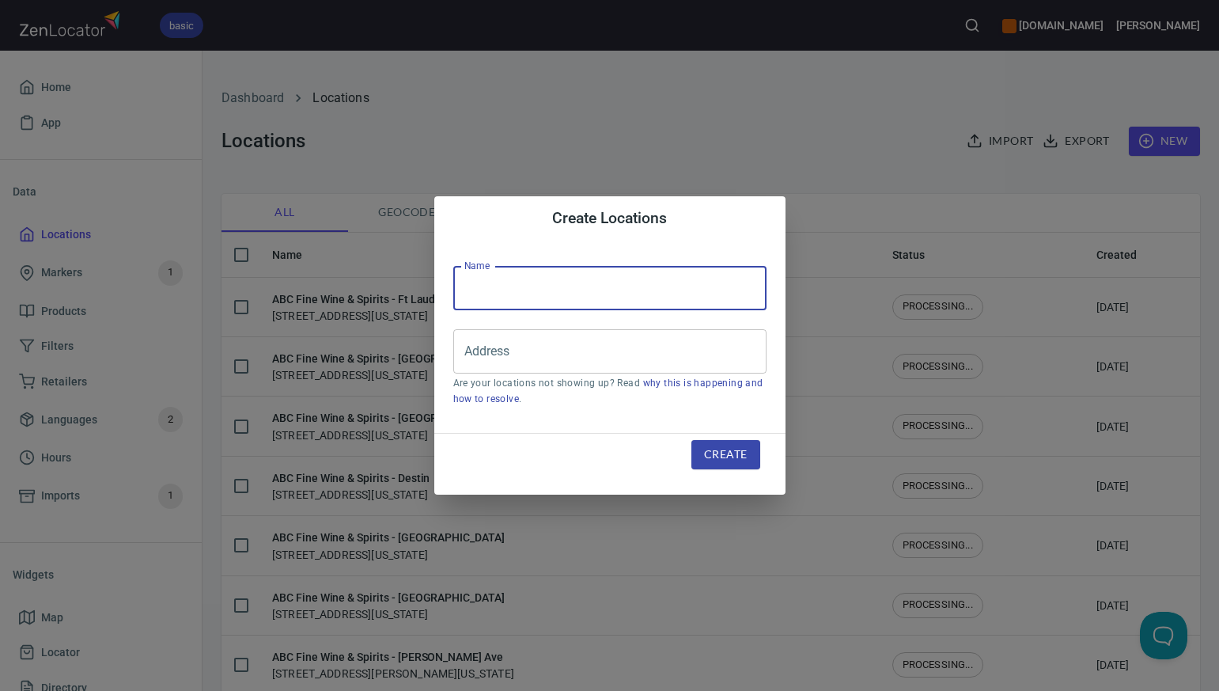
click at [485, 284] on input "text" at bounding box center [609, 288] width 313 height 44
paste input "ABC Fine Wine & Spirits - [GEOGRAPHIC_DATA]"
type input "ABC Fine Wine & Spirits - [GEOGRAPHIC_DATA]"
click at [479, 362] on input "Address" at bounding box center [597, 351] width 275 height 30
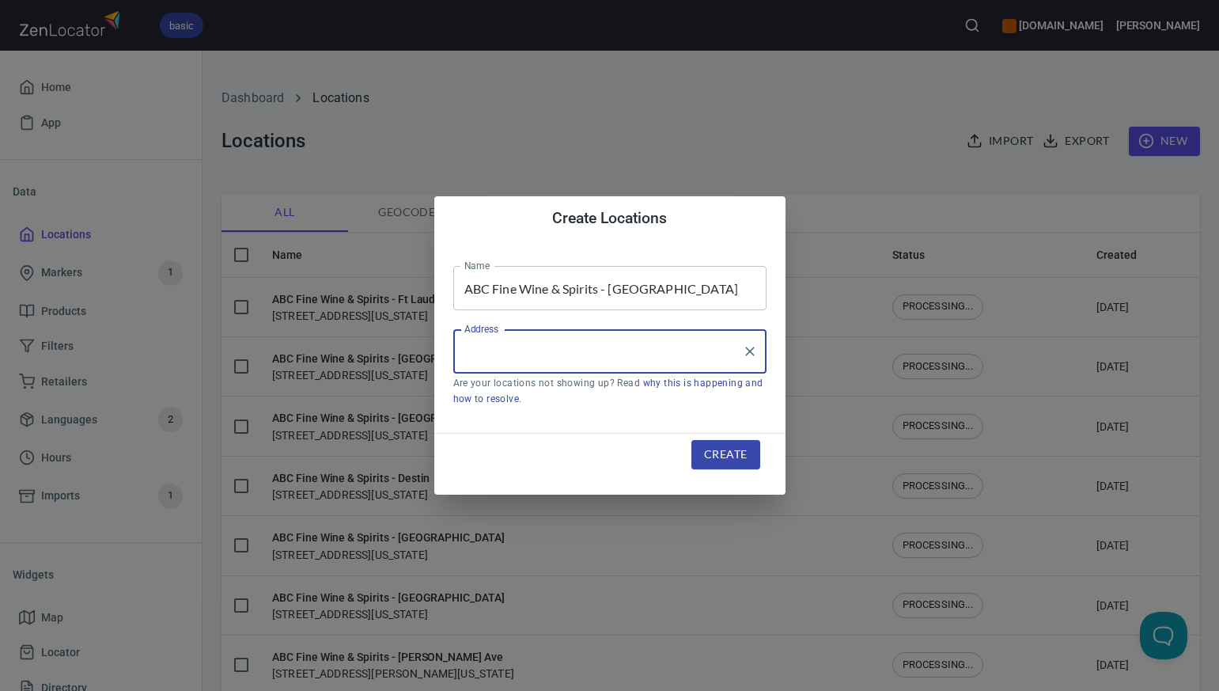
paste input "9894 GLADES RD BOCA RATON FL 33434"
click at [519, 404] on li "[STREET_ADDRESS][US_STATE]" at bounding box center [609, 397] width 313 height 28
type input "[STREET_ADDRESS][US_STATE]"
click at [729, 456] on span "Create" at bounding box center [725, 455] width 43 height 20
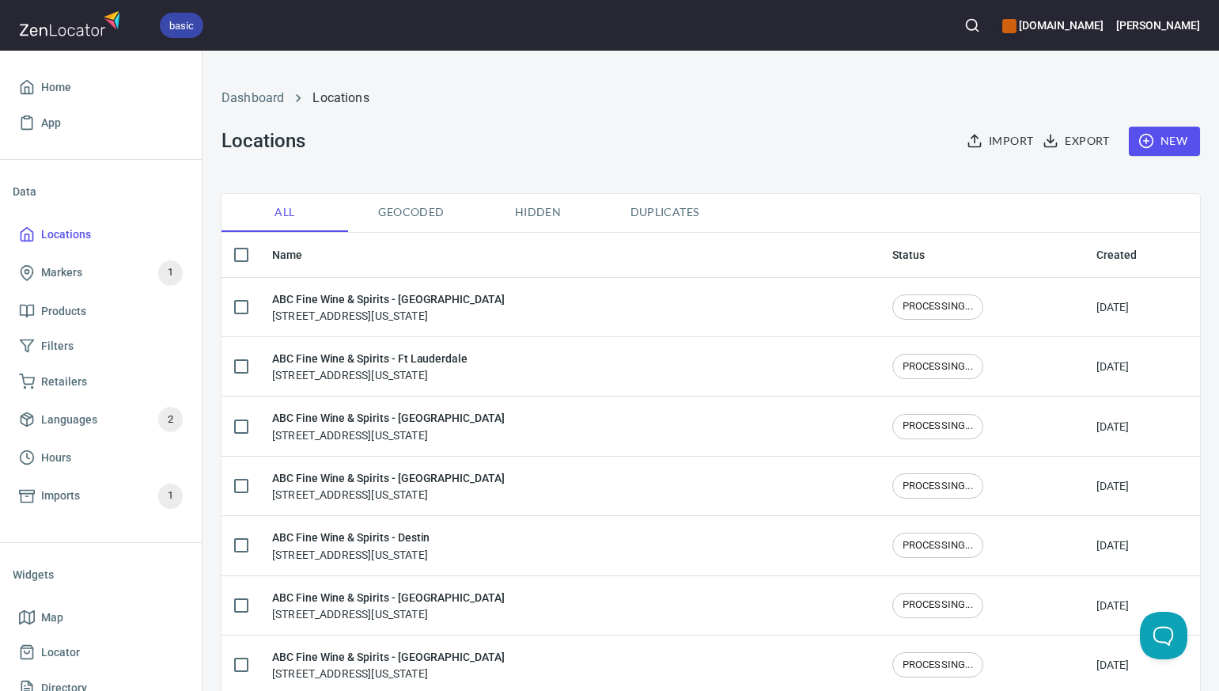
click at [1164, 145] on span "New" at bounding box center [1165, 141] width 46 height 20
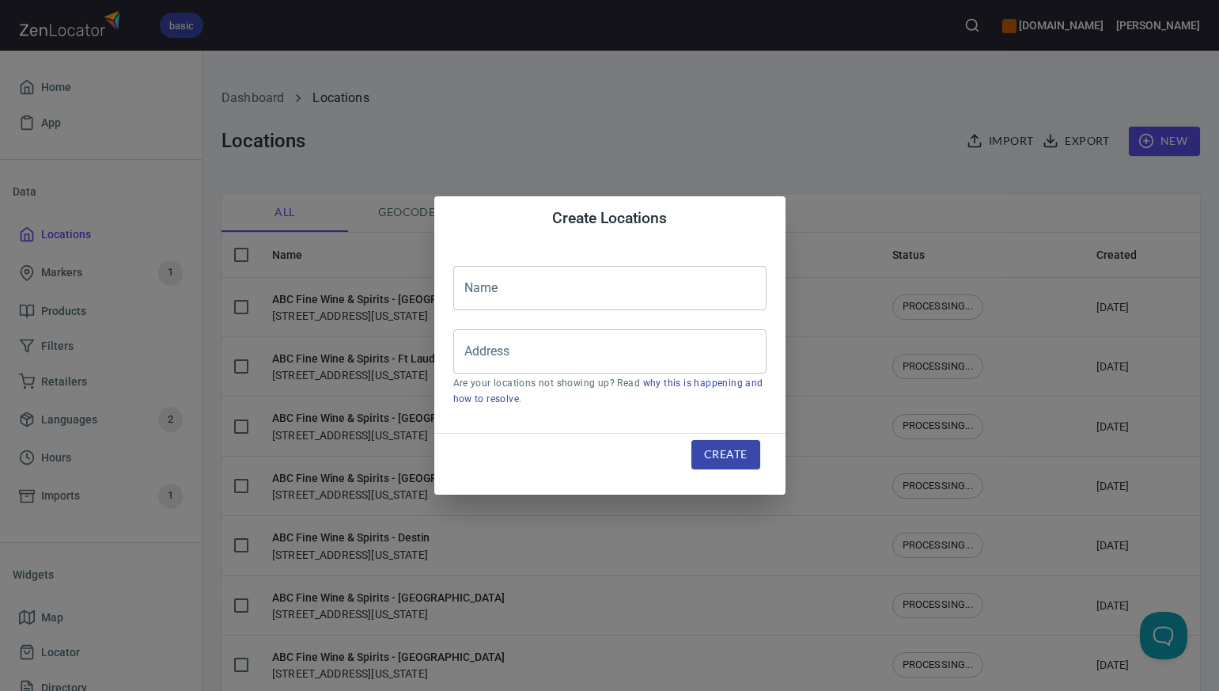
click at [506, 288] on input "text" at bounding box center [609, 288] width 313 height 44
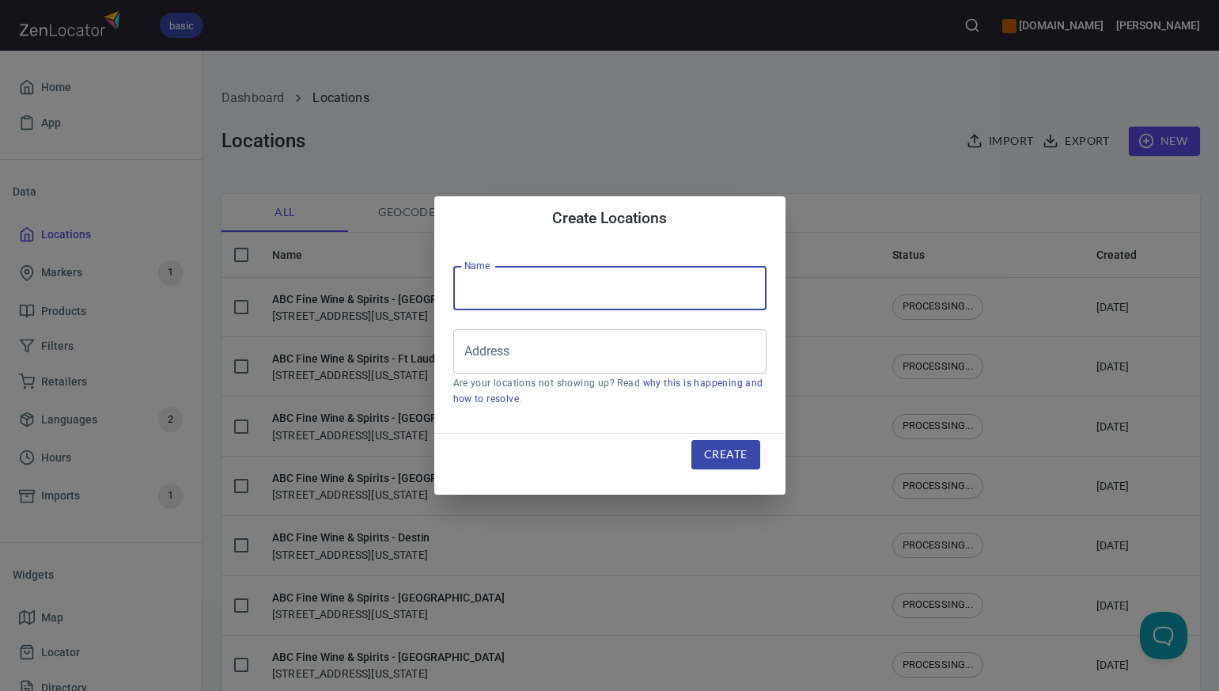
paste input "ABC Fine Wine & Spirits - [GEOGRAPHIC_DATA]"
type input "ABC Fine Wine & Spirits - [GEOGRAPHIC_DATA]"
click at [469, 354] on input "Address" at bounding box center [597, 351] width 275 height 30
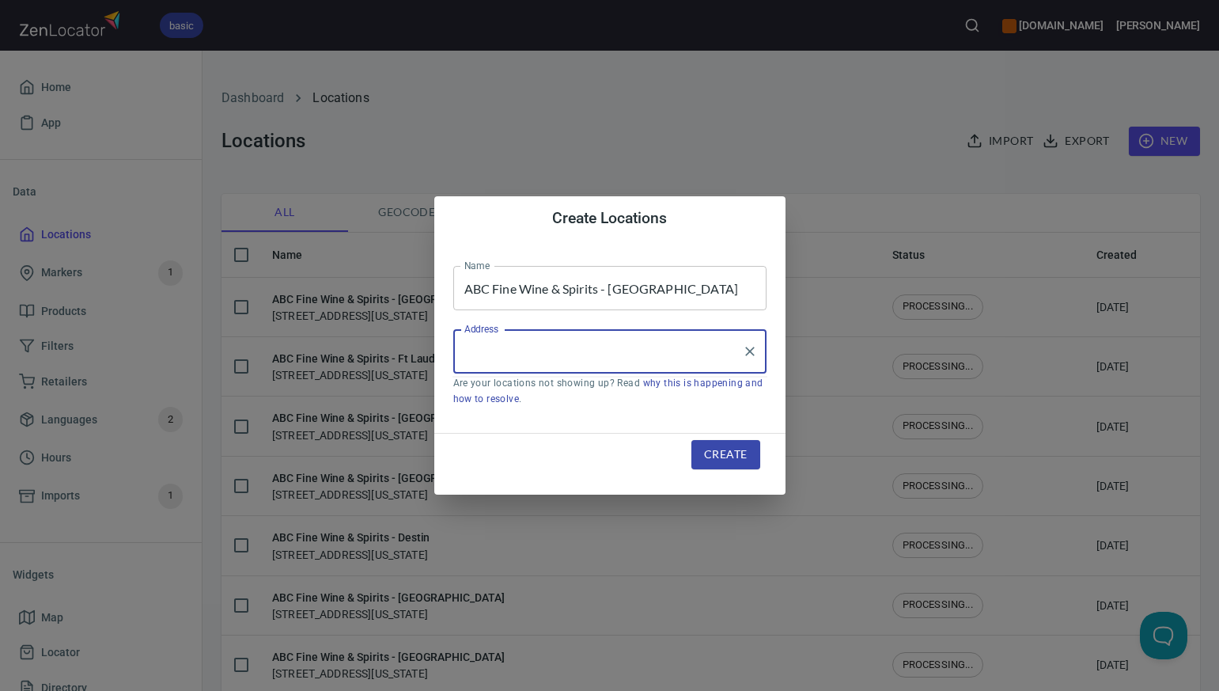
paste input "6998 N. FEDERAL HWY BOCA RATON FL 33487-1628"
click at [531, 404] on li "[STREET_ADDRESS][US_STATE]" at bounding box center [609, 397] width 313 height 28
type input "[STREET_ADDRESS][US_STATE]"
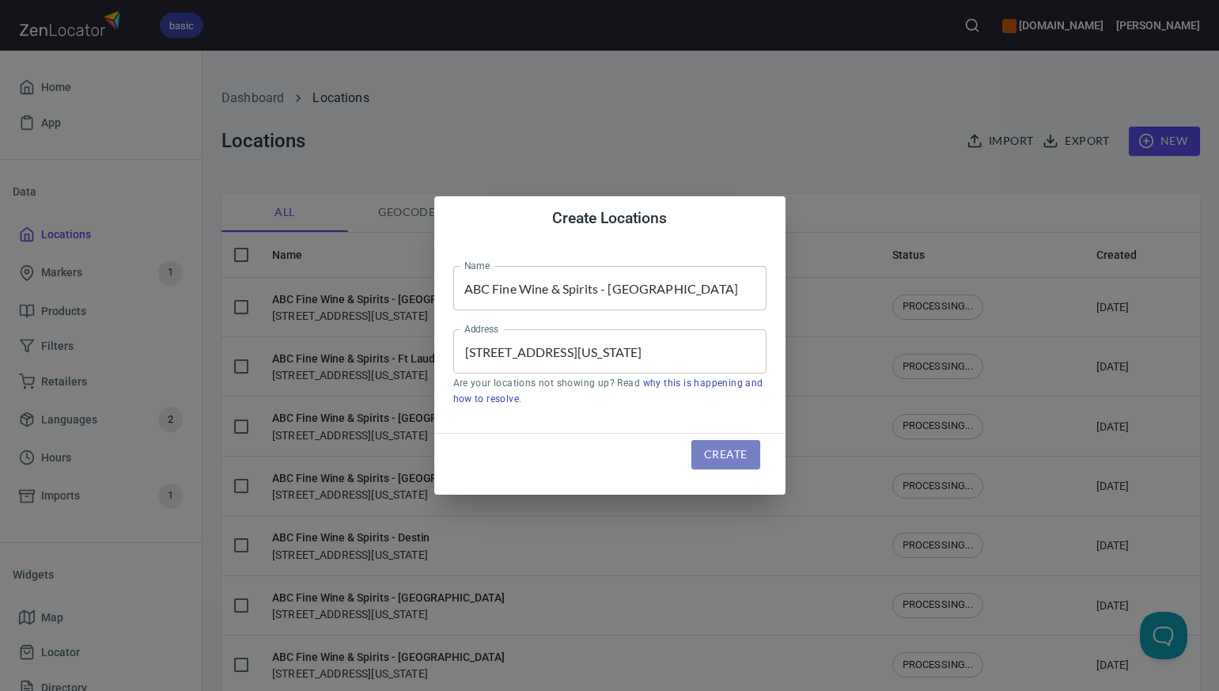
scroll to position [0, 0]
click at [729, 455] on span "Create" at bounding box center [725, 455] width 43 height 20
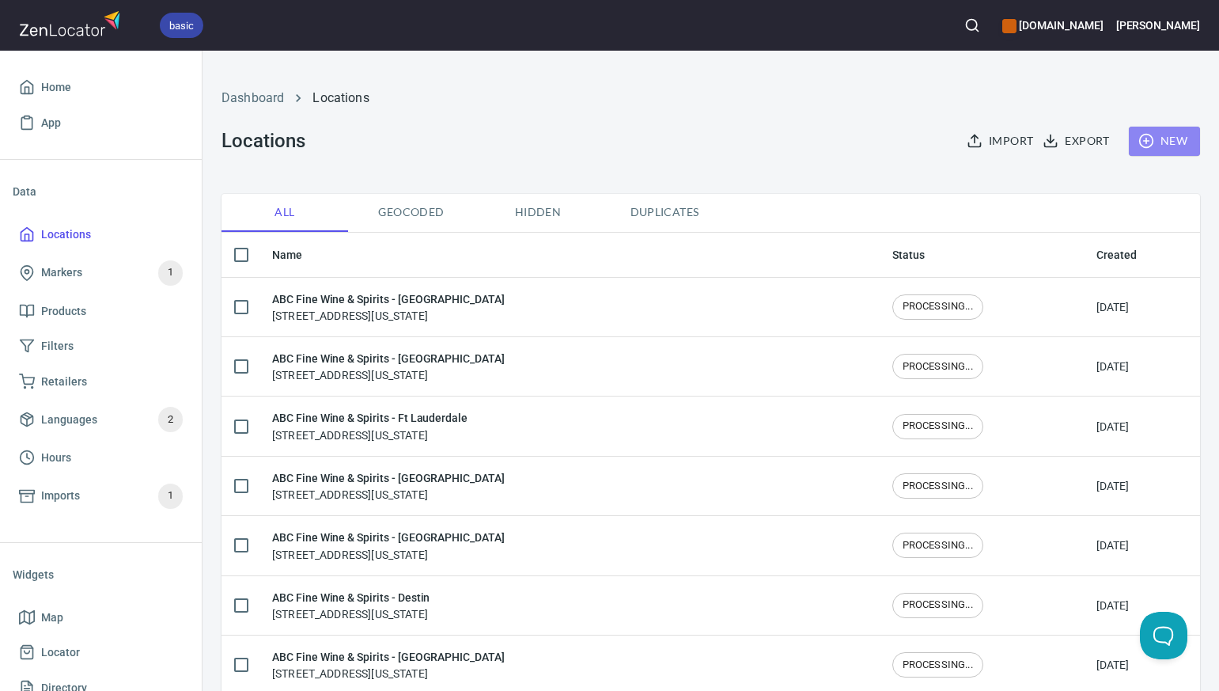
click at [1179, 139] on span "New" at bounding box center [1165, 141] width 46 height 20
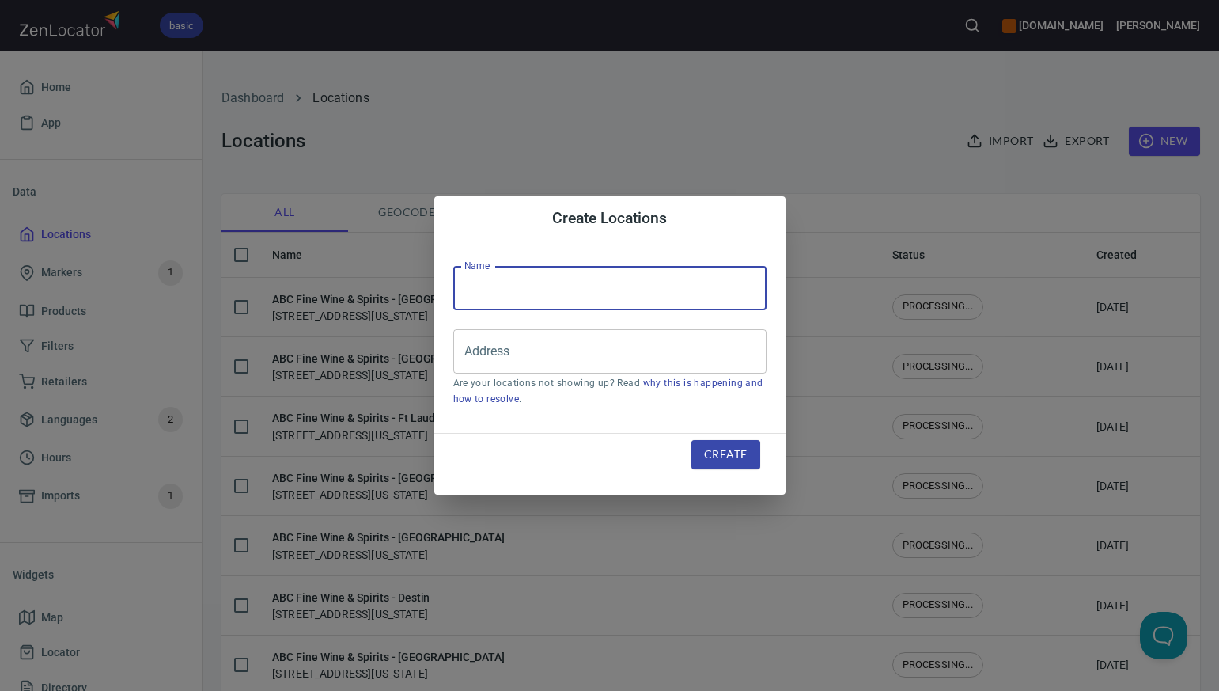
click at [468, 281] on input "text" at bounding box center [609, 288] width 313 height 44
paste input "ABC Fine Wine & Spirits - [GEOGRAPHIC_DATA]"
type input "ABC Fine Wine & Spirits - [GEOGRAPHIC_DATA]"
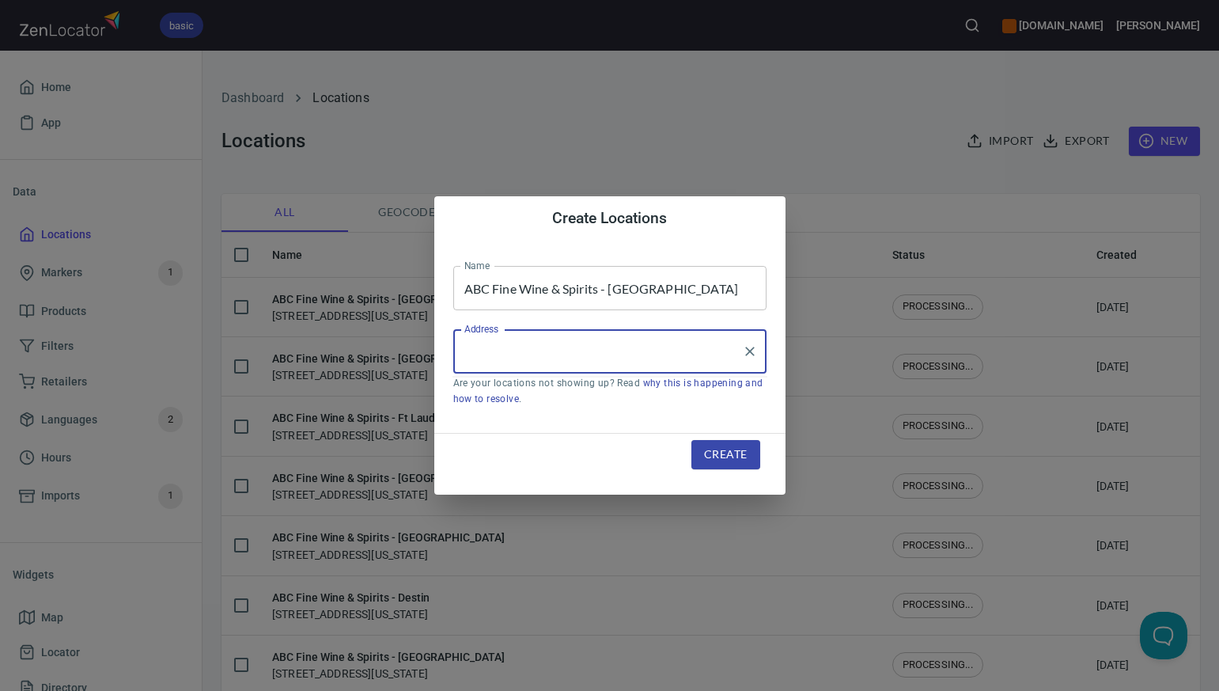
click at [475, 354] on input "Address" at bounding box center [597, 351] width 275 height 30
paste input "12620 SW 120TH ST MIAMI FL 33186-4519"
click at [559, 398] on li "[STREET_ADDRESS][US_STATE]" at bounding box center [609, 397] width 313 height 28
type input "[STREET_ADDRESS][US_STATE]"
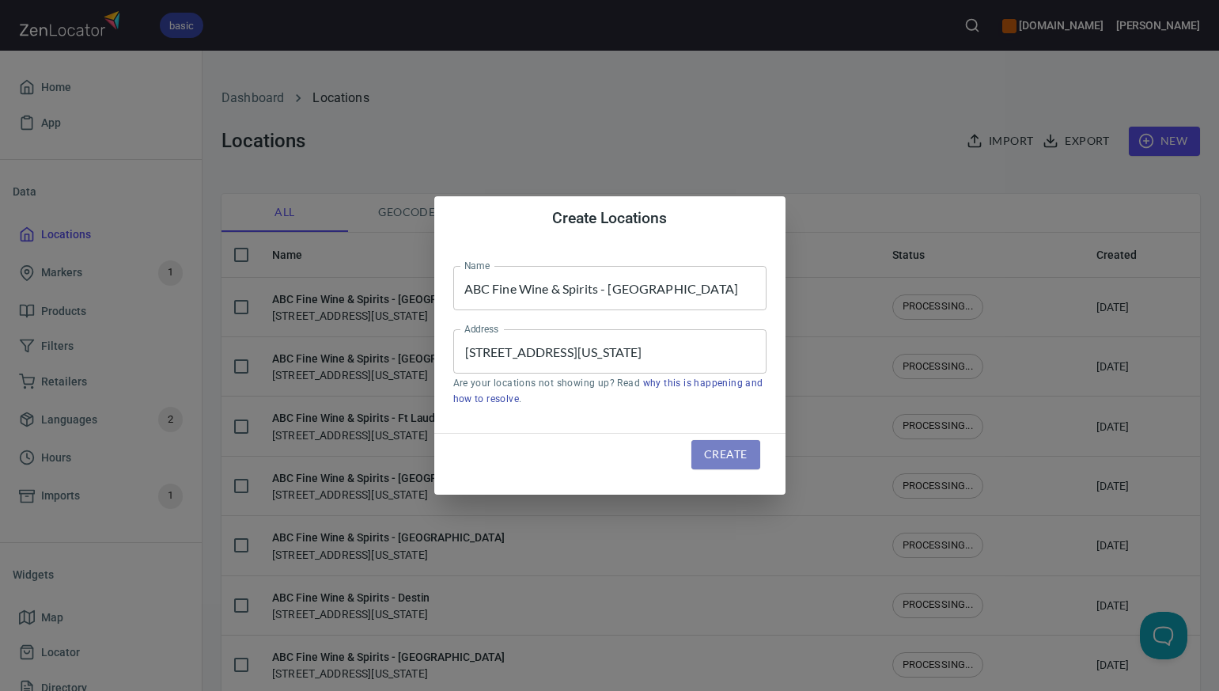
click at [737, 456] on span "Create" at bounding box center [725, 455] width 43 height 20
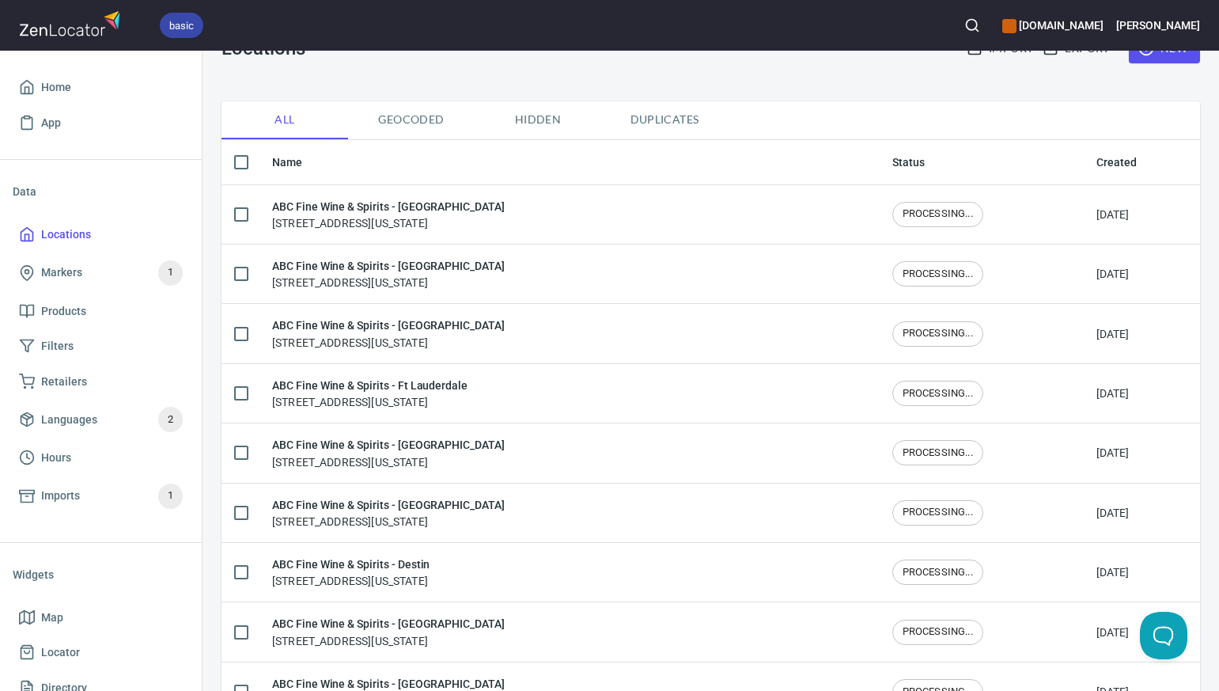
scroll to position [40, 0]
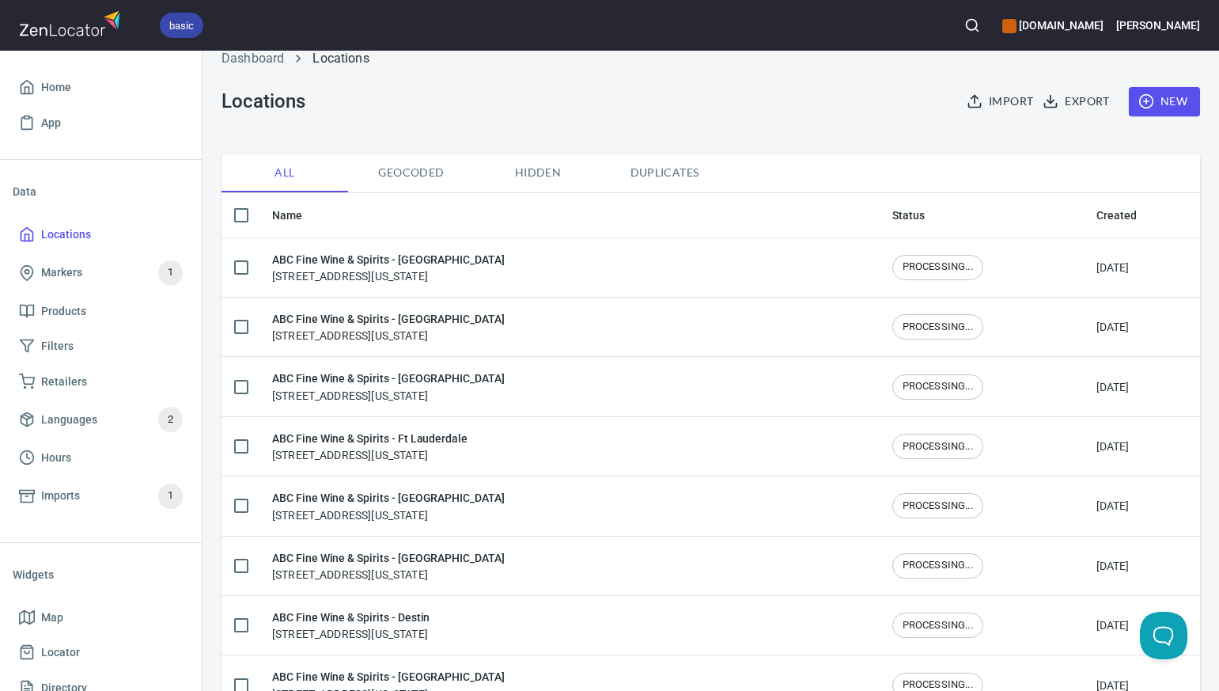
click at [1174, 104] on span "New" at bounding box center [1165, 102] width 46 height 20
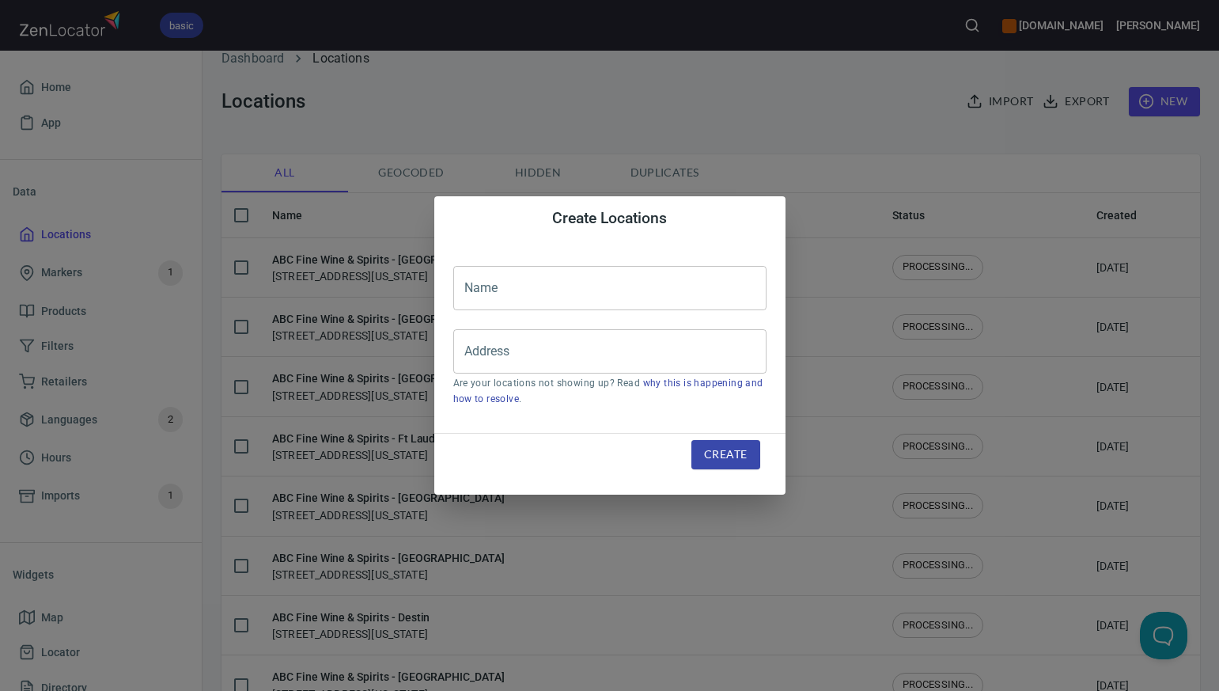
click at [483, 285] on input "text" at bounding box center [609, 288] width 313 height 44
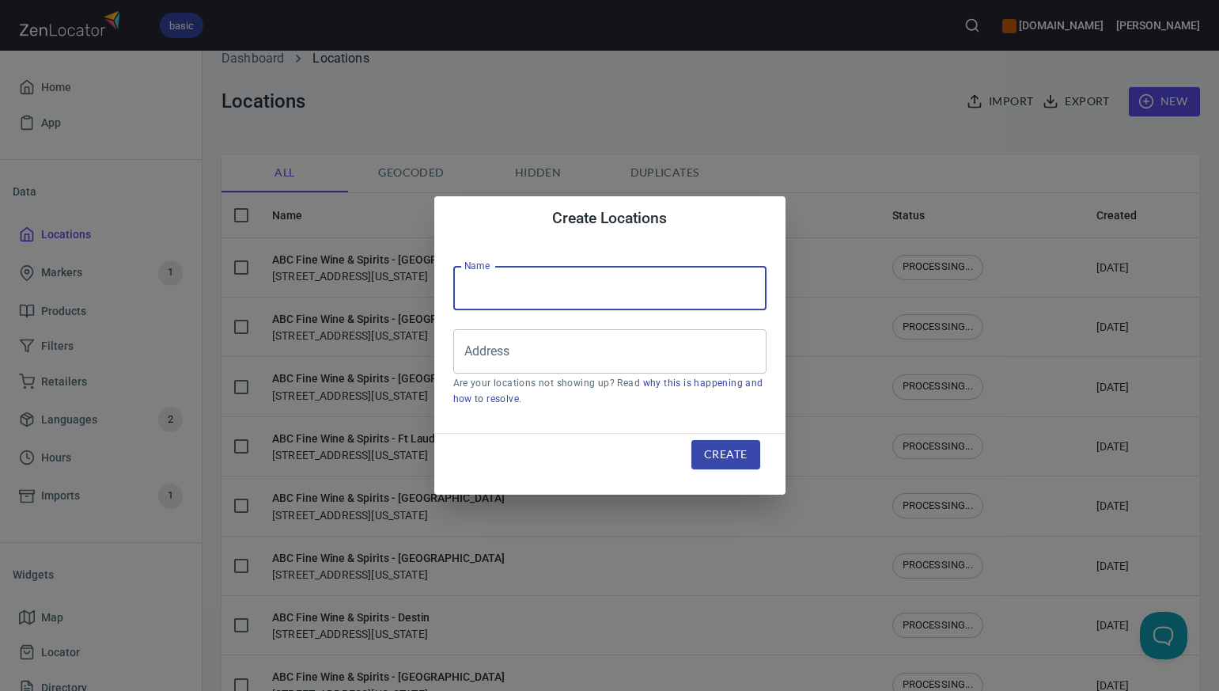
paste input "ABC Fine Wine & Spirits - [GEOGRAPHIC_DATA]"
type input "ABC Fine Wine & Spirits - [GEOGRAPHIC_DATA]"
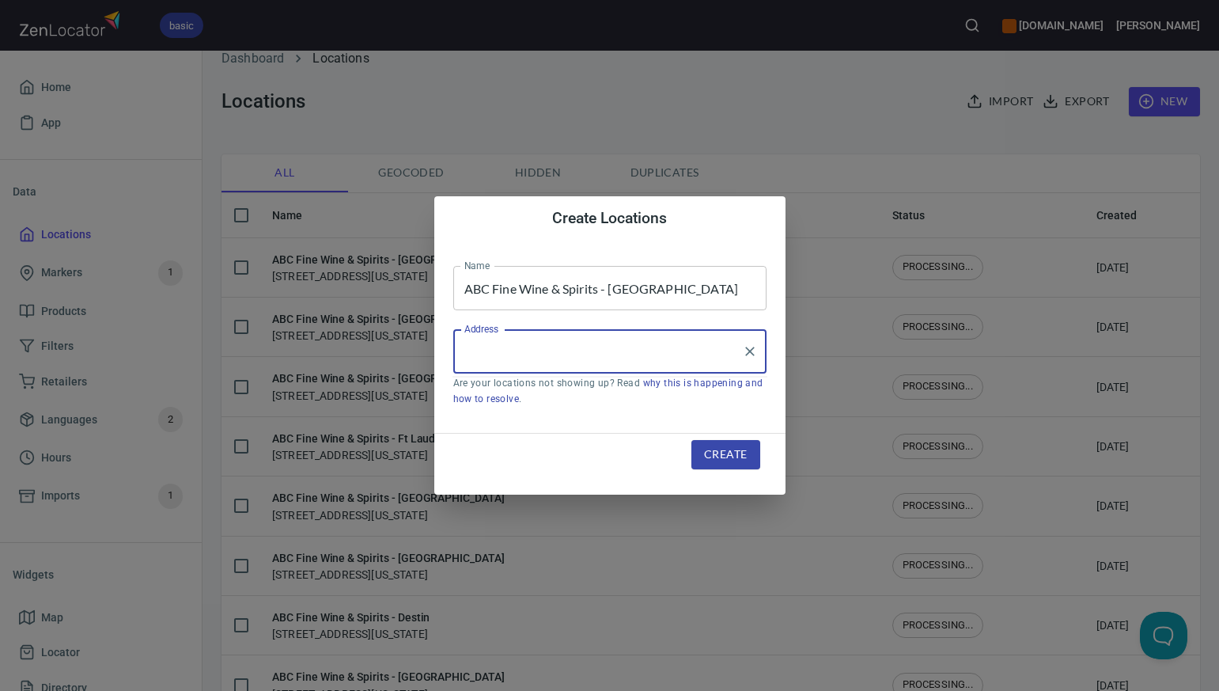
click at [472, 359] on input "Address" at bounding box center [597, 351] width 275 height 30
paste input "3005 APALACHEE PKWY TALLAHASSEE FL 32301-5104"
click at [642, 350] on input "3005 APALACHEE PKWY TALLAHASSEE FL 32301-5104" at bounding box center [597, 351] width 275 height 30
click at [584, 397] on li "[STREET_ADDRESS][US_STATE]" at bounding box center [609, 397] width 313 height 28
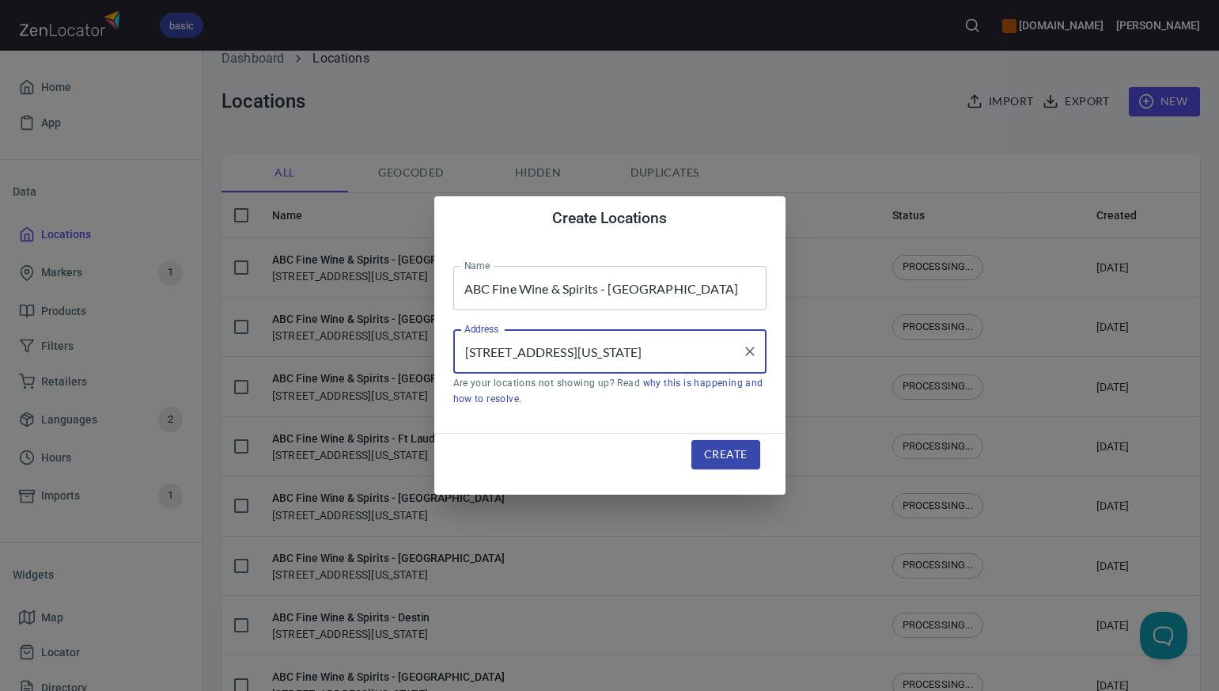
type input "[STREET_ADDRESS][US_STATE]"
click at [727, 454] on span "Create" at bounding box center [725, 455] width 43 height 20
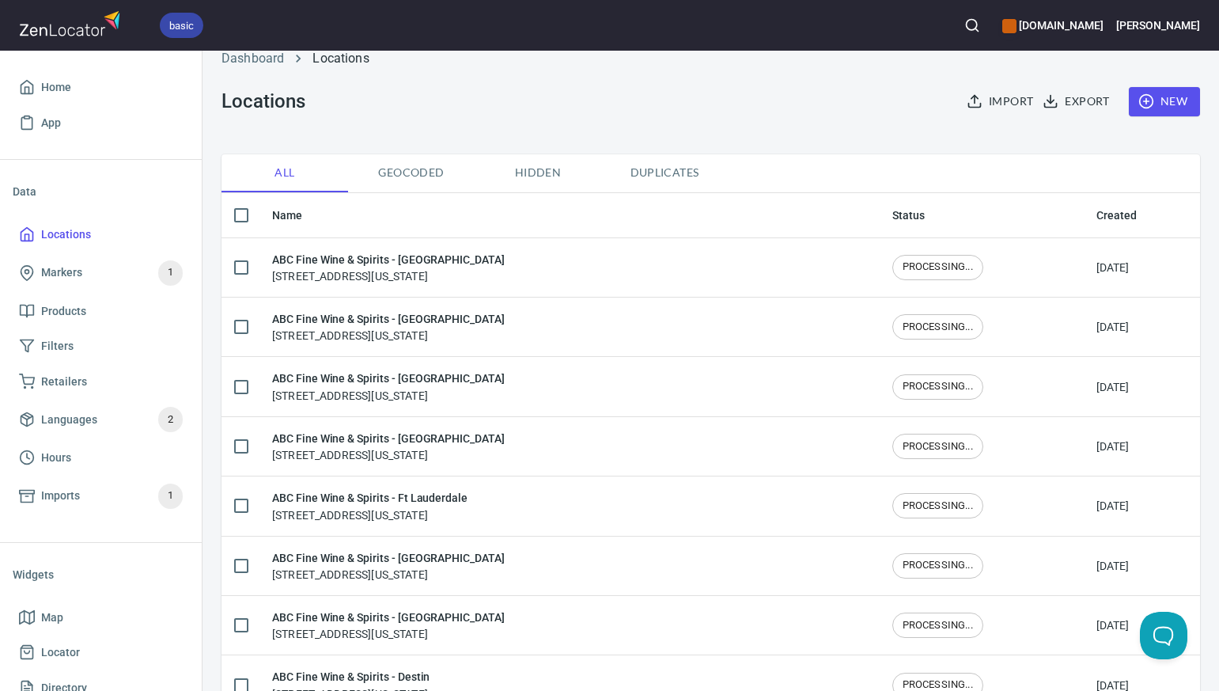
click at [1179, 100] on span "New" at bounding box center [1165, 102] width 46 height 20
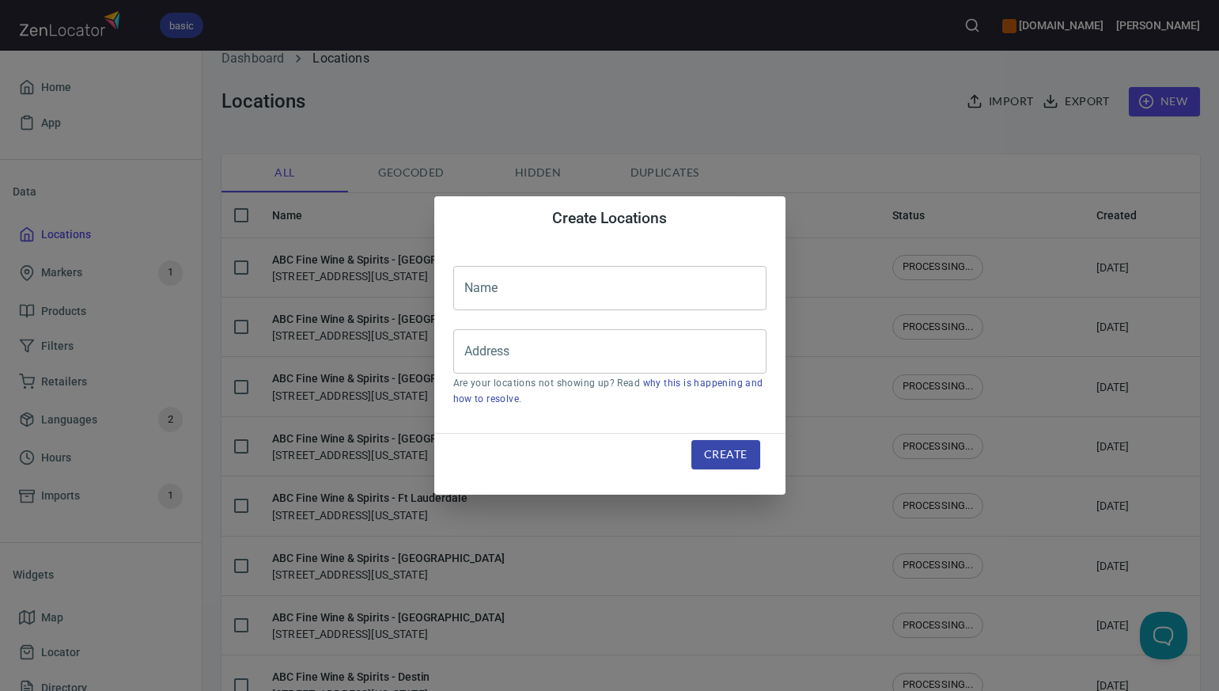
click at [472, 291] on input "text" at bounding box center [609, 288] width 313 height 44
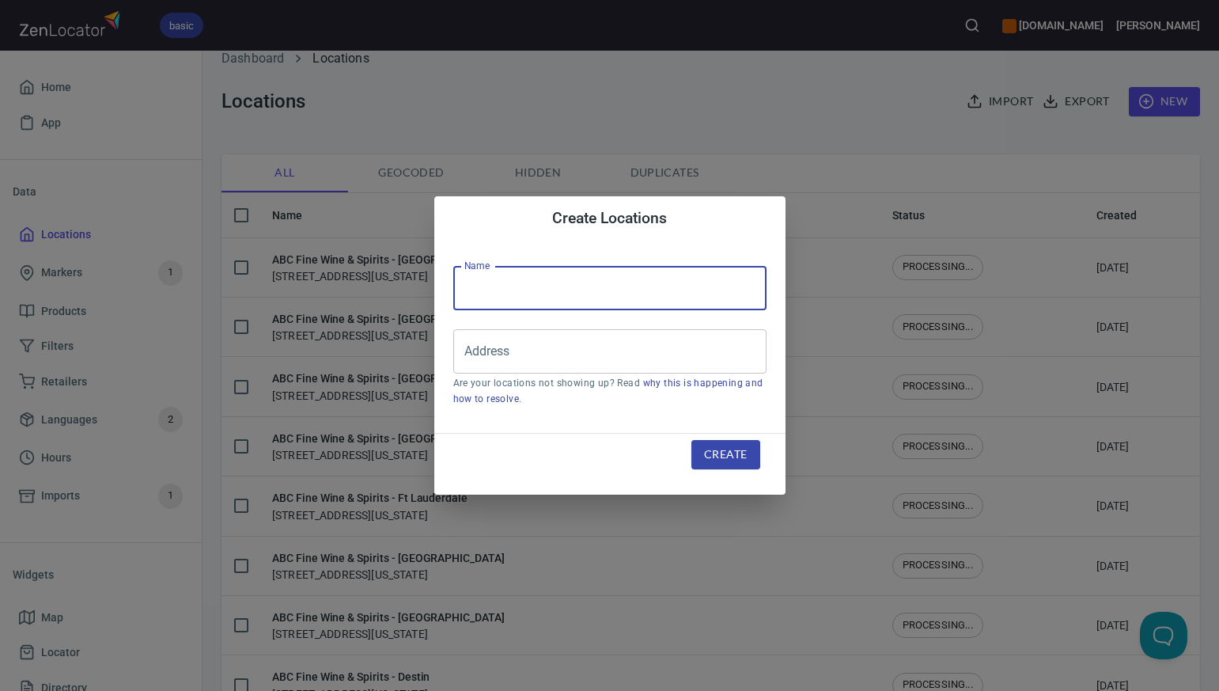
paste input "ABC Fine Wine & Spirits - [GEOGRAPHIC_DATA]"
type input "ABC Fine Wine & Spirits - [GEOGRAPHIC_DATA]"
click at [470, 360] on input "Address" at bounding box center [597, 351] width 275 height 30
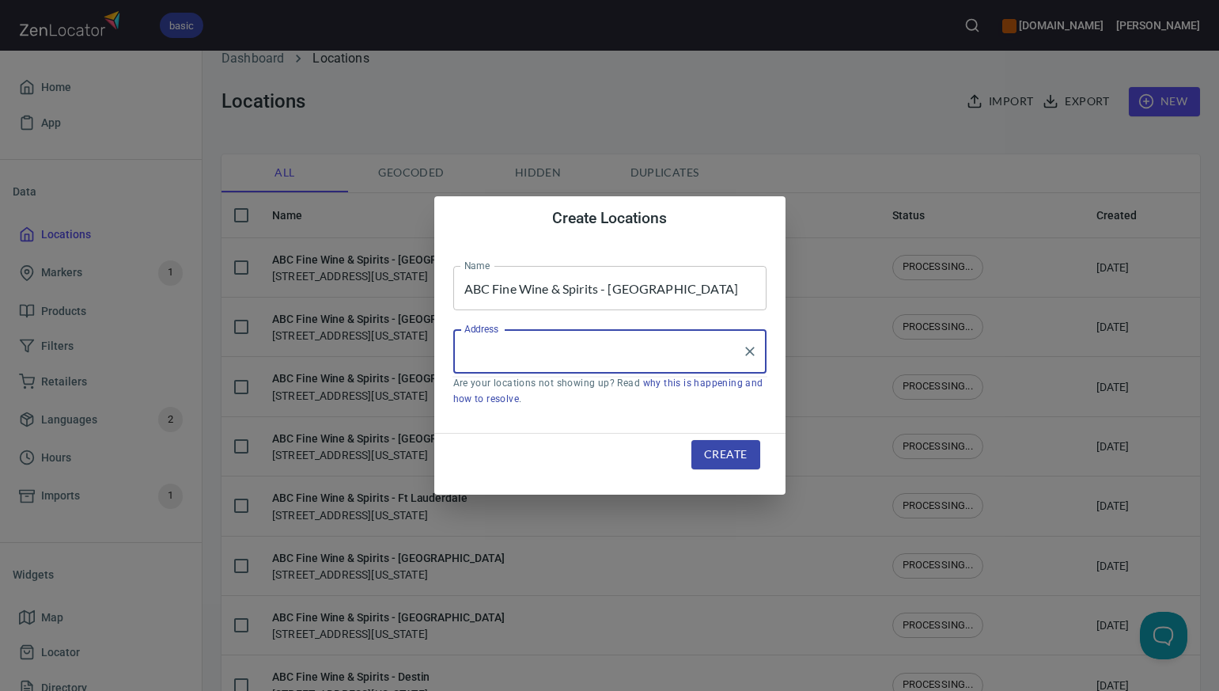
paste input "11699 PANAMA CITY BEACH PRKW PANAMA CITY BEACH FL 32407"
click at [676, 353] on input "11699 PANAMA CITY BEACH PRKW PANAMA CITY BEACH FL 32407" at bounding box center [597, 351] width 275 height 30
click at [612, 405] on li "[STREET_ADDRESS][US_STATE]" at bounding box center [609, 397] width 313 height 28
type input "[STREET_ADDRESS][US_STATE]"
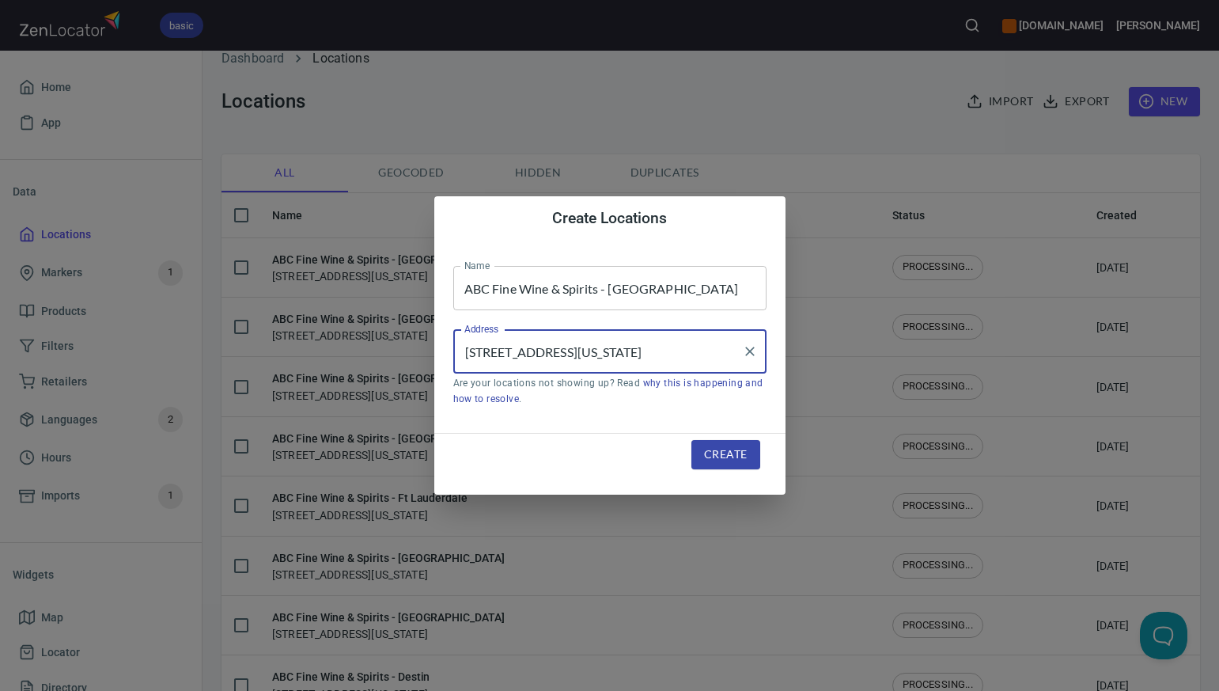
scroll to position [0, 0]
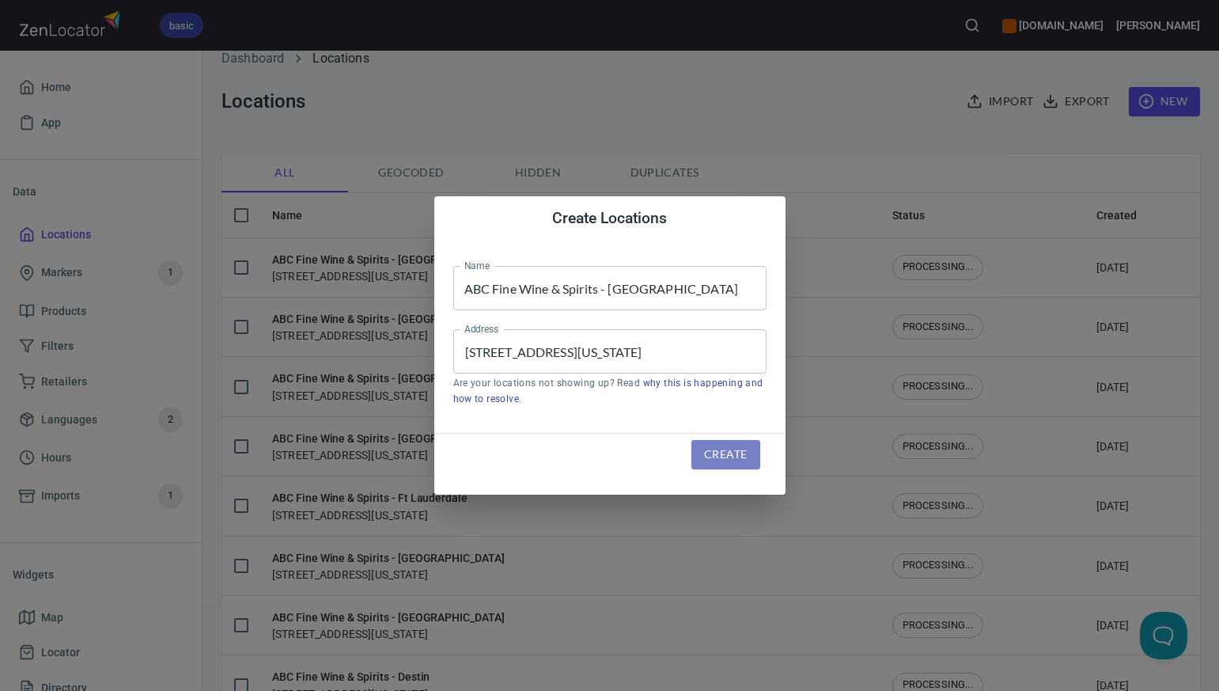
click at [736, 459] on span "Create" at bounding box center [725, 455] width 43 height 20
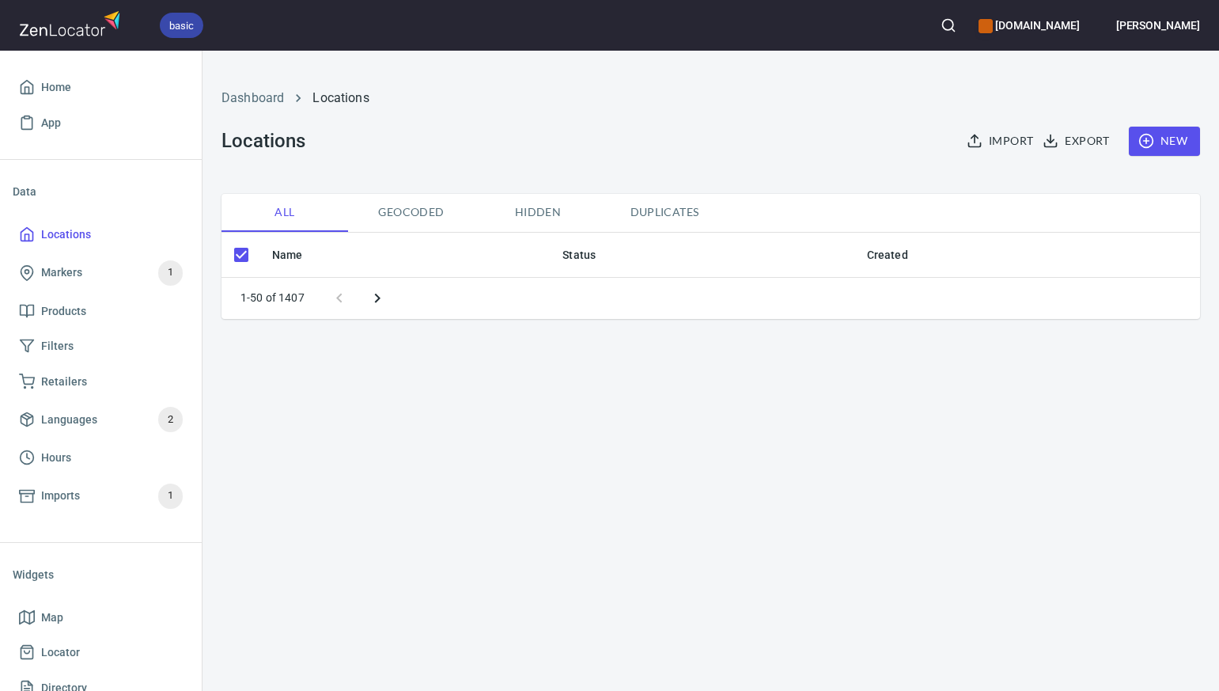
checkbox input "false"
